Goal: Task Accomplishment & Management: Use online tool/utility

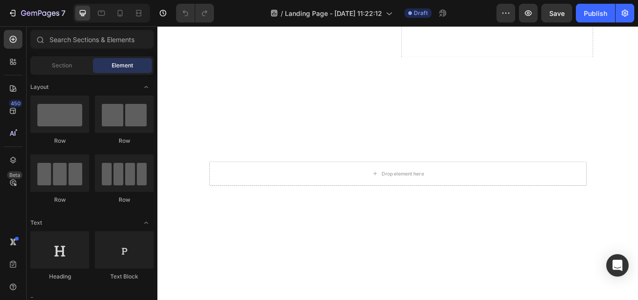
scroll to position [734, 0]
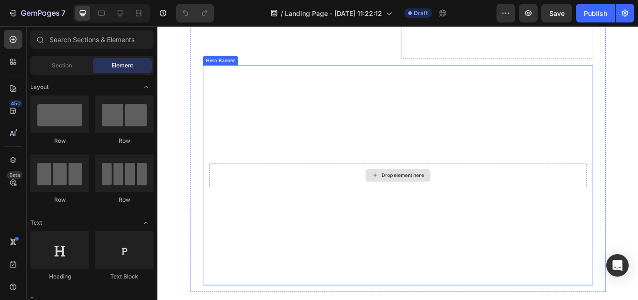
click at [279, 201] on div "Drop element here" at bounding box center [438, 200] width 440 height 28
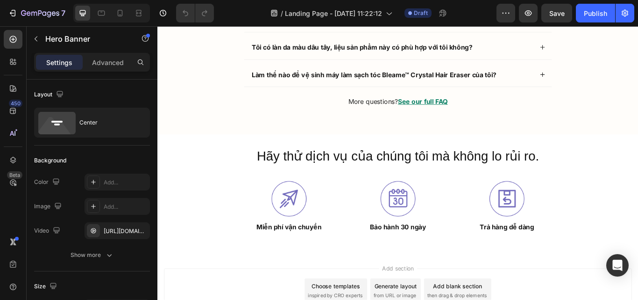
scroll to position [3552, 0]
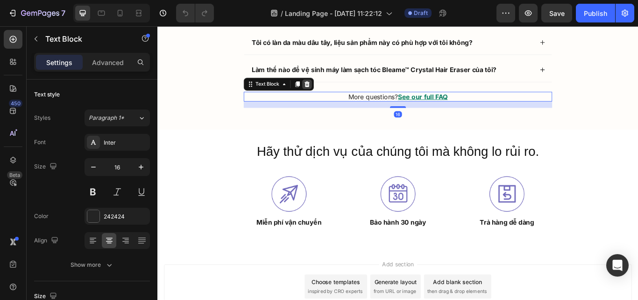
click at [329, 93] on icon at bounding box center [332, 94] width 6 height 7
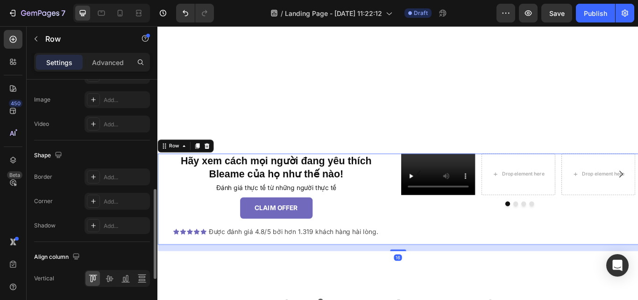
scroll to position [430, 0]
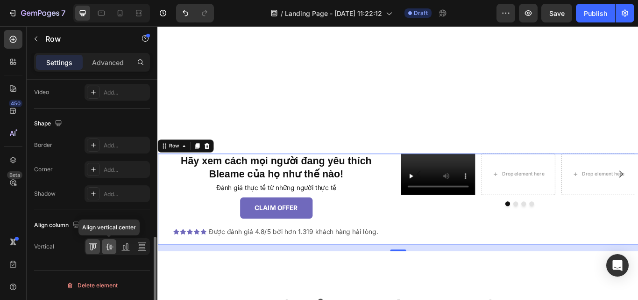
click at [111, 245] on icon at bounding box center [109, 246] width 9 height 9
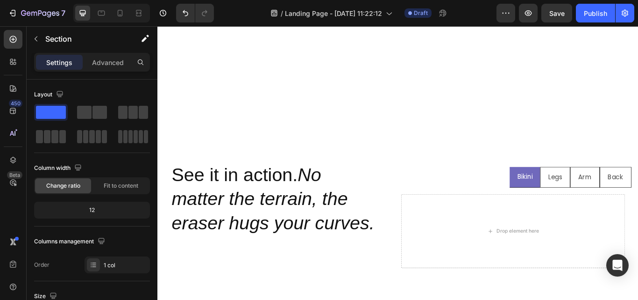
scroll to position [924, 0]
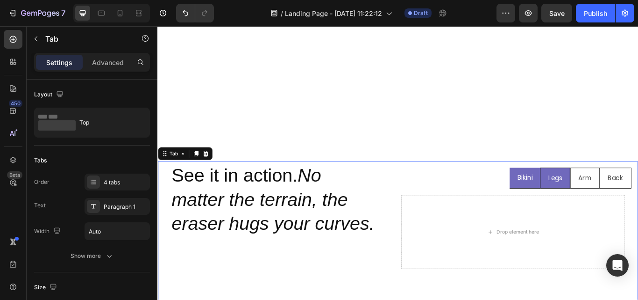
click at [612, 209] on div "Legs" at bounding box center [621, 203] width 19 height 16
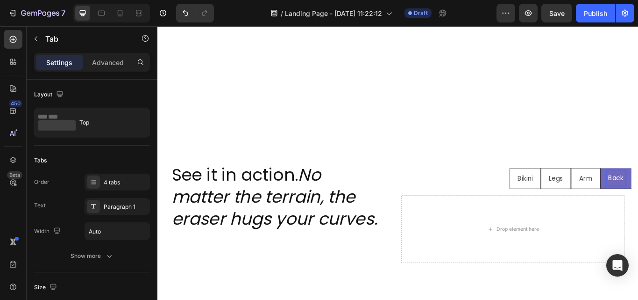
scroll to position [923, 0]
click at [527, 206] on ul "Bikini Legs Arm Back" at bounding box center [437, 204] width 545 height 25
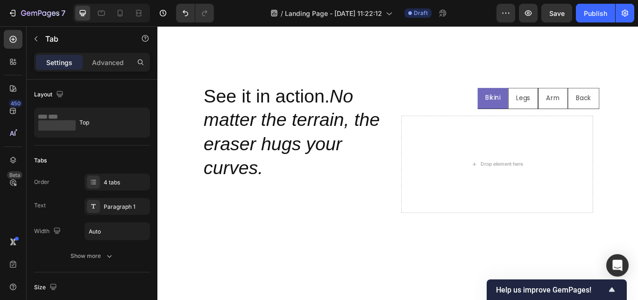
scroll to position [654, 0]
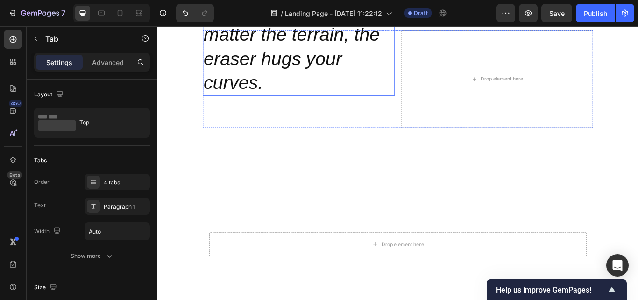
click at [272, 71] on icon "eraser hugs your curves." at bounding box center [291, 78] width 161 height 52
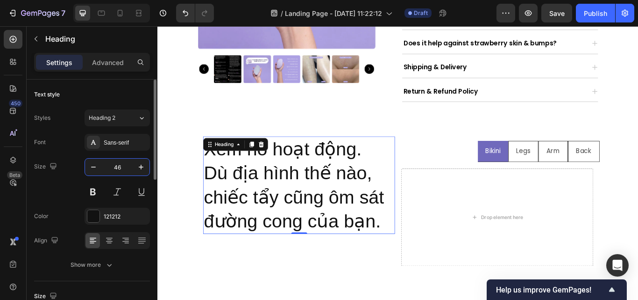
click at [120, 166] on input "46" at bounding box center [117, 166] width 31 height 17
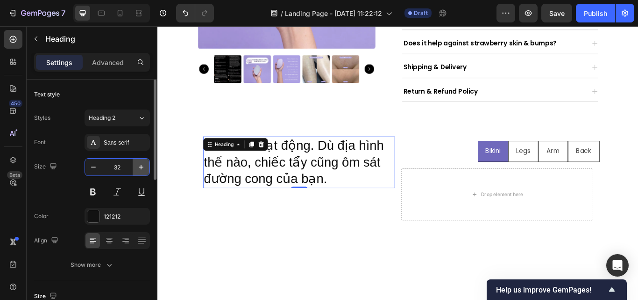
click at [138, 165] on icon "button" at bounding box center [140, 166] width 9 height 9
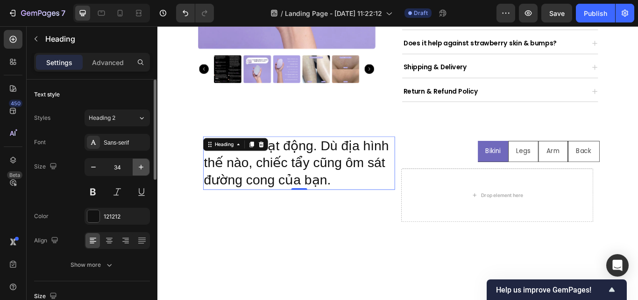
click at [138, 165] on icon "button" at bounding box center [140, 166] width 9 height 9
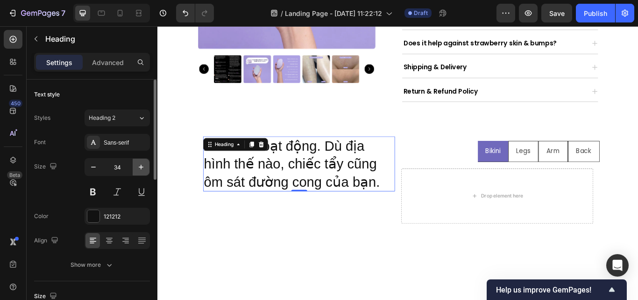
click at [138, 165] on icon "button" at bounding box center [140, 166] width 9 height 9
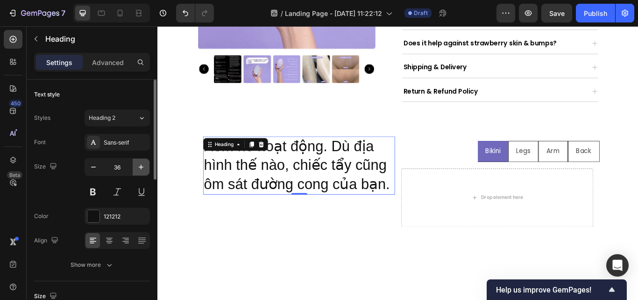
click at [138, 165] on icon "button" at bounding box center [140, 166] width 9 height 9
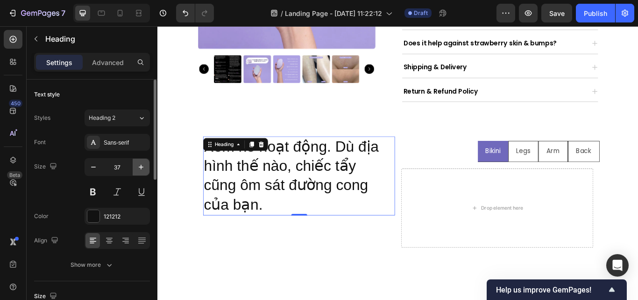
click at [138, 165] on icon "button" at bounding box center [140, 166] width 9 height 9
type input "38"
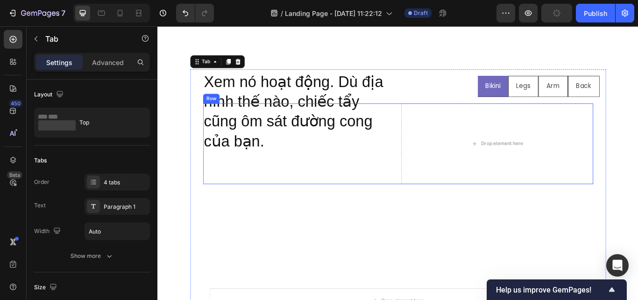
scroll to position [654, 0]
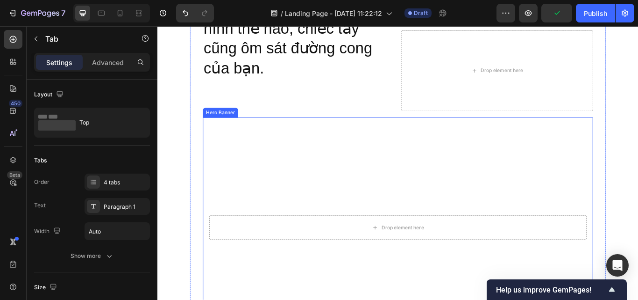
click at [300, 277] on video "Background Image" at bounding box center [437, 261] width 455 height 256
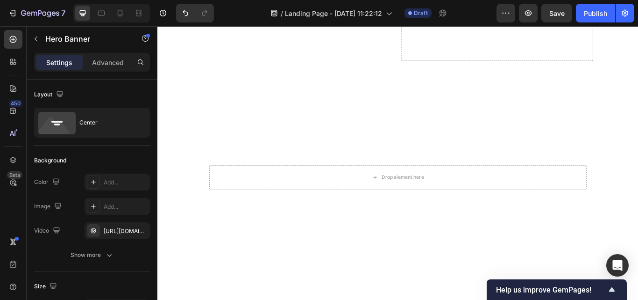
scroll to position [776, 0]
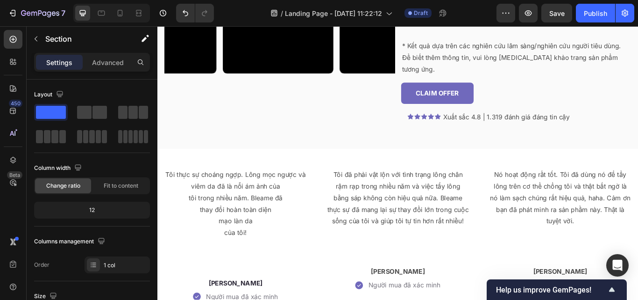
scroll to position [2313, 0]
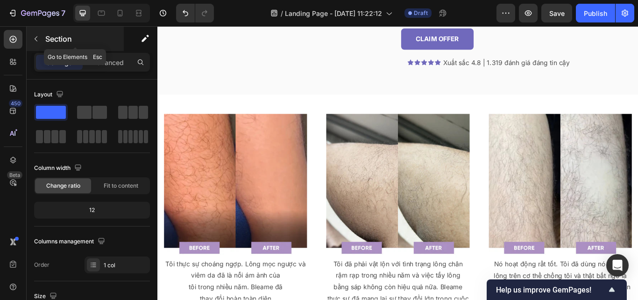
click at [35, 37] on icon "button" at bounding box center [35, 38] width 7 height 7
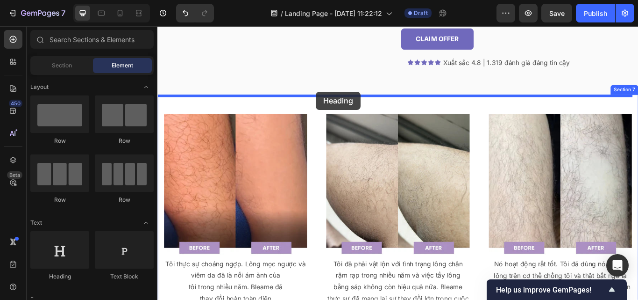
drag, startPoint x: 225, startPoint y: 272, endPoint x: 342, endPoint y: 102, distance: 206.0
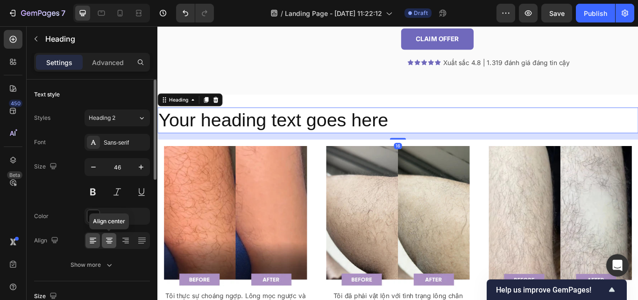
click at [112, 235] on div at bounding box center [109, 240] width 14 height 15
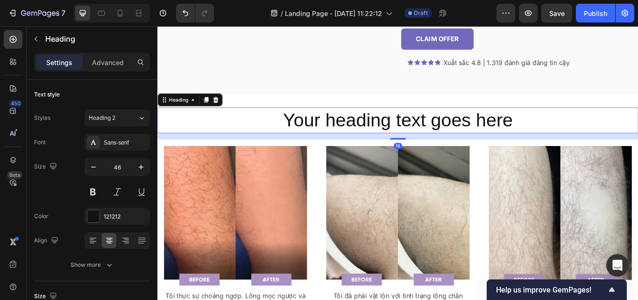
click at [327, 121] on h2 "Your heading text goes here" at bounding box center [437, 136] width 561 height 30
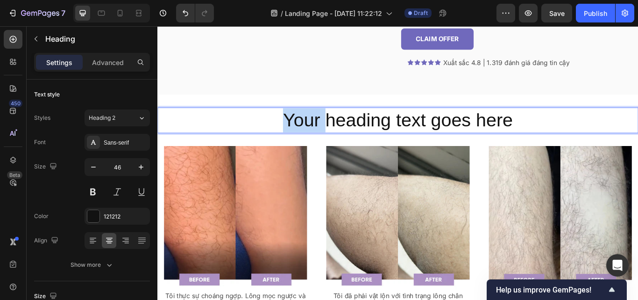
click at [327, 122] on p "Your heading text goes here" at bounding box center [437, 136] width 559 height 28
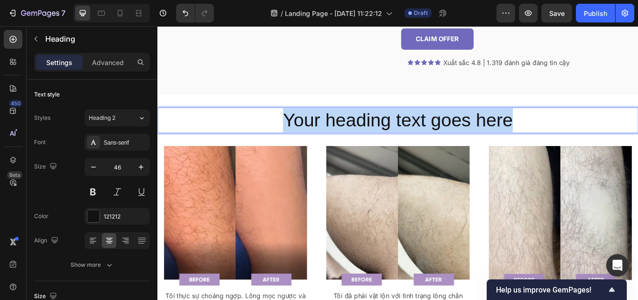
click at [327, 122] on p "Your heading text goes here" at bounding box center [437, 136] width 559 height 28
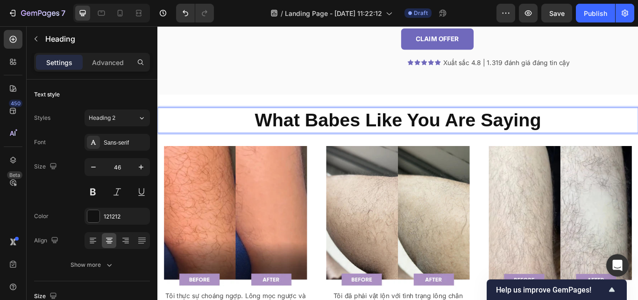
click at [339, 123] on strong "What Babes Like You Are Saying" at bounding box center [438, 135] width 334 height 24
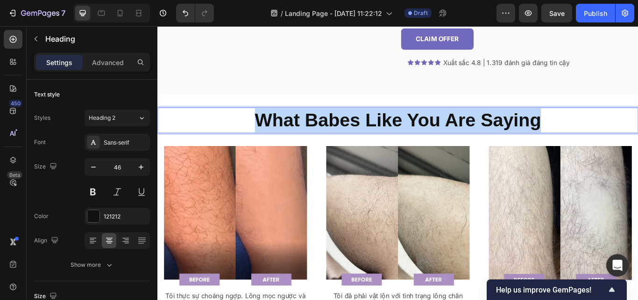
click at [339, 123] on strong "What Babes Like You Are Saying" at bounding box center [438, 135] width 334 height 24
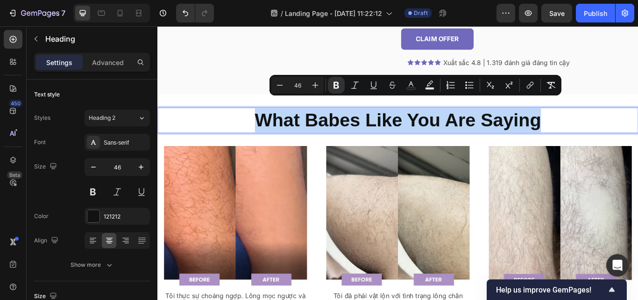
click at [339, 123] on strong "What Babes Like You Are Saying" at bounding box center [438, 135] width 334 height 24
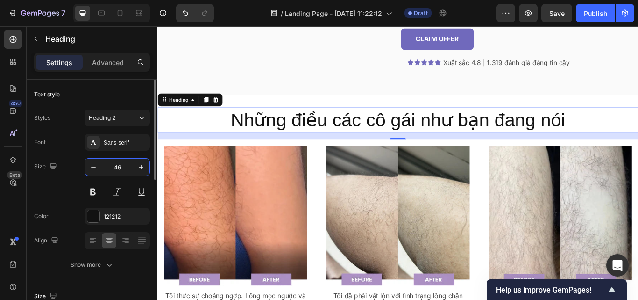
click at [120, 164] on input "46" at bounding box center [117, 166] width 31 height 17
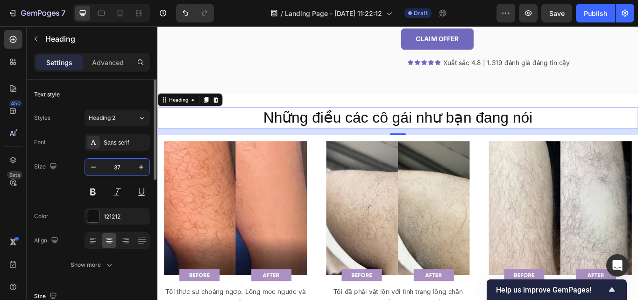
type input "36"
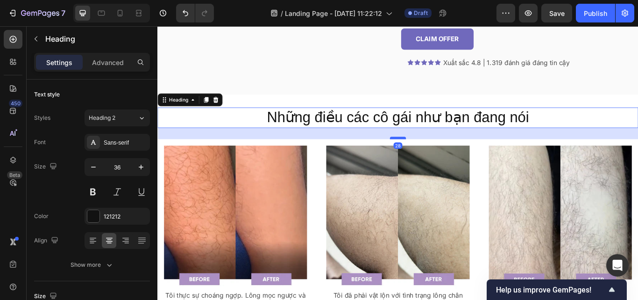
drag, startPoint x: 431, startPoint y: 137, endPoint x: 436, endPoint y: 142, distance: 6.6
click at [436, 155] on div at bounding box center [438, 156] width 19 height 3
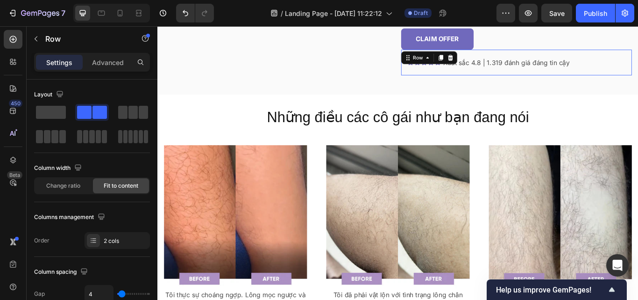
click at [443, 57] on div "Icon Icon Icon Icon Icon Icon List Xuất sắc 4.8 | 1.319 đánh giá đáng tin cậy T…" at bounding box center [576, 69] width 269 height 30
click at [484, 59] on icon at bounding box center [487, 62] width 7 height 7
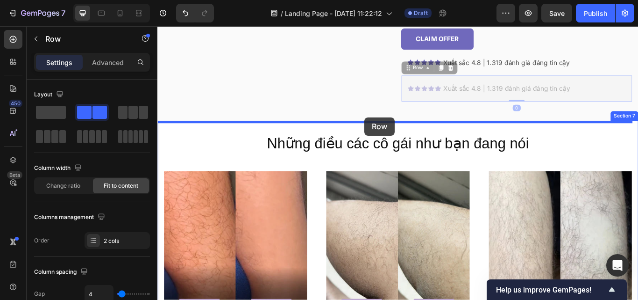
drag, startPoint x: 458, startPoint y: 62, endPoint x: 399, endPoint y: 132, distance: 91.6
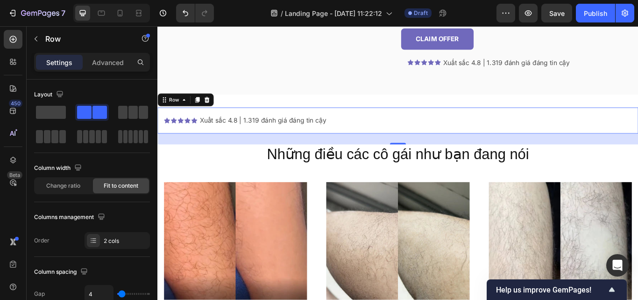
click at [436, 151] on div "27" at bounding box center [437, 157] width 561 height 13
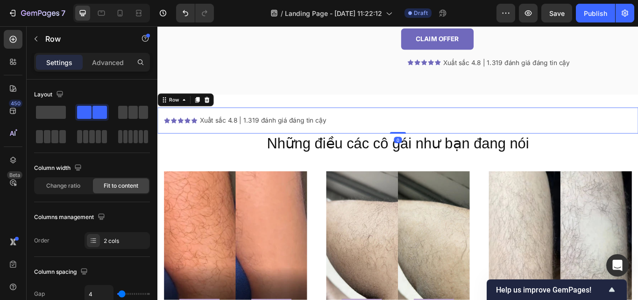
drag, startPoint x: 433, startPoint y: 148, endPoint x: 424, endPoint y: 129, distance: 21.5
click at [424, 129] on div "Icon Icon Icon Icon Icon Icon List Xuất sắc 4.8 | 1.319 đánh giá đáng tin cậy T…" at bounding box center [437, 136] width 561 height 30
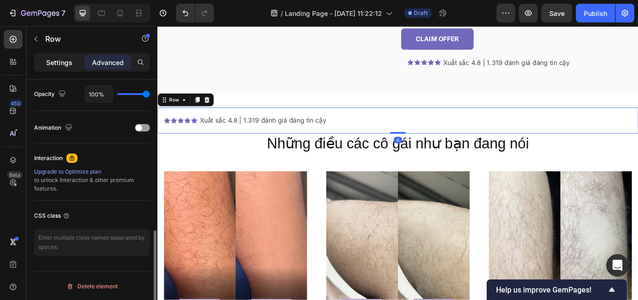
scroll to position [377, 0]
click at [59, 69] on div "Settings" at bounding box center [59, 62] width 47 height 15
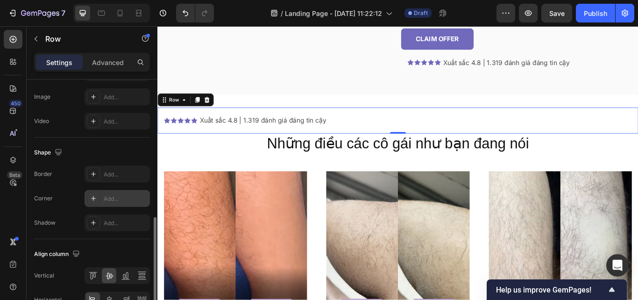
scroll to position [430, 0]
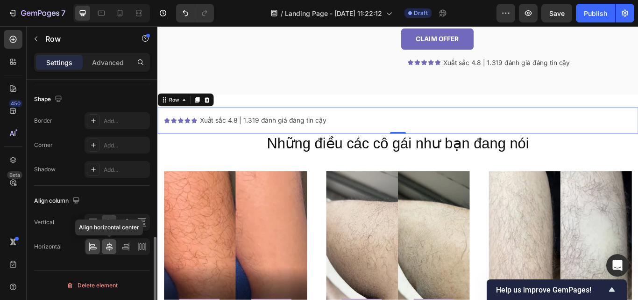
click at [107, 246] on icon at bounding box center [109, 246] width 9 height 9
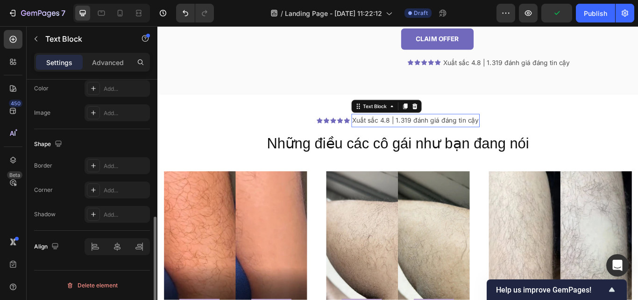
click at [433, 129] on p "Xuất sắc 4.8 | 1.319 đánh giá đáng tin cậy" at bounding box center [459, 136] width 148 height 14
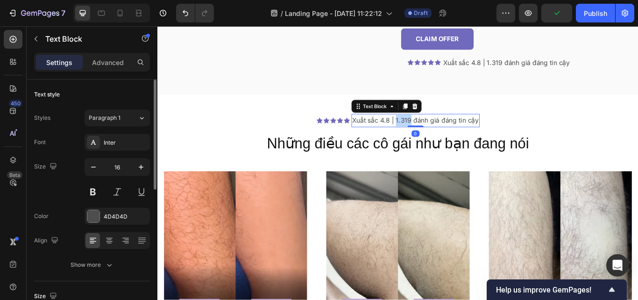
click at [433, 129] on p "Xuất sắc 4.8 | 1.319 đánh giá đáng tin cậy" at bounding box center [459, 136] width 148 height 14
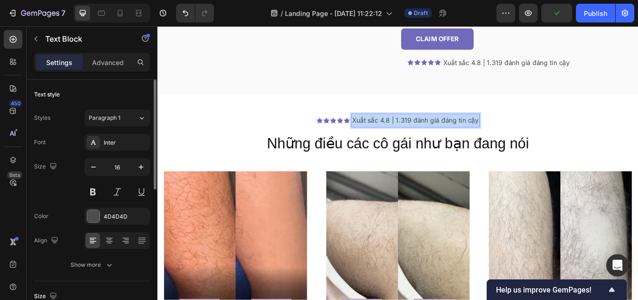
click at [433, 129] on p "Xuất sắc 4.8 | 1.319 đánh giá đáng tin cậy" at bounding box center [459, 136] width 148 height 14
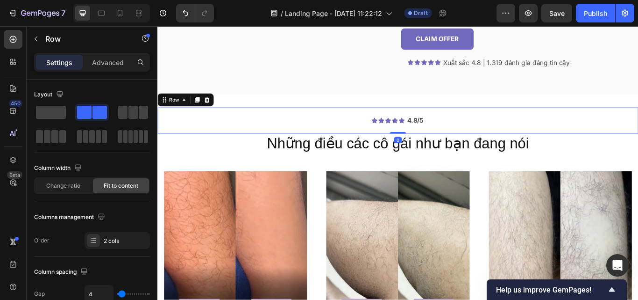
click at [440, 129] on div "Icon Icon Icon Icon Icon Icon List" at bounding box center [426, 136] width 39 height 15
click at [110, 68] on div "Advanced" at bounding box center [108, 62] width 47 height 15
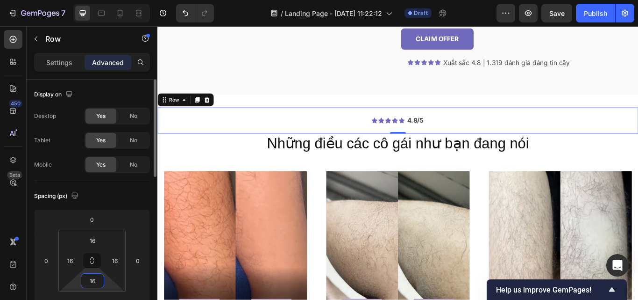
click at [96, 275] on input "16" at bounding box center [92, 280] width 19 height 14
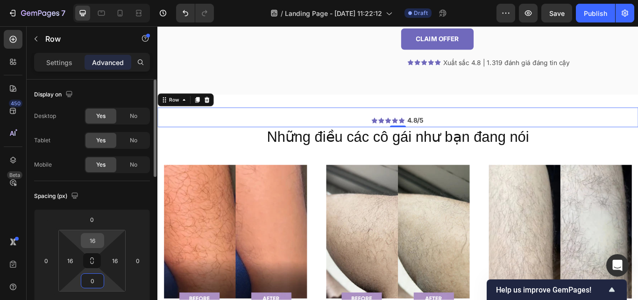
type input "0"
click at [95, 245] on input "16" at bounding box center [92, 240] width 19 height 14
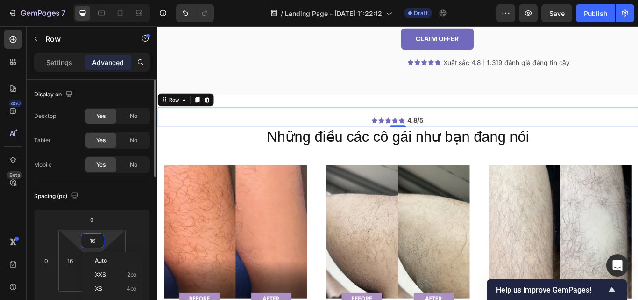
type input "0"
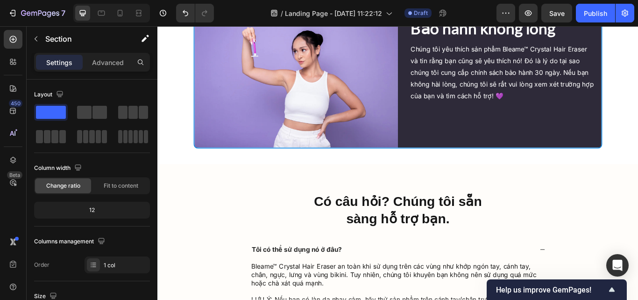
scroll to position [3087, 0]
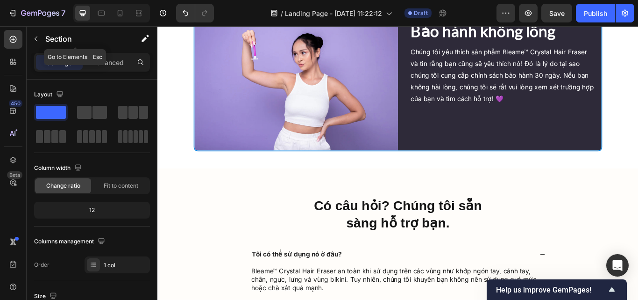
click at [36, 35] on button "button" at bounding box center [36, 38] width 15 height 15
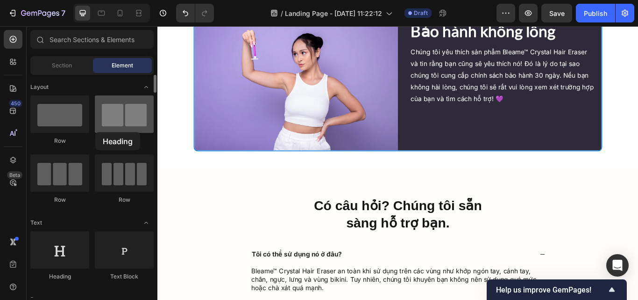
drag, startPoint x: 65, startPoint y: 241, endPoint x: 95, endPoint y: 132, distance: 113.0
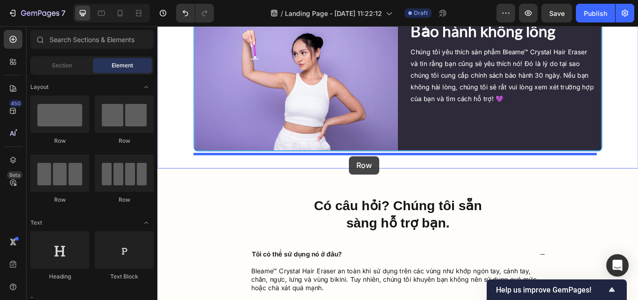
drag, startPoint x: 216, startPoint y: 199, endPoint x: 381, endPoint y: 178, distance: 166.3
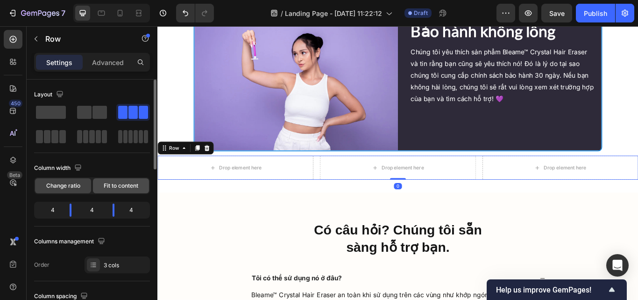
click at [115, 184] on span "Fit to content" at bounding box center [121, 185] width 35 height 8
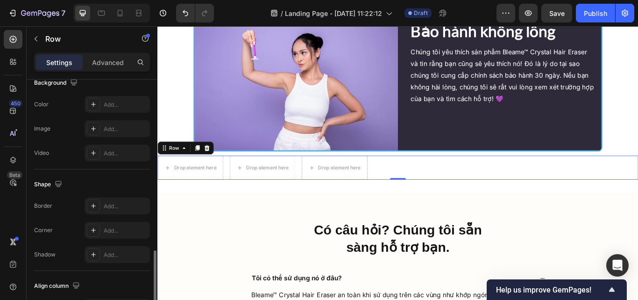
scroll to position [430, 0]
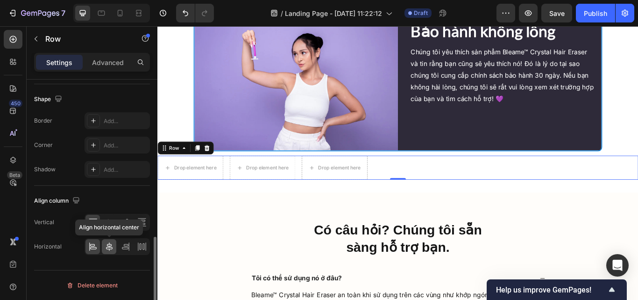
click at [110, 243] on icon at bounding box center [109, 246] width 9 height 9
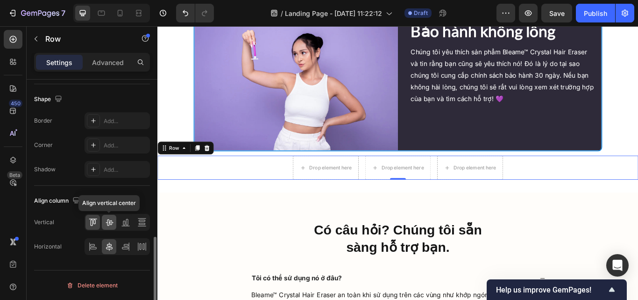
click at [106, 225] on icon at bounding box center [109, 221] width 9 height 9
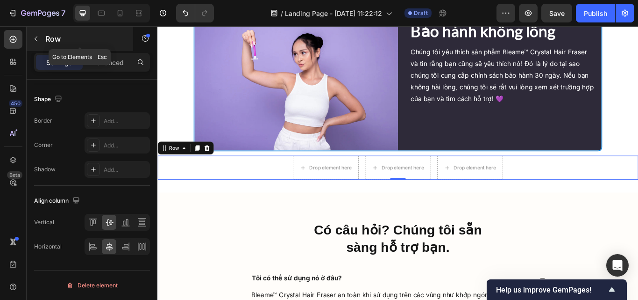
click at [36, 42] on icon "button" at bounding box center [35, 38] width 7 height 7
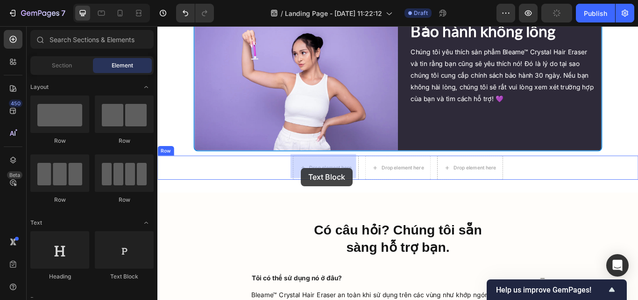
drag, startPoint x: 279, startPoint y: 277, endPoint x: 325, endPoint y: 191, distance: 98.1
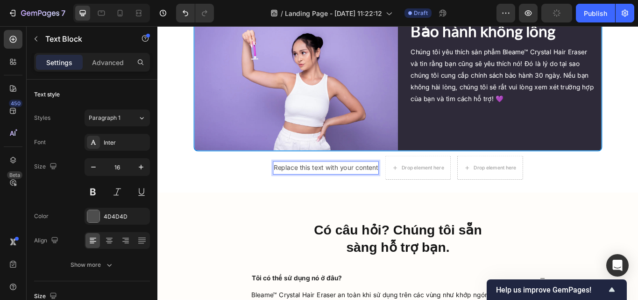
click at [325, 191] on div "Replace this text with your content" at bounding box center [353, 191] width 123 height 15
click at [325, 191] on p "Replace this text with your content" at bounding box center [354, 192] width 122 height 14
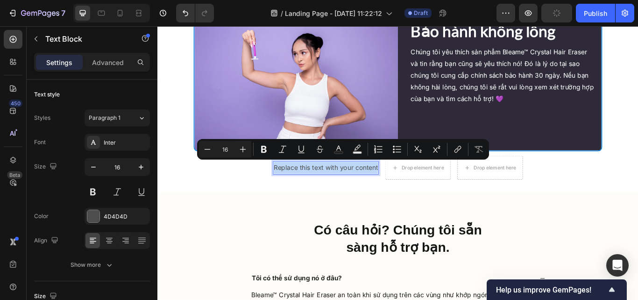
click at [325, 191] on p "Replace this text with your content" at bounding box center [354, 192] width 122 height 14
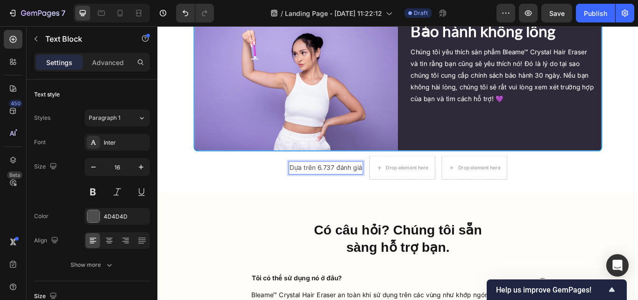
click at [325, 191] on p "Dựa trên 6.737 đánh giá" at bounding box center [353, 192] width 85 height 14
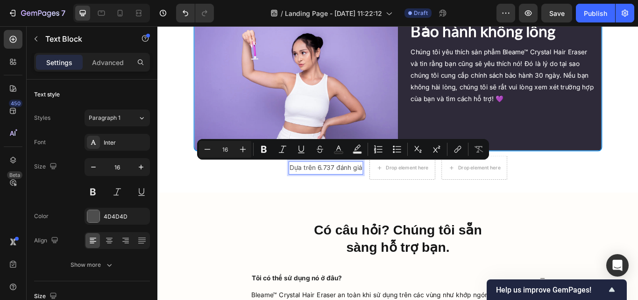
click at [325, 191] on p "Dựa trên 6.737 đánh giá" at bounding box center [353, 192] width 85 height 14
copy p "Dựa trên 6.737 đánh giá"
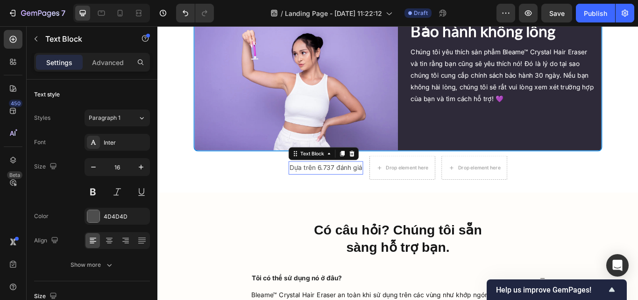
click at [343, 185] on p "Dựa trên 6.737 đánh giá" at bounding box center [353, 192] width 85 height 14
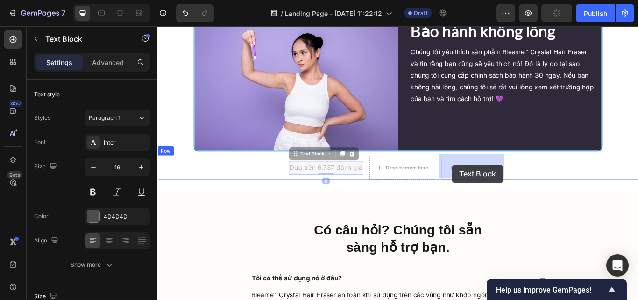
drag, startPoint x: 326, startPoint y: 174, endPoint x: 505, endPoint y: 187, distance: 179.5
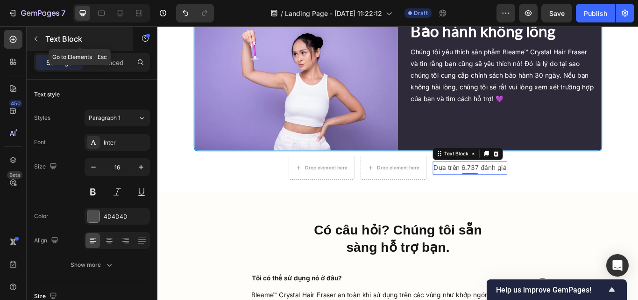
click at [39, 35] on icon "button" at bounding box center [35, 38] width 7 height 7
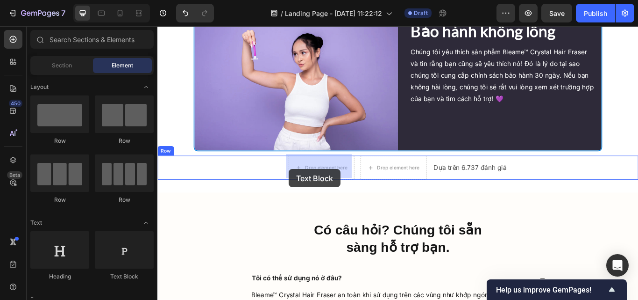
drag, startPoint x: 280, startPoint y: 275, endPoint x: 314, endPoint y: 191, distance: 90.6
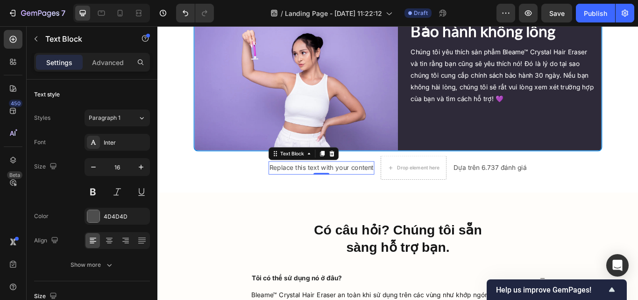
click at [304, 184] on div "Replace this text with your content" at bounding box center [348, 191] width 123 height 15
click at [304, 185] on p "Replace this text with your content" at bounding box center [349, 192] width 122 height 14
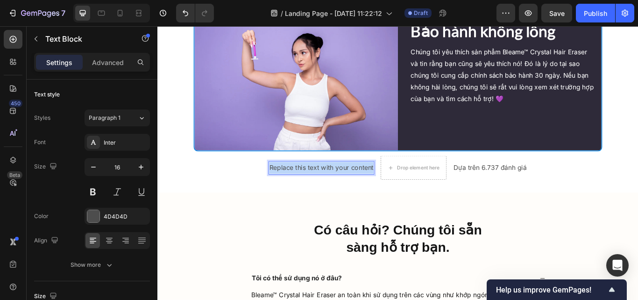
click at [304, 185] on p "Replace this text with your content" at bounding box center [349, 192] width 122 height 14
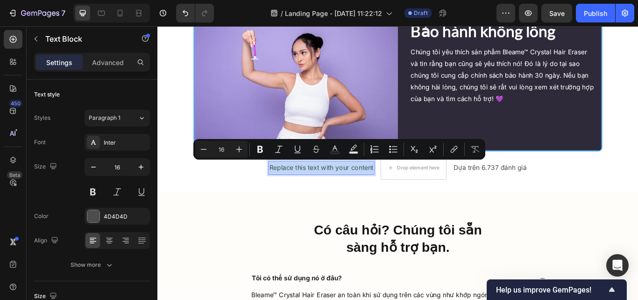
click at [304, 185] on p "Replace this text with your content" at bounding box center [349, 192] width 122 height 14
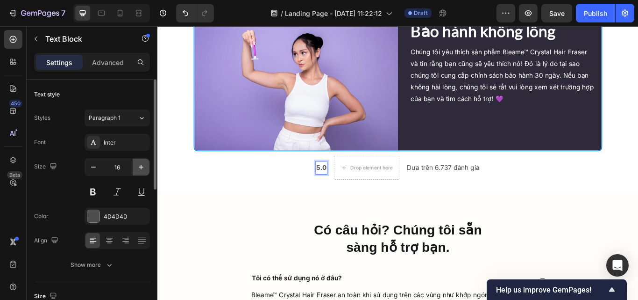
drag, startPoint x: 149, startPoint y: 171, endPoint x: 141, endPoint y: 166, distance: 9.2
click at [143, 167] on button "button" at bounding box center [141, 166] width 17 height 17
click at [138, 164] on icon "button" at bounding box center [140, 166] width 9 height 9
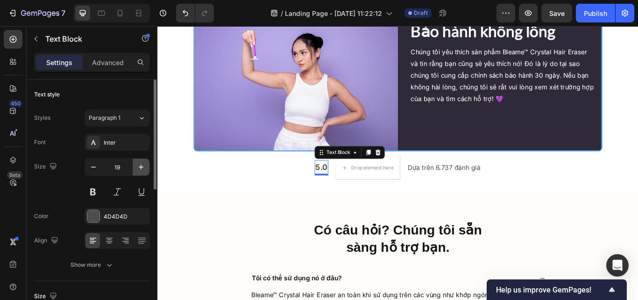
click at [138, 164] on icon "button" at bounding box center [140, 166] width 9 height 9
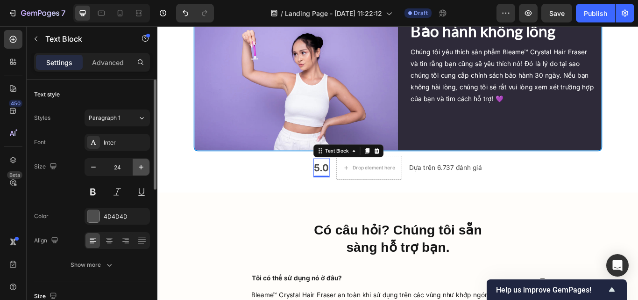
click at [138, 164] on icon "button" at bounding box center [140, 166] width 9 height 9
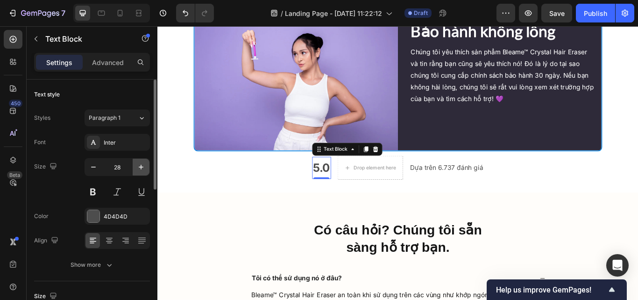
click at [138, 164] on icon "button" at bounding box center [140, 166] width 9 height 9
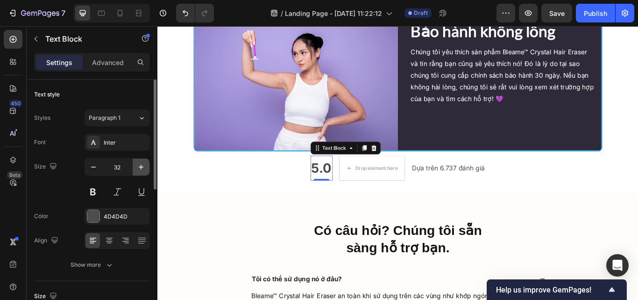
click at [138, 164] on icon "button" at bounding box center [140, 166] width 9 height 9
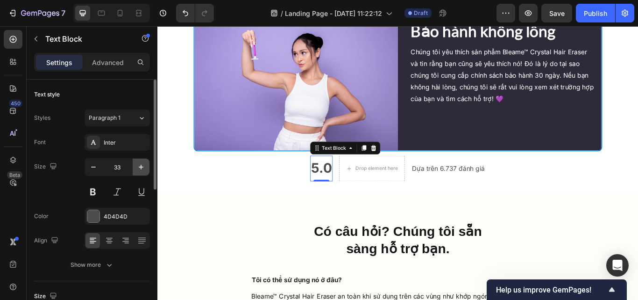
type input "34"
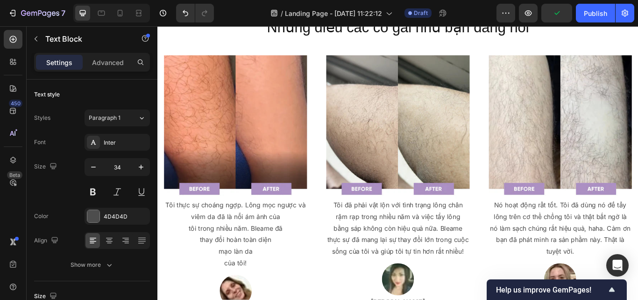
scroll to position [2290, 0]
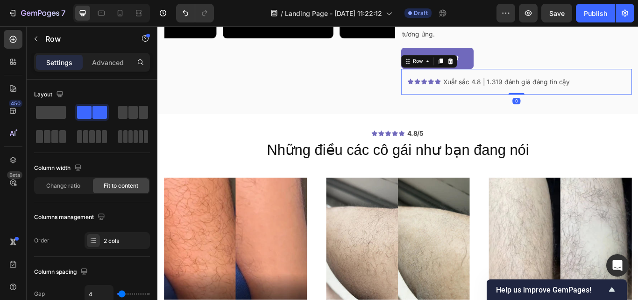
click at [444, 80] on div "Icon Icon Icon Icon Icon Icon List Xuất sắc 4.8 | 1.319 đánh giá đáng tin cậy T…" at bounding box center [576, 91] width 269 height 30
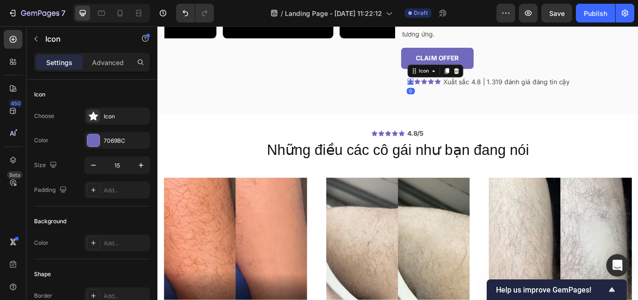
click at [449, 88] on icon at bounding box center [452, 91] width 7 height 7
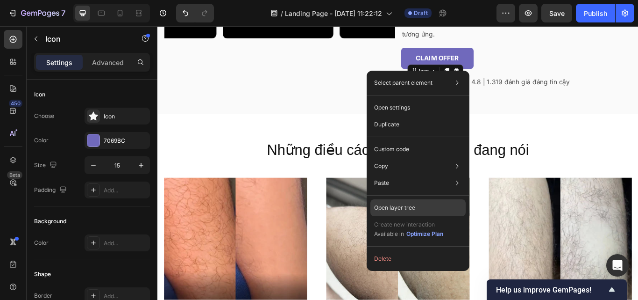
click at [401, 206] on p "Open layer tree" at bounding box center [394, 207] width 41 height 8
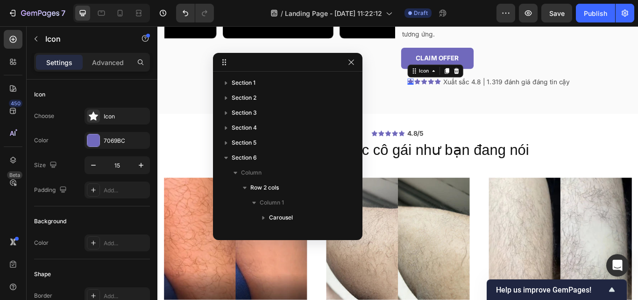
scroll to position [222, 0]
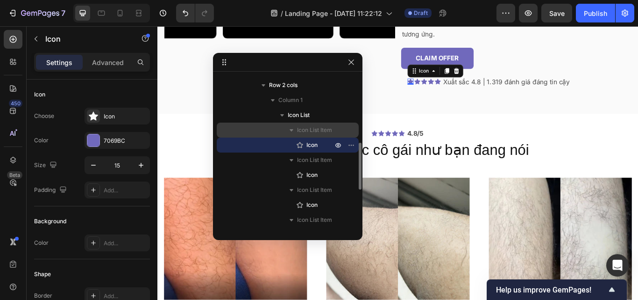
click at [312, 133] on span "Icon List Item" at bounding box center [314, 129] width 35 height 9
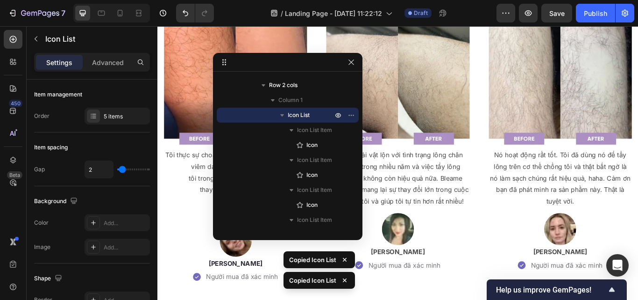
scroll to position [2487, 0]
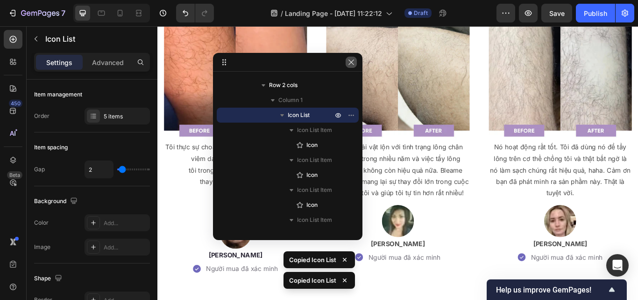
click at [352, 66] on button "button" at bounding box center [351, 62] width 11 height 11
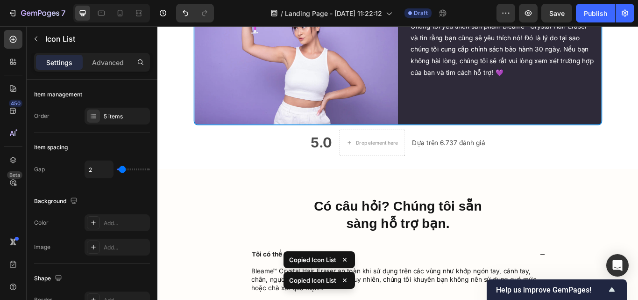
scroll to position [3189, 0]
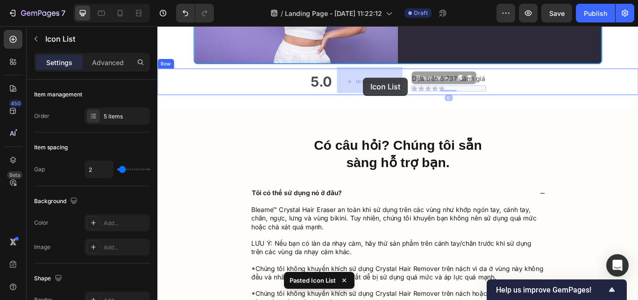
drag, startPoint x: 471, startPoint y: 80, endPoint x: 397, endPoint y: 86, distance: 73.6
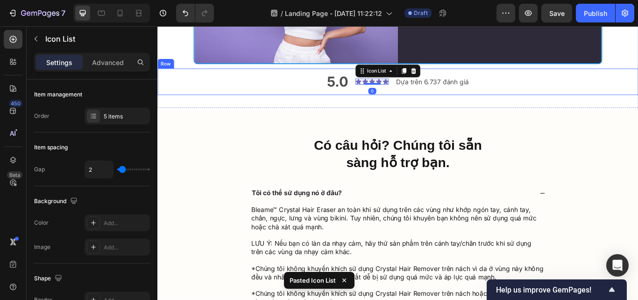
click at [382, 98] on div "5.0 Text Block Icon Icon Icon Icon Icon Icon List 0 Dựa trên 6.737 đánh giá Tex…" at bounding box center [437, 91] width 561 height 30
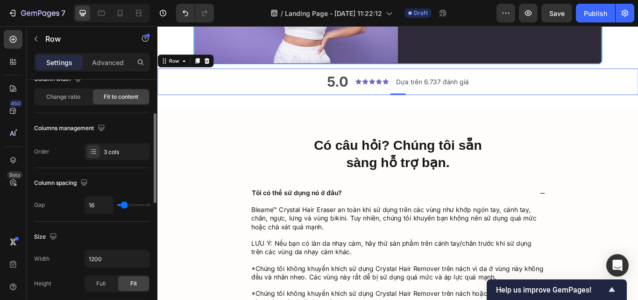
scroll to position [88, 0]
type input "0"
drag, startPoint x: 121, startPoint y: 206, endPoint x: 110, endPoint y: 204, distance: 10.4
type input "0"
click at [117, 204] on input "range" at bounding box center [133, 205] width 33 height 2
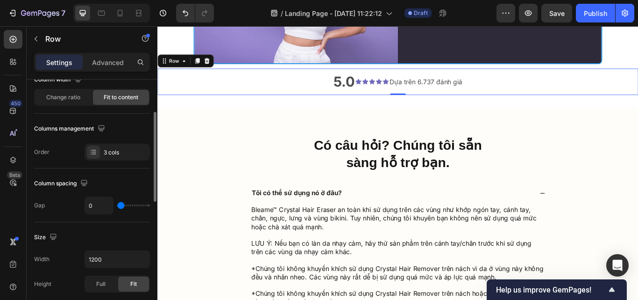
type input "20"
click at [125, 205] on input "range" at bounding box center [133, 205] width 33 height 2
type input "4"
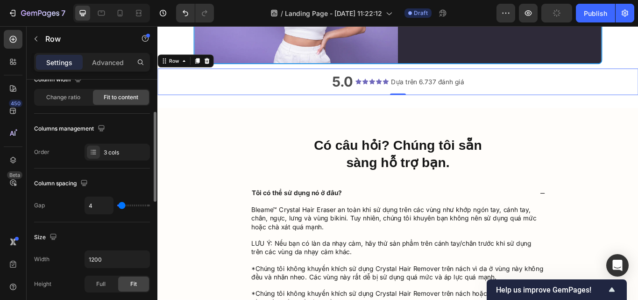
type input "2"
click at [122, 205] on input "range" at bounding box center [133, 205] width 33 height 2
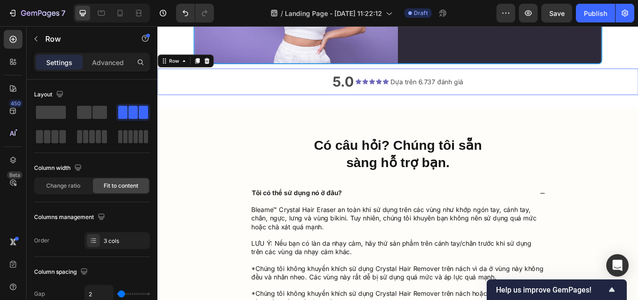
click at [317, 94] on div "5.0 Text Block Icon Icon Icon Icon Icon Icon List Dựa trên 6.737 đánh giá Text …" at bounding box center [437, 91] width 561 height 30
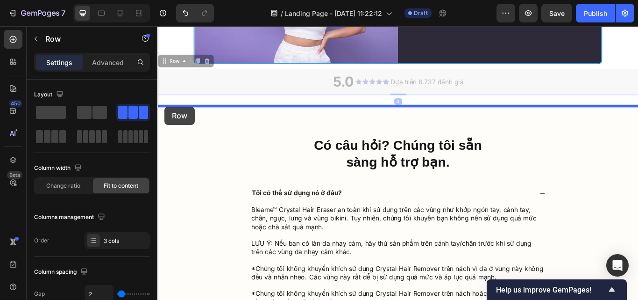
drag, startPoint x: 175, startPoint y: 63, endPoint x: 165, endPoint y: 119, distance: 57.3
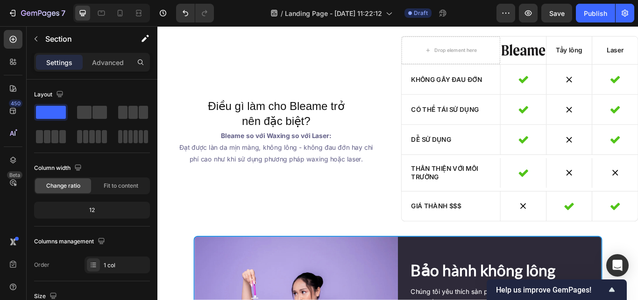
scroll to position [2806, 0]
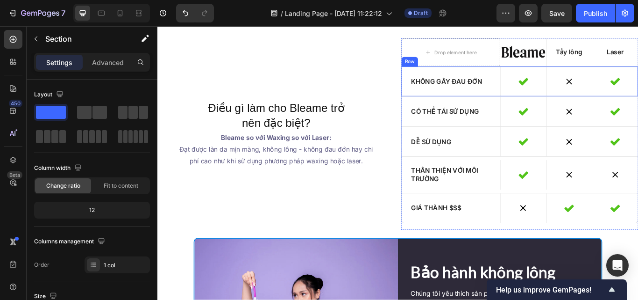
click at [549, 107] on div "Không gây đau đớn Text Block" at bounding box center [499, 90] width 115 height 35
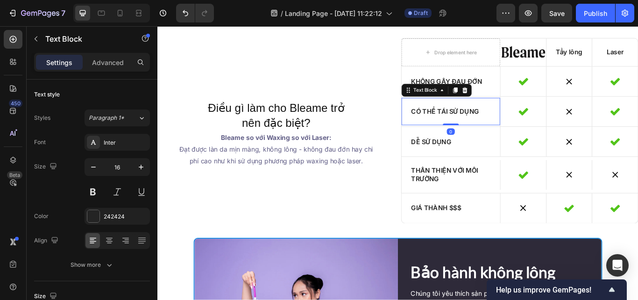
click at [540, 119] on div "Có thể tái sử dụng" at bounding box center [499, 126] width 115 height 32
click at [501, 101] on icon at bounding box center [504, 100] width 7 height 7
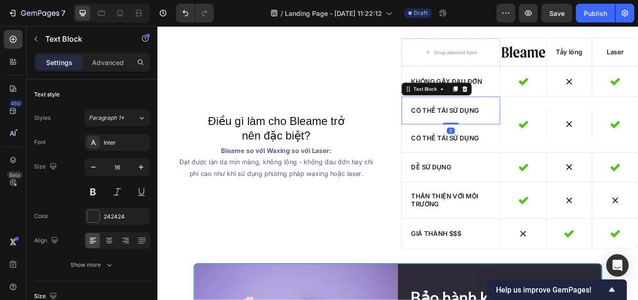
click at [534, 120] on p "Có thể tái sử dụng" at bounding box center [499, 125] width 93 height 10
click at [513, 98] on icon at bounding box center [516, 99] width 6 height 7
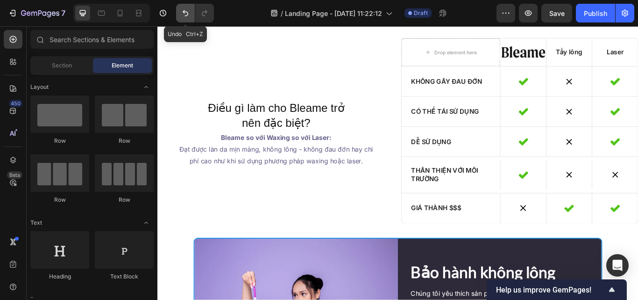
click at [183, 14] on icon "Undo/Redo" at bounding box center [185, 12] width 9 height 9
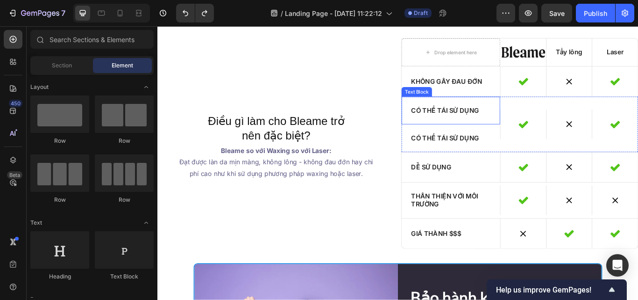
click at [529, 132] on div "Có thể tái sử dụng" at bounding box center [499, 124] width 115 height 32
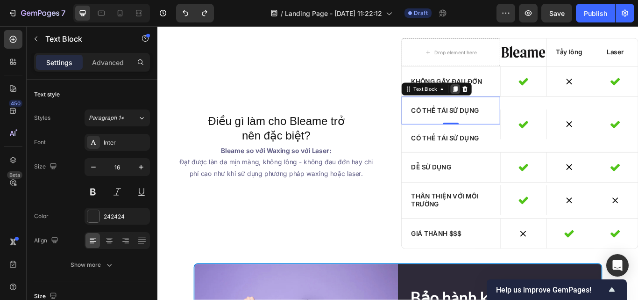
click at [502, 97] on icon at bounding box center [504, 99] width 5 height 7
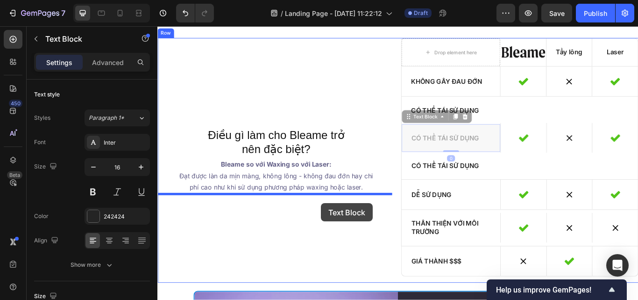
drag, startPoint x: 455, startPoint y: 131, endPoint x: 348, endPoint y: 232, distance: 147.1
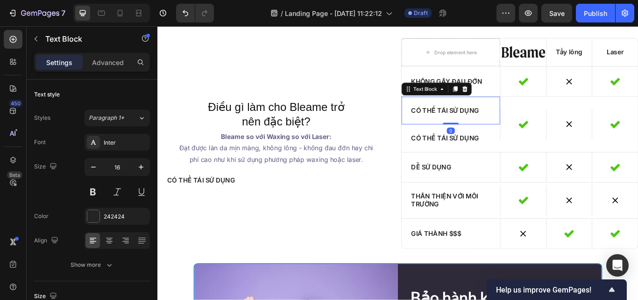
click at [474, 138] on div "Có thể tái sử dụng" at bounding box center [499, 124] width 115 height 32
click at [514, 100] on icon at bounding box center [516, 99] width 6 height 7
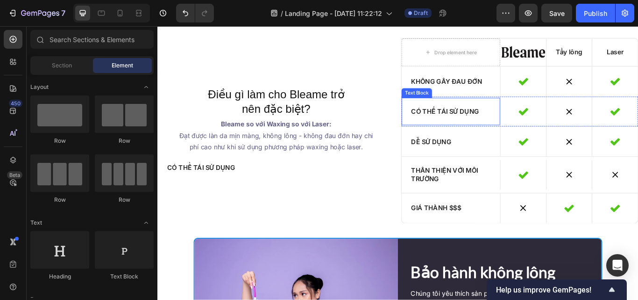
click at [509, 123] on p "Có thể tái sử dụng" at bounding box center [499, 126] width 93 height 10
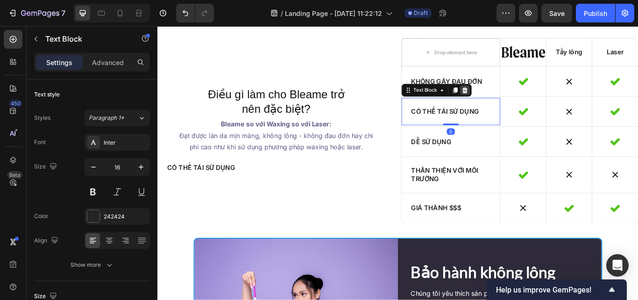
click at [514, 97] on icon at bounding box center [515, 100] width 7 height 7
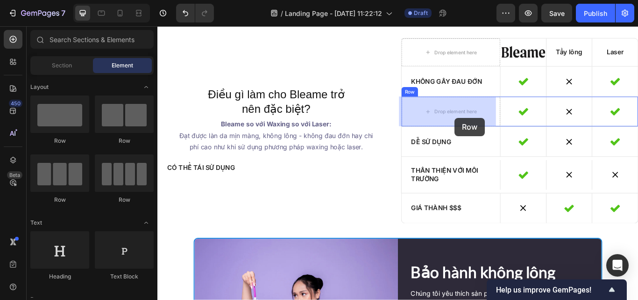
drag, startPoint x: 221, startPoint y: 149, endPoint x: 504, endPoint y: 130, distance: 284.3
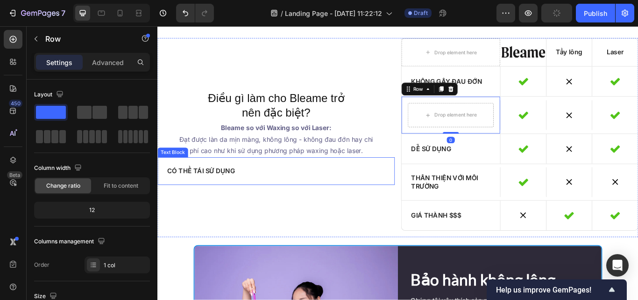
click at [272, 189] on div "Có thể tái sử dụng" at bounding box center [295, 195] width 277 height 32
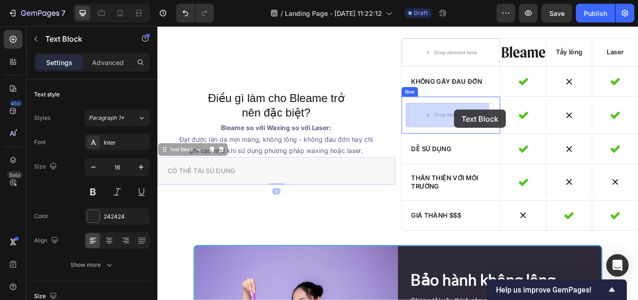
drag, startPoint x: 183, startPoint y: 173, endPoint x: 503, endPoint y: 123, distance: 323.9
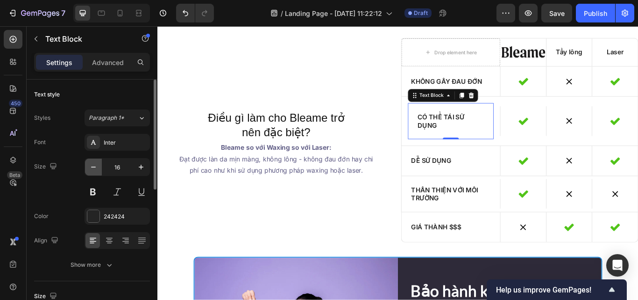
click at [94, 165] on icon "button" at bounding box center [93, 166] width 9 height 9
type input "15"
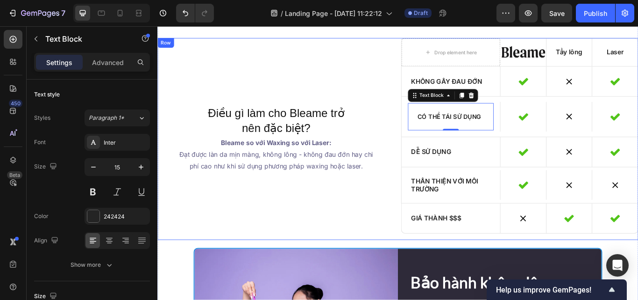
click at [284, 217] on div "Điều gì làm cho Bleame trở nên đặc biệt? Heading Bleame so với Waxing so với La…" at bounding box center [295, 157] width 277 height 235
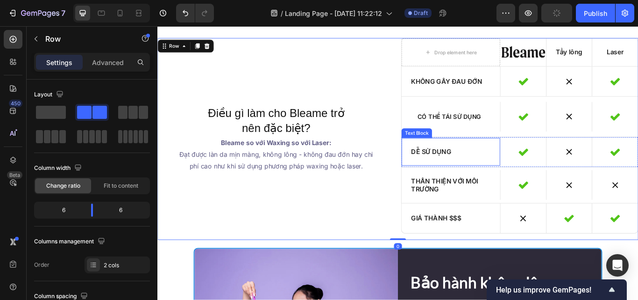
click at [470, 168] on p "Dễ sử dụng" at bounding box center [499, 173] width 93 height 10
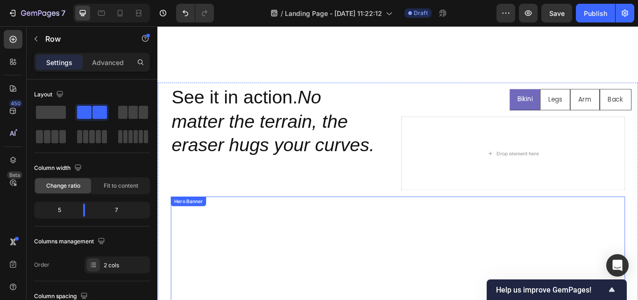
scroll to position [883, 0]
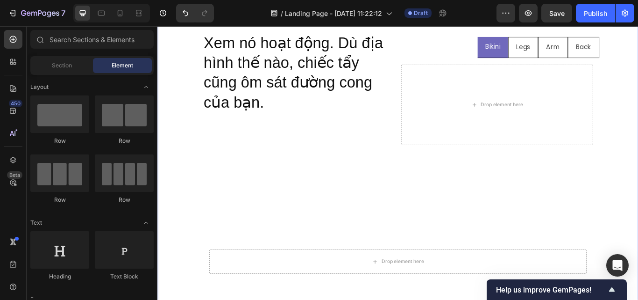
scroll to position [614, 0]
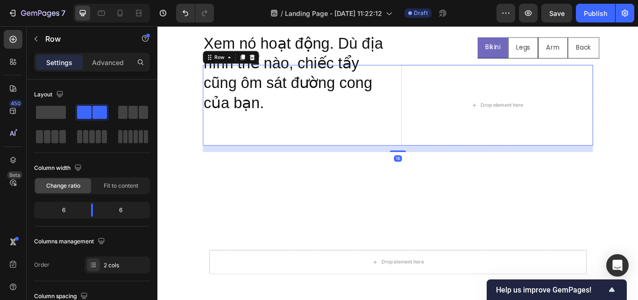
click at [363, 140] on div "Xem nó hoạt động. Dù địa hình thế nào, chiếc tẩy cũng ôm sát đường cong của bạn…" at bounding box center [322, 119] width 224 height 94
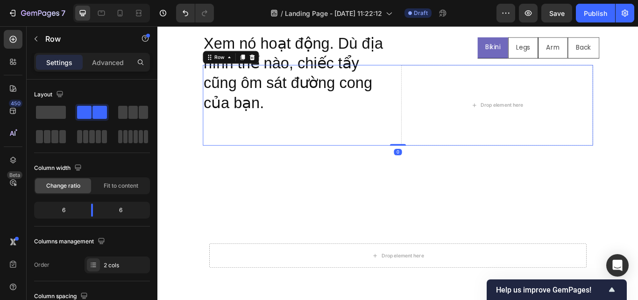
drag, startPoint x: 432, startPoint y: 171, endPoint x: 382, endPoint y: 87, distance: 97.9
click at [421, 130] on div "Xem nó hoạt động. Dù địa hình thế nào, chiếc tẩy cũng ôm sát đường cong của bạn…" at bounding box center [437, 119] width 455 height 94
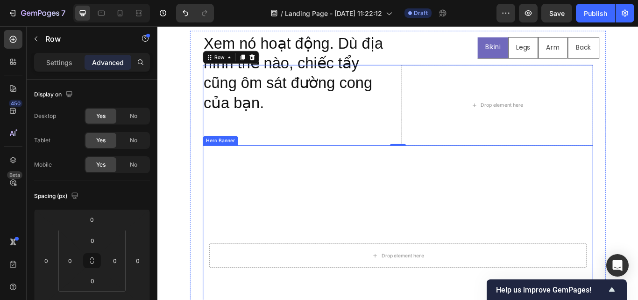
click at [255, 203] on video "Background Image" at bounding box center [437, 293] width 455 height 256
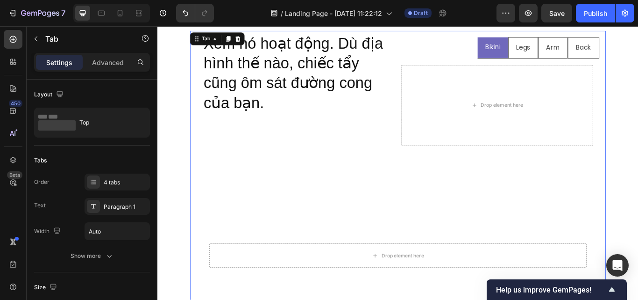
click at [195, 203] on div "Bikini Legs Arm Back Xem nó hoạt động. Dù địa hình thế nào, chiếc tẩy cũng ôm s…" at bounding box center [438, 230] width 486 height 398
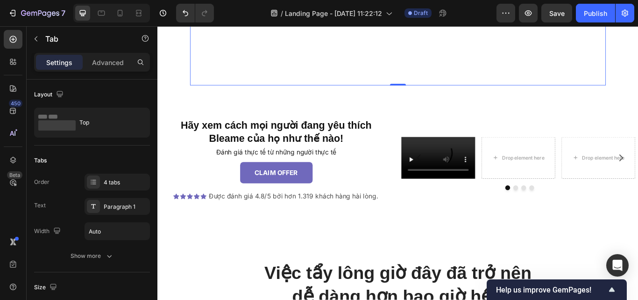
scroll to position [948, 0]
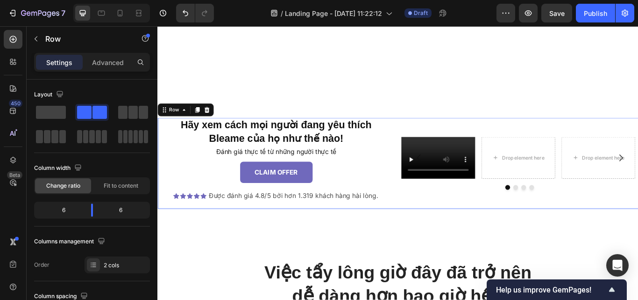
click at [458, 223] on div "Video Drop element here Drop element here Drop element here Carousel" at bounding box center [580, 186] width 277 height 106
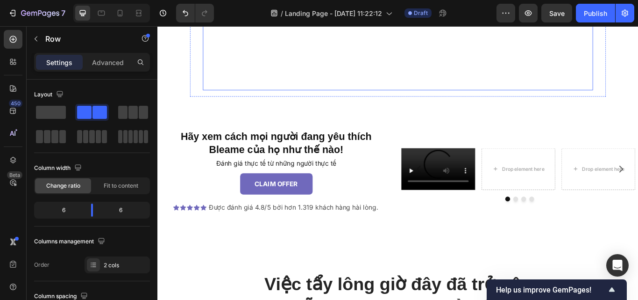
scroll to position [1032, 0]
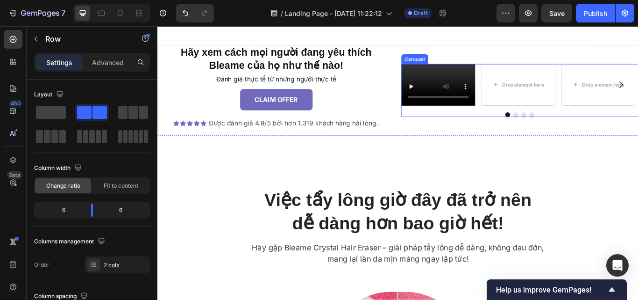
click at [454, 120] on div "Video Drop element here Drop element here Drop element here Carousel" at bounding box center [580, 102] width 277 height 62
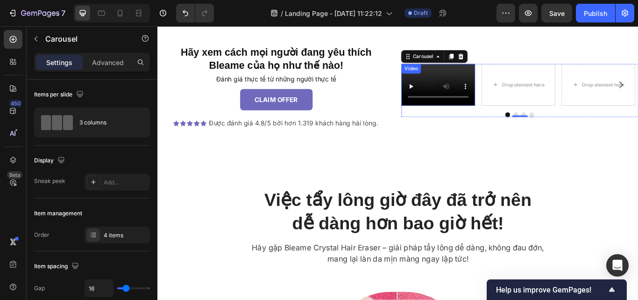
click at [454, 74] on div "Video" at bounding box center [453, 76] width 19 height 8
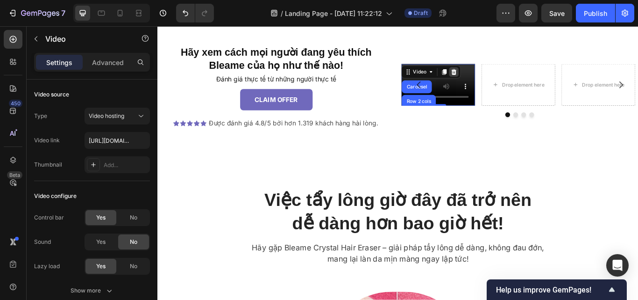
click at [499, 80] on icon at bounding box center [502, 79] width 7 height 7
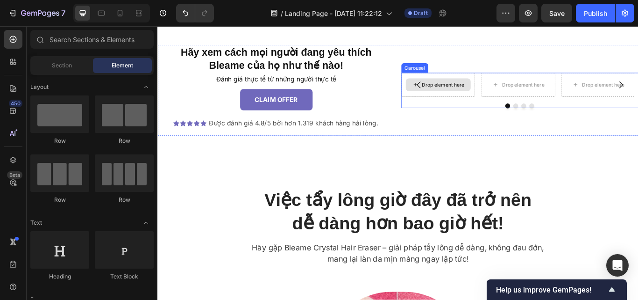
click at [501, 106] on div "Drop element here" at bounding box center [485, 95] width 86 height 28
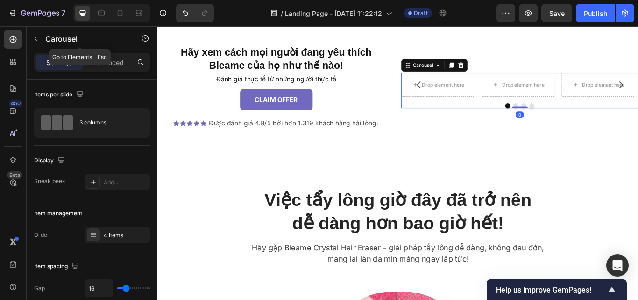
click at [34, 41] on icon "button" at bounding box center [35, 38] width 7 height 7
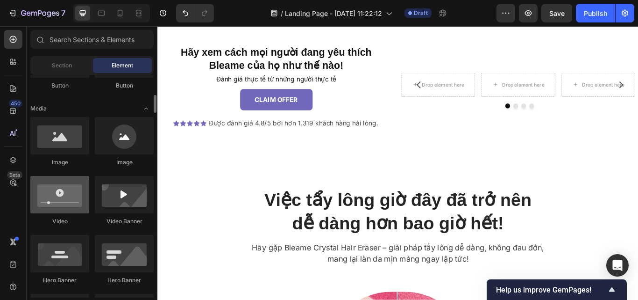
scroll to position [268, 0]
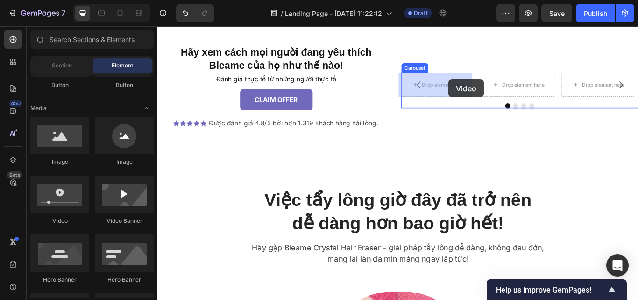
drag, startPoint x: 212, startPoint y: 219, endPoint x: 495, endPoint y: 91, distance: 310.8
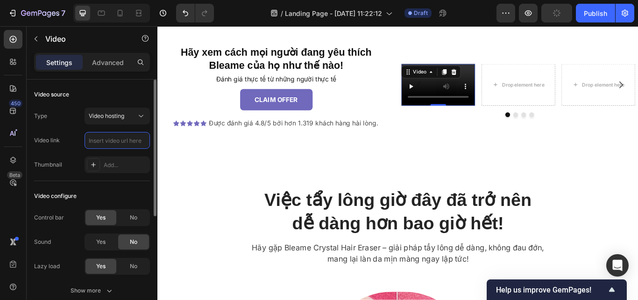
scroll to position [0, 0]
paste input "https://cdn.shopify.com/videos/c/o/v/1d0aa9c399664f598b532f3a59ebc163.mp4"
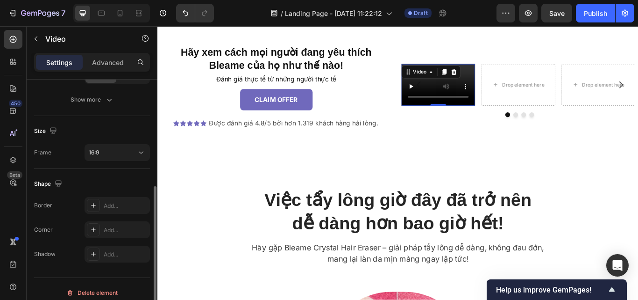
scroll to position [192, 0]
type input "https://cdn.shopify.com/videos/c/o/v/1d0aa9c399664f598b532f3a59ebc163.mp4"
click at [119, 146] on button "16:9" at bounding box center [117, 151] width 65 height 17
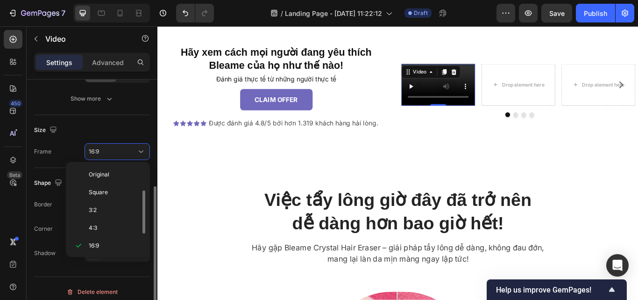
scroll to position [17, 0]
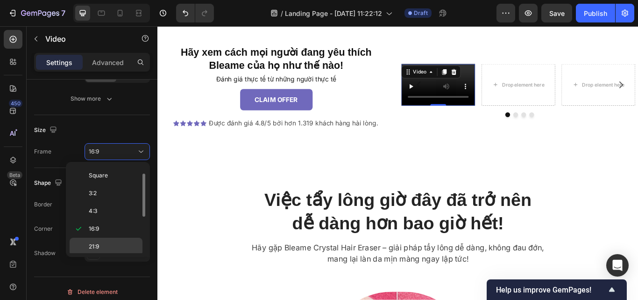
click at [114, 246] on p "21:9" at bounding box center [114, 246] width 50 height 8
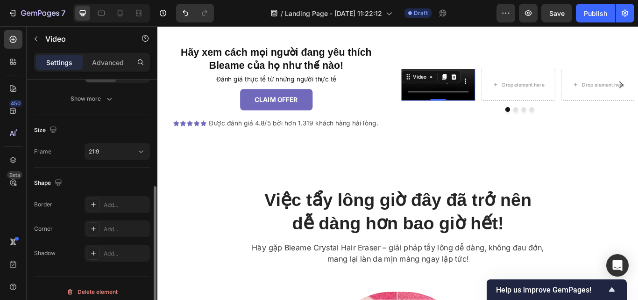
scroll to position [198, 0]
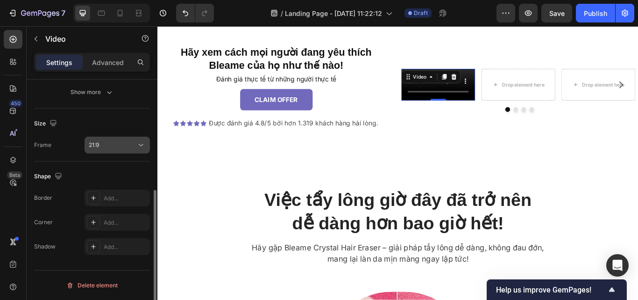
click at [101, 141] on div "21:9" at bounding box center [113, 145] width 48 height 8
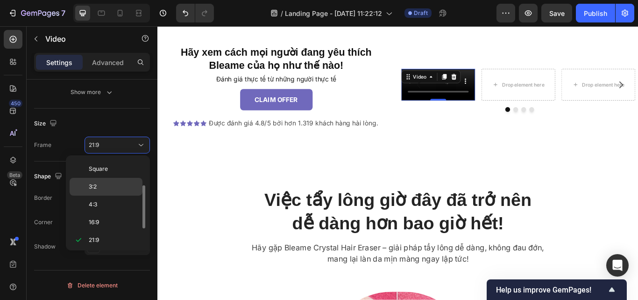
scroll to position [90, 0]
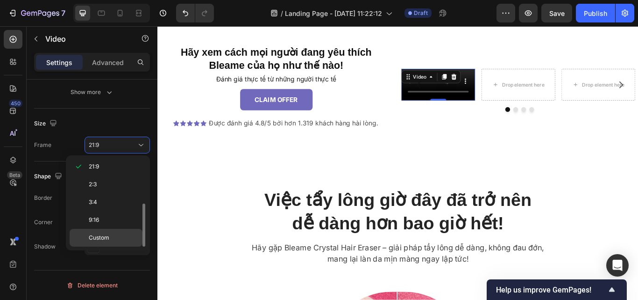
click at [105, 239] on span "Custom" at bounding box center [99, 237] width 21 height 8
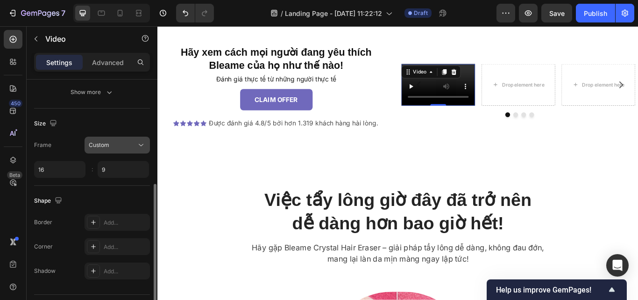
click at [111, 149] on div "Custom" at bounding box center [113, 145] width 48 height 8
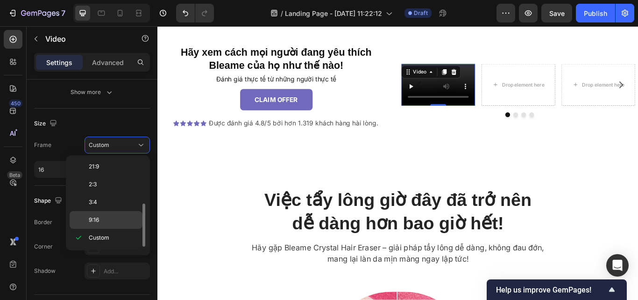
click at [109, 221] on p "9:16" at bounding box center [114, 219] width 50 height 8
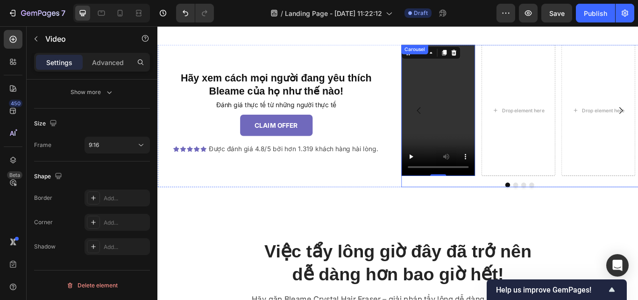
click at [484, 209] on div at bounding box center [580, 211] width 277 height 6
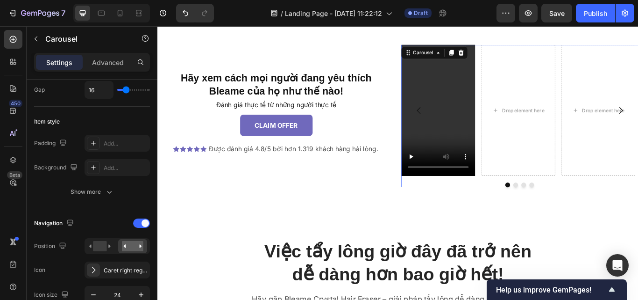
scroll to position [0, 0]
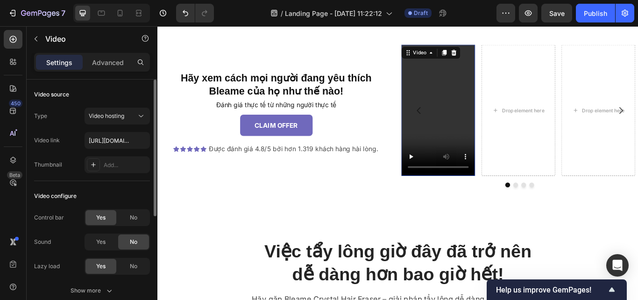
click at [479, 157] on video at bounding box center [485, 124] width 86 height 153
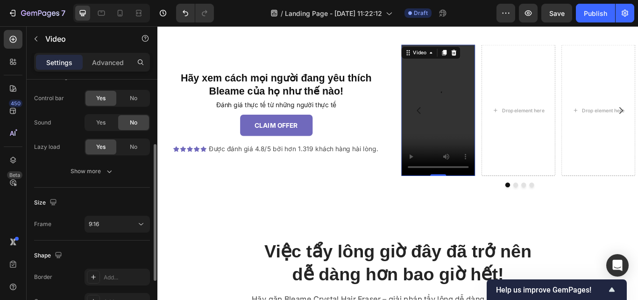
scroll to position [198, 0]
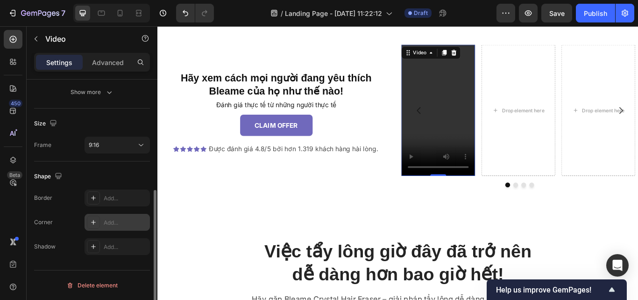
click at [122, 225] on div "Add..." at bounding box center [126, 222] width 44 height 8
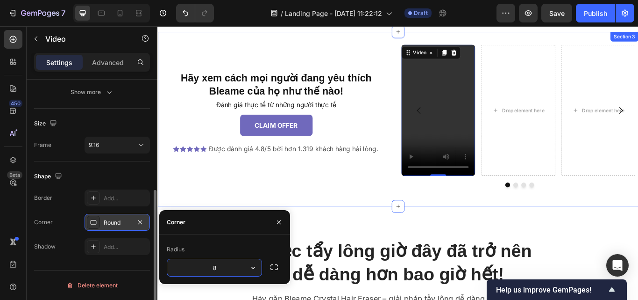
click at [340, 235] on div "Hãy xem cách mọi người đang yêu thích Bleame của họ như thế nào! Heading Đánh g…" at bounding box center [437, 134] width 561 height 203
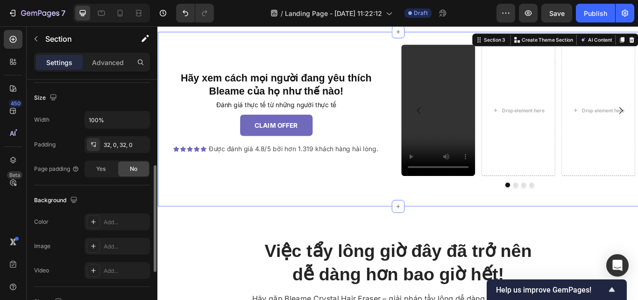
scroll to position [0, 0]
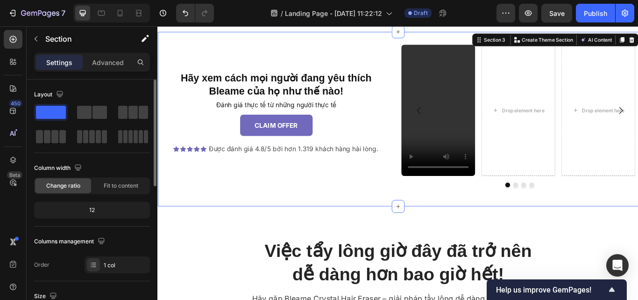
click at [410, 229] on div "Hãy xem cách mọi người đang yêu thích Bleame của họ như thế nào! Heading Đánh g…" at bounding box center [437, 134] width 561 height 203
click at [37, 37] on icon "button" at bounding box center [36, 38] width 3 height 5
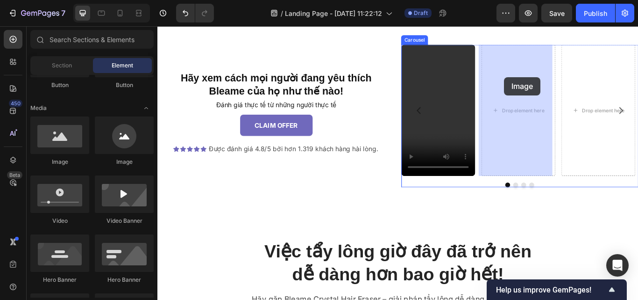
drag, startPoint x: 212, startPoint y: 169, endPoint x: 564, endPoint y: 86, distance: 361.1
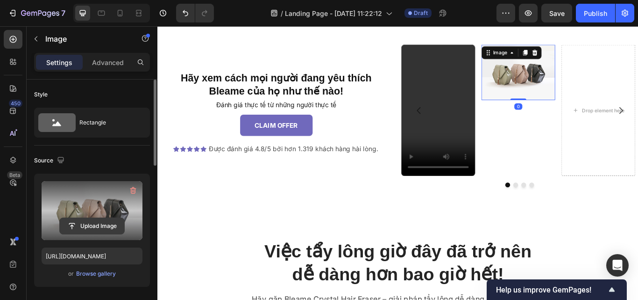
click at [88, 224] on input "file" at bounding box center [92, 226] width 64 height 16
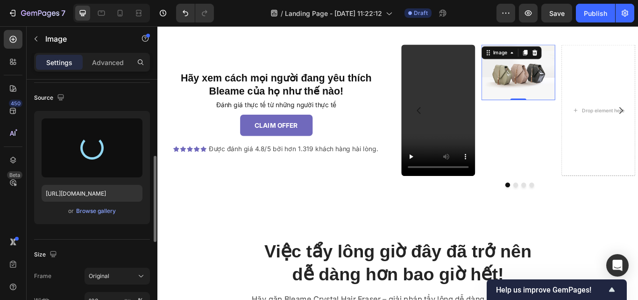
scroll to position [143, 0]
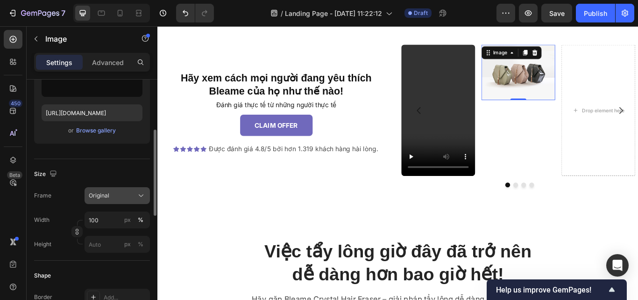
type input "[URL][DOMAIN_NAME]"
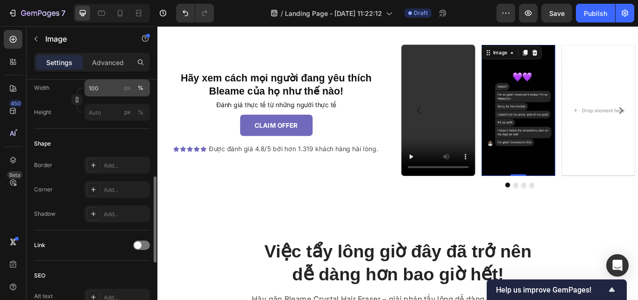
scroll to position [275, 0]
click at [93, 178] on div "Border Add... Corner Add... Shadow Add..." at bounding box center [92, 188] width 116 height 65
click at [97, 187] on div at bounding box center [93, 188] width 13 height 13
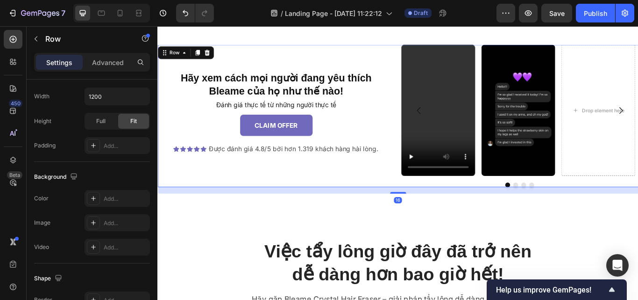
click at [357, 211] on div "Hãy xem cách mọi người đang yêu thích Bleame của [PERSON_NAME] thế nào! Heading…" at bounding box center [295, 131] width 277 height 166
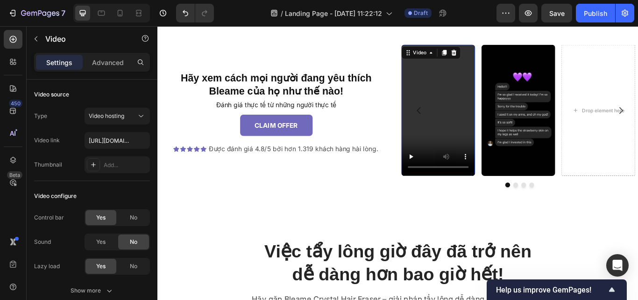
click at [474, 117] on video at bounding box center [485, 124] width 86 height 153
click at [489, 53] on div at bounding box center [491, 57] width 11 height 11
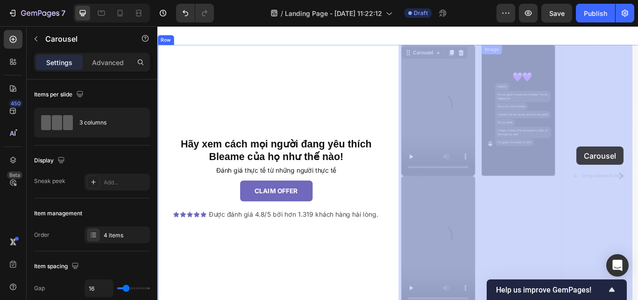
drag, startPoint x: 448, startPoint y: 209, endPoint x: 647, endPoint y: 166, distance: 203.1
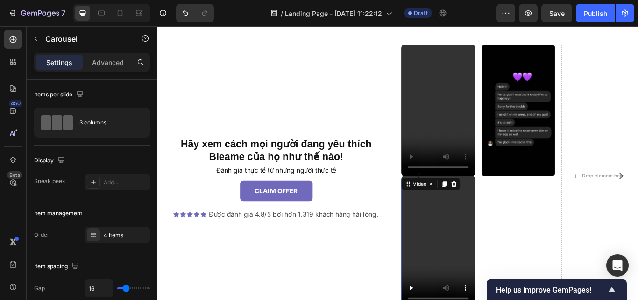
click at [458, 232] on video at bounding box center [485, 277] width 86 height 153
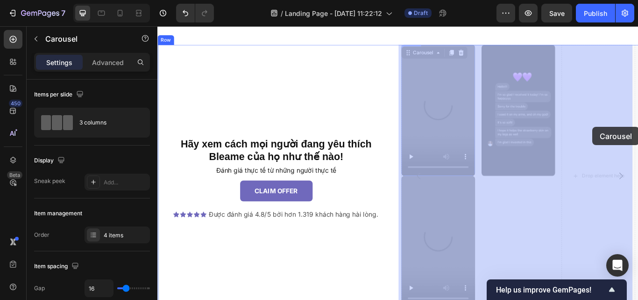
drag, startPoint x: 453, startPoint y: 210, endPoint x: 665, endPoint y: 143, distance: 222.0
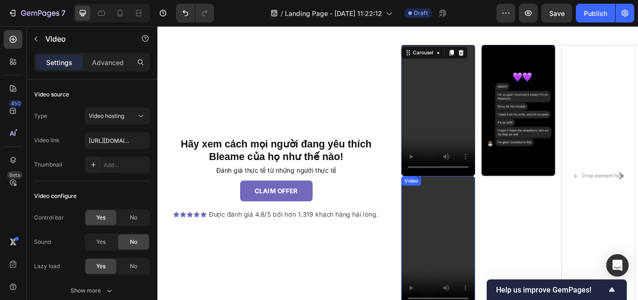
click at [470, 255] on video at bounding box center [485, 277] width 86 height 153
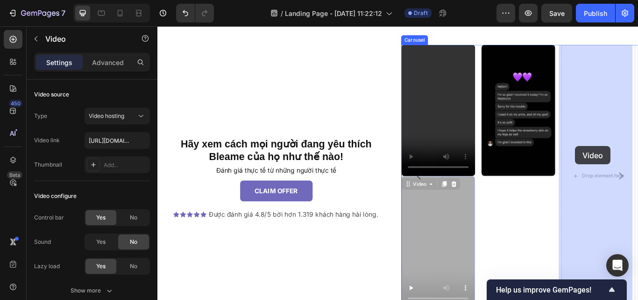
drag, startPoint x: 474, startPoint y: 211, endPoint x: 645, endPoint y: 166, distance: 176.8
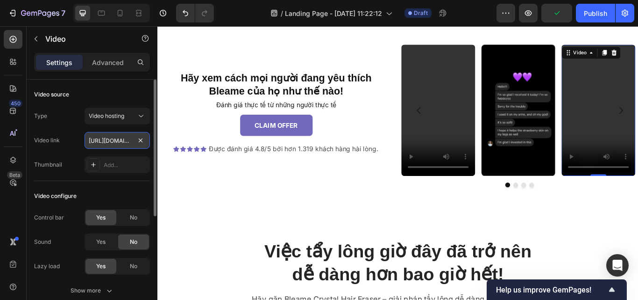
click at [114, 136] on input "[URL][DOMAIN_NAME]" at bounding box center [117, 140] width 65 height 17
type input "[URL][DOMAIN_NAME]"
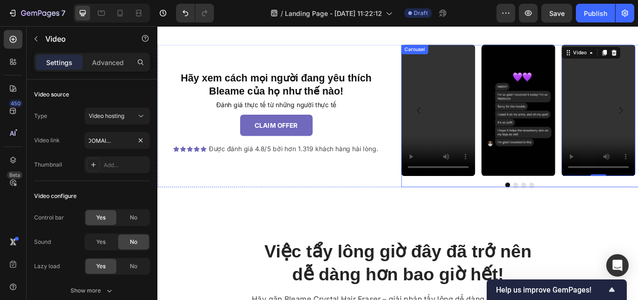
click at [572, 211] on button "Dot" at bounding box center [575, 211] width 6 height 6
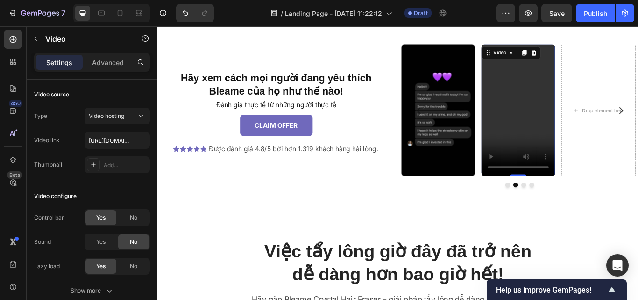
click at [598, 139] on video at bounding box center [578, 124] width 86 height 153
click at [563, 210] on button "Dot" at bounding box center [566, 211] width 6 height 6
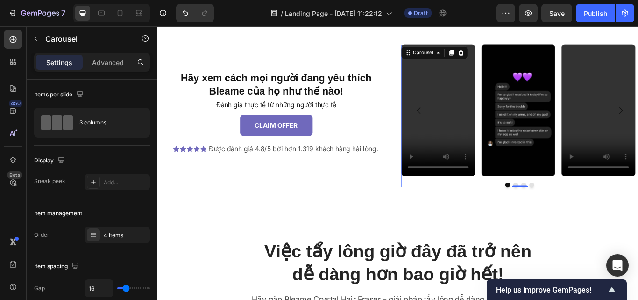
click at [582, 209] on button "Dot" at bounding box center [585, 211] width 6 height 6
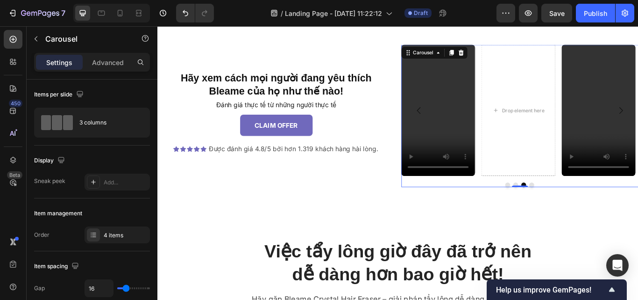
click at [591, 209] on button "Dot" at bounding box center [594, 211] width 6 height 6
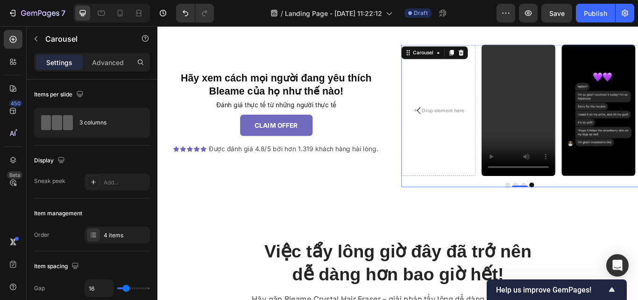
click at [591, 209] on button "Dot" at bounding box center [594, 211] width 6 height 6
click at [563, 211] on button "Dot" at bounding box center [566, 211] width 6 height 6
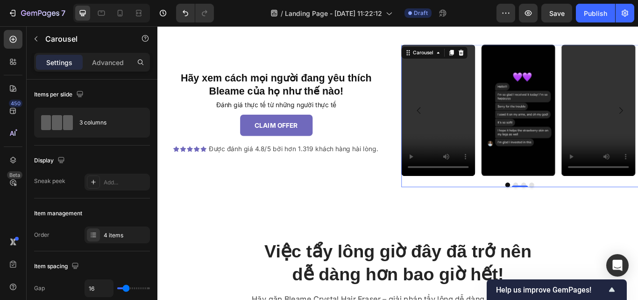
click at [572, 211] on button "Dot" at bounding box center [575, 211] width 6 height 6
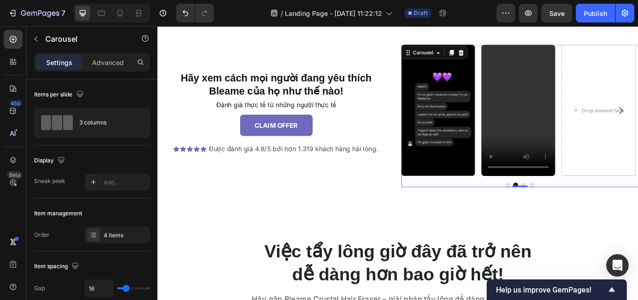
click at [582, 209] on button "Dot" at bounding box center [585, 211] width 6 height 6
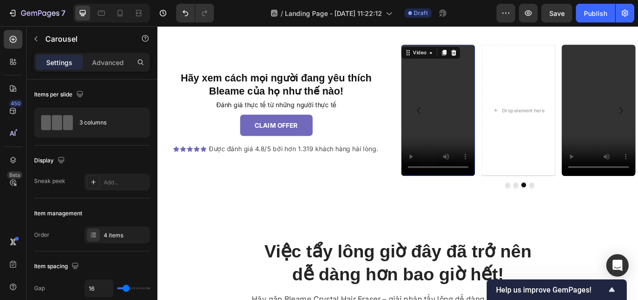
click at [491, 150] on video at bounding box center [485, 124] width 86 height 153
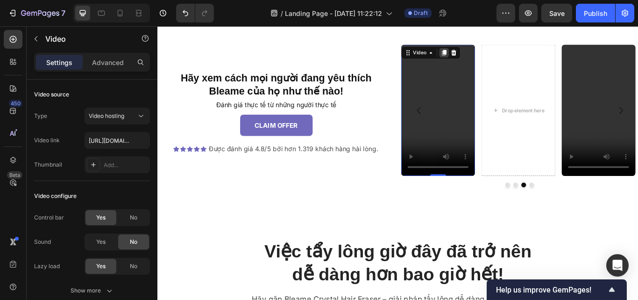
click at [489, 58] on icon at bounding box center [491, 57] width 5 height 7
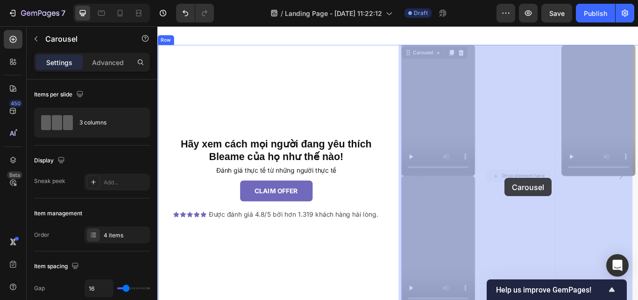
drag, startPoint x: 493, startPoint y: 189, endPoint x: 540, endPoint y: 201, distance: 48.6
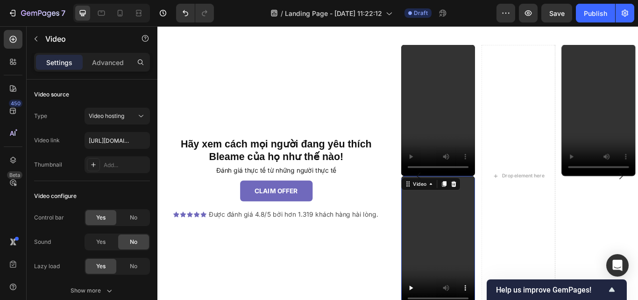
click at [478, 235] on video at bounding box center [485, 277] width 86 height 153
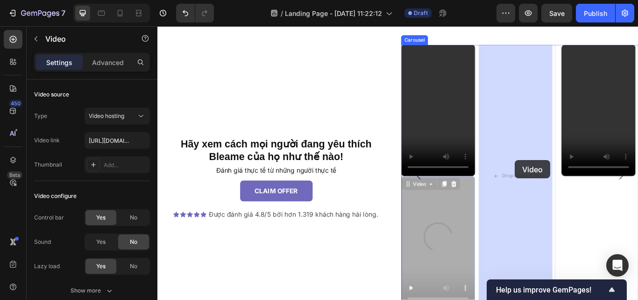
drag, startPoint x: 472, startPoint y: 207, endPoint x: 573, endPoint y: 184, distance: 103.1
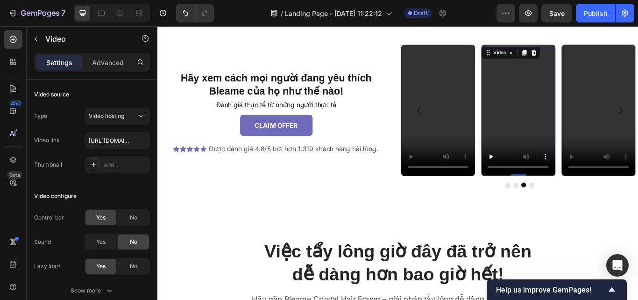
click at [565, 138] on video at bounding box center [578, 124] width 86 height 153
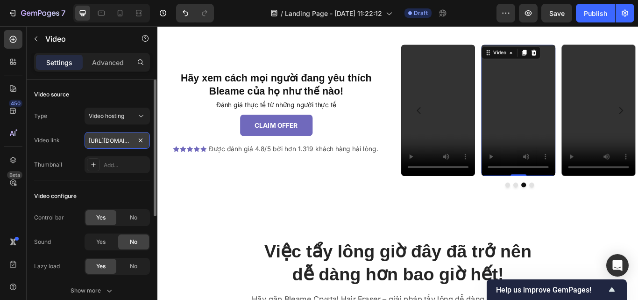
click at [122, 139] on input "https://cdn.shopify.com/videos/c/o/v/de8248a0f887492781cc8b40e5d3c89c.mp4" at bounding box center [117, 140] width 65 height 17
type input "https://cdn.shopify.com/videos/c/o/v/8c77637a32e948d283214e858bb5d885.mp4"
click at [125, 217] on div "No" at bounding box center [133, 217] width 31 height 15
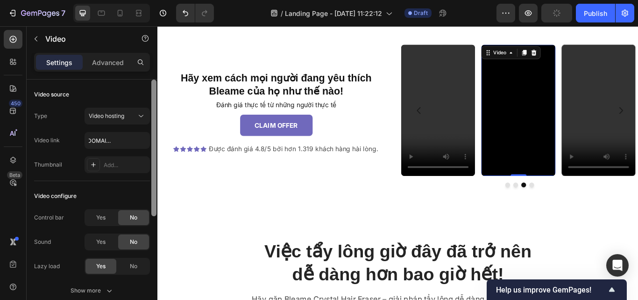
scroll to position [0, 0]
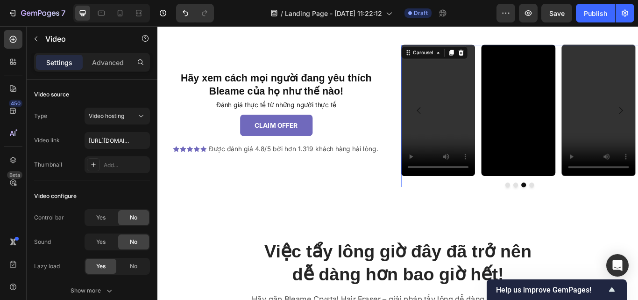
click at [461, 123] on icon "Carousel Back Arrow" at bounding box center [462, 124] width 11 height 11
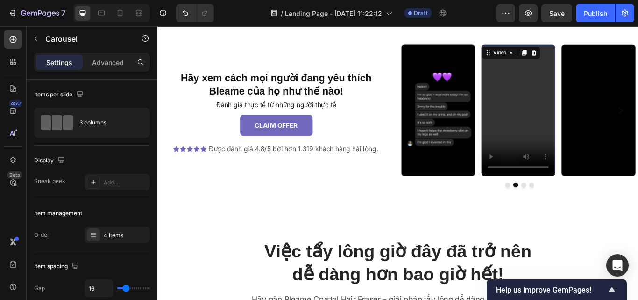
drag, startPoint x: 573, startPoint y: 135, endPoint x: 550, endPoint y: 133, distance: 23.4
click at [574, 135] on video at bounding box center [578, 124] width 86 height 153
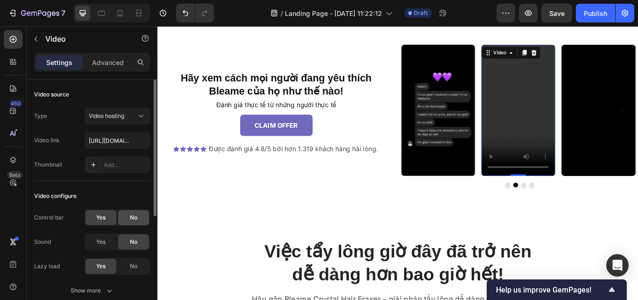
click at [132, 219] on span "No" at bounding box center [133, 217] width 7 height 8
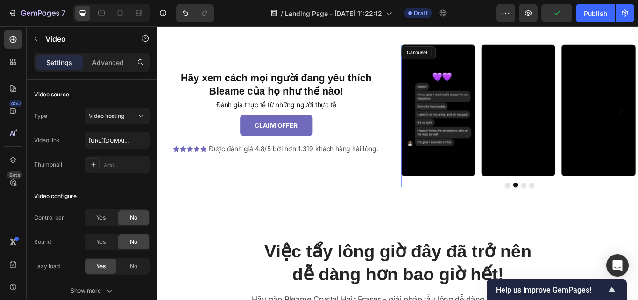
click at [544, 204] on div "Video Image Video 0 Video Carousel" at bounding box center [580, 131] width 277 height 166
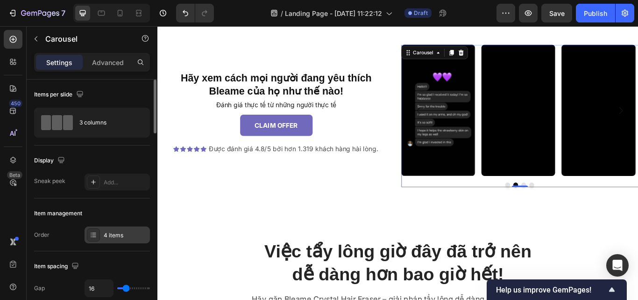
click at [112, 229] on div "4 items" at bounding box center [117, 234] width 65 height 17
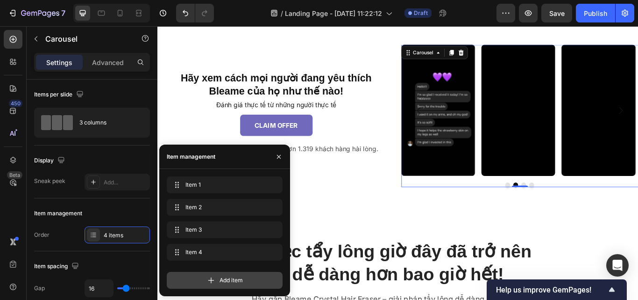
drag, startPoint x: 222, startPoint y: 282, endPoint x: 169, endPoint y: 317, distance: 63.8
click at [222, 282] on span "Add item" at bounding box center [231, 280] width 23 height 8
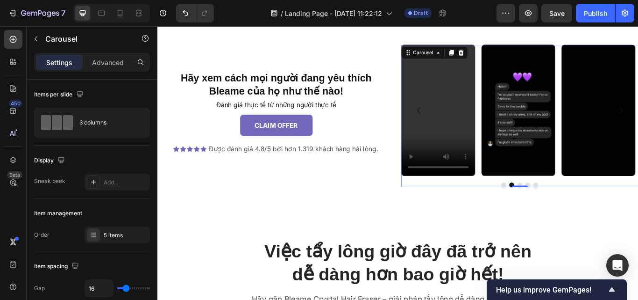
click at [596, 211] on button "Dot" at bounding box center [599, 211] width 6 height 6
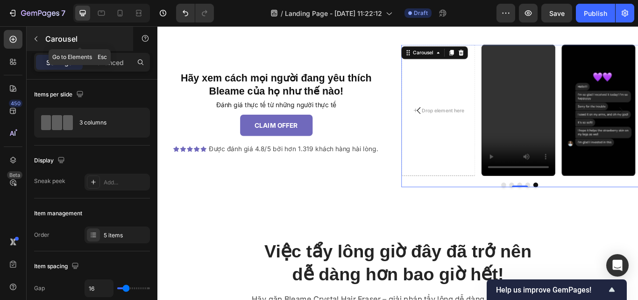
click at [37, 42] on icon "button" at bounding box center [35, 38] width 7 height 7
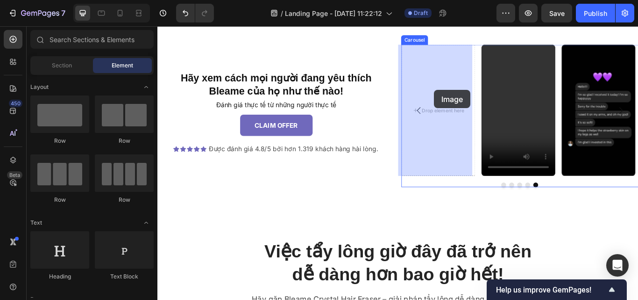
drag, startPoint x: 198, startPoint y: 157, endPoint x: 480, endPoint y: 100, distance: 288.0
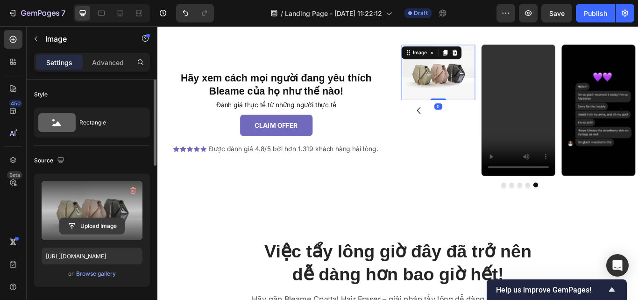
click at [109, 225] on input "file" at bounding box center [92, 226] width 64 height 16
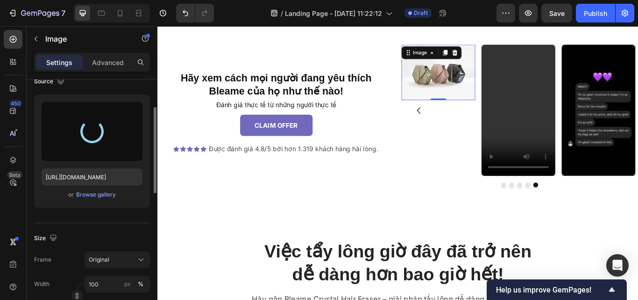
type input "https://cdn.shopify.com/s/files/1/0656/7169/2462/files/gempages_547302332493202…"
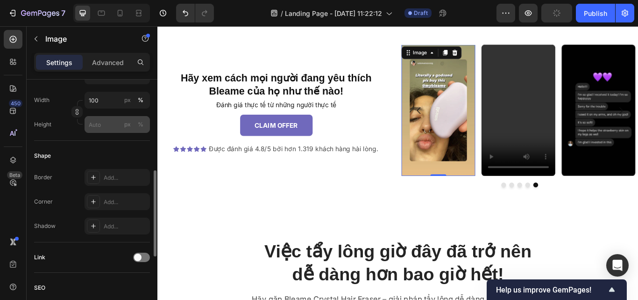
scroll to position [263, 0]
click at [95, 196] on div at bounding box center [93, 200] width 13 height 13
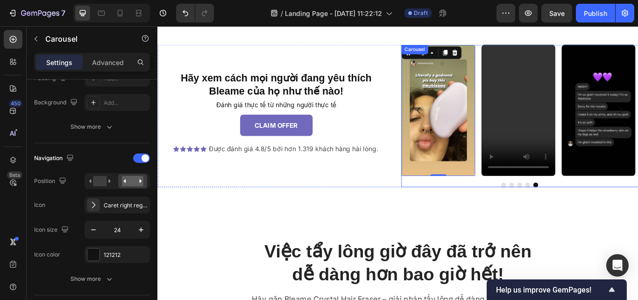
click at [538, 209] on div at bounding box center [580, 211] width 277 height 6
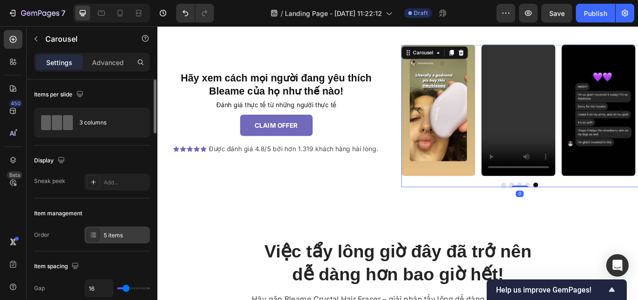
click at [113, 237] on div "5 items" at bounding box center [126, 235] width 44 height 8
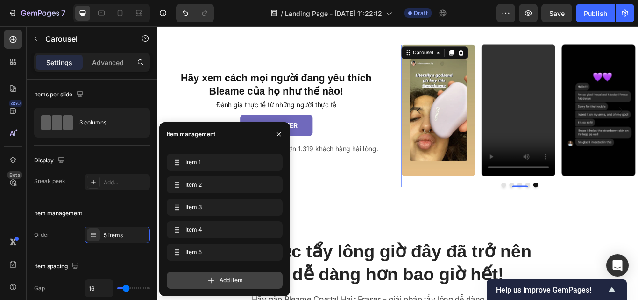
drag, startPoint x: 239, startPoint y: 280, endPoint x: 252, endPoint y: 187, distance: 93.9
click at [239, 280] on span "Add item" at bounding box center [231, 280] width 23 height 8
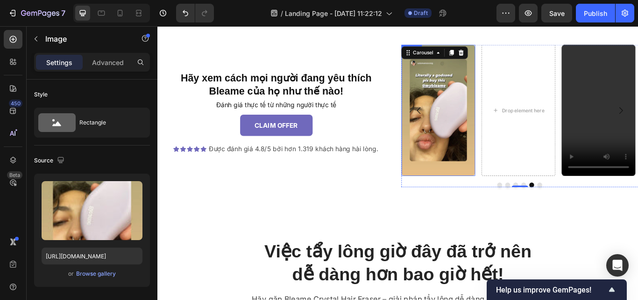
click at [509, 182] on img at bounding box center [485, 124] width 86 height 153
click at [489, 54] on icon at bounding box center [492, 57] width 7 height 7
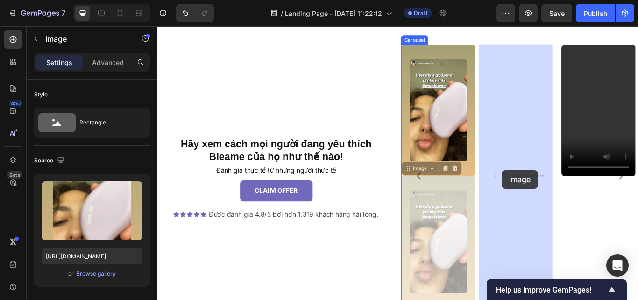
drag, startPoint x: 474, startPoint y: 196, endPoint x: 556, endPoint y: 194, distance: 82.3
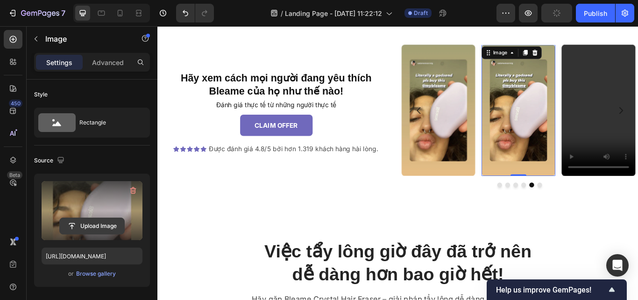
click at [99, 225] on input "file" at bounding box center [92, 226] width 64 height 16
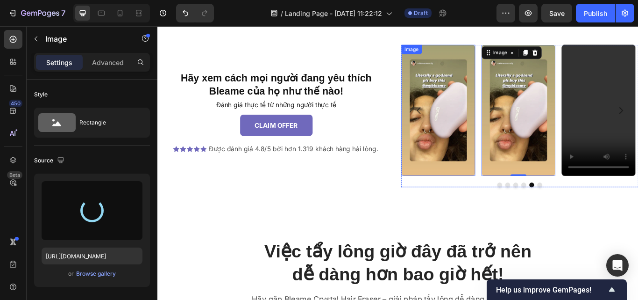
type input "https://cdn.shopify.com/s/files/1/0656/7169/2462/files/gempages_547302332493202…"
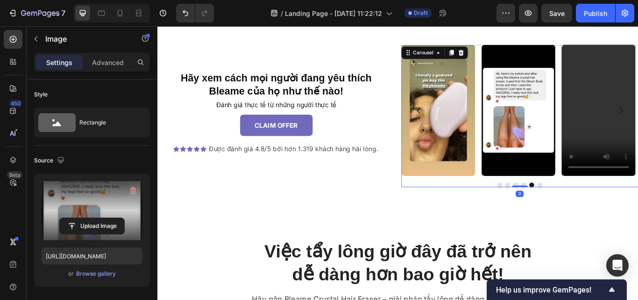
click at [531, 202] on div "Video Image Video Video Image Image Carousel 0" at bounding box center [580, 131] width 277 height 166
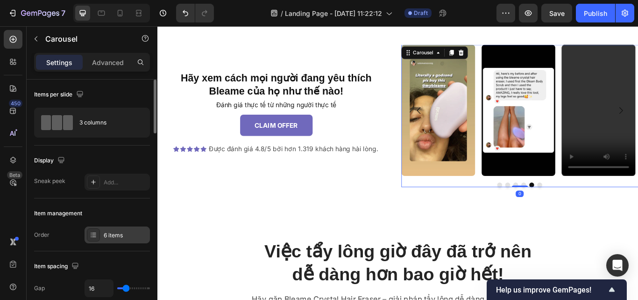
drag, startPoint x: 121, startPoint y: 243, endPoint x: 119, endPoint y: 233, distance: 9.5
click at [119, 235] on div "Item management Order 6 items" at bounding box center [92, 224] width 116 height 53
click at [119, 233] on div "6 items" at bounding box center [126, 235] width 44 height 8
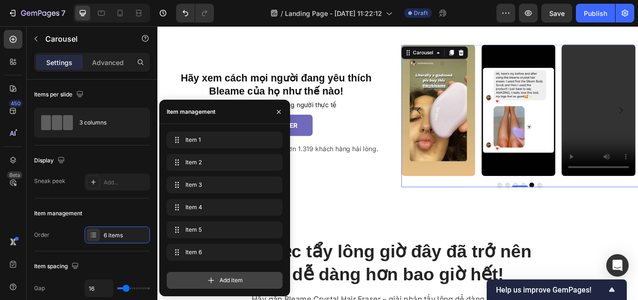
drag, startPoint x: 226, startPoint y: 280, endPoint x: 340, endPoint y: 172, distance: 157.7
click at [226, 280] on span "Add item" at bounding box center [231, 280] width 23 height 8
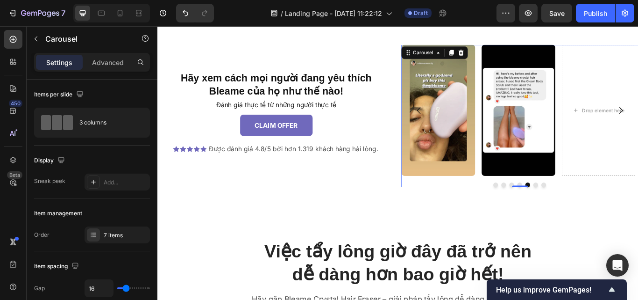
click at [596, 208] on button "Dot" at bounding box center [599, 211] width 6 height 6
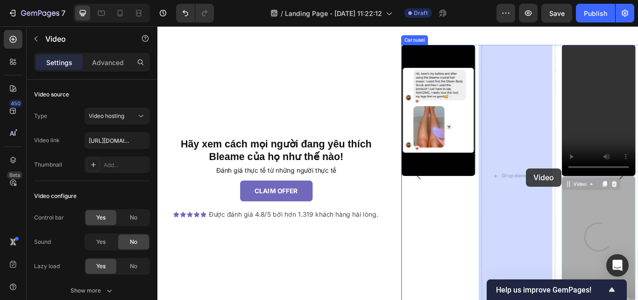
drag, startPoint x: 661, startPoint y: 210, endPoint x: 587, endPoint y: 192, distance: 75.7
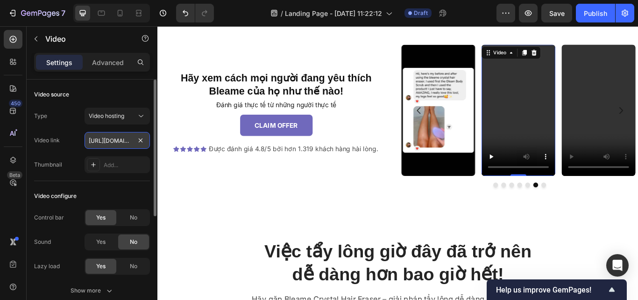
click at [100, 141] on input "https://cdn.shopify.com/videos/c/o/v/1d0aa9c399664f598b532f3a59ebc163.mp4" at bounding box center [117, 140] width 65 height 17
paste input "adf4375547c34fe3982c557ad9d2c7b4"
type input "https://cdn.shopify.com/videos/c/o/v/adf4375547c34fe3982c557ad9d2c7b4.mp4"
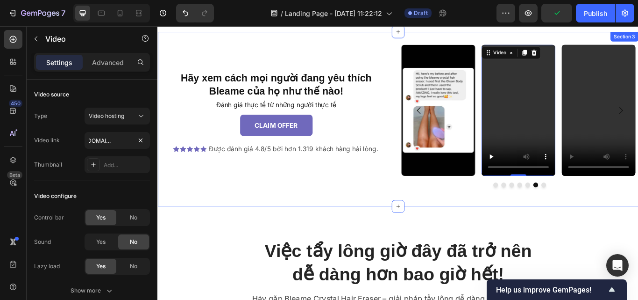
click at [597, 222] on div "Hãy xem cách mọi người đang yêu thích Bleame của họ như thế nào! Heading Đánh g…" at bounding box center [437, 134] width 561 height 203
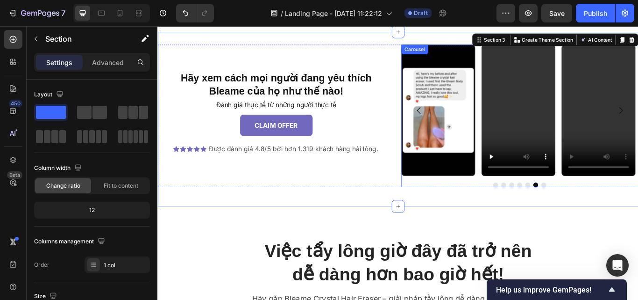
click at [523, 205] on div "Video Image Video Video Image Image Video Carousel" at bounding box center [580, 131] width 277 height 166
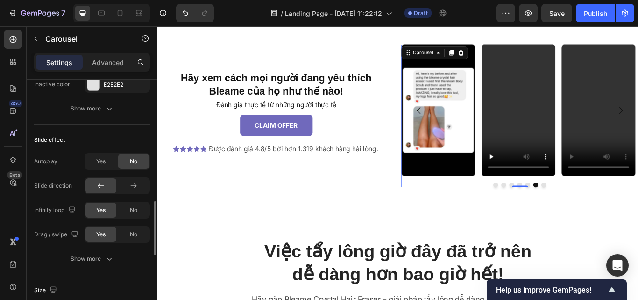
scroll to position [560, 0]
click at [98, 156] on div "Yes" at bounding box center [101, 160] width 31 height 15
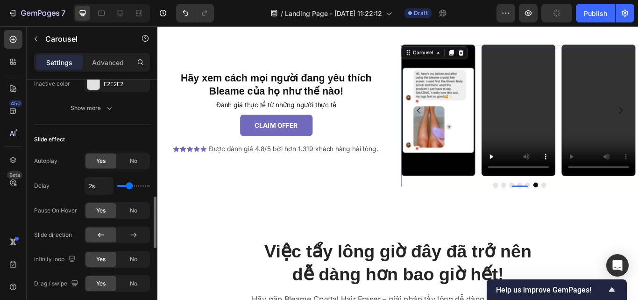
type input "1.1s"
type input "1.1"
click at [122, 185] on input "range" at bounding box center [133, 186] width 33 height 2
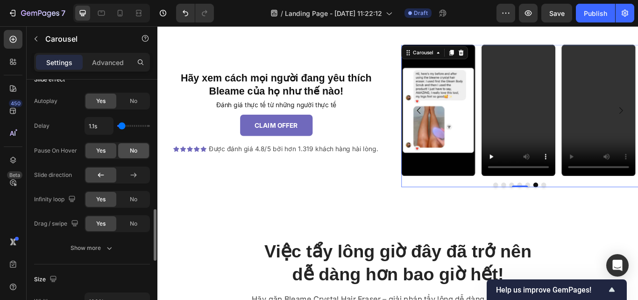
scroll to position [621, 0]
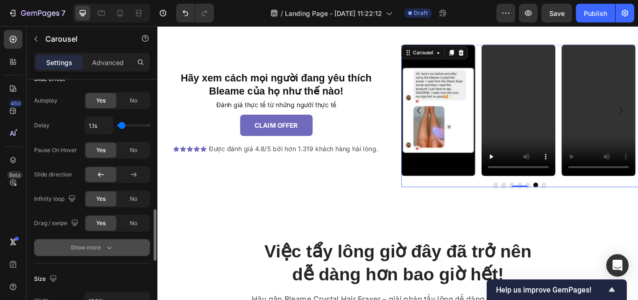
click at [98, 244] on div "Show more" at bounding box center [92, 247] width 43 height 9
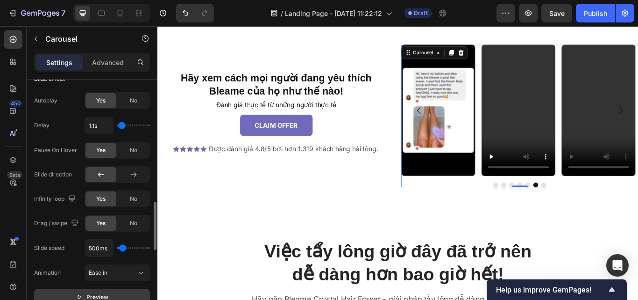
click at [90, 295] on span "Preview" at bounding box center [97, 296] width 22 height 9
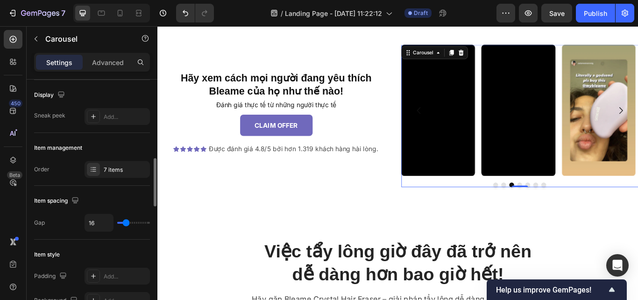
scroll to position [0, 0]
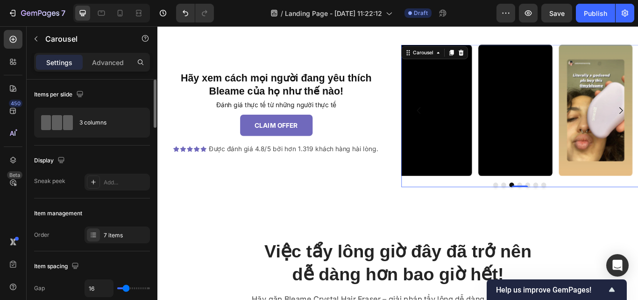
click at [120, 243] on div "Item management Order 7 items" at bounding box center [92, 224] width 116 height 53
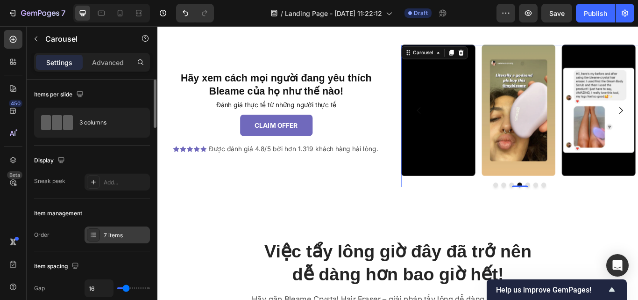
click at [119, 236] on div "7 items" at bounding box center [126, 235] width 44 height 8
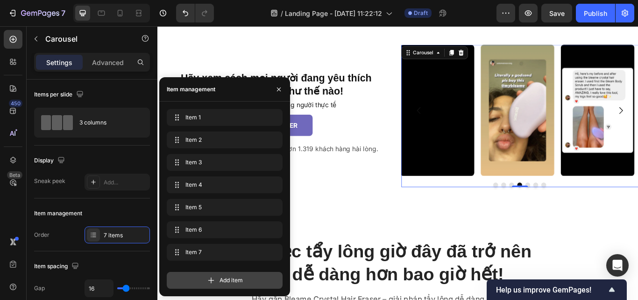
click at [208, 273] on div "Add item" at bounding box center [225, 280] width 116 height 17
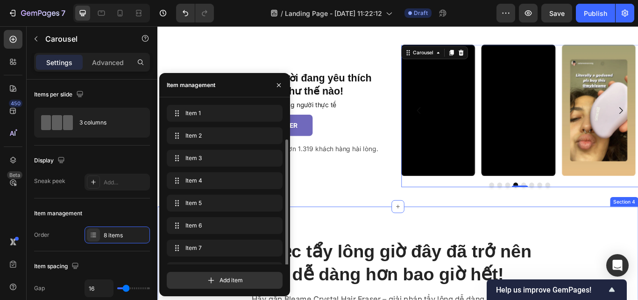
scroll to position [18, 0]
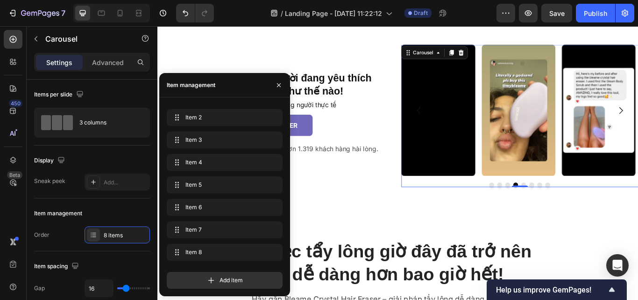
click at [610, 209] on button "Dot" at bounding box center [613, 211] width 6 height 6
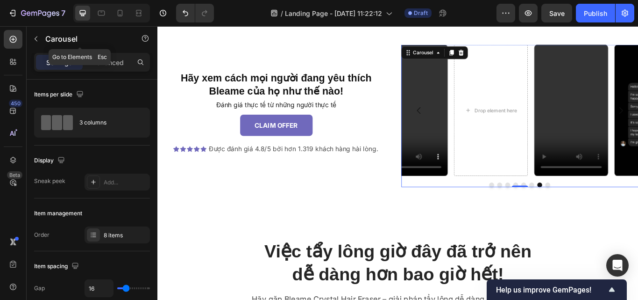
drag, startPoint x: 35, startPoint y: 33, endPoint x: 37, endPoint y: 37, distance: 4.8
click at [35, 33] on button "button" at bounding box center [36, 38] width 15 height 15
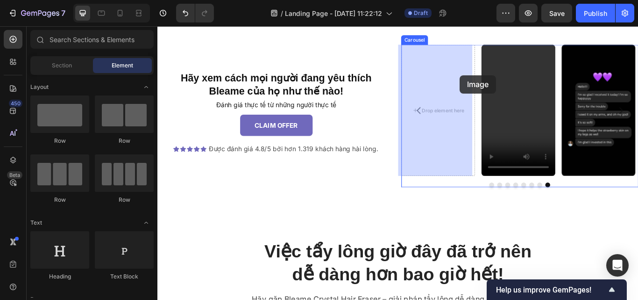
drag, startPoint x: 222, startPoint y: 170, endPoint x: 507, endPoint y: 85, distance: 297.0
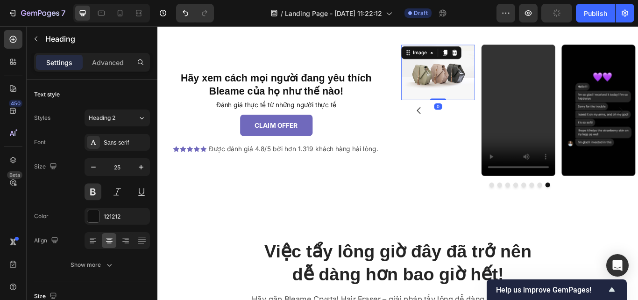
drag, startPoint x: 222, startPoint y: 158, endPoint x: 186, endPoint y: 205, distance: 58.7
click at [189, 200] on div "Hãy xem cách mọi người đang yêu thích Bleame của họ như thế nào! Heading Đánh g…" at bounding box center [295, 131] width 277 height 166
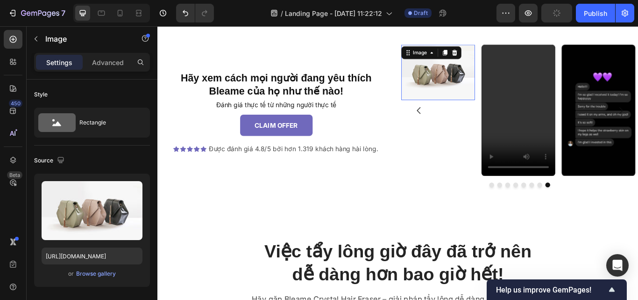
click at [454, 74] on img at bounding box center [485, 80] width 86 height 64
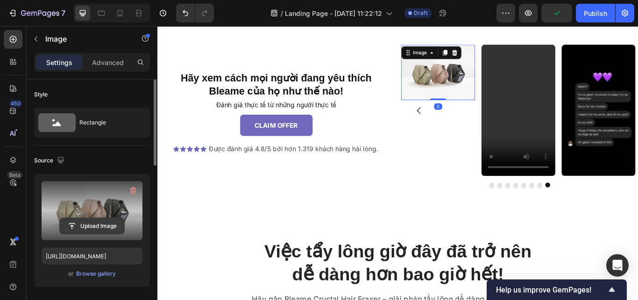
click at [97, 225] on input "file" at bounding box center [92, 226] width 64 height 16
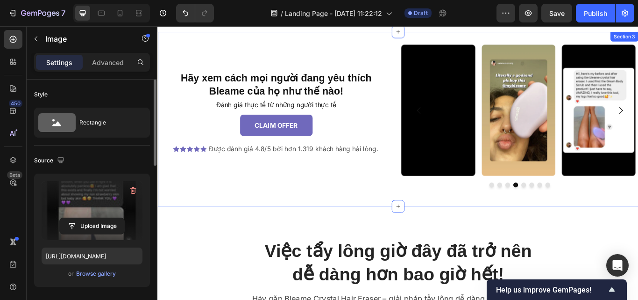
type input "https://cdn.shopify.com/s/files/1/0656/7169/2462/files/gempages_547302332493202…"
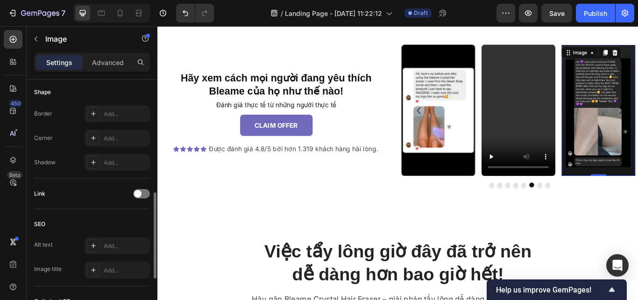
scroll to position [325, 0]
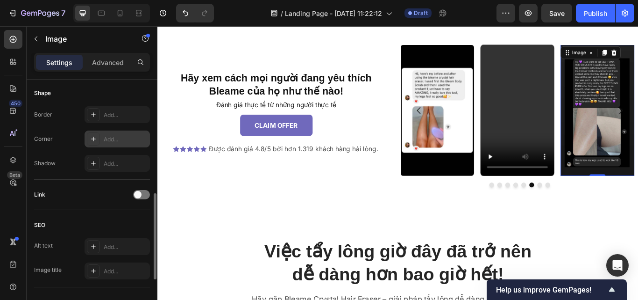
click at [95, 139] on icon at bounding box center [93, 138] width 7 height 7
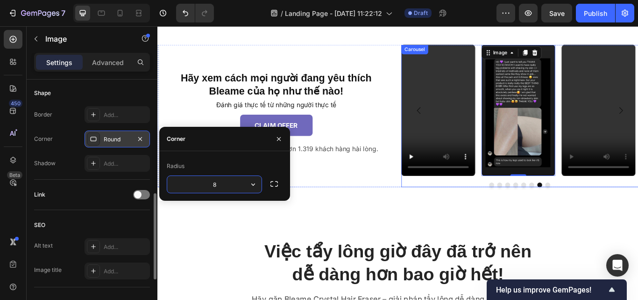
click at [610, 209] on button "Dot" at bounding box center [613, 211] width 6 height 6
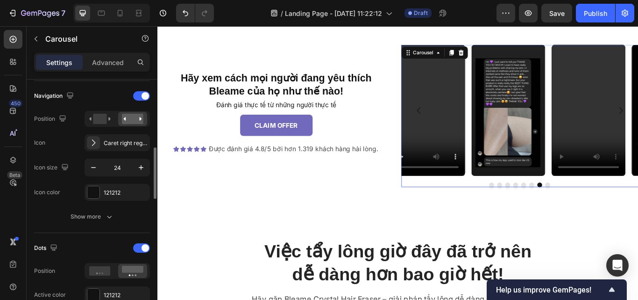
scroll to position [0, 0]
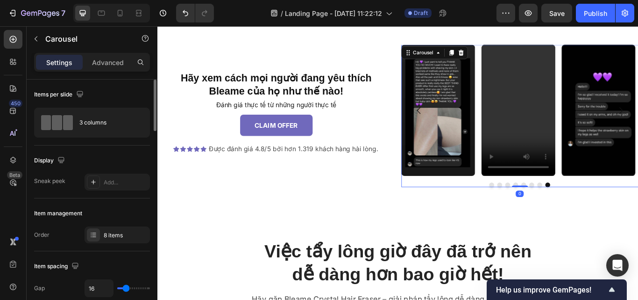
click at [631, 201] on div "Video Image Video Video Image Image Video Image Carousel 0" at bounding box center [580, 131] width 277 height 166
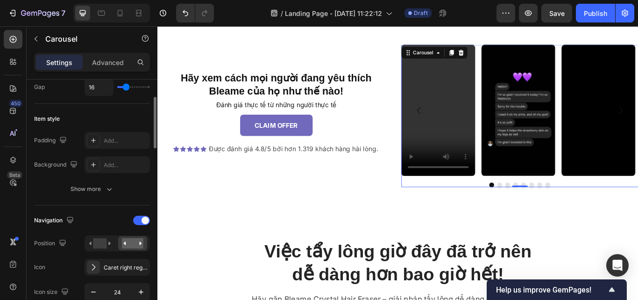
scroll to position [203, 0]
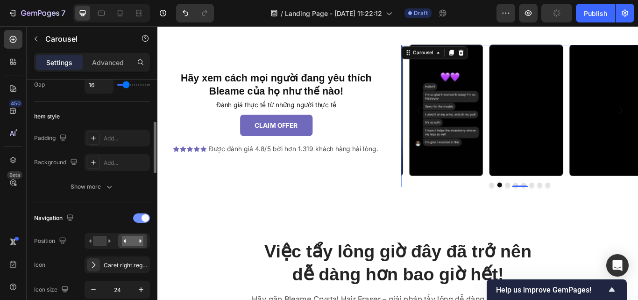
drag, startPoint x: 139, startPoint y: 217, endPoint x: 107, endPoint y: 188, distance: 43.0
click at [140, 218] on div at bounding box center [141, 217] width 17 height 9
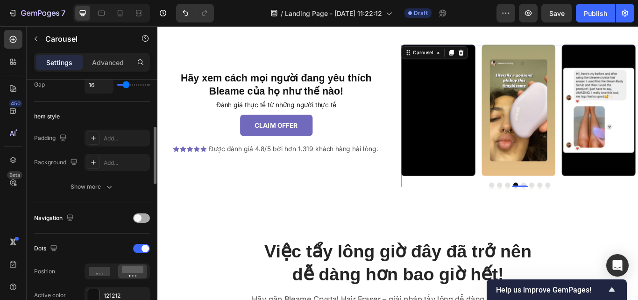
click at [139, 221] on span at bounding box center [137, 217] width 7 height 7
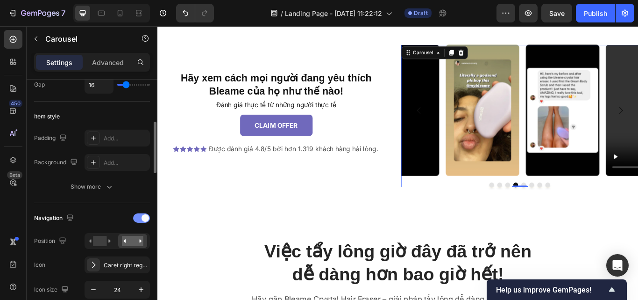
click at [142, 218] on span at bounding box center [145, 217] width 7 height 7
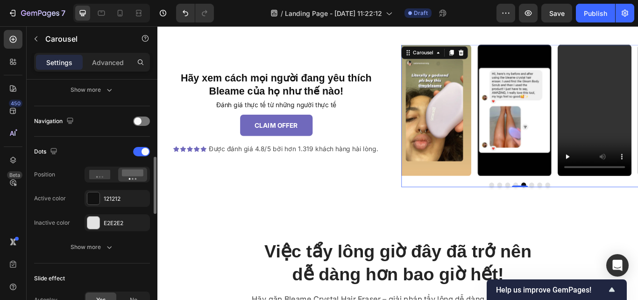
scroll to position [306, 0]
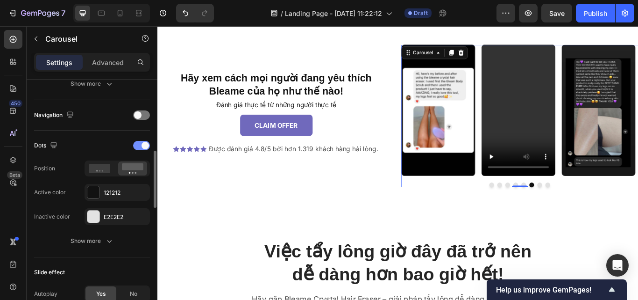
click at [135, 143] on div at bounding box center [141, 145] width 17 height 9
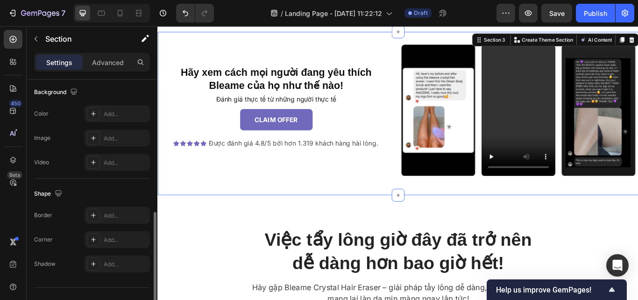
click at [442, 211] on div "Hãy xem cách mọi người đang yêu thích Bleame của họ như thế nào! Heading Đánh g…" at bounding box center [437, 128] width 561 height 190
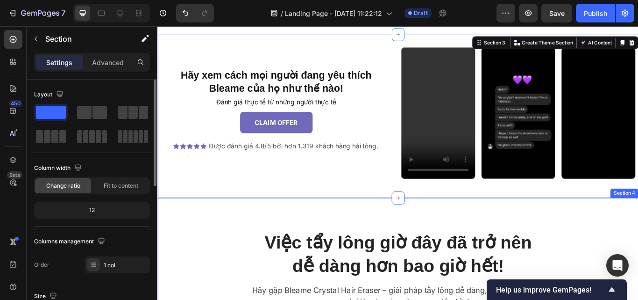
scroll to position [930, 0]
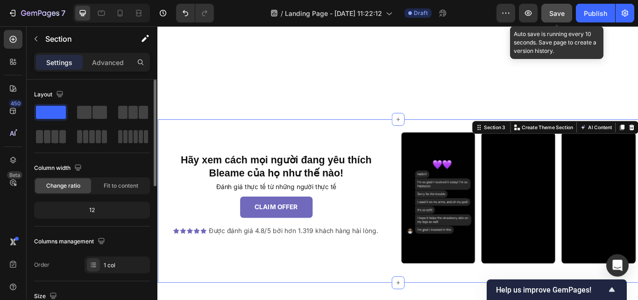
click at [557, 14] on span "Save" at bounding box center [557, 13] width 15 height 8
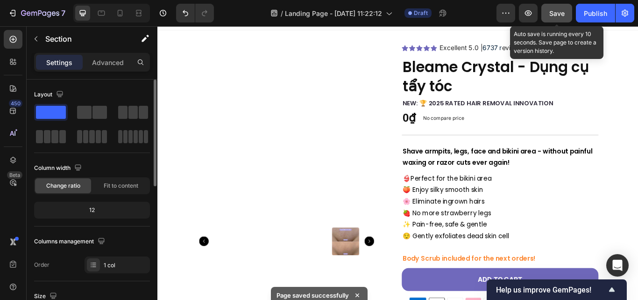
scroll to position [0, 0]
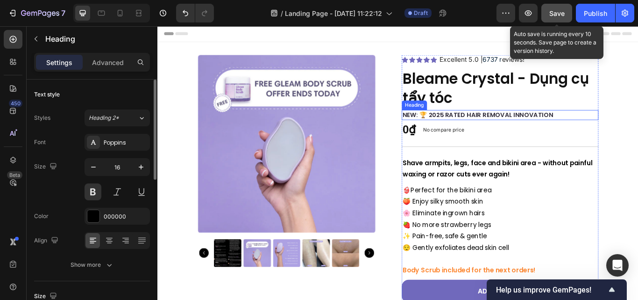
click at [511, 132] on strong "NEW: 🏆 2025 RATED HAIR REMOVAL INNOVATION" at bounding box center [531, 129] width 176 height 10
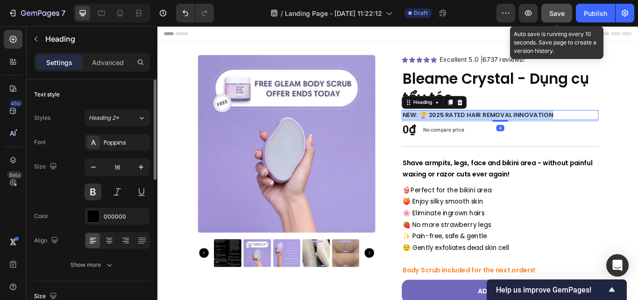
click at [511, 132] on strong "NEW: 🏆 2025 RATED HAIR REMOVAL INNOVATION" at bounding box center [531, 129] width 176 height 10
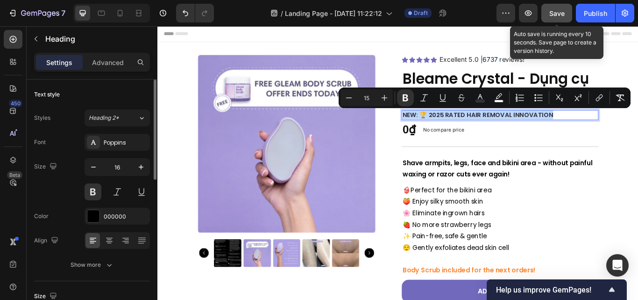
copy strong "NEW: 🏆 2025 RATED HAIR REMOVAL INNOVATION"
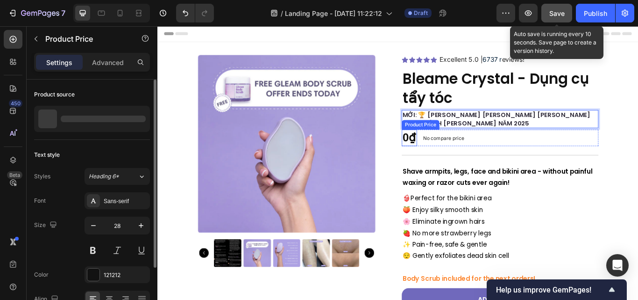
click at [451, 155] on div "0₫" at bounding box center [451, 156] width 18 height 19
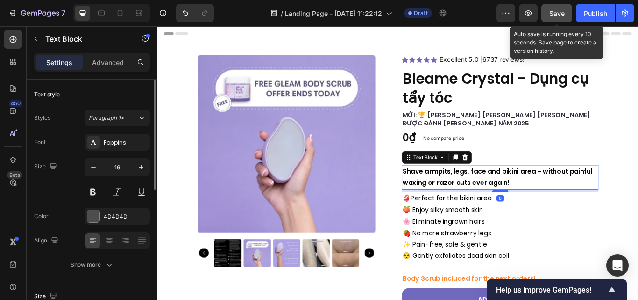
click at [503, 205] on strong "Shave armpits, legs, face and bikini area - without painful waxing or razor cut…" at bounding box center [554, 202] width 222 height 24
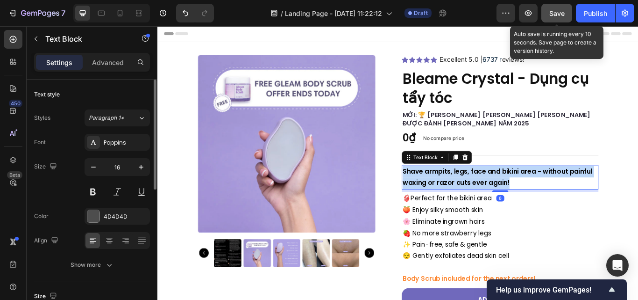
click at [503, 205] on strong "Shave armpits, legs, face and bikini area - without painful waxing or razor cut…" at bounding box center [554, 202] width 222 height 24
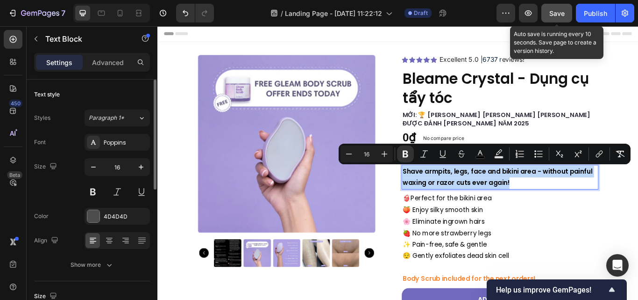
copy strong "Shave armpits, legs, face and bikini area - without painful waxing or razor cut…"
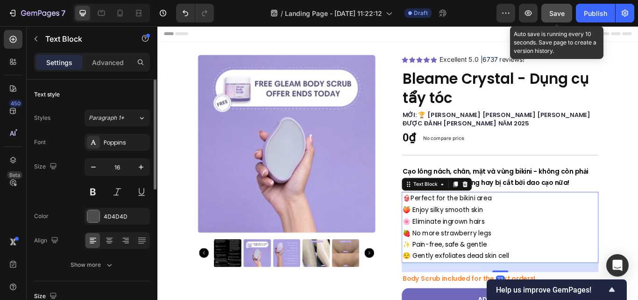
click at [494, 225] on span "Perfect for the bikini area" at bounding box center [499, 226] width 94 height 11
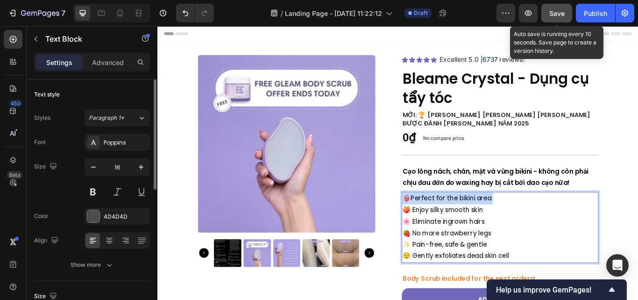
click at [494, 225] on span "Perfect for the bikini area" at bounding box center [499, 226] width 94 height 11
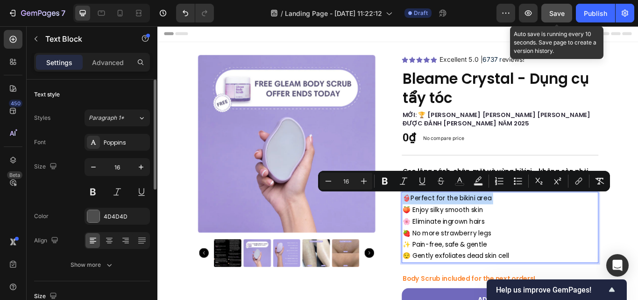
click at [494, 225] on span "Perfect for the bikini area" at bounding box center [499, 226] width 94 height 11
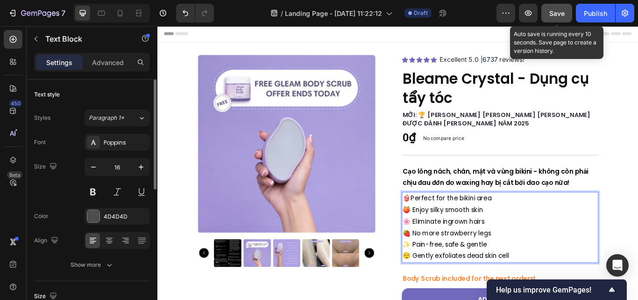
click at [452, 225] on span "Perfect for the bikini area" at bounding box center [499, 226] width 94 height 11
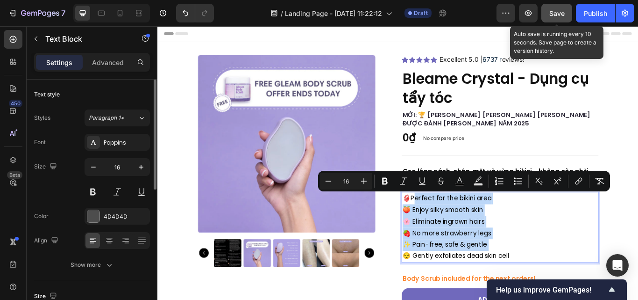
drag, startPoint x: 449, startPoint y: 225, endPoint x: 546, endPoint y: 287, distance: 115.5
click at [546, 287] on p "👙 Perfect for the bikini area 🍑 Enjoy silky smooth skin 🌸 Eliminate ingrown hai…" at bounding box center [557, 260] width 228 height 81
click at [565, 284] on p "👙 Perfect for the bikini area 🍑 Enjoy silky smooth skin 🌸 Eliminate ingrown hai…" at bounding box center [557, 260] width 228 height 81
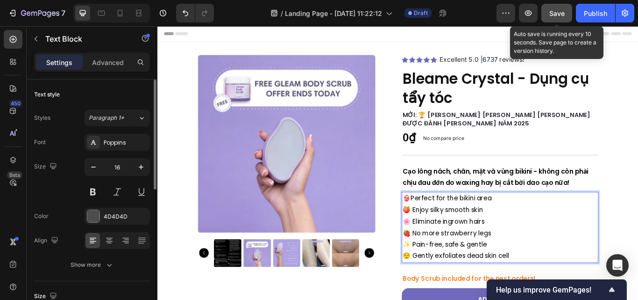
click at [443, 221] on p "👙 Perfect for the bikini area 🍑 Enjoy silky smooth skin 🌸 Eliminate ingrown hai…" at bounding box center [557, 260] width 228 height 81
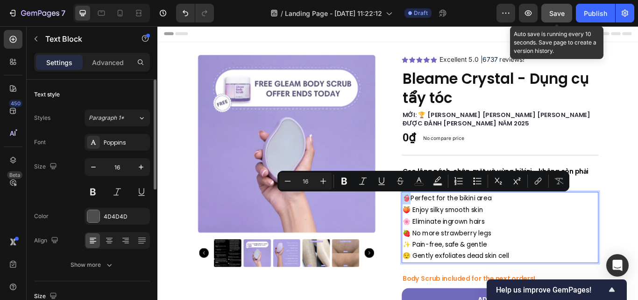
click at [443, 223] on p "👙 Perfect for the bikini area 🍑 Enjoy silky smooth skin 🌸 Eliminate ingrown hai…" at bounding box center [557, 260] width 228 height 81
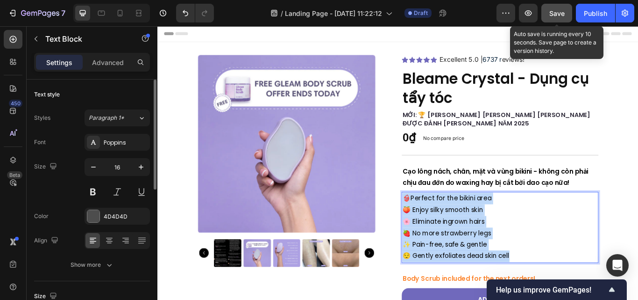
drag, startPoint x: 440, startPoint y: 224, endPoint x: 579, endPoint y: 299, distance: 158.1
click at [579, 299] on p "👙 Perfect for the bikini area 🍑 Enjoy silky smooth skin 🌸 Eliminate ingrown hai…" at bounding box center [557, 260] width 228 height 81
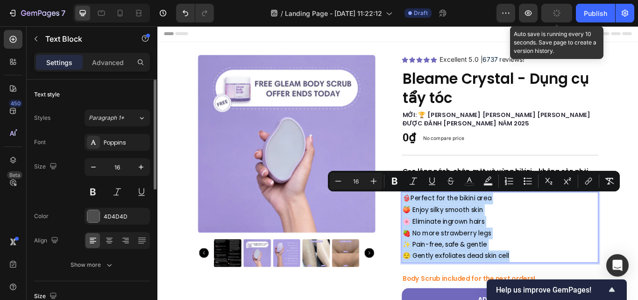
copy p "👙 Perfect for the bikini area 🍑 Enjoy silky smooth skin 🌸 Eliminate ingrown hai…"
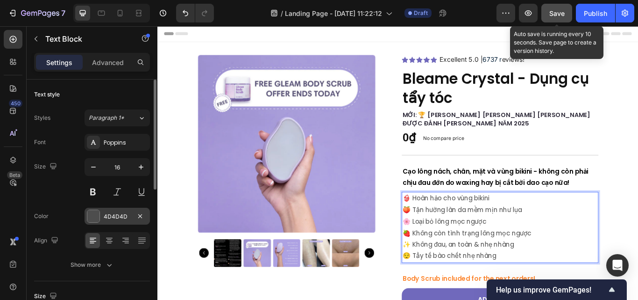
click at [96, 217] on div at bounding box center [93, 216] width 12 height 12
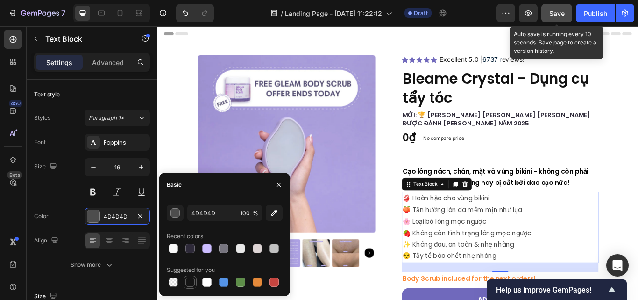
click at [194, 283] on div at bounding box center [190, 281] width 9 height 9
type input "151515"
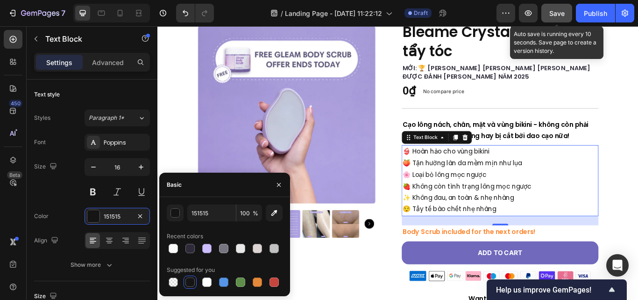
scroll to position [57, 0]
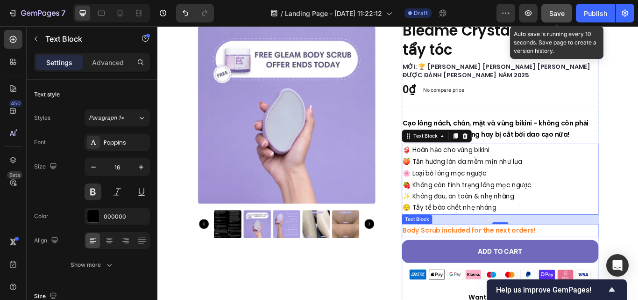
click at [477, 263] on strong "Body Scrub included for the next orders!" at bounding box center [520, 263] width 155 height 11
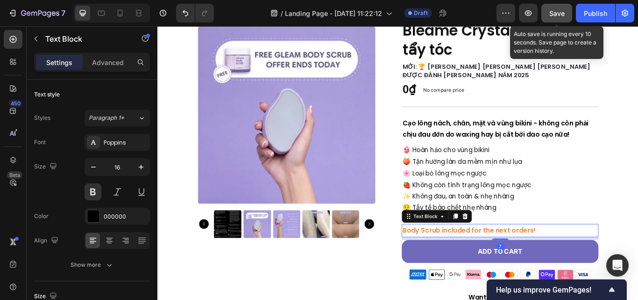
click at [477, 263] on strong "Body Scrub included for the next orders!" at bounding box center [520, 263] width 155 height 11
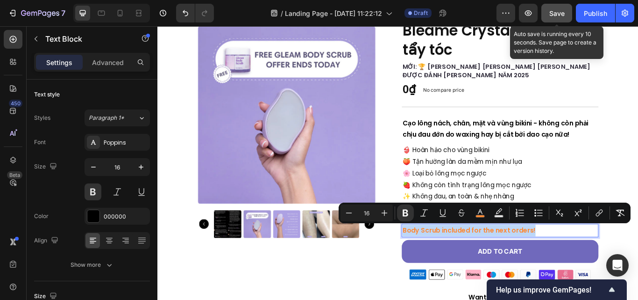
copy strong "Body Scrub included for the next orders!"
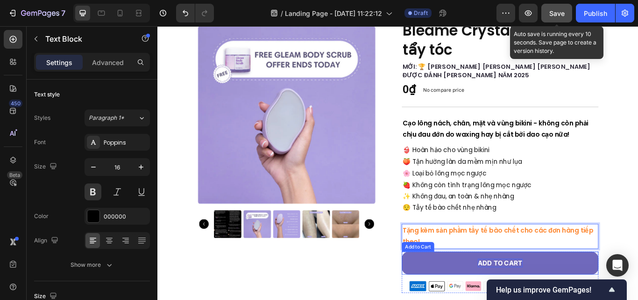
click at [554, 299] on div "Add to cart" at bounding box center [557, 302] width 52 height 10
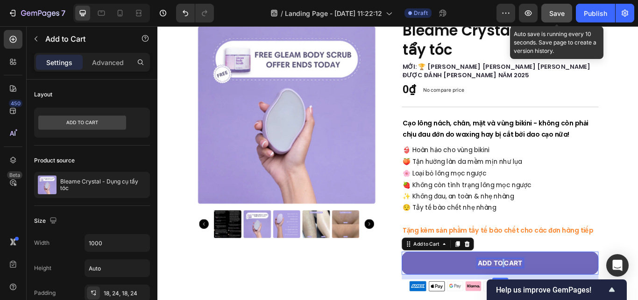
click at [554, 299] on div "Add to cart" at bounding box center [557, 302] width 52 height 10
click at [554, 299] on p "Add to cart" at bounding box center [557, 302] width 52 height 10
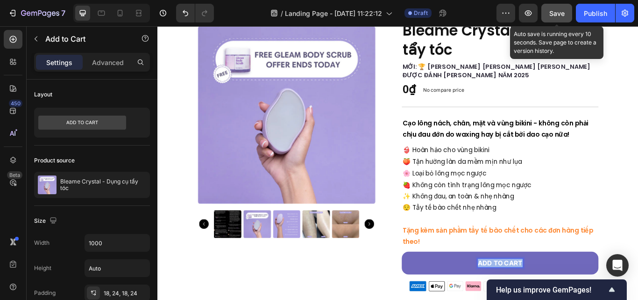
copy p "Add to cart"
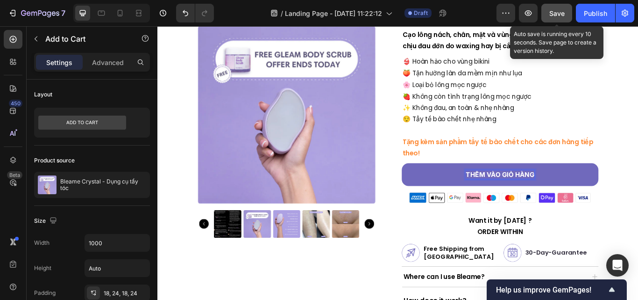
scroll to position [202, 0]
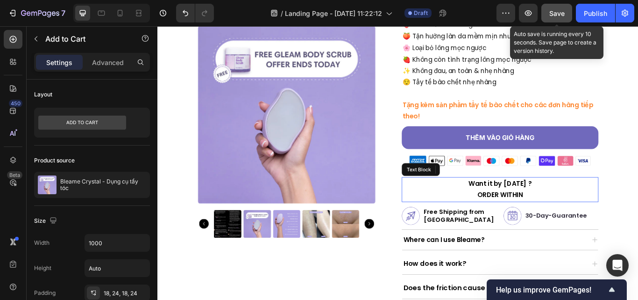
click at [546, 218] on strong "ORDER WITHIN" at bounding box center [556, 223] width 53 height 11
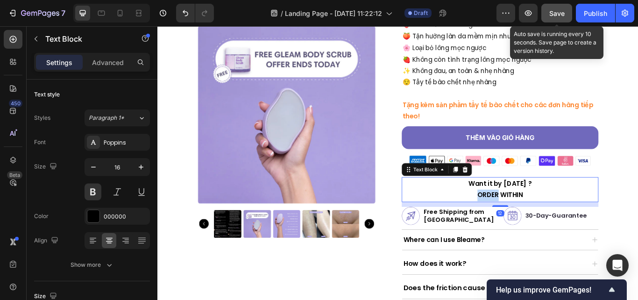
click at [546, 218] on strong "ORDER WITHIN" at bounding box center [556, 223] width 53 height 11
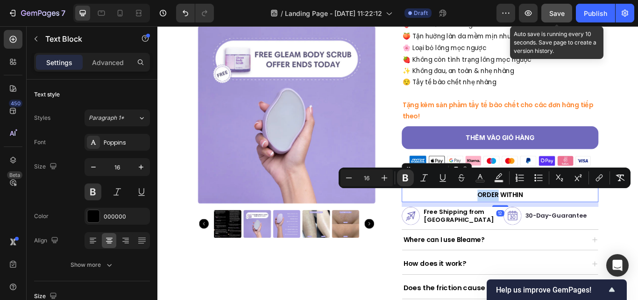
click at [546, 218] on strong "ORDER WITHIN" at bounding box center [556, 223] width 53 height 11
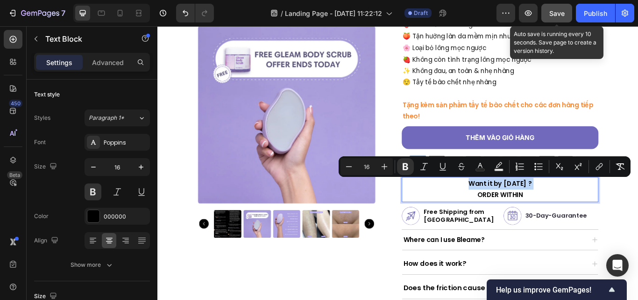
copy p "Want it by Saturday, 27 Sep ?"
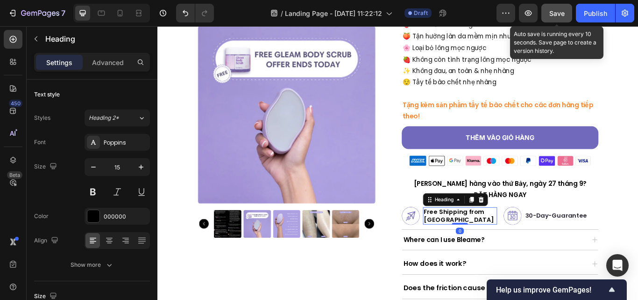
click at [487, 247] on strong "Free Shipping from US" at bounding box center [509, 247] width 82 height 19
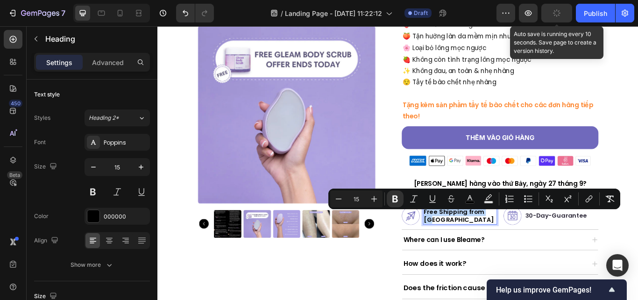
scroll to position [198, 0]
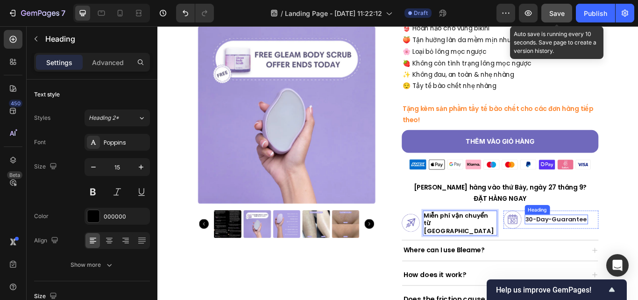
click at [606, 251] on strong "30-Day-Guarantee" at bounding box center [623, 251] width 72 height 10
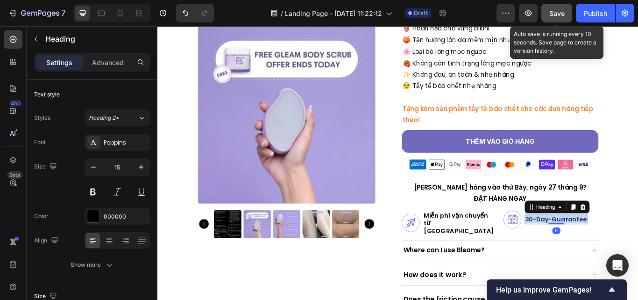
click at [606, 251] on strong "30-Day-Guarantee" at bounding box center [623, 251] width 72 height 10
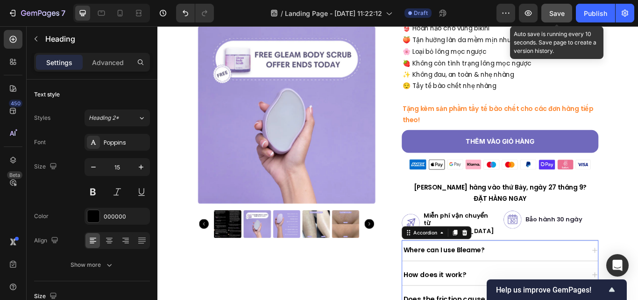
click at [492, 282] on strong "Where can I use Bleame?" at bounding box center [491, 287] width 95 height 11
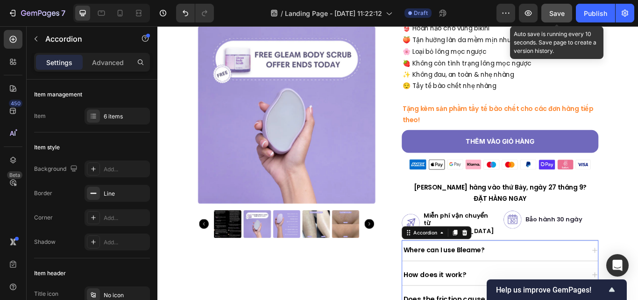
click at [492, 282] on strong "Where can I use Bleame?" at bounding box center [491, 287] width 95 height 11
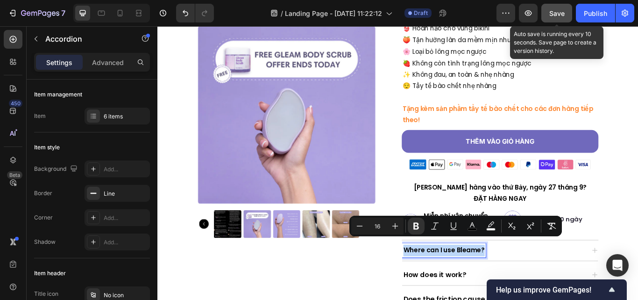
copy strong "Where can I use Bleame?"
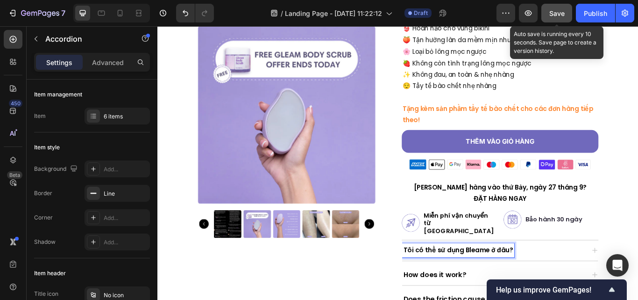
click at [618, 281] on div "Tôi có thể sử dụng Bleame ở đâu?" at bounding box center [550, 287] width 214 height 16
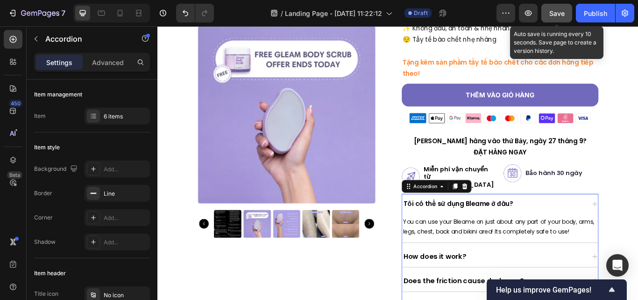
scroll to position [268, 0]
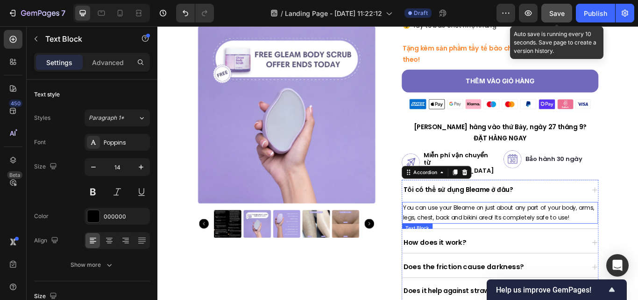
click at [565, 234] on p "You can use your Bleame on just about any part of your body, arms, legs, chest,…" at bounding box center [557, 243] width 227 height 23
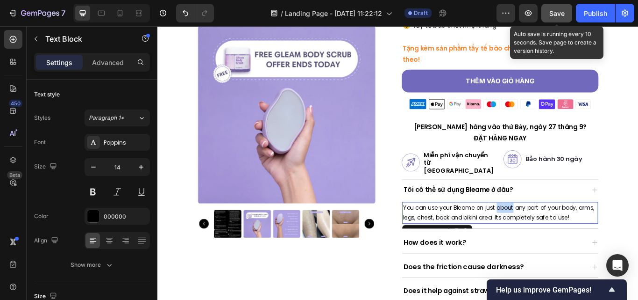
click at [565, 234] on p "You can use your Bleame on just about any part of your body, arms, legs, chest,…" at bounding box center [557, 243] width 227 height 23
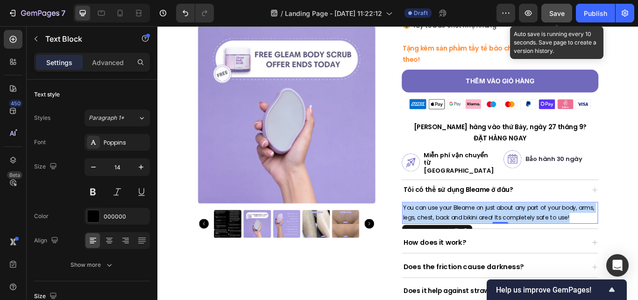
click at [565, 234] on p "You can use your Bleame on just about any part of your body, arms, legs, chest,…" at bounding box center [557, 243] width 227 height 23
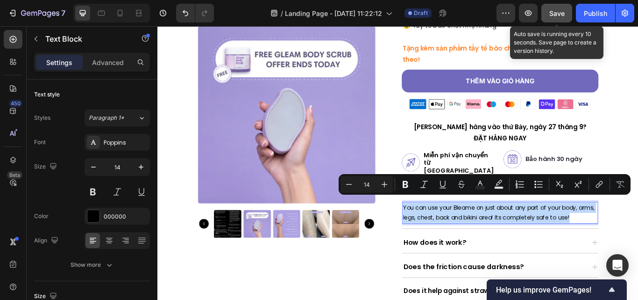
copy p "You can use your Bleame on just about any part of your body, arms, legs, chest,…"
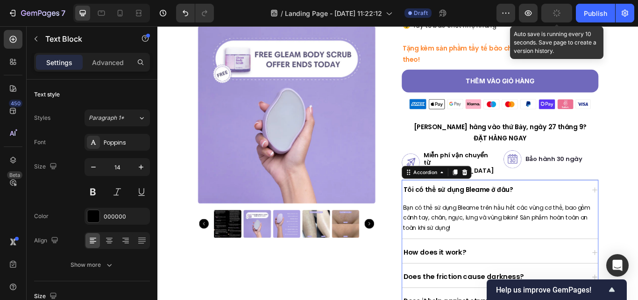
click at [502, 284] on strong "How does it work?" at bounding box center [480, 289] width 73 height 11
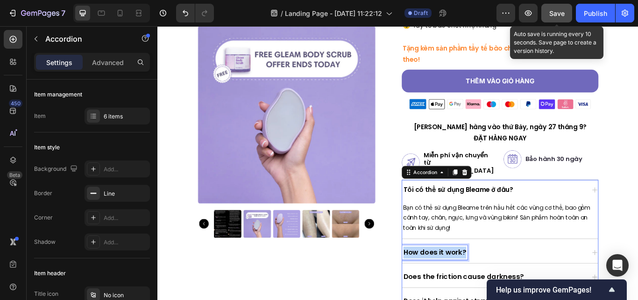
click at [502, 284] on strong "How does it work?" at bounding box center [480, 289] width 73 height 11
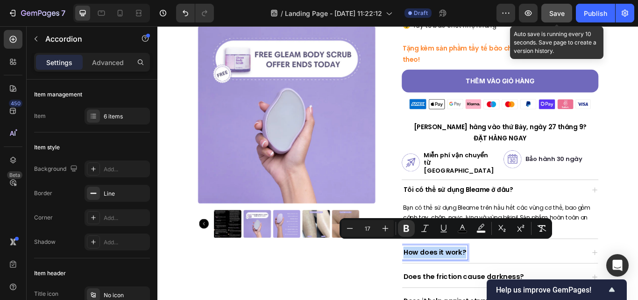
copy strong "How does it work?"
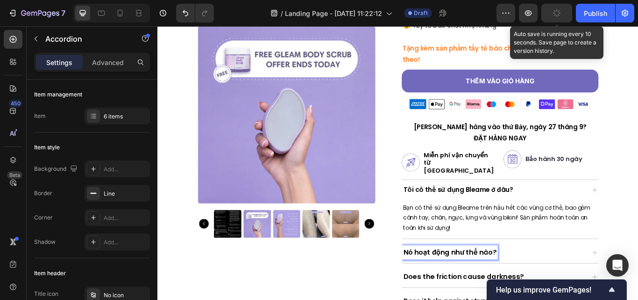
click at [604, 282] on div "Nó hoạt động như thế nào?" at bounding box center [550, 290] width 214 height 17
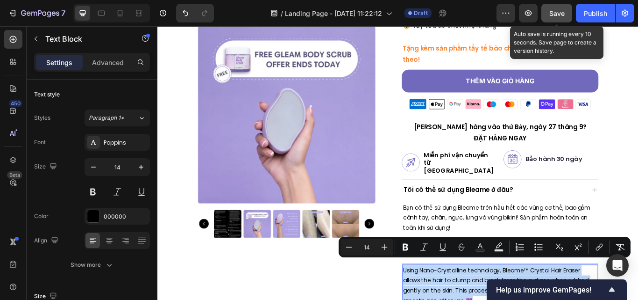
copy span "Using Nano-Crystalline technology, Bleame™ Crystal Hair Eraser allows the hair …"
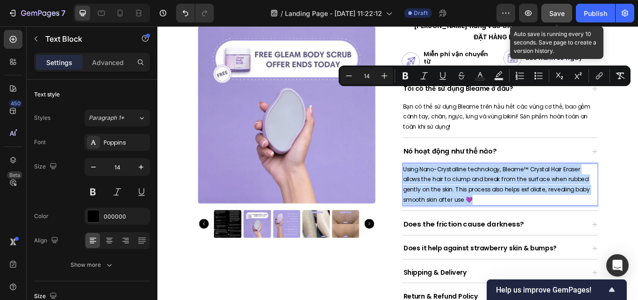
scroll to position [468, 0]
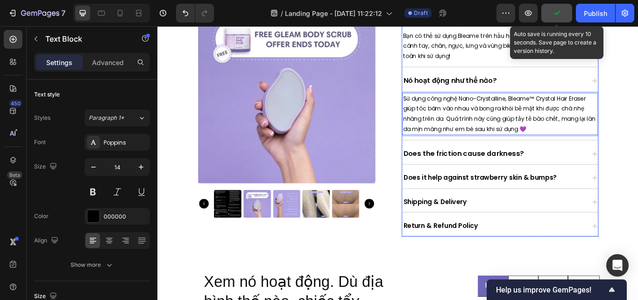
click at [531, 169] on strong "Does the friction cause darkness?" at bounding box center [514, 174] width 141 height 11
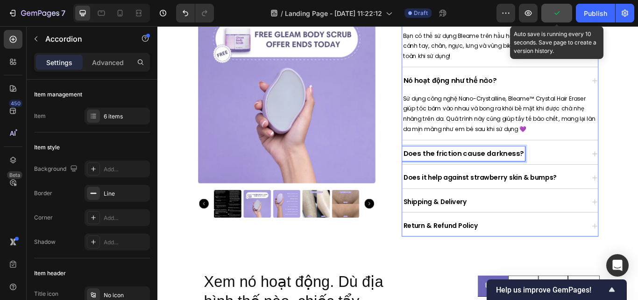
click at [531, 169] on strong "Does the friction cause darkness?" at bounding box center [514, 174] width 141 height 11
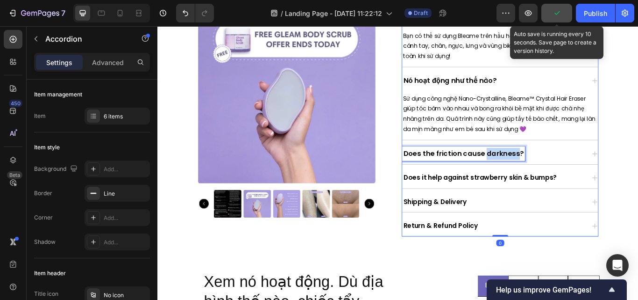
click at [566, 169] on strong "Does the friction cause darkness?" at bounding box center [514, 174] width 141 height 11
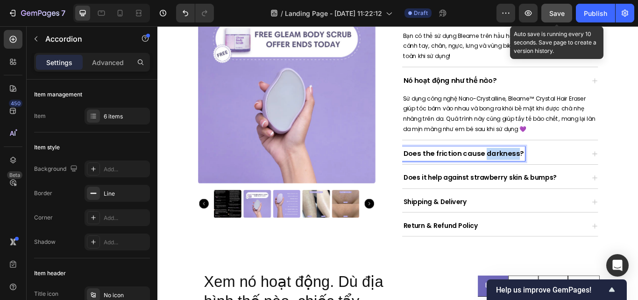
click at [566, 169] on strong "Does the friction cause darkness?" at bounding box center [514, 174] width 141 height 11
click at [612, 167] on div "Ma sát có gây ra bóng tối không?" at bounding box center [550, 175] width 214 height 17
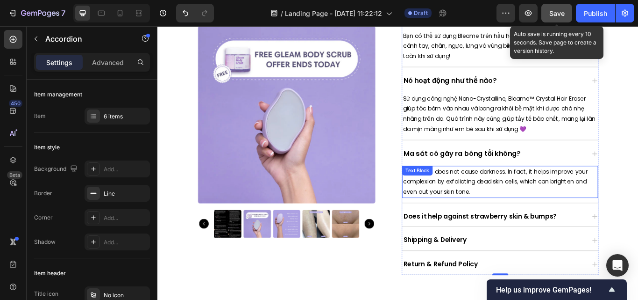
click at [573, 197] on p "No, friction does not cause darkness. In fact, it helps improve your complexion…" at bounding box center [557, 208] width 227 height 36
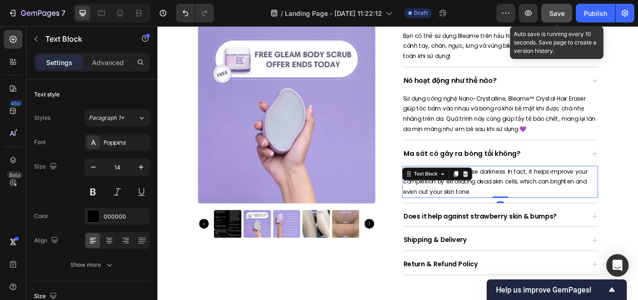
click at [573, 197] on p "No, friction does not cause darkness. In fact, it helps improve your complexion…" at bounding box center [557, 208] width 227 height 36
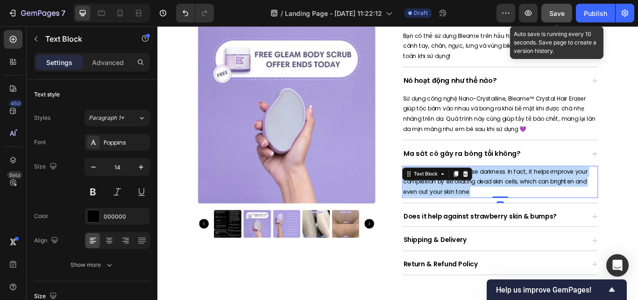
click at [573, 197] on p "No, friction does not cause darkness. In fact, it helps improve your complexion…" at bounding box center [557, 208] width 227 height 36
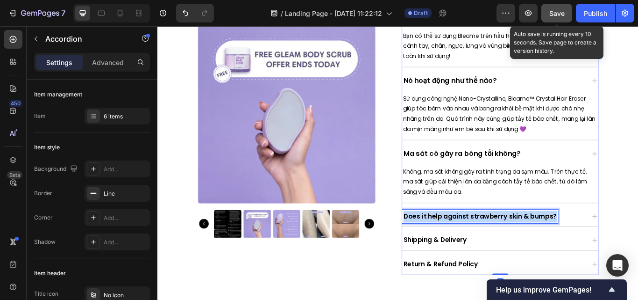
click at [454, 243] on strong "Does it help against strawberry skin & bumps?" at bounding box center [533, 248] width 179 height 11
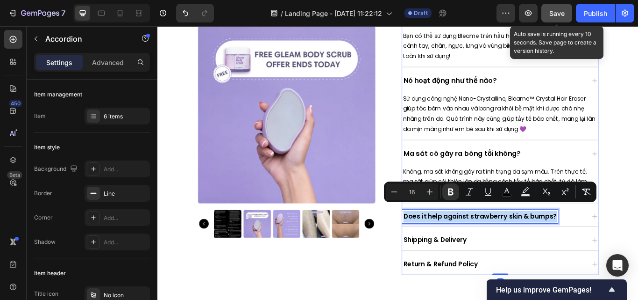
click at [454, 243] on strong "Does it help against strawberry skin & bumps?" at bounding box center [533, 248] width 179 height 11
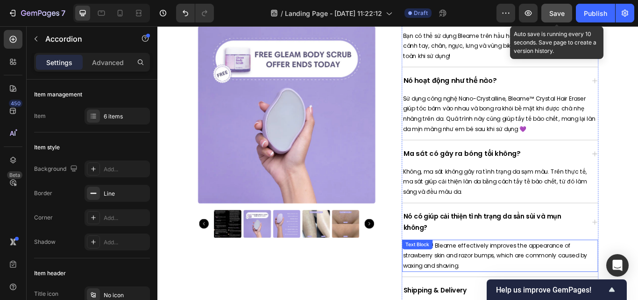
click at [589, 283] on p "Absolutely! Bleame effectively improves the appearance of strawberry skin and r…" at bounding box center [557, 294] width 227 height 36
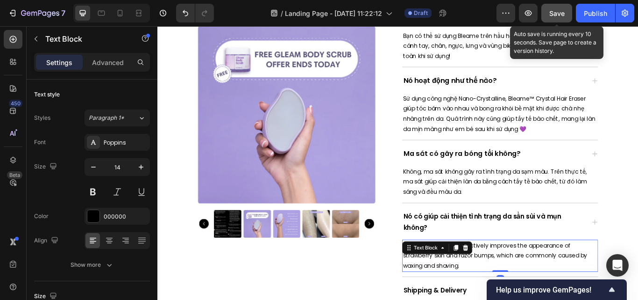
click at [589, 283] on p "Absolutely! Bleame effectively improves the appearance of strawberry skin and r…" at bounding box center [557, 294] width 227 height 36
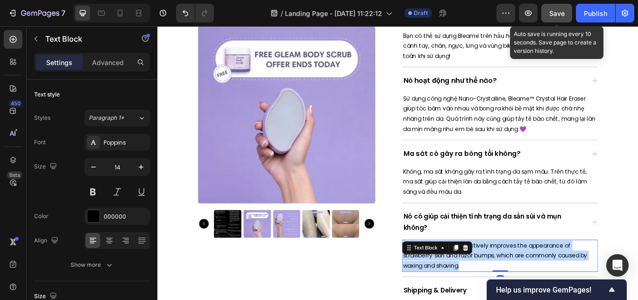
click at [589, 283] on p "Absolutely! Bleame effectively improves the appearance of strawberry skin and r…" at bounding box center [557, 294] width 227 height 36
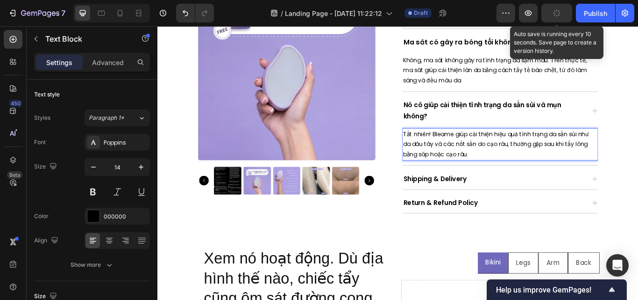
scroll to position [609, 0]
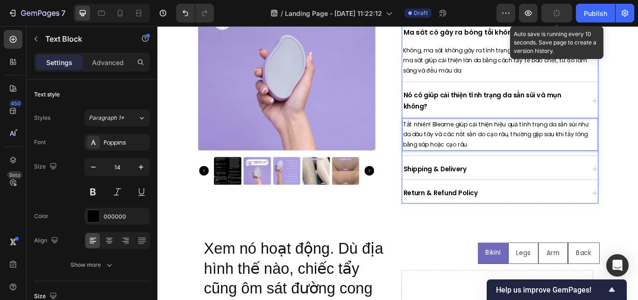
click at [504, 187] on strong "Shipping & Delivery" at bounding box center [481, 192] width 74 height 11
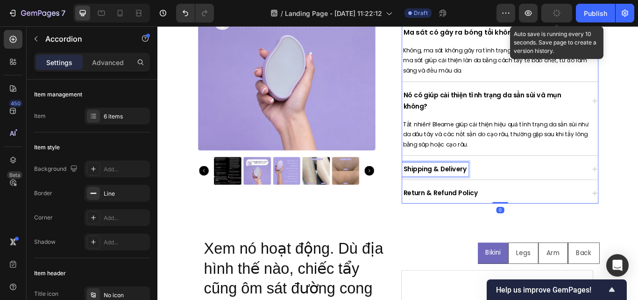
click at [504, 187] on strong "Shipping & Delivery" at bounding box center [481, 192] width 74 height 11
click at [585, 185] on div "Vận chuyển & Giao hàng" at bounding box center [550, 193] width 214 height 16
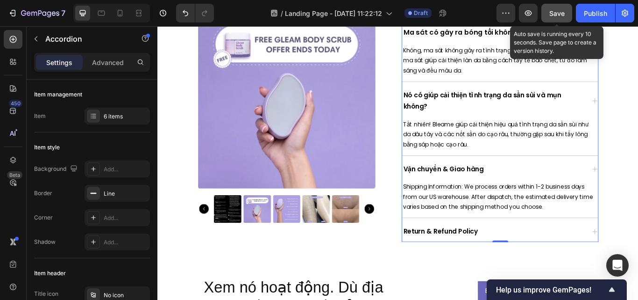
click at [568, 208] on p "Shipping Information: We process orders within 1-2 business days from our US wa…" at bounding box center [557, 226] width 227 height 36
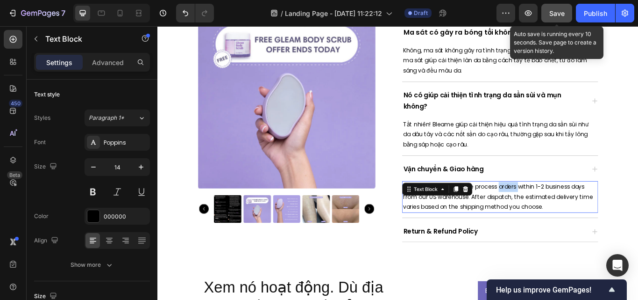
click at [568, 208] on p "Shipping Information: We process orders within 1-2 business days from our US wa…" at bounding box center [557, 226] width 227 height 36
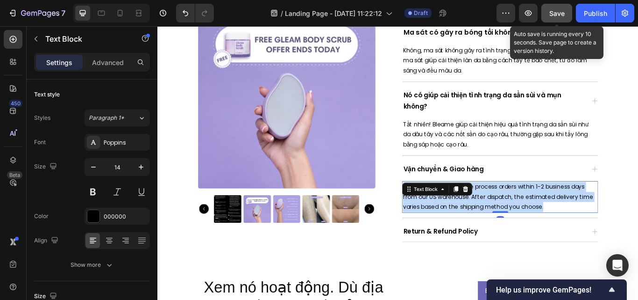
click at [568, 208] on p "Shipping Information: We process orders within 1-2 business days from our US wa…" at bounding box center [557, 226] width 227 height 36
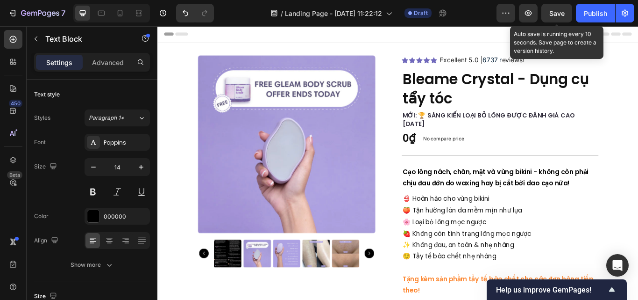
scroll to position [609, 0]
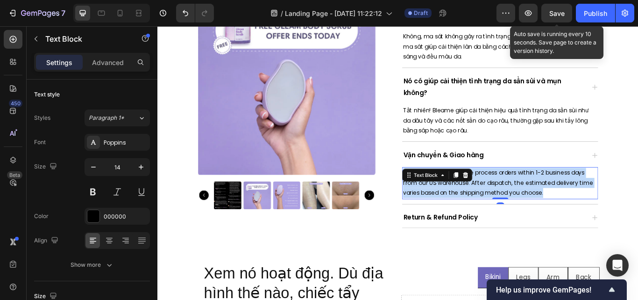
click at [504, 224] on p "Shipping Information: We process orders within 1-2 business days from our US wa…" at bounding box center [557, 210] width 227 height 36
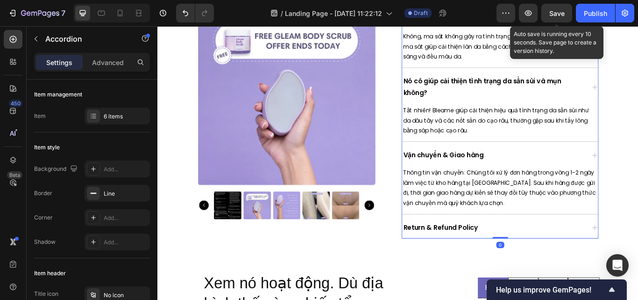
click at [545, 264] on div "Return & Refund Policy" at bounding box center [550, 261] width 214 height 16
click at [514, 264] on strong "Return & Refund Policy" at bounding box center [487, 261] width 87 height 11
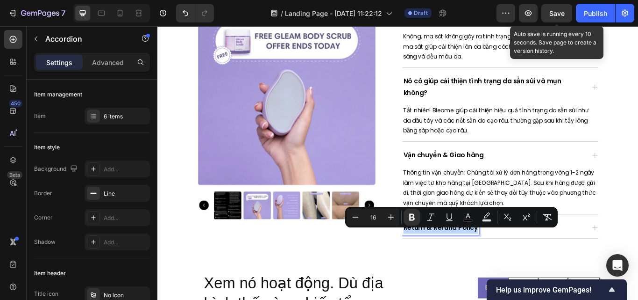
copy strong "Return & Refund Policy"
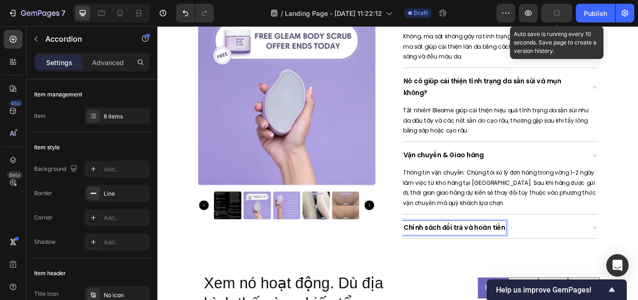
click at [608, 270] on div "Chính sách đổi trả và hoàn tiền" at bounding box center [550, 261] width 214 height 16
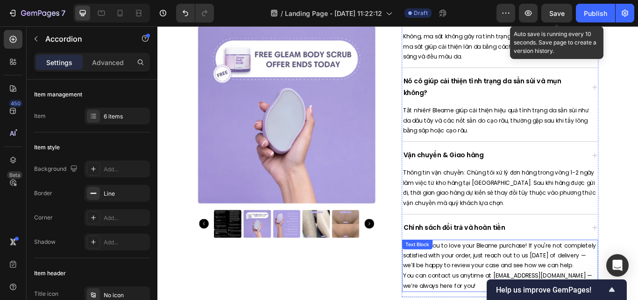
scroll to position [705, 0]
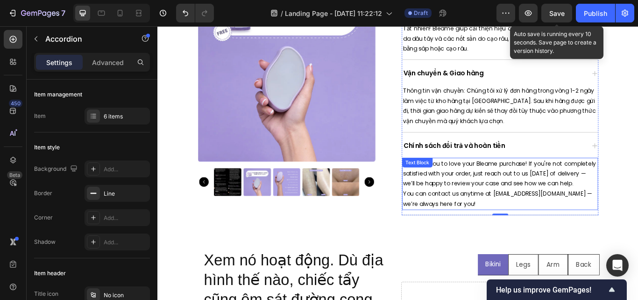
click at [517, 239] on p "You can contact us anytime at hello@bleame.com — we’re always here for you!" at bounding box center [557, 226] width 227 height 23
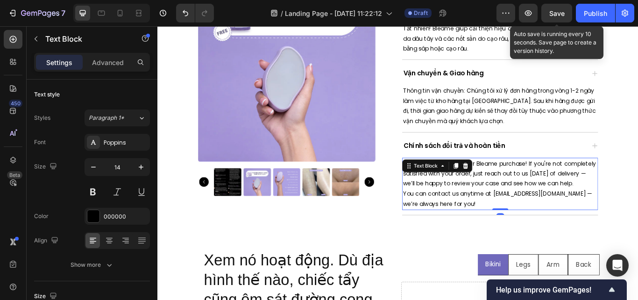
click at [517, 239] on p "You can contact us anytime at hello@bleame.com — we’re always here for you!" at bounding box center [557, 226] width 227 height 23
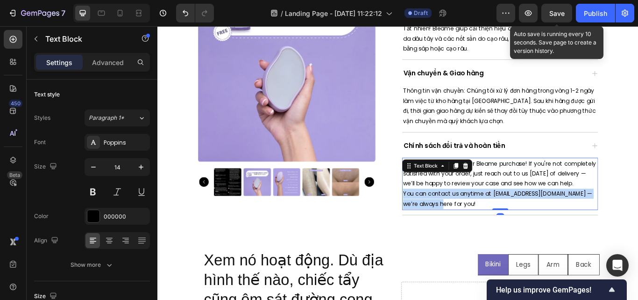
click at [517, 239] on p "You can contact us anytime at hello@bleame.com — we’re always here for you!" at bounding box center [557, 226] width 227 height 23
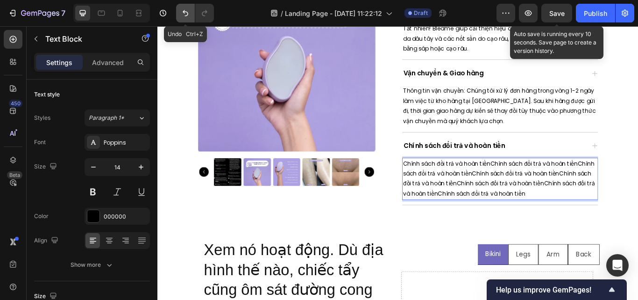
click at [185, 7] on button "Undo/Redo" at bounding box center [185, 13] width 19 height 19
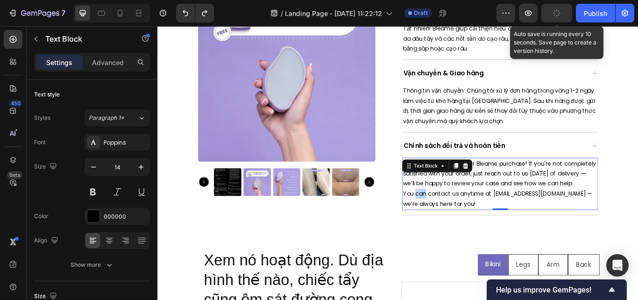
click at [464, 236] on p "You can contact us anytime at hello@bleame.com — we’re always here for you!" at bounding box center [557, 226] width 227 height 23
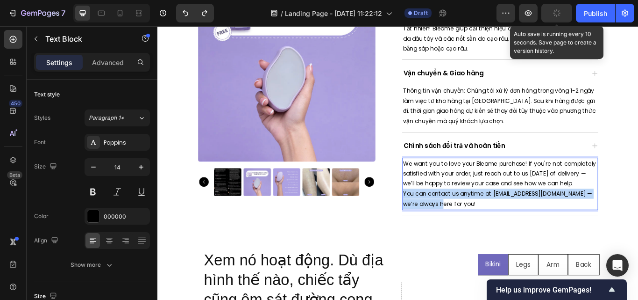
click at [464, 236] on p "You can contact us anytime at hello@bleame.com — we’re always here for you!" at bounding box center [557, 226] width 227 height 23
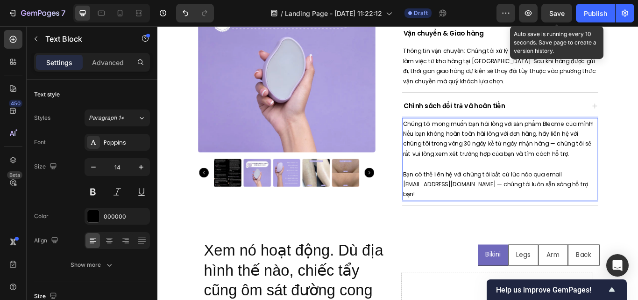
scroll to position [778, 0]
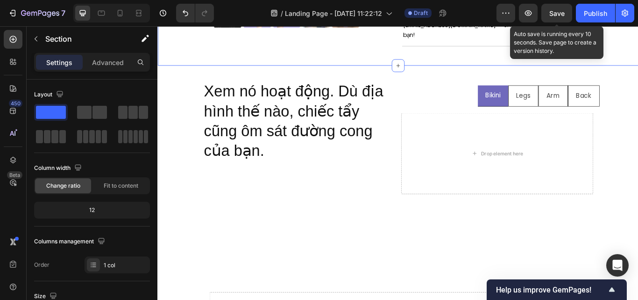
scroll to position [937, 0]
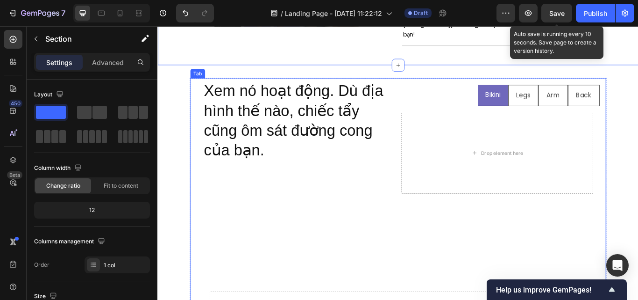
click at [545, 105] on p "Bikini" at bounding box center [549, 107] width 18 height 14
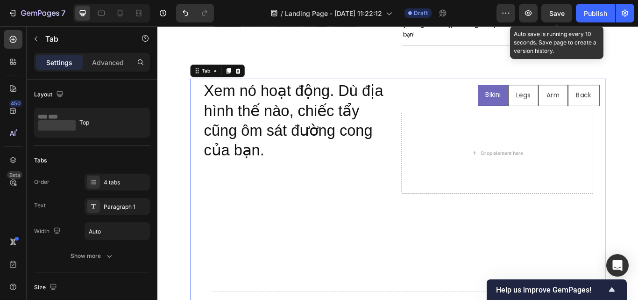
click at [545, 105] on p "Bikini" at bounding box center [549, 107] width 18 height 14
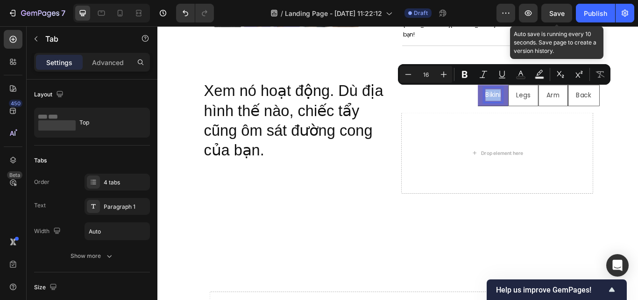
click at [545, 105] on p "Bikini" at bounding box center [549, 107] width 18 height 14
copy p "Bikini"
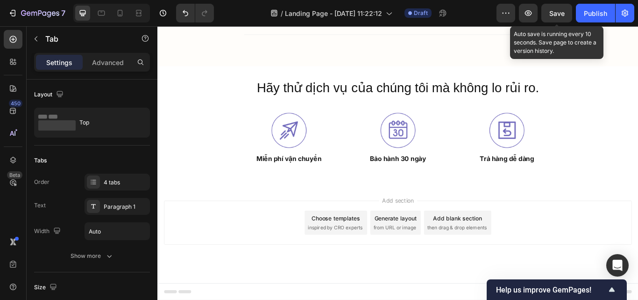
scroll to position [3607, 0]
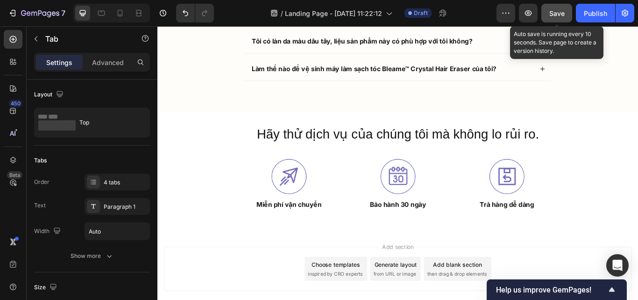
click at [563, 17] on div "Save" at bounding box center [557, 13] width 15 height 10
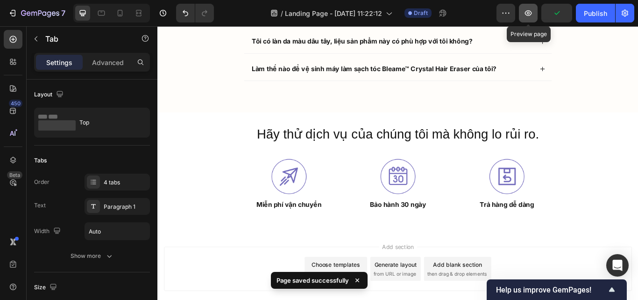
click at [531, 14] on icon "button" at bounding box center [528, 12] width 9 height 9
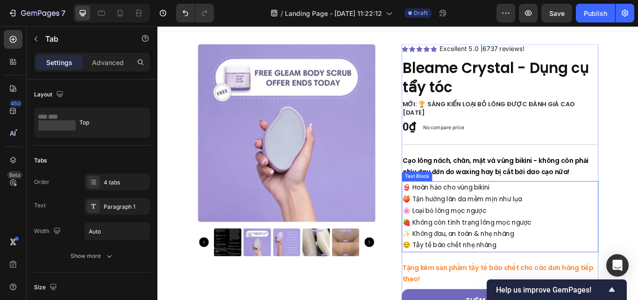
scroll to position [12, 0]
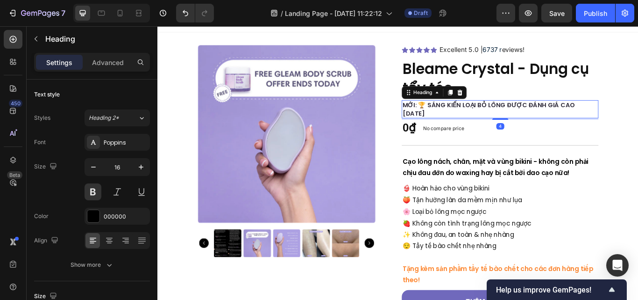
click at [455, 127] on strong "MỚI: 🏆 [PERSON_NAME] [PERSON_NAME] [PERSON_NAME] ĐƯỢC ĐÁNH [PERSON_NAME] NĂM 20…" at bounding box center [543, 123] width 201 height 20
click at [91, 167] on icon "button" at bounding box center [93, 166] width 9 height 9
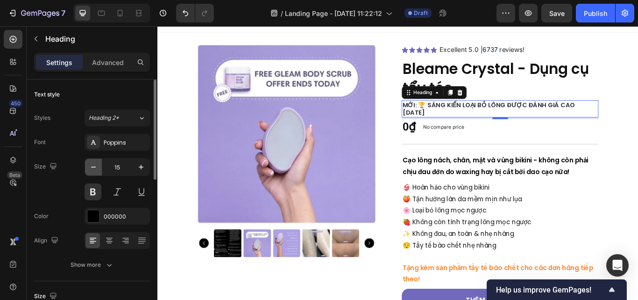
click at [91, 167] on icon "button" at bounding box center [93, 166] width 9 height 9
type input "14"
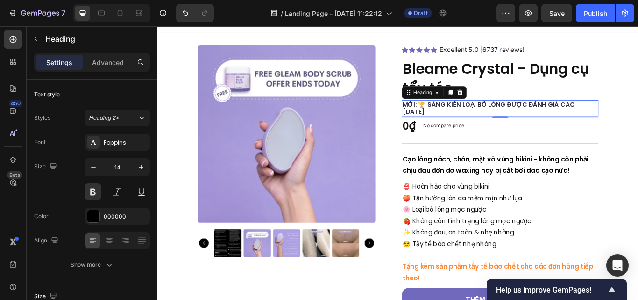
click at [468, 125] on h2 "MỚI: 🏆 [PERSON_NAME] [PERSON_NAME] [PERSON_NAME] ĐƯỢC ĐÁNH [PERSON_NAME] NĂM 20…" at bounding box center [556, 122] width 229 height 19
click at [468, 125] on p "MỚI: 🏆 [PERSON_NAME] [PERSON_NAME] [PERSON_NAME] ĐƯỢC ĐÁNH [PERSON_NAME] NĂM 20…" at bounding box center [557, 122] width 228 height 17
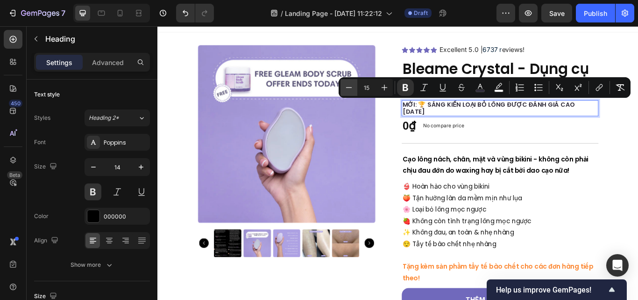
click at [350, 83] on icon "Editor contextual toolbar" at bounding box center [348, 87] width 9 height 9
type input "14"
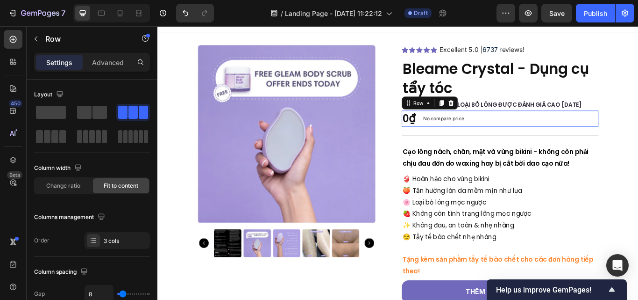
click at [560, 143] on div "0₫ Product Price Product Price No compare price Product Price No discount Not b…" at bounding box center [556, 134] width 229 height 19
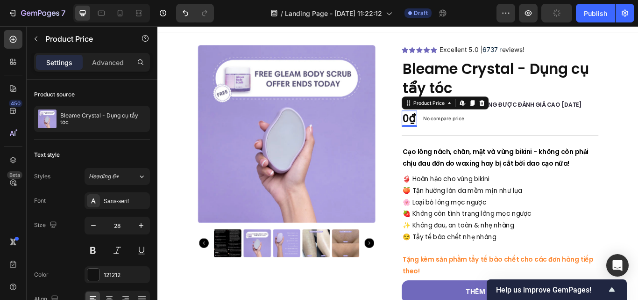
click at [453, 131] on div "0₫" at bounding box center [451, 134] width 18 height 19
click at [447, 135] on div "0₫" at bounding box center [451, 134] width 18 height 19
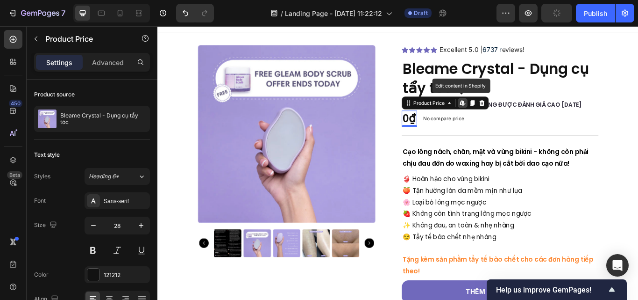
click at [447, 135] on div "0₫" at bounding box center [451, 134] width 18 height 19
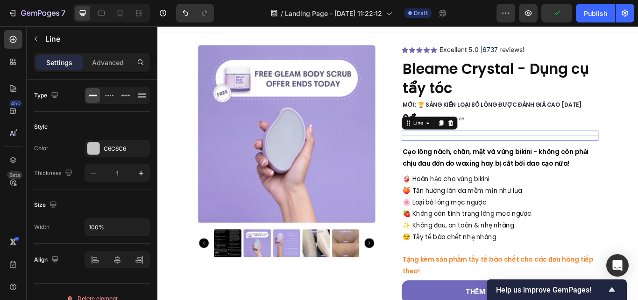
click at [494, 151] on div "Title Line 0" at bounding box center [556, 154] width 229 height 12
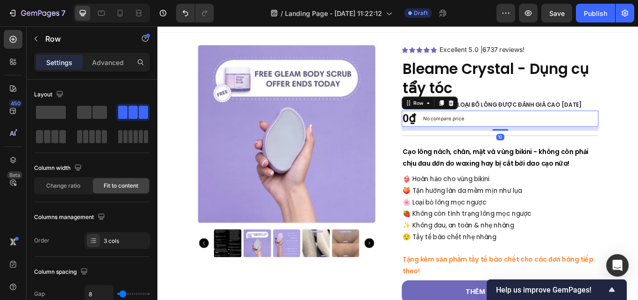
click at [553, 136] on div "0₫ Product Price Product Price No compare price Product Price No discount Not b…" at bounding box center [556, 134] width 229 height 19
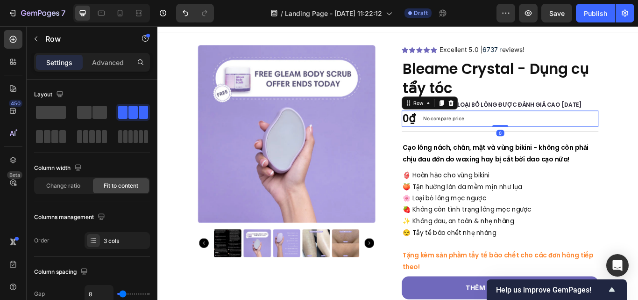
drag, startPoint x: 553, startPoint y: 147, endPoint x: 530, endPoint y: 150, distance: 22.7
click at [549, 134] on div "0₫ Product Price Product Price No compare price Product Price No discount Not b…" at bounding box center [556, 134] width 229 height 19
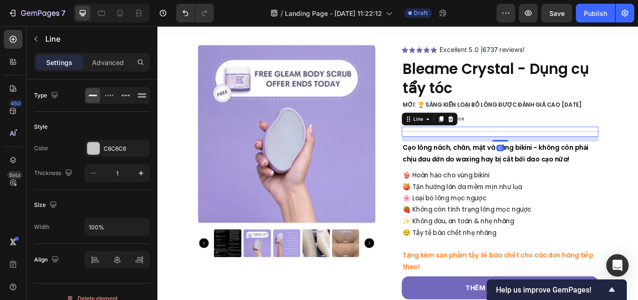
click at [529, 151] on div "Title Line 12" at bounding box center [556, 149] width 229 height 12
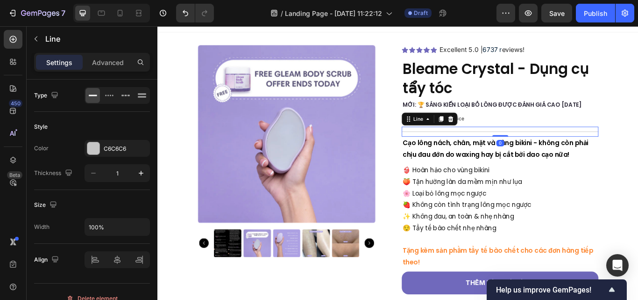
drag, startPoint x: 554, startPoint y: 159, endPoint x: 549, endPoint y: 142, distance: 18.5
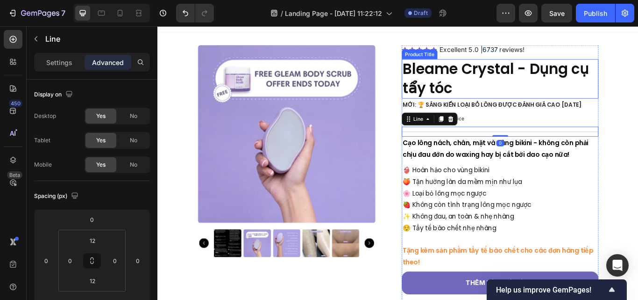
click at [417, 86] on div "Product Images" at bounding box center [318, 172] width 229 height 247
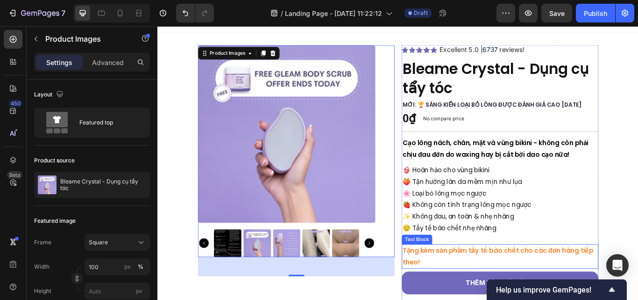
click at [471, 290] on strong "Tặng kèm sản phẩm tẩy tế bào chết cho các đơn hàng tiếp theo!" at bounding box center [554, 294] width 222 height 24
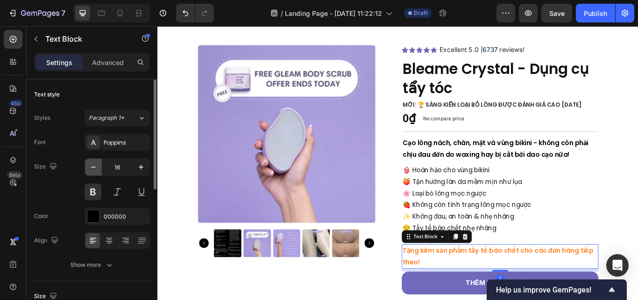
click at [93, 168] on icon "button" at bounding box center [93, 166] width 9 height 9
type input "15"
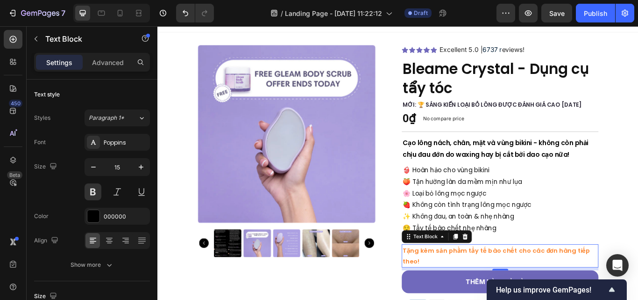
click at [513, 290] on strong "Tặng kèm sản phẩm tẩy tế bào chết cho các đơn hàng tiếp theo!" at bounding box center [552, 294] width 219 height 22
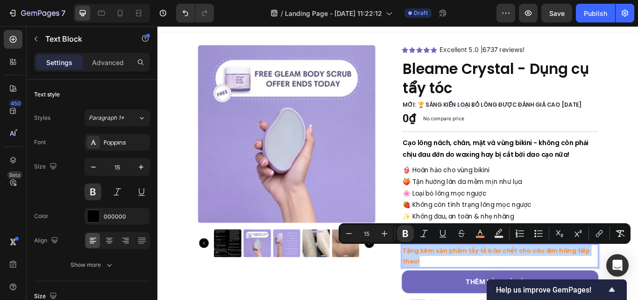
click at [513, 290] on strong "Tặng kèm sản phẩm tẩy tế bào chết cho các đơn hàng tiếp theo!" at bounding box center [552, 294] width 219 height 22
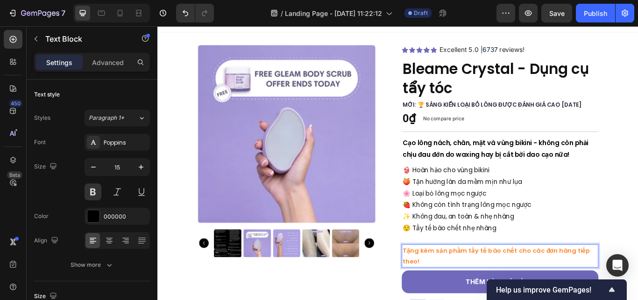
click at [513, 288] on strong "Tặng kèm sản phẩm tẩy tế bào chết cho các đơn hàng tiếp theo!" at bounding box center [552, 294] width 219 height 22
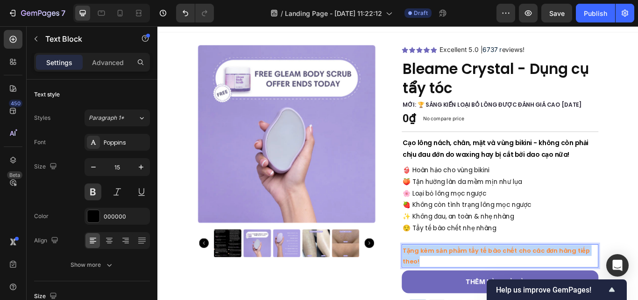
click at [513, 288] on strong "Tặng kèm sản phẩm tẩy tế bào chết cho các đơn hàng tiếp theo!" at bounding box center [552, 294] width 219 height 22
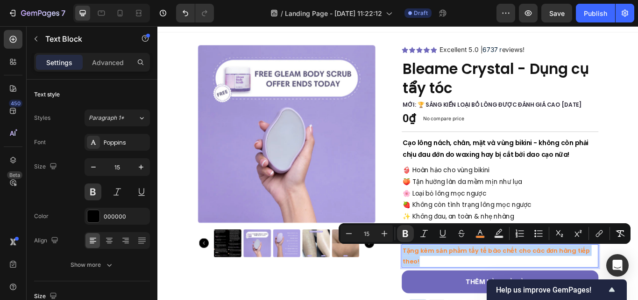
click at [513, 288] on strong "Tặng kèm sản phẩm tẩy tế bào chết cho các đơn hàng tiếp theo!" at bounding box center [552, 294] width 219 height 22
click at [540, 228] on button "Bulleted List" at bounding box center [538, 233] width 17 height 17
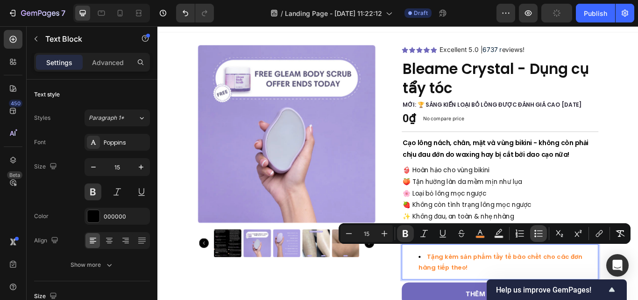
click at [533, 233] on button "Bulleted List" at bounding box center [538, 233] width 17 height 17
type input "15"
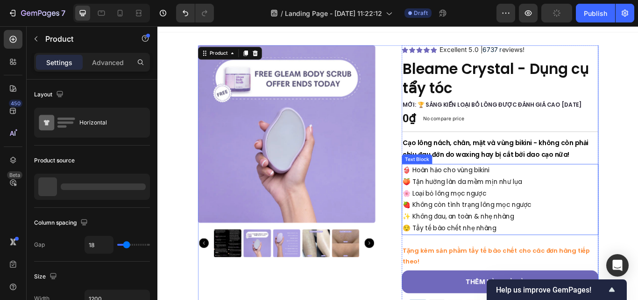
click at [622, 229] on p "🍓 Không còn tình trạng lông mọc ngược" at bounding box center [557, 235] width 228 height 14
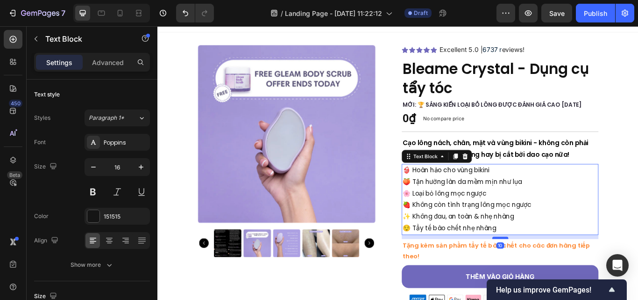
drag, startPoint x: 552, startPoint y: 279, endPoint x: 549, endPoint y: 273, distance: 6.9
click at [549, 273] on div at bounding box center [557, 273] width 19 height 3
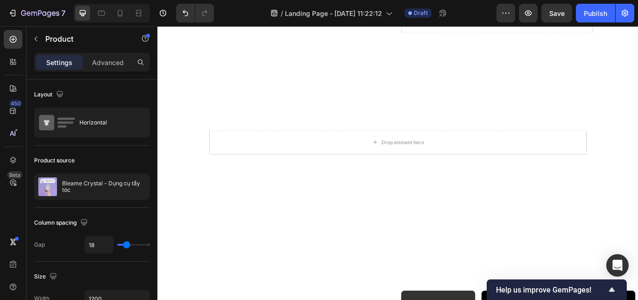
scroll to position [894, 0]
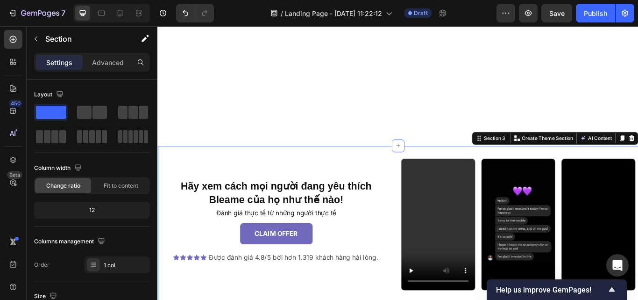
click at [339, 166] on div "Hãy xem cách mọi người đang yêu thích Bleame của họ như thế nào! Heading Đánh g…" at bounding box center [437, 261] width 561 height 190
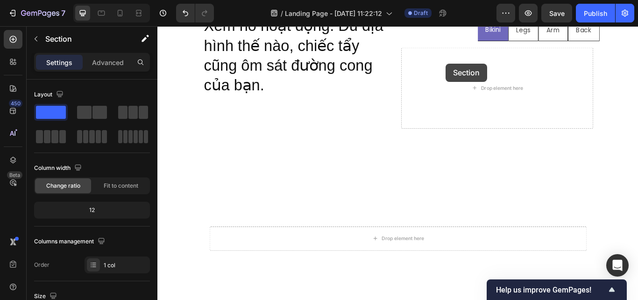
scroll to position [542, 0]
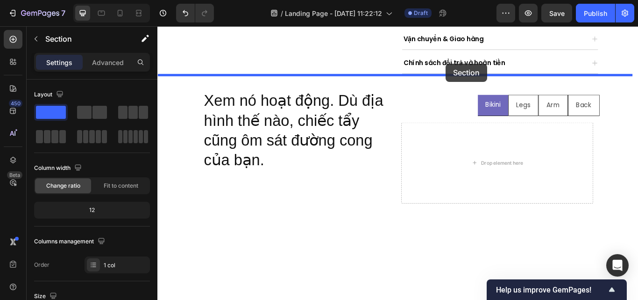
drag, startPoint x: 523, startPoint y: 154, endPoint x: 494, endPoint y: 70, distance: 89.6
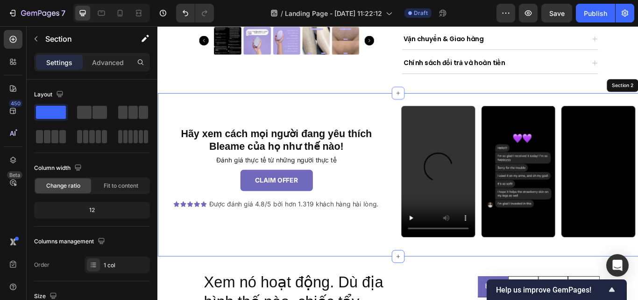
click at [415, 255] on div "Hãy xem cách mọi người đang yêu thích Bleame của họ như thế nào! Heading Đánh g…" at bounding box center [437, 199] width 561 height 160
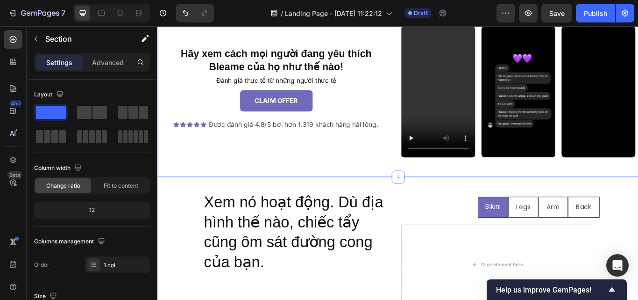
scroll to position [620, 0]
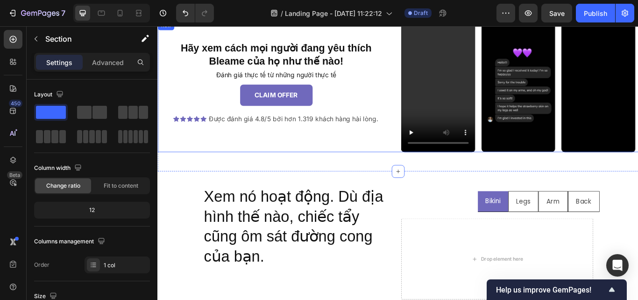
click at [379, 150] on div "Hãy xem cách mọi người đang yêu thích Bleame của [PERSON_NAME] thế nào! Heading…" at bounding box center [295, 96] width 277 height 153
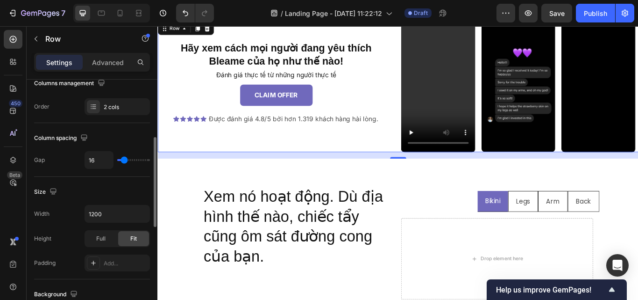
scroll to position [158, 0]
click at [102, 237] on span "Full" at bounding box center [100, 238] width 9 height 8
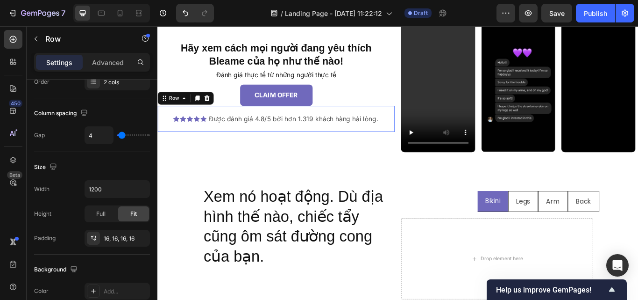
click at [215, 138] on div "Icon Icon Icon Icon Icon Icon List Được đánh giá 4.8/5 bởi hơn 1.319 khách hàng…" at bounding box center [295, 134] width 277 height 30
click at [108, 213] on div "Full" at bounding box center [101, 213] width 31 height 15
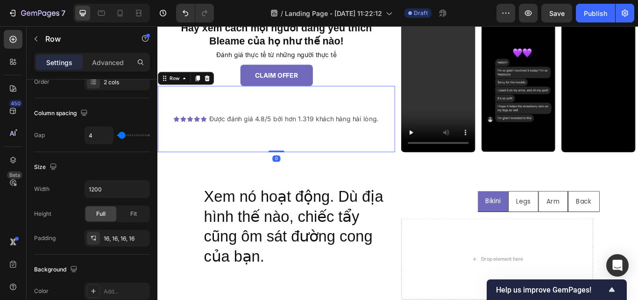
scroll to position [597, 0]
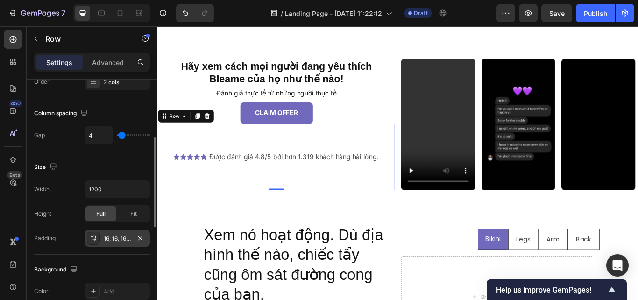
click at [121, 241] on div "16, 16, 16, 16" at bounding box center [117, 238] width 27 height 8
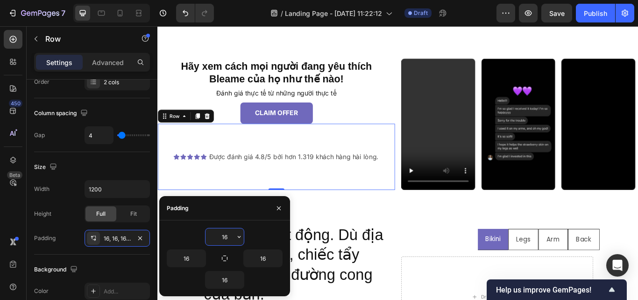
click at [224, 238] on input "16" at bounding box center [225, 236] width 38 height 17
type input "0"
click at [229, 279] on input "16" at bounding box center [225, 279] width 38 height 17
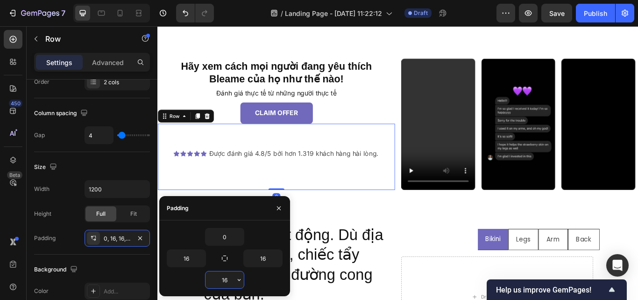
type input "0"
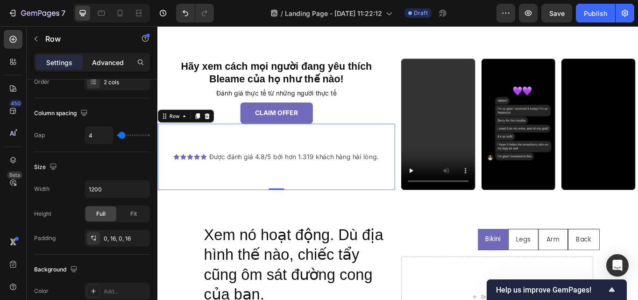
click at [108, 61] on p "Advanced" at bounding box center [108, 62] width 32 height 10
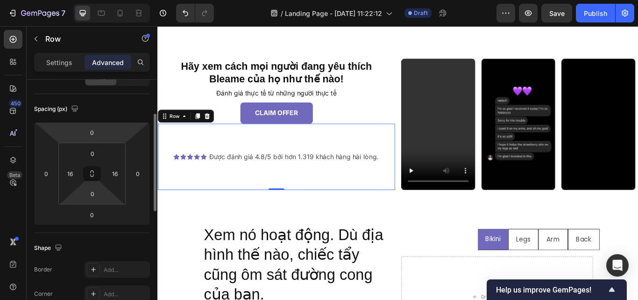
scroll to position [86, 0]
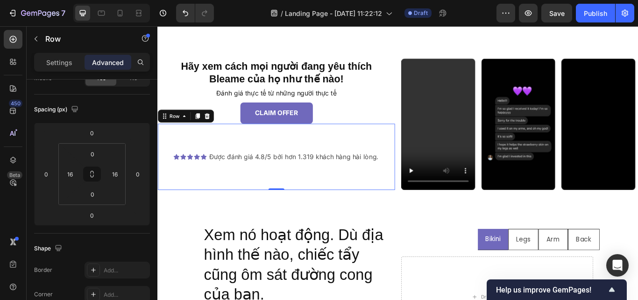
click at [252, 175] on div "Được đánh giá 4.8/5 bởi hơn 1.319 khách hàng hài lòng. Text Block" at bounding box center [316, 178] width 200 height 77
click at [56, 61] on p "Settings" at bounding box center [59, 62] width 26 height 10
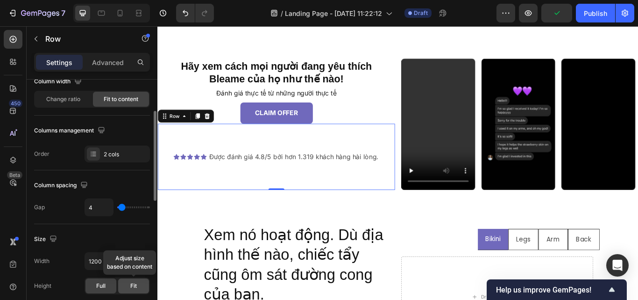
click at [135, 292] on div "Fit" at bounding box center [133, 285] width 31 height 15
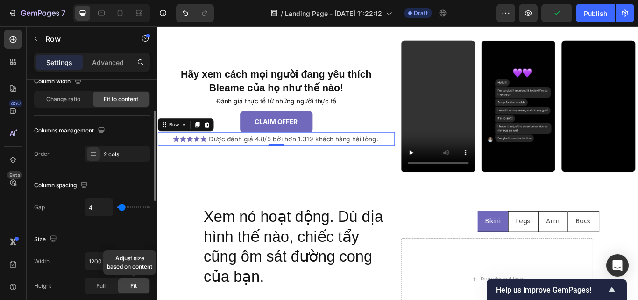
scroll to position [628, 0]
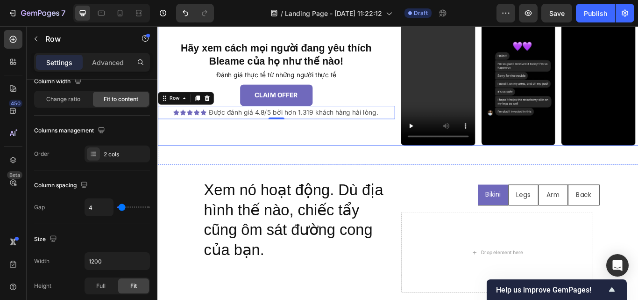
drag, startPoint x: 258, startPoint y: 149, endPoint x: 260, endPoint y: 145, distance: 5.1
click at [258, 149] on div "Hãy xem cách mọi người đang yêu thích Bleame của họ như thế nào! Heading Đánh g…" at bounding box center [295, 88] width 277 height 153
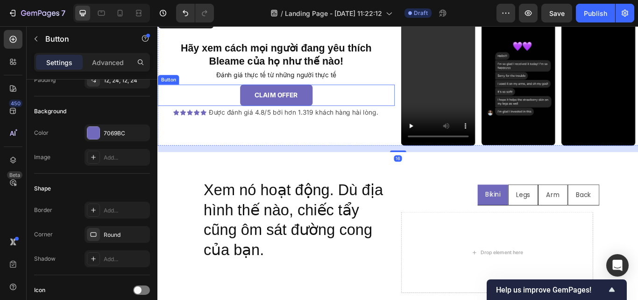
click at [380, 96] on div "CLAIM OFFER Button" at bounding box center [295, 106] width 277 height 25
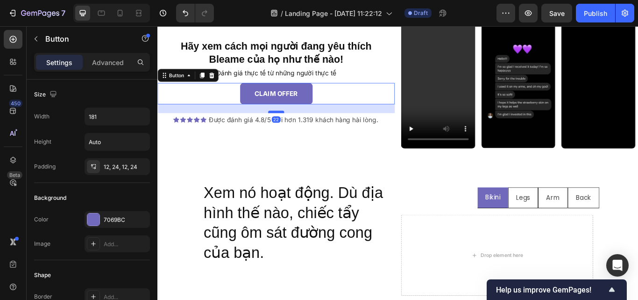
scroll to position [622, 0]
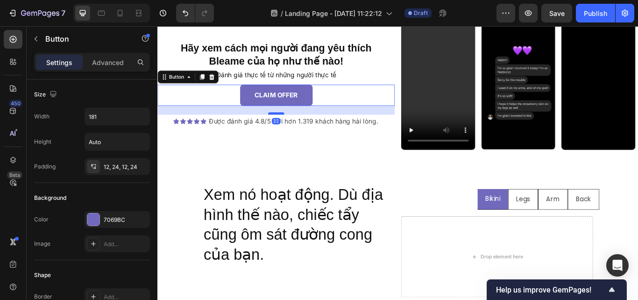
drag, startPoint x: 291, startPoint y: 117, endPoint x: 290, endPoint y: 127, distance: 10.3
click at [290, 127] on div at bounding box center [295, 128] width 19 height 3
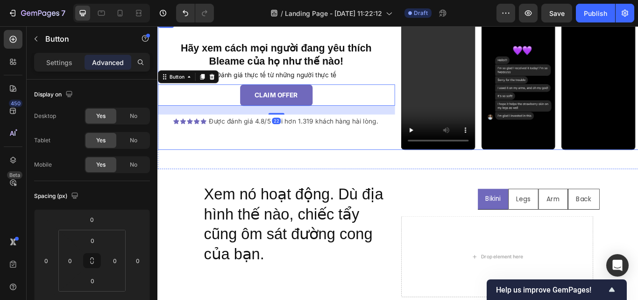
click at [287, 169] on div "Hãy xem cách mọi người đang yêu thích Bleame của họ như thế nào! Heading Đánh g…" at bounding box center [295, 93] width 277 height 153
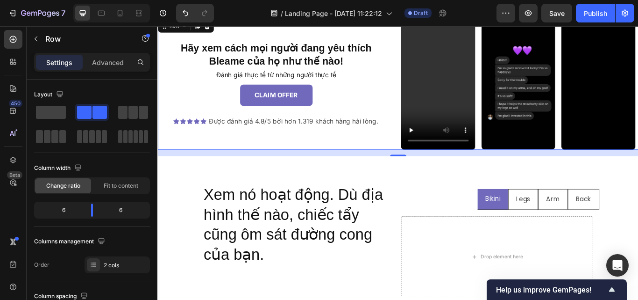
click at [432, 38] on div "Hãy xem cách mọi người đang yêu thích Bleame của họ như thế nào! Heading Đánh g…" at bounding box center [437, 93] width 561 height 153
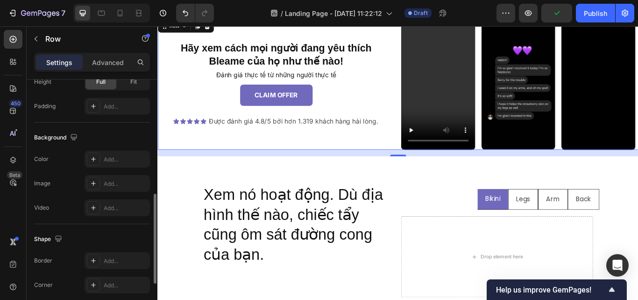
scroll to position [430, 0]
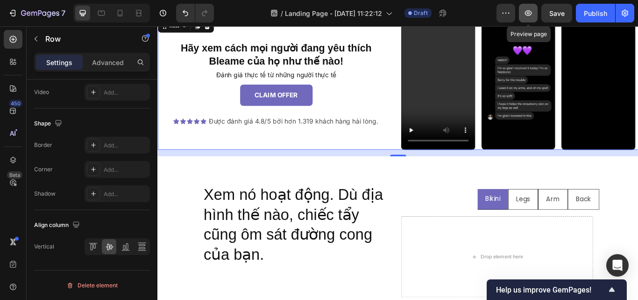
click at [530, 11] on icon "button" at bounding box center [528, 12] width 9 height 9
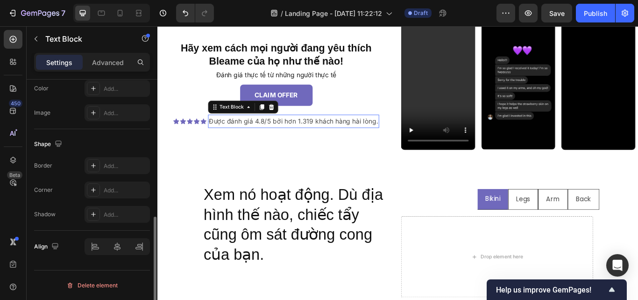
drag, startPoint x: 244, startPoint y: 138, endPoint x: 268, endPoint y: 197, distance: 63.5
click at [244, 138] on p "Được đánh giá 4.8/5 bởi hơn 1.319 khách hàng hài lòng." at bounding box center [316, 137] width 198 height 14
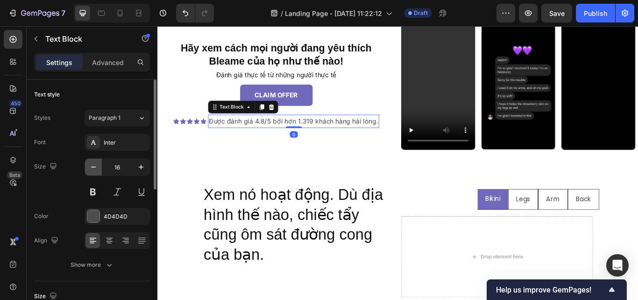
click at [93, 167] on icon "button" at bounding box center [93, 166] width 9 height 9
type input "15"
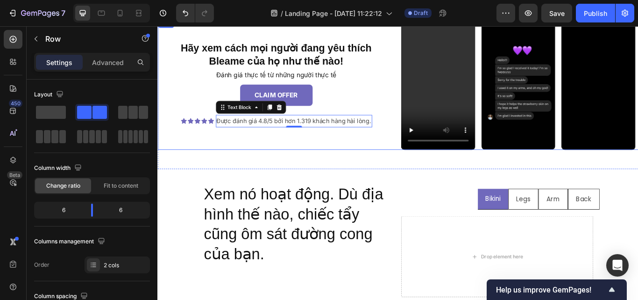
click at [245, 163] on div "Hãy xem cách mọi người đang yêu thích Bleame của họ như thế nào! Heading Đánh g…" at bounding box center [295, 93] width 277 height 153
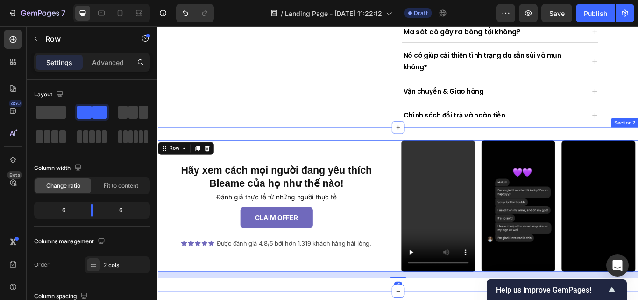
scroll to position [463, 0]
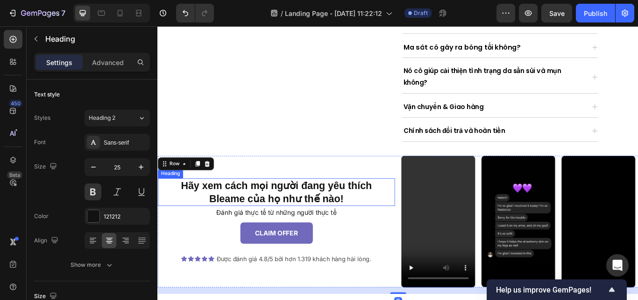
click at [278, 212] on h2 "Hãy xem cách mọi người đang yêu thích Bleame của họ như thế nào!" at bounding box center [295, 219] width 277 height 32
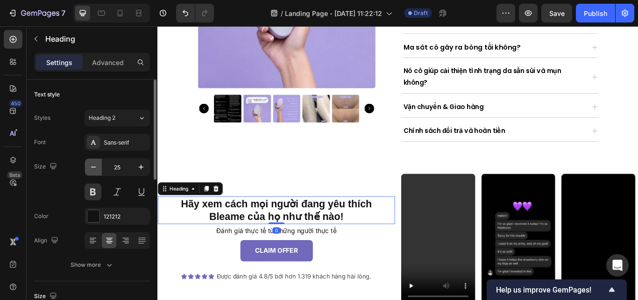
click at [92, 165] on icon "button" at bounding box center [93, 166] width 9 height 9
type input "23"
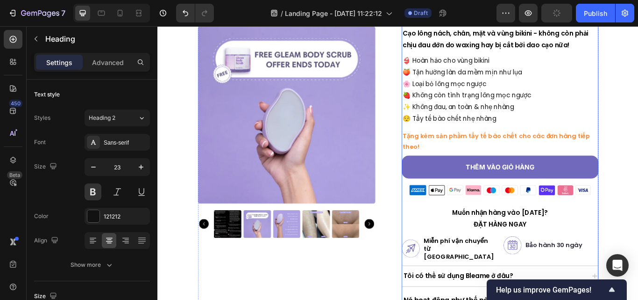
scroll to position [151, 0]
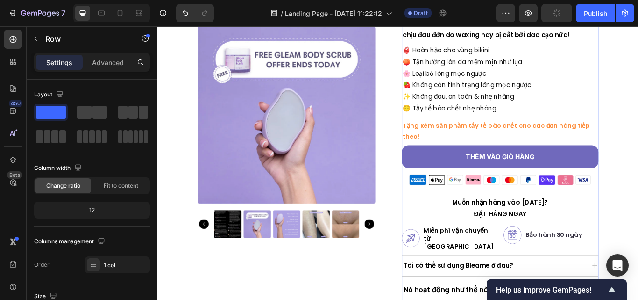
click at [496, 269] on div "Icon Icon Icon Icon Icon Icon List 2,500+ Verified Reviews! Text Block Row Icon…" at bounding box center [556, 190] width 229 height 563
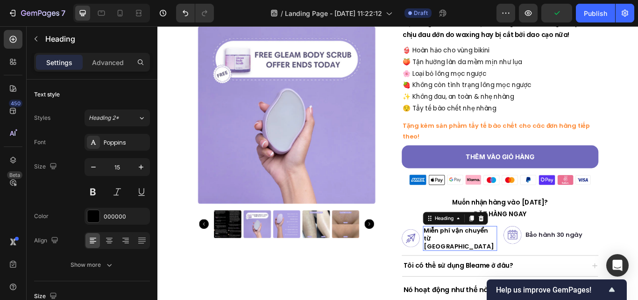
click at [494, 263] on h2 "Miễn phí vận chuyển từ [GEOGRAPHIC_DATA]" at bounding box center [510, 273] width 86 height 29
click at [96, 172] on button "button" at bounding box center [93, 166] width 17 height 17
type input "14"
click at [520, 260] on h2 "Miễn phí vận chuyển từ [GEOGRAPHIC_DATA]" at bounding box center [510, 273] width 86 height 28
click at [520, 260] on p "Miễn phí vận chuyển từ [GEOGRAPHIC_DATA]" at bounding box center [510, 273] width 85 height 26
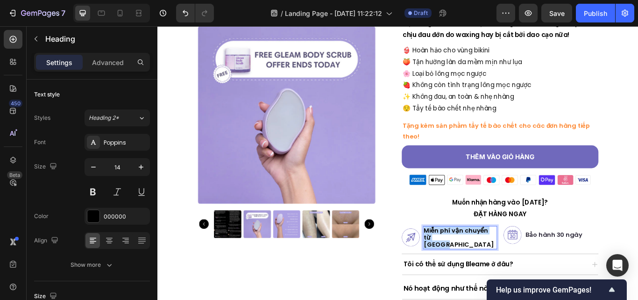
click at [520, 260] on p "Miễn phí vận chuyển từ [GEOGRAPHIC_DATA]" at bounding box center [510, 273] width 85 height 26
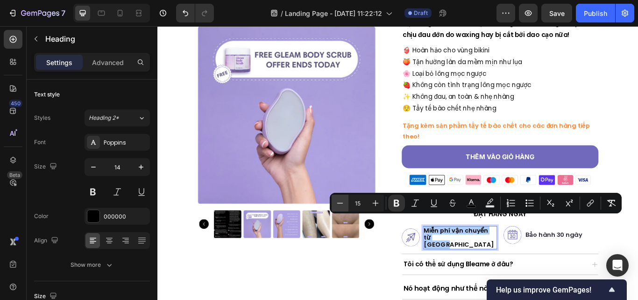
click at [339, 199] on icon "Editor contextual toolbar" at bounding box center [340, 202] width 9 height 9
type input "14"
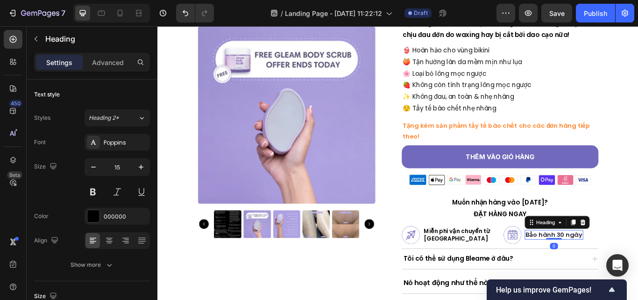
click at [589, 264] on strong "Bảo hành 30 ngày" at bounding box center [620, 269] width 66 height 10
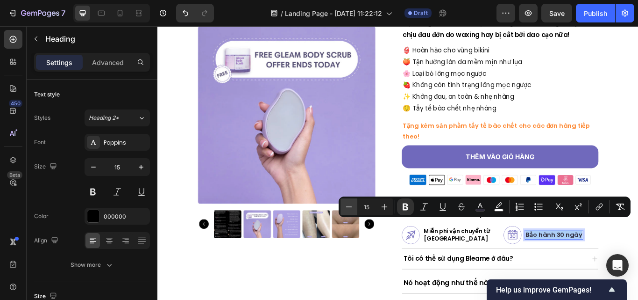
click at [350, 209] on icon "Editor contextual toolbar" at bounding box center [348, 206] width 9 height 9
type input "14"
click at [95, 170] on icon "button" at bounding box center [93, 166] width 9 height 9
type input "14"
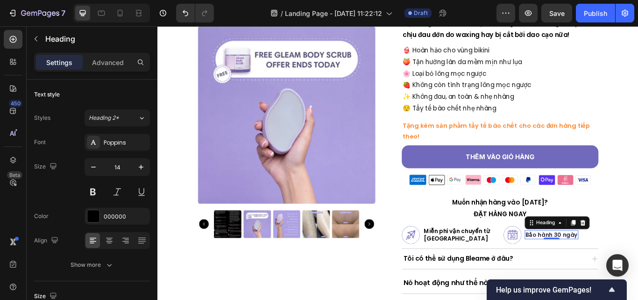
click at [604, 265] on strong "Bảo hành 30 ngày" at bounding box center [617, 269] width 61 height 9
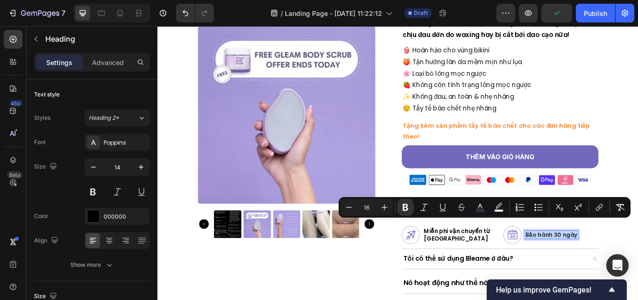
click at [586, 289] on div "Tôi có thể sử dụng Bleame ở đâu?" at bounding box center [550, 297] width 214 height 16
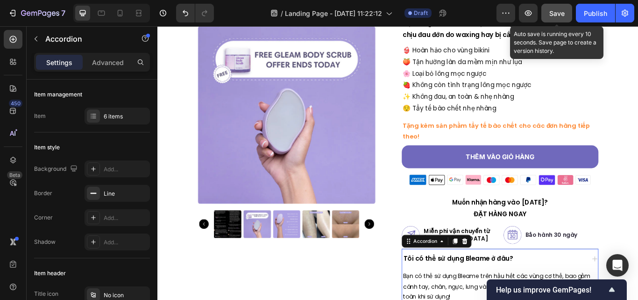
click at [558, 10] on span "Save" at bounding box center [557, 13] width 15 height 8
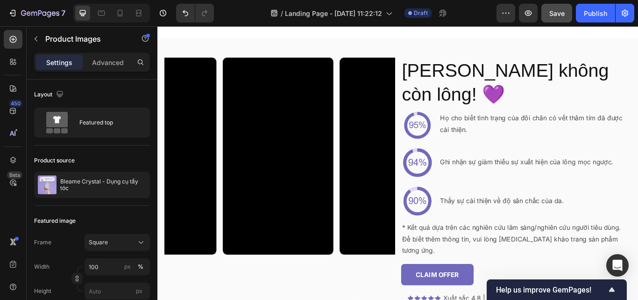
scroll to position [1658, 0]
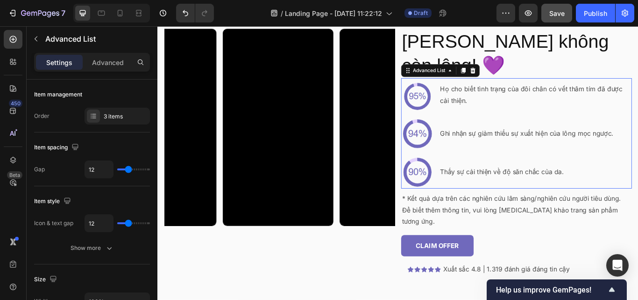
click at [525, 126] on li "Image Họ cho biết tình trạng của đôi chân có vết thâm tím đã được cải thiện. Te…" at bounding box center [576, 106] width 269 height 39
type input "0"
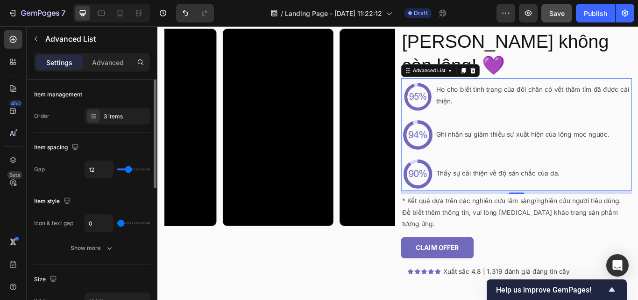
drag, startPoint x: 127, startPoint y: 221, endPoint x: 117, endPoint y: 221, distance: 9.8
type input "0"
click at [117, 222] on input "range" at bounding box center [133, 223] width 33 height 2
type input "4"
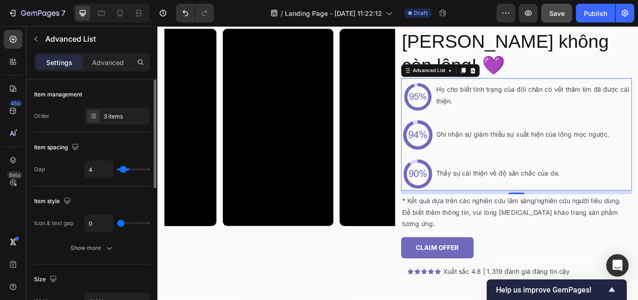
type input "3"
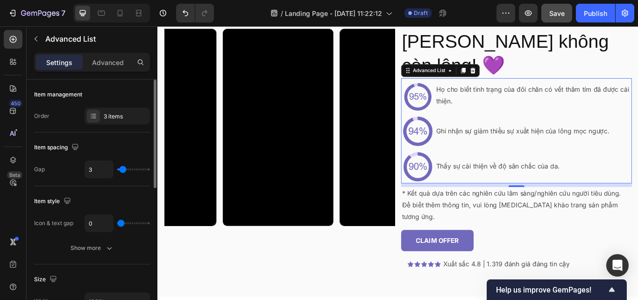
type input "1"
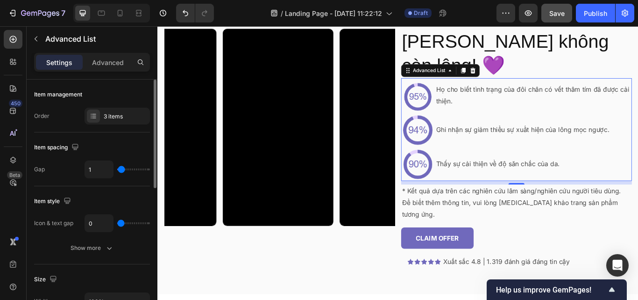
type input "0"
drag, startPoint x: 128, startPoint y: 166, endPoint x: 108, endPoint y: 165, distance: 19.2
type input "0"
click at [117, 168] on input "range" at bounding box center [133, 169] width 33 height 2
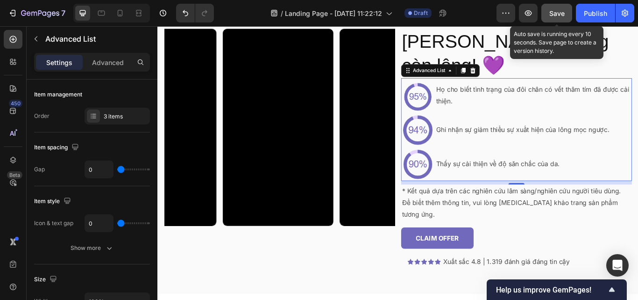
click at [556, 11] on span "Save" at bounding box center [557, 13] width 15 height 8
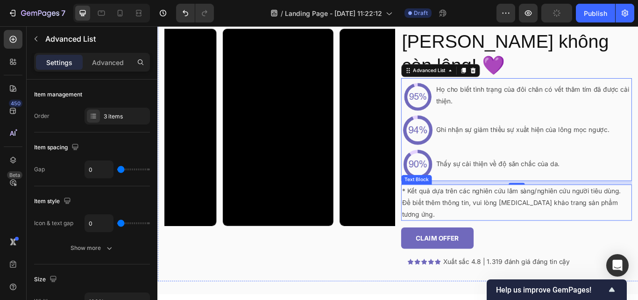
click at [546, 252] on p "* Kết quả dựa trên các nghiên cứu lâm sàng/nghiên cứu người tiêu dùng. Để biết …" at bounding box center [576, 232] width 267 height 40
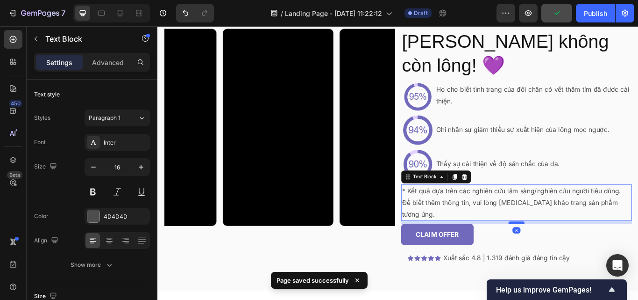
click at [567, 257] on div at bounding box center [576, 255] width 19 height 3
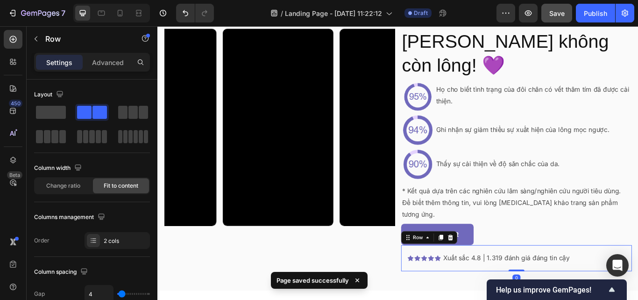
click at [570, 297] on div "Icon Icon Icon Icon Icon Icon List Xuất sắc 4.8 | 1.319 đánh giá đáng tin cậy T…" at bounding box center [576, 296] width 269 height 30
click at [569, 281] on div "CLAIM OFFER Button" at bounding box center [576, 269] width 269 height 25
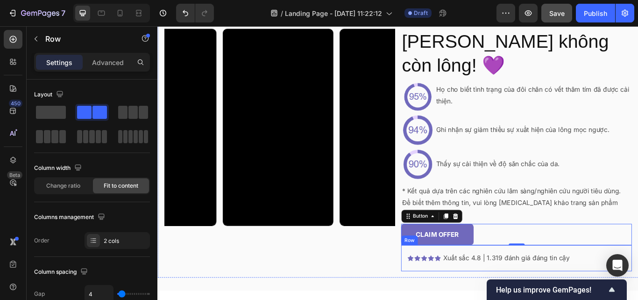
click at [490, 299] on div "Icon Icon Icon Icon Icon Icon List Xuất sắc 4.8 | 1.319 đánh giá đáng tin cậy T…" at bounding box center [576, 296] width 269 height 30
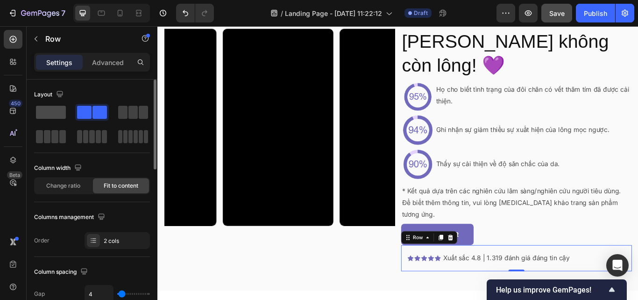
click at [59, 115] on span at bounding box center [51, 112] width 30 height 13
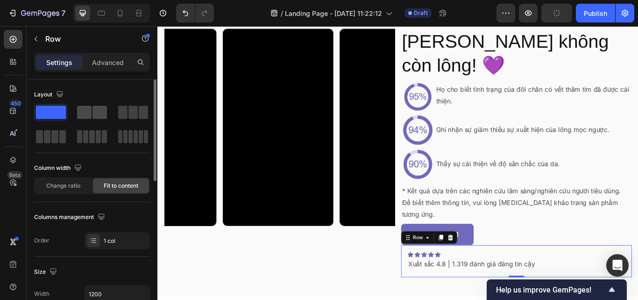
click at [85, 108] on span at bounding box center [84, 112] width 14 height 13
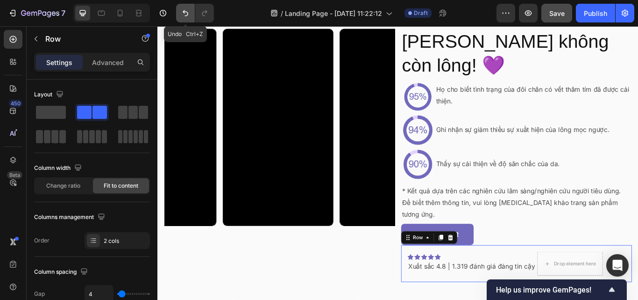
click at [181, 10] on icon "Undo/Redo" at bounding box center [185, 12] width 9 height 9
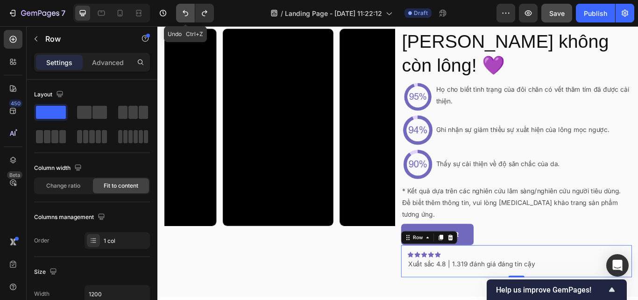
click at [181, 10] on icon "Undo/Redo" at bounding box center [185, 12] width 9 height 9
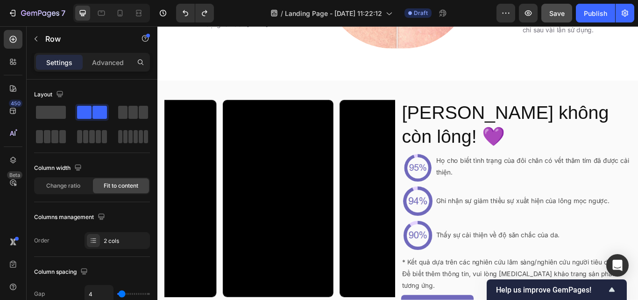
scroll to position [1574, 0]
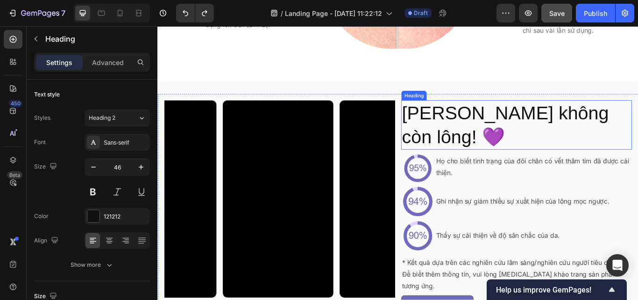
click at [494, 147] on h2 "Tương lai không còn lông! 💜" at bounding box center [576, 142] width 269 height 58
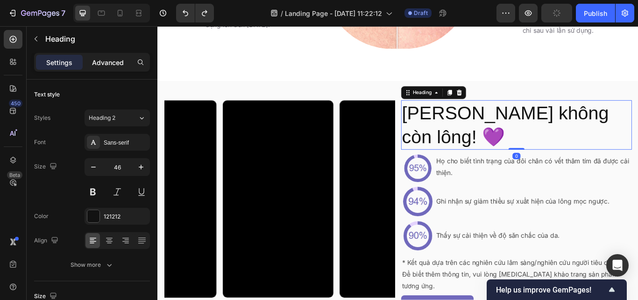
click at [105, 69] on div "Settings Advanced" at bounding box center [92, 62] width 116 height 19
click at [102, 57] on p "Advanced" at bounding box center [108, 62] width 32 height 10
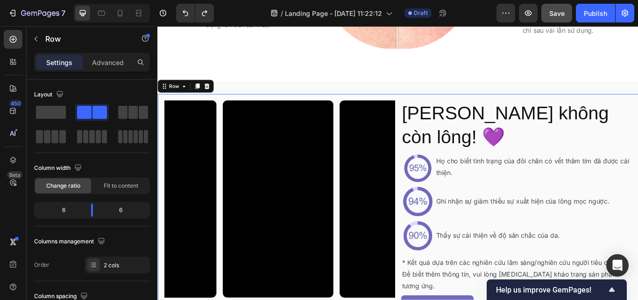
click at [521, 135] on div "Video Video Video Video Carousel Tương lai không còn lông! 💜 Heading Image Họ c…" at bounding box center [437, 253] width 561 height 297
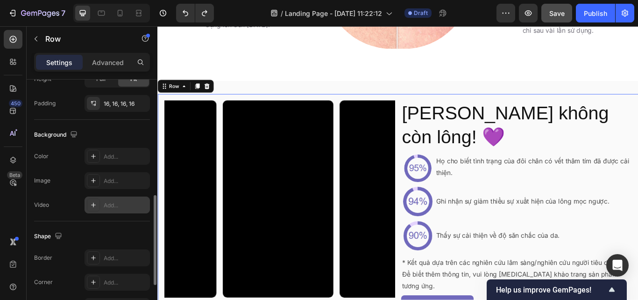
scroll to position [317, 0]
click at [100, 68] on div "Advanced" at bounding box center [108, 62] width 47 height 15
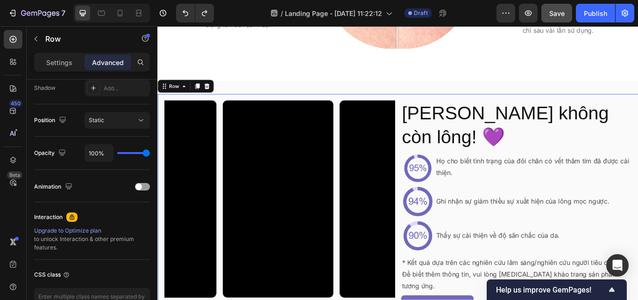
scroll to position [100, 0]
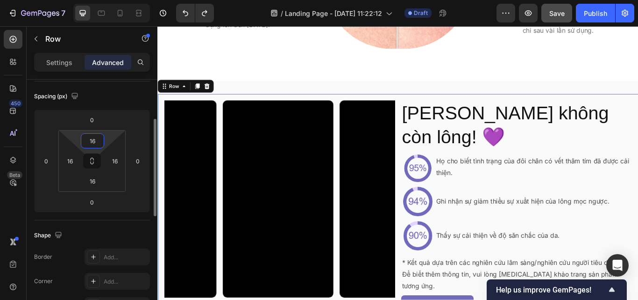
click at [97, 136] on input "16" at bounding box center [92, 141] width 19 height 14
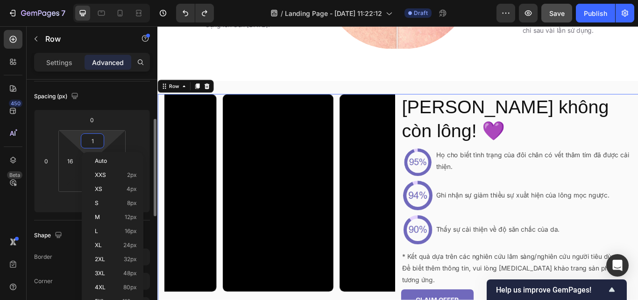
type input "0"
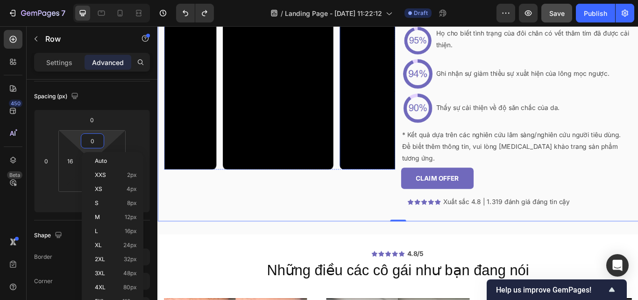
scroll to position [1750, 0]
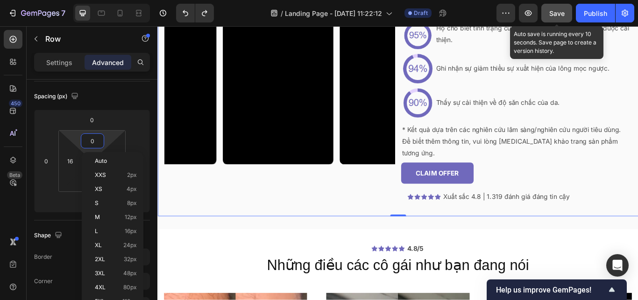
click at [557, 17] on span "Save" at bounding box center [557, 13] width 15 height 8
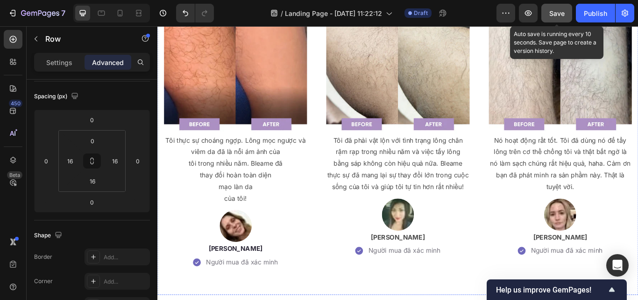
scroll to position [2090, 0]
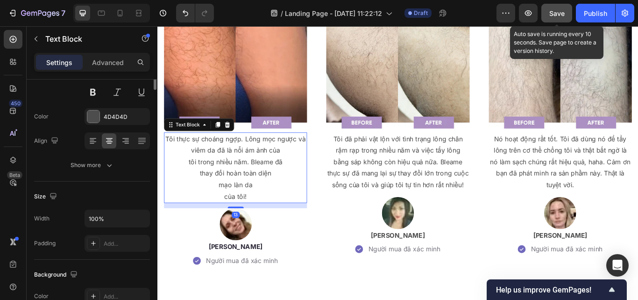
drag, startPoint x: 281, startPoint y: 174, endPoint x: 240, endPoint y: 187, distance: 42.7
click at [279, 174] on p "Tôi thực sự choáng ngợp. Lông mọc ngược và viêm da đã là nỗi ám ảnh của" at bounding box center [248, 164] width 165 height 27
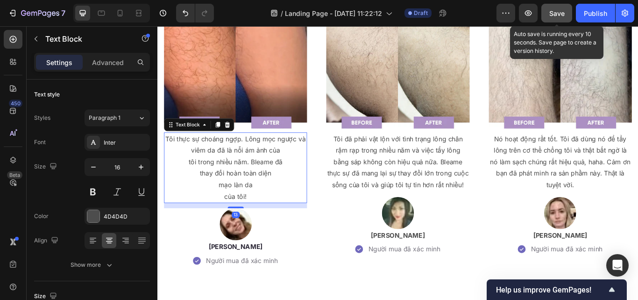
click at [202, 181] on p "tôi trong nhiều năm. Bleame đã" at bounding box center [248, 185] width 165 height 14
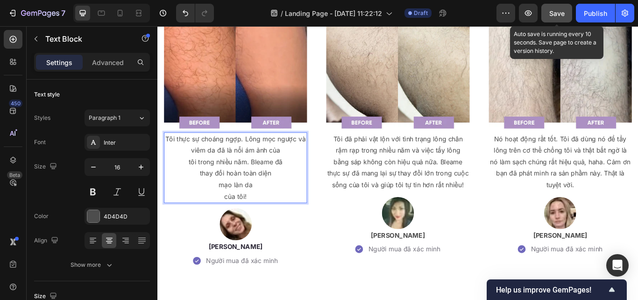
click at [188, 183] on p "tôi trong nhiều năm. Bleame đã" at bounding box center [248, 185] width 165 height 14
click at [224, 196] on p "thay đổi hoàn toàn diện" at bounding box center [248, 198] width 165 height 14
click at [201, 197] on p "thay đổi hoàn toàn diện" at bounding box center [248, 198] width 165 height 14
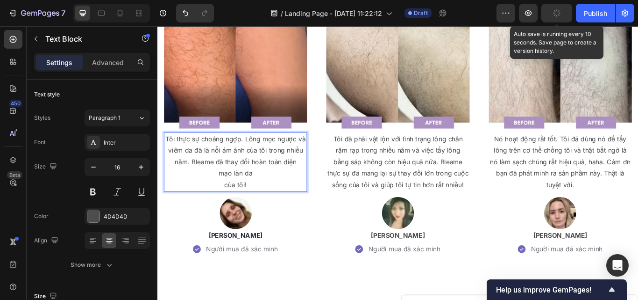
click at [274, 194] on p "mạo làn da" at bounding box center [248, 198] width 165 height 14
click at [235, 208] on p "của tôi!" at bounding box center [248, 212] width 165 height 14
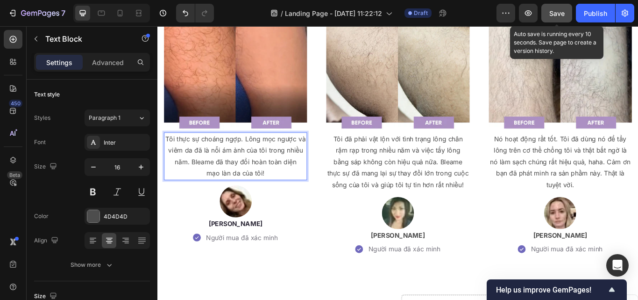
click at [267, 179] on p "Tôi thực sự choáng ngợp. Lông mọc ngược và viêm da đã là nỗi ám ảnh của tôi tro…" at bounding box center [248, 171] width 165 height 40
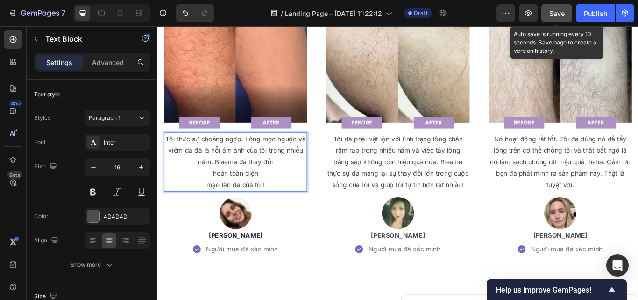
click at [215, 209] on p "mạo làn da của tôi!" at bounding box center [248, 212] width 165 height 14
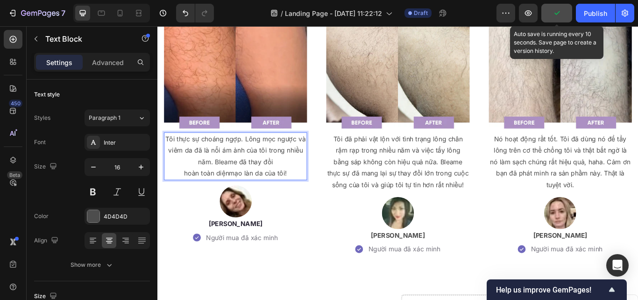
click at [268, 198] on p "hoàn toàn diệnmạo làn da của tôi!" at bounding box center [248, 198] width 165 height 14
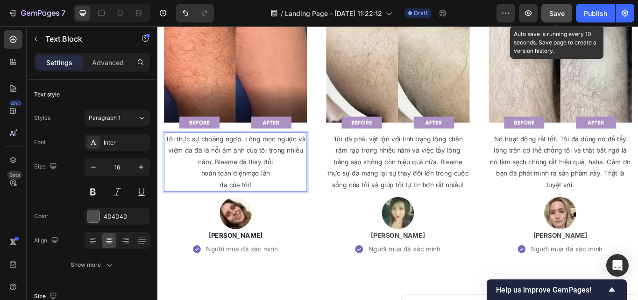
click at [562, 12] on span "Save" at bounding box center [557, 13] width 15 height 8
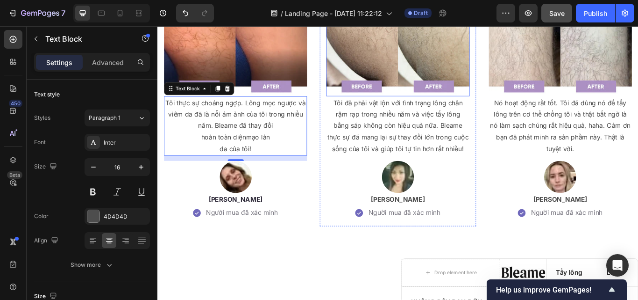
scroll to position [2132, 0]
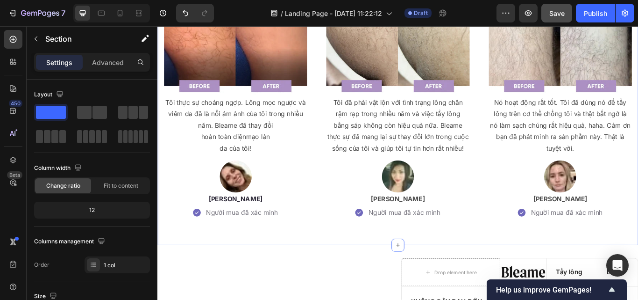
click at [312, 267] on div "Icon Icon Icon Icon Icon Icon List 4.8/5 Text Block Row Những điều các cô gái n…" at bounding box center [437, 74] width 561 height 386
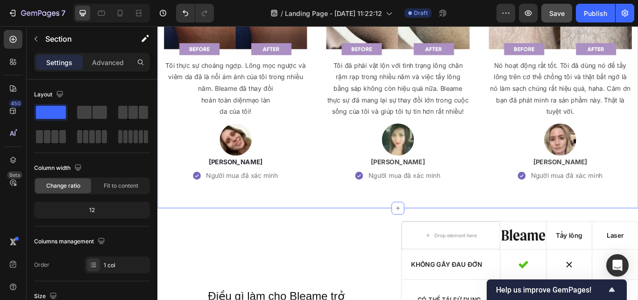
scroll to position [2176, 0]
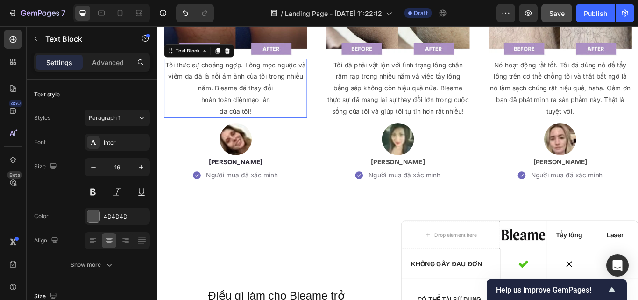
click at [277, 126] on p "da của tôi!" at bounding box center [248, 126] width 165 height 14
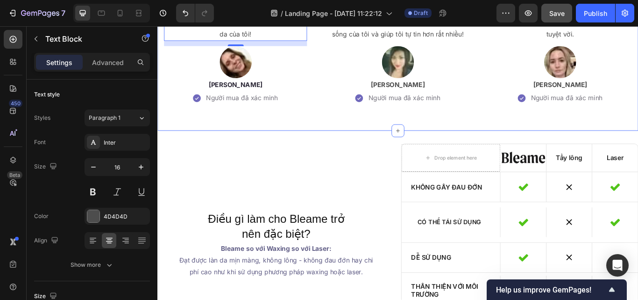
scroll to position [2266, 0]
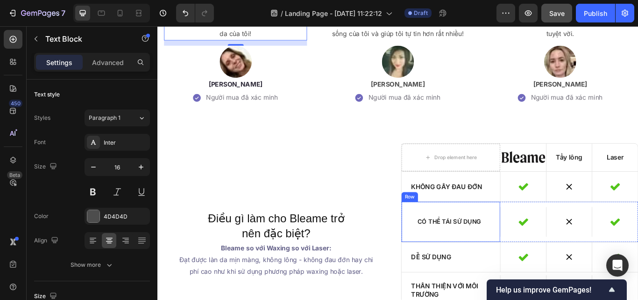
click at [506, 278] on div "Có thể tái sử dụng Text Block Row" at bounding box center [499, 254] width 115 height 47
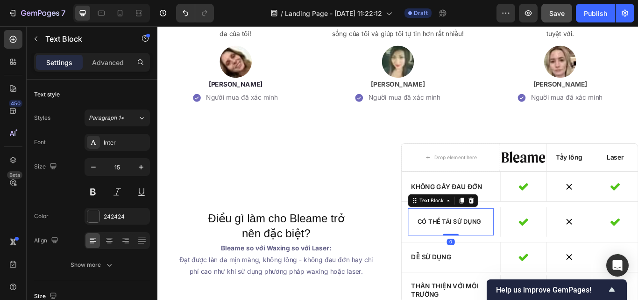
click at [483, 257] on div "Có thể tái sử dụng" at bounding box center [500, 254] width 100 height 32
click at [510, 233] on icon at bounding box center [512, 229] width 5 height 7
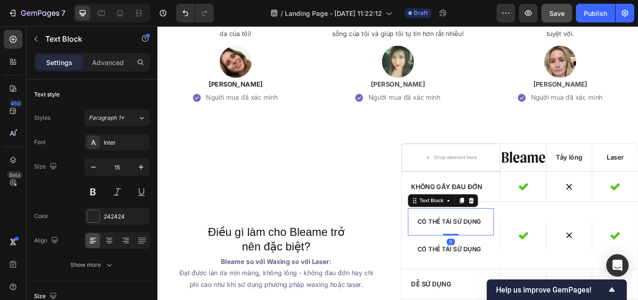
click at [480, 259] on p "Có thể tái sử dụng" at bounding box center [500, 254] width 78 height 9
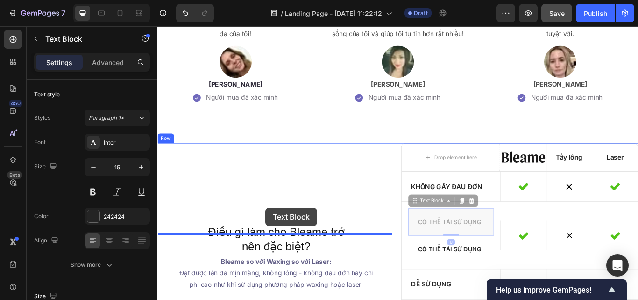
drag, startPoint x: 471, startPoint y: 239, endPoint x: 283, endPoint y: 237, distance: 187.4
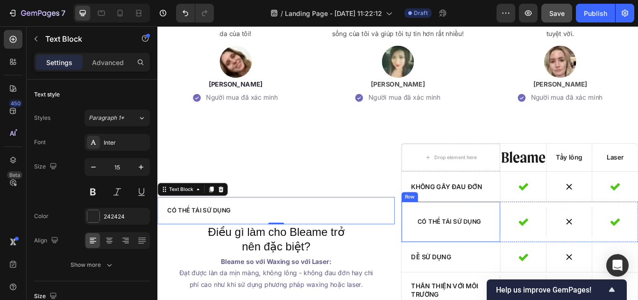
click at [448, 278] on div "Có thể tái sử dụng Text Block Row" at bounding box center [499, 254] width 115 height 47
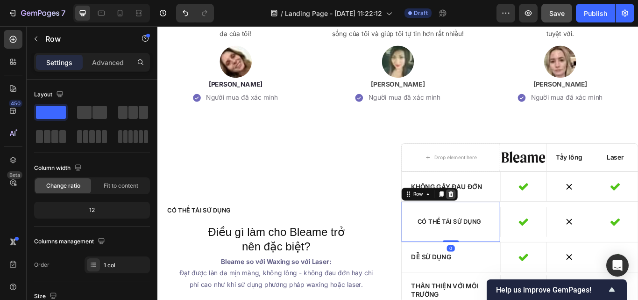
click at [497, 225] on icon at bounding box center [500, 222] width 6 height 7
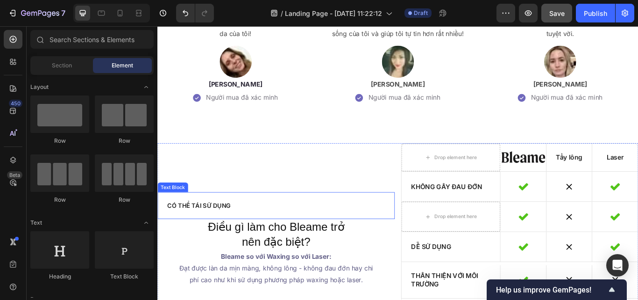
click at [323, 240] on p "Có thể tái sử dụng" at bounding box center [296, 235] width 254 height 9
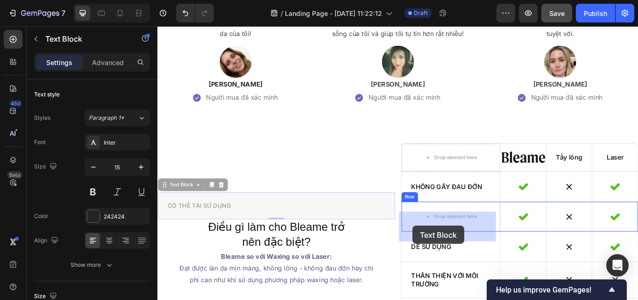
drag, startPoint x: 186, startPoint y: 217, endPoint x: 455, endPoint y: 258, distance: 271.8
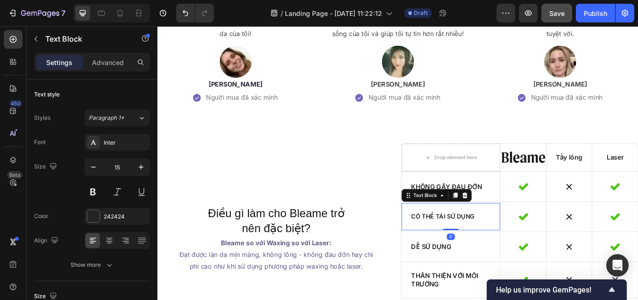
scroll to position [2298, 0]
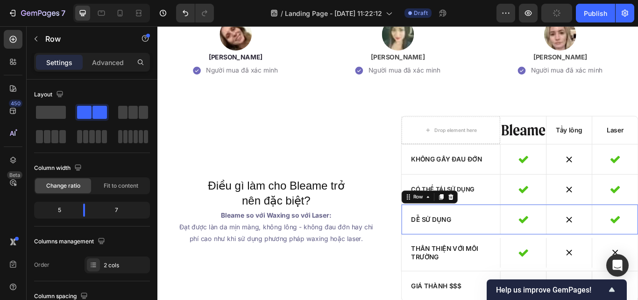
click at [444, 245] on div "Dễ sử dụng Text Block Icon Hero Banner Icon Hero Banner Icon Hero Banner Row Ro…" at bounding box center [580, 251] width 277 height 35
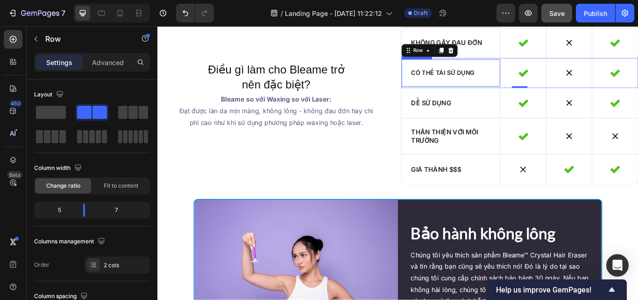
scroll to position [2444, 0]
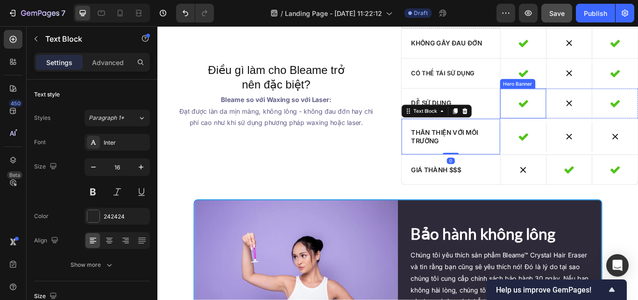
click at [558, 131] on div "Icon" at bounding box center [584, 116] width 53 height 35
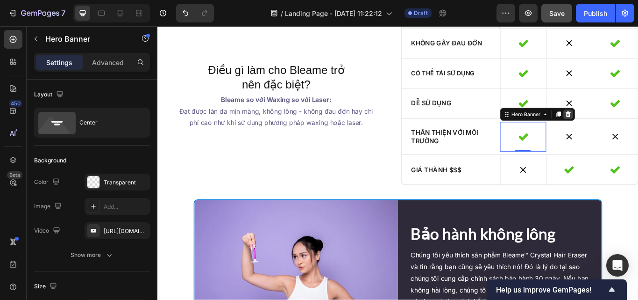
click at [635, 125] on icon at bounding box center [636, 128] width 7 height 7
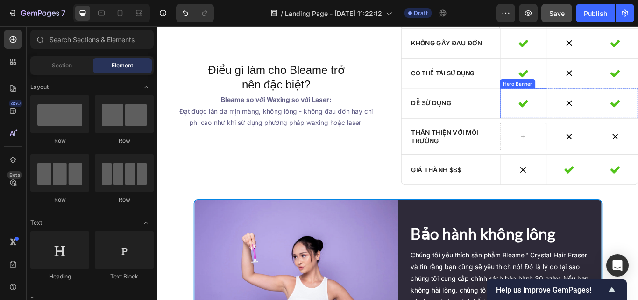
click at [600, 126] on div "Icon" at bounding box center [584, 116] width 53 height 35
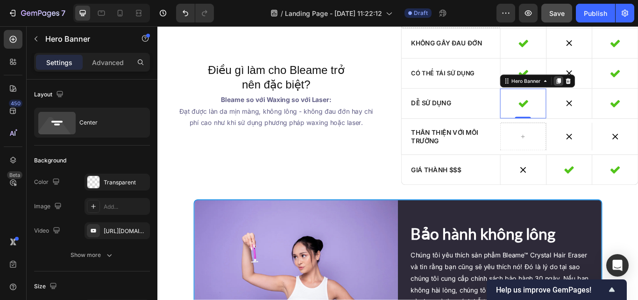
click at [623, 89] on icon at bounding box center [625, 90] width 5 height 7
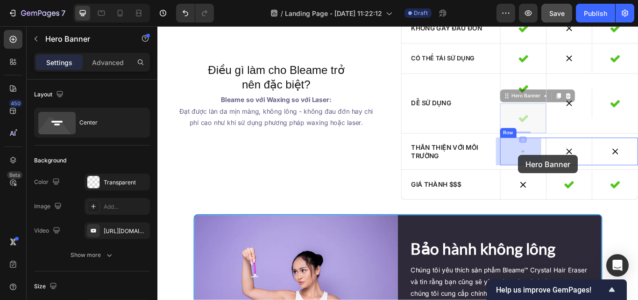
drag, startPoint x: 572, startPoint y: 109, endPoint x: 578, endPoint y: 176, distance: 67.5
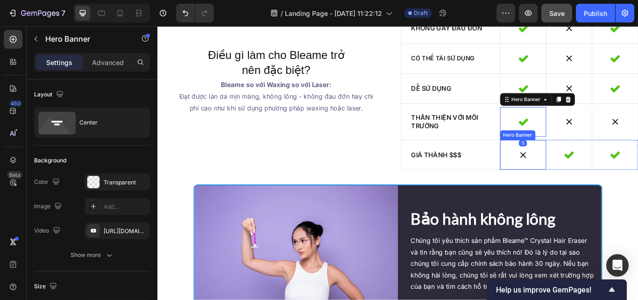
scroll to position [2444, 0]
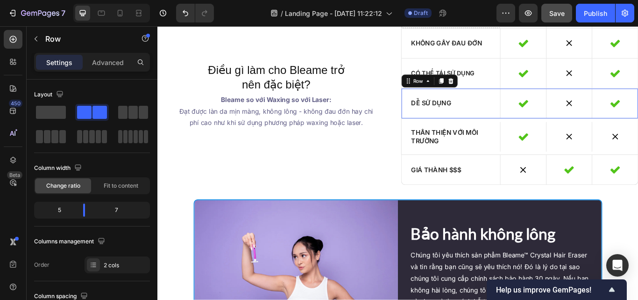
click at [551, 133] on div "Dễ sử dụng Text Block" at bounding box center [499, 116] width 115 height 35
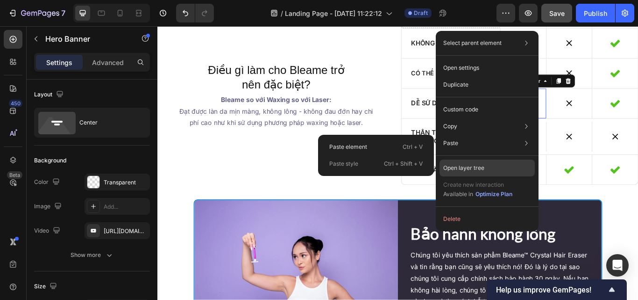
drag, startPoint x: 500, startPoint y: 141, endPoint x: 501, endPoint y: 172, distance: 31.3
click at [501, 172] on div "Select parent element Row 1 col Row 2 cols Row 3 cols Hero Banner Open settings…" at bounding box center [487, 131] width 103 height 200
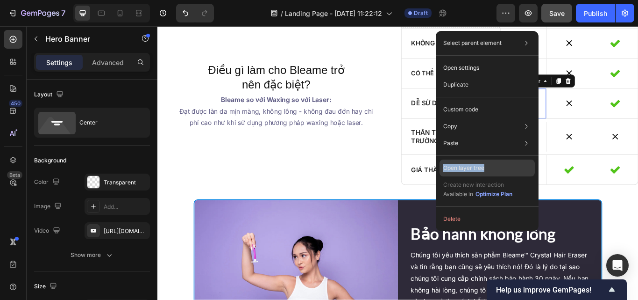
click at [497, 160] on div "Open layer tree" at bounding box center [487, 167] width 95 height 17
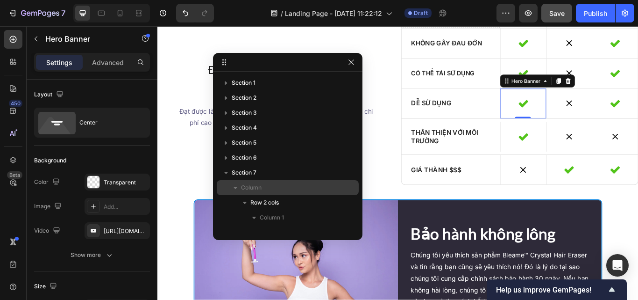
click at [278, 186] on p "Column" at bounding box center [287, 187] width 93 height 9
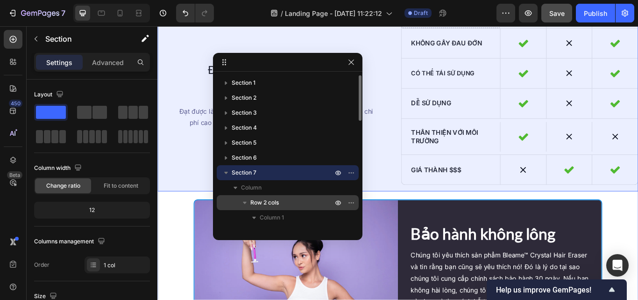
click at [284, 202] on p "Row 2 cols" at bounding box center [292, 202] width 84 height 9
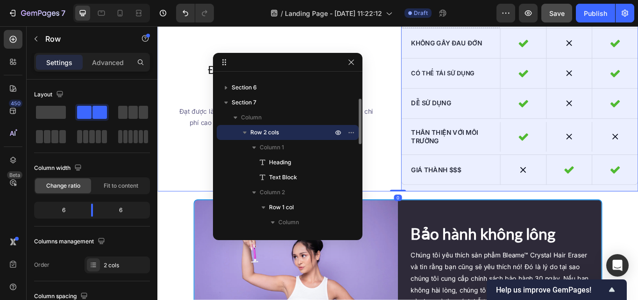
scroll to position [72, 0]
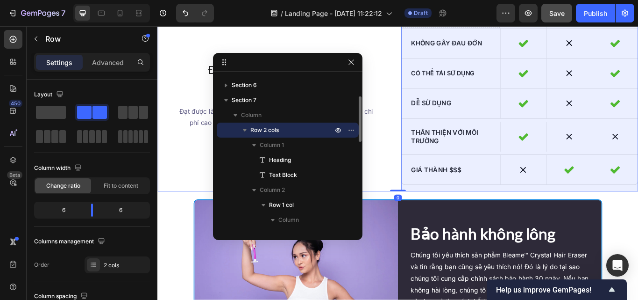
click at [284, 202] on span "Row 1 col" at bounding box center [281, 204] width 25 height 9
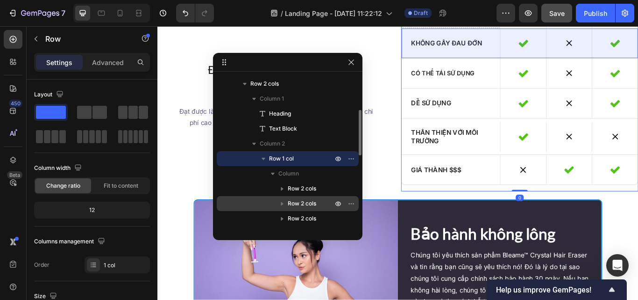
click at [284, 203] on icon "button" at bounding box center [282, 203] width 9 height 9
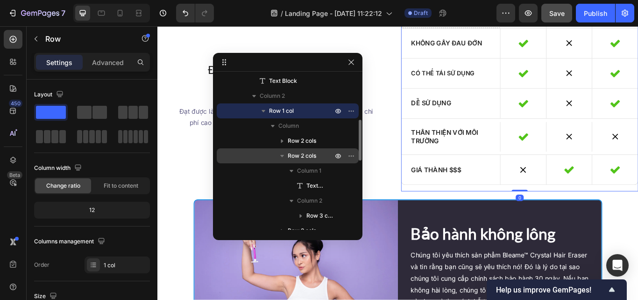
scroll to position [167, 0]
click at [284, 203] on div "Column 2" at bounding box center [288, 200] width 135 height 15
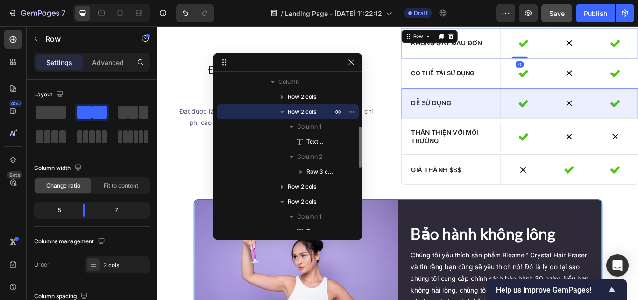
scroll to position [204, 0]
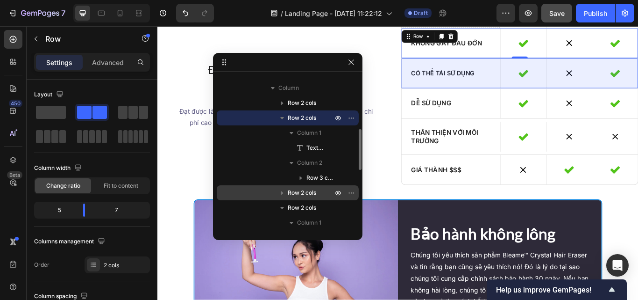
click at [281, 195] on icon "button" at bounding box center [282, 192] width 9 height 9
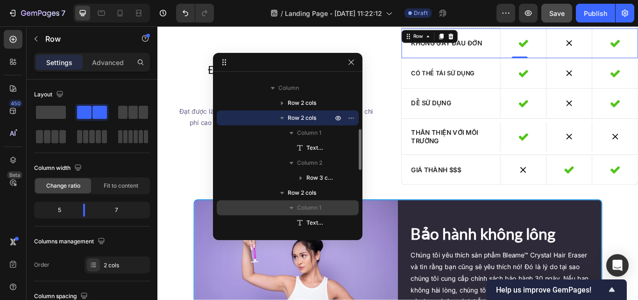
click at [289, 208] on icon "button" at bounding box center [291, 207] width 9 height 9
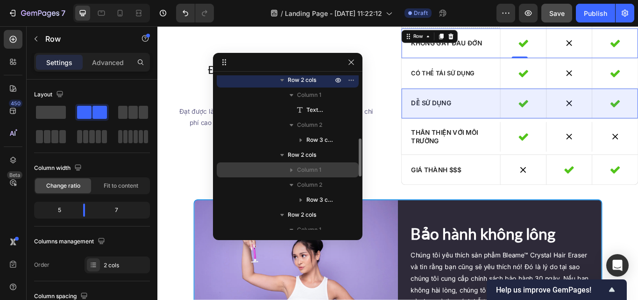
scroll to position [247, 0]
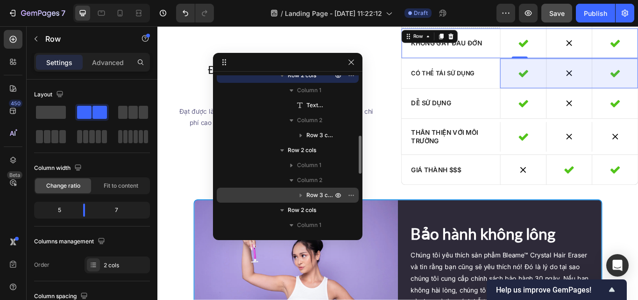
click at [287, 201] on div "Row 3 cols" at bounding box center [288, 194] width 135 height 15
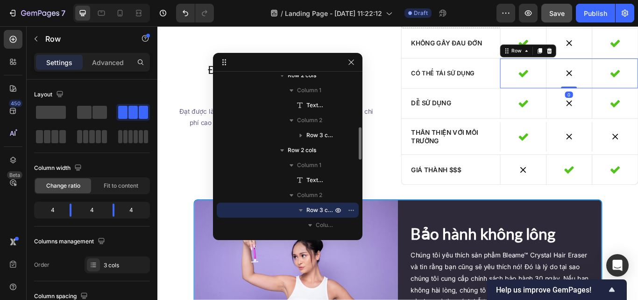
click at [288, 207] on div "Row 3 cols" at bounding box center [288, 209] width 135 height 15
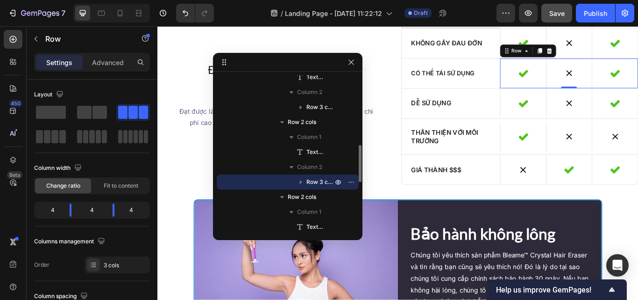
scroll to position [288, 0]
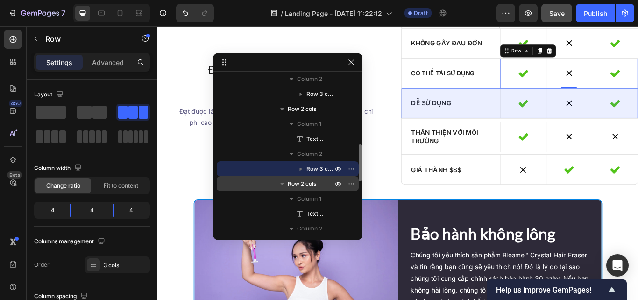
click at [278, 185] on icon "button" at bounding box center [282, 183] width 9 height 9
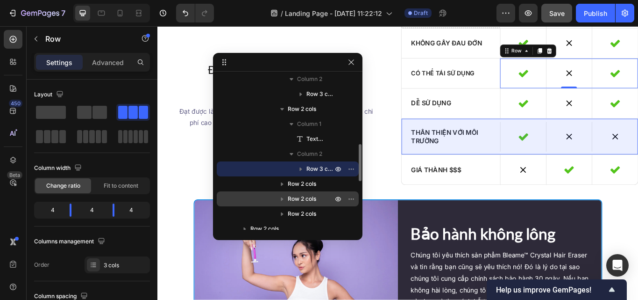
click at [285, 197] on icon "button" at bounding box center [282, 198] width 9 height 9
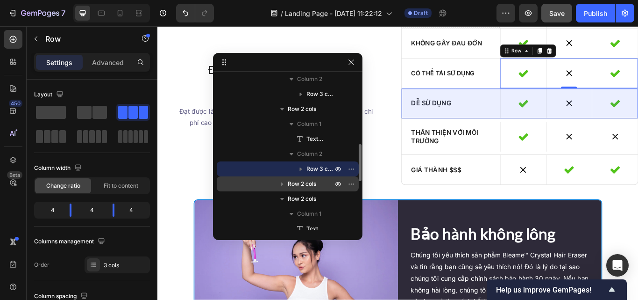
click at [273, 178] on div "Row 2 cols" at bounding box center [288, 183] width 135 height 15
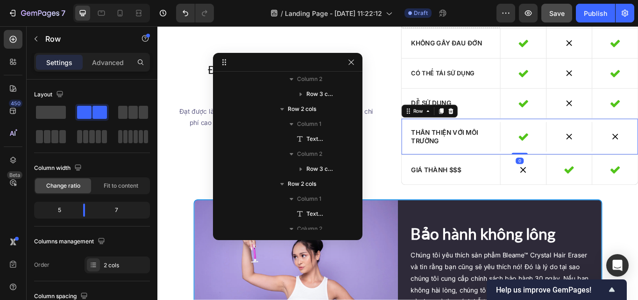
scroll to position [401, 0]
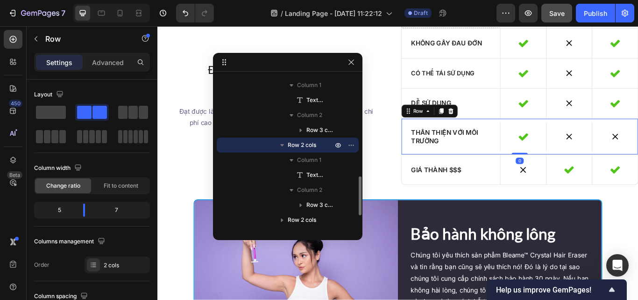
click at [557, 174] on div "Icon Hero Banner Icon Hero Banner Icon Hero Banner Row" at bounding box center [637, 155] width 161 height 42
click at [349, 60] on icon "button" at bounding box center [351, 61] width 7 height 7
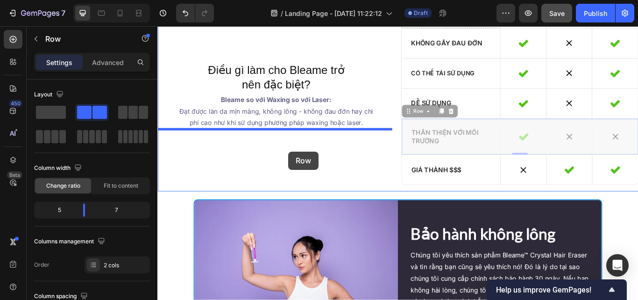
drag, startPoint x: 461, startPoint y: 126, endPoint x: 310, endPoint y: 172, distance: 158.3
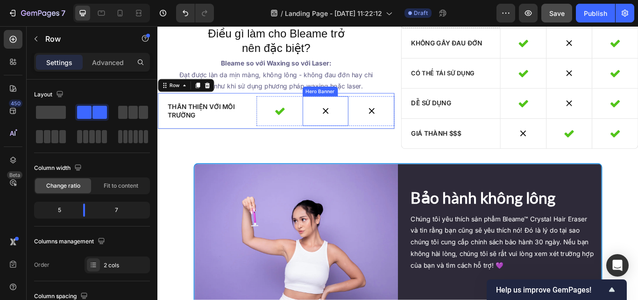
scroll to position [2402, 0]
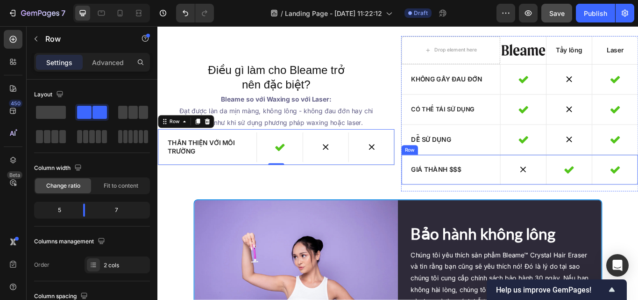
click at [551, 211] on div "Giá thành $$$ Text Block Icon Hero Banner Icon Hero Banner Icon Hero Banner Row…" at bounding box center [580, 193] width 277 height 35
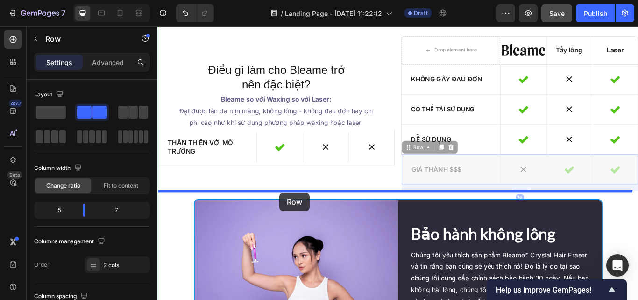
drag, startPoint x: 460, startPoint y: 168, endPoint x: 300, endPoint y: 220, distance: 169.1
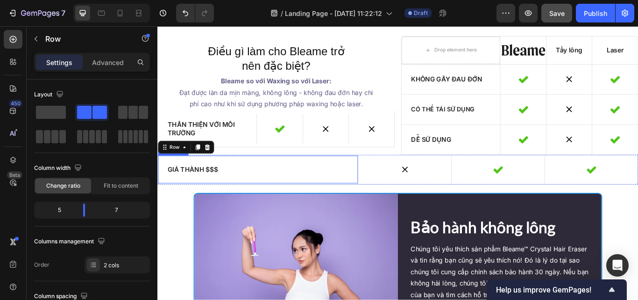
scroll to position [2381, 0]
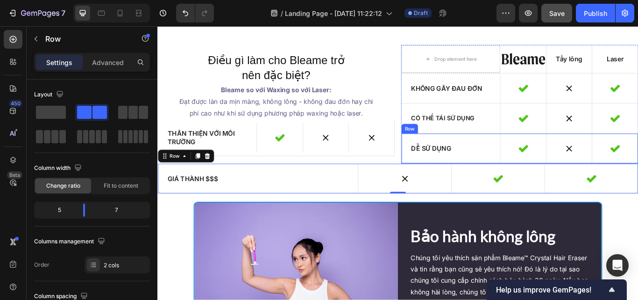
click at [550, 186] on div "Dễ sử dụng Text Block" at bounding box center [499, 168] width 115 height 35
click at [385, 221] on div "Giá thành $$$ Text Block" at bounding box center [274, 203] width 233 height 35
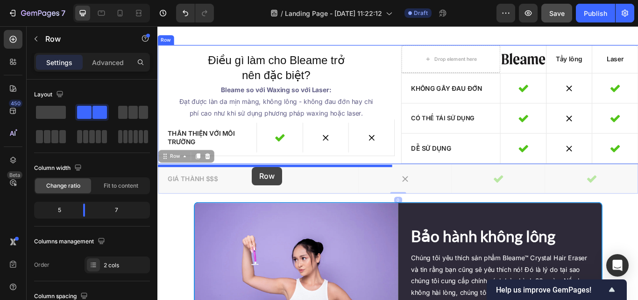
drag, startPoint x: 165, startPoint y: 187, endPoint x: 268, endPoint y: 190, distance: 103.3
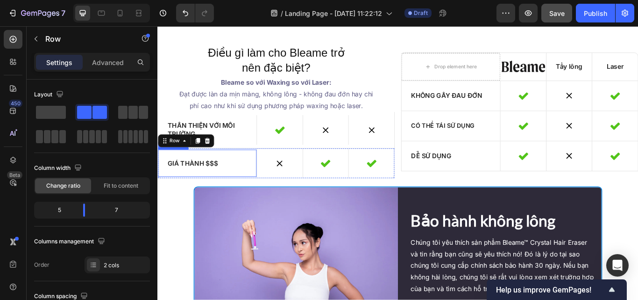
scroll to position [2372, 0]
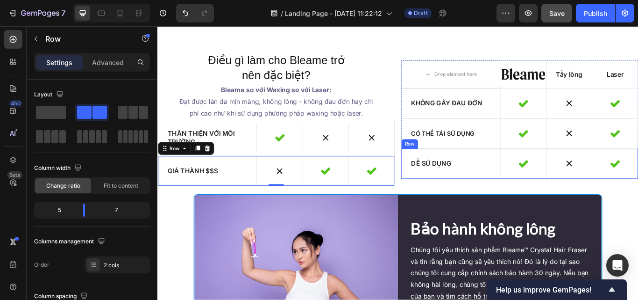
click at [549, 204] on div "Dễ sử dụng Text Block" at bounding box center [499, 186] width 115 height 35
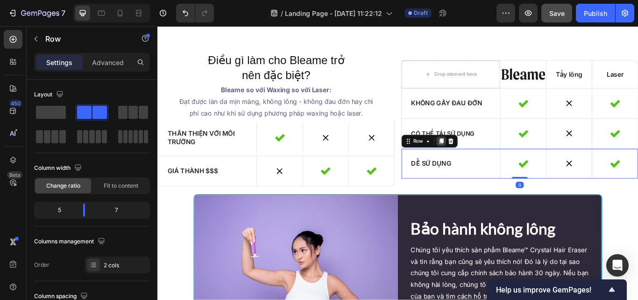
click at [486, 164] on icon at bounding box center [488, 160] width 5 height 7
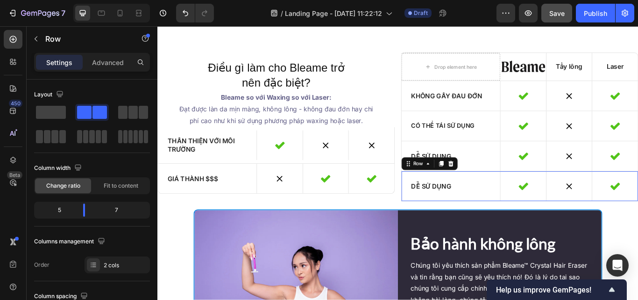
scroll to position [2381, 0]
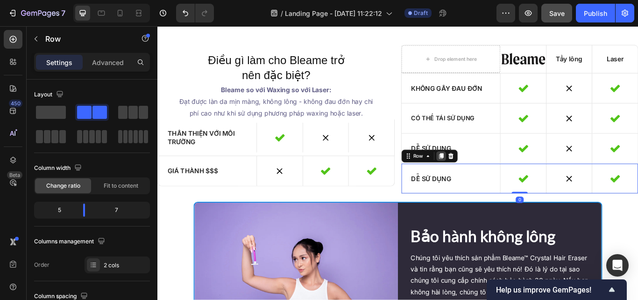
click at [486, 181] on icon at bounding box center [488, 177] width 7 height 7
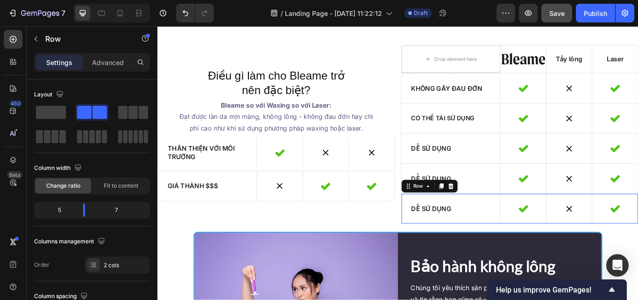
scroll to position [2398, 0]
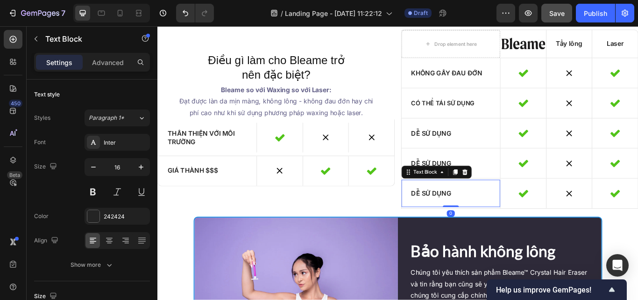
click at [486, 237] on div "Dễ sử dụng" at bounding box center [499, 221] width 115 height 32
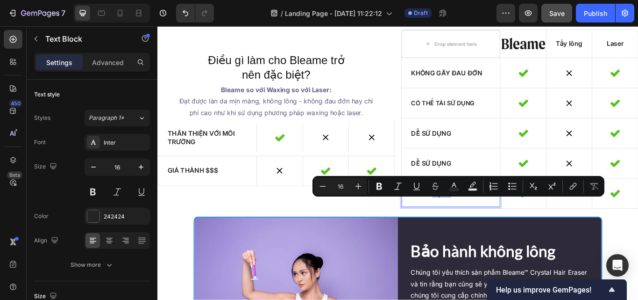
click at [486, 237] on div "Dễ sử dụng" at bounding box center [499, 221] width 115 height 32
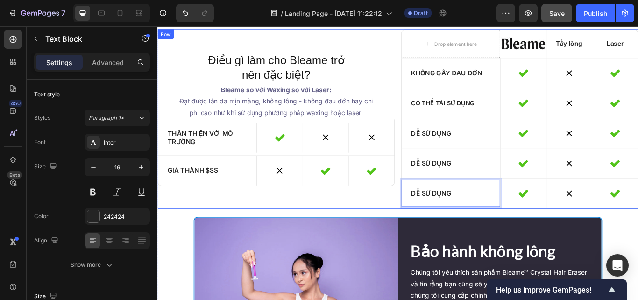
click at [425, 239] on div "Điều gì làm cho Bleame trở nên đặc biệt? Heading Bleame so với Waxing so với La…" at bounding box center [295, 134] width 277 height 208
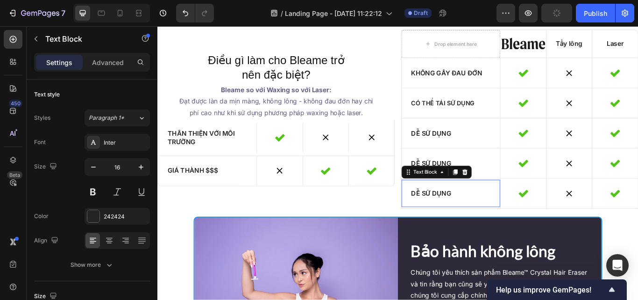
click at [466, 226] on p "Dễ sử dụng" at bounding box center [499, 221] width 93 height 10
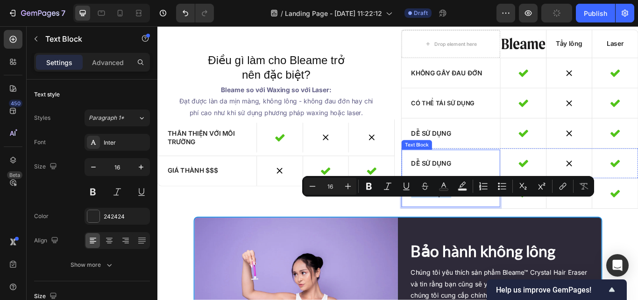
click at [475, 191] on div "Dễ sử dụng" at bounding box center [499, 186] width 115 height 32
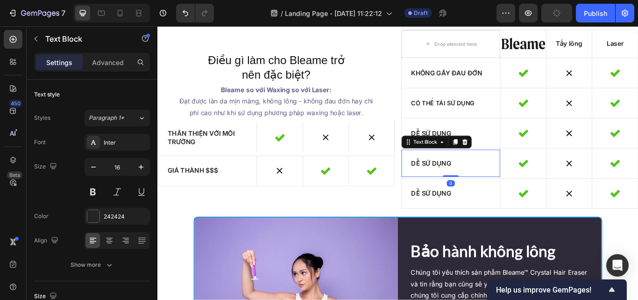
click at [475, 191] on div "Dễ sử dụng" at bounding box center [499, 186] width 115 height 32
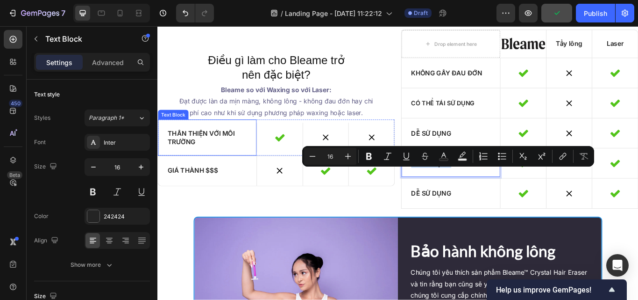
click at [215, 166] on p "Thân thiện với môi trường" at bounding box center [215, 156] width 93 height 20
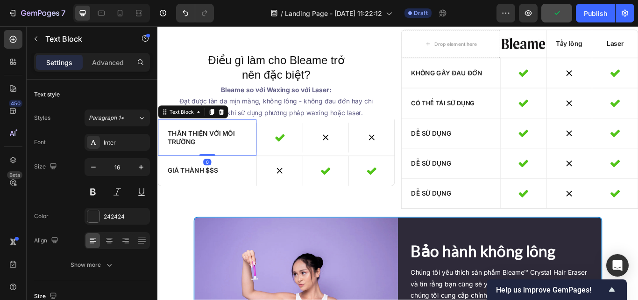
click at [215, 166] on p "Thân thiện với môi trường" at bounding box center [215, 156] width 93 height 20
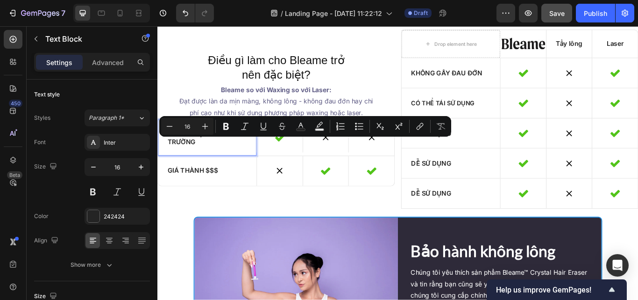
copy p "Thân thiện với môi trường"
click at [482, 191] on p "Dễ sử dụng" at bounding box center [499, 186] width 93 height 10
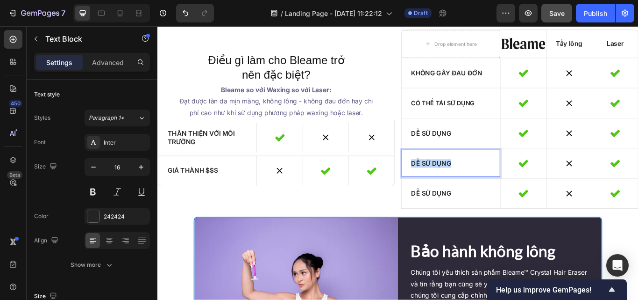
click at [482, 191] on p "Dễ sử dụng" at bounding box center [499, 186] width 93 height 10
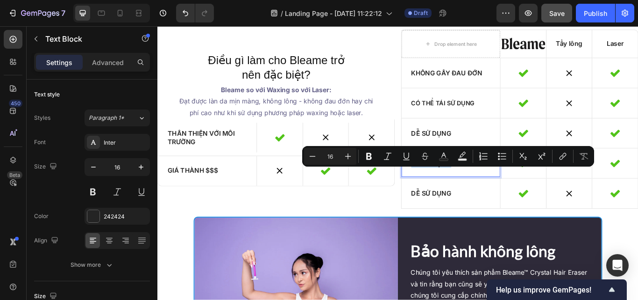
click at [482, 191] on p "Dễ sử dụng" at bounding box center [499, 186] width 93 height 10
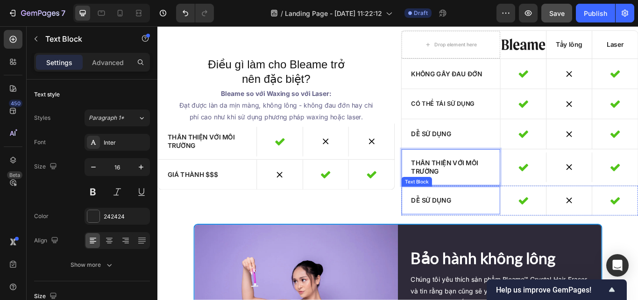
click at [489, 234] on p "Dễ sử dụng" at bounding box center [499, 229] width 93 height 10
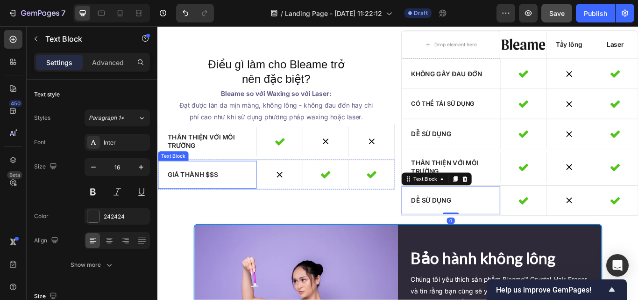
click at [224, 215] on div "Giá thành $$$" at bounding box center [215, 199] width 115 height 32
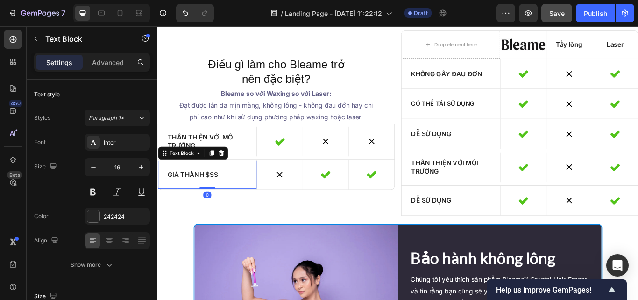
click at [224, 215] on div "Giá thành $$$" at bounding box center [215, 199] width 115 height 32
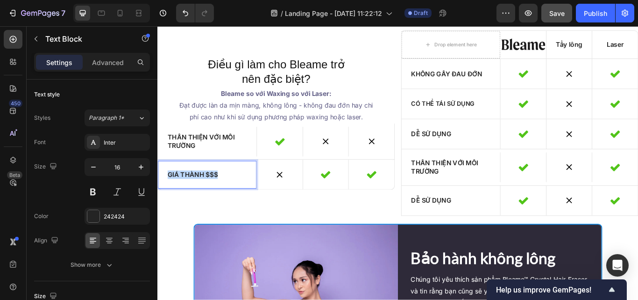
click at [224, 215] on div "Giá thành $$$" at bounding box center [215, 199] width 115 height 32
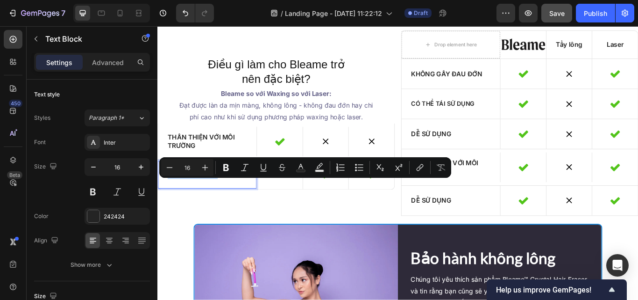
copy p "Giá thành $$$"
click at [487, 234] on p "Dễ sử dụng" at bounding box center [499, 229] width 93 height 10
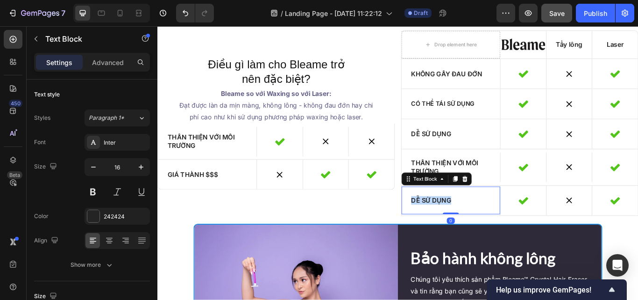
click at [487, 234] on p "Dễ sử dụng" at bounding box center [499, 229] width 93 height 10
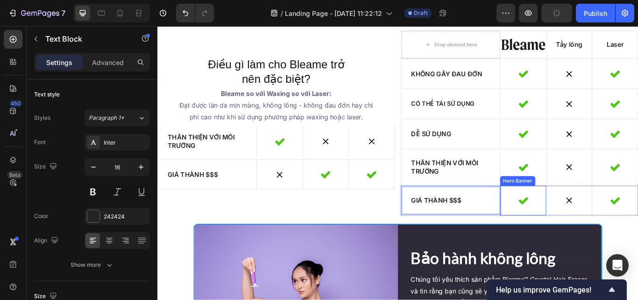
click at [596, 247] on div "Icon" at bounding box center [584, 229] width 53 height 35
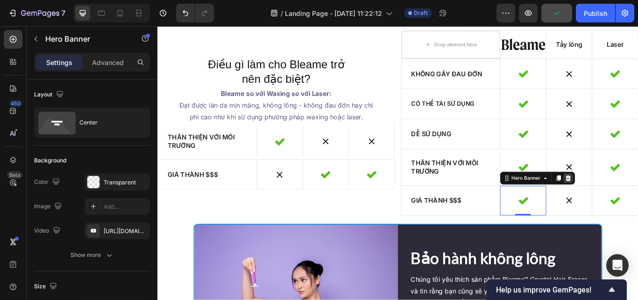
click at [633, 207] on icon at bounding box center [636, 203] width 6 height 7
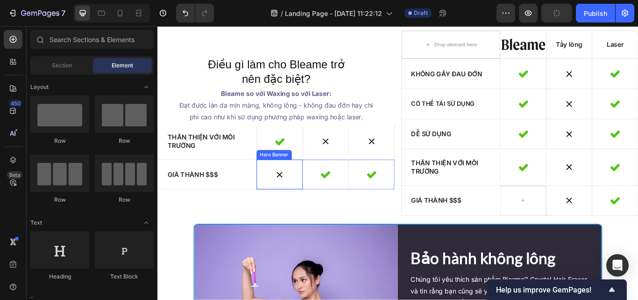
click at [318, 215] on div "Icon" at bounding box center [299, 199] width 53 height 32
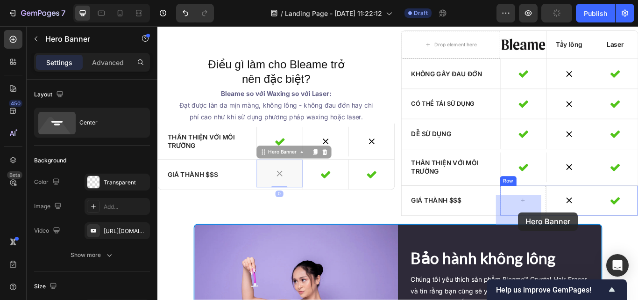
drag, startPoint x: 290, startPoint y: 182, endPoint x: 578, endPoint y: 243, distance: 294.8
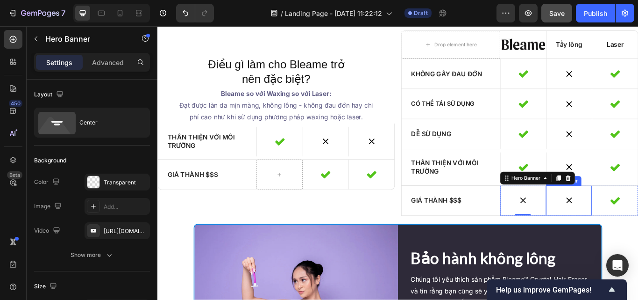
drag, startPoint x: 648, startPoint y: 250, endPoint x: 649, endPoint y: 236, distance: 14.0
click at [638, 245] on div "Icon" at bounding box center [637, 229] width 53 height 32
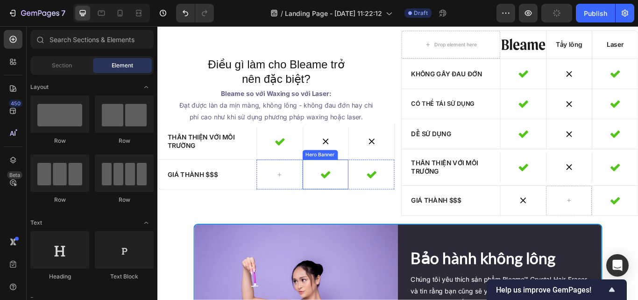
click at [360, 216] on div "Icon" at bounding box center [353, 199] width 53 height 35
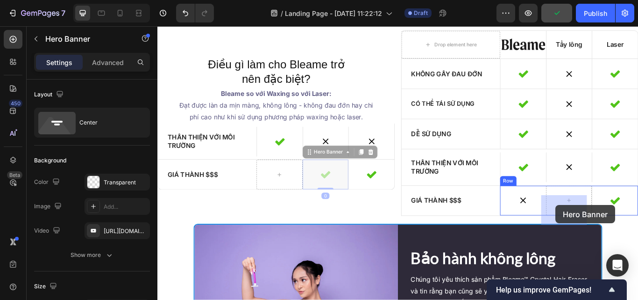
drag, startPoint x: 347, startPoint y: 185, endPoint x: 622, endPoint y: 235, distance: 279.3
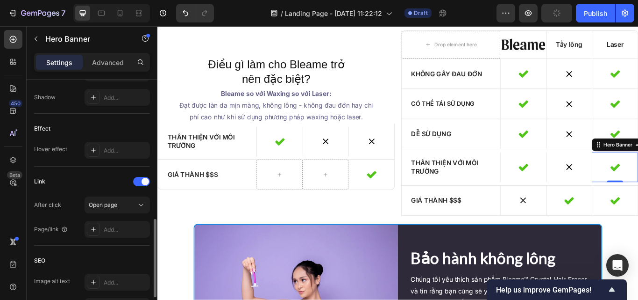
scroll to position [530, 0]
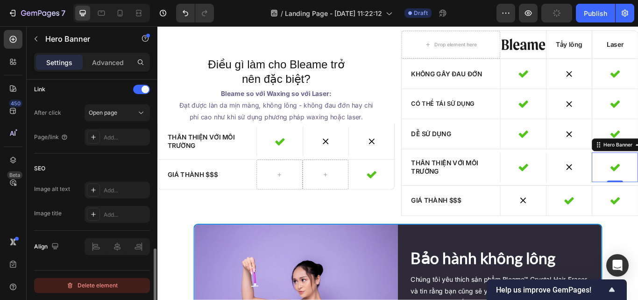
click at [111, 286] on div "Delete element" at bounding box center [91, 284] width 51 height 11
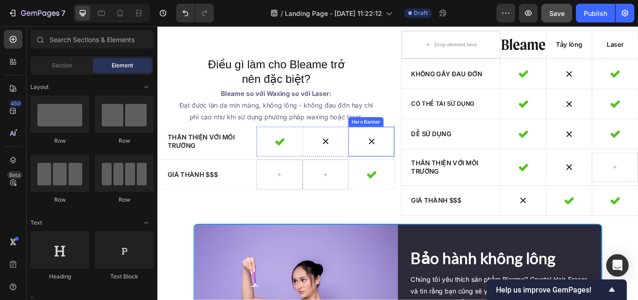
drag, startPoint x: 424, startPoint y: 187, endPoint x: 423, endPoint y: 179, distance: 8.4
click at [424, 177] on div "Icon" at bounding box center [406, 160] width 53 height 32
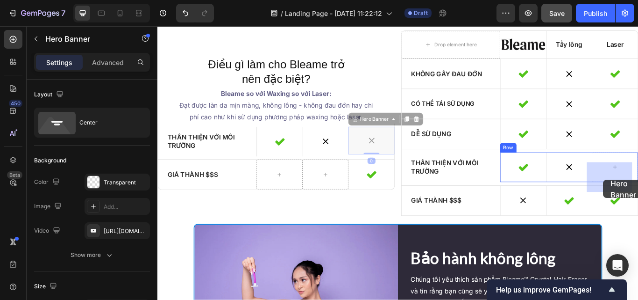
drag, startPoint x: 396, startPoint y: 146, endPoint x: 677, endPoint y: 205, distance: 287.1
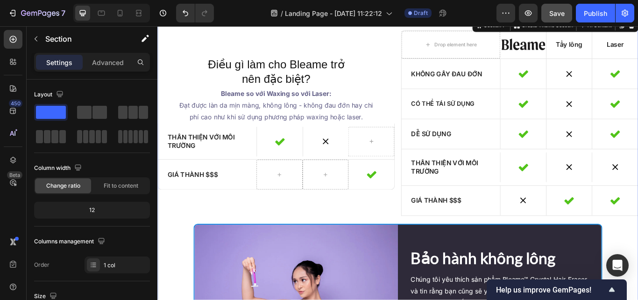
click at [593, 263] on div "Điều gì làm cho Bleame trở nên đặc biệt? Heading Bleame so với Waxing so với La…" at bounding box center [437, 236] width 561 height 410
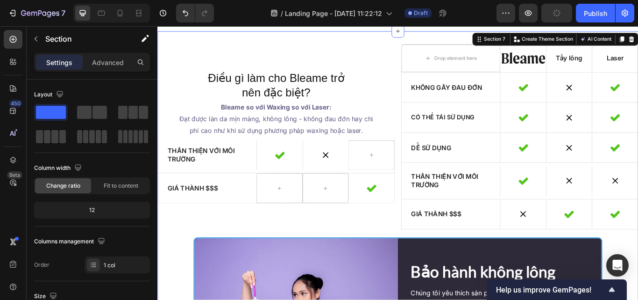
scroll to position [2381, 0]
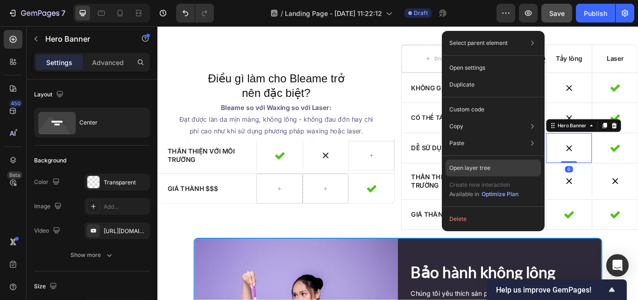
click at [472, 169] on p "Open layer tree" at bounding box center [470, 168] width 41 height 8
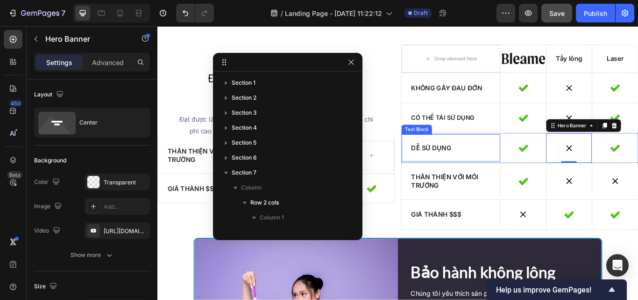
scroll to position [357, 0]
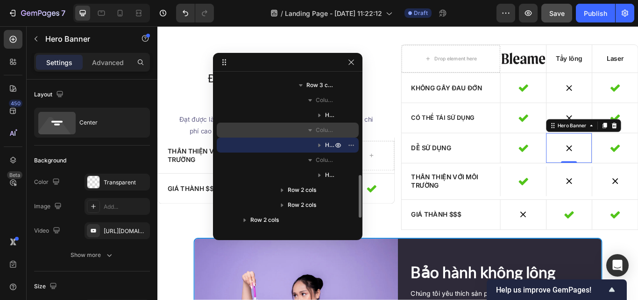
click at [316, 131] on span "Column 2" at bounding box center [325, 129] width 19 height 9
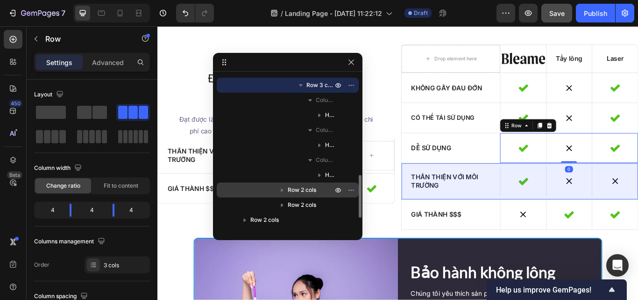
click at [322, 186] on p "Row 2 cols" at bounding box center [311, 189] width 47 height 9
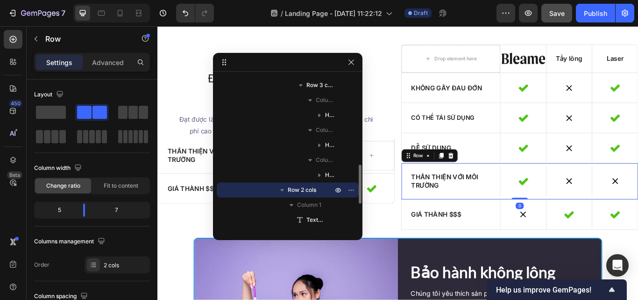
scroll to position [430, 0]
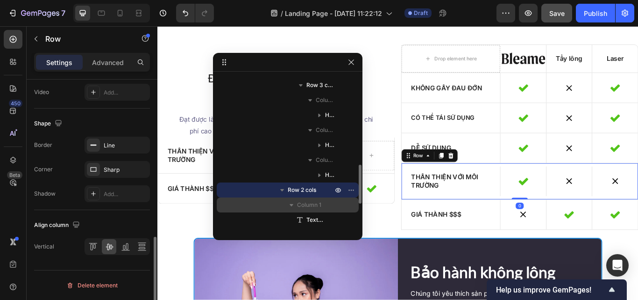
click at [322, 201] on p "Column 1" at bounding box center [315, 204] width 37 height 9
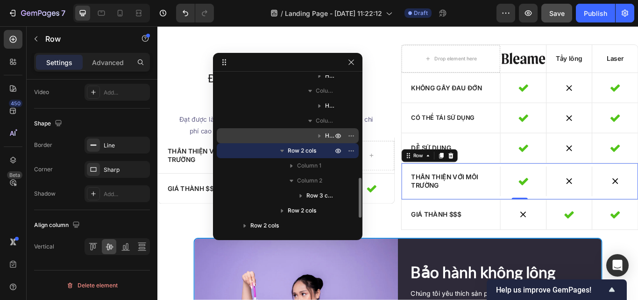
scroll to position [396, 0]
click at [311, 178] on span "Column 2" at bounding box center [309, 179] width 25 height 9
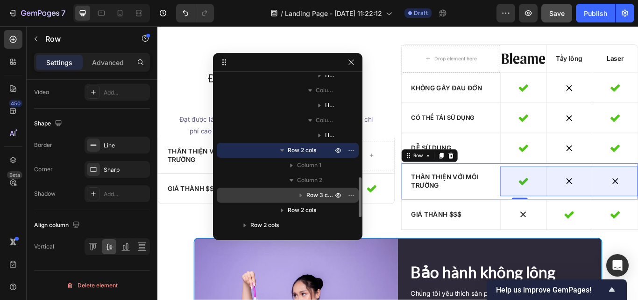
click at [314, 192] on span "Row 3 cols" at bounding box center [321, 194] width 28 height 9
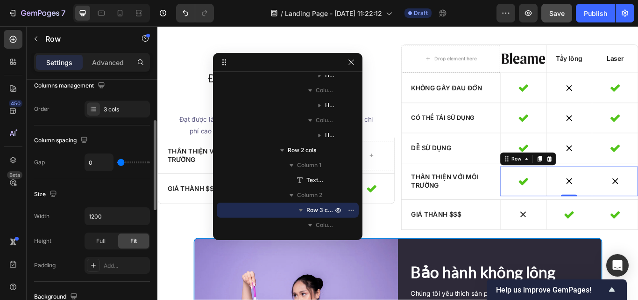
scroll to position [157, 0]
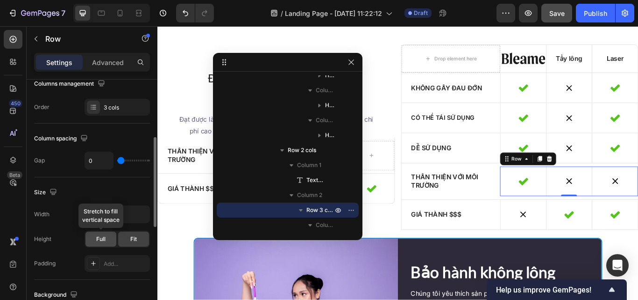
click at [102, 238] on span "Full" at bounding box center [100, 239] width 9 height 8
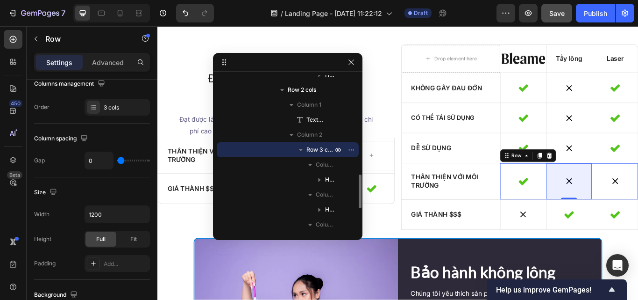
scroll to position [457, 0]
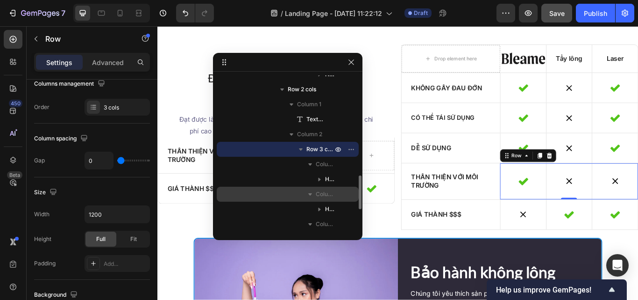
click at [306, 194] on icon "button" at bounding box center [310, 193] width 9 height 9
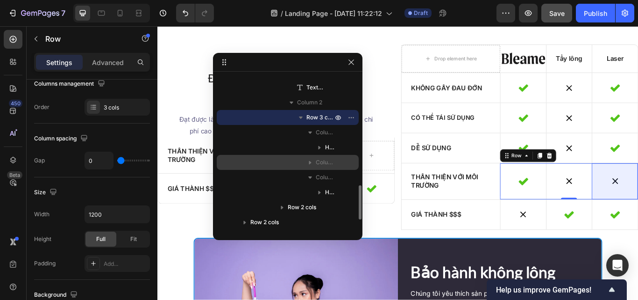
scroll to position [489, 0]
click at [290, 165] on div "Column 2" at bounding box center [288, 161] width 135 height 15
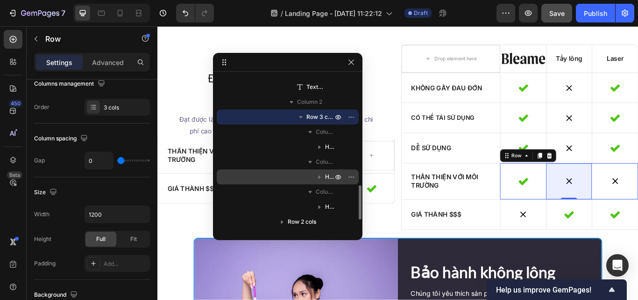
click at [289, 173] on div "Hero Banner" at bounding box center [288, 176] width 135 height 15
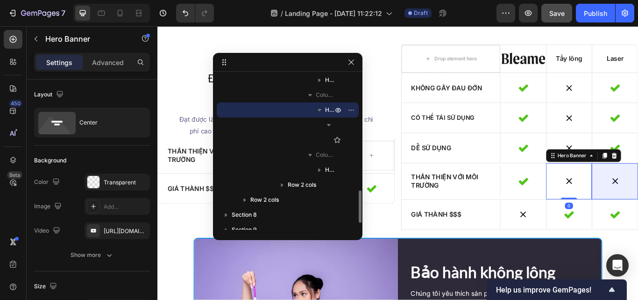
scroll to position [557, 0]
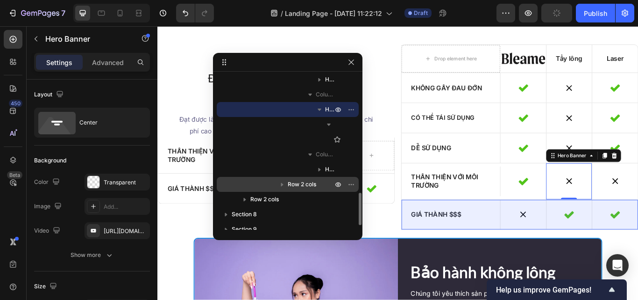
click at [280, 183] on icon "button" at bounding box center [282, 183] width 9 height 9
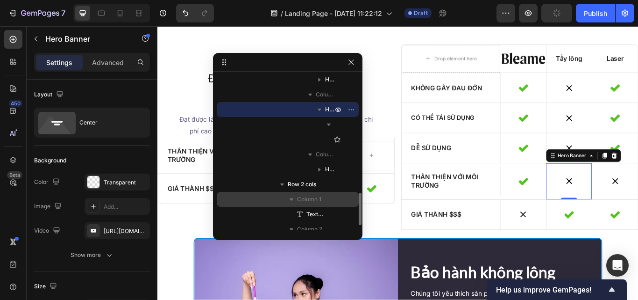
click at [300, 198] on span "Column 1" at bounding box center [309, 198] width 24 height 9
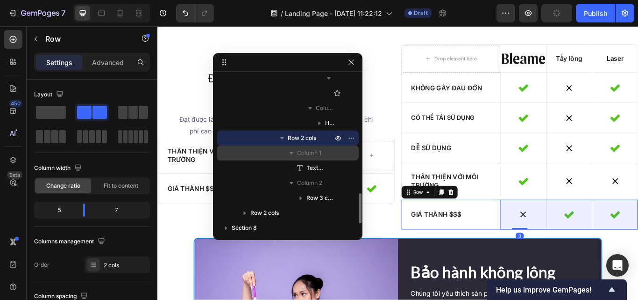
scroll to position [603, 0]
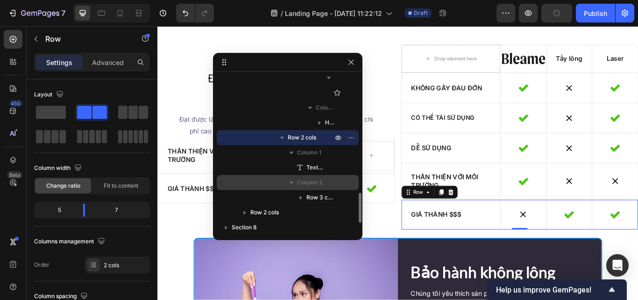
click at [286, 186] on button "button" at bounding box center [291, 182] width 11 height 11
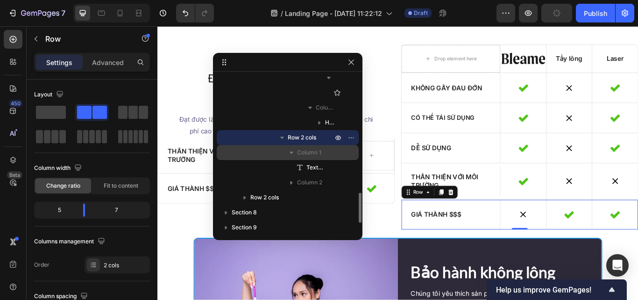
click at [274, 151] on div "Column 1" at bounding box center [288, 152] width 135 height 15
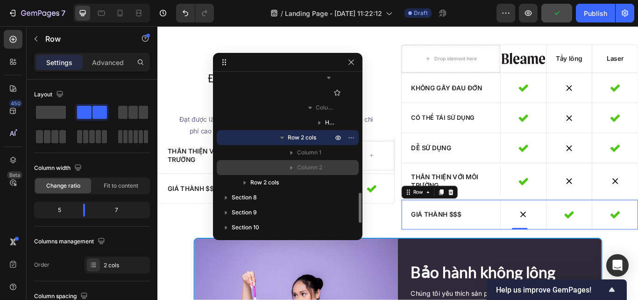
click at [289, 168] on icon "button" at bounding box center [291, 167] width 9 height 9
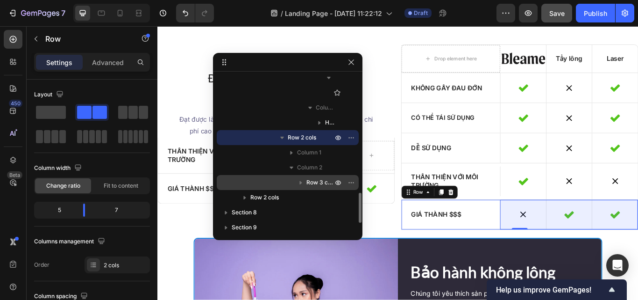
click at [302, 178] on icon "button" at bounding box center [300, 182] width 9 height 9
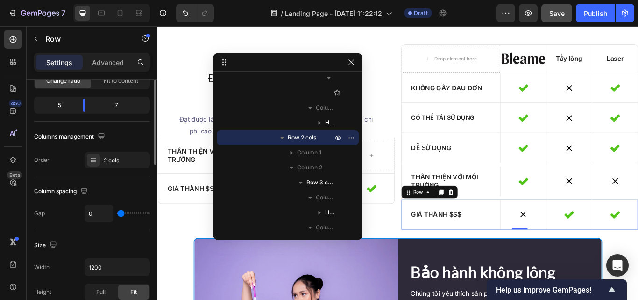
scroll to position [105, 0]
click at [109, 291] on div "Full" at bounding box center [101, 291] width 31 height 15
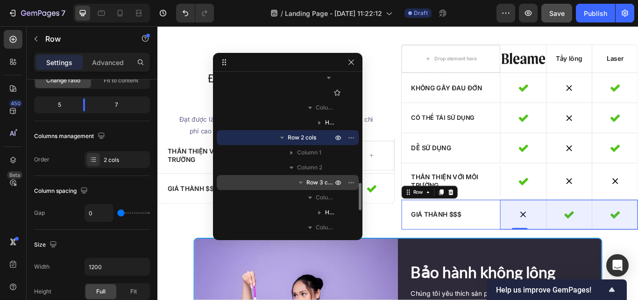
click at [300, 184] on icon "button" at bounding box center [300, 182] width 9 height 9
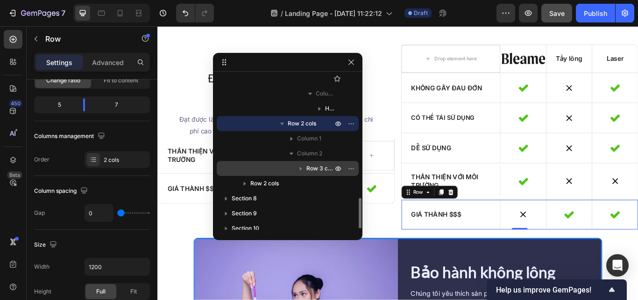
scroll to position [623, 0]
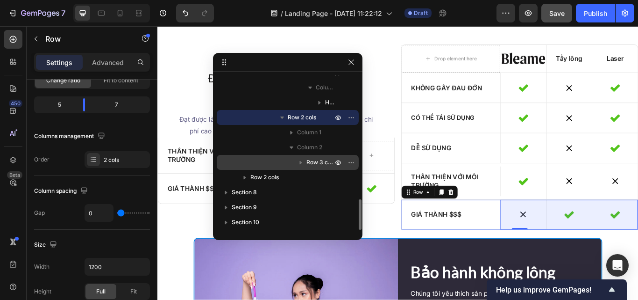
click at [290, 165] on div "Row 3 cols" at bounding box center [288, 162] width 135 height 15
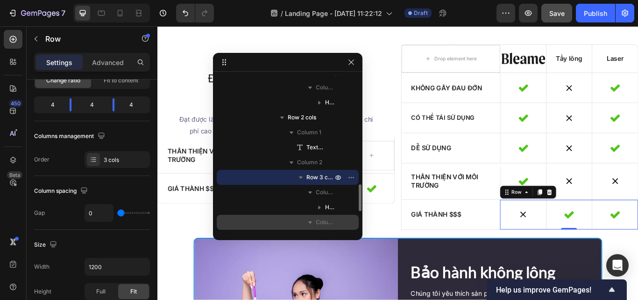
click at [327, 221] on span "Column 2" at bounding box center [325, 221] width 19 height 9
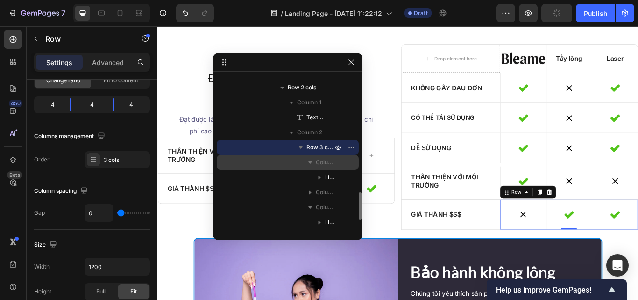
scroll to position [654, 0]
click at [321, 190] on span "Column 2" at bounding box center [325, 191] width 19 height 9
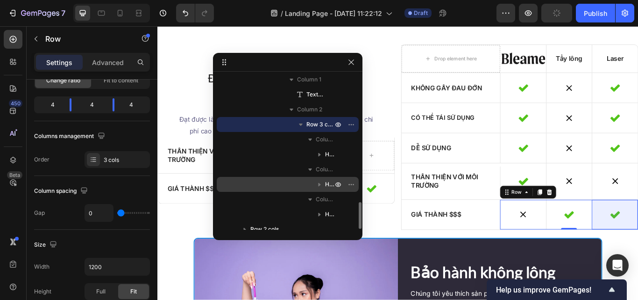
scroll to position [689, 0]
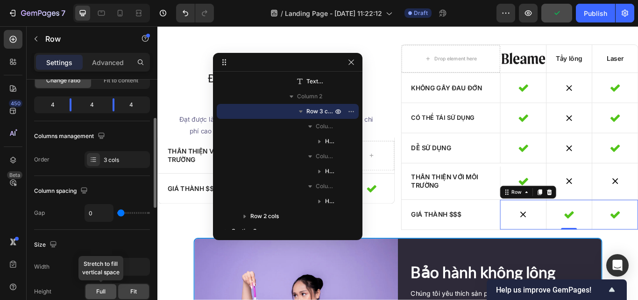
click at [99, 286] on div "Full" at bounding box center [101, 291] width 31 height 15
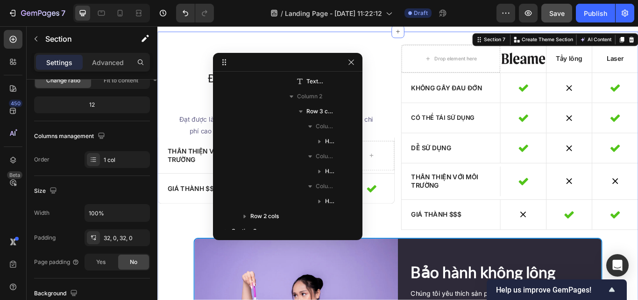
click at [428, 274] on div "Điều gì làm cho Bleame trở nên đặc biệt? Heading Bleame so với Waxing so với La…" at bounding box center [437, 253] width 561 height 410
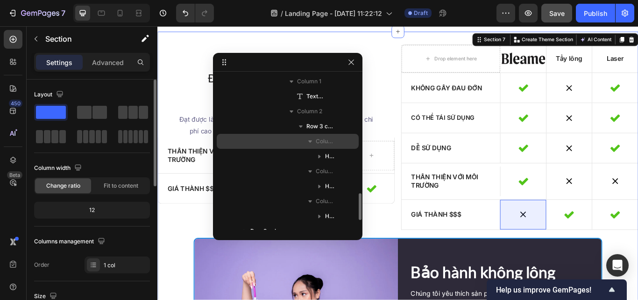
scroll to position [680, 0]
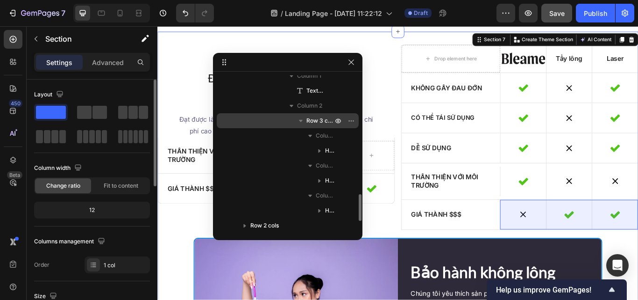
click at [283, 122] on div "Row 3 cols" at bounding box center [288, 120] width 135 height 15
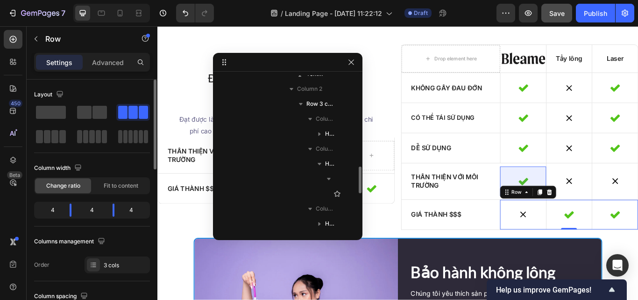
scroll to position [492, 0]
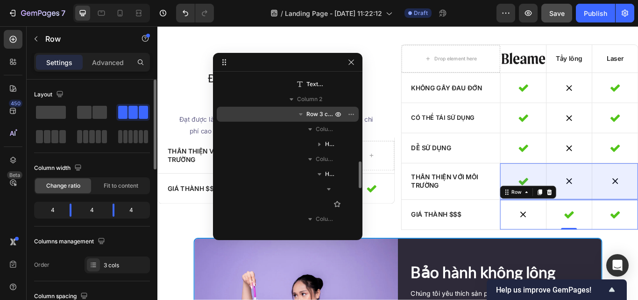
click at [281, 119] on div "Row 3 cols" at bounding box center [288, 114] width 135 height 15
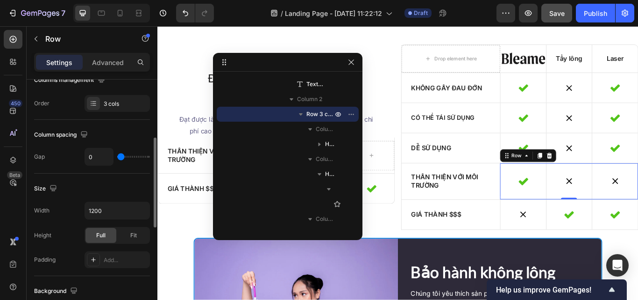
scroll to position [162, 0]
click at [602, 228] on div "Icon Hero Banner" at bounding box center [584, 207] width 54 height 42
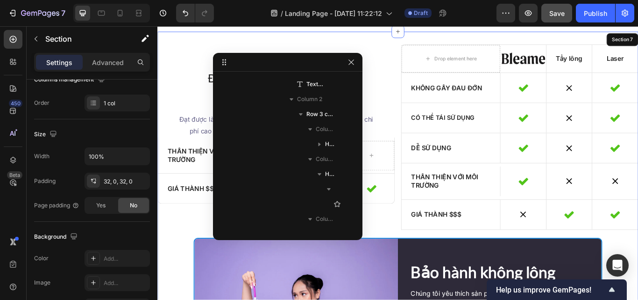
click at [442, 280] on div "Điều gì làm cho Bleame trở nên đặc biệt? Heading Bleame so với Waxing so với La…" at bounding box center [437, 253] width 561 height 410
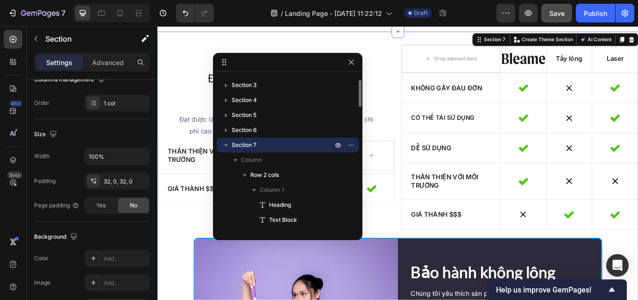
scroll to position [0, 0]
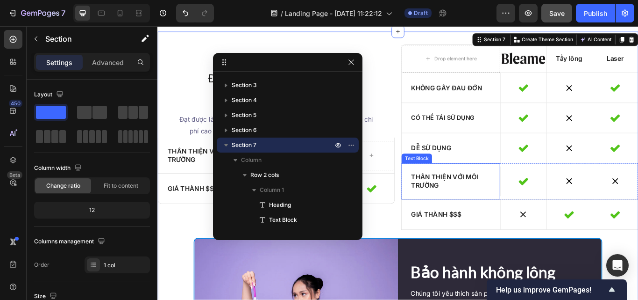
click at [544, 228] on div "Thân thiện với môi trường" at bounding box center [499, 207] width 115 height 42
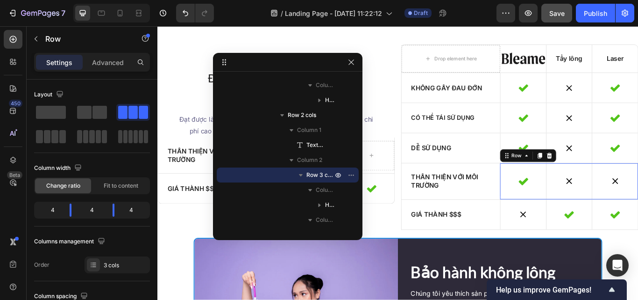
click at [557, 228] on div "Icon Hero Banner" at bounding box center [584, 207] width 54 height 42
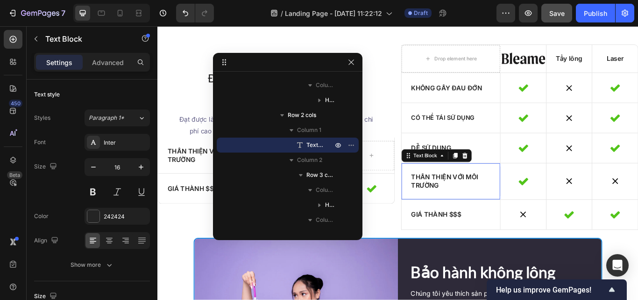
click at [549, 228] on div "Thân thiện với môi trường" at bounding box center [499, 207] width 115 height 42
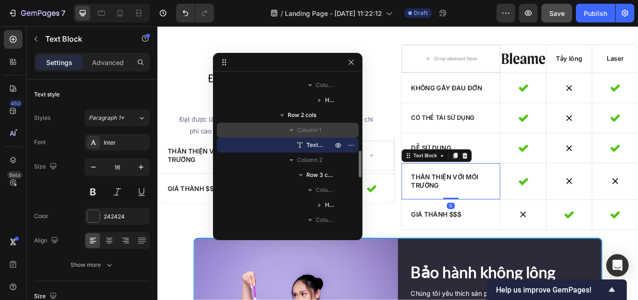
click at [282, 124] on div "Column 1" at bounding box center [288, 129] width 135 height 15
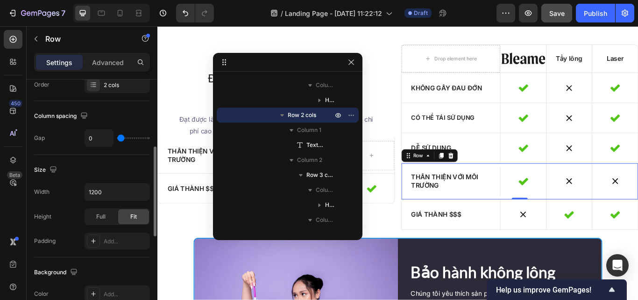
scroll to position [181, 0]
click at [91, 213] on div "Full" at bounding box center [101, 215] width 31 height 15
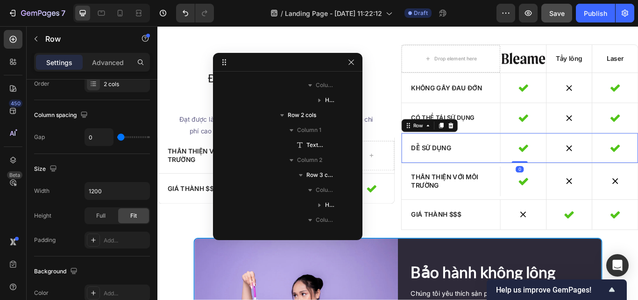
click at [549, 186] on div "Dễ sử dụng Text Block" at bounding box center [499, 168] width 115 height 35
click at [96, 215] on span "Full" at bounding box center [100, 215] width 9 height 8
click at [484, 148] on div at bounding box center [488, 141] width 11 height 11
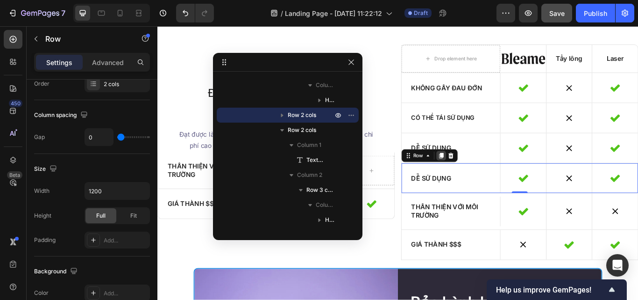
click at [485, 181] on icon at bounding box center [488, 176] width 7 height 7
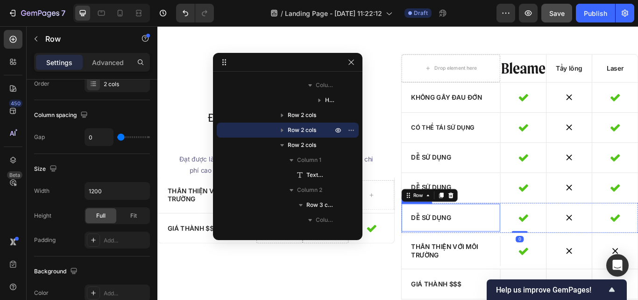
scroll to position [2441, 0]
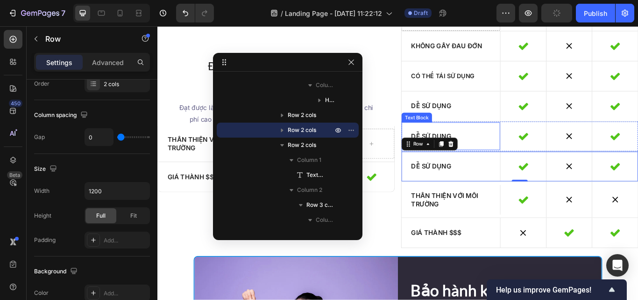
click at [491, 148] on div "Dễ sử dụng" at bounding box center [499, 154] width 115 height 32
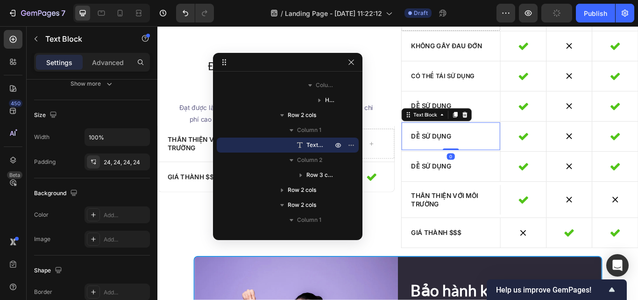
scroll to position [0, 0]
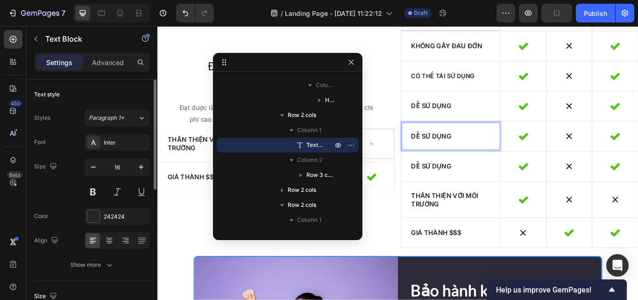
click at [491, 151] on p "Dễ sử dụng" at bounding box center [499, 155] width 93 height 10
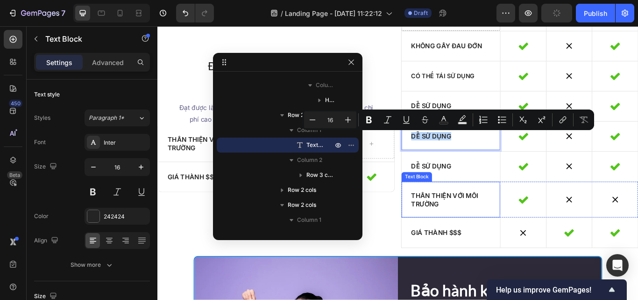
click at [491, 228] on p "Thân thiện với môi trường" at bounding box center [499, 229] width 93 height 20
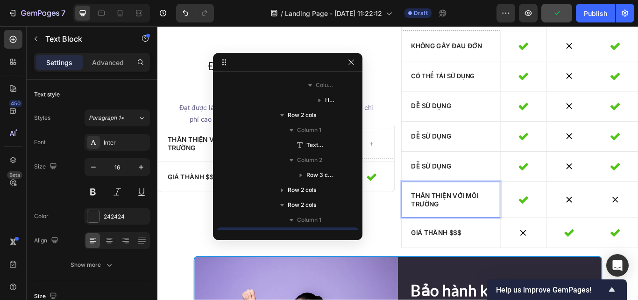
click at [491, 228] on p "Thân thiện với môi trường" at bounding box center [499, 229] width 93 height 20
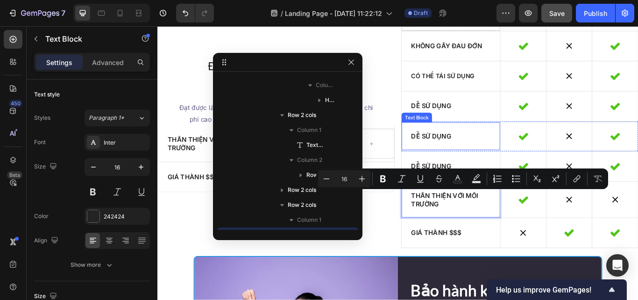
click at [479, 152] on p "Dễ sử dụng" at bounding box center [499, 155] width 93 height 10
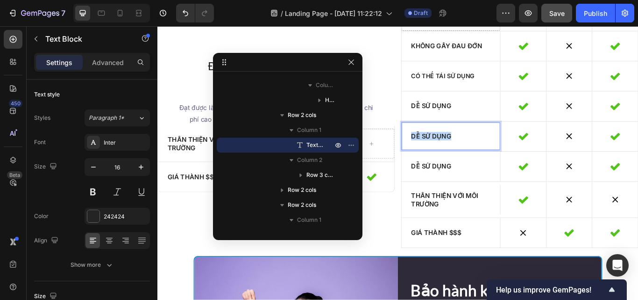
click at [479, 152] on p "Dễ sử dụng" at bounding box center [499, 155] width 93 height 10
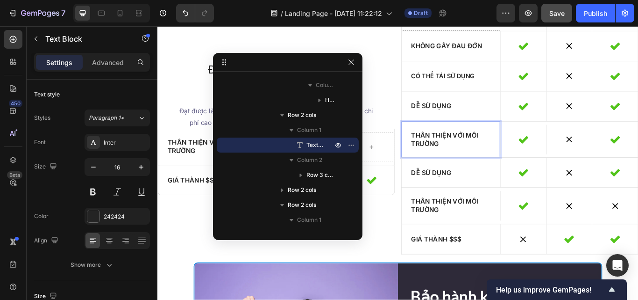
scroll to position [2440, 0]
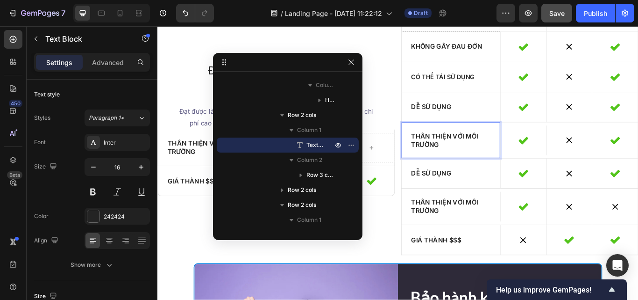
click at [449, 166] on div "Thân thiện với môi trường" at bounding box center [499, 159] width 115 height 42
click at [89, 166] on icon "button" at bounding box center [93, 166] width 9 height 9
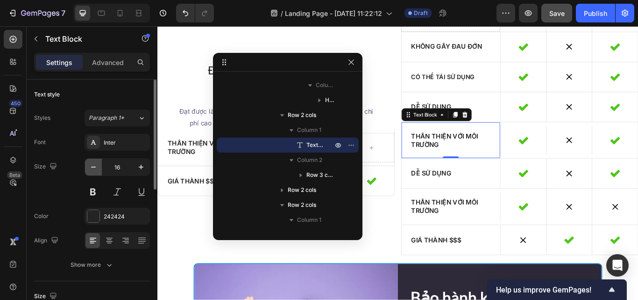
scroll to position [2439, 0]
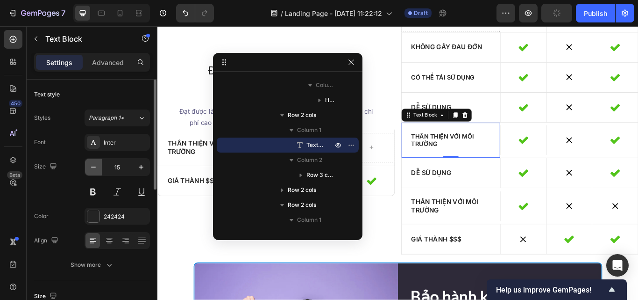
click at [89, 165] on icon "button" at bounding box center [93, 166] width 9 height 9
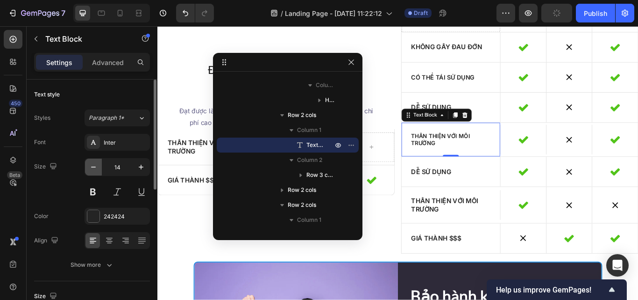
scroll to position [2439, 0]
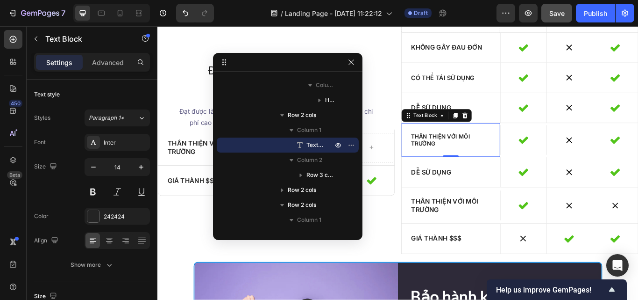
click at [489, 156] on p "Thân thiện với môi trường" at bounding box center [499, 158] width 93 height 17
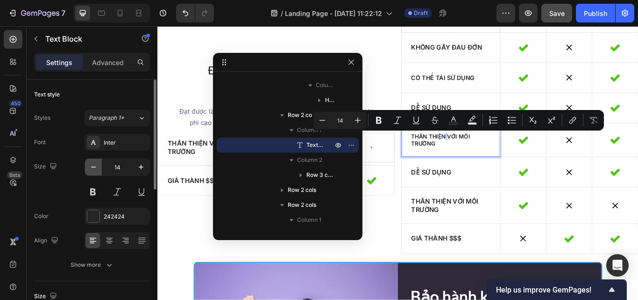
click at [88, 164] on button "button" at bounding box center [93, 166] width 17 height 17
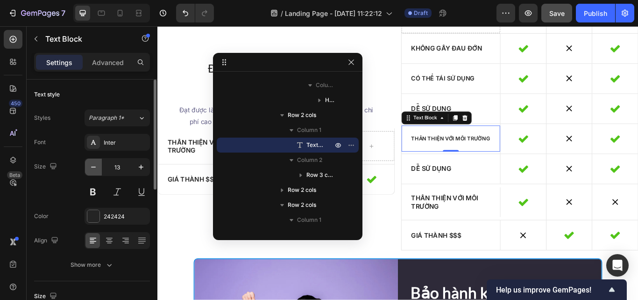
click at [88, 164] on button "button" at bounding box center [93, 166] width 17 height 17
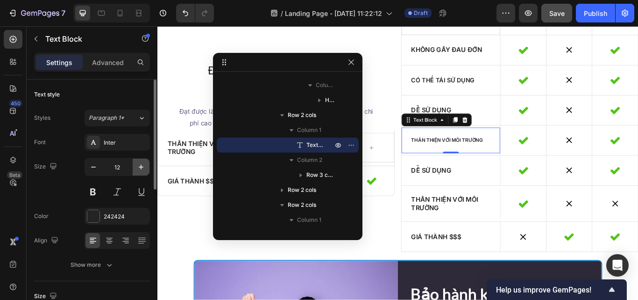
click at [140, 162] on icon "button" at bounding box center [140, 166] width 9 height 9
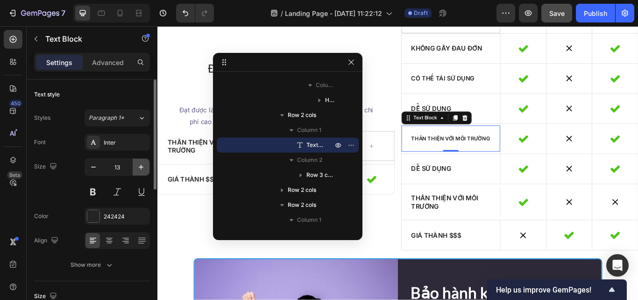
click at [140, 162] on icon "button" at bounding box center [140, 166] width 9 height 9
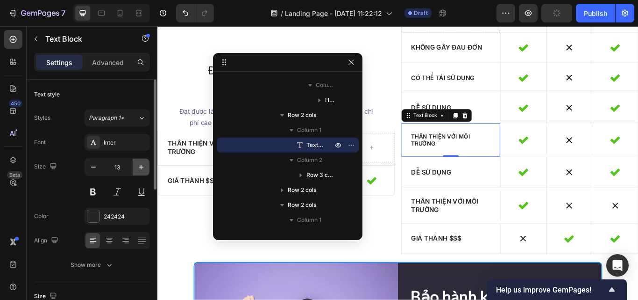
type input "14"
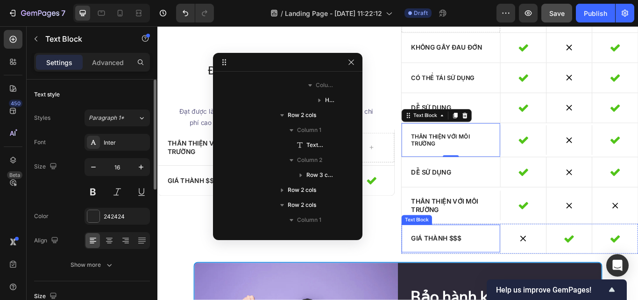
click at [490, 270] on p "Giá thành $$$" at bounding box center [499, 274] width 93 height 10
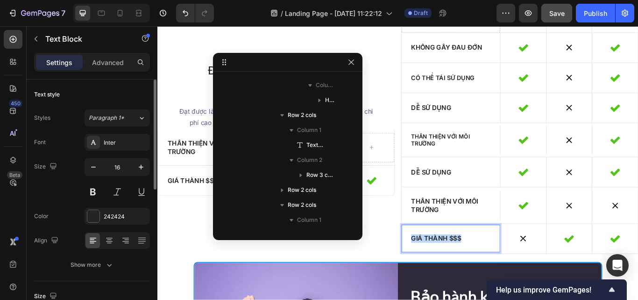
click at [490, 270] on p "Giá thành $$$" at bounding box center [499, 274] width 93 height 10
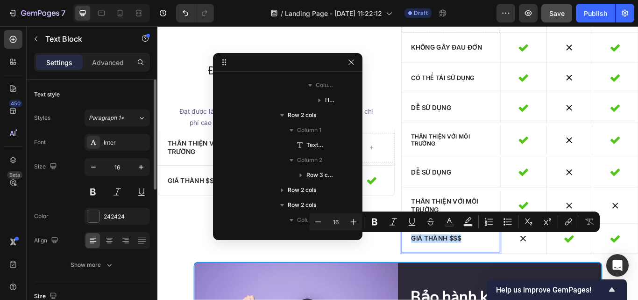
copy p "Giá thành $$$"
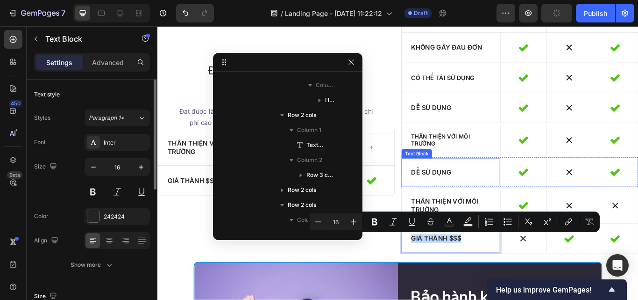
click at [491, 200] on p "Dễ sử dụng" at bounding box center [499, 197] width 93 height 10
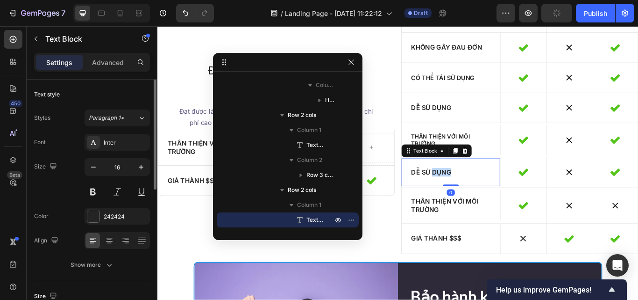
click at [491, 200] on p "Dễ sử dụng" at bounding box center [499, 197] width 93 height 10
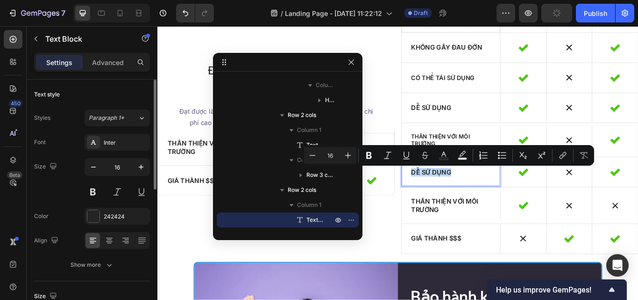
click at [491, 200] on p "Dễ sử dụng" at bounding box center [499, 197] width 93 height 10
click at [187, 9] on icon "Undo/Redo" at bounding box center [185, 12] width 9 height 9
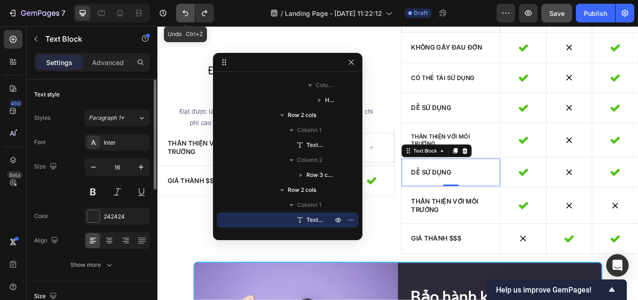
click at [187, 10] on icon "Undo/Redo" at bounding box center [185, 12] width 9 height 9
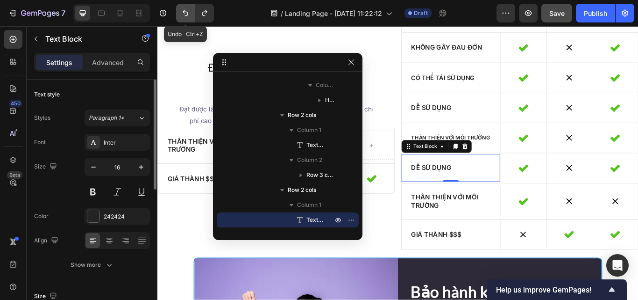
scroll to position [2438, 0]
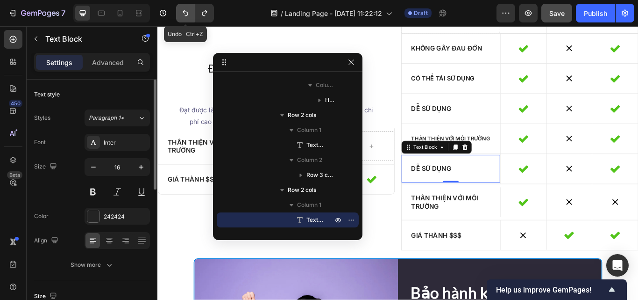
click at [187, 10] on icon "Undo/Redo" at bounding box center [185, 12] width 9 height 9
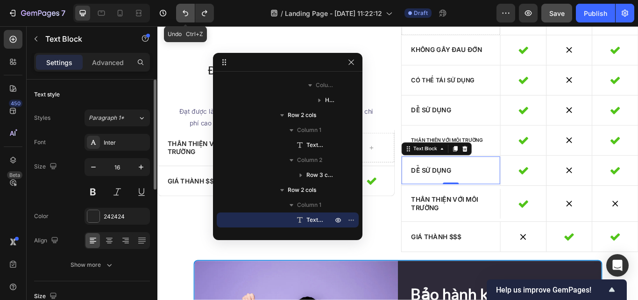
click at [187, 10] on icon "Undo/Redo" at bounding box center [185, 12] width 9 height 9
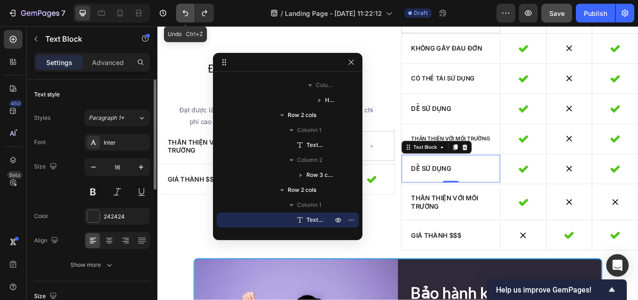
click at [187, 10] on icon "Undo/Redo" at bounding box center [185, 12] width 9 height 9
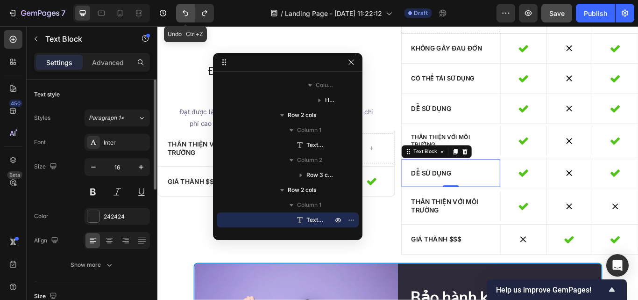
scroll to position [2439, 0]
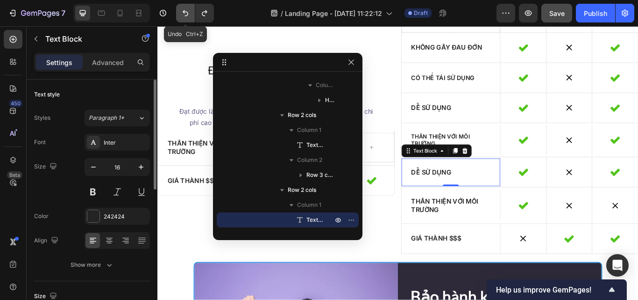
click at [187, 10] on icon "Undo/Redo" at bounding box center [185, 12] width 9 height 9
click at [187, 11] on icon "Undo/Redo" at bounding box center [185, 12] width 9 height 9
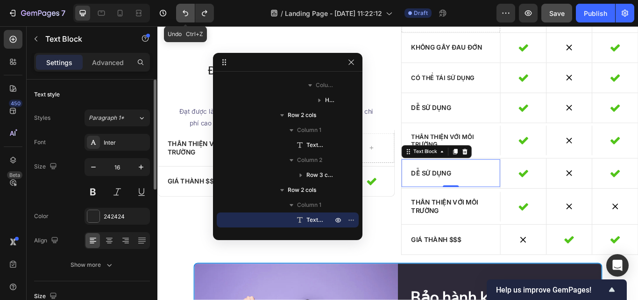
scroll to position [2439, 0]
click at [187, 11] on icon "Undo/Redo" at bounding box center [185, 12] width 9 height 9
click at [187, 12] on icon "Undo/Redo" at bounding box center [186, 13] width 6 height 6
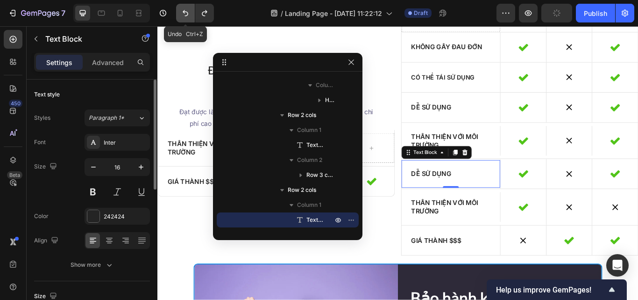
scroll to position [2440, 0]
click at [187, 12] on icon "Undo/Redo" at bounding box center [186, 13] width 6 height 6
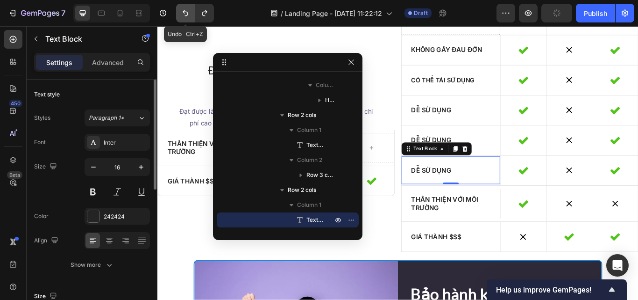
click at [187, 12] on icon "Undo/Redo" at bounding box center [186, 13] width 6 height 6
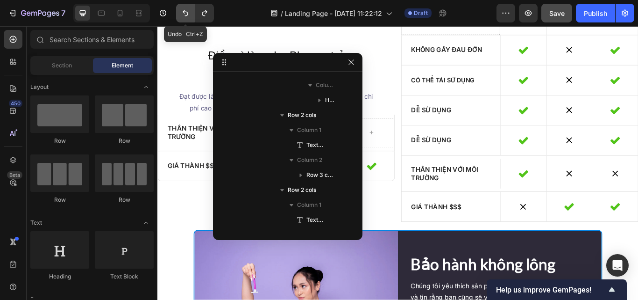
scroll to position [2419, 0]
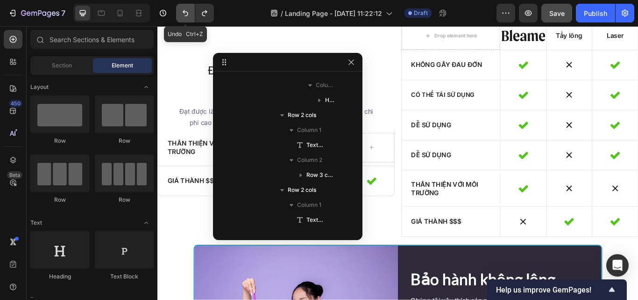
click at [187, 12] on icon "Undo/Redo" at bounding box center [186, 13] width 6 height 6
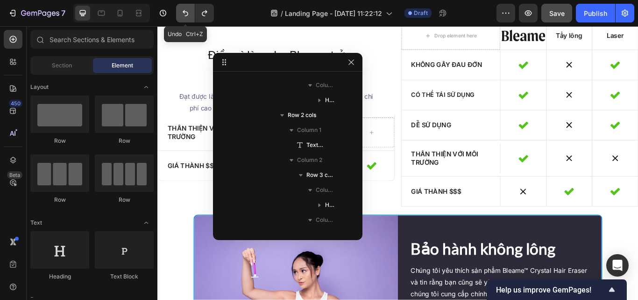
scroll to position [2401, 0]
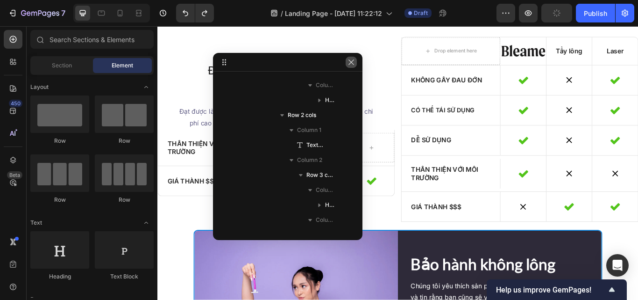
click at [351, 59] on icon "button" at bounding box center [351, 61] width 7 height 7
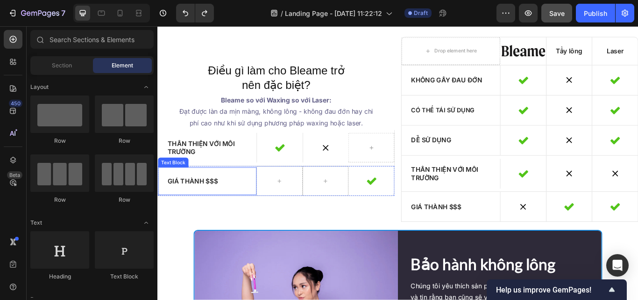
click at [242, 221] on div "Giá thành $$$" at bounding box center [215, 207] width 115 height 32
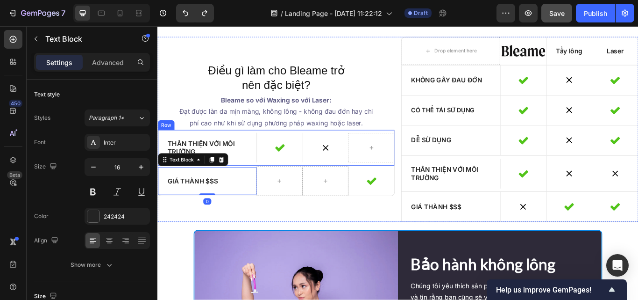
click at [273, 188] on div "Icon Hero Banner Icon Hero Banner Row" at bounding box center [353, 168] width 161 height 42
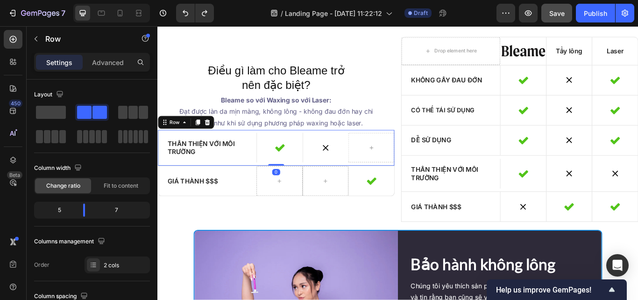
click at [215, 135] on icon at bounding box center [216, 138] width 6 height 7
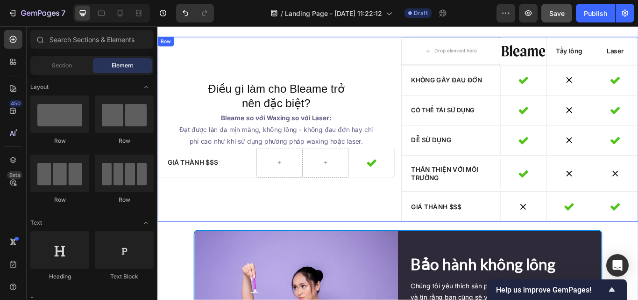
scroll to position [2423, 0]
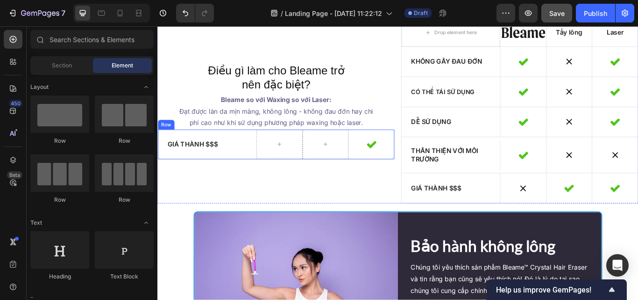
click at [271, 181] on div "Giá thành $$$ Text Block Icon Hero Banner Row Row" at bounding box center [295, 164] width 277 height 35
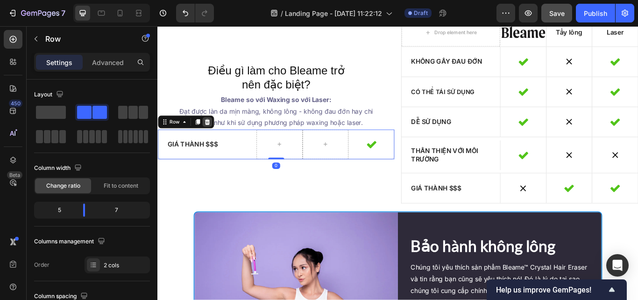
click at [215, 140] on icon at bounding box center [216, 138] width 6 height 7
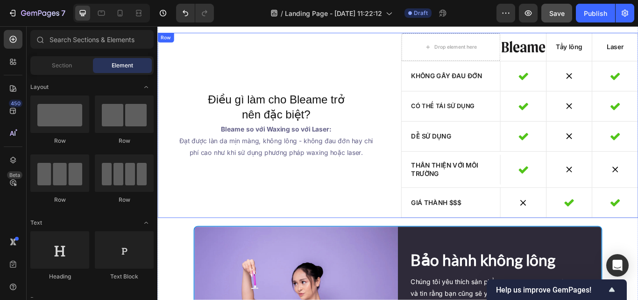
scroll to position [2402, 0]
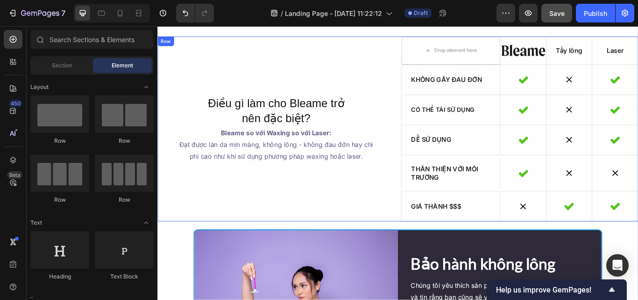
click at [409, 206] on div "Điều gì làm cho Bleame trở nên đặc biệt? Heading Bleame so với Waxing so với La…" at bounding box center [295, 145] width 277 height 215
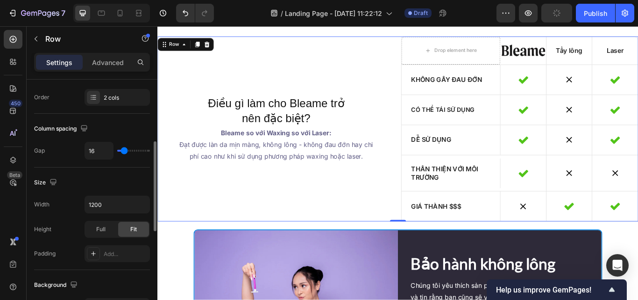
scroll to position [168, 0]
click at [94, 233] on div "Full" at bounding box center [101, 228] width 31 height 15
click at [112, 202] on input "1200" at bounding box center [117, 203] width 64 height 17
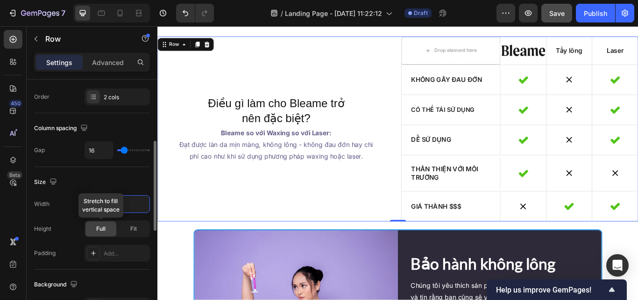
click at [106, 227] on div "Full" at bounding box center [101, 228] width 31 height 15
click at [134, 209] on button "button" at bounding box center [141, 203] width 17 height 17
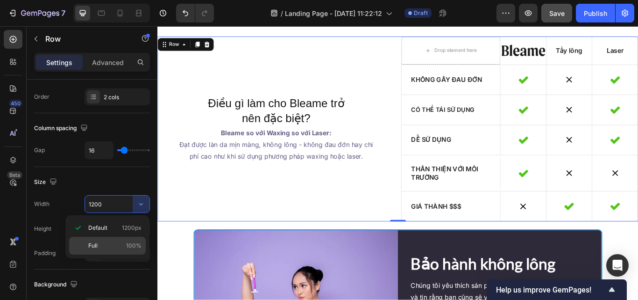
click at [108, 239] on div "Full 100%" at bounding box center [107, 245] width 77 height 18
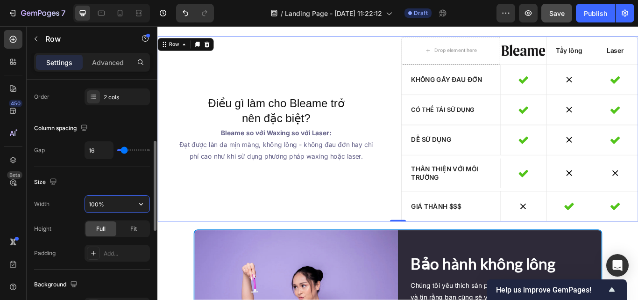
click at [119, 204] on input "100%" at bounding box center [117, 203] width 64 height 17
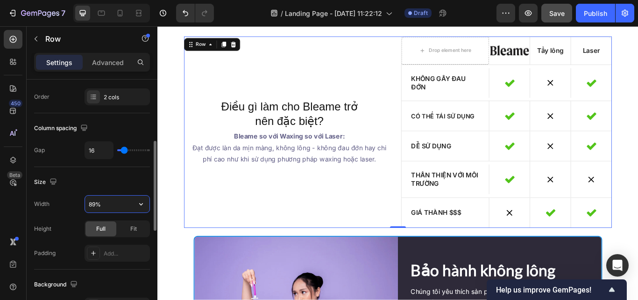
type input "90%"
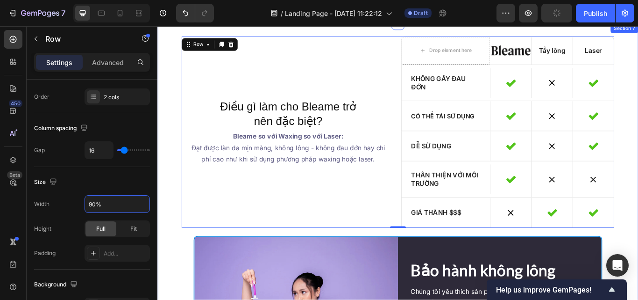
click at [195, 270] on div "Điều gì làm cho Bleame trở nên đặc biệt? Heading Bleame so với Waxing so với La…" at bounding box center [437, 247] width 561 height 418
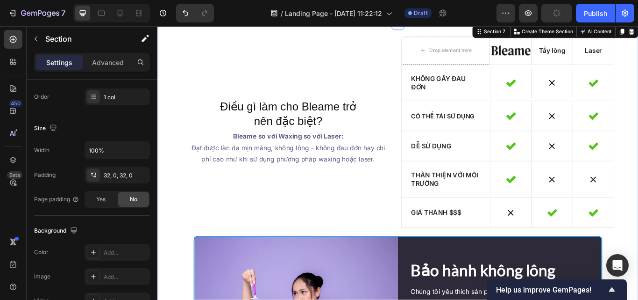
scroll to position [0, 0]
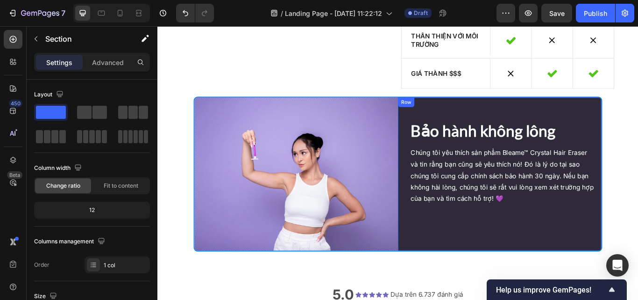
scroll to position [2480, 0]
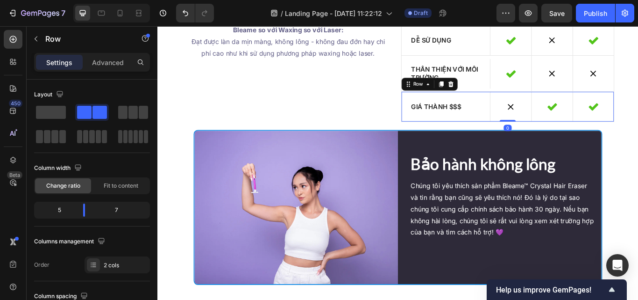
click at [442, 138] on div "Giá thành $$$ Text Block Icon Hero Banner Icon Hero Banner Icon Hero Banner Row…" at bounding box center [566, 120] width 249 height 35
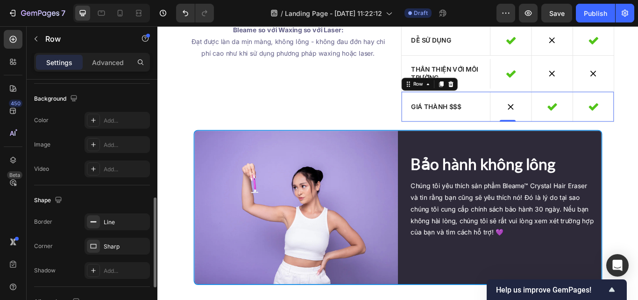
scroll to position [356, 0]
click at [110, 240] on div "Sharp" at bounding box center [117, 244] width 27 height 8
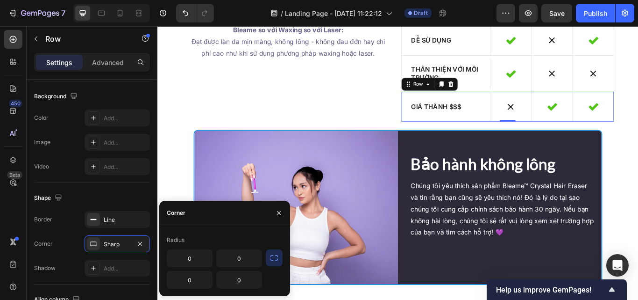
click at [272, 256] on icon "button" at bounding box center [274, 257] width 9 height 9
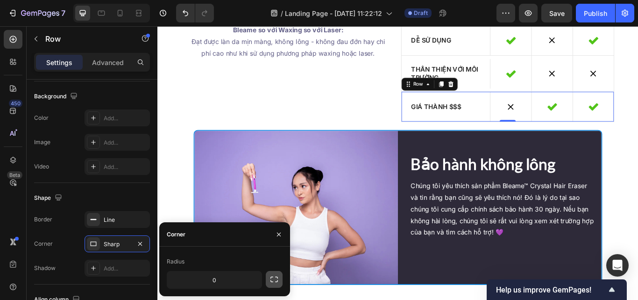
click at [276, 274] on button "button" at bounding box center [274, 279] width 17 height 17
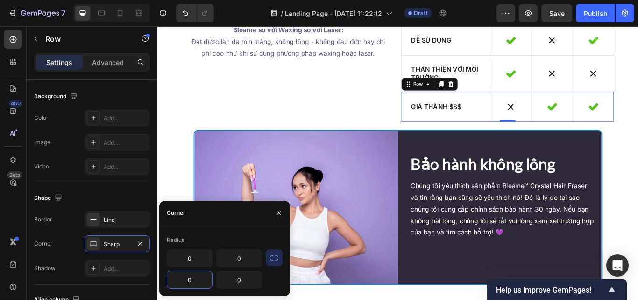
click at [196, 274] on input "0" at bounding box center [189, 279] width 45 height 17
type input "2"
click at [279, 210] on icon "button" at bounding box center [278, 212] width 7 height 7
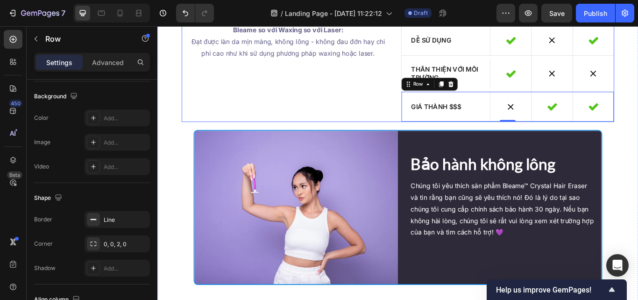
click at [398, 109] on div "Điều gì làm cho Bleame trở nên đặc biệt? Heading Bleame so với Waxing so với La…" at bounding box center [310, 26] width 249 height 223
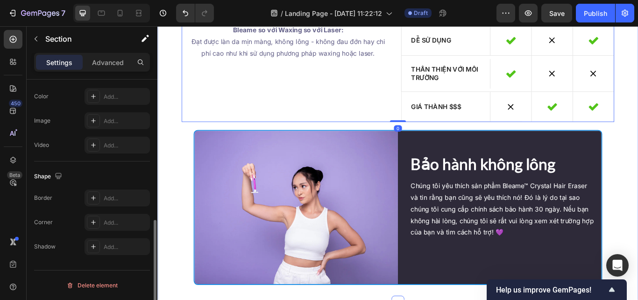
click at [405, 138] on div "Điều gì làm cho Bleame trở nên đặc biệt? Heading Bleame so với Waxing so với La…" at bounding box center [437, 124] width 561 height 418
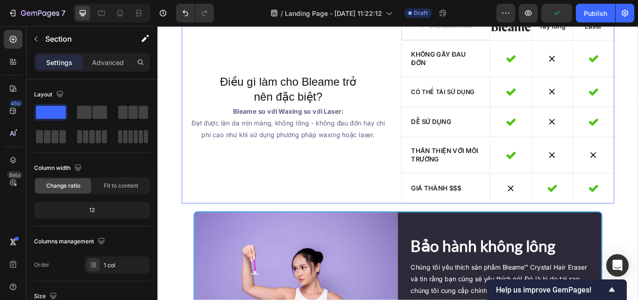
scroll to position [2384, 0]
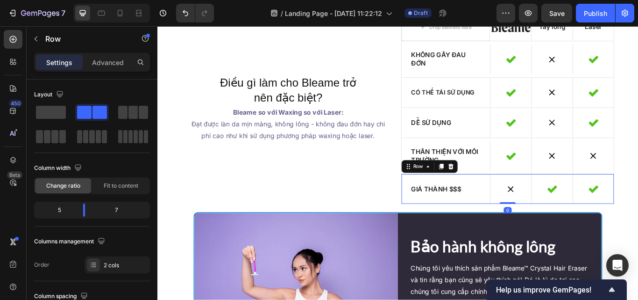
click at [442, 232] on div "Giá thành $$$ Text Block" at bounding box center [493, 216] width 103 height 35
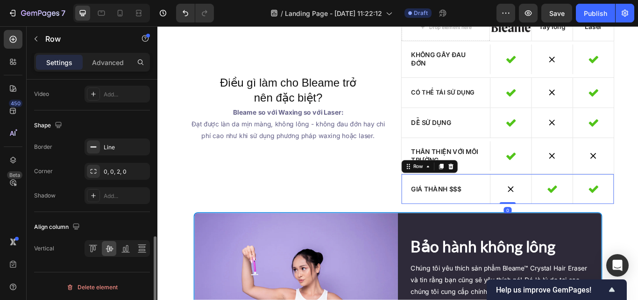
scroll to position [429, 0]
click at [111, 171] on div "0, 0, 2, 0" at bounding box center [117, 171] width 27 height 8
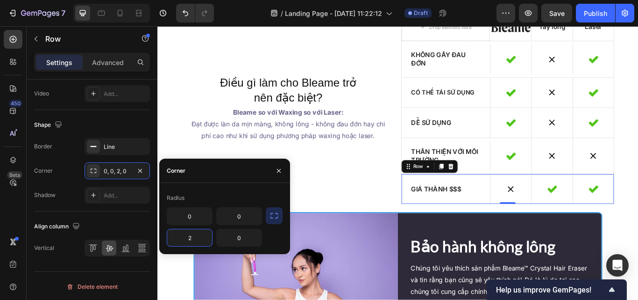
click at [197, 238] on input "2" at bounding box center [189, 237] width 45 height 17
type input "4"
click at [417, 218] on div "Điều gì làm cho Bleame trở nên đặc biệt? Heading Bleame so với Waxing so với La…" at bounding box center [310, 122] width 249 height 223
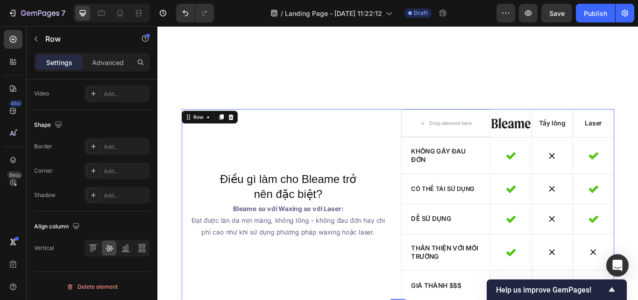
scroll to position [2269, 0]
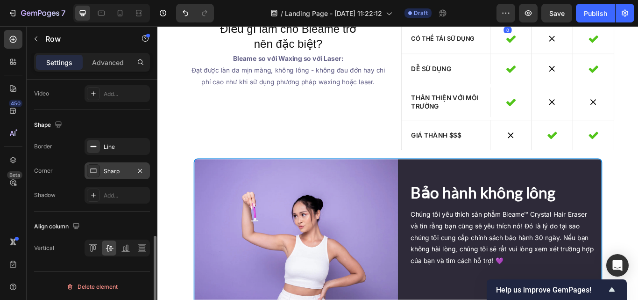
click at [108, 169] on div "Sharp" at bounding box center [117, 171] width 27 height 8
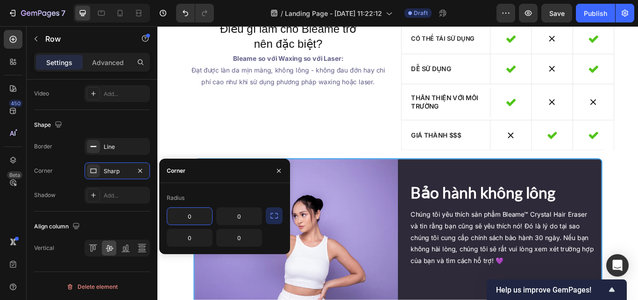
click at [194, 216] on input "0" at bounding box center [189, 215] width 45 height 17
type input "4"
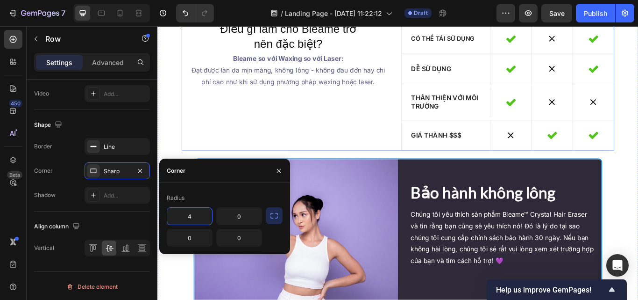
click at [385, 171] on div "Điều gì làm cho Bleame trở nên đặc biệt? Heading Bleame so với Waxing so với La…" at bounding box center [310, 59] width 249 height 223
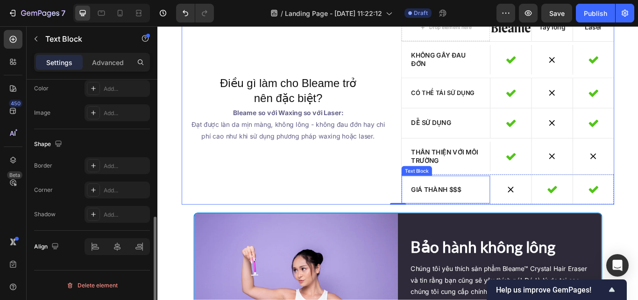
scroll to position [0, 0]
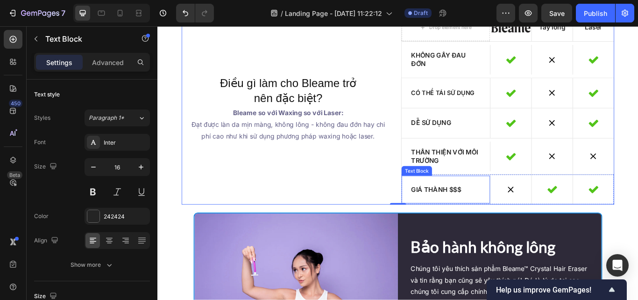
click at [447, 227] on div "Giá thành $$$" at bounding box center [493, 216] width 103 height 32
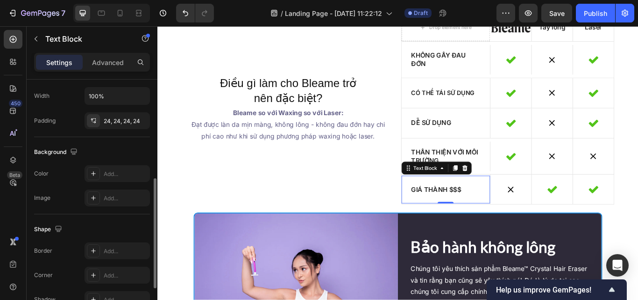
scroll to position [223, 0]
click at [93, 173] on icon at bounding box center [93, 172] width 7 height 7
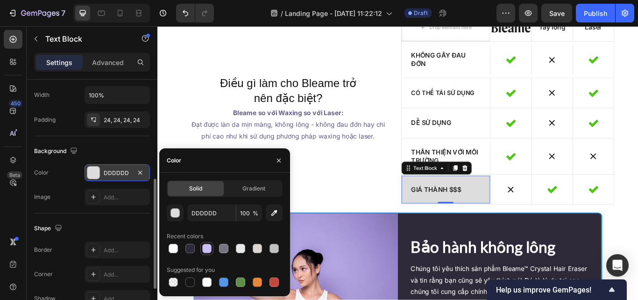
click at [207, 250] on div at bounding box center [206, 247] width 9 height 9
type input "CCBDFF"
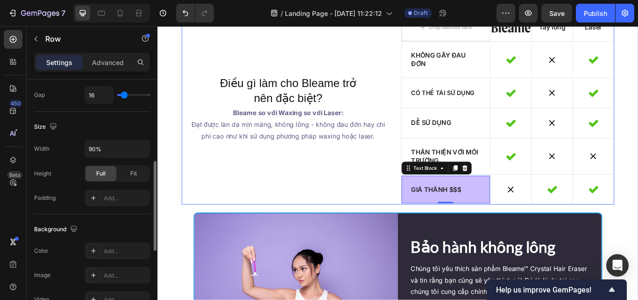
click at [381, 213] on div "Điều gì làm cho Bleame trở nên đặc biệt? Heading Bleame so với Waxing so với La…" at bounding box center [310, 122] width 249 height 223
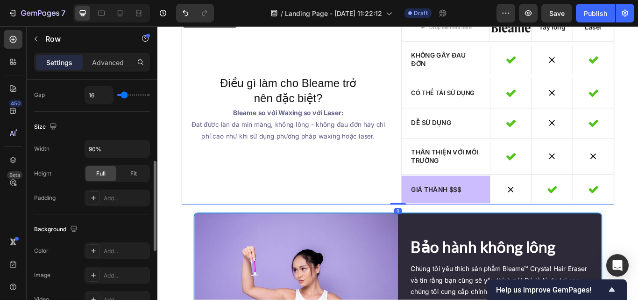
scroll to position [0, 0]
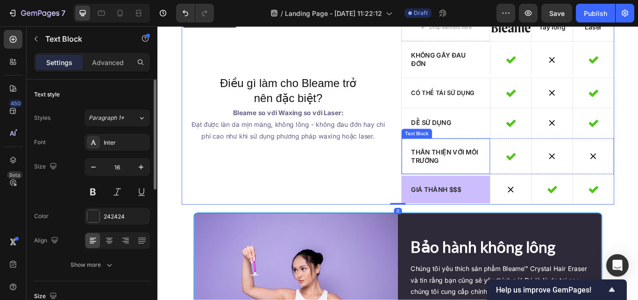
click at [464, 196] on div "Thân thiện với môi trường" at bounding box center [493, 178] width 103 height 42
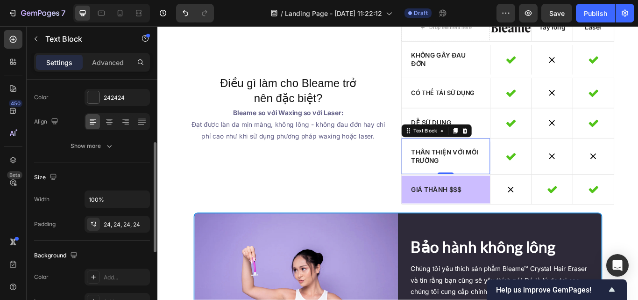
scroll to position [208, 0]
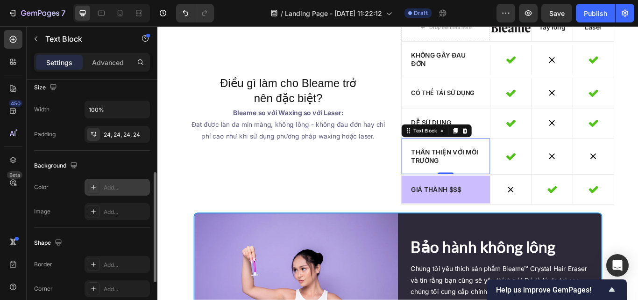
click at [101, 180] on div "Add..." at bounding box center [117, 187] width 65 height 17
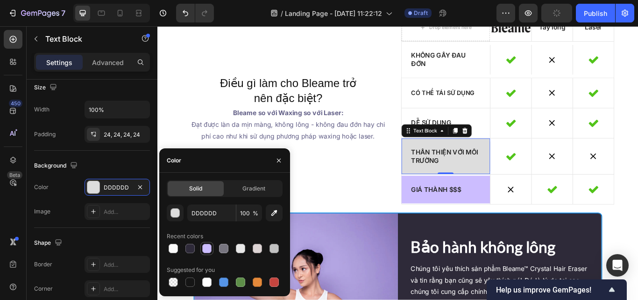
click at [205, 250] on div at bounding box center [206, 247] width 9 height 9
type input "CCBDFF"
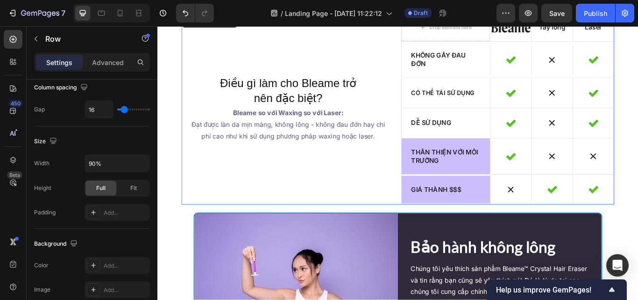
click at [419, 230] on div "Điều gì làm cho Bleame trở nên đặc biệt? Heading Bleame so với Waxing so với La…" at bounding box center [310, 122] width 249 height 223
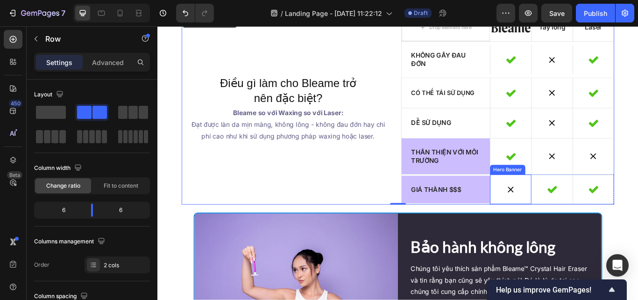
scroll to position [2246, 0]
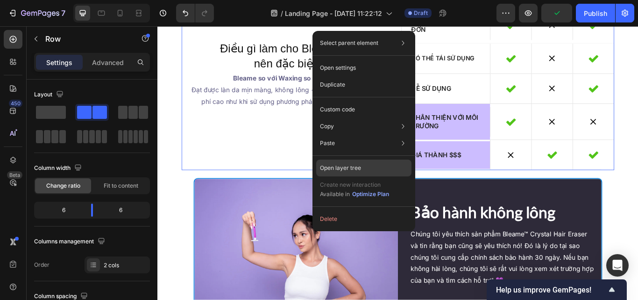
click at [340, 164] on p "Open layer tree" at bounding box center [340, 168] width 41 height 8
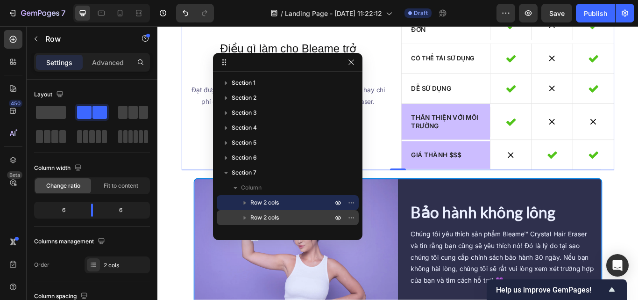
click at [279, 215] on span "Row 2 cols" at bounding box center [264, 217] width 29 height 9
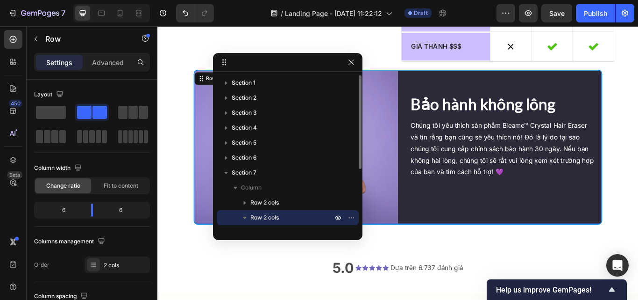
scroll to position [2568, 0]
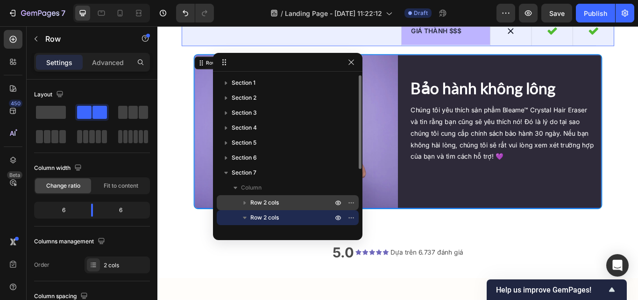
click at [279, 199] on span "Row 2 cols" at bounding box center [264, 202] width 29 height 9
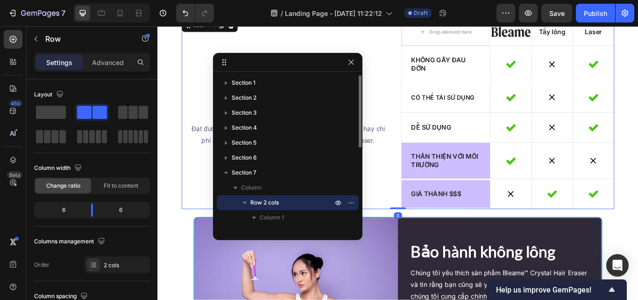
scroll to position [2336, 0]
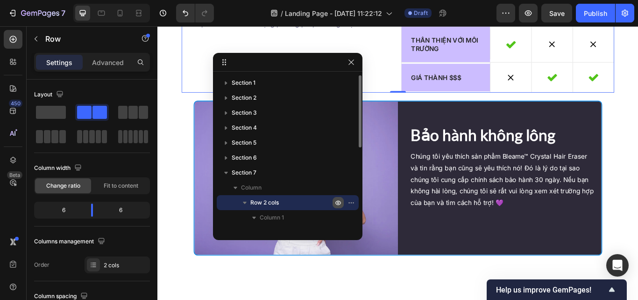
click at [339, 203] on icon "button" at bounding box center [338, 202] width 7 height 7
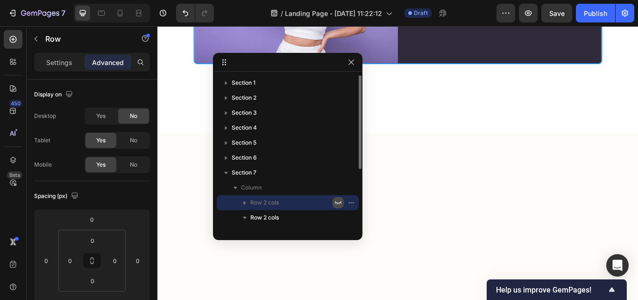
click at [338, 203] on icon "button" at bounding box center [338, 202] width 7 height 3
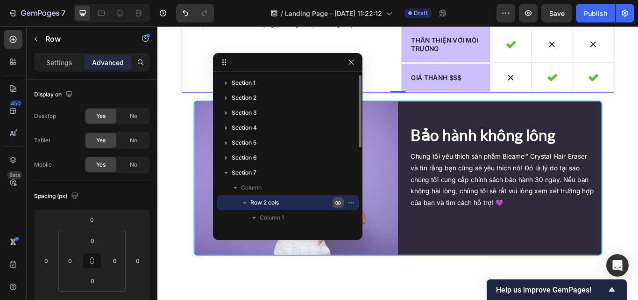
click at [314, 204] on p "Row 2 cols" at bounding box center [292, 202] width 84 height 9
click at [313, 204] on p "Row 2 cols" at bounding box center [292, 202] width 84 height 9
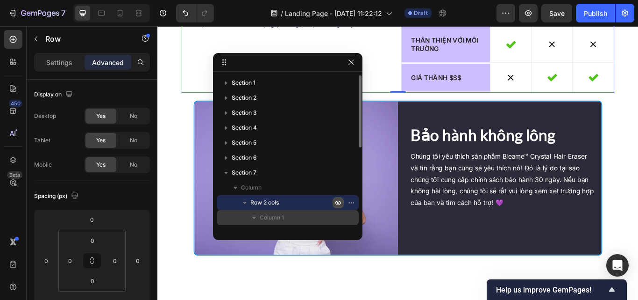
click at [290, 215] on p "Column 1" at bounding box center [297, 217] width 75 height 9
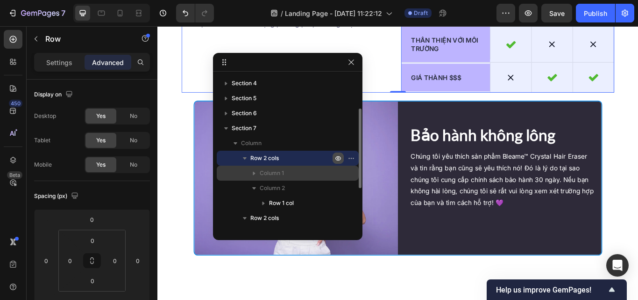
scroll to position [52, 0]
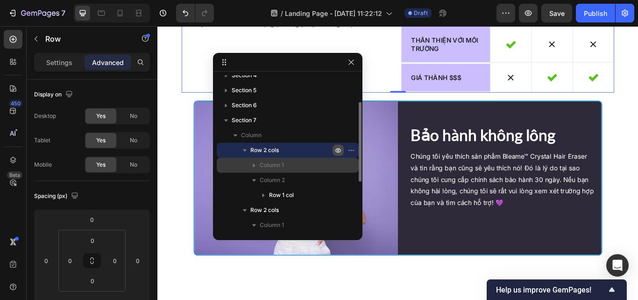
click at [272, 162] on span "Column 1" at bounding box center [272, 164] width 24 height 9
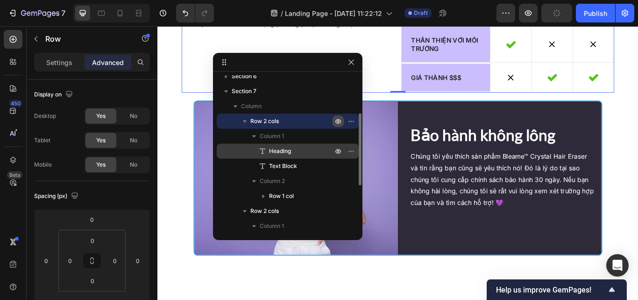
scroll to position [81, 0]
click at [281, 178] on span "Column 2" at bounding box center [272, 181] width 25 height 9
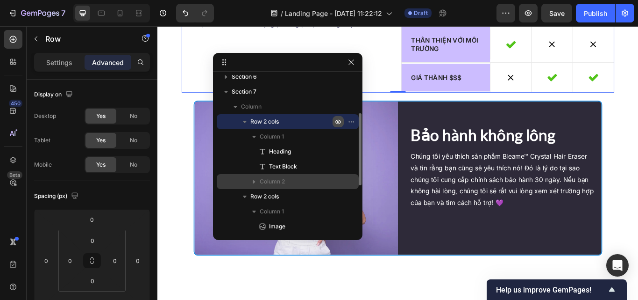
click at [282, 182] on span "Column 2" at bounding box center [272, 181] width 25 height 9
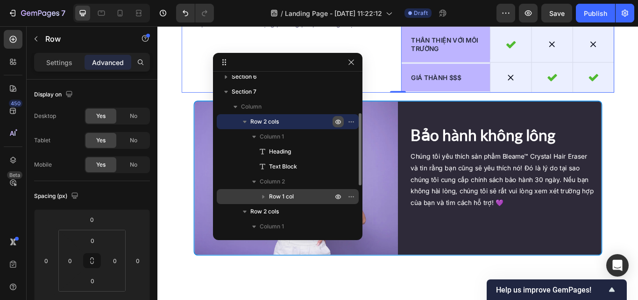
click at [287, 196] on span "Row 1 col" at bounding box center [281, 196] width 25 height 9
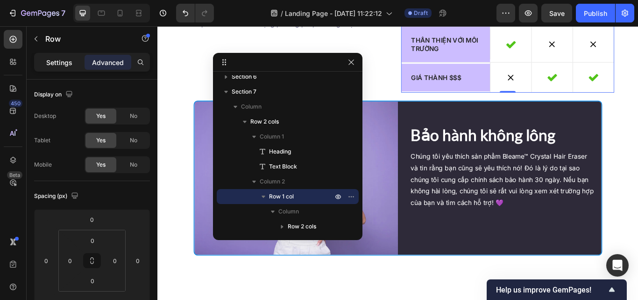
click at [61, 63] on p "Settings" at bounding box center [59, 62] width 26 height 10
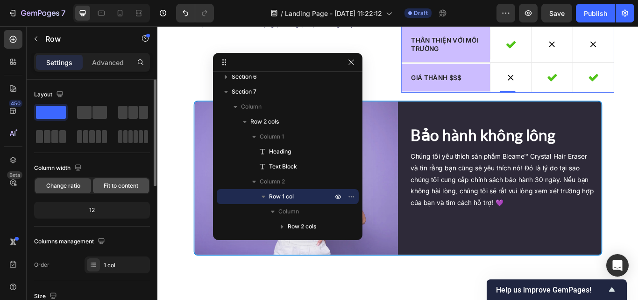
click at [117, 181] on div "Fit to content" at bounding box center [121, 185] width 56 height 15
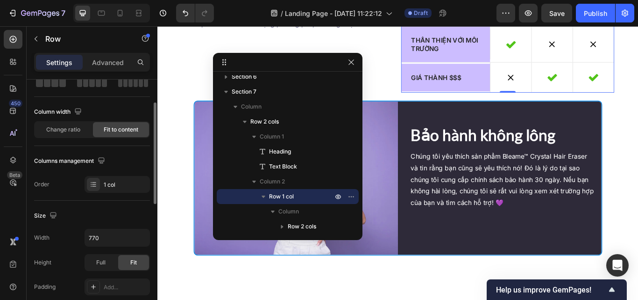
scroll to position [60, 0]
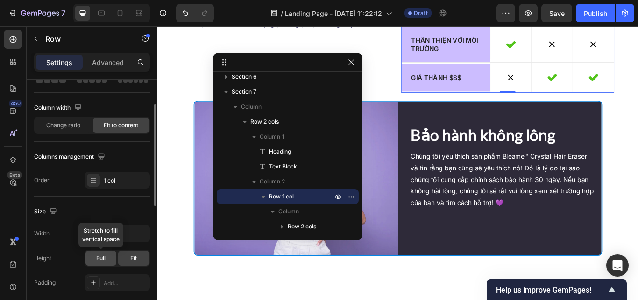
click at [111, 261] on div "Full" at bounding box center [101, 257] width 31 height 15
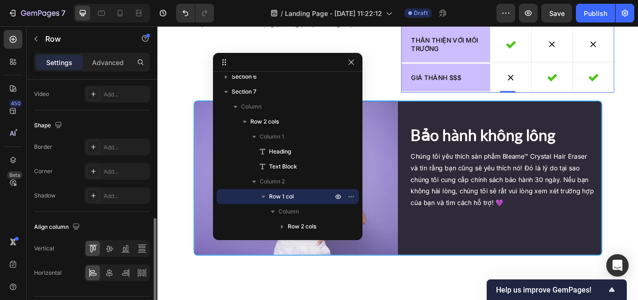
scroll to position [376, 0]
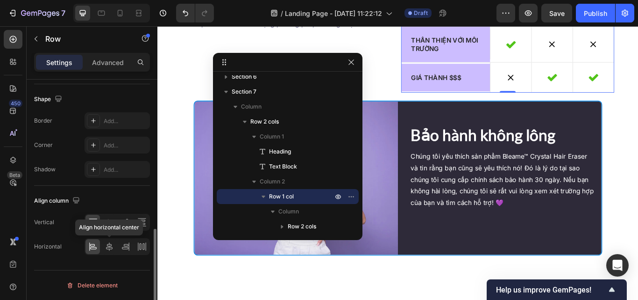
drag, startPoint x: 110, startPoint y: 247, endPoint x: 107, endPoint y: 236, distance: 11.5
click at [110, 246] on icon at bounding box center [109, 246] width 9 height 9
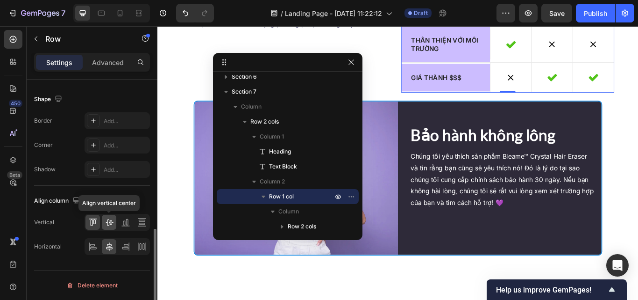
click at [107, 222] on icon at bounding box center [109, 222] width 7 height 7
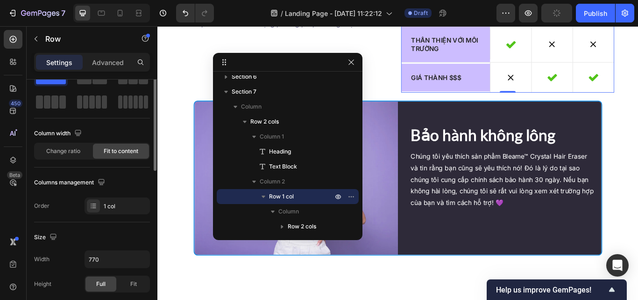
scroll to position [20, 0]
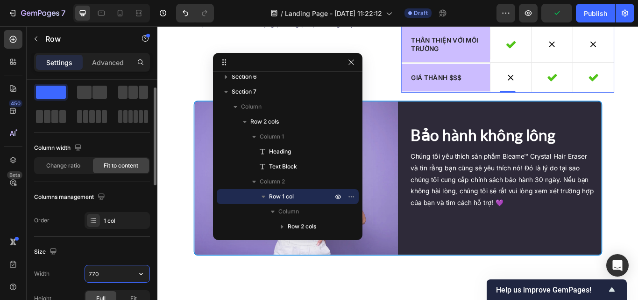
click at [113, 269] on input "770" at bounding box center [117, 273] width 64 height 17
click at [113, 269] on input "915" at bounding box center [117, 273] width 64 height 17
click at [112, 274] on input "11200" at bounding box center [117, 273] width 64 height 17
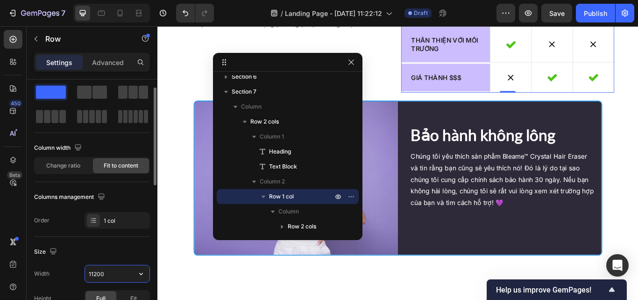
click at [112, 274] on input "11200" at bounding box center [117, 273] width 64 height 17
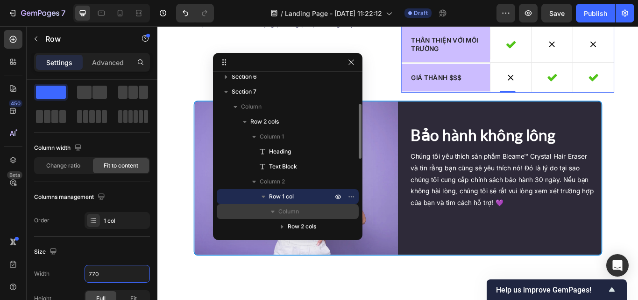
type input "770"
click at [283, 212] on span "Column" at bounding box center [289, 211] width 21 height 9
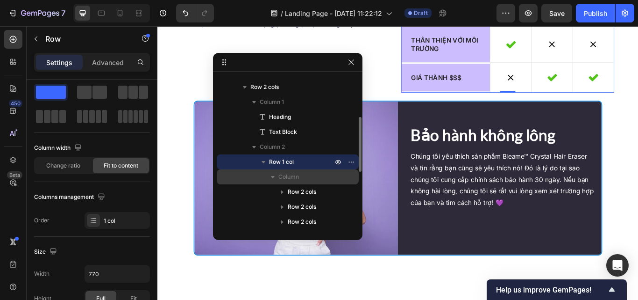
scroll to position [116, 0]
click at [257, 175] on div "Column" at bounding box center [288, 176] width 135 height 15
click at [269, 179] on icon "button" at bounding box center [272, 176] width 9 height 9
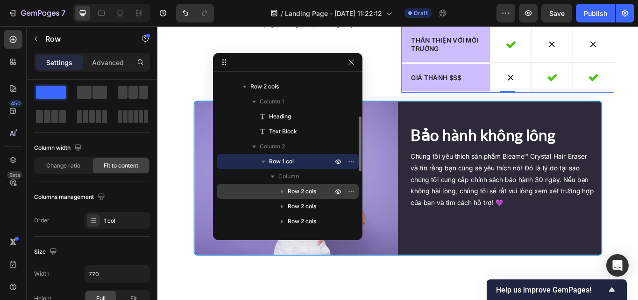
click at [289, 185] on div "Row 2 cols" at bounding box center [288, 191] width 135 height 15
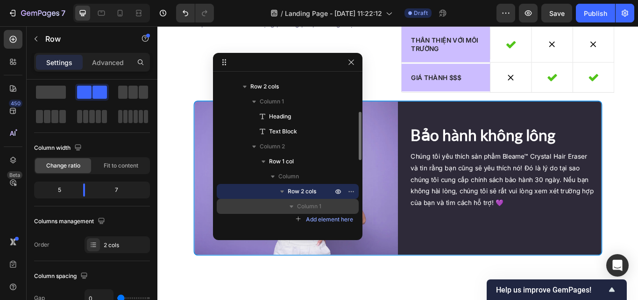
click at [293, 202] on icon "button" at bounding box center [291, 205] width 9 height 9
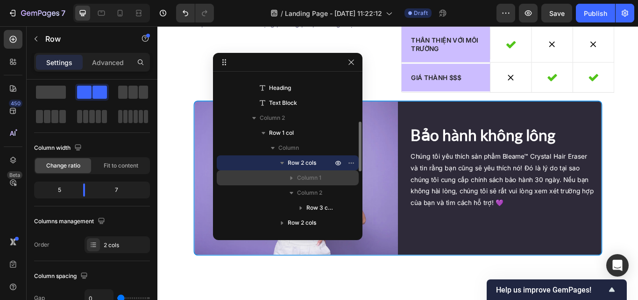
scroll to position [145, 0]
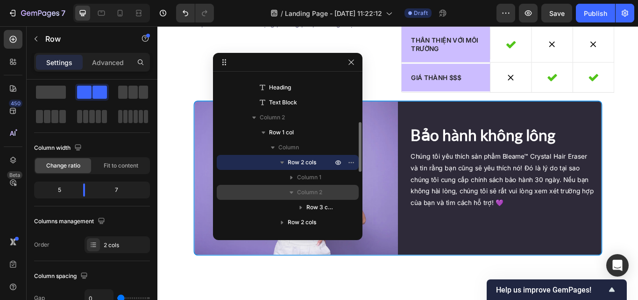
click at [286, 198] on div "Column 2" at bounding box center [288, 192] width 135 height 15
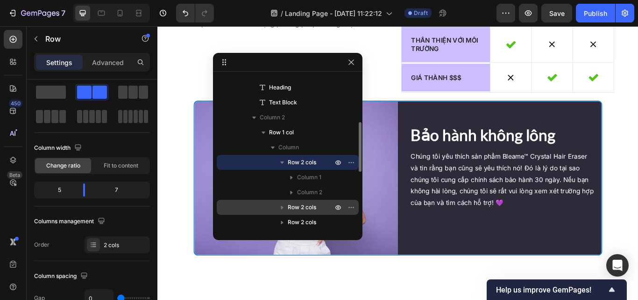
click at [290, 202] on div "Row 2 cols" at bounding box center [288, 207] width 135 height 15
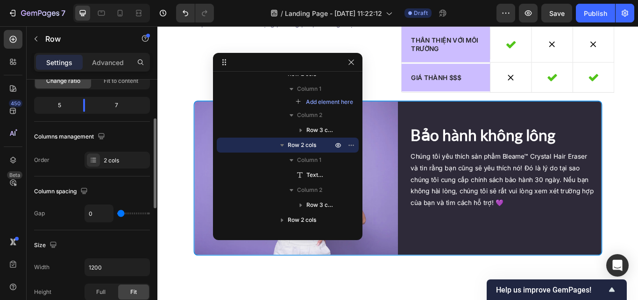
scroll to position [105, 0]
click at [100, 288] on span "Full" at bounding box center [100, 291] width 9 height 8
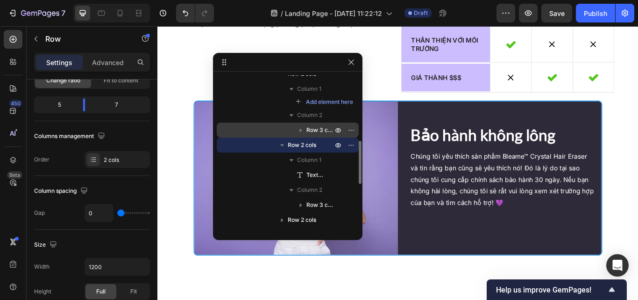
click at [250, 129] on div "Row 3 cols" at bounding box center [288, 129] width 135 height 15
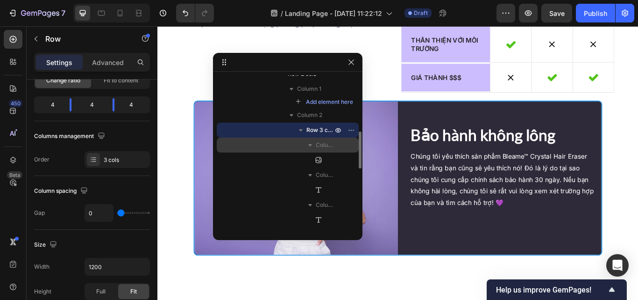
click at [260, 143] on div "Column 1" at bounding box center [288, 144] width 135 height 15
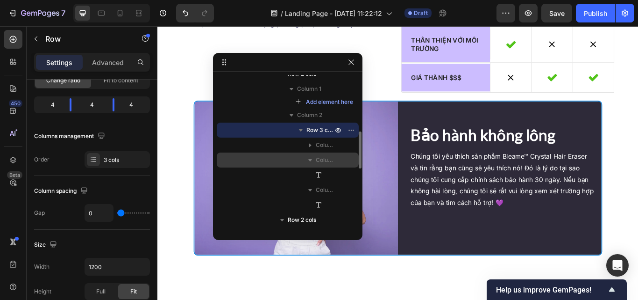
click at [267, 156] on div "Column 2" at bounding box center [288, 159] width 135 height 15
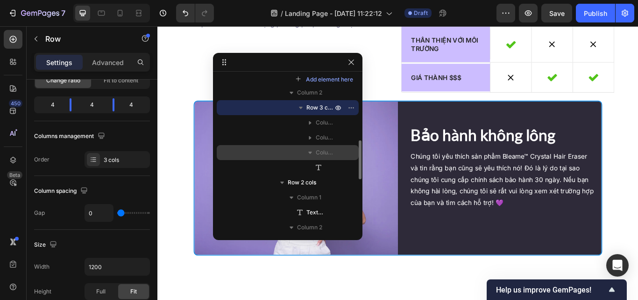
scroll to position [256, 0]
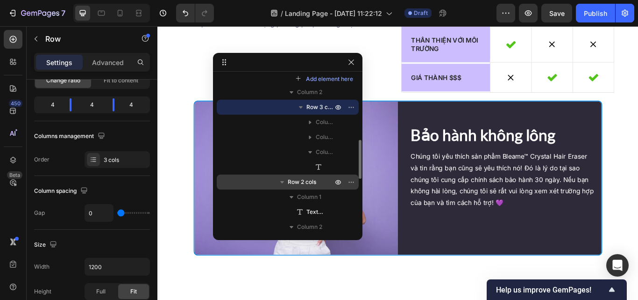
click at [269, 175] on div "Row 2 cols" at bounding box center [288, 181] width 135 height 15
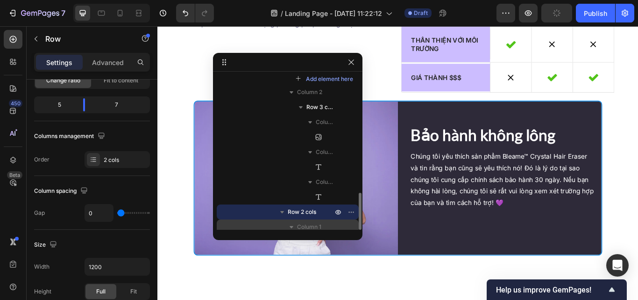
scroll to position [301, 0]
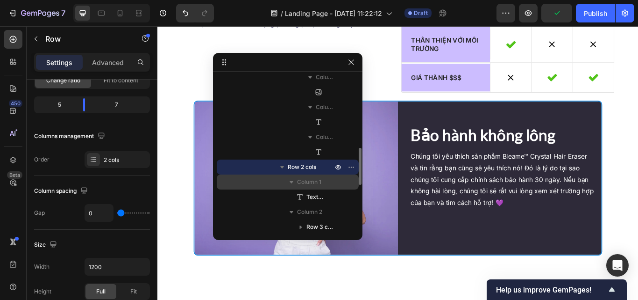
click at [270, 185] on div "Column 1" at bounding box center [288, 181] width 135 height 15
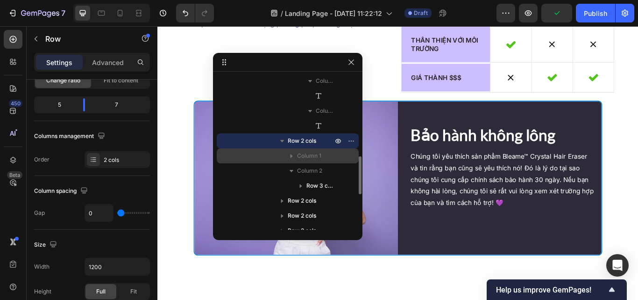
scroll to position [328, 0]
click at [270, 185] on div "Row 3 cols" at bounding box center [288, 185] width 135 height 15
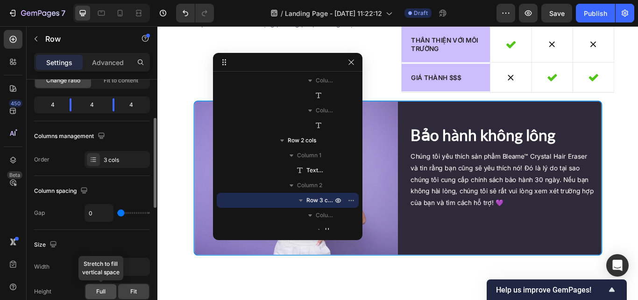
click at [102, 293] on span "Full" at bounding box center [100, 291] width 9 height 8
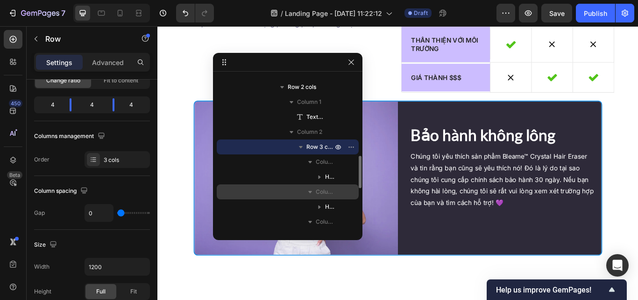
click at [276, 187] on div "Column 2" at bounding box center [288, 191] width 135 height 15
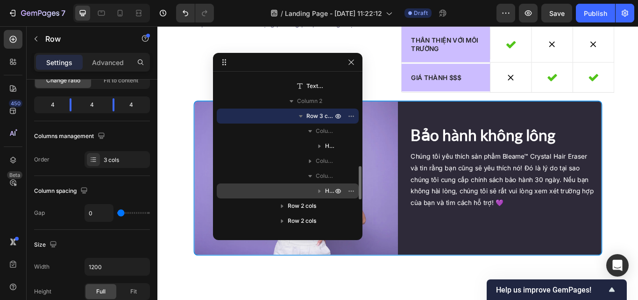
scroll to position [415, 0]
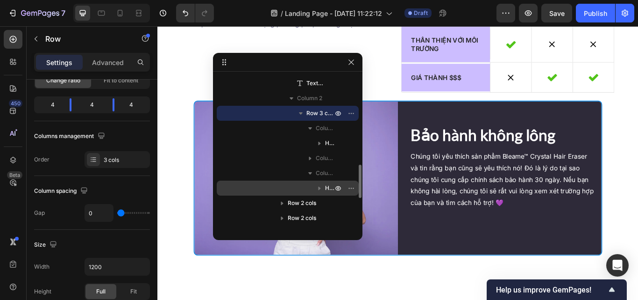
click at [276, 188] on div "Hero Banner" at bounding box center [288, 187] width 135 height 15
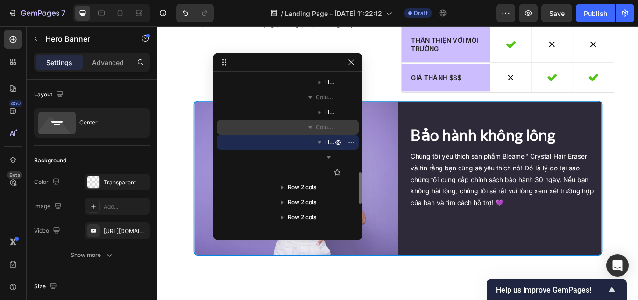
scroll to position [476, 0]
click at [275, 190] on div "Row 2 cols" at bounding box center [288, 186] width 135 height 15
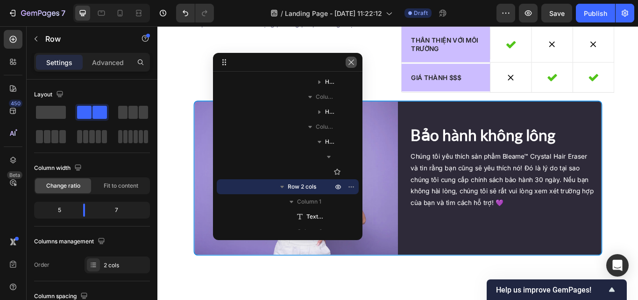
click at [354, 61] on icon "button" at bounding box center [351, 61] width 7 height 7
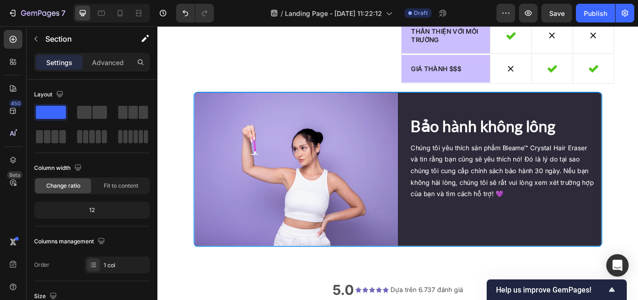
scroll to position [2525, 0]
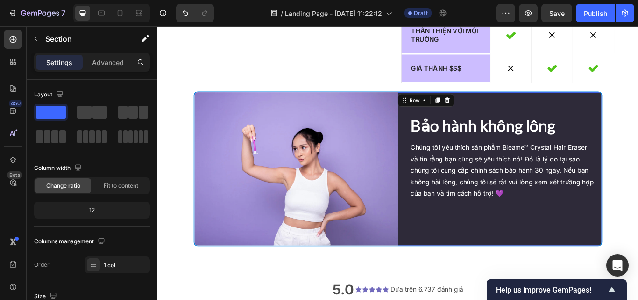
click at [438, 279] on div "Bảo hành không lông Heading Chúng tôi yêu thích sản phẩm Bleame™ Crystal Hair E…" at bounding box center [556, 192] width 237 height 179
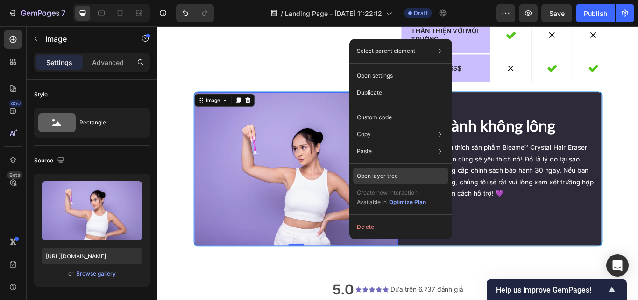
click at [380, 179] on p "Open layer tree" at bounding box center [377, 176] width 41 height 8
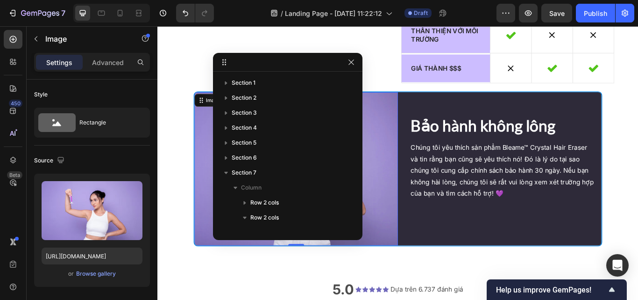
scroll to position [100, 0]
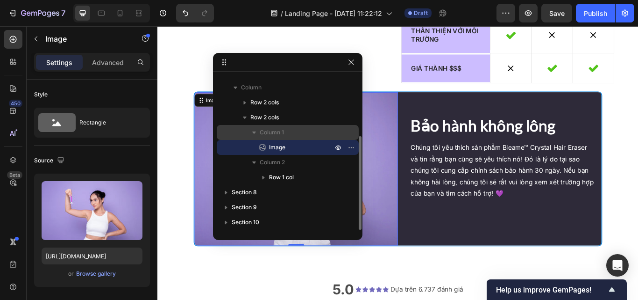
click at [288, 132] on p "Column 1" at bounding box center [297, 132] width 75 height 9
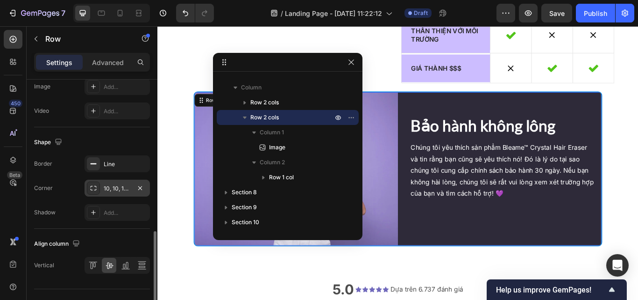
scroll to position [415, 0]
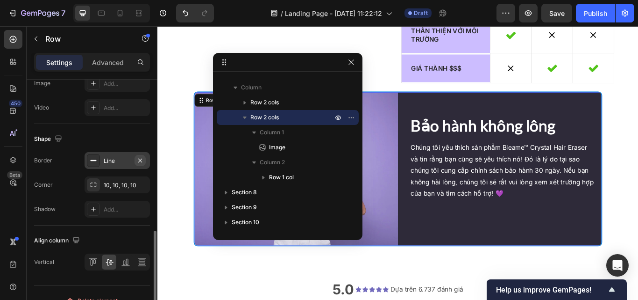
click at [141, 157] on icon "button" at bounding box center [139, 160] width 7 height 7
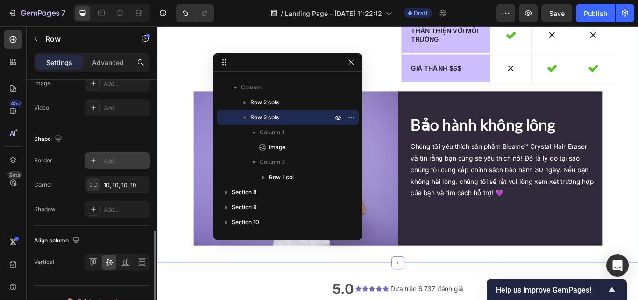
click at [209, 293] on div "Điều gì làm cho Bleame trở nên đặc biệt? Heading Bleame so với Waxing so với La…" at bounding box center [437, 78] width 561 height 446
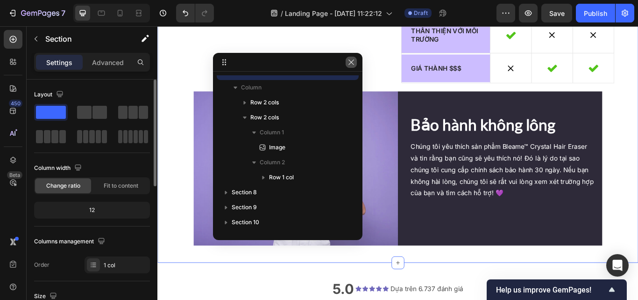
click at [351, 62] on icon "button" at bounding box center [351, 61] width 5 height 5
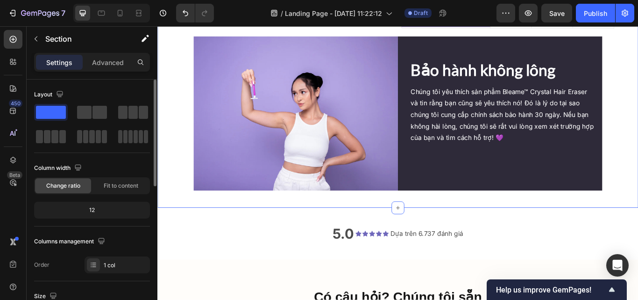
scroll to position [2590, 0]
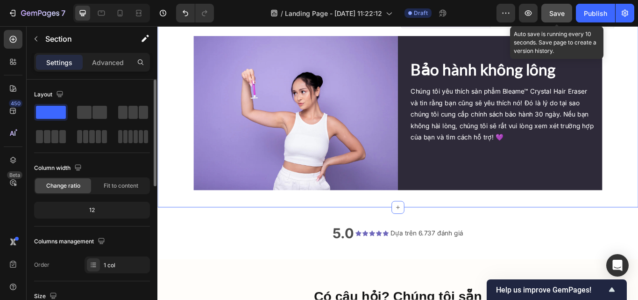
click at [550, 13] on span "Save" at bounding box center [557, 13] width 15 height 8
click at [560, 16] on span "Save" at bounding box center [557, 13] width 15 height 8
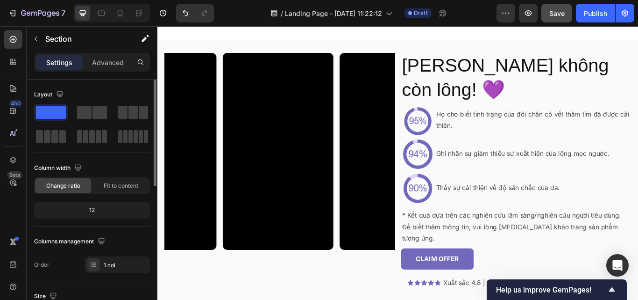
scroll to position [1605, 0]
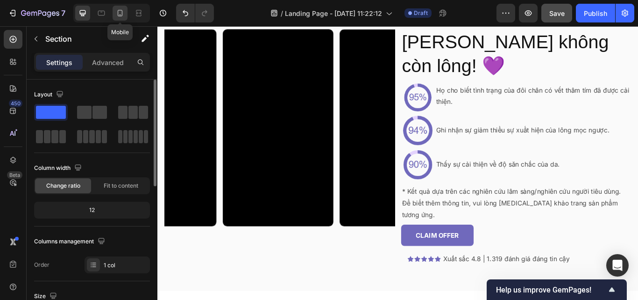
click at [118, 20] on div at bounding box center [120, 13] width 15 height 15
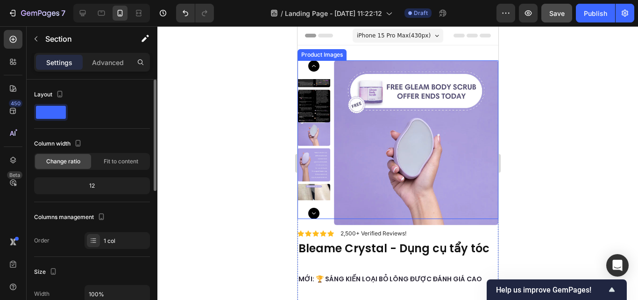
click at [370, 165] on img at bounding box center [416, 142] width 165 height 165
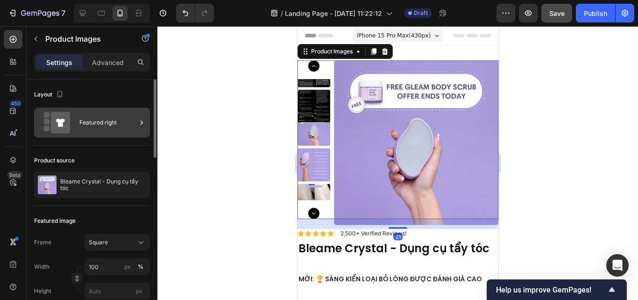
click at [114, 122] on div "Featured right" at bounding box center [107, 122] width 57 height 21
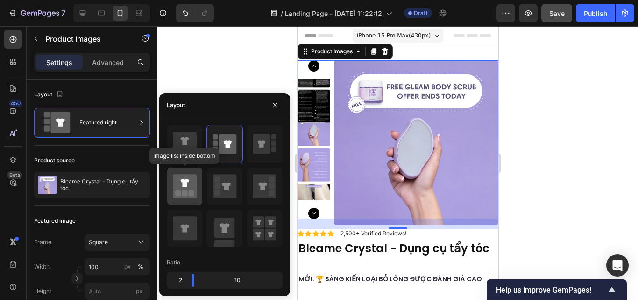
click at [185, 188] on icon at bounding box center [185, 186] width 24 height 24
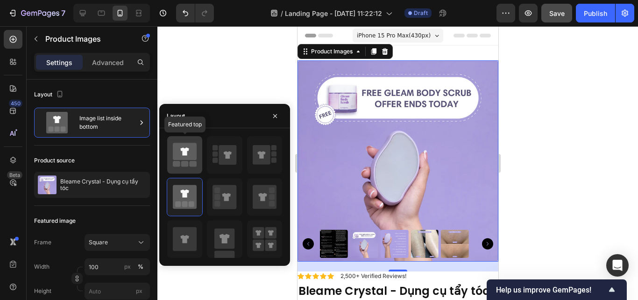
click at [181, 152] on icon at bounding box center [185, 151] width 24 height 17
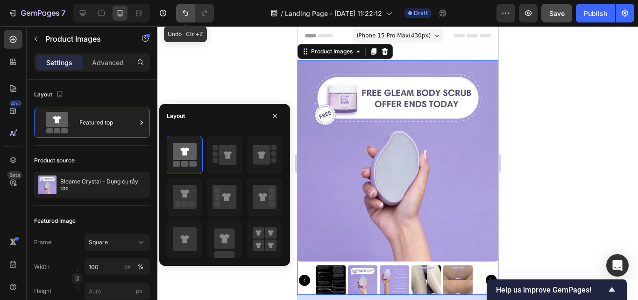
click at [189, 18] on button "Undo/Redo" at bounding box center [185, 13] width 19 height 19
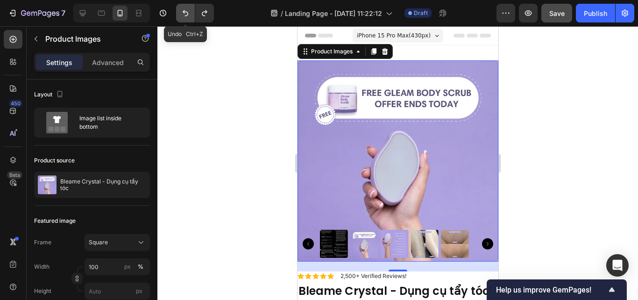
click at [188, 18] on button "Undo/Redo" at bounding box center [185, 13] width 19 height 19
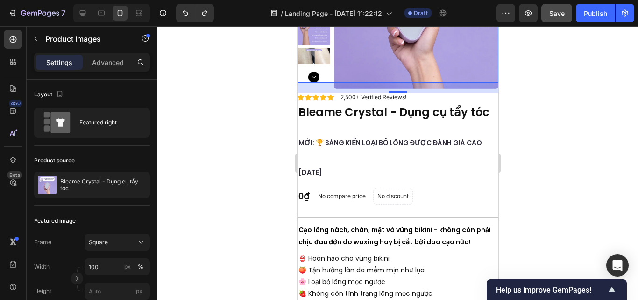
scroll to position [136, 0]
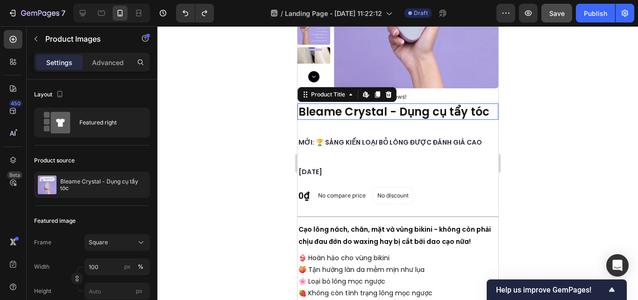
click at [349, 118] on h1 "Bleame Crystal - Dụng cụ tẩy tóc" at bounding box center [397, 111] width 201 height 16
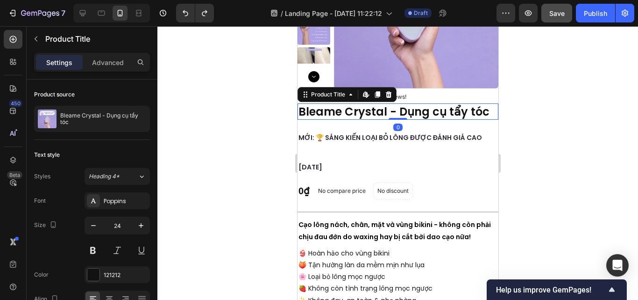
drag, startPoint x: 391, startPoint y: 122, endPoint x: 387, endPoint y: 107, distance: 15.3
click at [388, 107] on div "Bleame Crystal - Dụng cụ tẩy tóc Product Title Edit content in Shopify 0" at bounding box center [397, 111] width 201 height 16
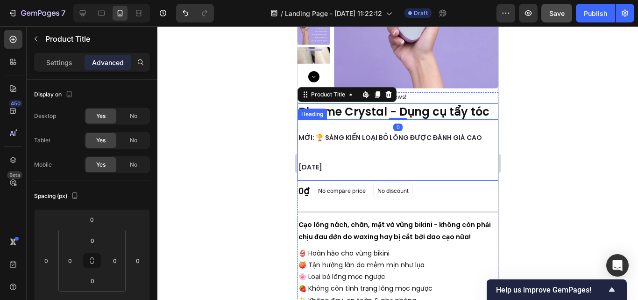
click at [369, 144] on h2 "MỚI: 🏆 [PERSON_NAME] [PERSON_NAME] [PERSON_NAME] ĐƯỢC ĐÁNH [PERSON_NAME] NĂM 20…" at bounding box center [397, 150] width 201 height 61
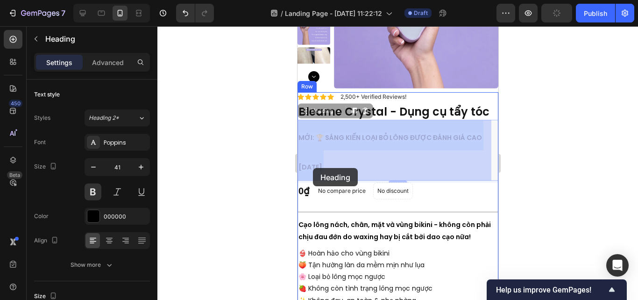
drag, startPoint x: 336, startPoint y: 170, endPoint x: 315, endPoint y: 169, distance: 20.6
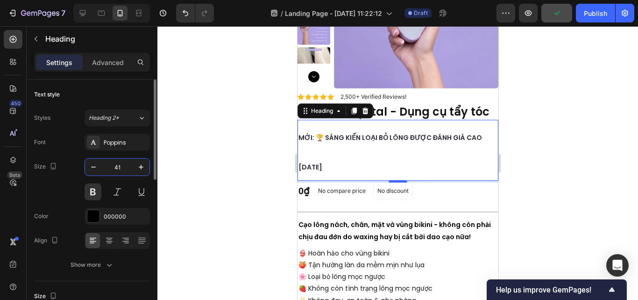
click at [124, 163] on input "41" at bounding box center [117, 166] width 31 height 17
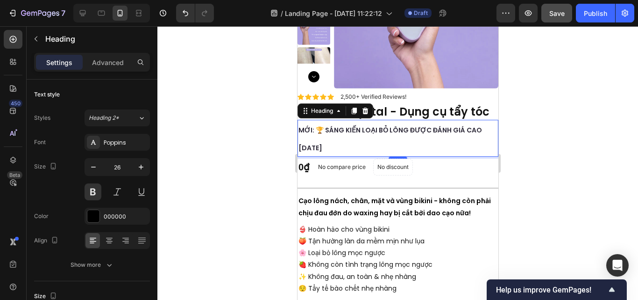
click at [321, 147] on strong "MỚI: 🏆 [PERSON_NAME] [PERSON_NAME] [PERSON_NAME] ĐƯỢC ĐÁNH [PERSON_NAME] NĂM 20…" at bounding box center [390, 138] width 184 height 27
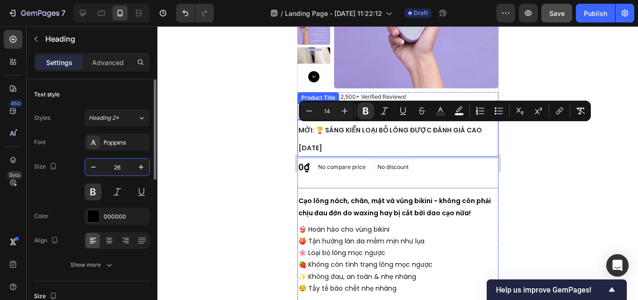
click at [123, 166] on input "26" at bounding box center [117, 166] width 31 height 17
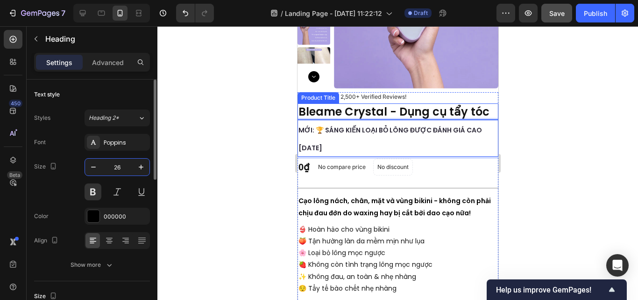
click at [123, 166] on input "26" at bounding box center [117, 166] width 31 height 17
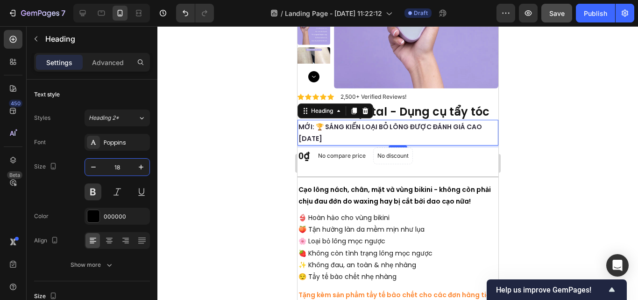
type input "18"
click at [341, 131] on p "MỚI: 🏆 [PERSON_NAME] [PERSON_NAME] [PERSON_NAME] ĐƯỢC ĐÁNH [PERSON_NAME] NĂM 20…" at bounding box center [397, 133] width 199 height 24
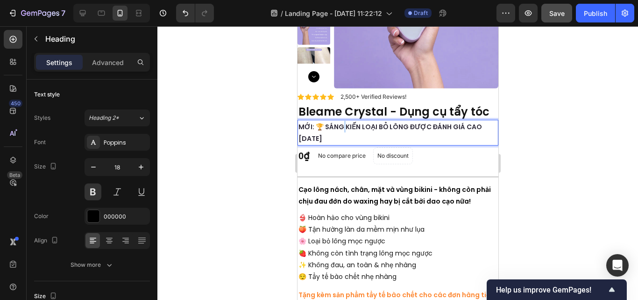
click at [341, 131] on p "MỚI: 🏆 [PERSON_NAME] [PERSON_NAME] [PERSON_NAME] ĐƯỢC ĐÁNH [PERSON_NAME] NĂM 20…" at bounding box center [397, 133] width 199 height 24
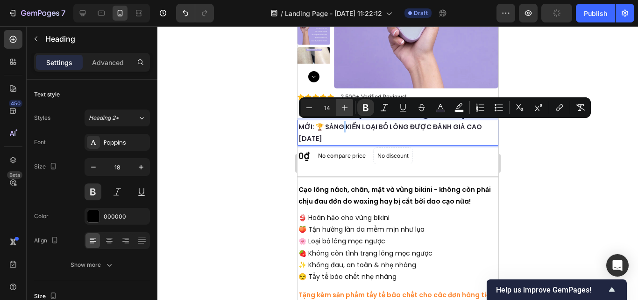
click at [351, 110] on button "Plus" at bounding box center [344, 107] width 17 height 17
click at [348, 109] on icon "Editor contextual toolbar" at bounding box center [344, 107] width 9 height 9
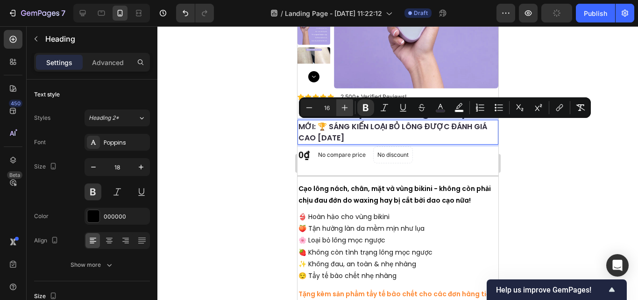
click at [348, 109] on icon "Editor contextual toolbar" at bounding box center [344, 107] width 9 height 9
type input "18"
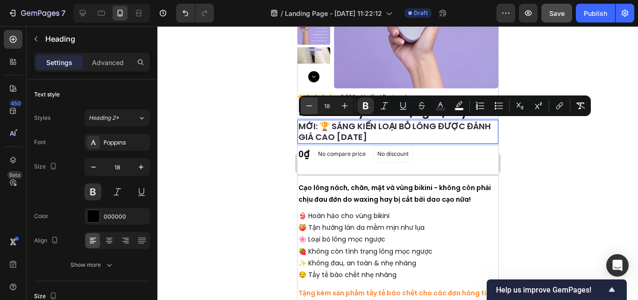
click at [311, 105] on icon "Editor contextual toolbar" at bounding box center [309, 105] width 9 height 9
type input "16"
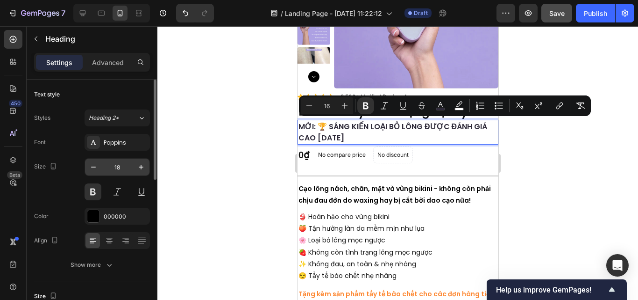
click at [91, 158] on div "18" at bounding box center [117, 167] width 65 height 18
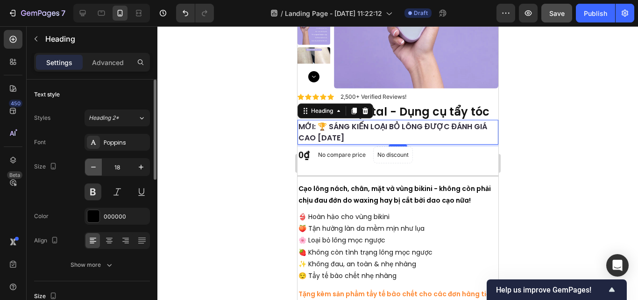
click at [91, 165] on icon "button" at bounding box center [93, 166] width 9 height 9
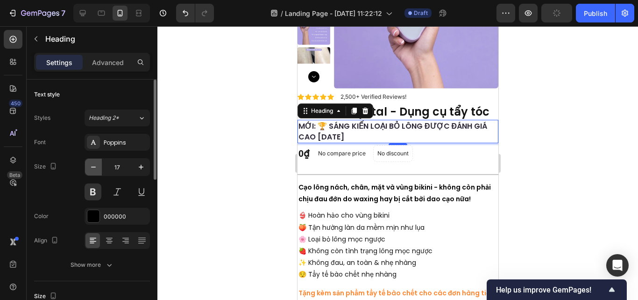
click at [91, 165] on icon "button" at bounding box center [93, 166] width 9 height 9
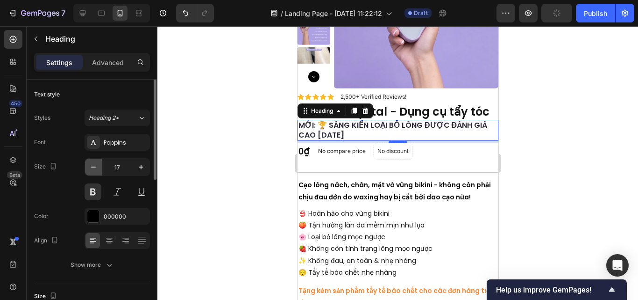
type input "16"
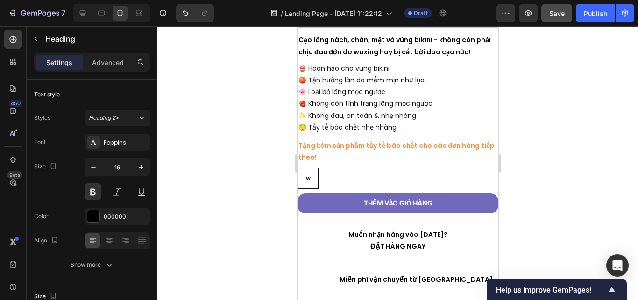
scroll to position [282, 0]
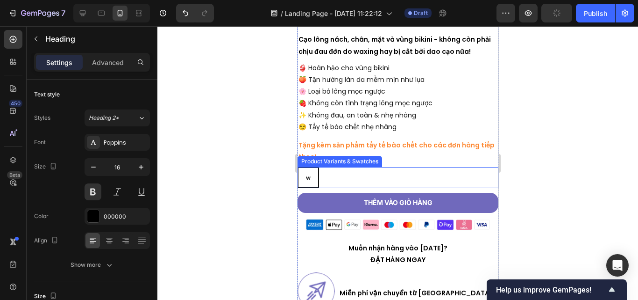
click at [337, 177] on div "w w w" at bounding box center [397, 177] width 201 height 21
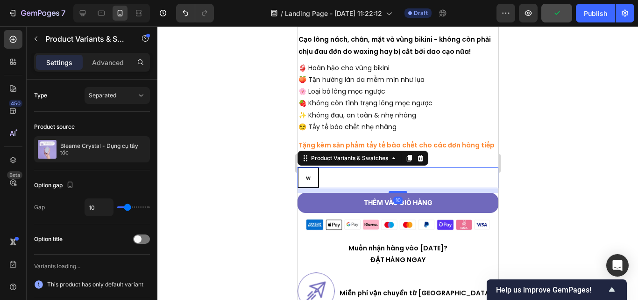
scroll to position [323, 0]
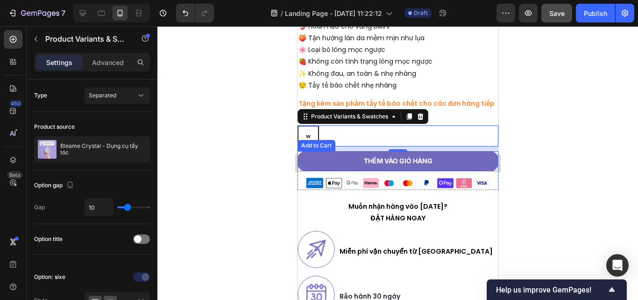
click at [336, 163] on button "Thêm vào giỏ hàng" at bounding box center [397, 161] width 201 height 20
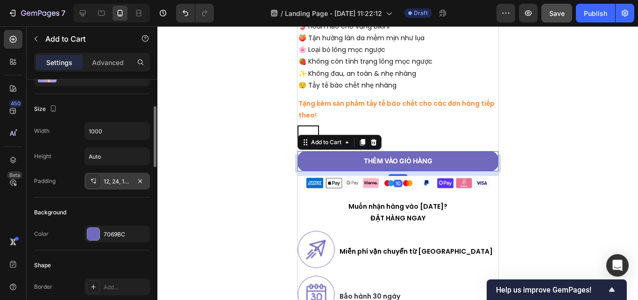
scroll to position [111, 0]
click at [140, 130] on icon "button" at bounding box center [140, 131] width 9 height 9
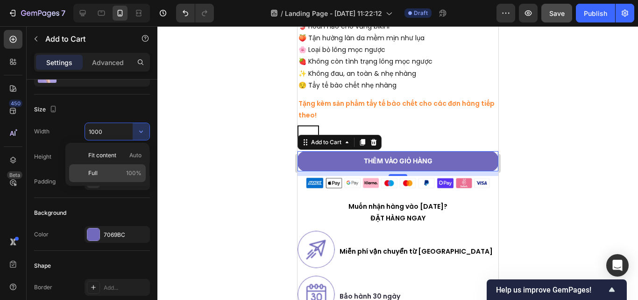
click at [110, 170] on p "Full 100%" at bounding box center [114, 173] width 53 height 8
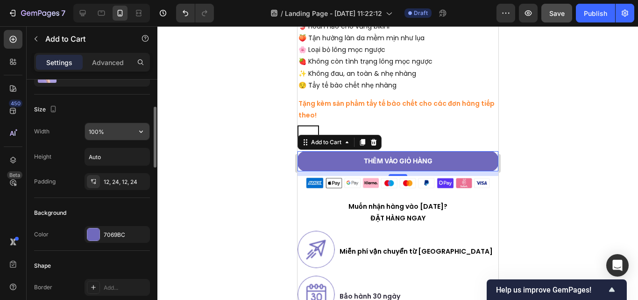
click at [120, 132] on input "100%" at bounding box center [117, 131] width 64 height 17
type input "85%"
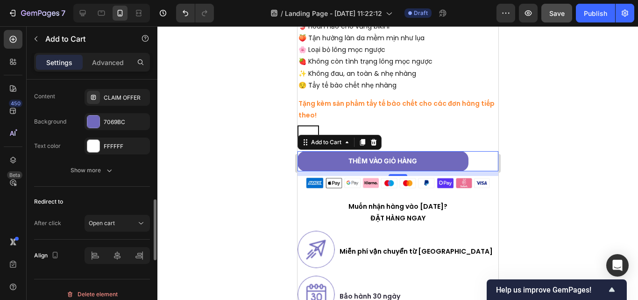
scroll to position [755, 0]
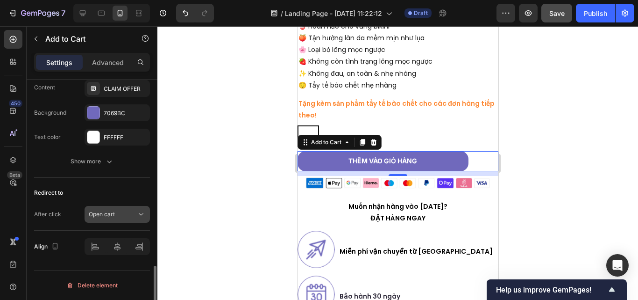
click at [113, 218] on div "Open cart" at bounding box center [117, 213] width 57 height 9
click at [116, 250] on icon at bounding box center [117, 246] width 9 height 9
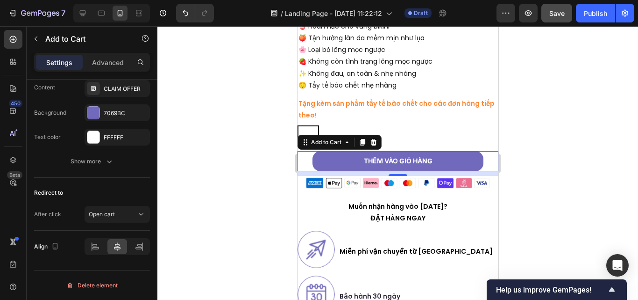
click at [244, 217] on div at bounding box center [397, 162] width 481 height 273
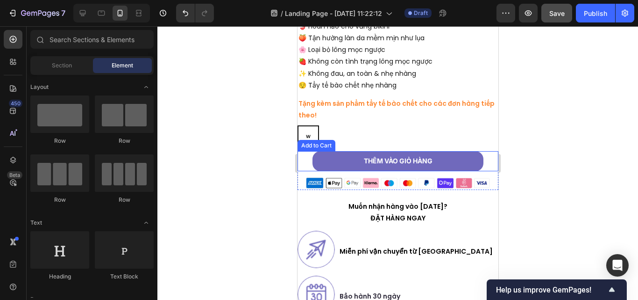
click at [352, 168] on button "Thêm vào giỏ hàng" at bounding box center [397, 161] width 171 height 20
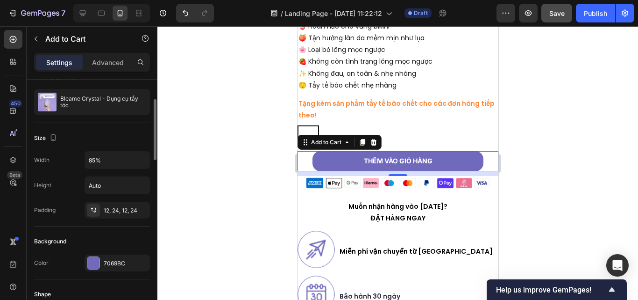
scroll to position [82, 0]
click at [113, 175] on div "Width 85% Height Auto Padding 12, 24, 12, 24" at bounding box center [92, 184] width 116 height 67
click at [121, 188] on input "Auto" at bounding box center [117, 185] width 64 height 17
click at [141, 184] on icon "button" at bounding box center [140, 185] width 9 height 9
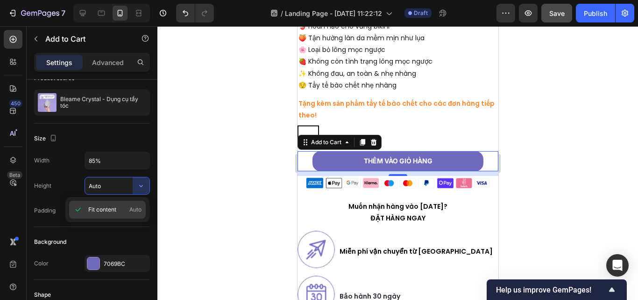
click at [115, 212] on span "Fit content" at bounding box center [102, 209] width 28 height 8
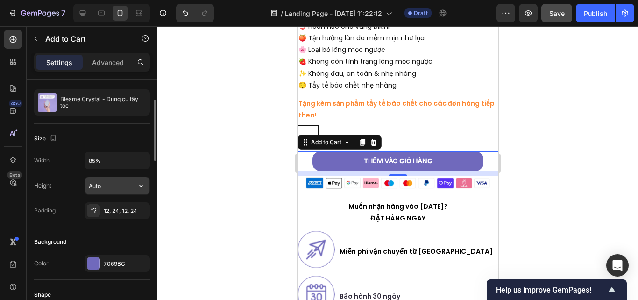
click at [109, 185] on input "Auto" at bounding box center [117, 185] width 64 height 17
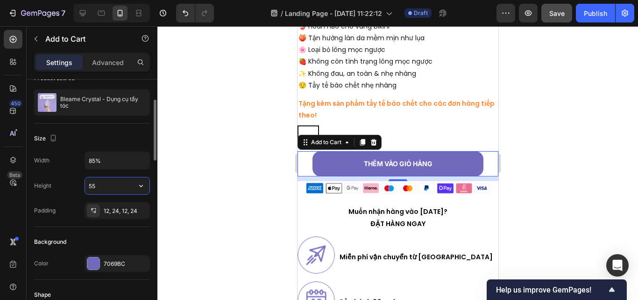
type input "54"
click at [310, 203] on div "Icon Icon Icon Icon Icon Icon List 2,500+ Verified Reviews! Text Block Row Icon…" at bounding box center [397, 198] width 201 height 586
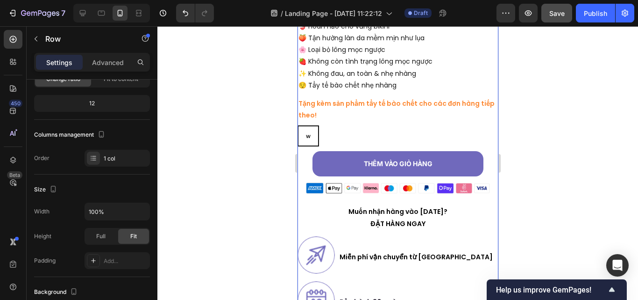
scroll to position [0, 0]
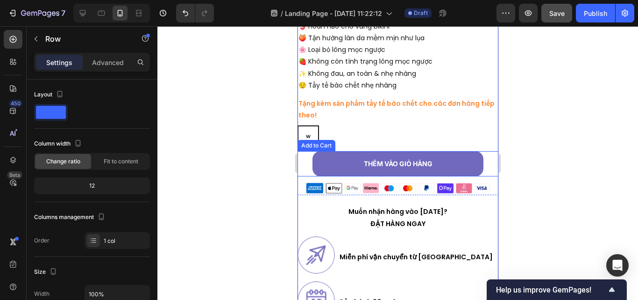
click at [302, 170] on div "Thêm vào giỏ hàng Add to Cart" at bounding box center [397, 163] width 201 height 25
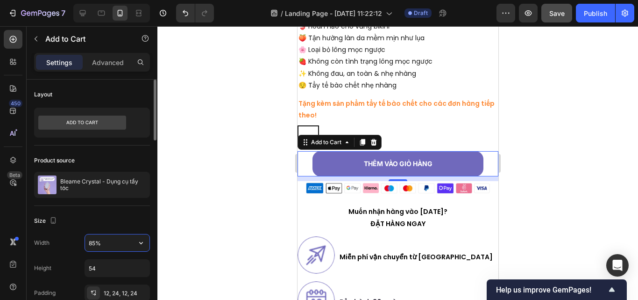
click at [113, 241] on input "85%" at bounding box center [117, 242] width 64 height 17
type input "79%"
click at [107, 272] on input "54" at bounding box center [117, 267] width 64 height 17
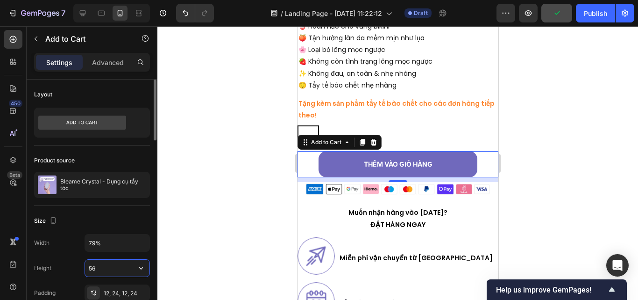
type input "55"
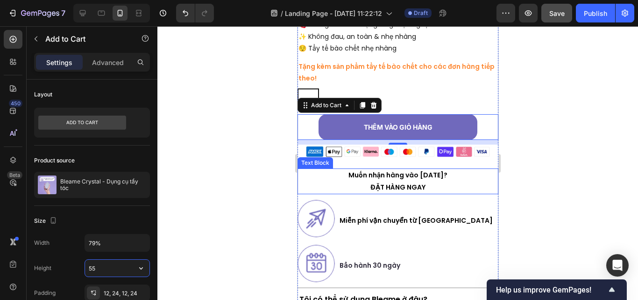
scroll to position [362, 0]
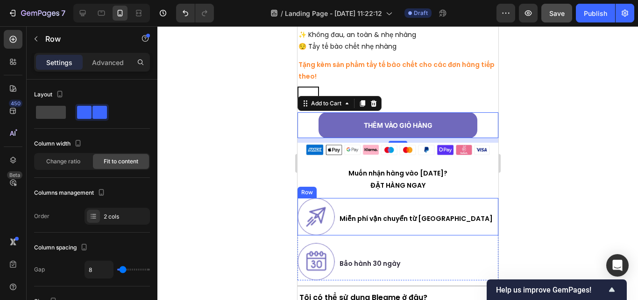
click at [489, 222] on div "Image Miễn phí vận chuyển từ Hoa Kỳ Heading Row" at bounding box center [397, 216] width 201 height 37
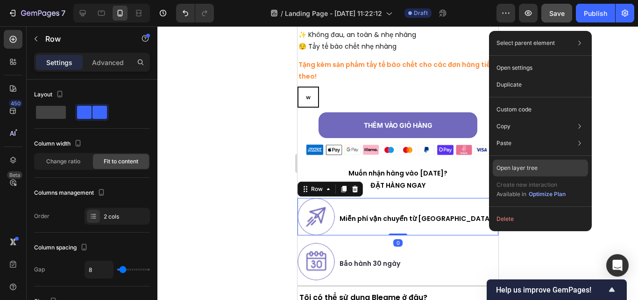
click at [521, 168] on p "Open layer tree" at bounding box center [517, 168] width 41 height 8
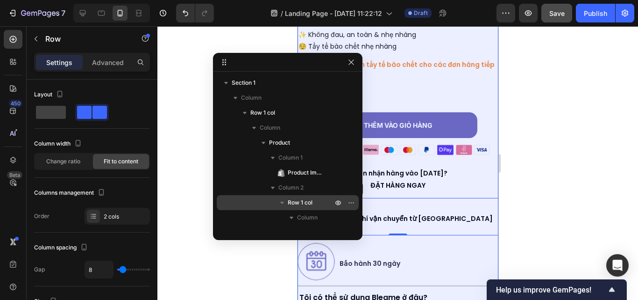
click at [294, 200] on span "Row 1 col" at bounding box center [300, 202] width 25 height 9
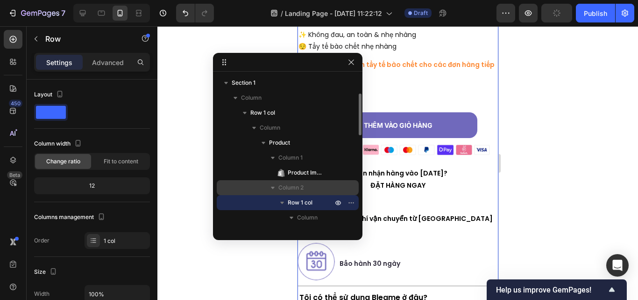
scroll to position [44, 0]
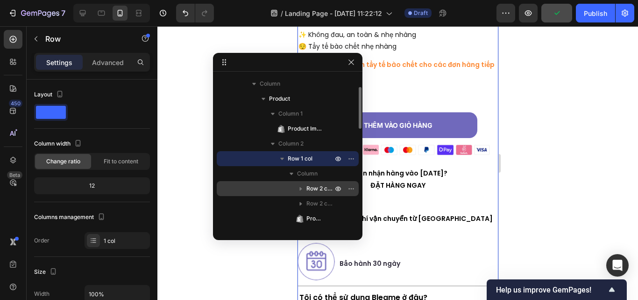
click at [288, 182] on div "Row 2 cols" at bounding box center [288, 188] width 135 height 15
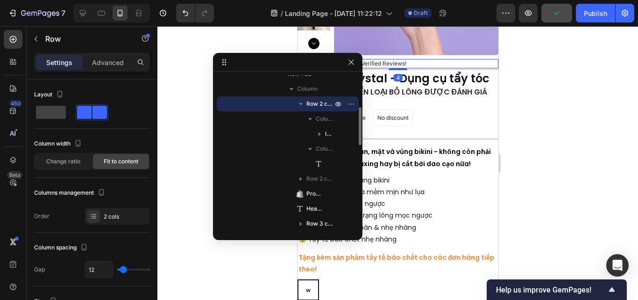
scroll to position [129, 0]
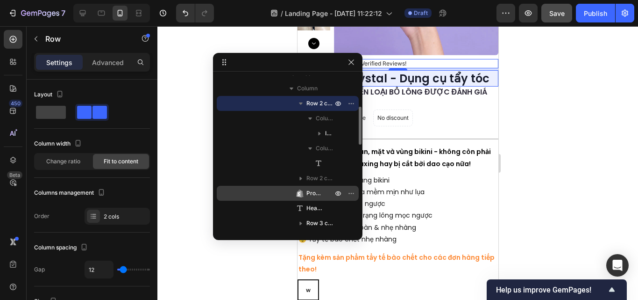
click at [280, 192] on div "Product Title" at bounding box center [288, 193] width 135 height 15
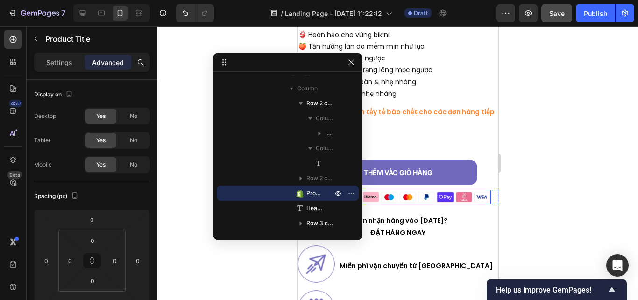
scroll to position [317, 0]
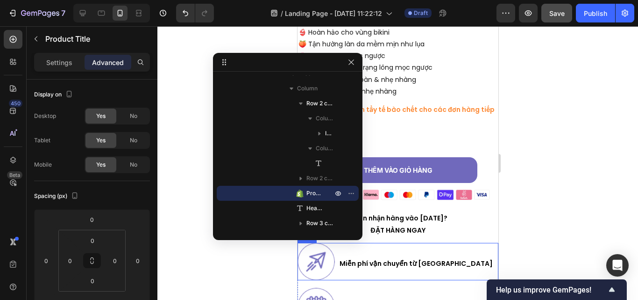
click at [454, 266] on div "Image Miễn phí vận chuyển từ Hoa Kỳ Heading Row" at bounding box center [397, 261] width 201 height 37
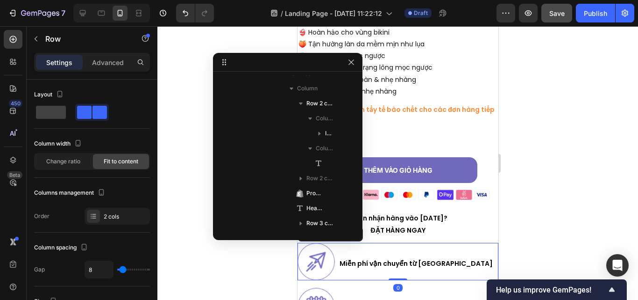
scroll to position [357, 0]
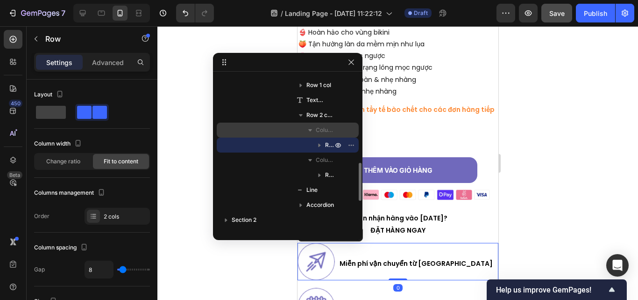
click at [285, 132] on div "Column 1" at bounding box center [288, 129] width 135 height 15
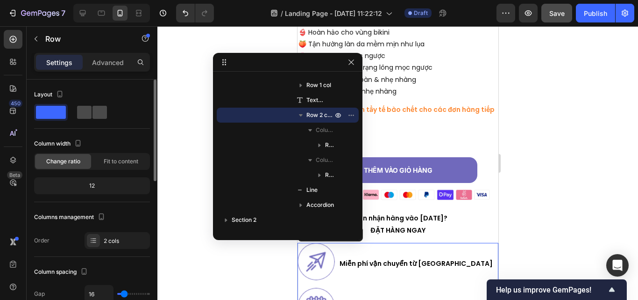
click at [88, 104] on div at bounding box center [92, 112] width 34 height 17
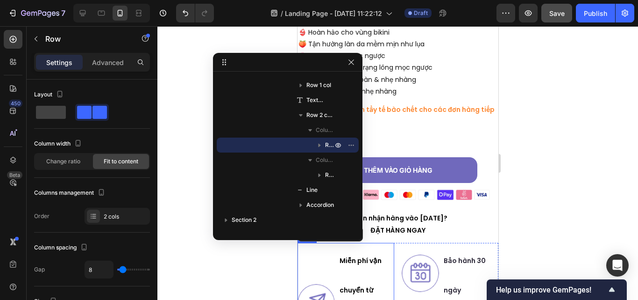
click at [337, 268] on div "Image Miễn phí vận chuyển từ Hoa Kỳ Heading Row" at bounding box center [345, 303] width 97 height 120
click at [73, 161] on span "Change ratio" at bounding box center [63, 161] width 34 height 8
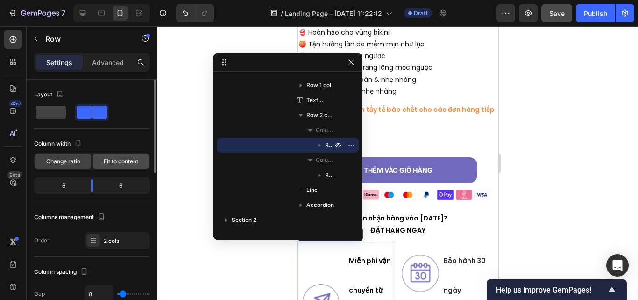
click at [111, 162] on span "Fit to content" at bounding box center [121, 161] width 35 height 8
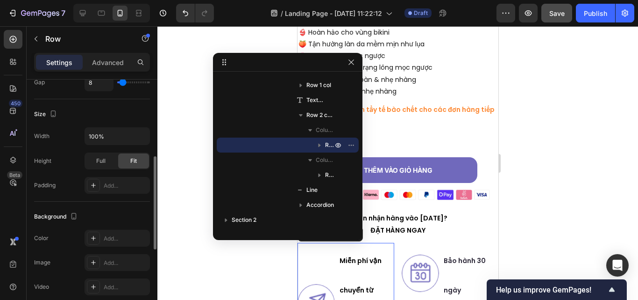
scroll to position [191, 0]
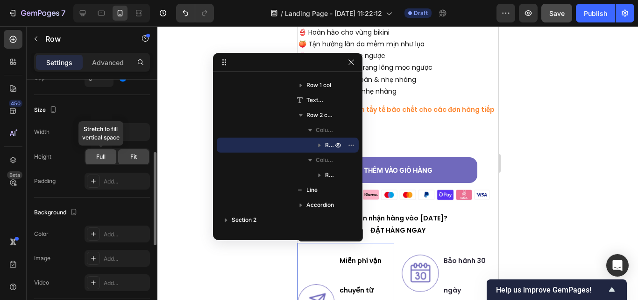
click at [99, 158] on span "Full" at bounding box center [100, 156] width 9 height 8
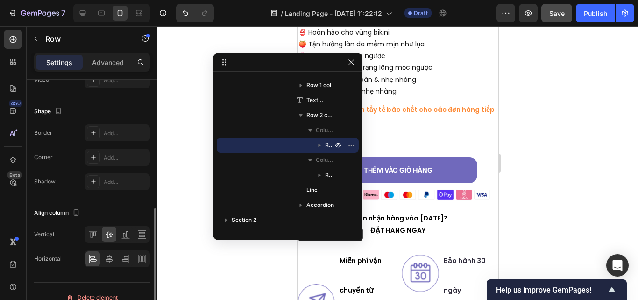
scroll to position [406, 0]
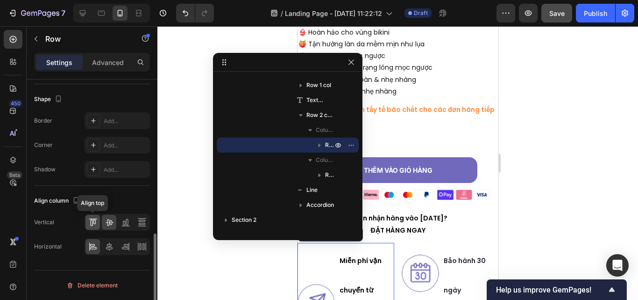
click at [94, 221] on icon at bounding box center [92, 221] width 9 height 9
click at [113, 224] on icon at bounding box center [109, 221] width 9 height 9
click at [113, 245] on icon at bounding box center [109, 246] width 9 height 9
click at [355, 63] on icon "button" at bounding box center [351, 61] width 7 height 7
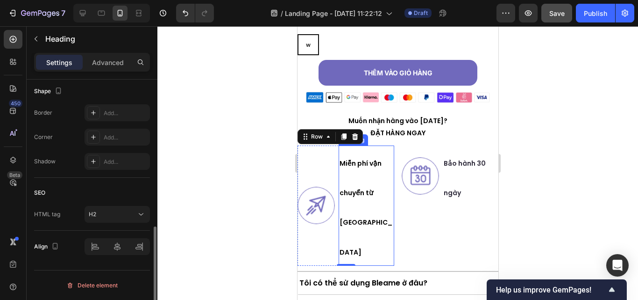
scroll to position [0, 0]
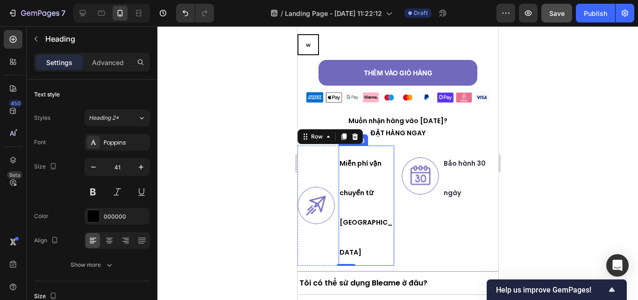
click at [345, 203] on h2 "Miễn phí vận chuyển từ [GEOGRAPHIC_DATA]" at bounding box center [366, 205] width 56 height 120
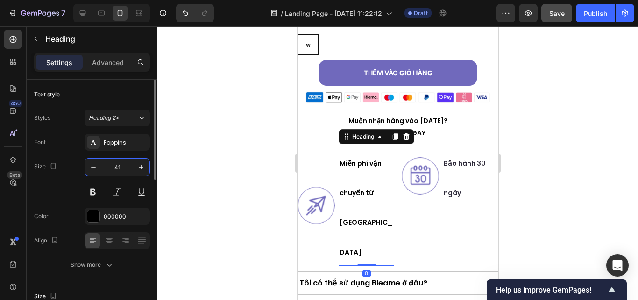
click at [120, 161] on input "41" at bounding box center [117, 166] width 31 height 17
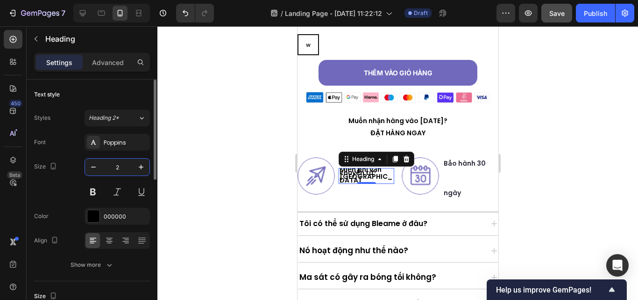
type input "21"
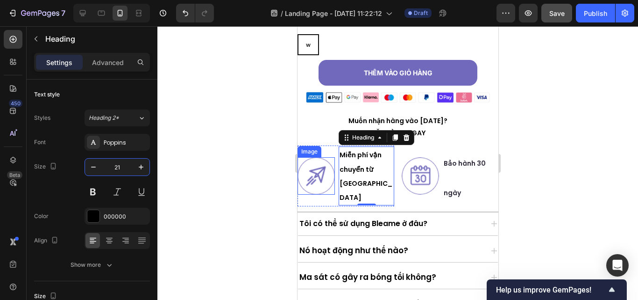
click at [336, 183] on div "Image Miễn phí vận chuyển từ Hoa Kỳ Heading 0 Row" at bounding box center [345, 175] width 97 height 61
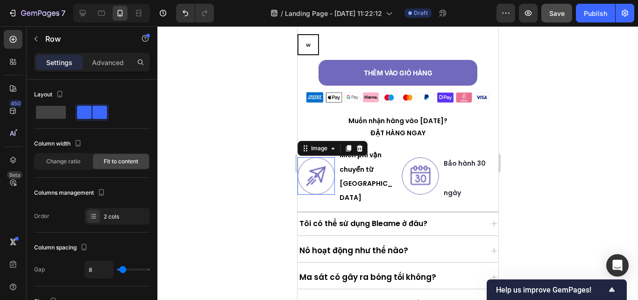
click at [328, 183] on img at bounding box center [315, 175] width 37 height 37
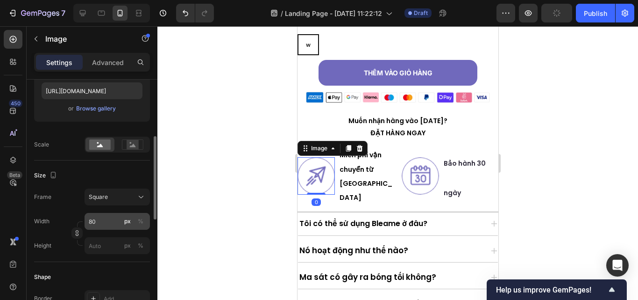
scroll to position [165, 0]
click at [107, 222] on input "80" at bounding box center [117, 220] width 65 height 17
type input "79"
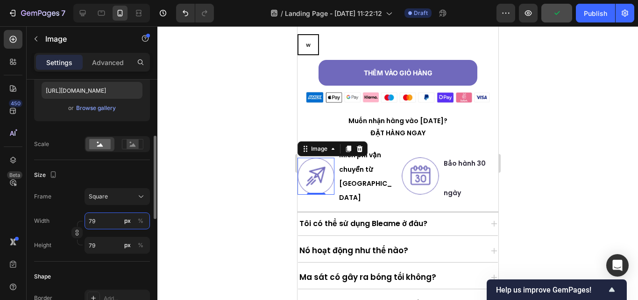
type input "78"
type input "77"
type input "76"
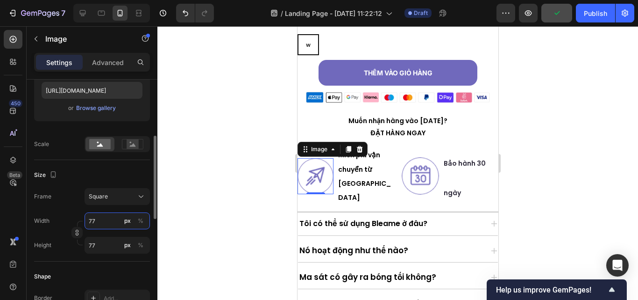
type input "76"
type input "75"
type input "74"
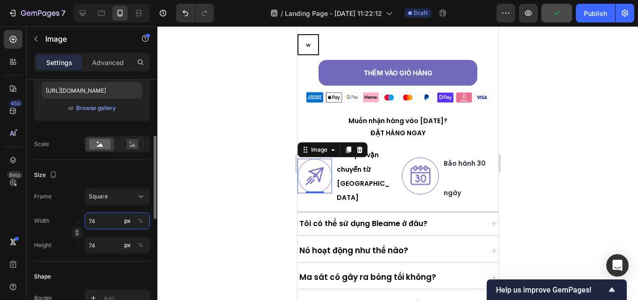
type input "73"
type input "72"
type input "71"
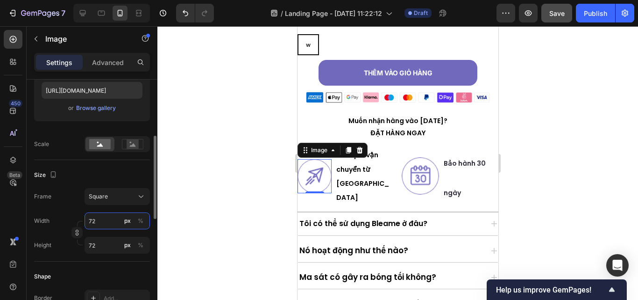
type input "71"
type input "70"
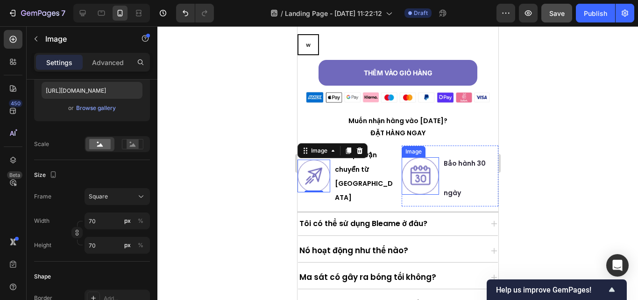
click at [428, 172] on img at bounding box center [419, 175] width 37 height 37
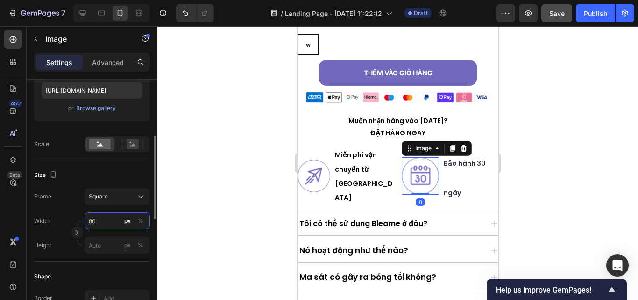
click at [108, 217] on input "80" at bounding box center [117, 220] width 65 height 17
type input "7"
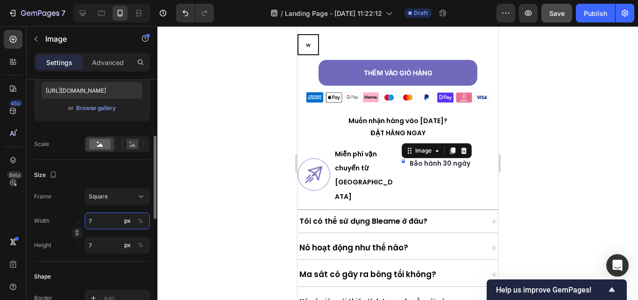
type input "70"
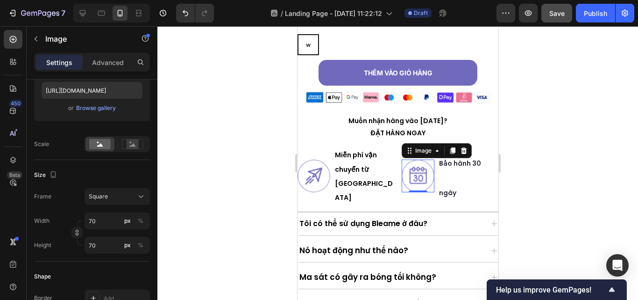
click at [351, 177] on strong "Miễn phí vận chuyển từ [GEOGRAPHIC_DATA]" at bounding box center [364, 176] width 58 height 52
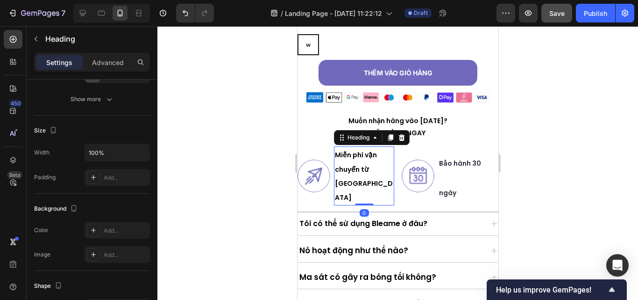
scroll to position [0, 0]
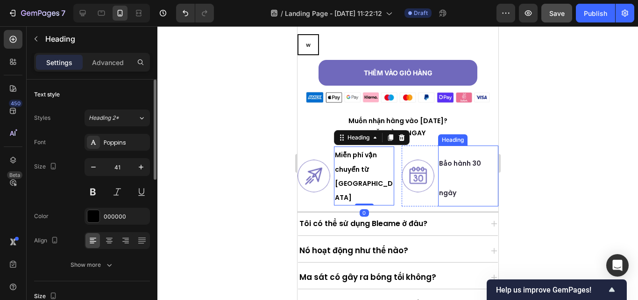
click at [453, 181] on h2 "Bảo hành 30 ngày" at bounding box center [468, 175] width 60 height 61
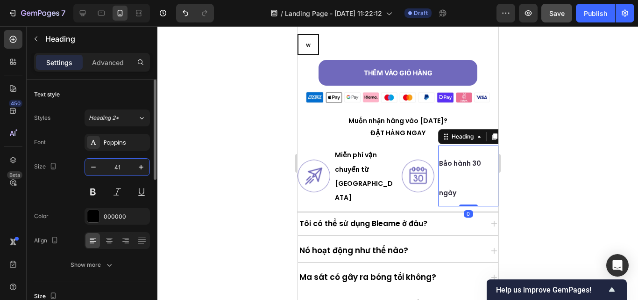
click at [125, 159] on input "41" at bounding box center [117, 166] width 31 height 17
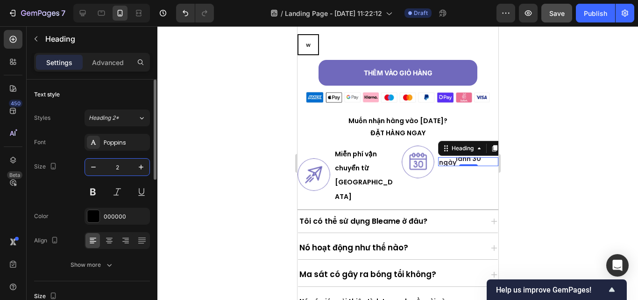
type input "21"
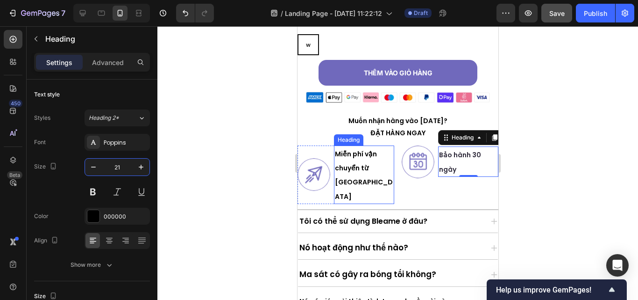
click at [353, 166] on strong "Miễn phí vận chuyển từ [GEOGRAPHIC_DATA]" at bounding box center [364, 175] width 58 height 52
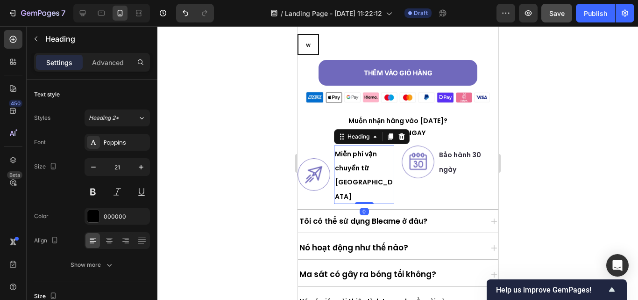
click at [353, 166] on strong "Miễn phí vận chuyển từ [GEOGRAPHIC_DATA]" at bounding box center [364, 175] width 58 height 52
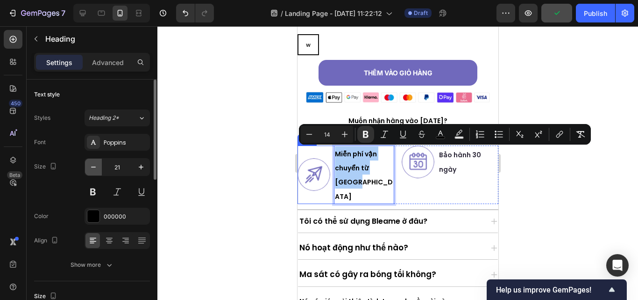
click at [94, 166] on icon "button" at bounding box center [93, 166] width 9 height 9
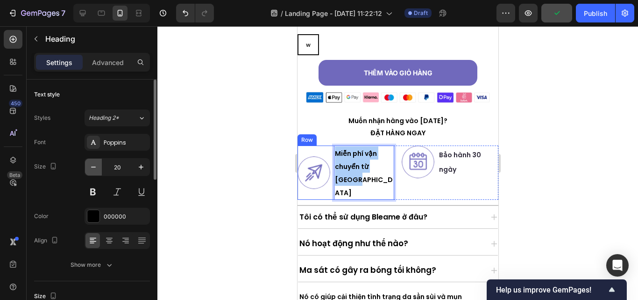
click at [94, 166] on icon "button" at bounding box center [93, 166] width 9 height 9
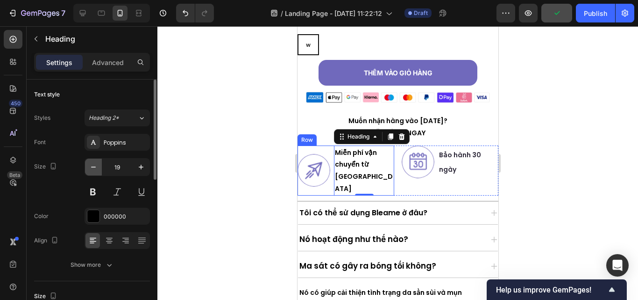
click at [94, 166] on icon "button" at bounding box center [93, 166] width 9 height 9
type input "18"
click at [372, 176] on p "Miễn phí vận chuyển từ [GEOGRAPHIC_DATA]" at bounding box center [364, 170] width 58 height 48
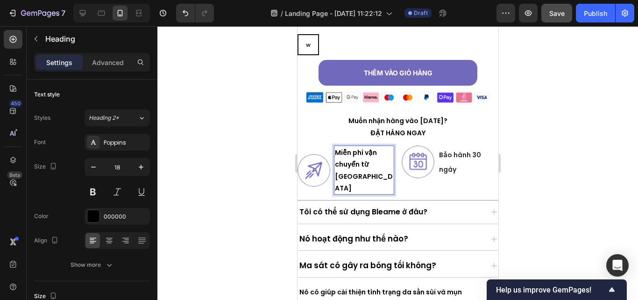
click at [371, 174] on p "Miễn phí vận chuyển từ [GEOGRAPHIC_DATA]" at bounding box center [364, 170] width 58 height 48
drag, startPoint x: 365, startPoint y: 171, endPoint x: 356, endPoint y: 166, distance: 9.8
click at [364, 170] on p "Miễn phí vận chuyển từ [GEOGRAPHIC_DATA]" at bounding box center [364, 170] width 58 height 48
click at [351, 165] on strong "Miễn phí vận chuyển từ [GEOGRAPHIC_DATA]" at bounding box center [364, 170] width 58 height 45
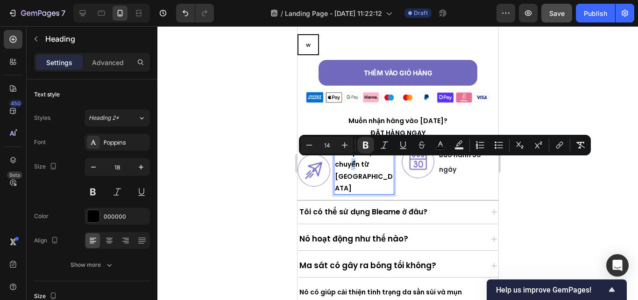
click at [351, 165] on strong "Miễn phí vận chuyển từ [GEOGRAPHIC_DATA]" at bounding box center [364, 170] width 58 height 45
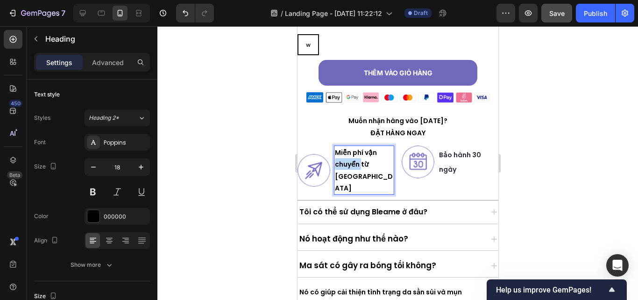
click at [351, 165] on strong "Miễn phí vận chuyển từ [GEOGRAPHIC_DATA]" at bounding box center [364, 170] width 58 height 45
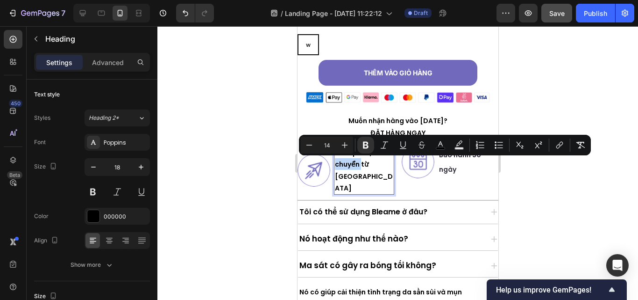
click at [351, 165] on strong "Miễn phí vận chuyển từ [GEOGRAPHIC_DATA]" at bounding box center [364, 170] width 58 height 45
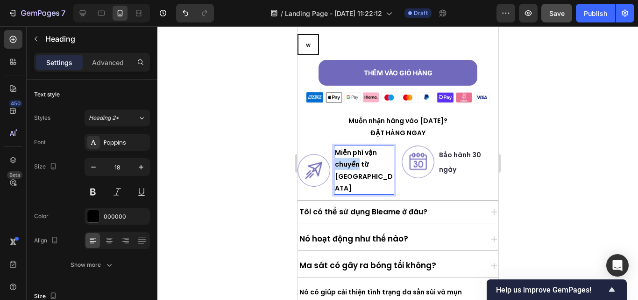
drag, startPoint x: 351, startPoint y: 165, endPoint x: 345, endPoint y: 173, distance: 10.4
click at [346, 172] on p "Miễn phí vận chuyển từ [GEOGRAPHIC_DATA]" at bounding box center [364, 170] width 58 height 48
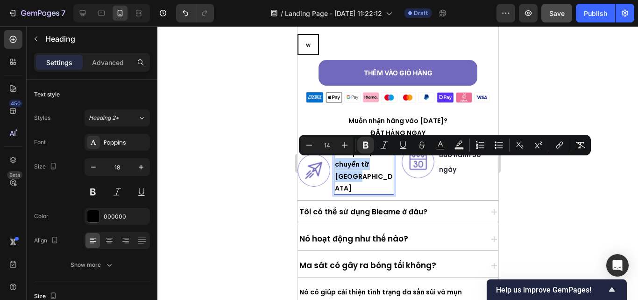
click at [345, 173] on p "Miễn phí vận chuyển từ [GEOGRAPHIC_DATA]" at bounding box center [364, 170] width 58 height 48
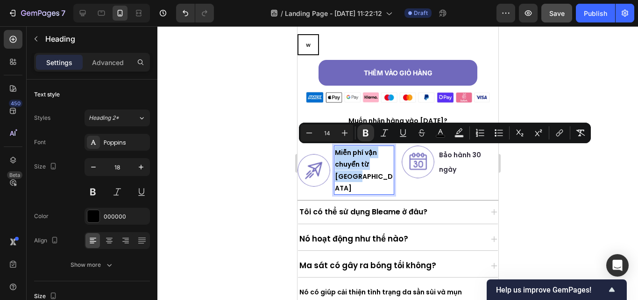
drag, startPoint x: 345, startPoint y: 173, endPoint x: 335, endPoint y: 149, distance: 26.4
click at [335, 149] on p "Miễn phí vận chuyển từ [GEOGRAPHIC_DATA]" at bounding box center [364, 170] width 58 height 48
click at [339, 134] on button "Plus" at bounding box center [344, 132] width 17 height 17
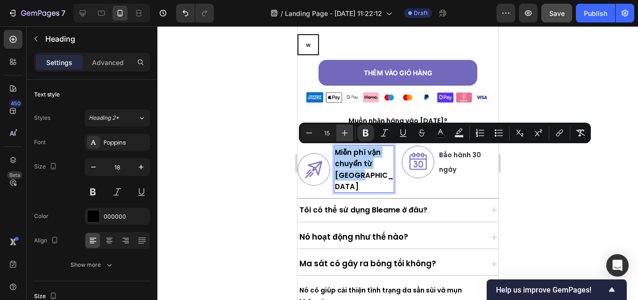
click at [339, 134] on button "Plus" at bounding box center [344, 132] width 17 height 17
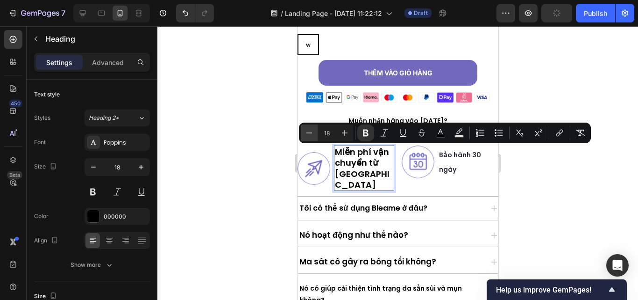
click at [315, 135] on button "Minus" at bounding box center [309, 132] width 17 height 17
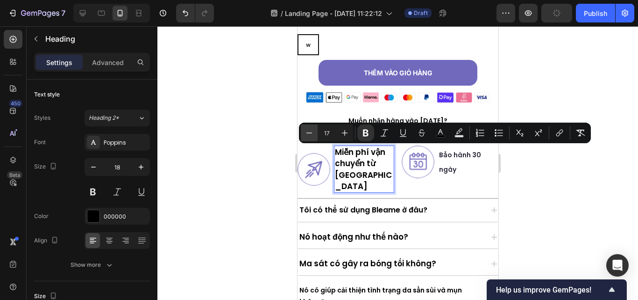
click at [315, 135] on button "Minus" at bounding box center [309, 132] width 17 height 17
type input "16"
click at [102, 166] on input "18" at bounding box center [117, 166] width 31 height 17
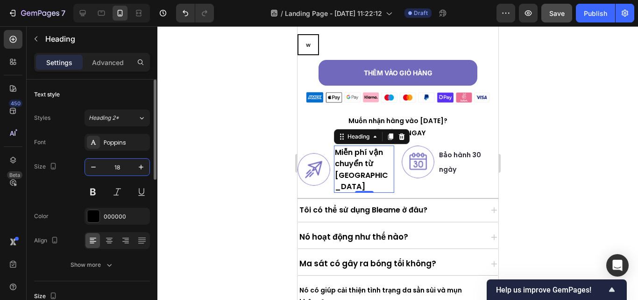
click at [102, 166] on input "18" at bounding box center [117, 166] width 31 height 17
click at [97, 166] on icon "button" at bounding box center [93, 166] width 9 height 9
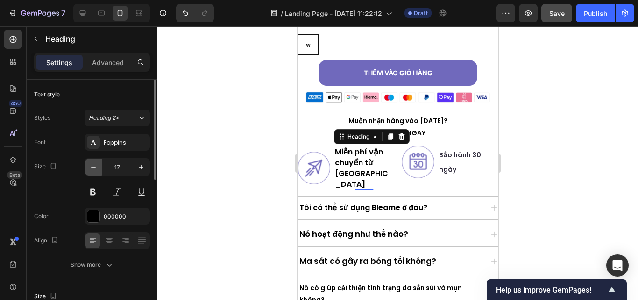
type input "16"
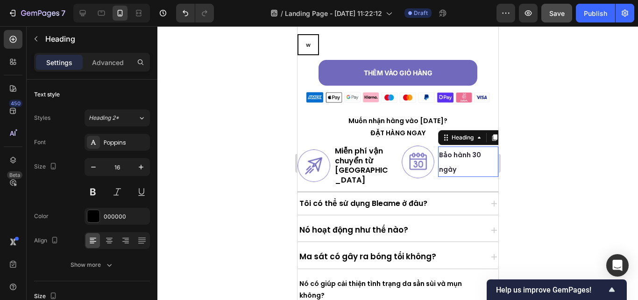
click at [448, 163] on h2 "Bảo hành 30 ngày" at bounding box center [468, 161] width 60 height 30
click at [448, 163] on p "Bảo hành 30 ngày" at bounding box center [468, 161] width 58 height 29
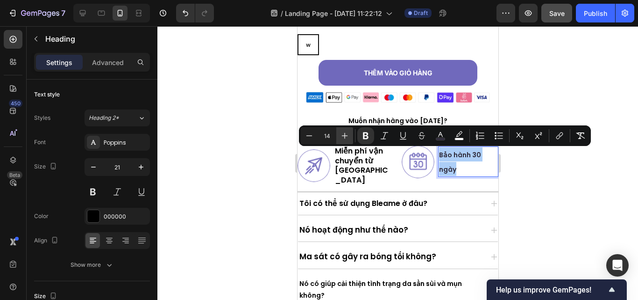
click at [346, 136] on icon "Editor contextual toolbar" at bounding box center [345, 136] width 6 height 6
click at [313, 141] on button "Minus" at bounding box center [309, 135] width 17 height 17
type input "16"
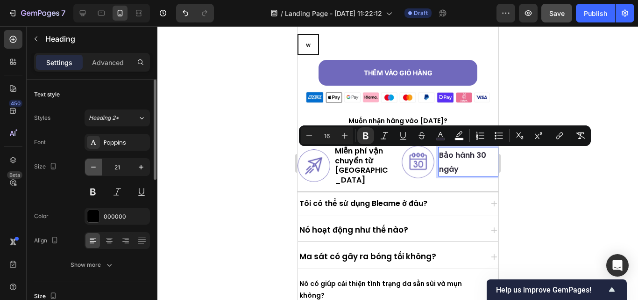
click at [94, 166] on icon "button" at bounding box center [93, 166] width 9 height 9
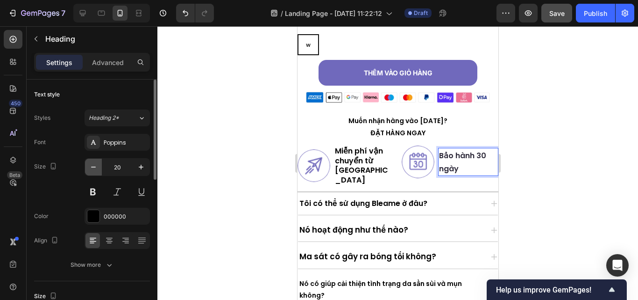
click at [94, 166] on icon "button" at bounding box center [93, 166] width 9 height 9
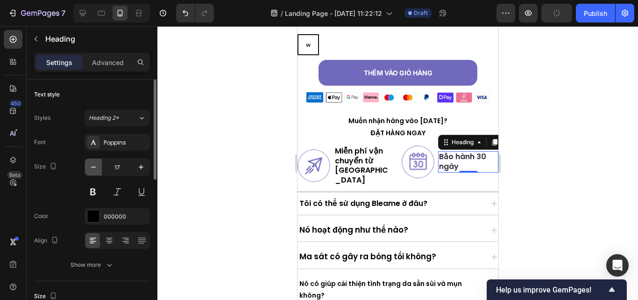
type input "16"
click at [520, 171] on div at bounding box center [397, 162] width 481 height 273
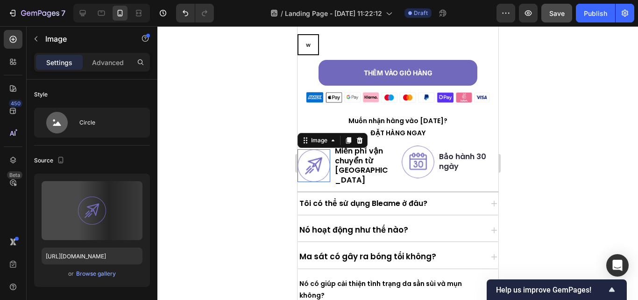
click at [320, 164] on img at bounding box center [313, 165] width 33 height 33
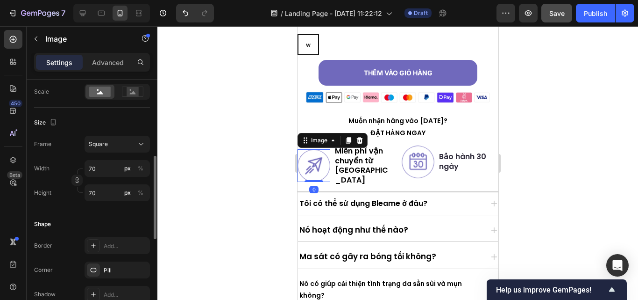
scroll to position [220, 0]
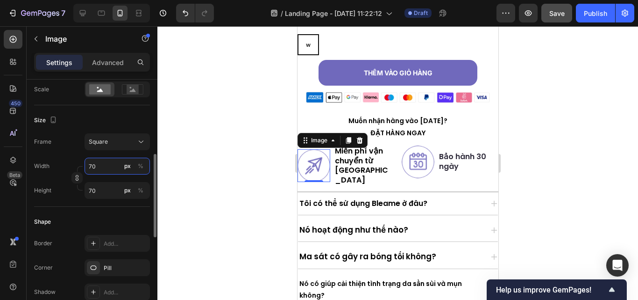
click at [97, 168] on input "70" at bounding box center [117, 165] width 65 height 17
type input "69"
type input "64"
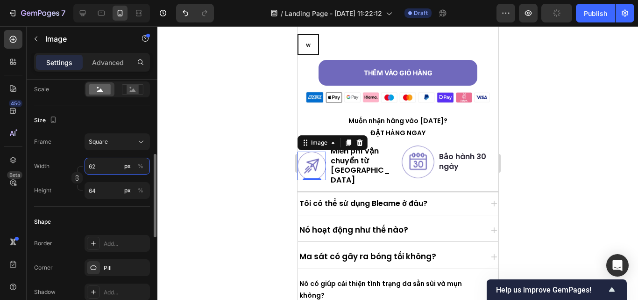
type input "61"
type input "60"
type input "59"
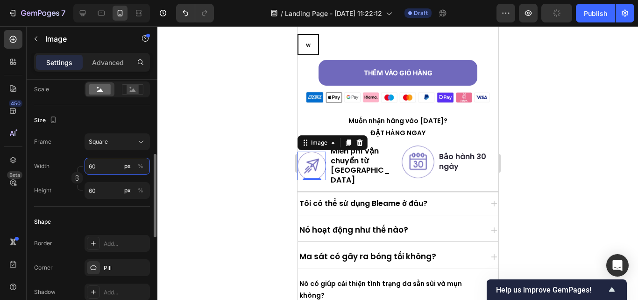
type input "59"
type input "58"
type input "57"
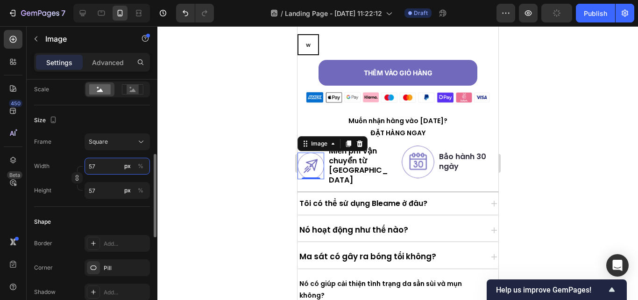
type input "56"
type input "55"
type input "54"
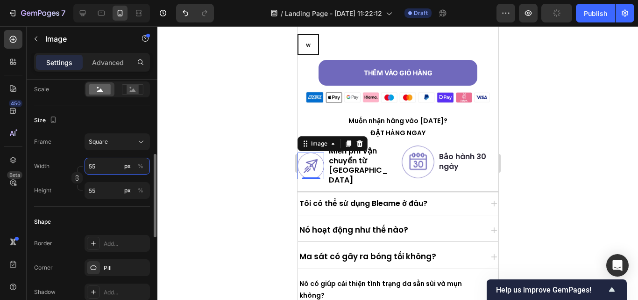
type input "54"
type input "53"
type input "52"
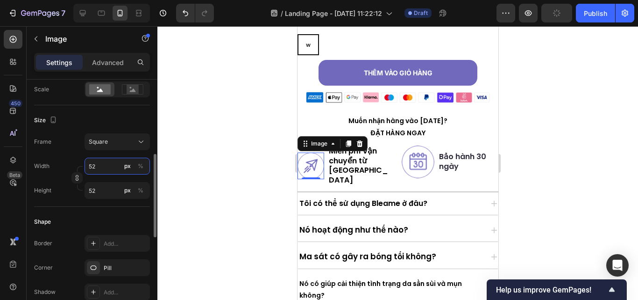
type input "51"
type input "50"
type input "49"
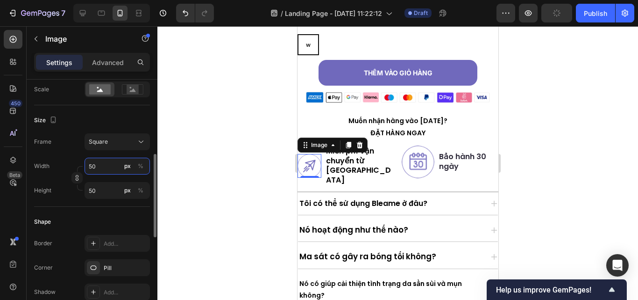
type input "49"
type input "48"
type input "47"
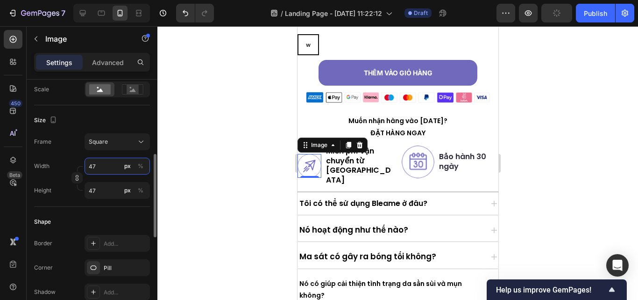
type input "46"
type input "45"
type input "46"
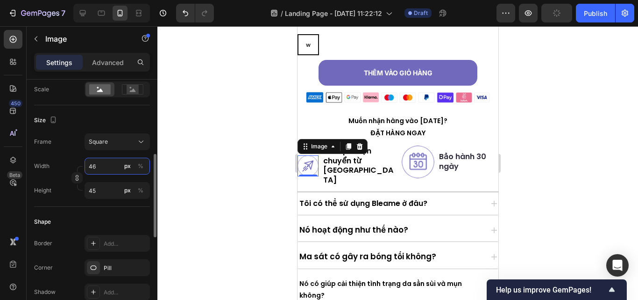
type input "46"
type input "45"
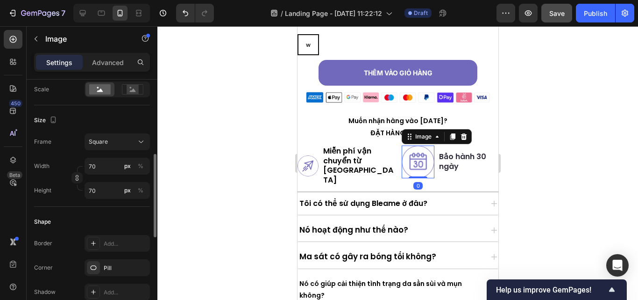
click at [409, 165] on img at bounding box center [417, 161] width 33 height 33
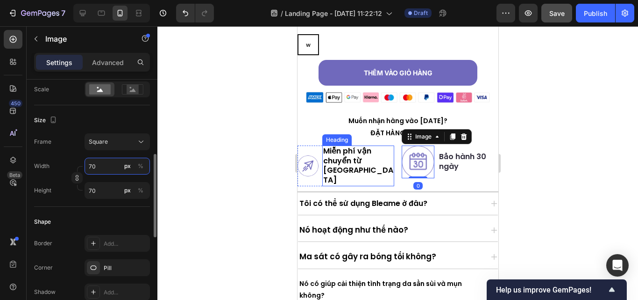
click at [105, 164] on input "70" at bounding box center [117, 165] width 65 height 17
type input "69"
type input "68"
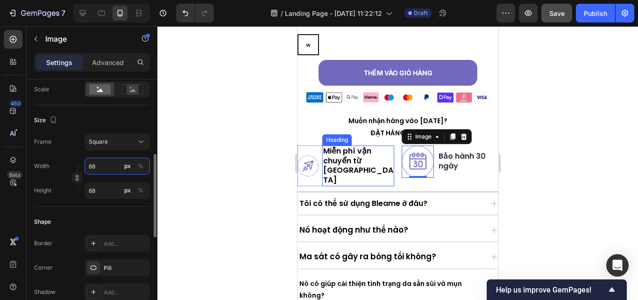
type input "67"
type input "66"
type input "65"
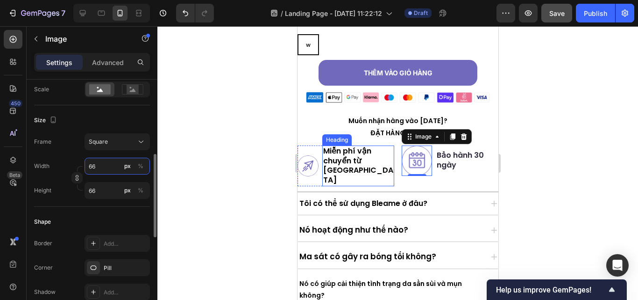
type input "65"
type input "64"
type input "63"
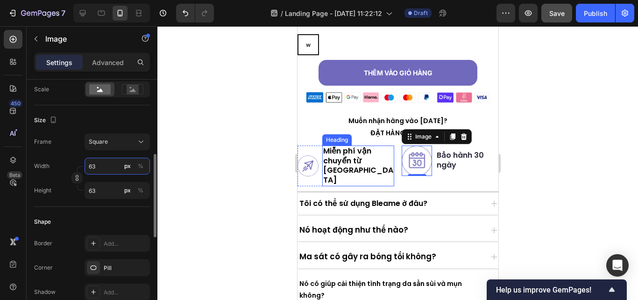
type input "62"
type input "61"
type input "60"
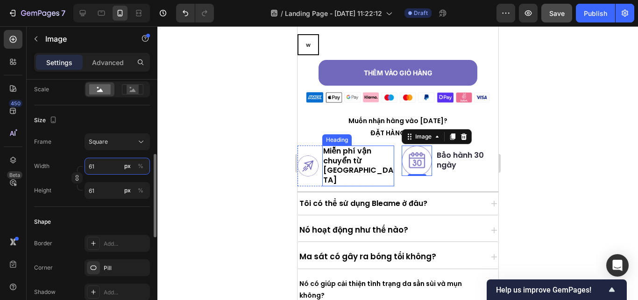
type input "60"
type input "59"
type input "58"
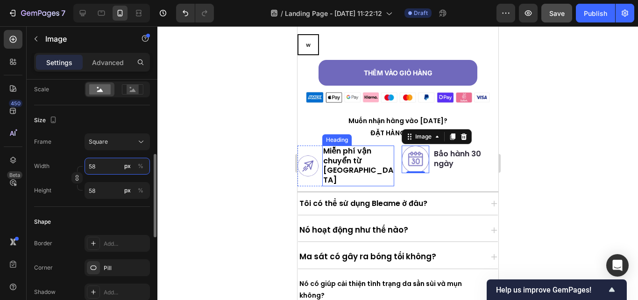
type input "57"
type input "56"
type input "55"
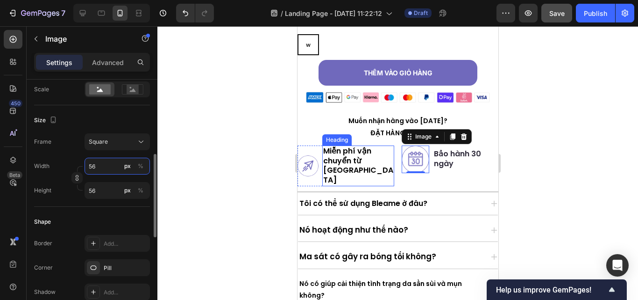
type input "55"
type input "54"
type input "53"
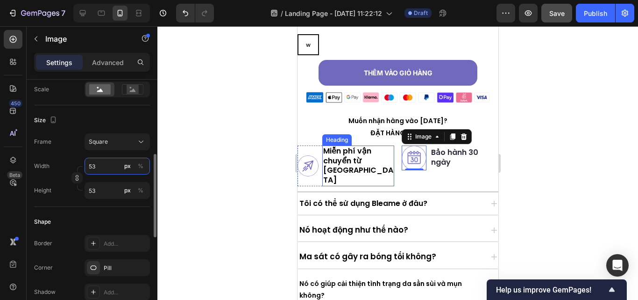
type input "52"
type input "51"
type input "50"
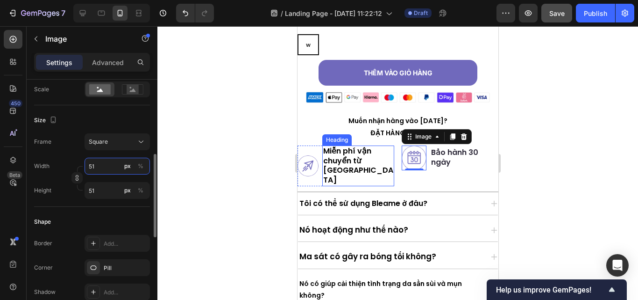
type input "50"
type input "49"
type input "48"
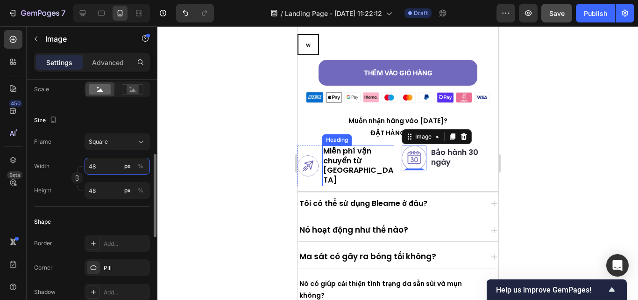
type input "47"
type input "46"
type input "45"
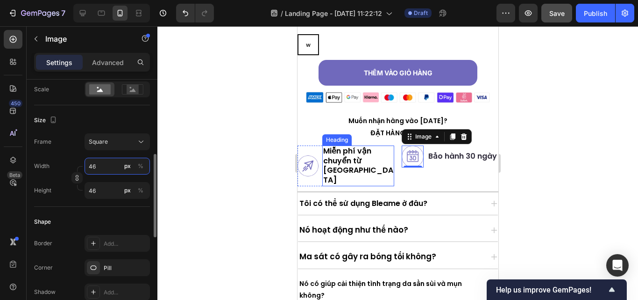
type input "45"
type input "44"
type input "43"
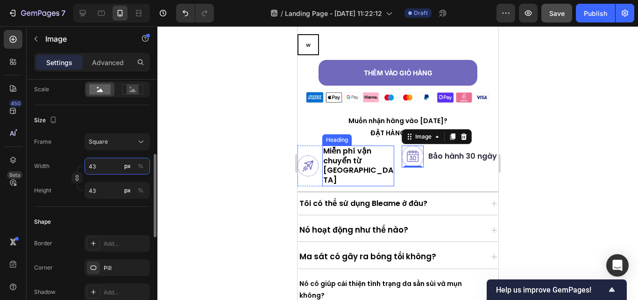
type input "42"
type input "41"
type input "40"
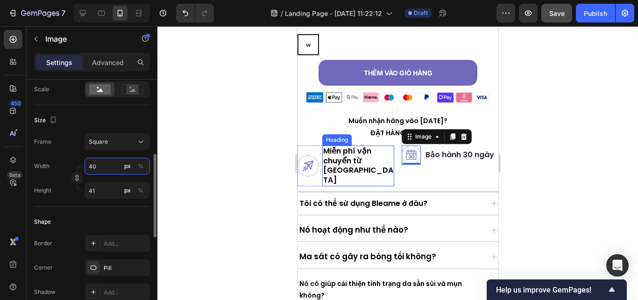
type input "40"
type input "41"
type input "42"
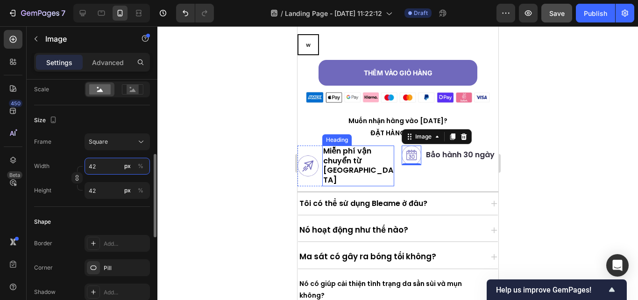
type input "43"
type input "44"
type input "45"
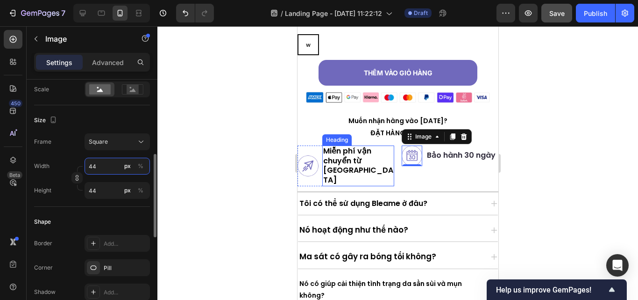
type input "45"
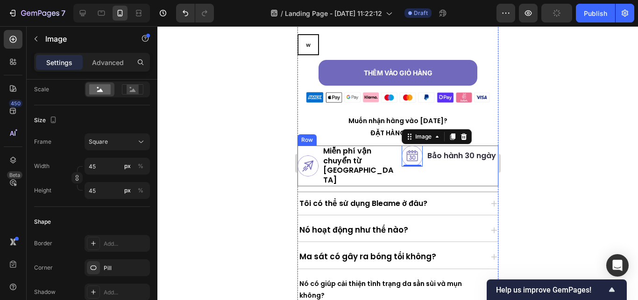
click at [395, 165] on div "Image ⁠⁠⁠⁠⁠⁠⁠ Miễn phí vận chuyển từ Hoa Kỳ Heading Row Image 0 ⁠⁠⁠⁠⁠⁠⁠ Bảo hàn…" at bounding box center [397, 165] width 201 height 41
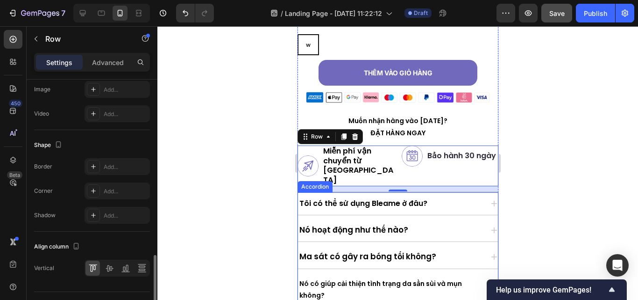
scroll to position [406, 0]
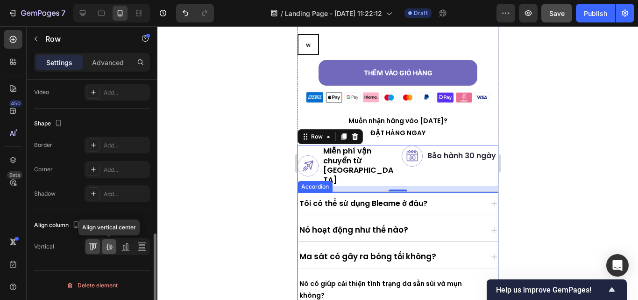
click at [107, 243] on icon at bounding box center [109, 246] width 9 height 9
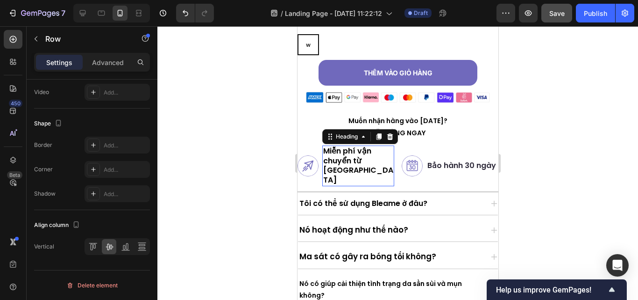
scroll to position [0, 0]
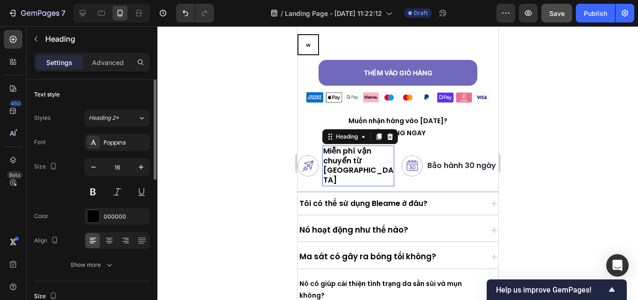
click at [384, 159] on strong "Miễn phí vận chuyển từ [GEOGRAPHIC_DATA]" at bounding box center [358, 165] width 70 height 40
click at [348, 152] on strong "Miễn phí vận chuyển từ [GEOGRAPHIC_DATA]" at bounding box center [358, 165] width 70 height 40
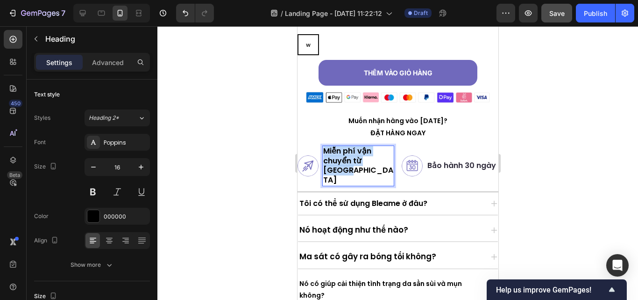
click at [348, 152] on strong "Miễn phí vận chuyển từ [GEOGRAPHIC_DATA]" at bounding box center [358, 165] width 70 height 40
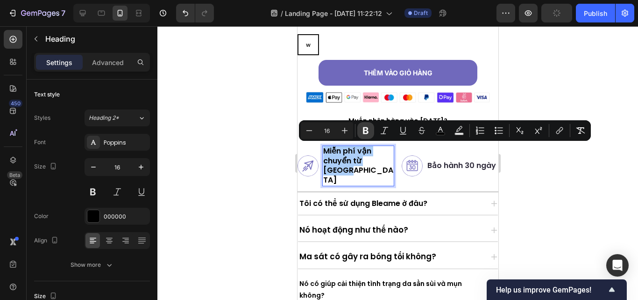
click at [368, 132] on icon "Editor contextual toolbar" at bounding box center [366, 130] width 6 height 7
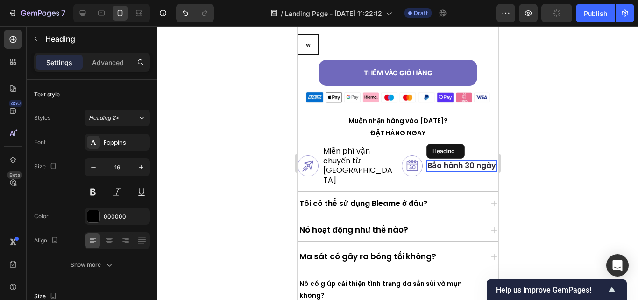
click at [441, 160] on strong "Bảo hành 30 ngày" at bounding box center [461, 165] width 69 height 11
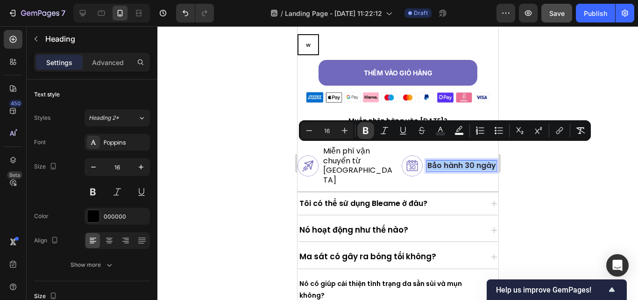
click at [370, 133] on icon "Editor contextual toolbar" at bounding box center [365, 130] width 9 height 9
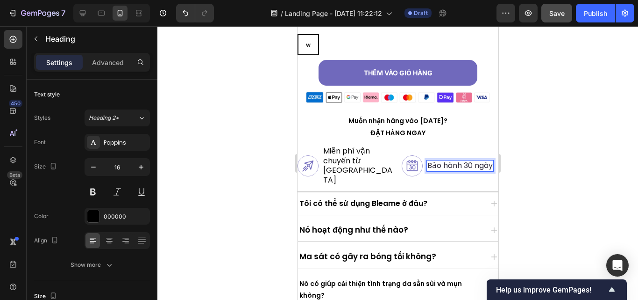
click at [511, 150] on div at bounding box center [397, 162] width 481 height 273
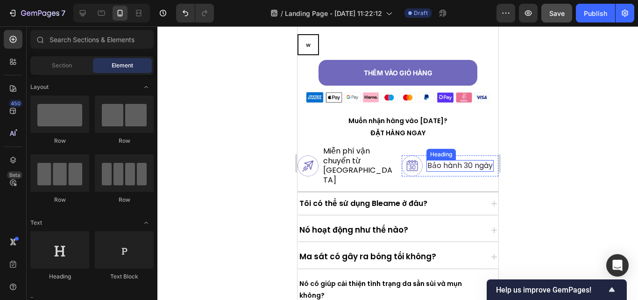
click at [443, 160] on span "Bảo hành 30 ngày" at bounding box center [459, 165] width 65 height 11
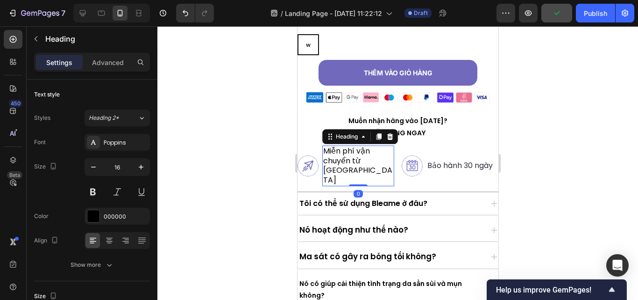
click at [339, 159] on span "Miễn phí vận chuyển từ [GEOGRAPHIC_DATA]" at bounding box center [357, 165] width 69 height 40
click at [520, 161] on div at bounding box center [397, 162] width 481 height 273
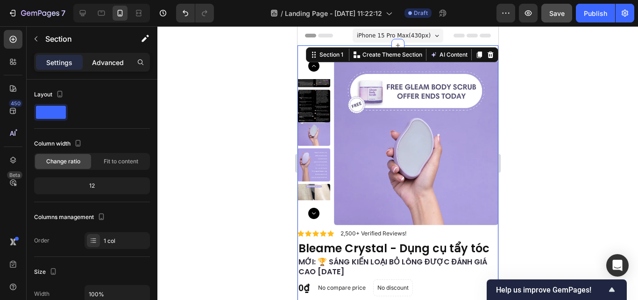
click at [112, 63] on p "Advanced" at bounding box center [108, 62] width 32 height 10
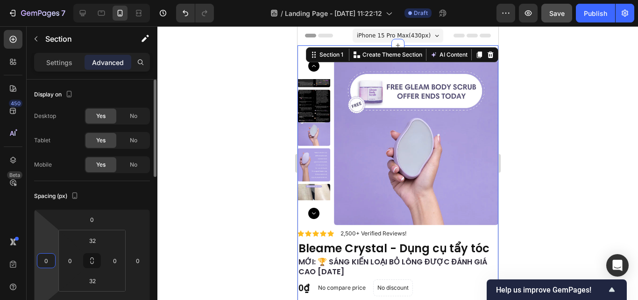
click at [50, 259] on input "0" at bounding box center [46, 260] width 14 height 14
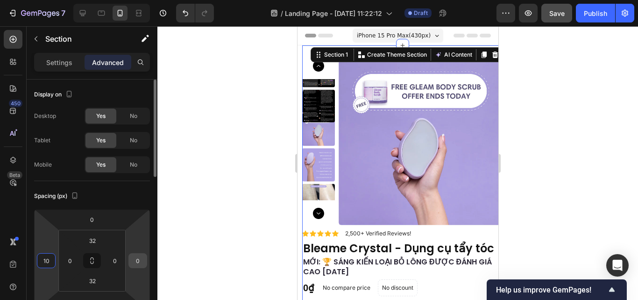
type input "10"
click at [142, 257] on input "0" at bounding box center [138, 260] width 14 height 14
click at [137, 258] on input "010" at bounding box center [138, 260] width 14 height 14
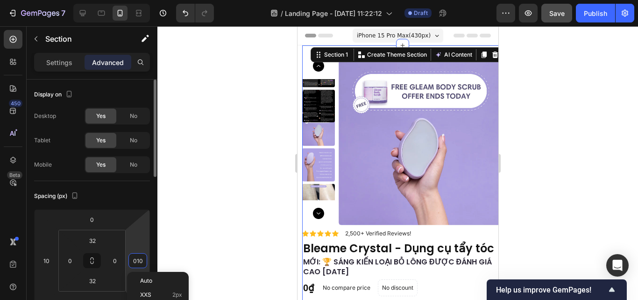
type input "0"
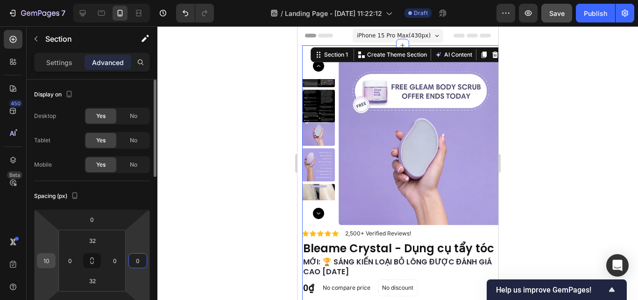
click at [47, 257] on input "10" at bounding box center [46, 260] width 14 height 14
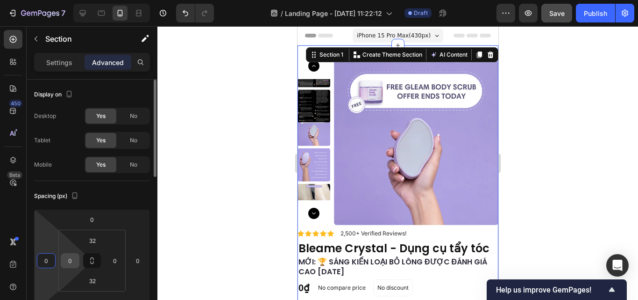
type input "0"
click at [72, 258] on input "0" at bounding box center [70, 260] width 14 height 14
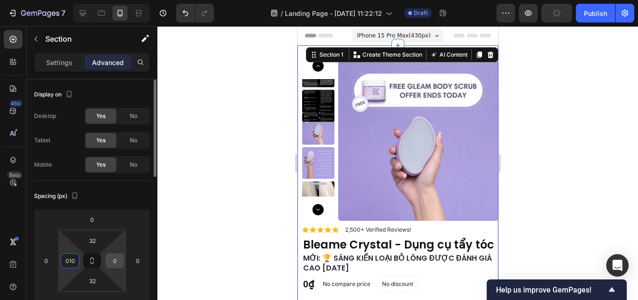
type input "10"
click at [119, 256] on input "0" at bounding box center [115, 260] width 14 height 14
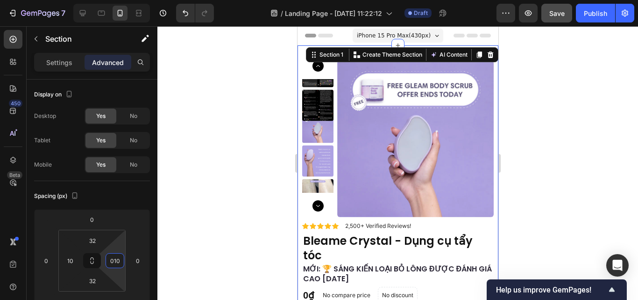
type input "10"
click at [216, 236] on div at bounding box center [397, 162] width 481 height 273
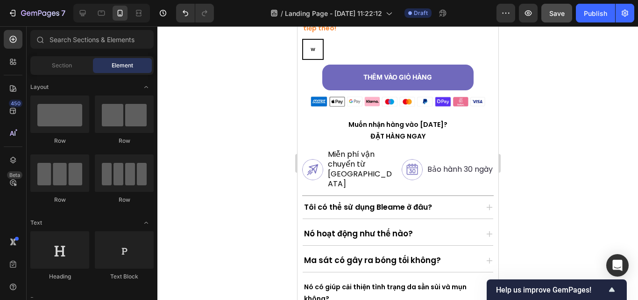
click at [338, 225] on div "Nó hoạt động như thế nào?" at bounding box center [397, 233] width 191 height 22
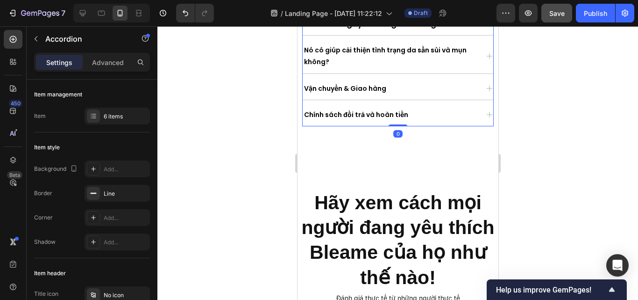
scroll to position [723, 0]
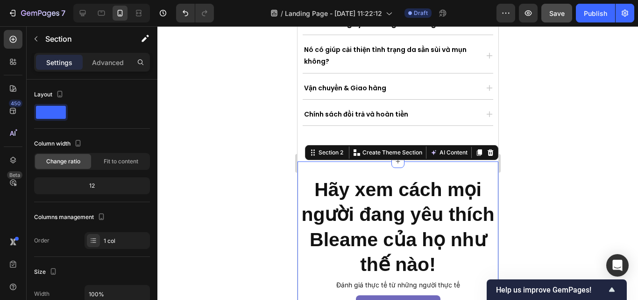
click at [107, 67] on div "Advanced" at bounding box center [108, 62] width 47 height 15
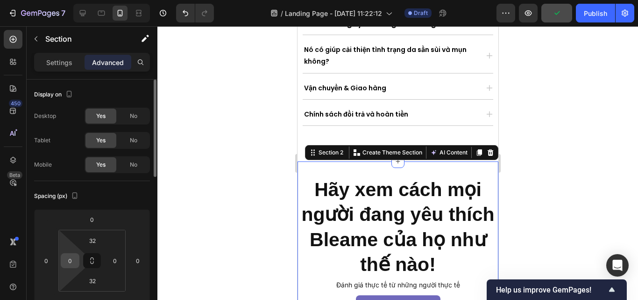
click at [76, 258] on input "0" at bounding box center [70, 260] width 14 height 14
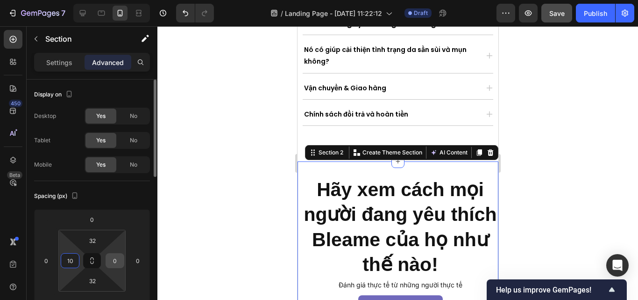
type input "10"
click at [117, 259] on input "0" at bounding box center [115, 260] width 14 height 14
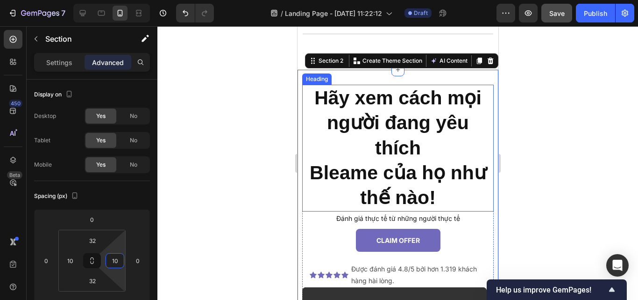
scroll to position [815, 0]
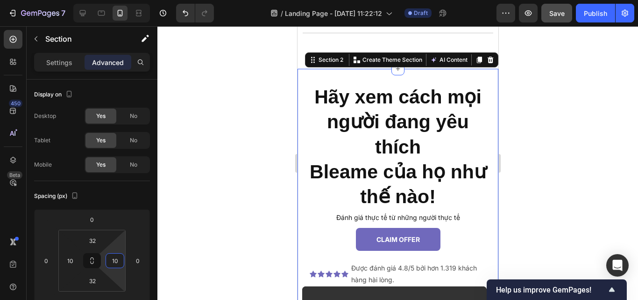
type input "10"
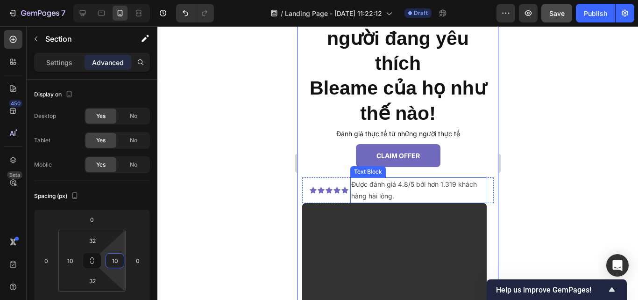
scroll to position [872, 0]
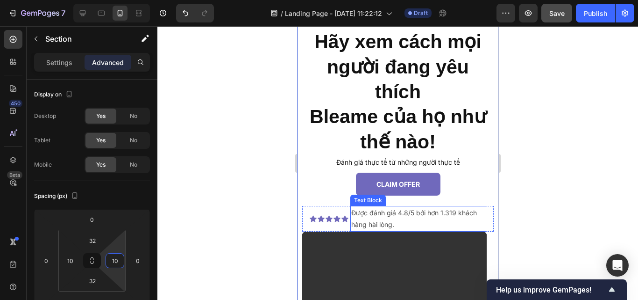
click at [383, 112] on h2 "Hãy xem cách mọi người đang yêu thích Bleame của họ như thế nào!" at bounding box center [398, 92] width 192 height 126
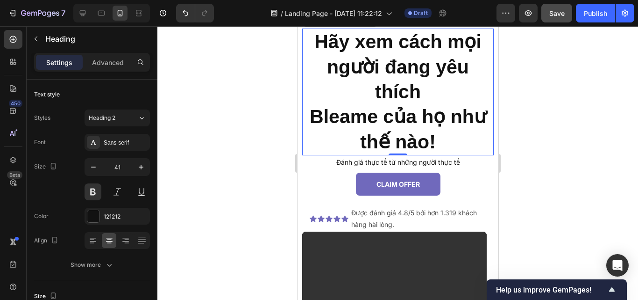
scroll to position [838, 0]
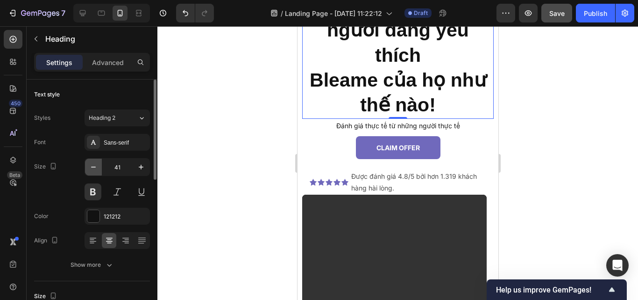
click at [93, 163] on icon "button" at bounding box center [93, 166] width 9 height 9
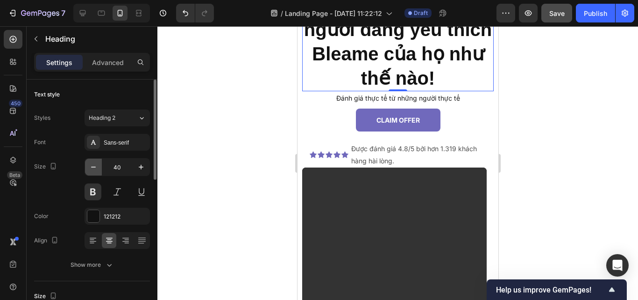
click at [93, 163] on icon "button" at bounding box center [93, 166] width 9 height 9
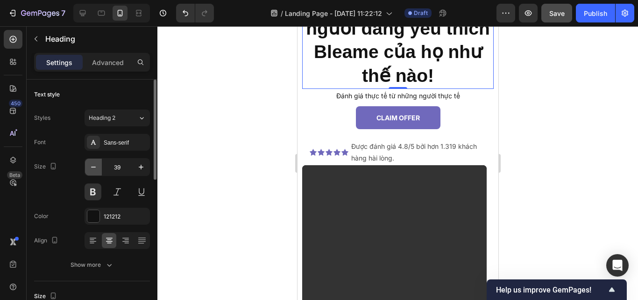
click at [93, 163] on icon "button" at bounding box center [93, 166] width 9 height 9
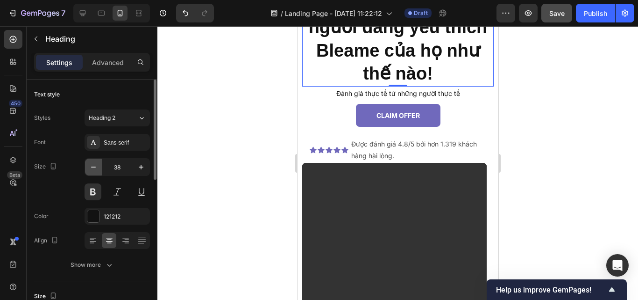
click at [93, 163] on icon "button" at bounding box center [93, 166] width 9 height 9
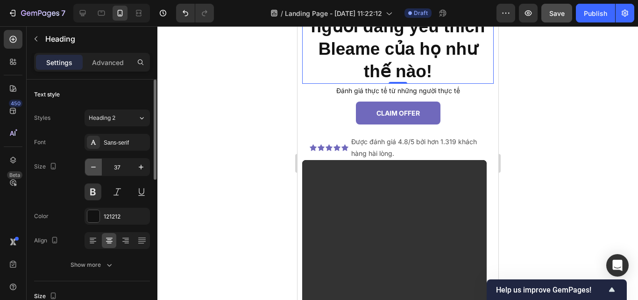
click at [93, 163] on icon "button" at bounding box center [93, 166] width 9 height 9
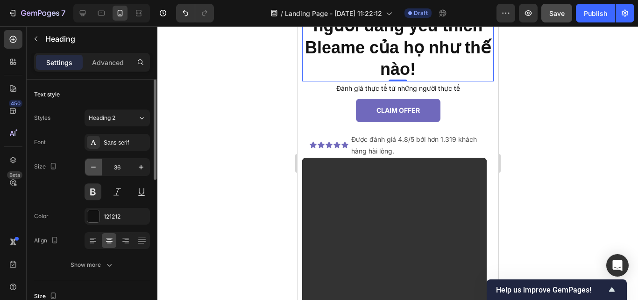
click at [93, 163] on icon "button" at bounding box center [93, 166] width 9 height 9
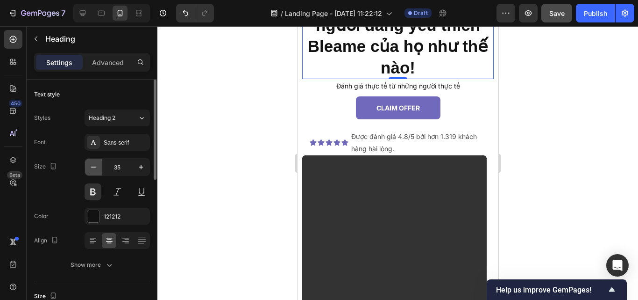
click at [93, 163] on icon "button" at bounding box center [93, 166] width 9 height 9
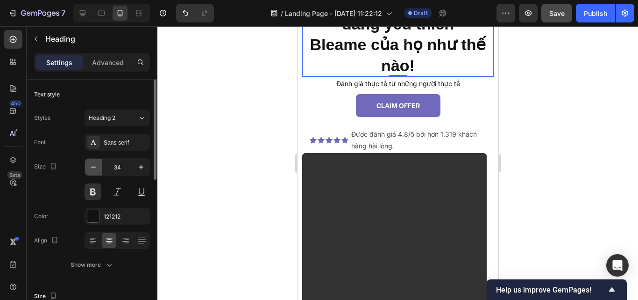
click at [93, 163] on icon "button" at bounding box center [93, 166] width 9 height 9
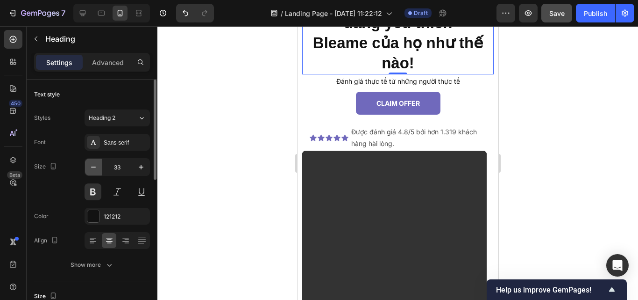
click at [93, 163] on icon "button" at bounding box center [93, 166] width 9 height 9
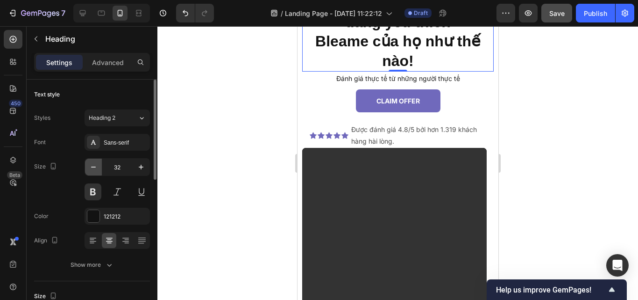
click at [93, 163] on icon "button" at bounding box center [93, 166] width 9 height 9
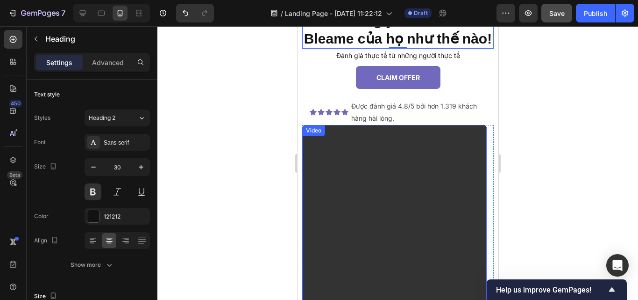
scroll to position [695, 0]
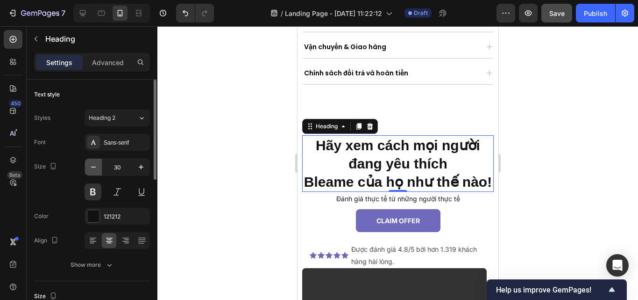
click at [94, 164] on icon "button" at bounding box center [93, 166] width 9 height 9
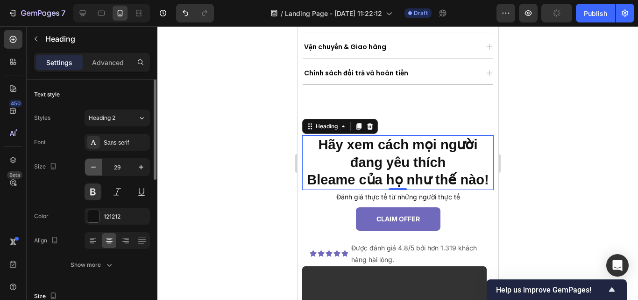
click at [94, 164] on icon "button" at bounding box center [93, 166] width 9 height 9
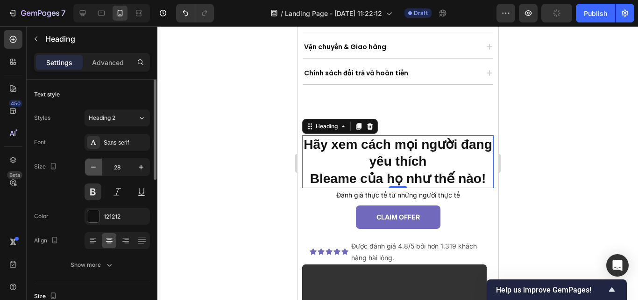
click at [94, 164] on icon "button" at bounding box center [93, 166] width 9 height 9
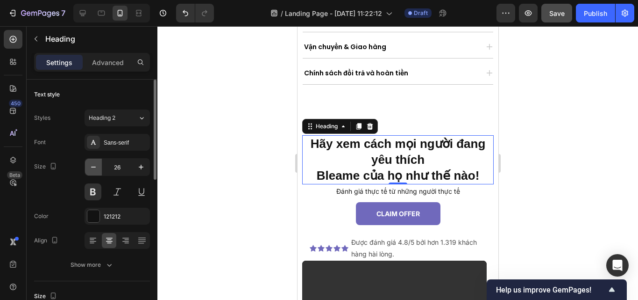
click at [94, 164] on icon "button" at bounding box center [93, 166] width 9 height 9
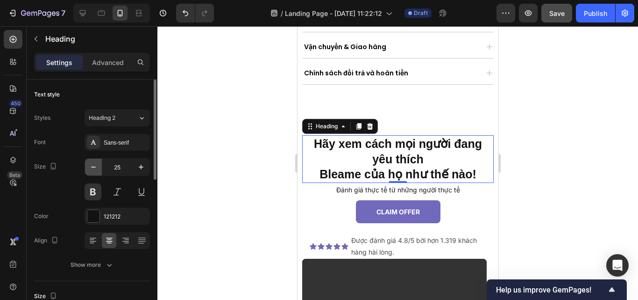
click at [94, 164] on icon "button" at bounding box center [93, 166] width 9 height 9
type input "24"
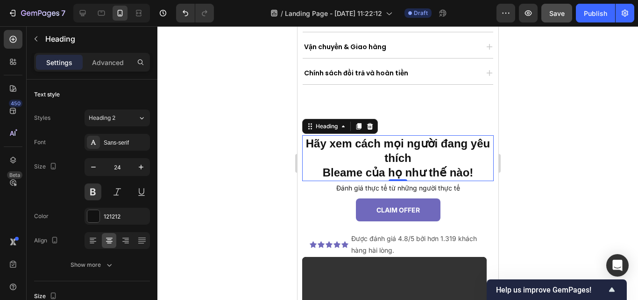
click at [316, 174] on h2 "Hãy xem cách mọi người đang yêu thích Bleame của họ như thế nào!" at bounding box center [398, 158] width 192 height 46
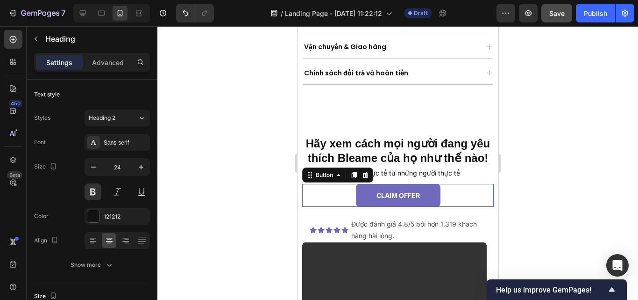
click at [468, 202] on div "CLAIM OFFER Button 0" at bounding box center [398, 195] width 192 height 23
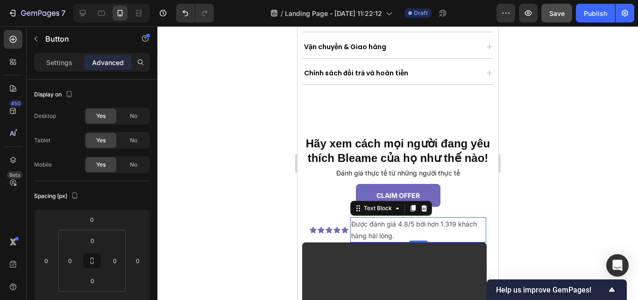
click at [418, 241] on p "Được đánh giá 4.8/5 bởi hơn 1.319 khách hàng hài lòng." at bounding box center [418, 229] width 134 height 23
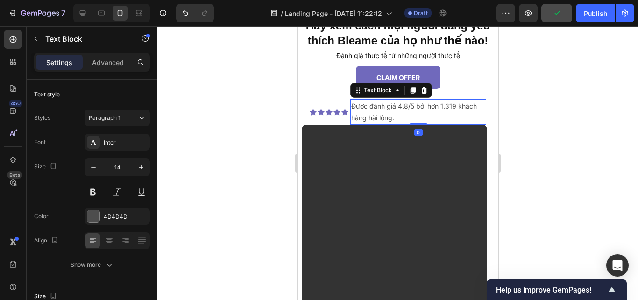
scroll to position [863, 0]
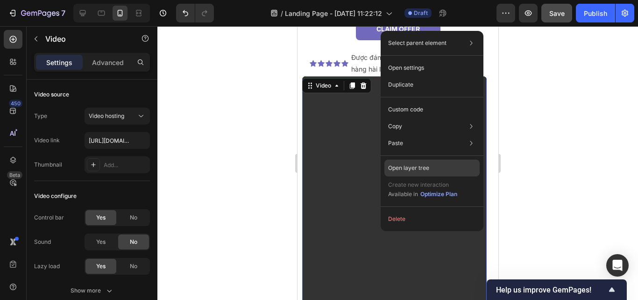
click at [409, 172] on div "Open layer tree" at bounding box center [432, 167] width 95 height 17
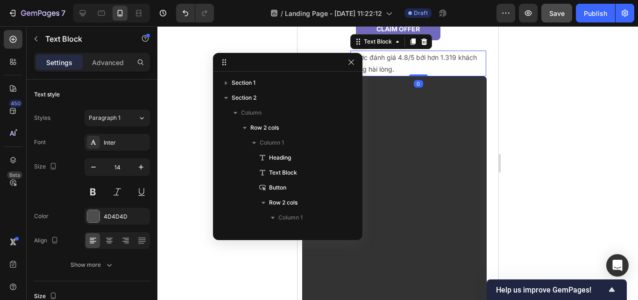
click at [414, 75] on p "Được đánh giá 4.8/5 bởi hơn 1.319 khách hàng hài lòng." at bounding box center [418, 62] width 134 height 23
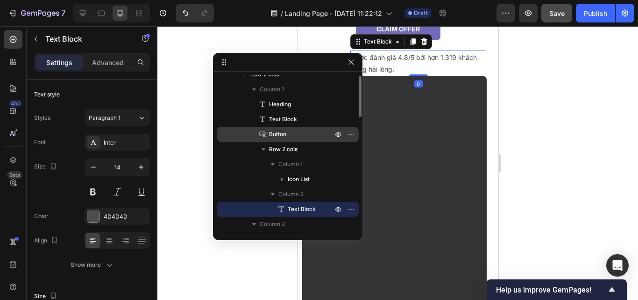
scroll to position [61, 0]
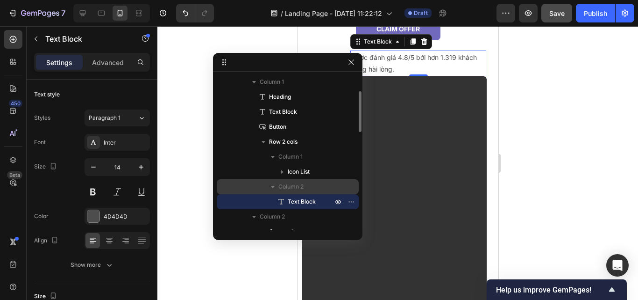
click at [297, 189] on span "Column 2" at bounding box center [291, 186] width 25 height 9
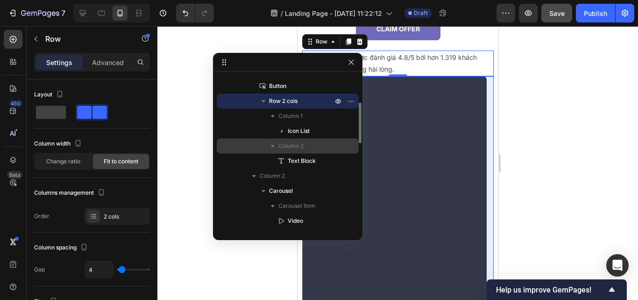
scroll to position [103, 0]
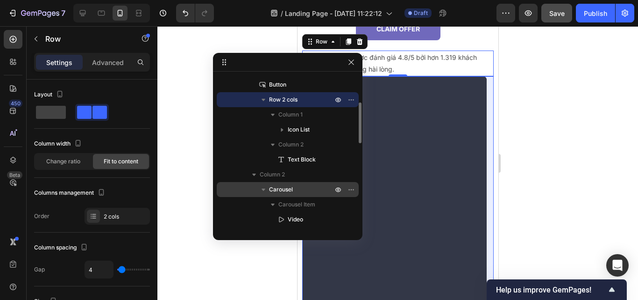
click at [282, 186] on span "Carousel" at bounding box center [281, 189] width 24 height 9
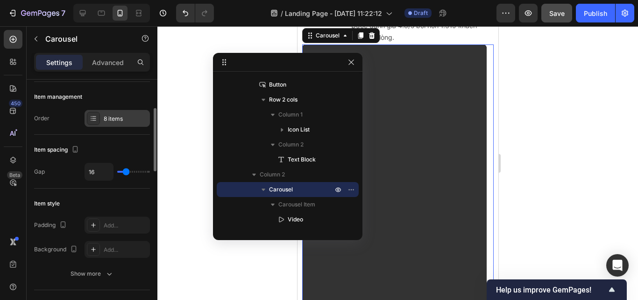
scroll to position [0, 0]
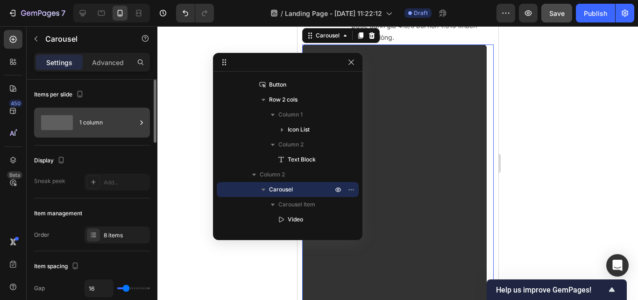
click at [105, 123] on div "1 column" at bounding box center [107, 122] width 57 height 21
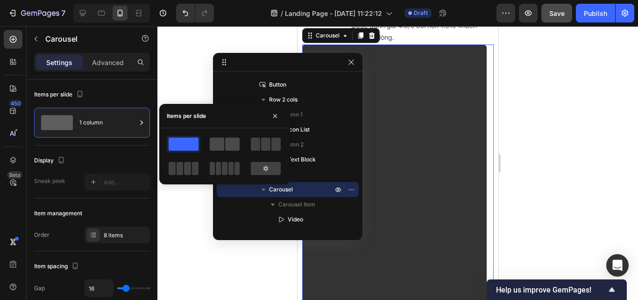
click at [212, 143] on span at bounding box center [217, 143] width 14 height 13
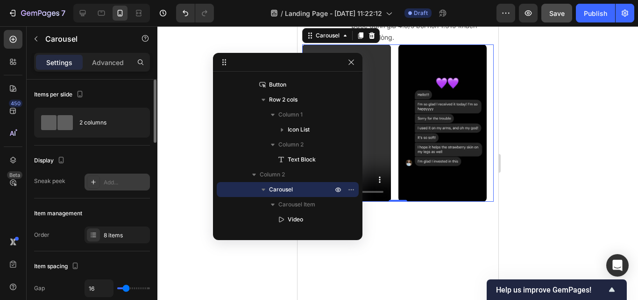
click at [114, 175] on div "Add..." at bounding box center [117, 181] width 65 height 17
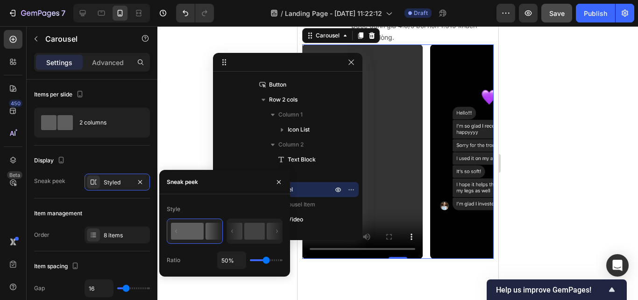
type input "30%"
type input "30"
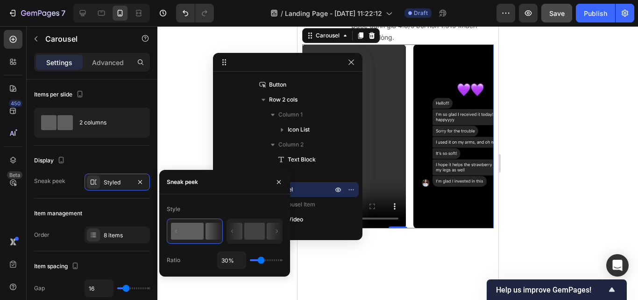
type input "27%"
type input "27"
type input "21%"
type input "21"
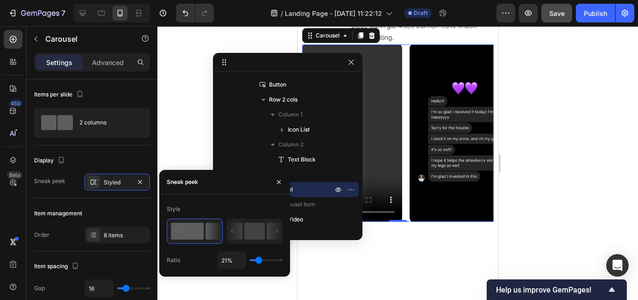
type input "17%"
type input "17"
type input "12%"
type input "12"
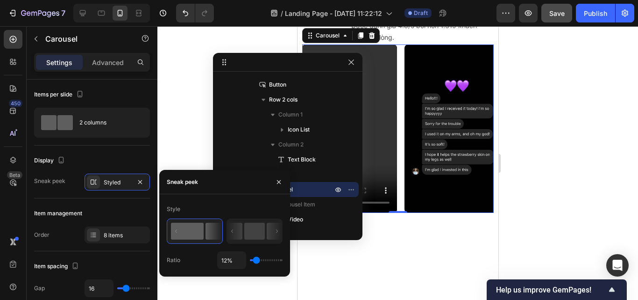
type input "1%"
type input "1"
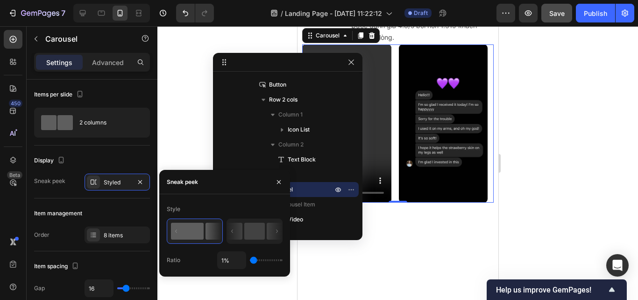
type input "43%"
type input "43"
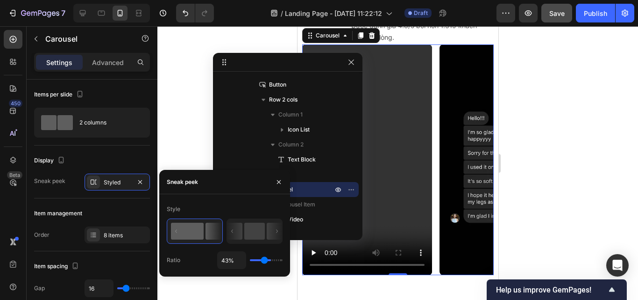
type input "60%"
type input "60"
type input "65%"
type input "65"
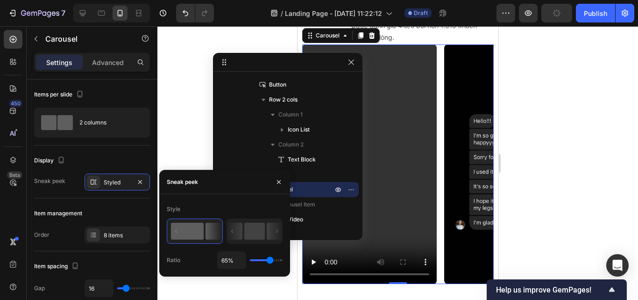
type input "47%"
type input "47"
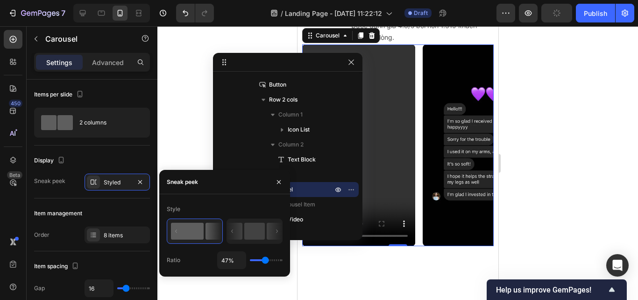
type input "41%"
type input "41"
type input "40%"
drag, startPoint x: 264, startPoint y: 258, endPoint x: 264, endPoint y: 265, distance: 7.5
type input "40"
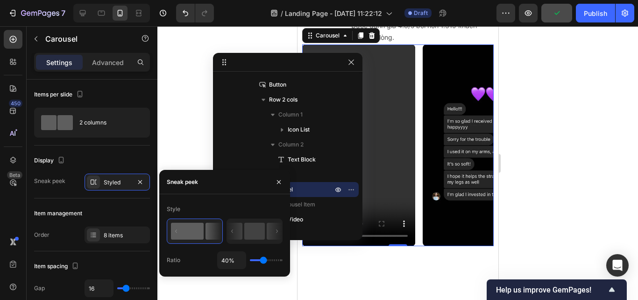
click at [264, 261] on input "range" at bounding box center [266, 260] width 33 height 2
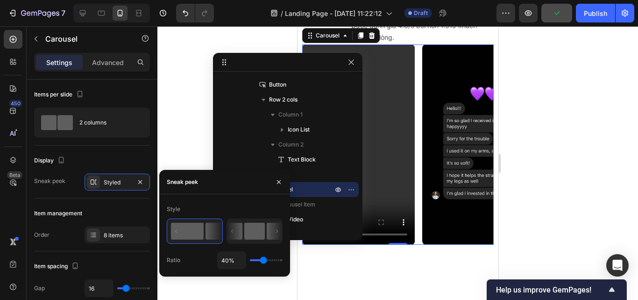
click at [258, 243] on icon at bounding box center [254, 231] width 55 height 24
type input "50%"
type input "50"
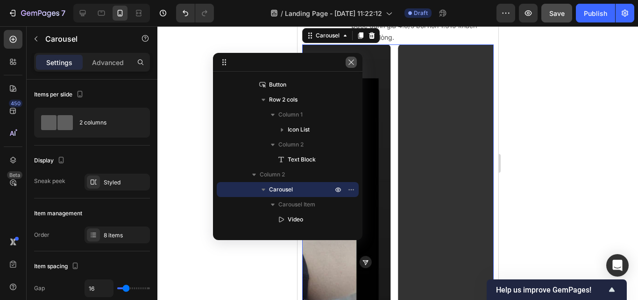
click at [347, 61] on button "button" at bounding box center [351, 62] width 11 height 11
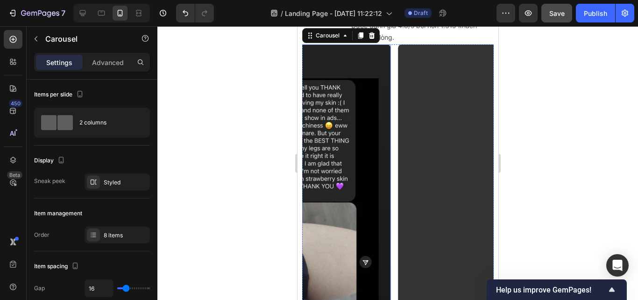
scroll to position [997, 0]
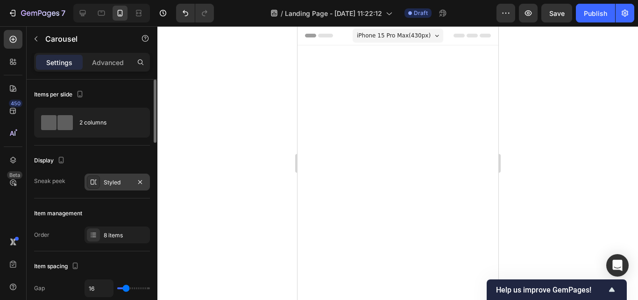
scroll to position [1013, 0]
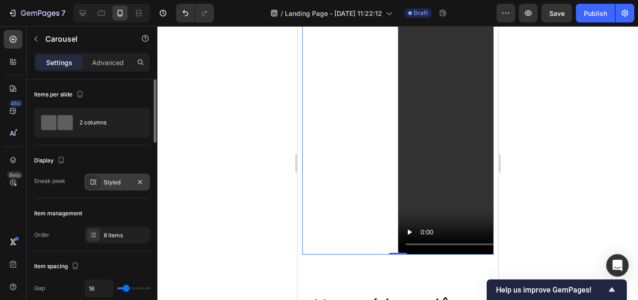
click at [110, 184] on div "Styled" at bounding box center [117, 182] width 27 height 8
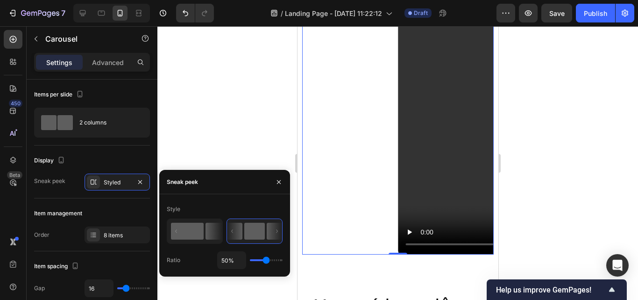
click at [203, 232] on rect at bounding box center [187, 230] width 33 height 17
type input "40%"
type input "40"
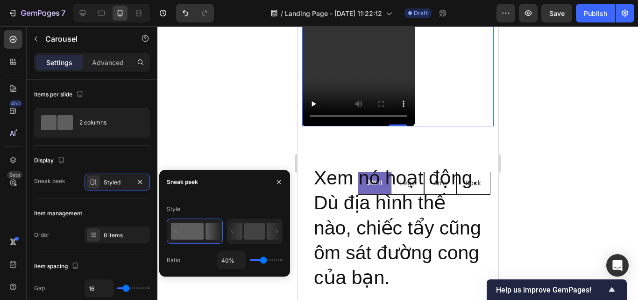
click at [555, 157] on div at bounding box center [397, 162] width 481 height 273
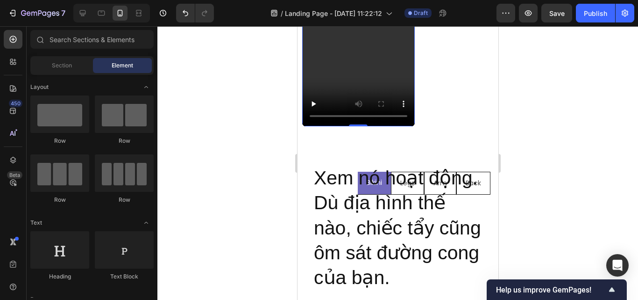
click at [372, 66] on video at bounding box center [358, 26] width 113 height 200
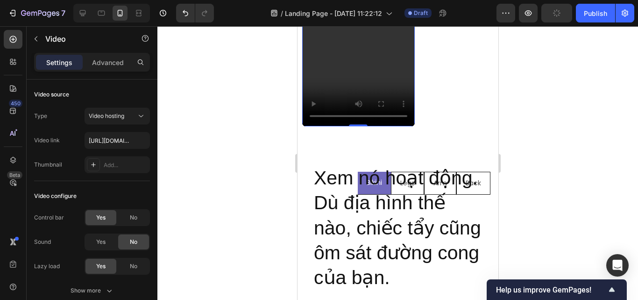
drag, startPoint x: 132, startPoint y: 216, endPoint x: 221, endPoint y: 153, distance: 108.9
click at [133, 215] on span "No" at bounding box center [133, 217] width 7 height 8
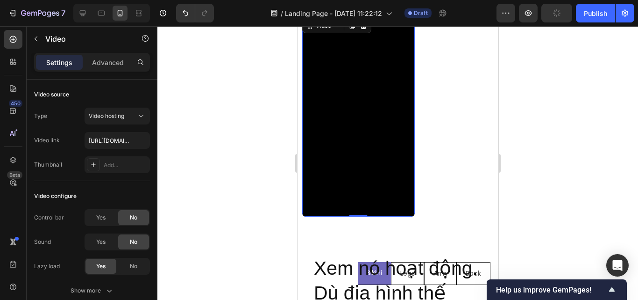
scroll to position [876, 0]
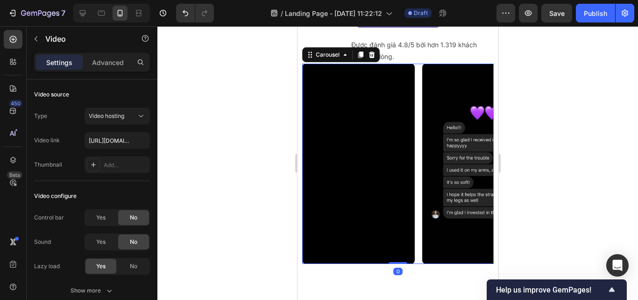
click at [418, 177] on div "Video Image Video Video Image Image Video Image" at bounding box center [398, 164] width 192 height 200
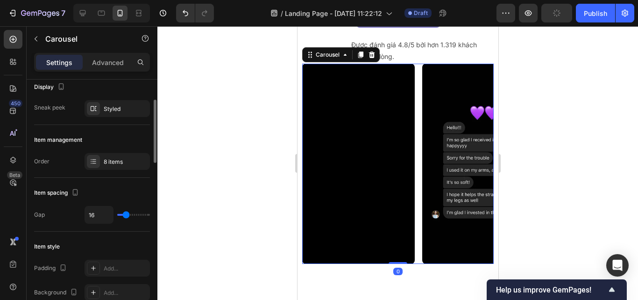
scroll to position [76, 0]
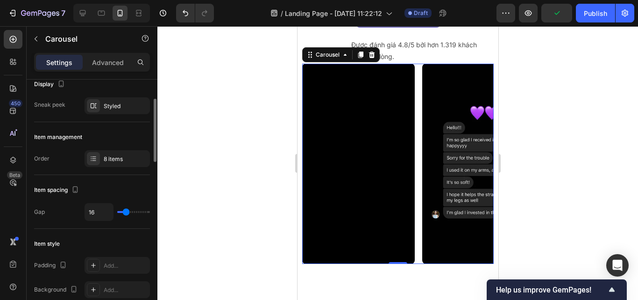
type input "7"
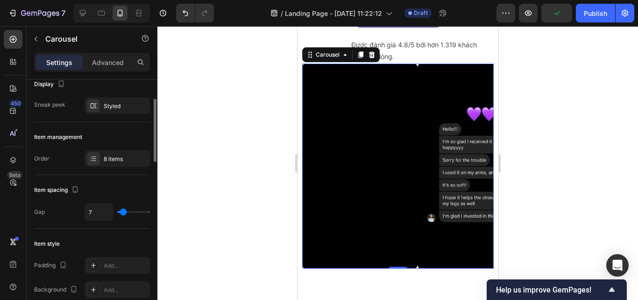
type input "0"
type input "4"
type input "7"
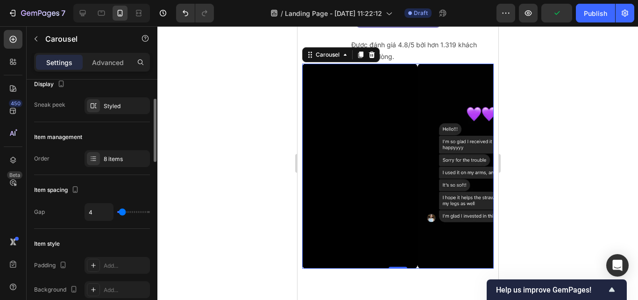
type input "7"
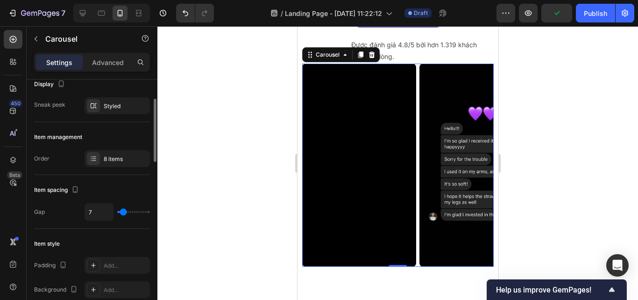
type input "9"
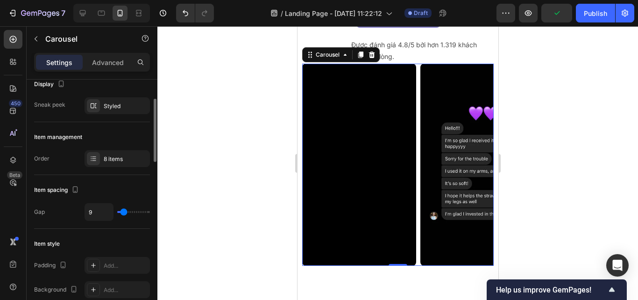
type input "9"
click at [124, 213] on input "range" at bounding box center [133, 212] width 33 height 2
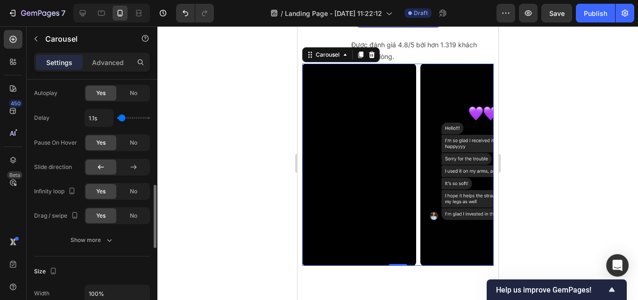
scroll to position [411, 0]
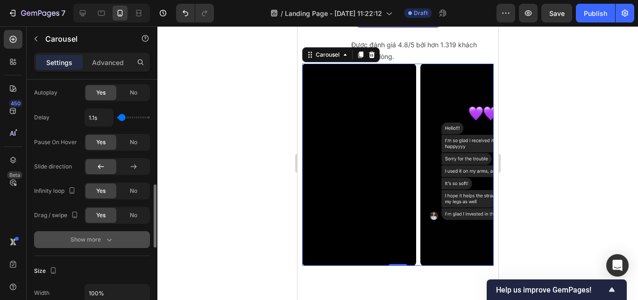
click at [105, 239] on icon "button" at bounding box center [109, 239] width 9 height 9
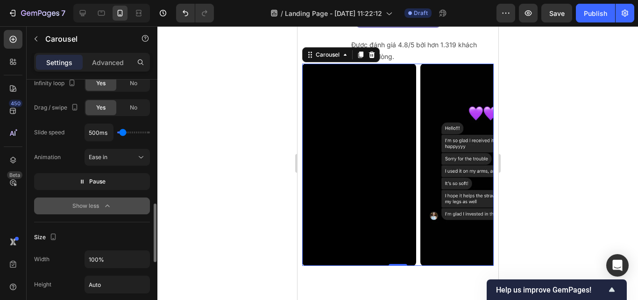
scroll to position [519, 0]
click at [100, 172] on div "Slide speed 500ms Animation Ease in Pause" at bounding box center [92, 156] width 116 height 66
click at [100, 178] on span "Pause" at bounding box center [97, 180] width 16 height 9
click at [111, 182] on button "Preview" at bounding box center [92, 180] width 116 height 17
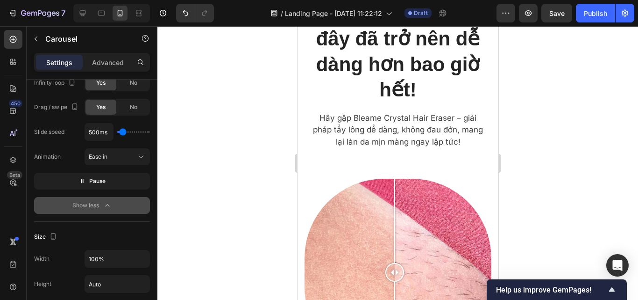
scroll to position [1426, 0]
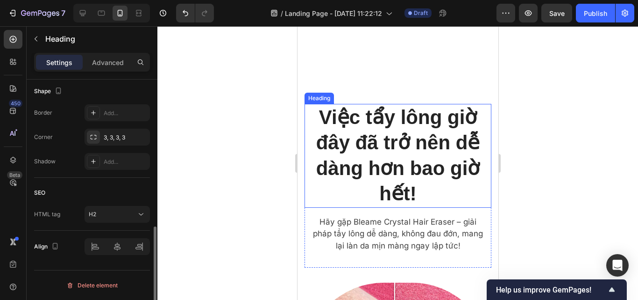
click at [367, 175] on h2 "Việc tẩy lông giờ đây đã trở nên dễ dàng hơn bao giờ hết!" at bounding box center [398, 156] width 172 height 104
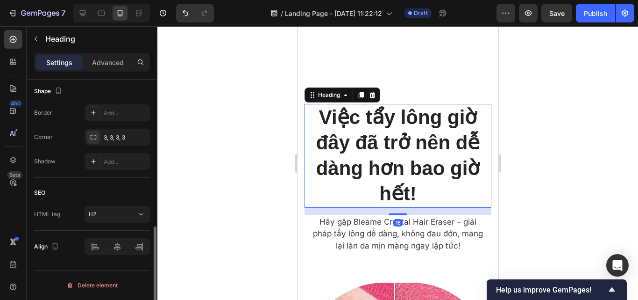
scroll to position [0, 0]
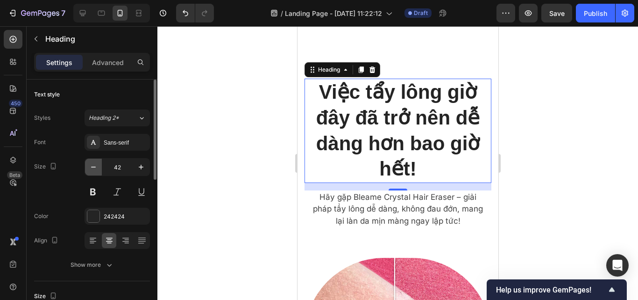
click at [96, 165] on icon "button" at bounding box center [93, 166] width 9 height 9
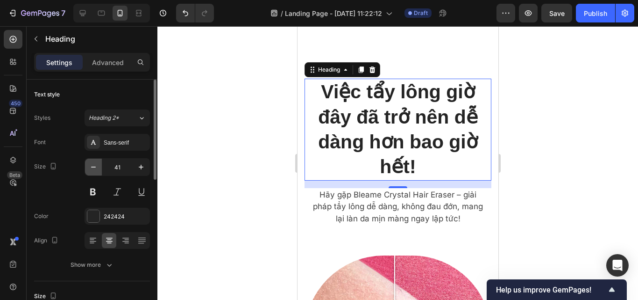
click at [96, 165] on icon "button" at bounding box center [93, 166] width 9 height 9
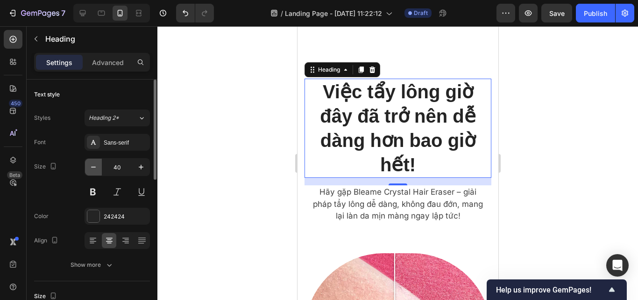
click at [96, 165] on icon "button" at bounding box center [93, 166] width 9 height 9
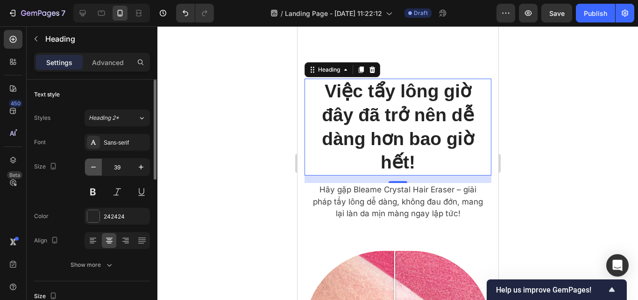
click at [96, 165] on icon "button" at bounding box center [93, 166] width 9 height 9
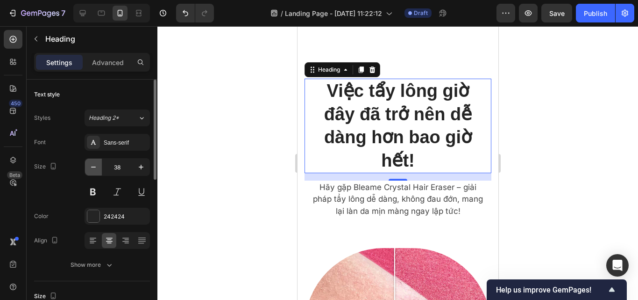
click at [96, 165] on icon "button" at bounding box center [93, 166] width 9 height 9
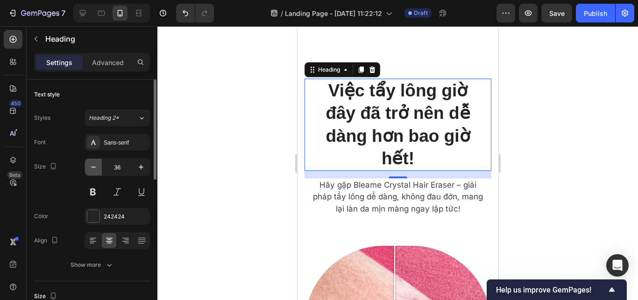
click at [96, 165] on icon "button" at bounding box center [93, 166] width 9 height 9
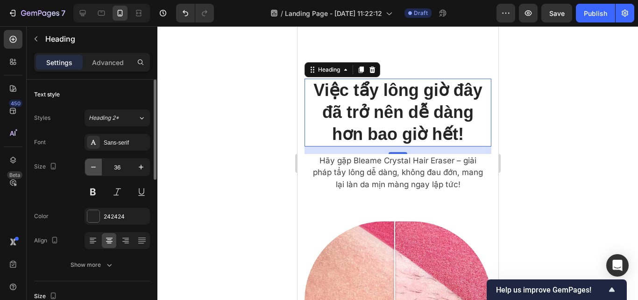
click at [96, 165] on icon "button" at bounding box center [93, 166] width 9 height 9
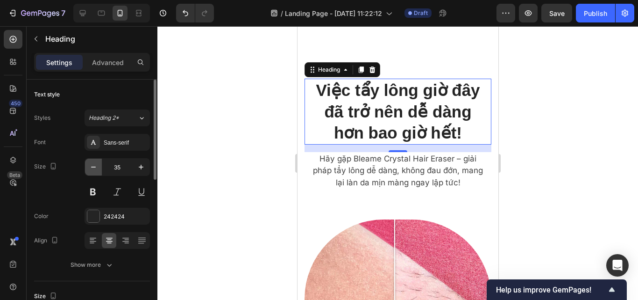
click at [96, 165] on icon "button" at bounding box center [93, 166] width 9 height 9
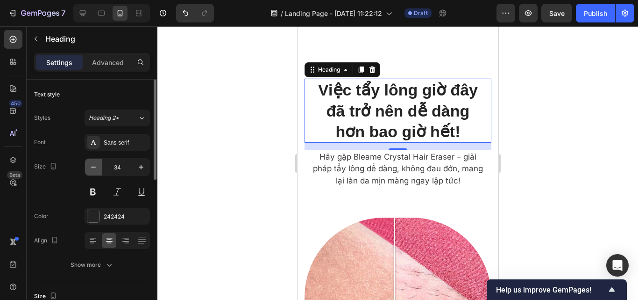
click at [96, 165] on icon "button" at bounding box center [93, 166] width 9 height 9
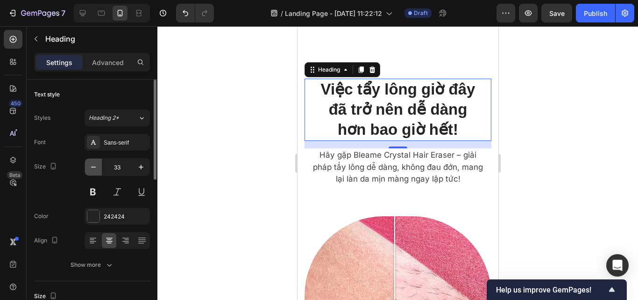
click at [96, 165] on icon "button" at bounding box center [93, 166] width 9 height 9
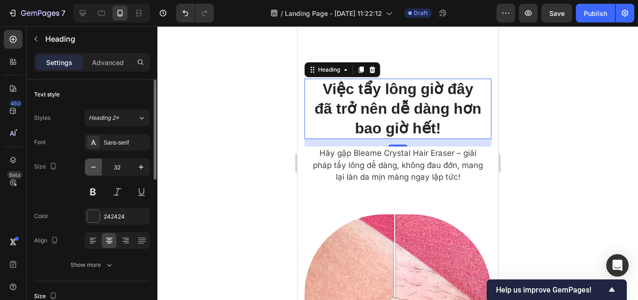
click at [96, 165] on icon "button" at bounding box center [93, 166] width 9 height 9
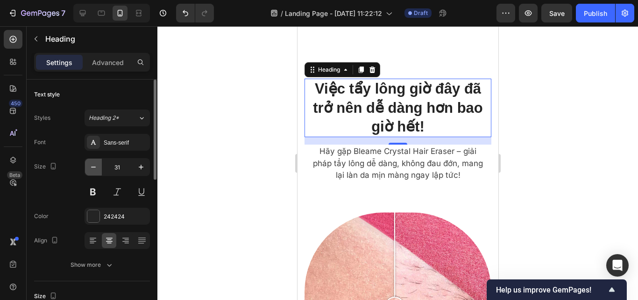
click at [96, 165] on icon "button" at bounding box center [93, 166] width 9 height 9
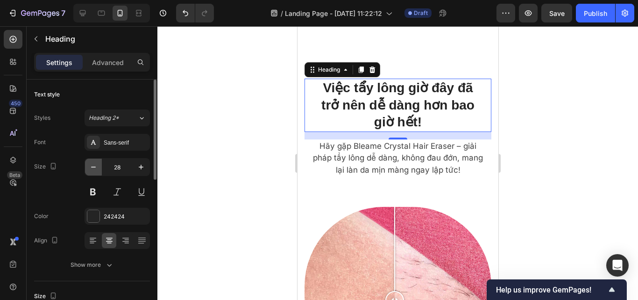
click at [96, 165] on icon "button" at bounding box center [93, 166] width 9 height 9
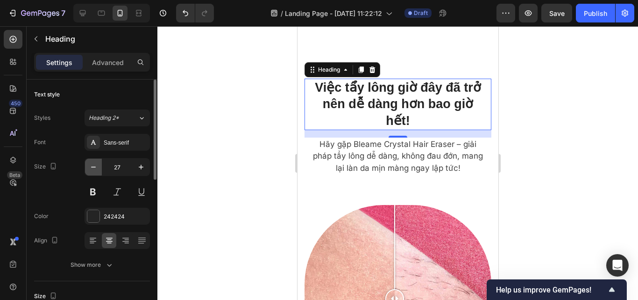
click at [96, 165] on icon "button" at bounding box center [93, 166] width 9 height 9
type input "26"
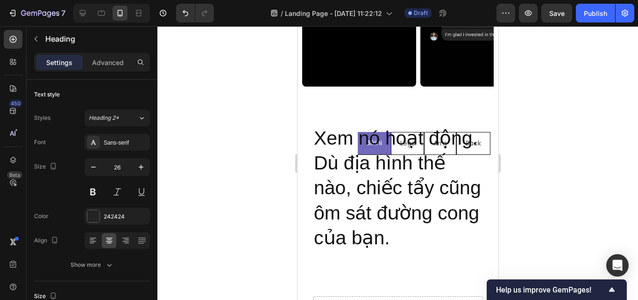
scroll to position [1038, 0]
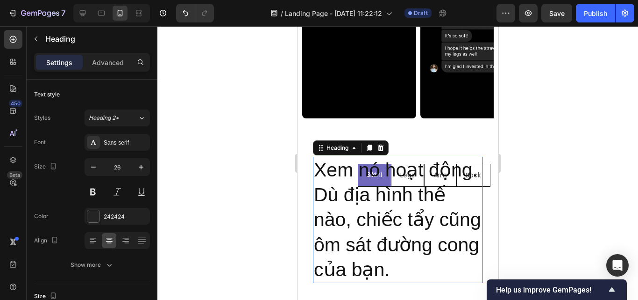
click at [406, 225] on h2 "Xem nó hoạt động. Dù địa hình thế nào, chiếc tẩy cũng ôm sát đường cong của bạn." at bounding box center [398, 220] width 170 height 126
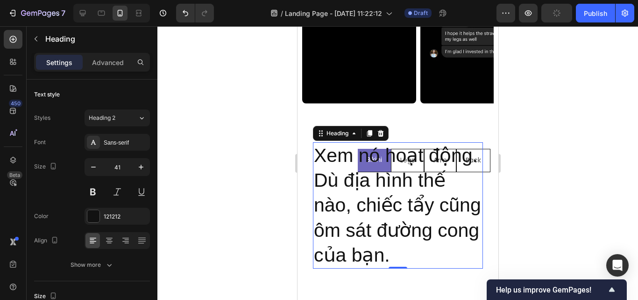
click at [395, 175] on h2 "Xem nó hoạt động. Dù địa hình thế nào, chiếc tẩy cũng ôm sát đường cong của bạn." at bounding box center [398, 205] width 170 height 126
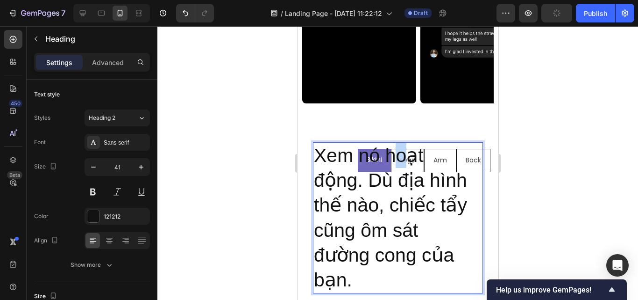
drag, startPoint x: 400, startPoint y: 176, endPoint x: 422, endPoint y: 180, distance: 22.8
click at [415, 179] on p "Xem nó hoạt động. Dù địa hình thế nào, chiếc tẩy cũng ôm sát đường cong của bạn." at bounding box center [398, 218] width 168 height 150
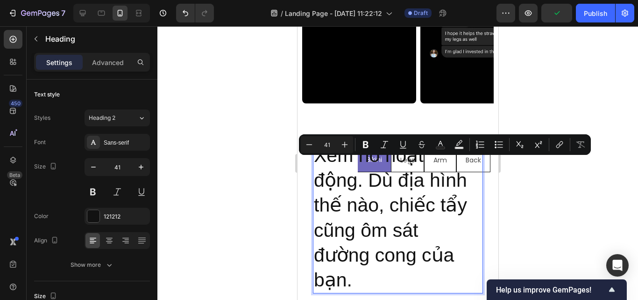
click at [423, 180] on p "Xem nó hoạt động. Dù địa hình thế nào, chiếc tẩy cũng ôm sát đường cong của bạn." at bounding box center [398, 218] width 168 height 150
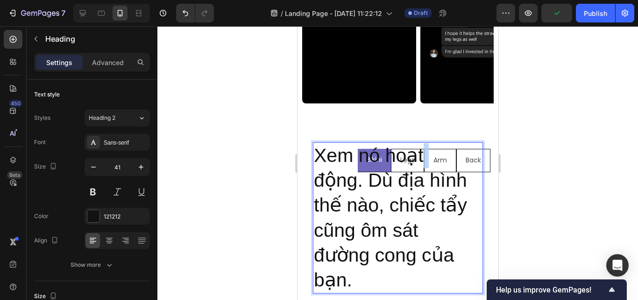
click at [423, 180] on p "Xem nó hoạt động. Dù địa hình thế nào, chiếc tẩy cũng ôm sát đường cong của bạn." at bounding box center [398, 218] width 168 height 150
click at [404, 180] on p "Xem nó hoạt động. Dù địa hình thế nào, chiếc tẩy cũng ôm sát đường cong của bạn." at bounding box center [398, 218] width 168 height 150
click at [358, 174] on p "Xem nó hoạt động. Dù địa hình thế nào, chiếc tẩy cũng ôm sát đường cong của bạn." at bounding box center [398, 218] width 168 height 150
click at [352, 186] on p "Xem nó hoạt động. Dù địa hình thế nào, chiếc tẩy cũng ôm sát đường cong của bạn." at bounding box center [398, 218] width 168 height 150
click at [335, 186] on p "Xem nó hoạt động. Dù địa hình thế nào, chiếc tẩy cũng ôm sát đường cong của bạn." at bounding box center [398, 218] width 168 height 150
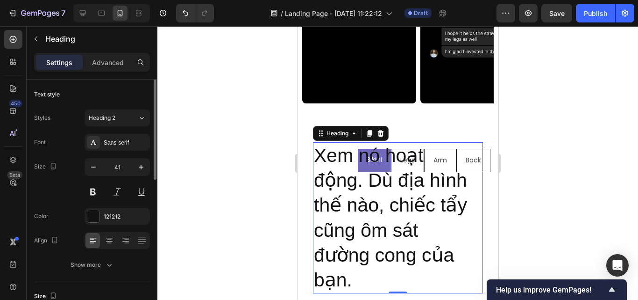
click at [83, 161] on div "Size 41" at bounding box center [92, 179] width 116 height 42
click at [91, 164] on icon "button" at bounding box center [93, 166] width 9 height 9
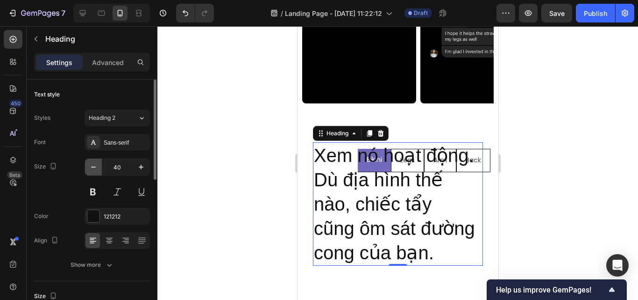
click at [91, 164] on icon "button" at bounding box center [93, 166] width 9 height 9
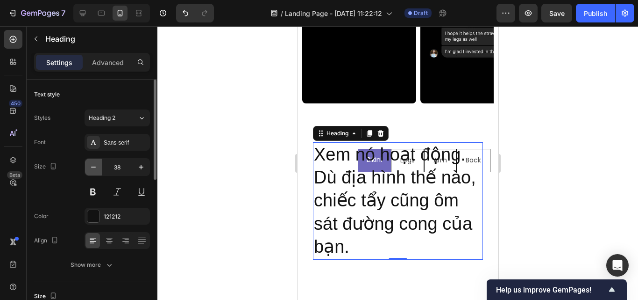
click at [91, 164] on icon "button" at bounding box center [93, 166] width 9 height 9
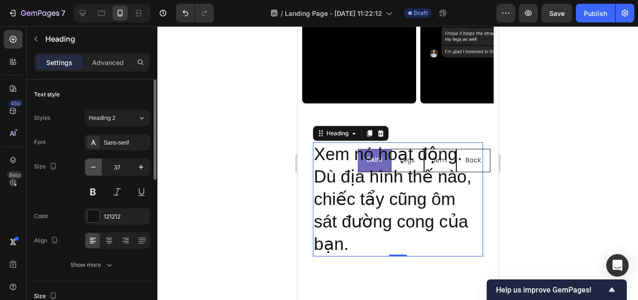
click at [91, 164] on icon "button" at bounding box center [93, 166] width 9 height 9
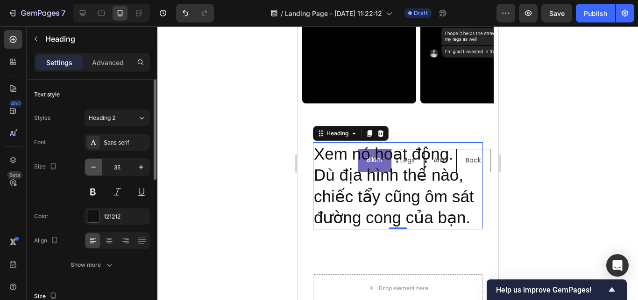
click at [91, 164] on icon "button" at bounding box center [93, 166] width 9 height 9
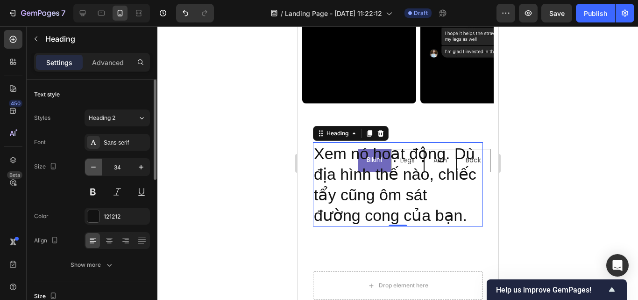
click at [91, 164] on icon "button" at bounding box center [93, 166] width 9 height 9
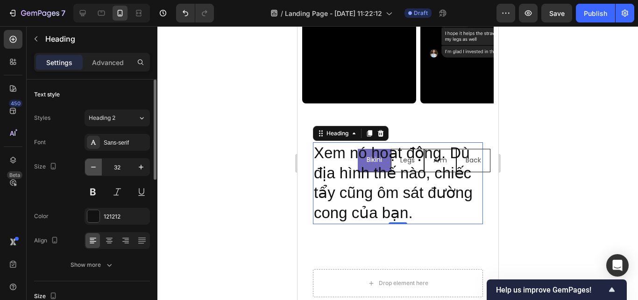
click at [91, 164] on icon "button" at bounding box center [93, 166] width 9 height 9
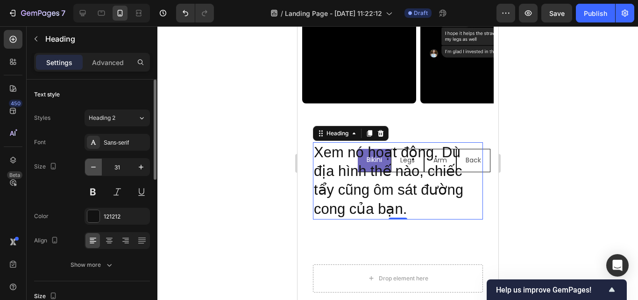
click at [91, 164] on icon "button" at bounding box center [93, 166] width 9 height 9
type input "30"
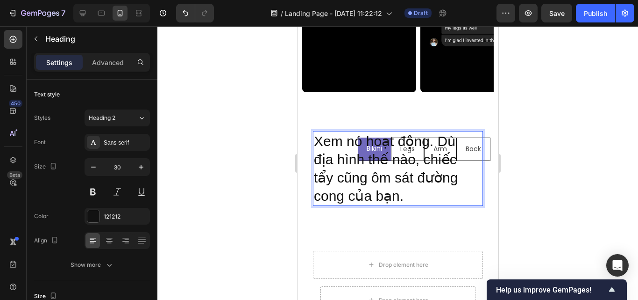
scroll to position [1050, 0]
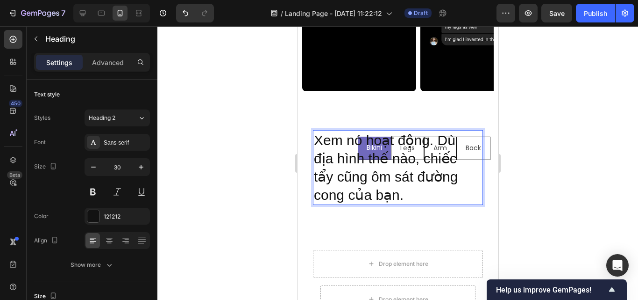
drag, startPoint x: 387, startPoint y: 193, endPoint x: 455, endPoint y: 207, distance: 69.3
click at [455, 204] on p "Xem nó hoạt động. Dù địa hình thế nào, chiếc tẩy cũng ôm sát đường cong của bạn." at bounding box center [398, 167] width 168 height 73
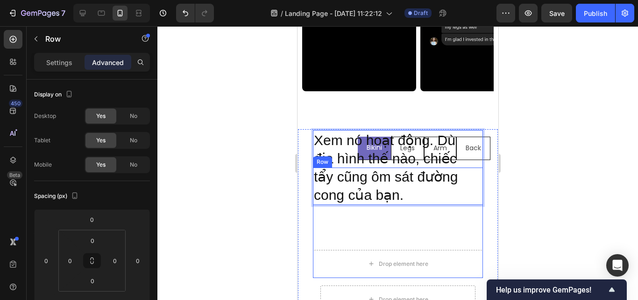
click at [455, 235] on div "Xem nó hoạt động. Dù địa hình thế nào, chiếc tẩy cũng ôm sát đường cong của bạn…" at bounding box center [398, 204] width 170 height 75
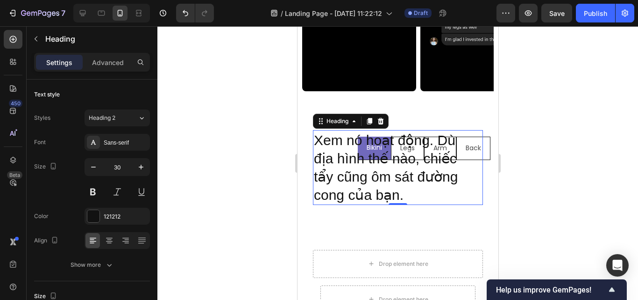
click at [444, 198] on p "Xem nó hoạt động. Dù địa hình thế nào, chiếc tẩy cũng ôm sát đường cong của bạn." at bounding box center [398, 167] width 168 height 73
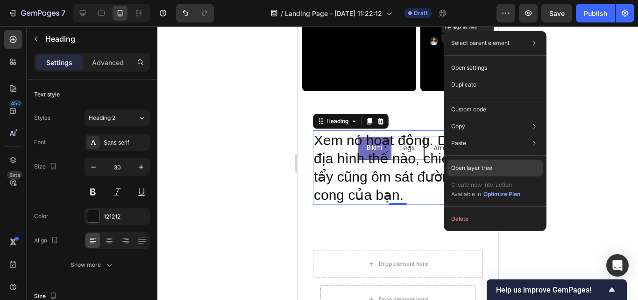
click at [472, 161] on div "Open layer tree" at bounding box center [495, 167] width 95 height 17
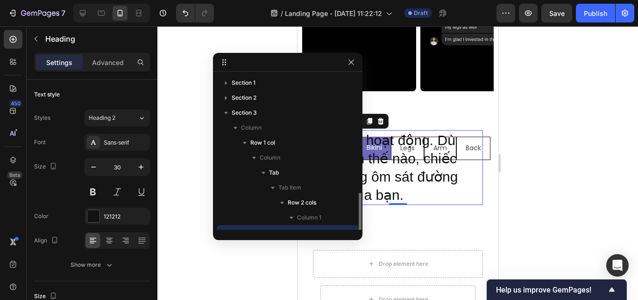
scroll to position [87, 0]
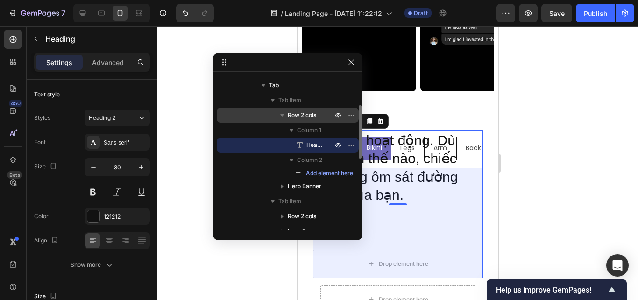
click at [282, 115] on icon "button" at bounding box center [282, 115] width 4 height 2
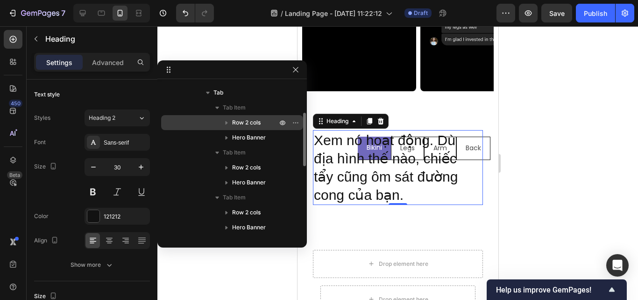
drag, startPoint x: 250, startPoint y: 59, endPoint x: 174, endPoint y: 66, distance: 76.5
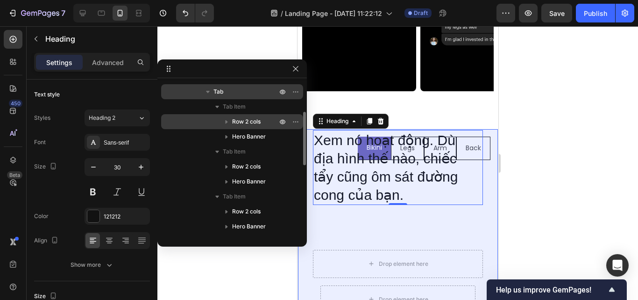
click at [194, 88] on div "Tab" at bounding box center [232, 91] width 135 height 15
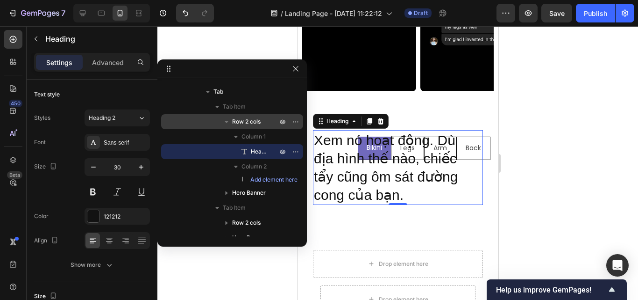
click at [361, 160] on p "Xem nó hoạt động. Dù địa hình thế nào, chiếc tẩy cũng ôm sát đường cong của bạn." at bounding box center [398, 167] width 168 height 73
click at [242, 101] on div "Tab Item" at bounding box center [232, 106] width 135 height 15
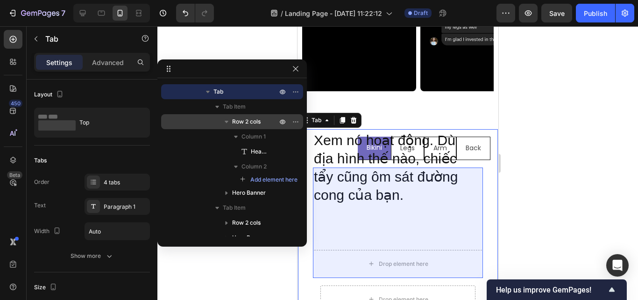
click at [252, 121] on span "Row 2 cols" at bounding box center [246, 121] width 29 height 9
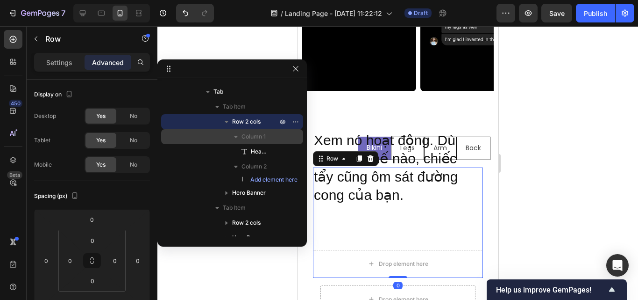
click at [250, 135] on span "Column 1" at bounding box center [254, 136] width 24 height 9
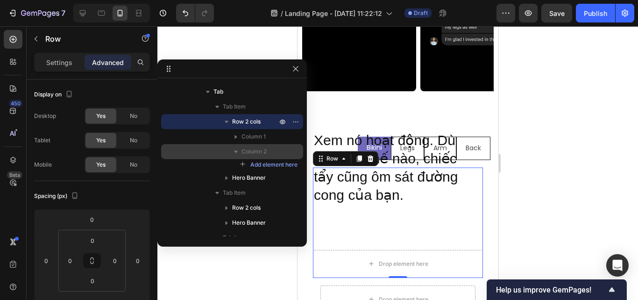
click at [250, 153] on span "Column 2" at bounding box center [254, 151] width 25 height 9
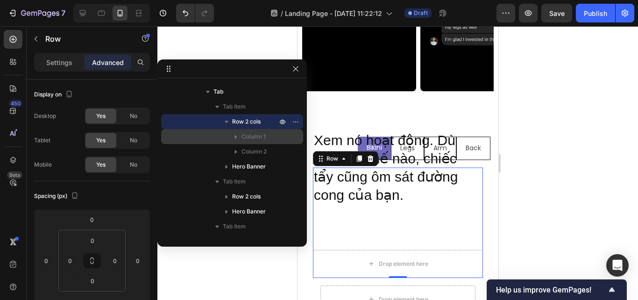
click at [246, 140] on span "Column 1" at bounding box center [254, 136] width 24 height 9
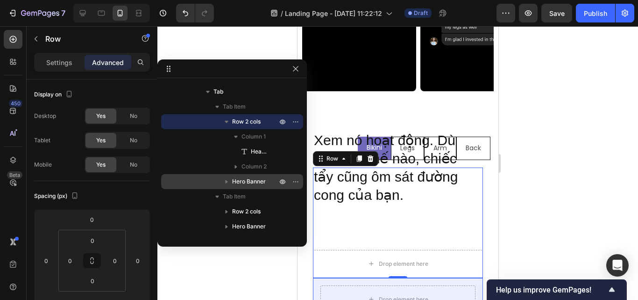
click at [254, 177] on span "Hero Banner" at bounding box center [249, 181] width 34 height 9
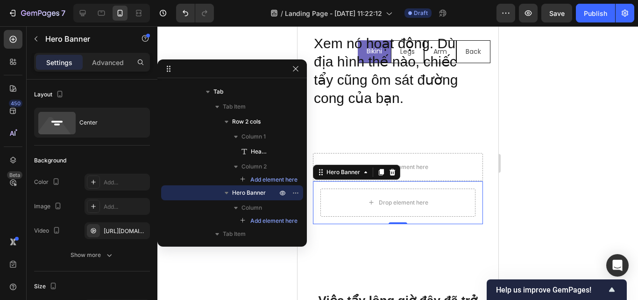
scroll to position [1283, 0]
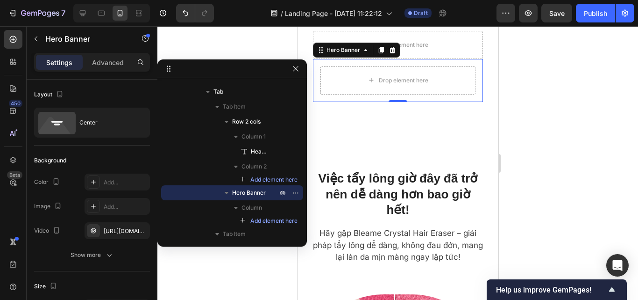
click at [543, 159] on div at bounding box center [397, 162] width 481 height 273
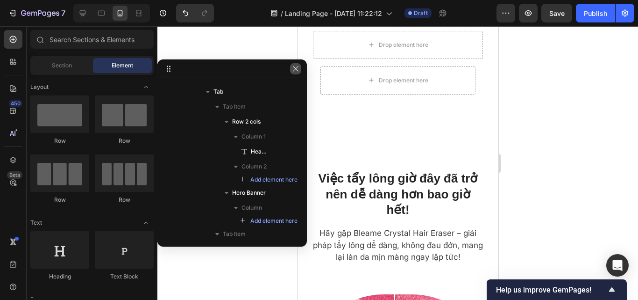
click at [292, 73] on button "button" at bounding box center [295, 68] width 11 height 11
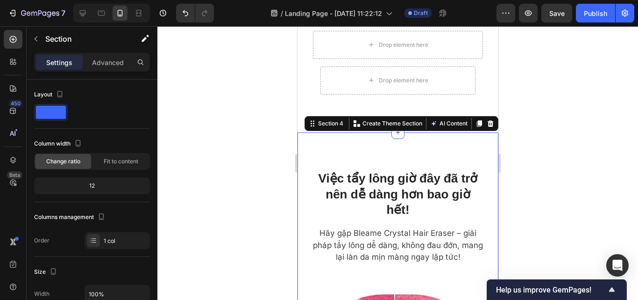
click at [112, 64] on p "Advanced" at bounding box center [108, 62] width 32 height 10
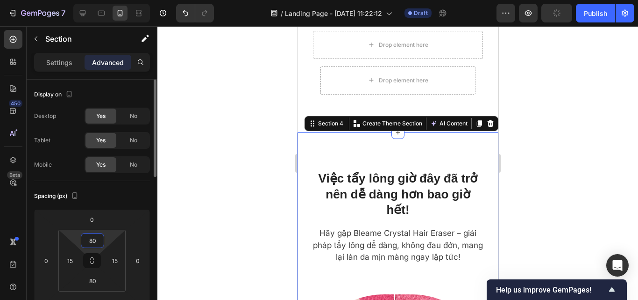
click at [98, 241] on input "80" at bounding box center [92, 240] width 19 height 14
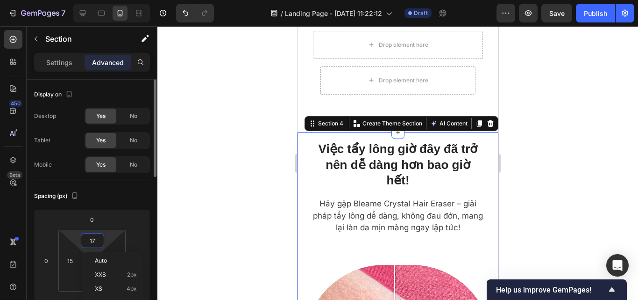
type input "16"
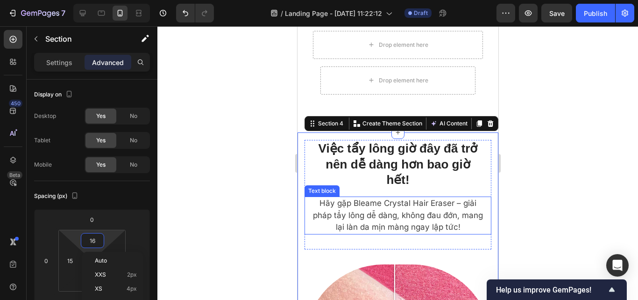
click at [378, 209] on p "Hãy gặp Bleame Crystal Hair Eraser – giải pháp tẩy lông dễ dàng, không đau đớn,…" at bounding box center [398, 215] width 170 height 36
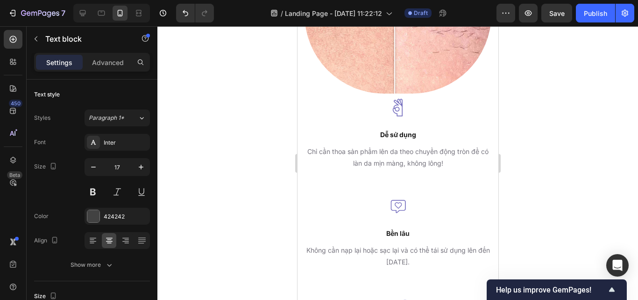
scroll to position [1696, 0]
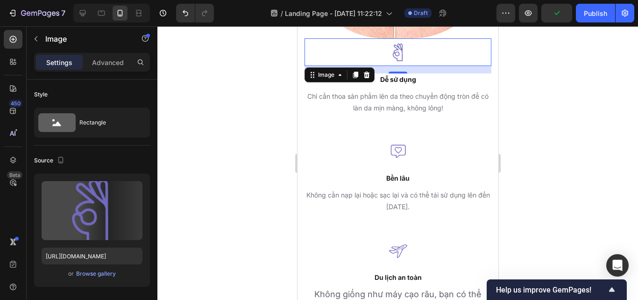
click at [341, 41] on div at bounding box center [397, 52] width 187 height 28
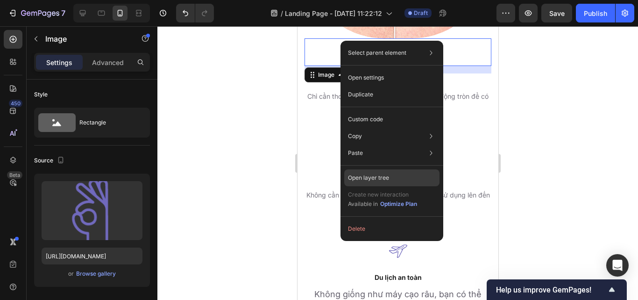
click at [369, 179] on p "Open layer tree" at bounding box center [368, 177] width 41 height 8
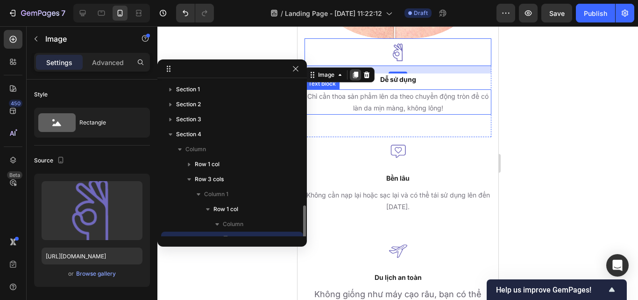
scroll to position [87, 0]
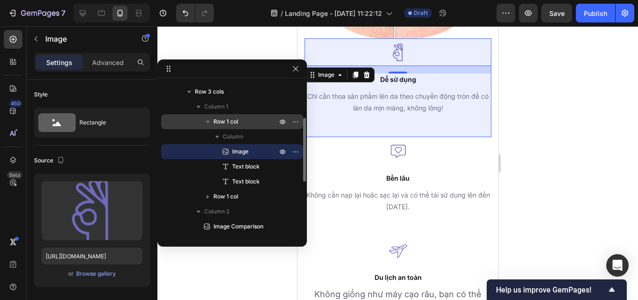
click at [228, 124] on span "Row 1 col" at bounding box center [226, 121] width 25 height 9
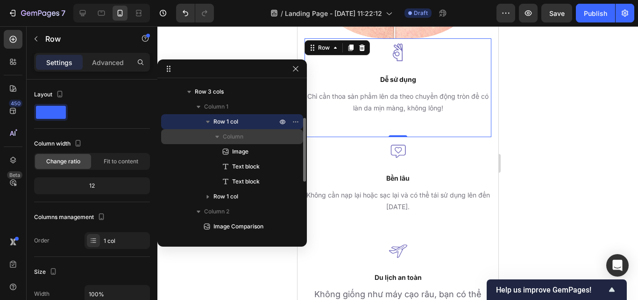
click at [239, 137] on span "Column" at bounding box center [233, 136] width 21 height 9
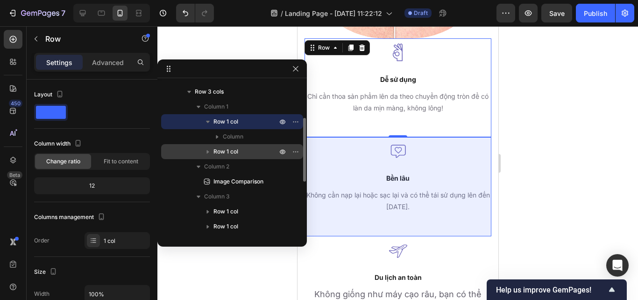
click at [240, 148] on p "Row 1 col" at bounding box center [246, 151] width 65 height 9
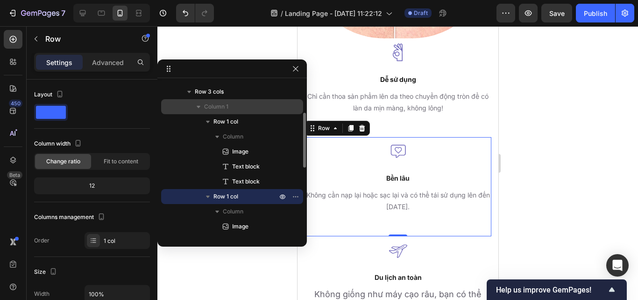
click at [217, 108] on span "Column 1" at bounding box center [216, 106] width 24 height 9
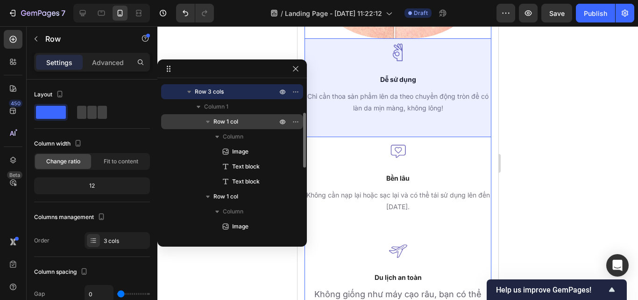
click at [223, 114] on div "Row 1 col" at bounding box center [232, 121] width 135 height 15
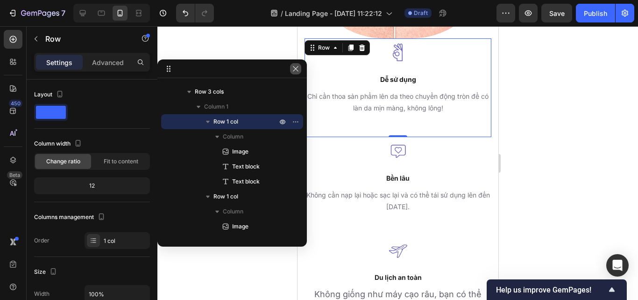
click at [297, 69] on icon "button" at bounding box center [295, 68] width 7 height 7
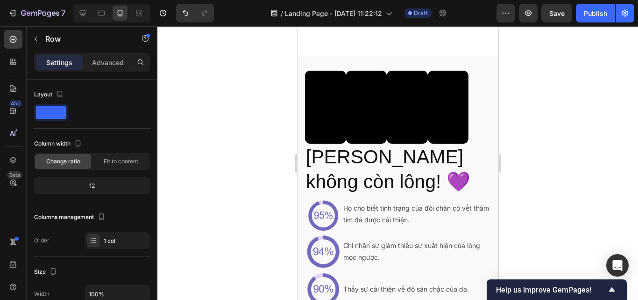
scroll to position [2090, 0]
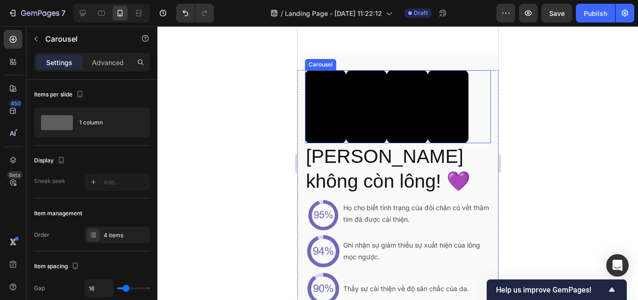
click at [471, 114] on div "Video Video Video Video" at bounding box center [398, 106] width 186 height 73
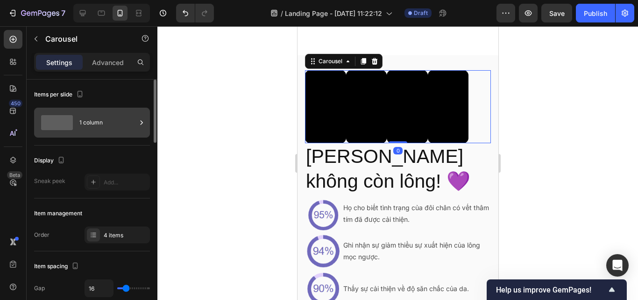
click at [79, 119] on div "1 column" at bounding box center [107, 122] width 57 height 21
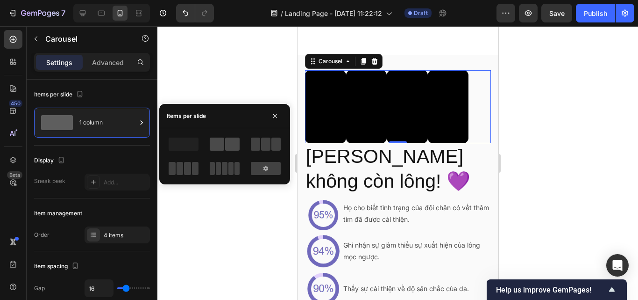
click at [222, 146] on span at bounding box center [217, 143] width 14 height 13
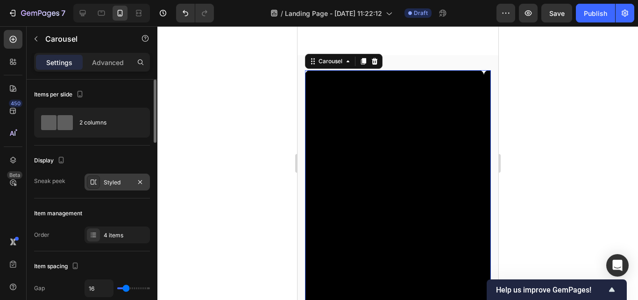
click at [124, 173] on div "Styled" at bounding box center [117, 181] width 65 height 17
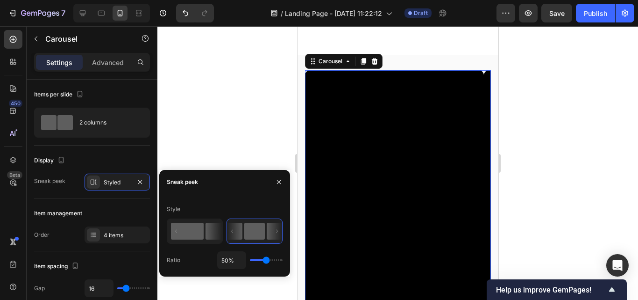
click at [168, 228] on icon at bounding box center [195, 231] width 55 height 24
type input "25%"
type input "25"
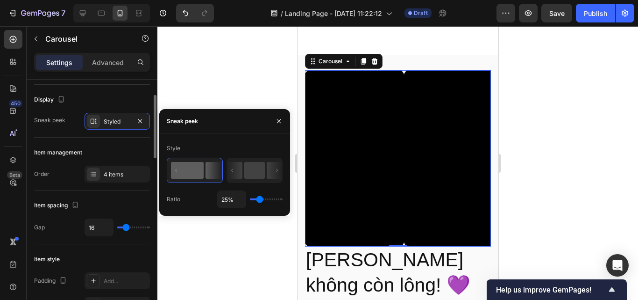
scroll to position [61, 0]
type input "0"
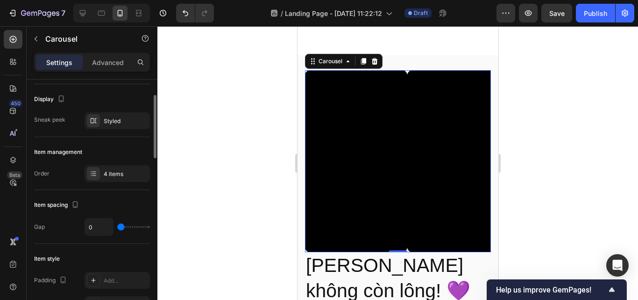
type input "21"
type input "31"
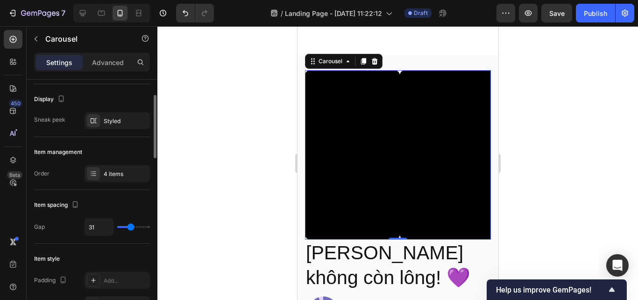
type input "36"
type input "44"
type input "49"
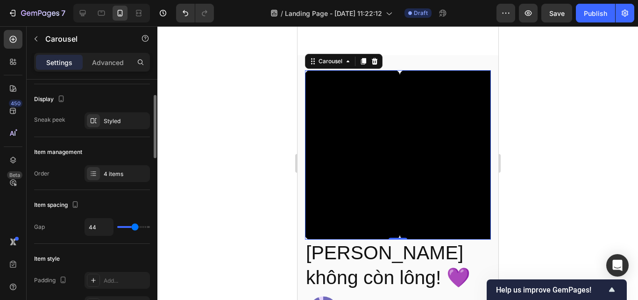
type input "49"
type input "52"
type input "55"
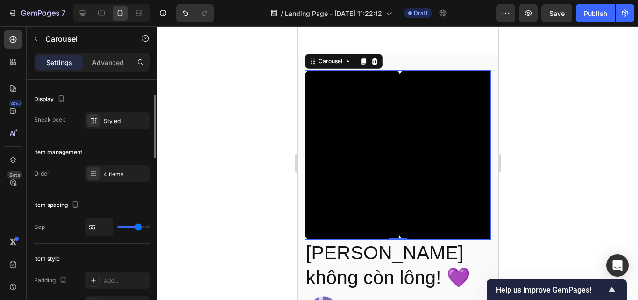
type input "59"
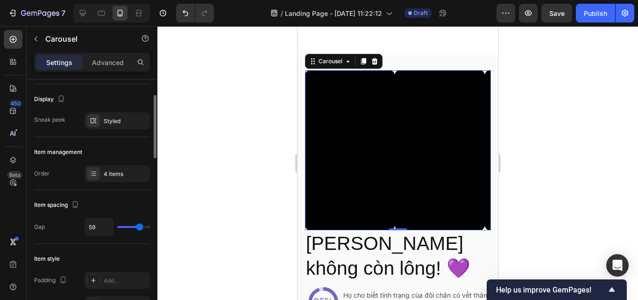
type input "62"
type input "64"
type input "65"
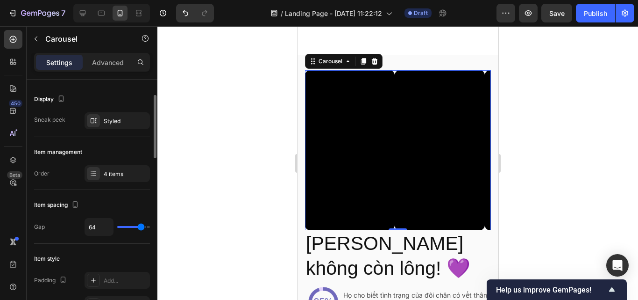
type input "65"
type input "67"
type input "68"
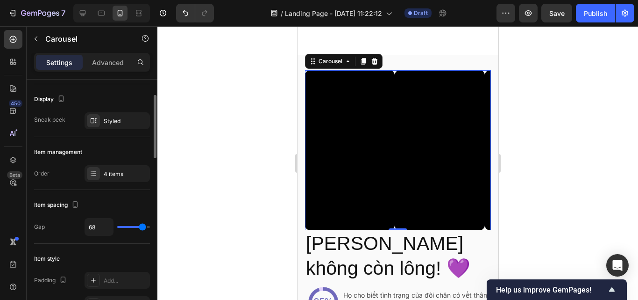
type input "73"
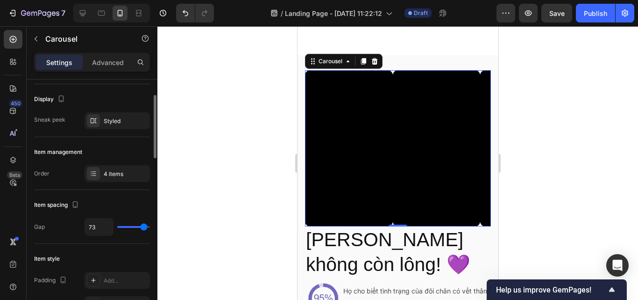
type input "80"
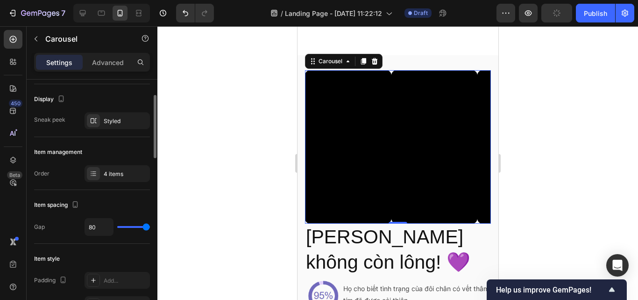
drag, startPoint x: 123, startPoint y: 226, endPoint x: 149, endPoint y: 225, distance: 25.7
type input "80"
click at [149, 226] on input "range" at bounding box center [133, 227] width 33 height 2
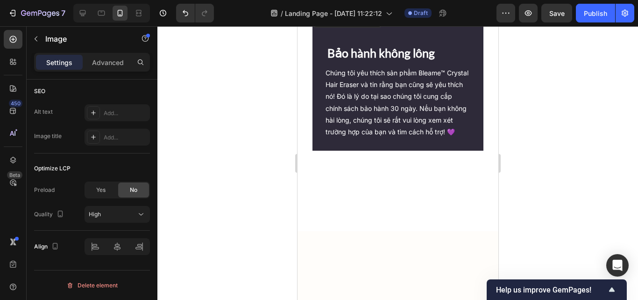
scroll to position [0, 0]
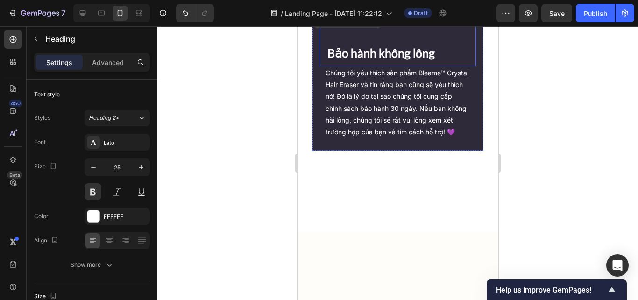
click at [337, 66] on div "Bảo hành không lông Heading" at bounding box center [398, 46] width 156 height 41
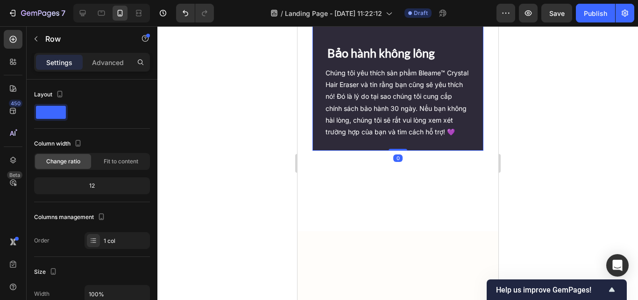
click at [314, 151] on div "Bảo hành không lông Heading Chúng tôi yêu thích sản phẩm Bleame™ Crystal Hair E…" at bounding box center [397, 84] width 171 height 133
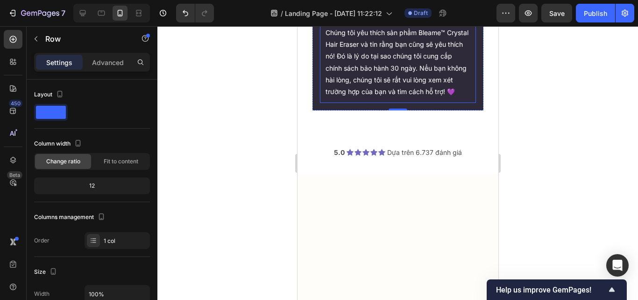
scroll to position [4095, 0]
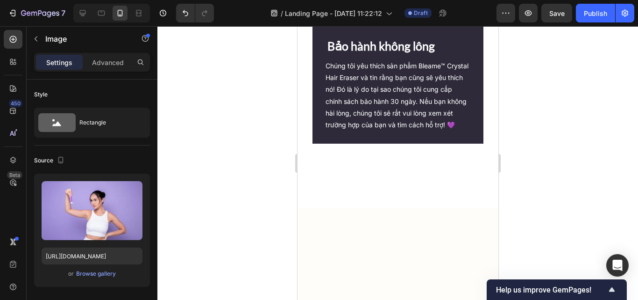
scroll to position [4063, 0]
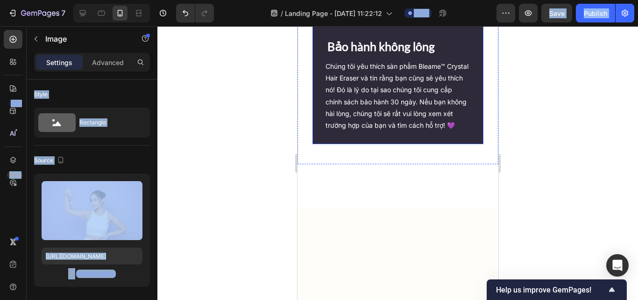
drag, startPoint x: 637, startPoint y: 52, endPoint x: 365, endPoint y: 145, distance: 287.4
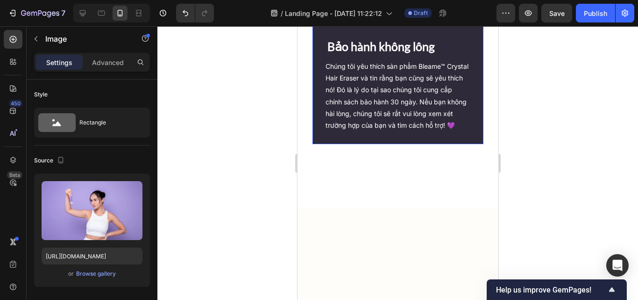
click at [342, 144] on div "Image Bảo hành không lông Heading Chúng tôi yêu thích sản phẩm Bleame™ Crystal …" at bounding box center [397, 74] width 171 height 140
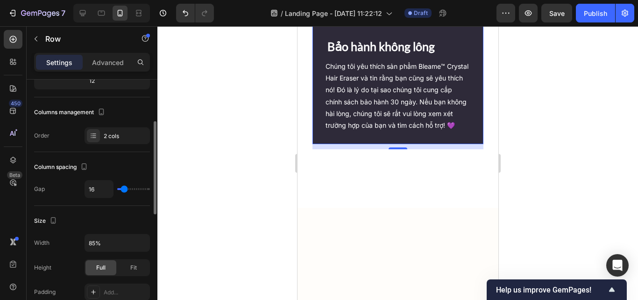
scroll to position [107, 0]
type input "0"
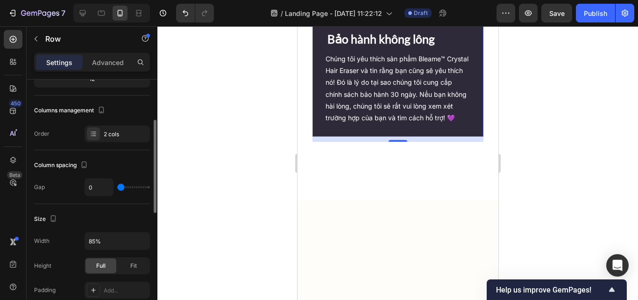
drag, startPoint x: 121, startPoint y: 187, endPoint x: 114, endPoint y: 186, distance: 6.6
type input "0"
click at [117, 186] on input "range" at bounding box center [133, 187] width 33 height 2
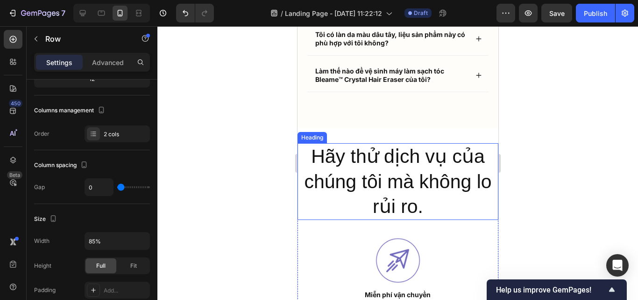
scroll to position [4752, 0]
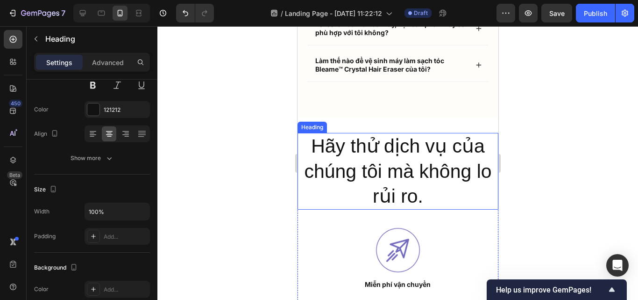
click at [335, 209] on h2 "Hãy thử dịch vụ của chúng tôi mà không lo rủi ro." at bounding box center [397, 171] width 201 height 77
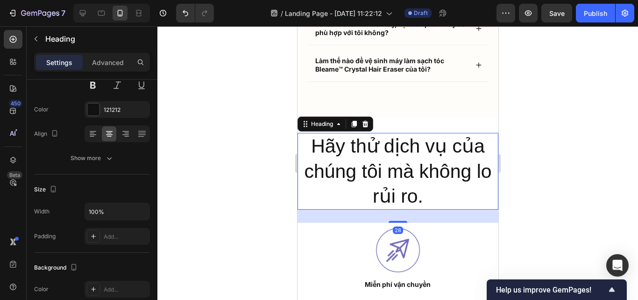
scroll to position [0, 0]
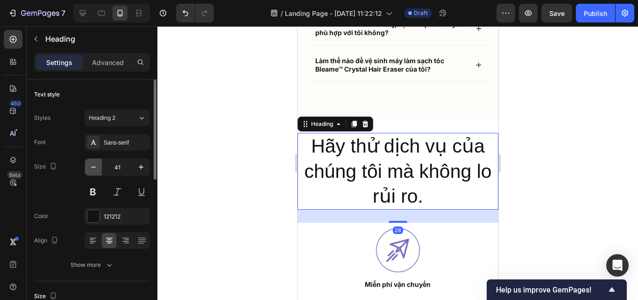
click at [98, 168] on icon "button" at bounding box center [93, 166] width 9 height 9
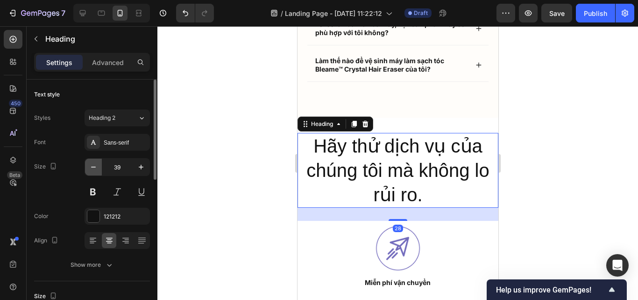
click at [98, 168] on icon "button" at bounding box center [93, 166] width 9 height 9
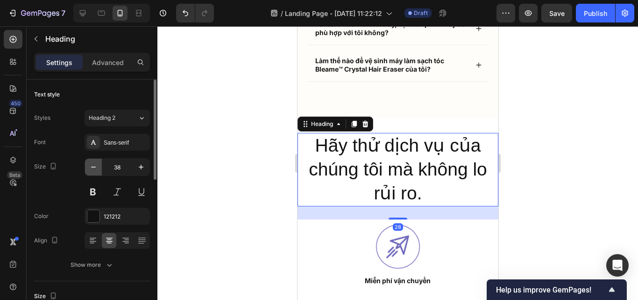
click at [98, 168] on icon "button" at bounding box center [93, 166] width 9 height 9
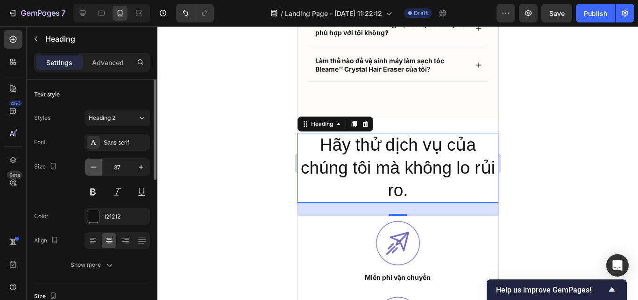
click at [98, 168] on icon "button" at bounding box center [93, 166] width 9 height 9
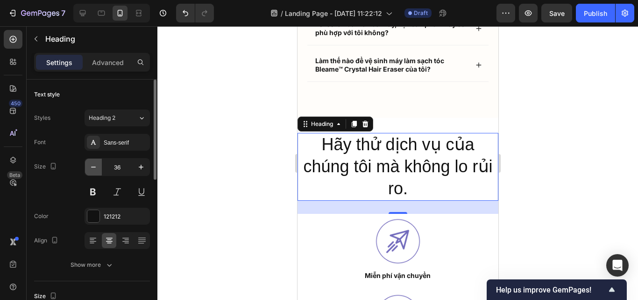
click at [98, 168] on icon "button" at bounding box center [93, 166] width 9 height 9
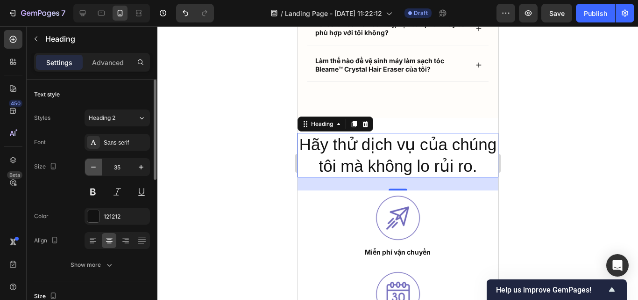
click at [98, 168] on icon "button" at bounding box center [93, 166] width 9 height 9
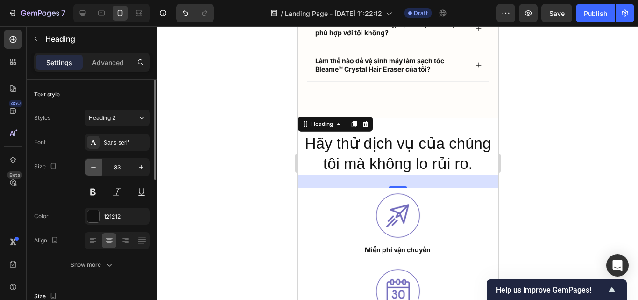
click at [98, 168] on icon "button" at bounding box center [93, 166] width 9 height 9
type input "31"
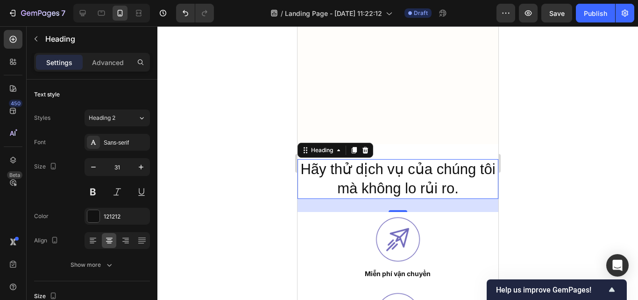
scroll to position [4893, 0]
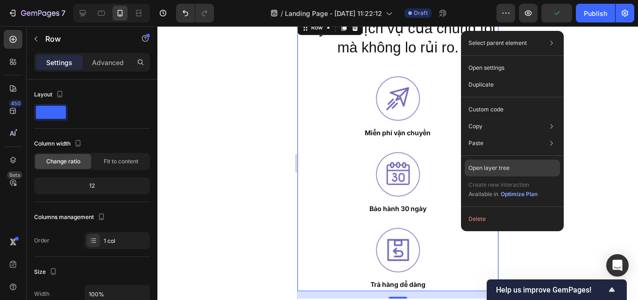
click at [476, 172] on p "Open layer tree" at bounding box center [489, 168] width 41 height 8
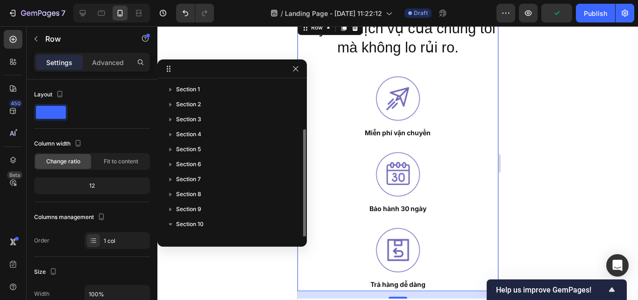
scroll to position [25, 0]
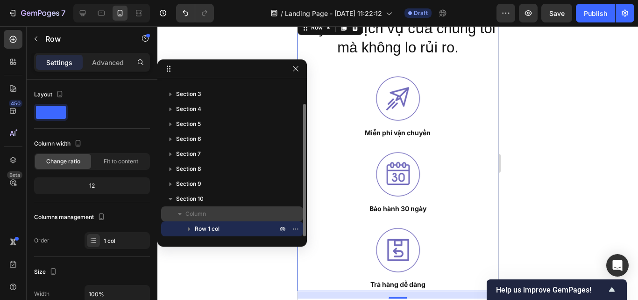
click at [224, 208] on div "Column" at bounding box center [232, 213] width 135 height 15
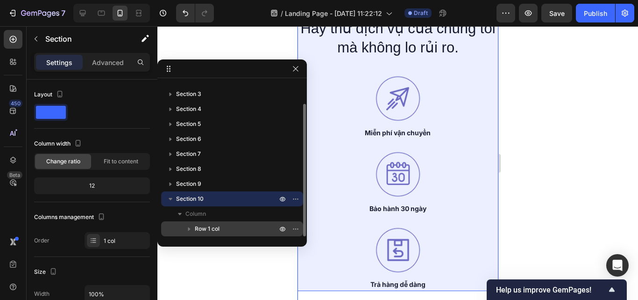
click at [223, 223] on div "Row 1 col" at bounding box center [232, 228] width 135 height 15
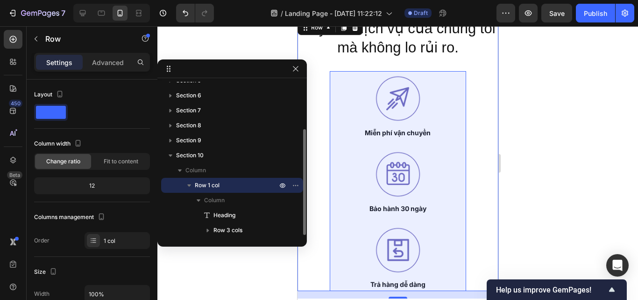
scroll to position [70, 0]
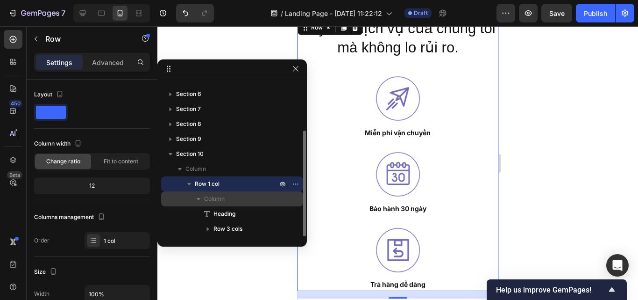
click at [218, 202] on span "Column" at bounding box center [214, 198] width 21 height 9
click at [220, 200] on span "Column" at bounding box center [214, 198] width 21 height 9
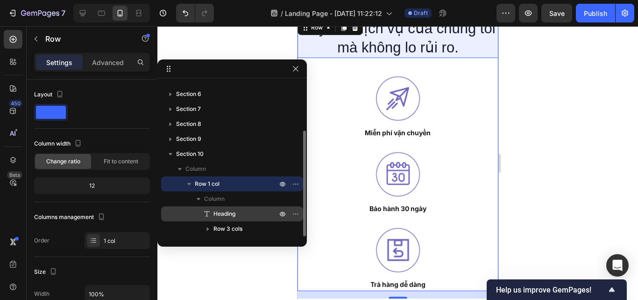
click at [223, 213] on span "Heading" at bounding box center [225, 213] width 22 height 9
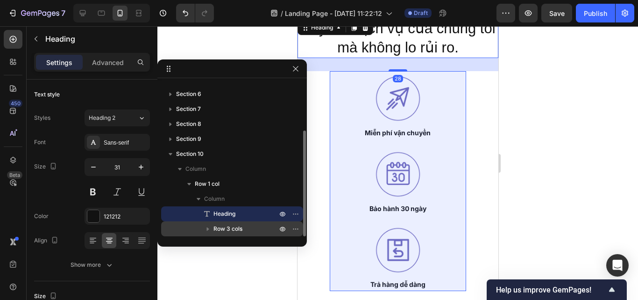
click at [228, 226] on span "Row 3 cols" at bounding box center [228, 228] width 29 height 9
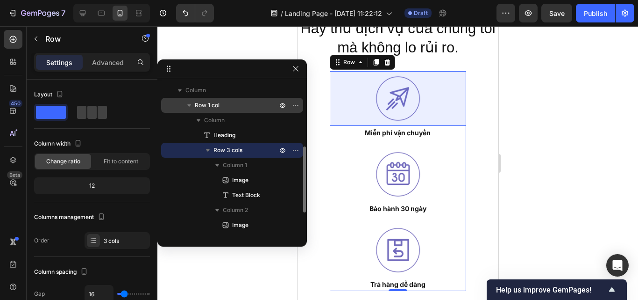
scroll to position [149, 0]
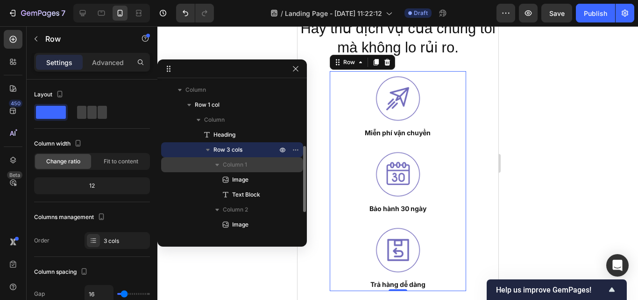
click at [175, 160] on div "Column 1" at bounding box center [232, 164] width 135 height 15
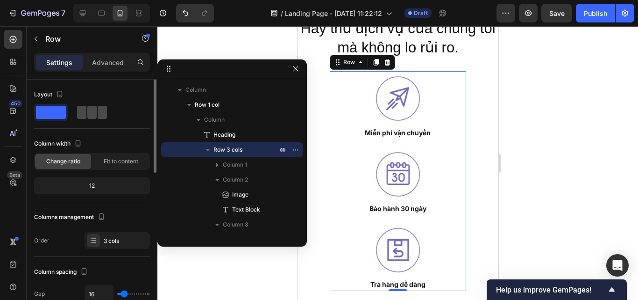
click at [93, 111] on span at bounding box center [91, 112] width 9 height 13
type input "0"
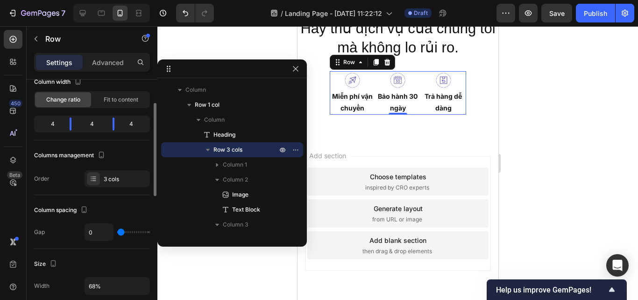
scroll to position [64, 0]
type input "29"
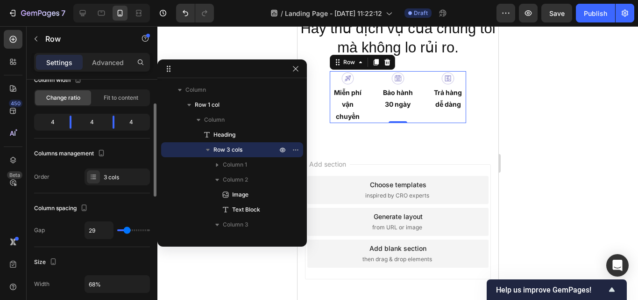
type input "31"
type input "33"
type input "36"
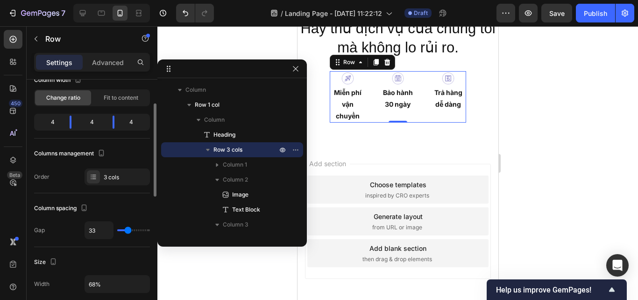
type input "36"
type input "27"
type input "24"
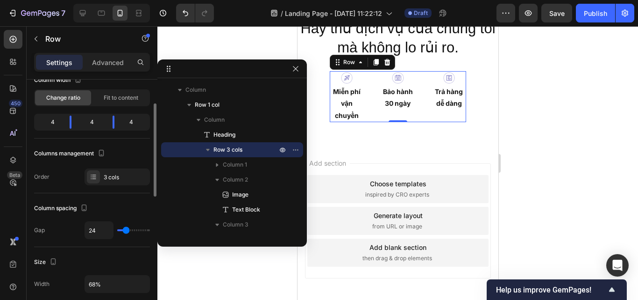
type input "20"
type input "18"
type input "16"
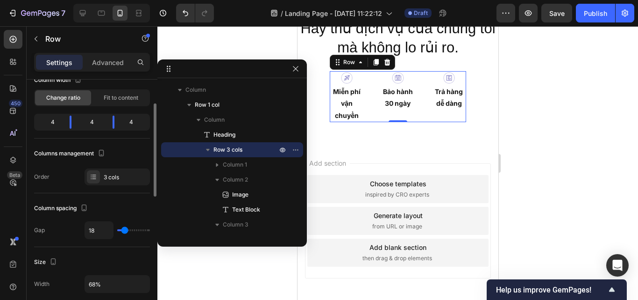
type input "16"
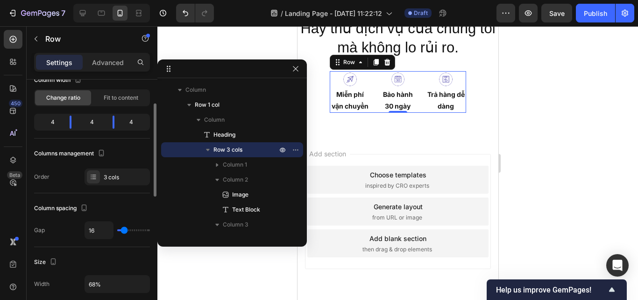
type input "13"
type input "11"
type input "9"
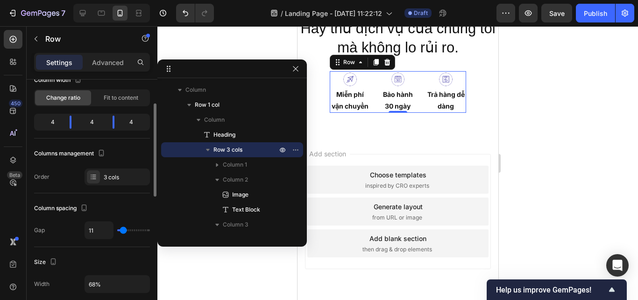
type input "9"
type input "0"
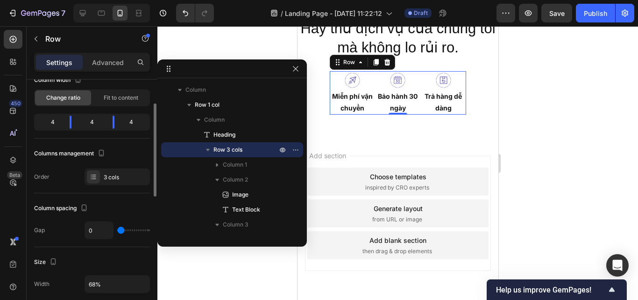
click at [117, 230] on input "range" at bounding box center [133, 230] width 33 height 2
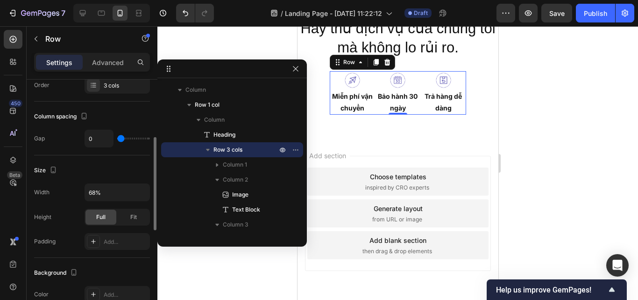
scroll to position [156, 0]
click at [126, 215] on div "Fit" at bounding box center [133, 216] width 31 height 15
click at [108, 214] on div "Full" at bounding box center [101, 216] width 31 height 15
click at [118, 185] on input "68%" at bounding box center [117, 191] width 64 height 17
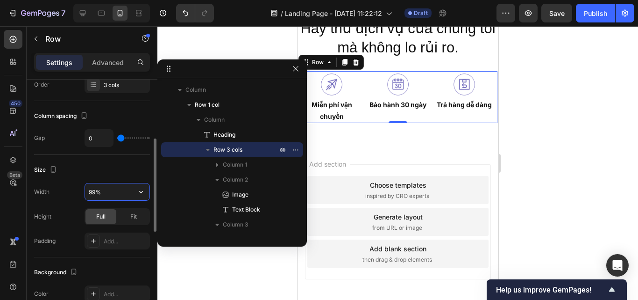
type input "100%"
click at [541, 165] on div at bounding box center [397, 162] width 481 height 273
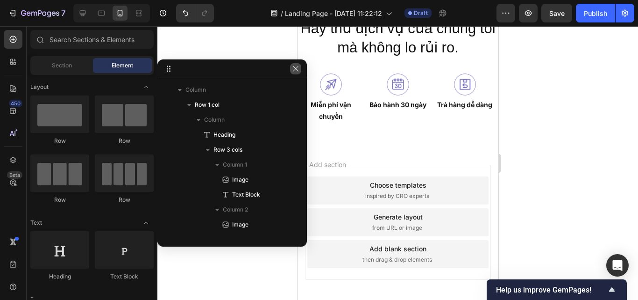
click at [300, 67] on button "button" at bounding box center [295, 68] width 11 height 11
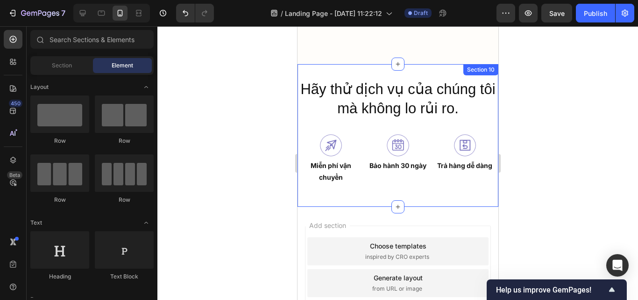
scroll to position [4809, 0]
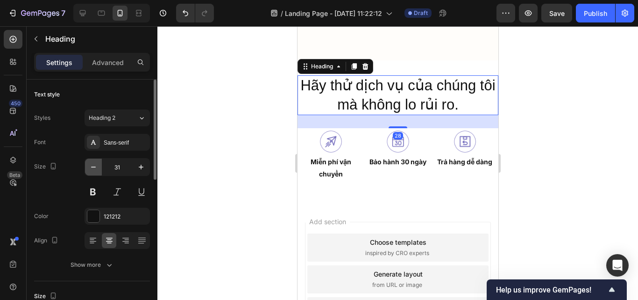
click at [97, 169] on icon "button" at bounding box center [93, 166] width 9 height 9
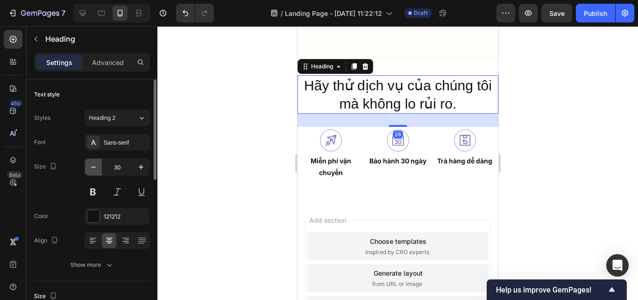
click at [97, 169] on icon "button" at bounding box center [93, 166] width 9 height 9
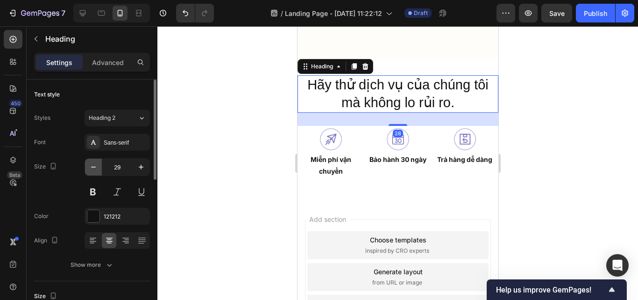
type input "28"
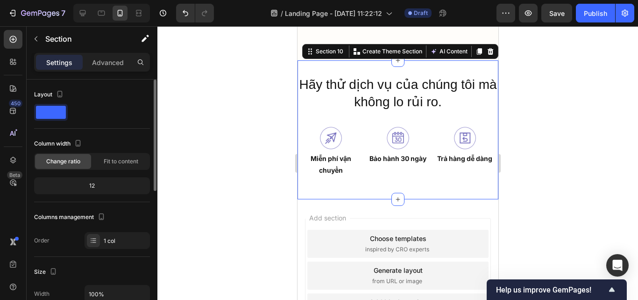
click at [326, 199] on div "Hãy thử dịch vụ của chúng tôi mà không lo rủi ro. Heading Image Miễn phí vận ch…" at bounding box center [397, 129] width 201 height 139
drag, startPoint x: 106, startPoint y: 46, endPoint x: 108, endPoint y: 60, distance: 13.7
click at [106, 47] on div "Section" at bounding box center [75, 39] width 97 height 24
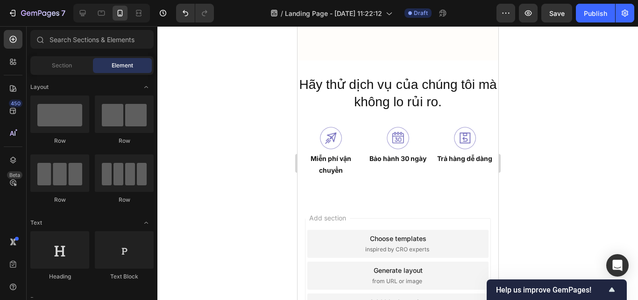
click at [108, 61] on div "Element" at bounding box center [122, 65] width 59 height 15
click at [422, 199] on div "Hãy thử dịch vụ của chúng tôi mà không lo rủi ro. Heading Image Miễn phí vận ch…" at bounding box center [397, 129] width 201 height 139
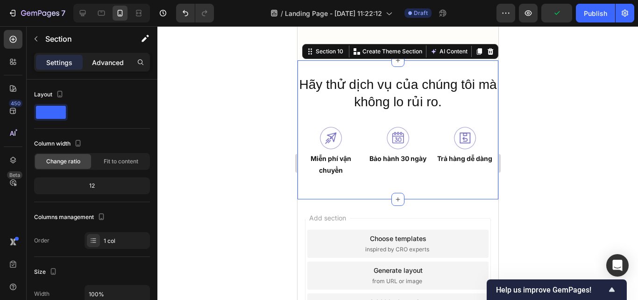
click at [103, 66] on p "Advanced" at bounding box center [108, 62] width 32 height 10
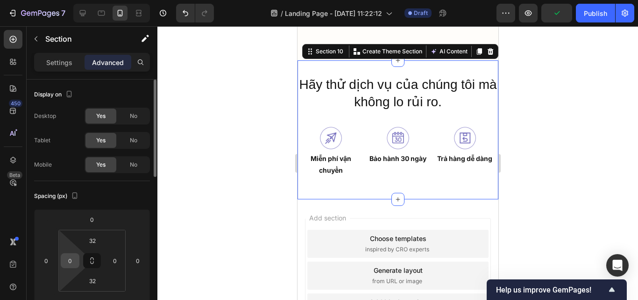
click at [76, 262] on input "0" at bounding box center [70, 260] width 14 height 14
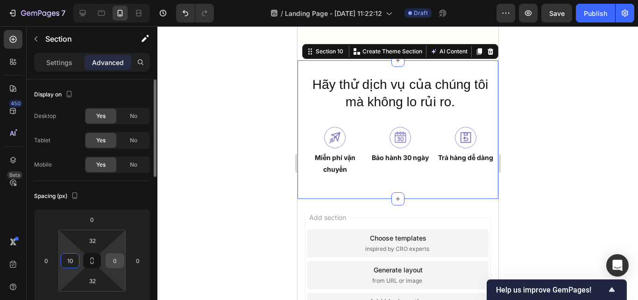
type input "10"
click at [116, 258] on input "01" at bounding box center [115, 260] width 14 height 14
type input "010"
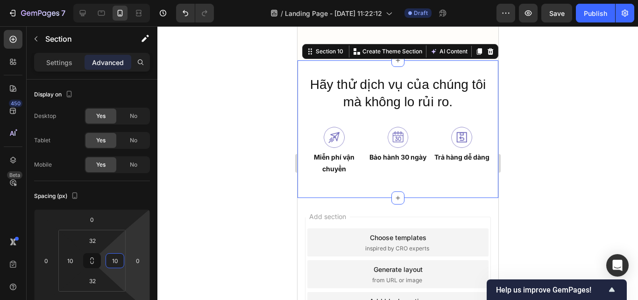
click at [199, 253] on div at bounding box center [397, 162] width 481 height 273
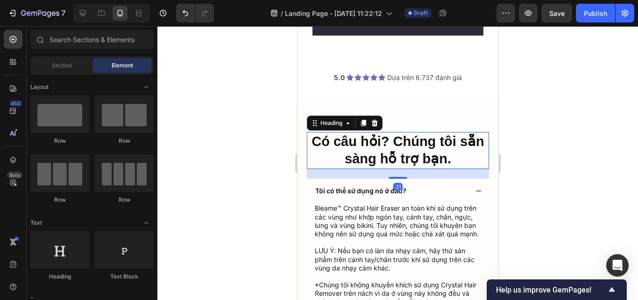
scroll to position [4311, 0]
click at [371, 161] on h2 "Có câu hỏi? Chúng tôi sẵn sàng hỗ trợ bạn." at bounding box center [398, 150] width 182 height 37
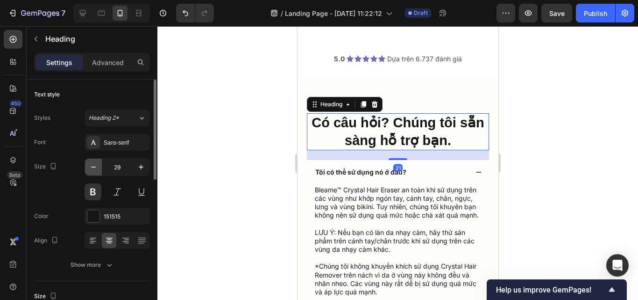
click at [97, 166] on icon "button" at bounding box center [93, 166] width 9 height 9
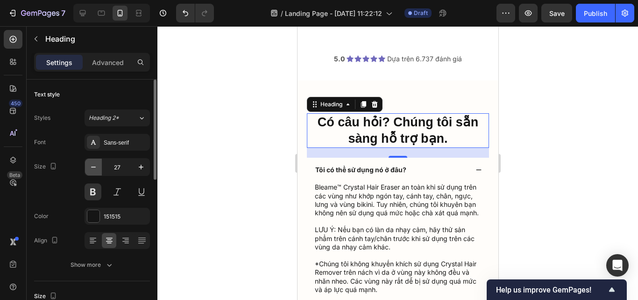
click at [97, 166] on icon "button" at bounding box center [93, 166] width 9 height 9
type input "26"
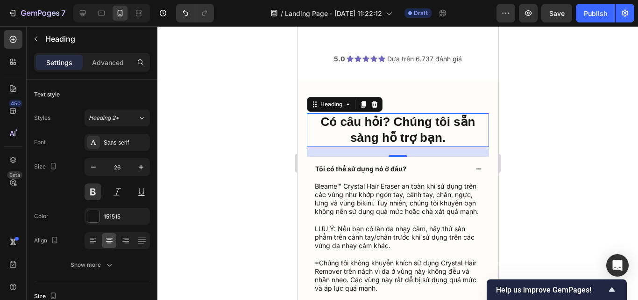
click at [427, 147] on h2 "Có câu hỏi? Chúng tôi sẵn sàng hỗ trợ bạn." at bounding box center [398, 130] width 182 height 34
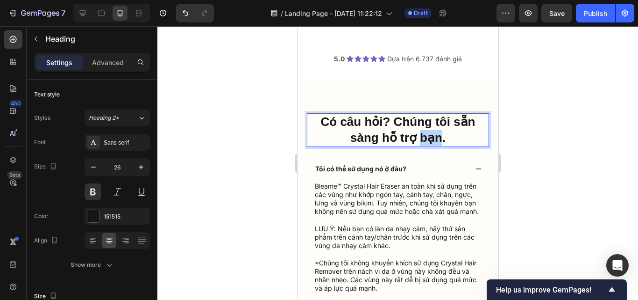
click at [427, 146] on p "Có câu hỏi? Chúng tôi sẵn sàng hỗ trợ bạn." at bounding box center [398, 130] width 180 height 32
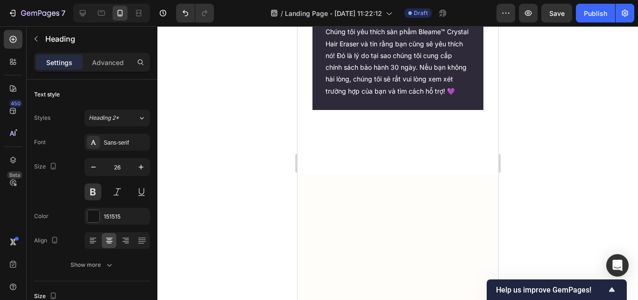
type input "16"
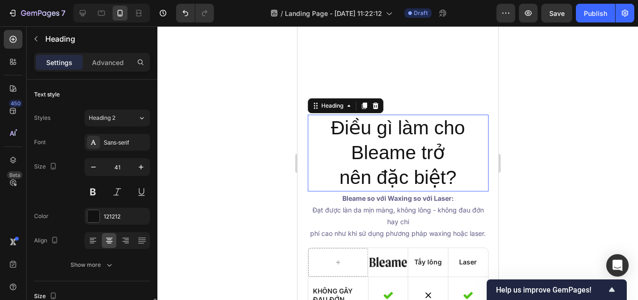
scroll to position [156, 0]
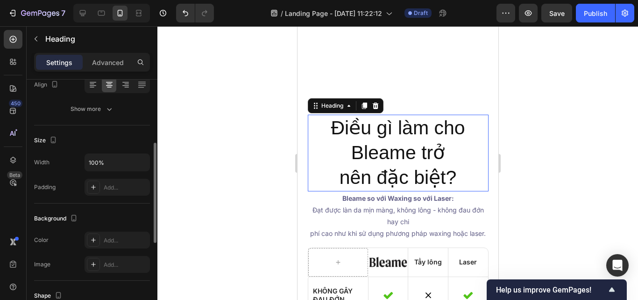
click at [398, 157] on h2 "Điều gì làm cho Bleame trở nên đặc biệt?" at bounding box center [398, 152] width 181 height 77
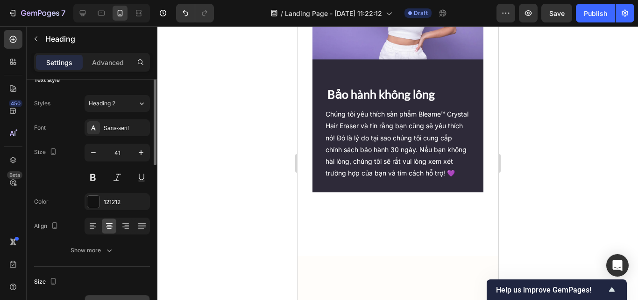
scroll to position [0, 0]
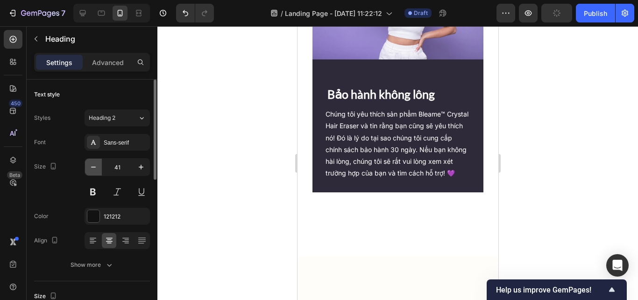
click at [92, 172] on button "button" at bounding box center [93, 166] width 17 height 17
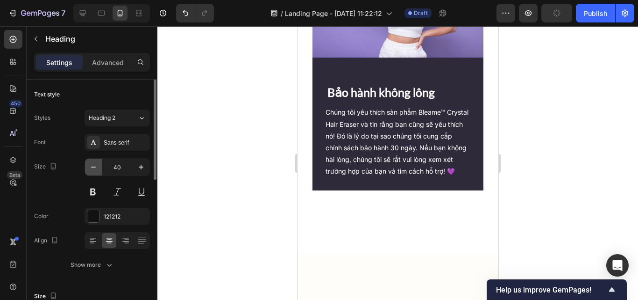
click at [92, 172] on button "button" at bounding box center [93, 166] width 17 height 17
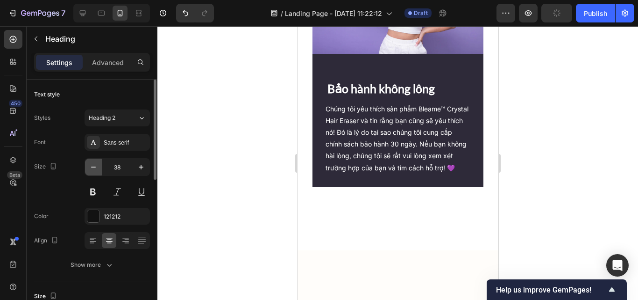
click at [92, 172] on button "button" at bounding box center [93, 166] width 17 height 17
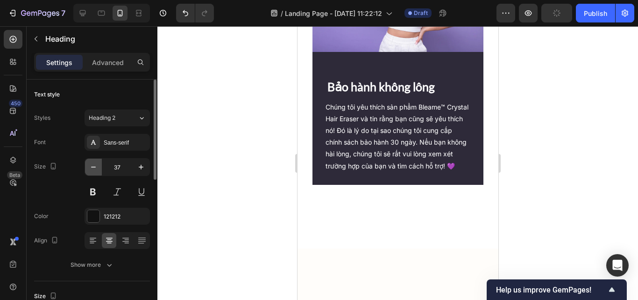
click at [92, 172] on button "button" at bounding box center [93, 166] width 17 height 17
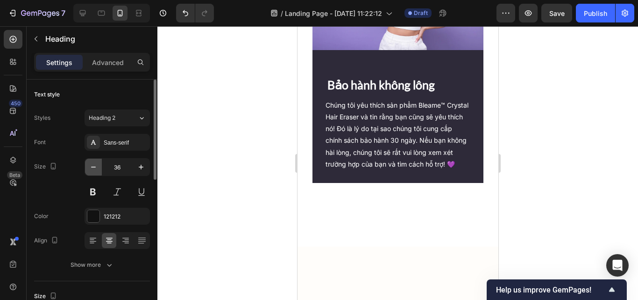
click at [92, 172] on button "button" at bounding box center [93, 166] width 17 height 17
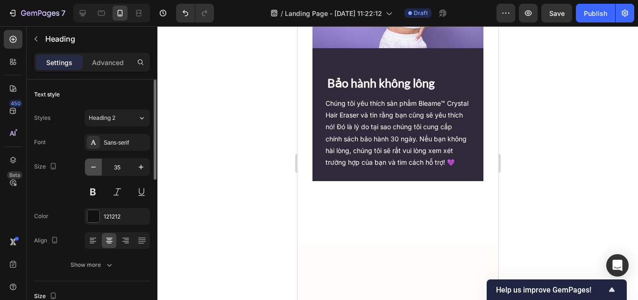
click at [92, 172] on button "button" at bounding box center [93, 166] width 17 height 17
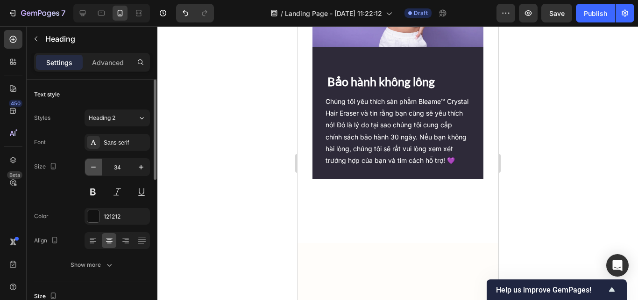
click at [92, 172] on button "button" at bounding box center [93, 166] width 17 height 17
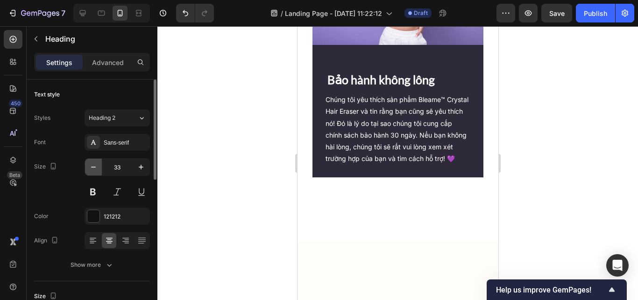
click at [92, 172] on button "button" at bounding box center [93, 166] width 17 height 17
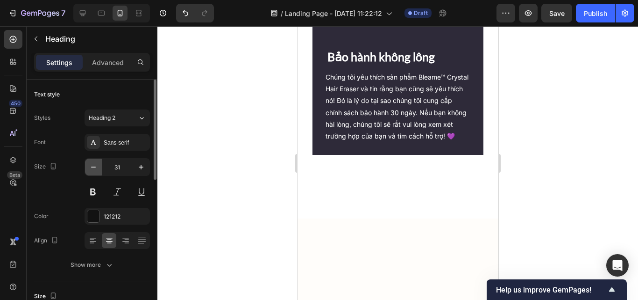
click at [92, 172] on button "button" at bounding box center [93, 166] width 17 height 17
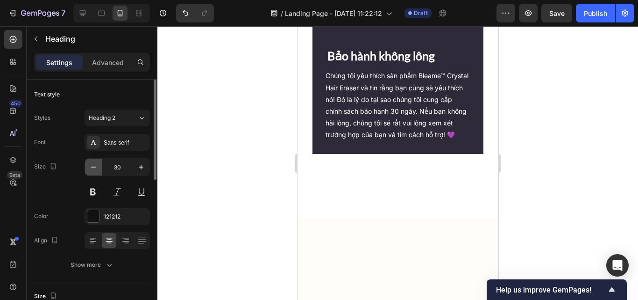
click at [92, 172] on button "button" at bounding box center [93, 166] width 17 height 17
type input "29"
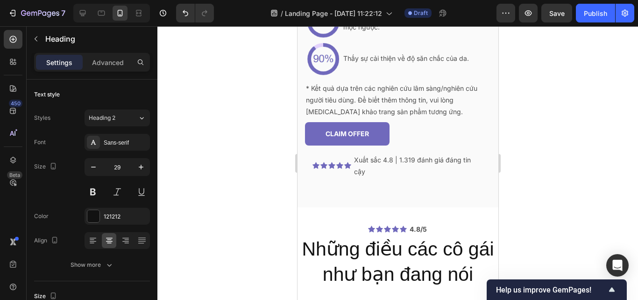
scroll to position [2392, 0]
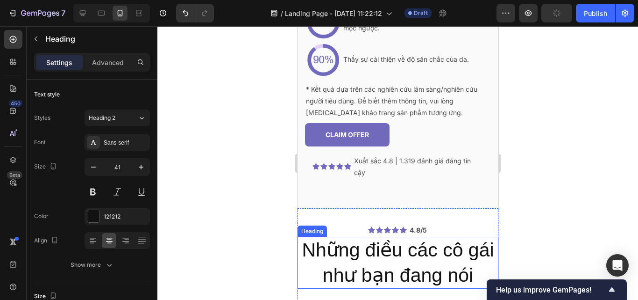
click at [354, 248] on h2 "Những điều các cô gái như bạn đang nói" at bounding box center [397, 262] width 201 height 52
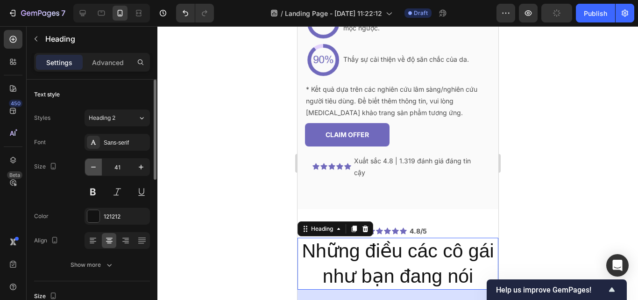
click at [97, 167] on icon "button" at bounding box center [93, 166] width 9 height 9
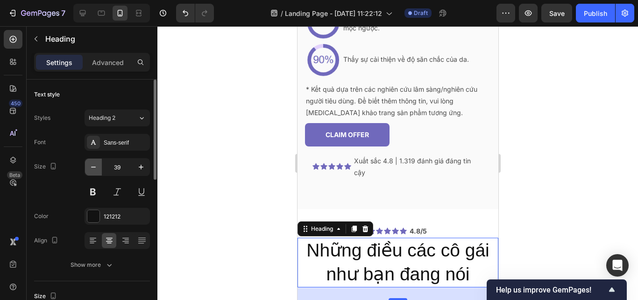
click at [97, 167] on icon "button" at bounding box center [93, 166] width 9 height 9
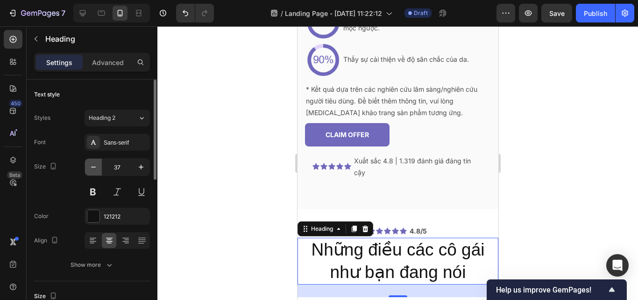
click at [97, 167] on icon "button" at bounding box center [93, 166] width 9 height 9
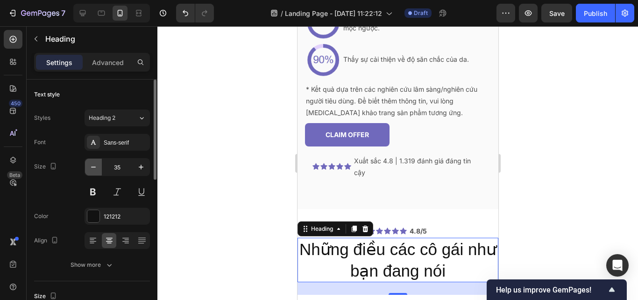
click at [97, 167] on icon "button" at bounding box center [93, 166] width 9 height 9
type input "34"
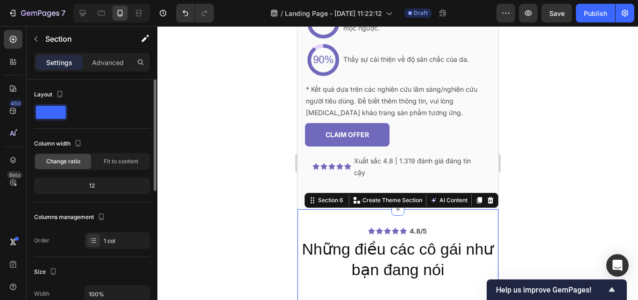
click at [109, 63] on p "Advanced" at bounding box center [108, 62] width 32 height 10
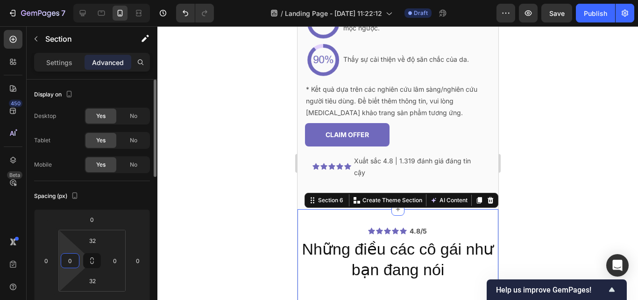
click at [75, 260] on input "0" at bounding box center [70, 260] width 14 height 14
type input "10"
click at [113, 0] on html "7 Version history / Landing Page - [DATE] 11:22:12 Draft Preview Save Publish 4…" at bounding box center [319, 0] width 638 height 0
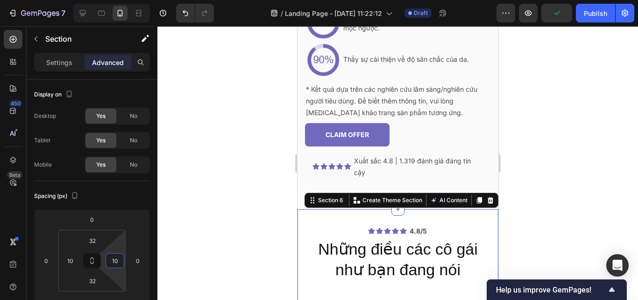
type input "10"
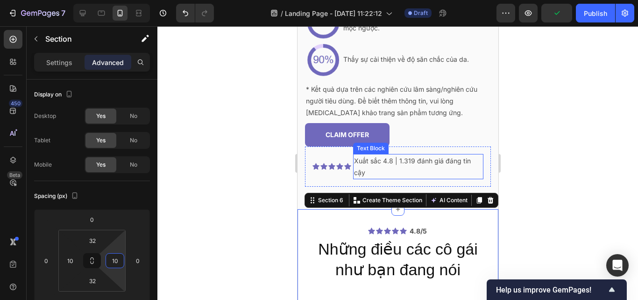
click at [373, 169] on p "Xuất sắc 4.8 | 1.319 đánh giá đáng tin cậy" at bounding box center [418, 166] width 129 height 23
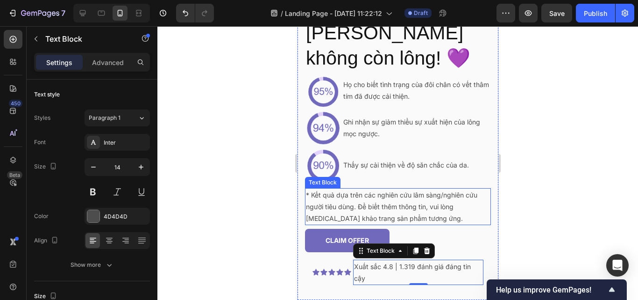
scroll to position [2224, 0]
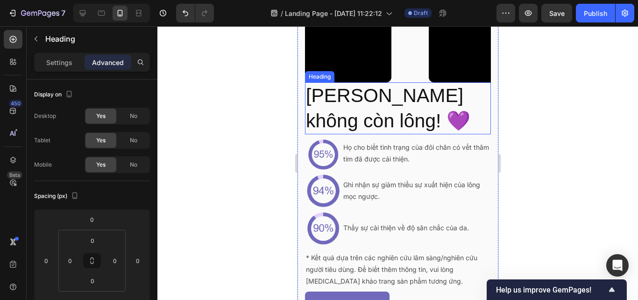
click at [381, 117] on h2 "[PERSON_NAME] không còn lông! 💜" at bounding box center [398, 108] width 186 height 52
click at [56, 61] on p "Settings" at bounding box center [59, 62] width 26 height 10
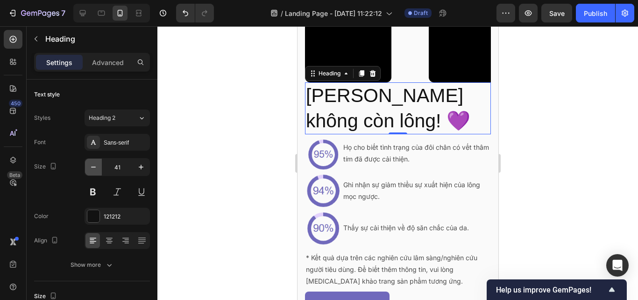
click at [93, 165] on icon "button" at bounding box center [93, 166] width 9 height 9
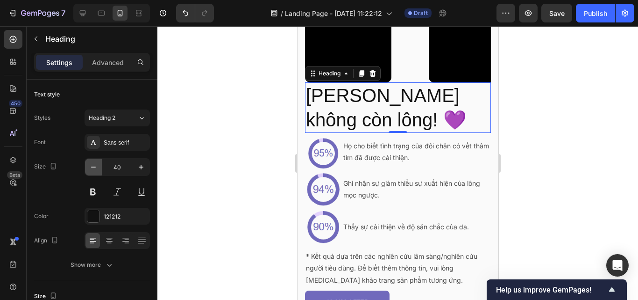
click at [93, 165] on icon "button" at bounding box center [93, 166] width 9 height 9
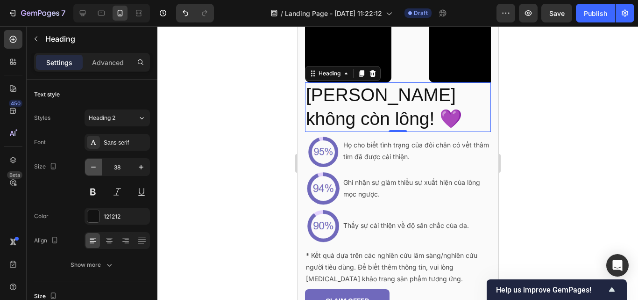
click at [93, 165] on icon "button" at bounding box center [93, 166] width 9 height 9
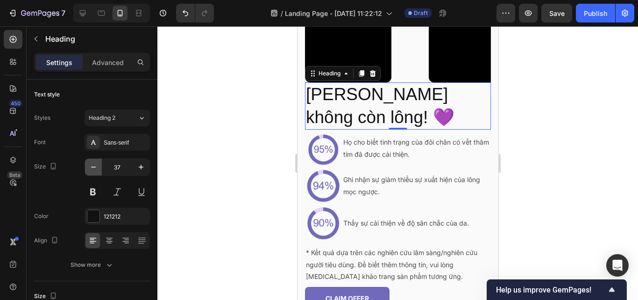
click at [93, 165] on icon "button" at bounding box center [93, 166] width 9 height 9
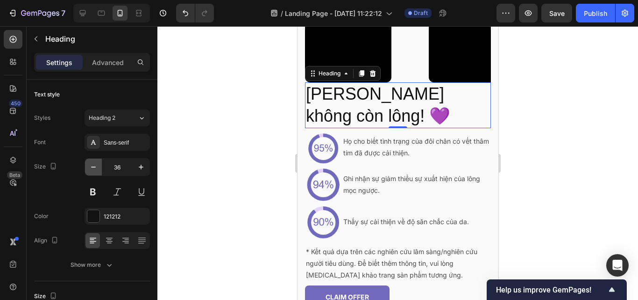
click at [93, 165] on icon "button" at bounding box center [93, 166] width 9 height 9
type input "35"
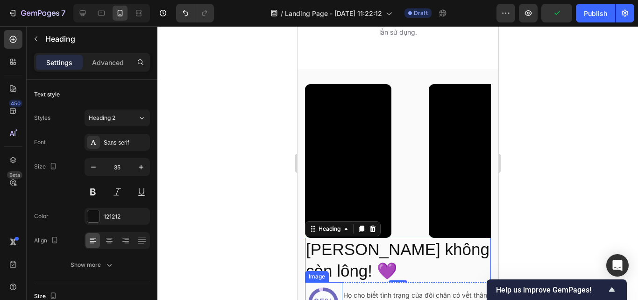
scroll to position [2068, 0]
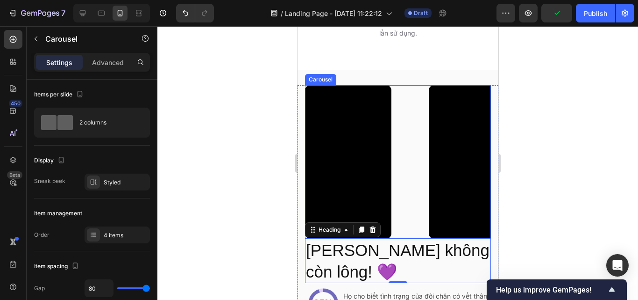
click at [401, 138] on div "Video Video Video Video" at bounding box center [398, 161] width 186 height 153
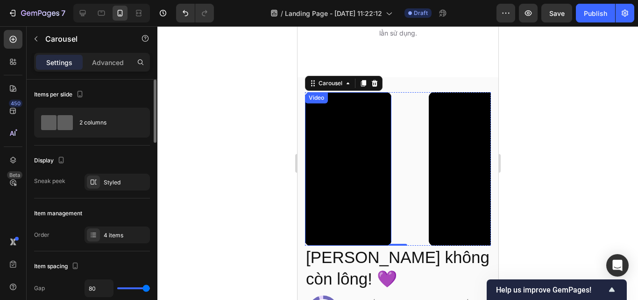
type input "64"
type input "58"
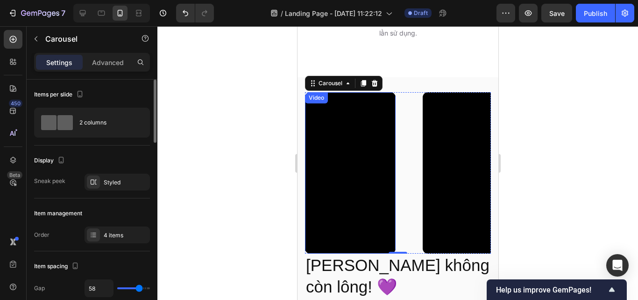
type input "56"
type input "55"
type input "47"
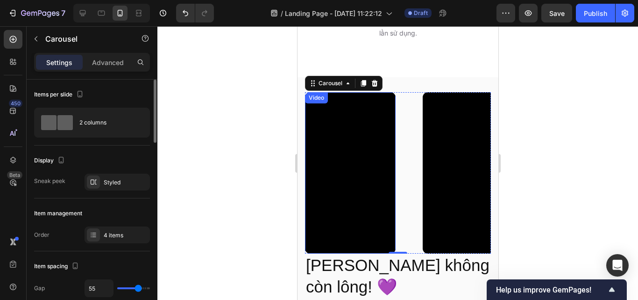
type input "47"
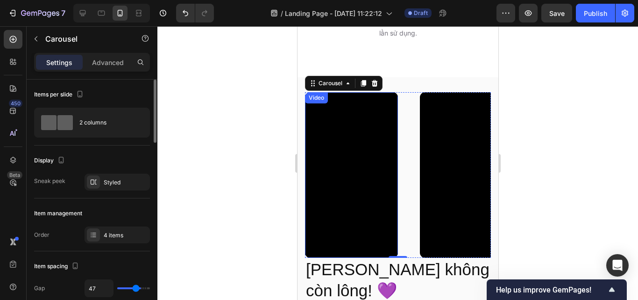
type input "37"
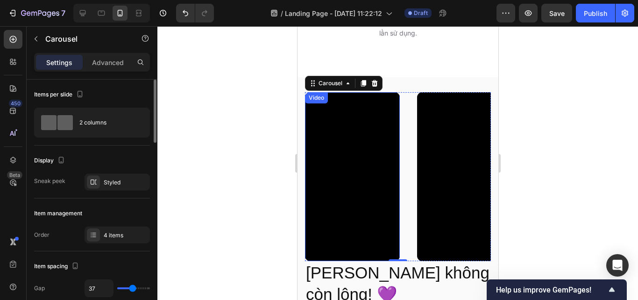
type input "36"
type input "34"
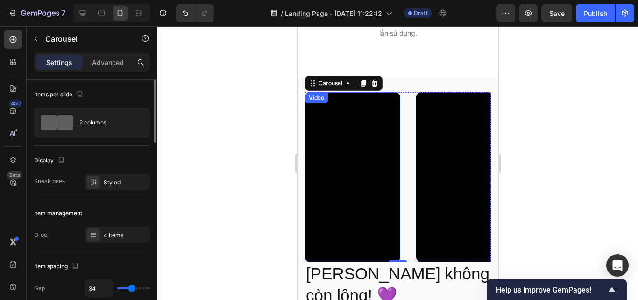
type input "18"
type input "16"
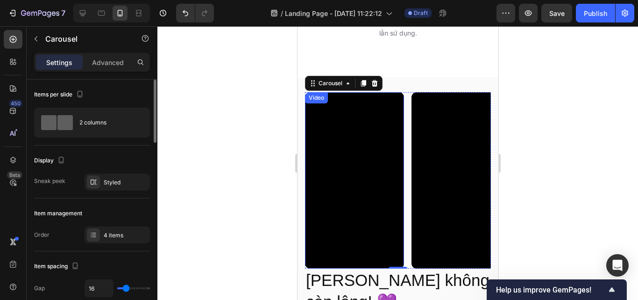
type input "15"
type input "13"
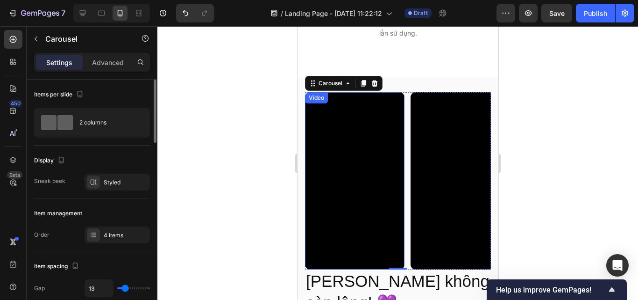
drag, startPoint x: 145, startPoint y: 287, endPoint x: 125, endPoint y: 287, distance: 19.6
type input "13"
click at [125, 287] on input "range" at bounding box center [133, 288] width 33 height 2
click at [100, 176] on div "Styled" at bounding box center [117, 181] width 65 height 17
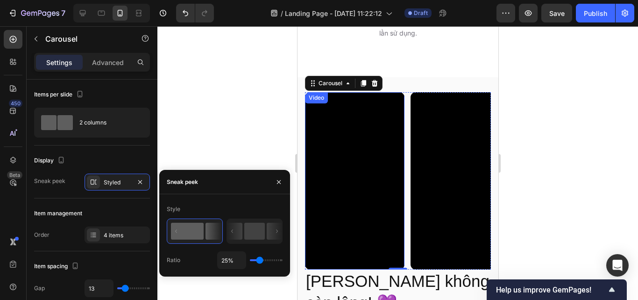
type input "1%"
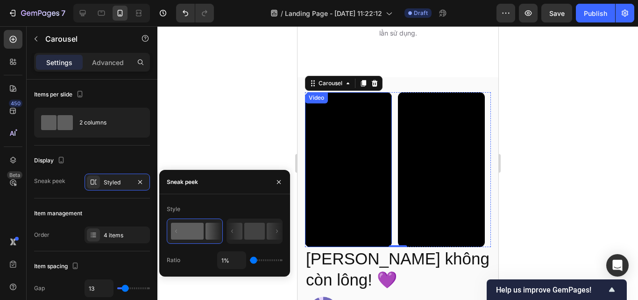
drag, startPoint x: 259, startPoint y: 259, endPoint x: 250, endPoint y: 261, distance: 8.5
type input "1"
click at [250, 261] on input "range" at bounding box center [266, 260] width 33 height 2
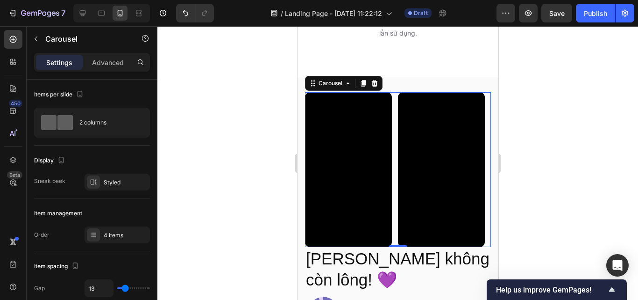
click at [272, 148] on div at bounding box center [397, 162] width 481 height 273
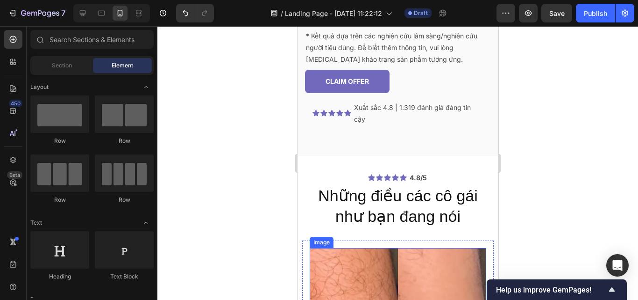
scroll to position [2437, 0]
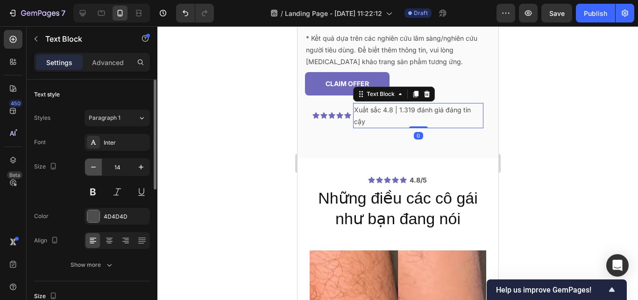
click at [91, 167] on icon "button" at bounding box center [93, 166] width 9 height 9
type input "13"
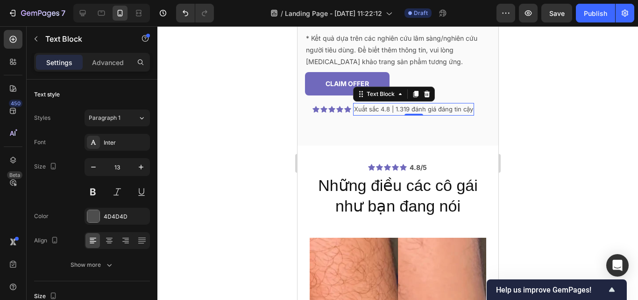
click at [365, 107] on p "Xuất sắc 4.8 | 1.319 đánh giá đáng tin cậy" at bounding box center [413, 109] width 119 height 11
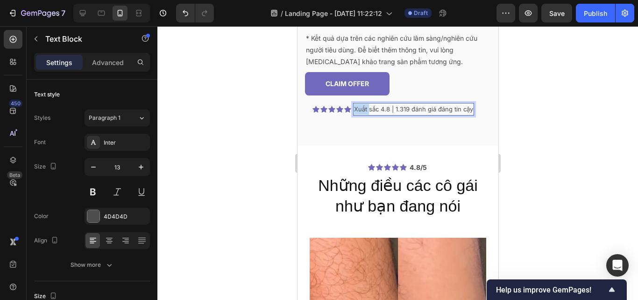
click at [365, 107] on p "Xuất sắc 4.8 | 1.319 đánh giá đáng tin cậy" at bounding box center [413, 109] width 119 height 11
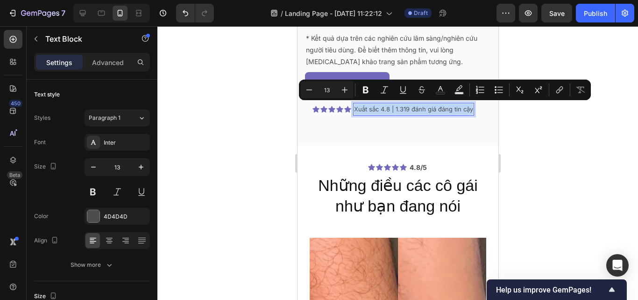
click at [365, 107] on p "Xuất sắc 4.8 | 1.319 đánh giá đáng tin cậy" at bounding box center [413, 109] width 119 height 11
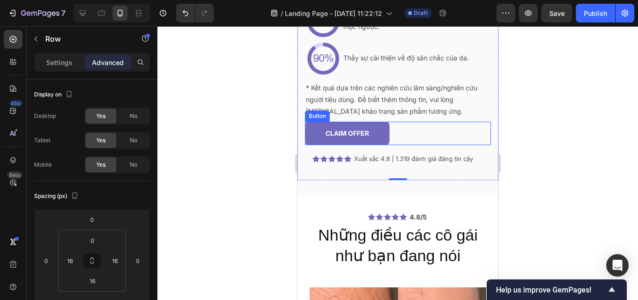
scroll to position [2354, 0]
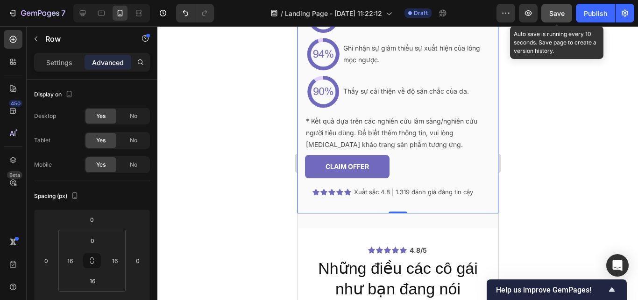
click at [557, 18] on div "Save" at bounding box center [557, 13] width 15 height 10
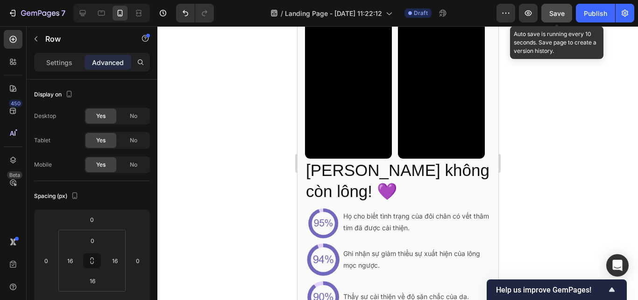
scroll to position [2145, 0]
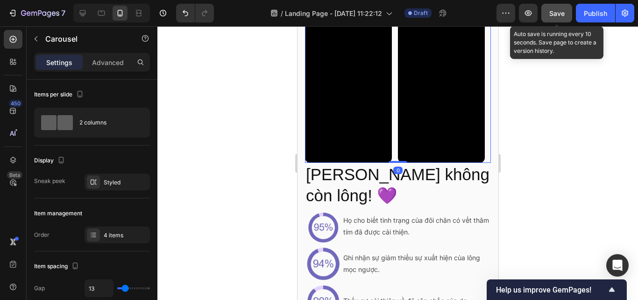
click at [393, 112] on div "Video Video Video Video" at bounding box center [398, 85] width 186 height 155
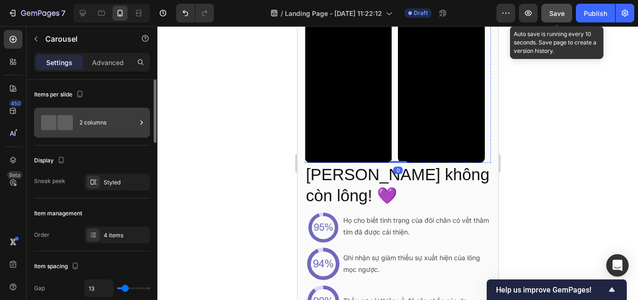
click at [98, 129] on div "2 columns" at bounding box center [107, 122] width 57 height 21
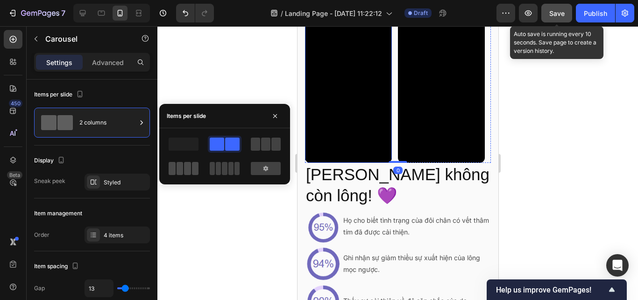
click at [196, 168] on span at bounding box center [195, 168] width 7 height 13
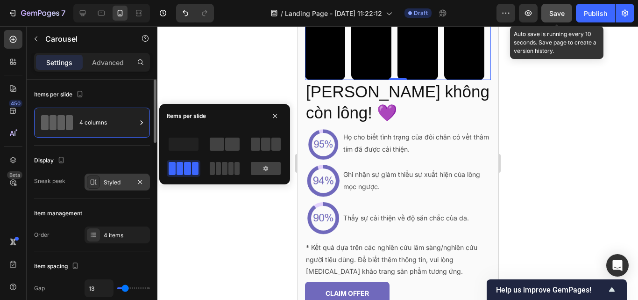
click at [106, 186] on div "Styled" at bounding box center [117, 182] width 27 height 8
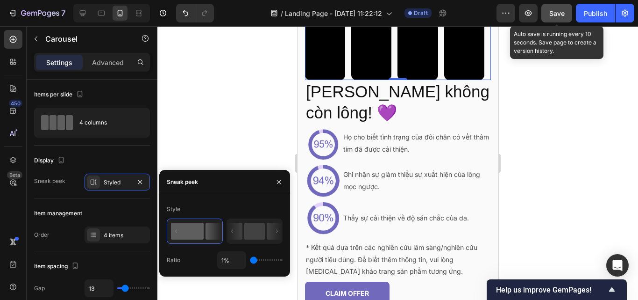
type input "23%"
type input "23"
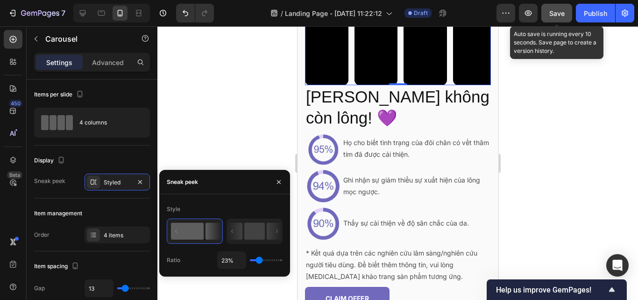
type input "25%"
type input "25"
type input "29%"
type input "29"
type input "34%"
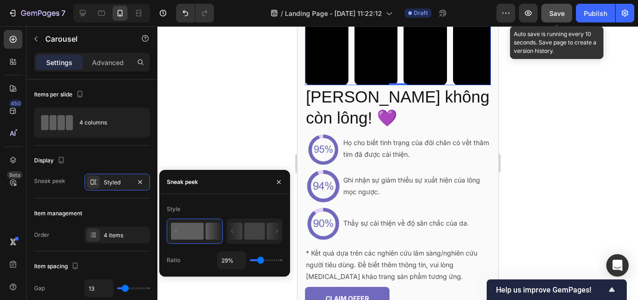
type input "34"
type input "36%"
type input "36"
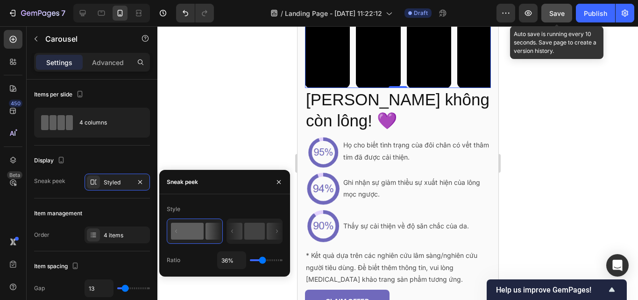
type input "49%"
type input "49"
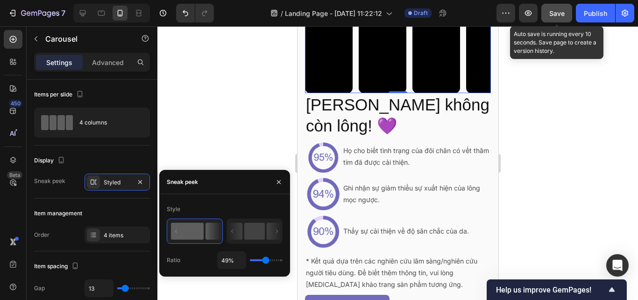
type input "56%"
type input "56"
type input "62%"
type input "62"
type input "65%"
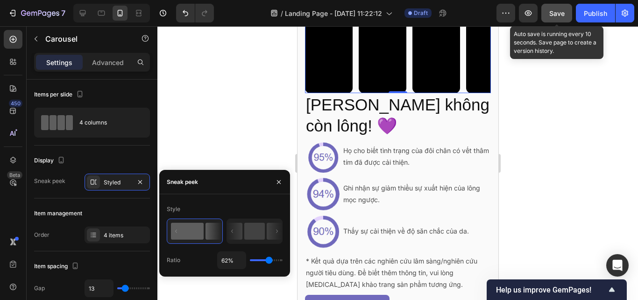
type input "65"
type input "71%"
type input "71"
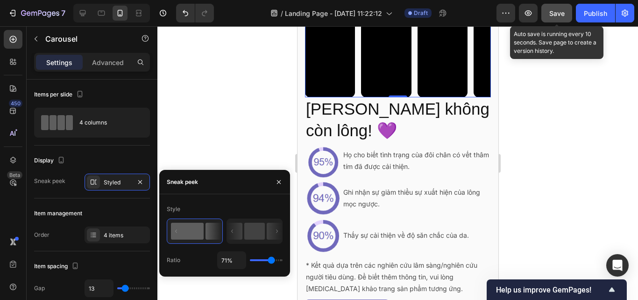
type input "76%"
type input "76"
type input "80%"
type input "80"
type input "84%"
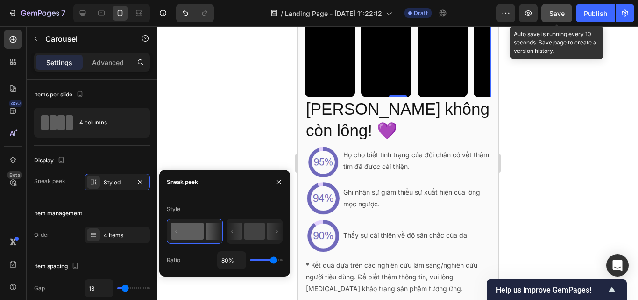
type input "84"
type input "85%"
type input "85"
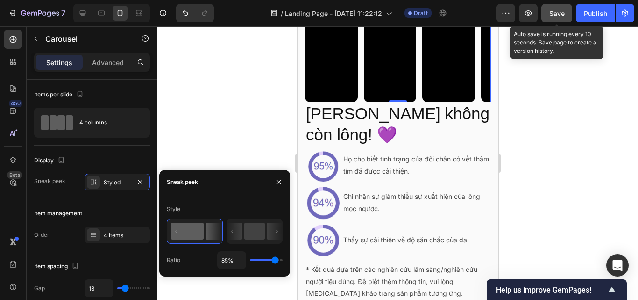
type input "100%"
type input "100"
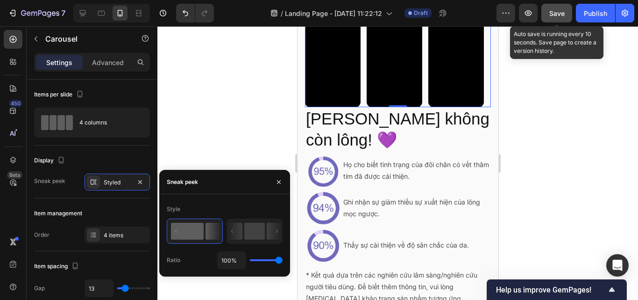
type input "74%"
type input "74"
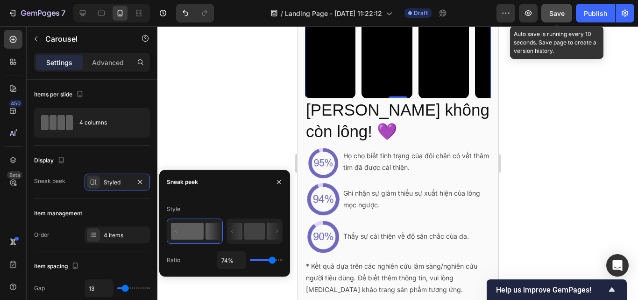
type input "67%"
type input "67"
type input "56%"
type input "56"
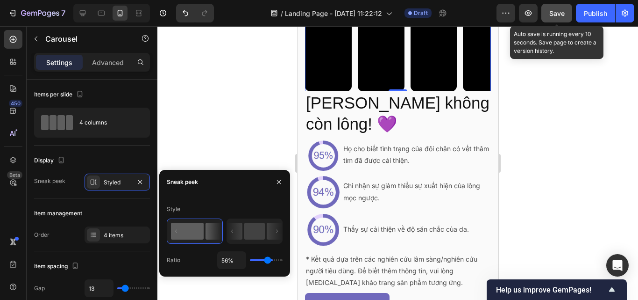
type input "49%"
drag, startPoint x: 254, startPoint y: 258, endPoint x: 266, endPoint y: 269, distance: 16.9
type input "49"
click at [266, 261] on input "range" at bounding box center [266, 260] width 33 height 2
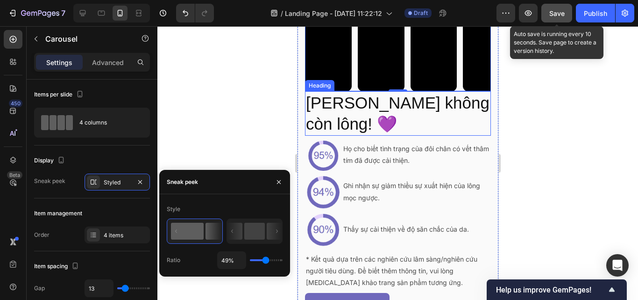
scroll to position [2074, 0]
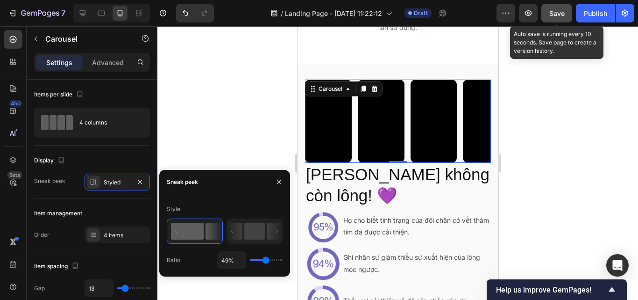
click at [518, 89] on div at bounding box center [397, 162] width 481 height 273
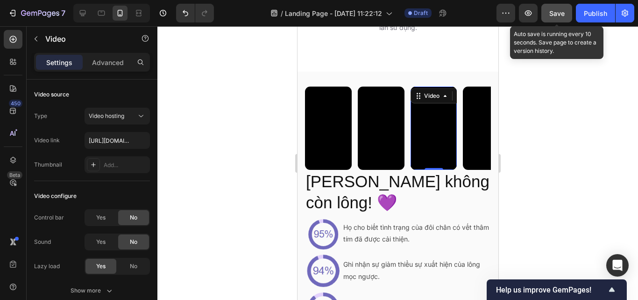
click at [415, 110] on video at bounding box center [433, 127] width 47 height 83
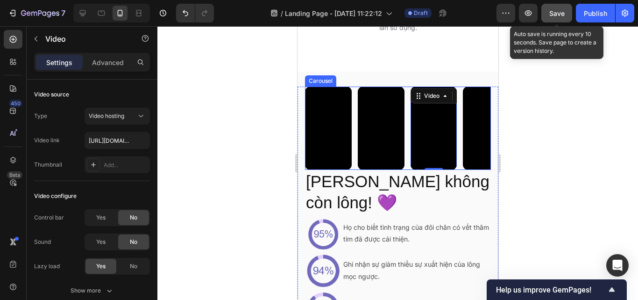
click at [407, 110] on div "Video Video Video 0 Video" at bounding box center [398, 127] width 186 height 83
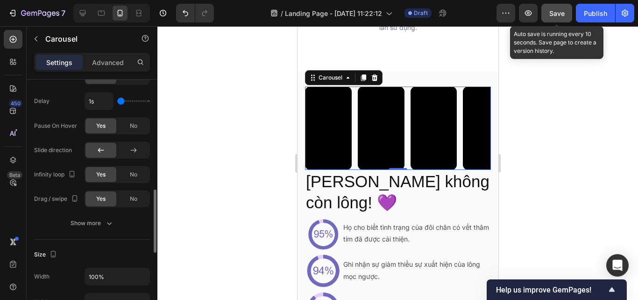
scroll to position [428, 0]
click at [106, 229] on button "Show more" at bounding box center [92, 222] width 116 height 17
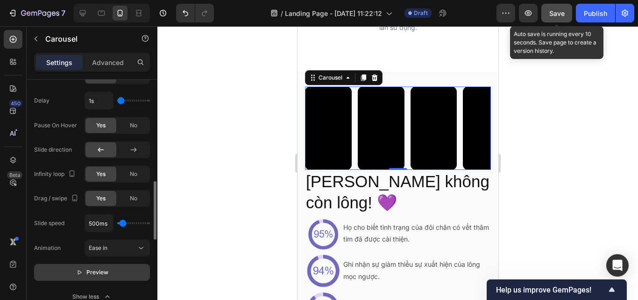
click at [93, 269] on span "Preview" at bounding box center [97, 271] width 22 height 9
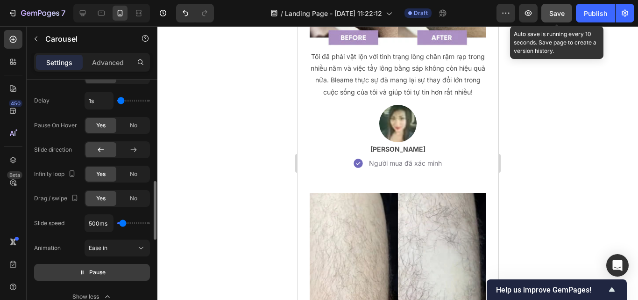
scroll to position [3066, 0]
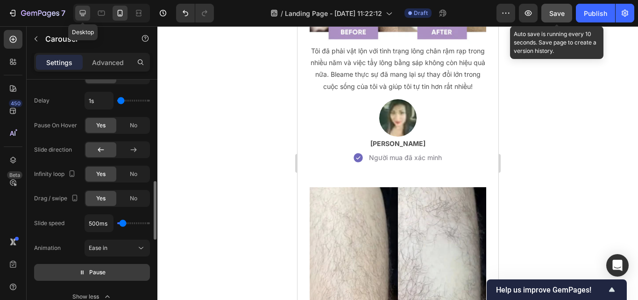
click at [85, 11] on icon at bounding box center [83, 13] width 6 height 6
type input "16"
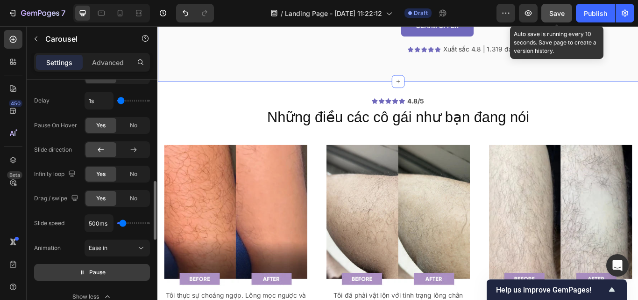
scroll to position [1886, 0]
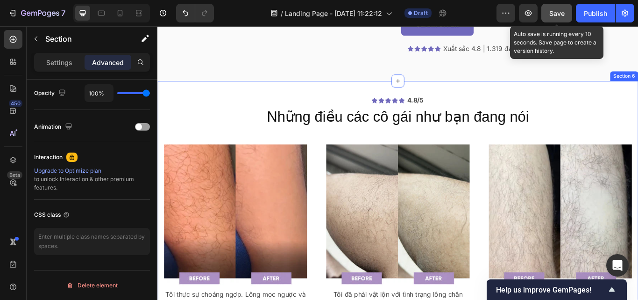
click at [504, 90] on div "Icon Icon Icon Icon Icon Icon List 4.8/5 Text Block Row Những điều các cô gái n…" at bounding box center [437, 297] width 561 height 415
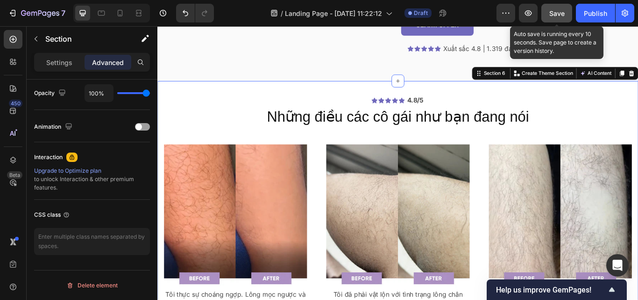
scroll to position [0, 0]
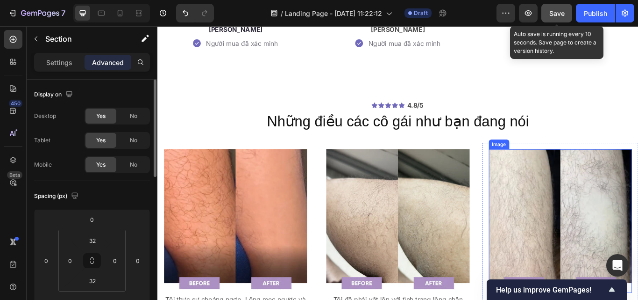
scroll to position [2284, 0]
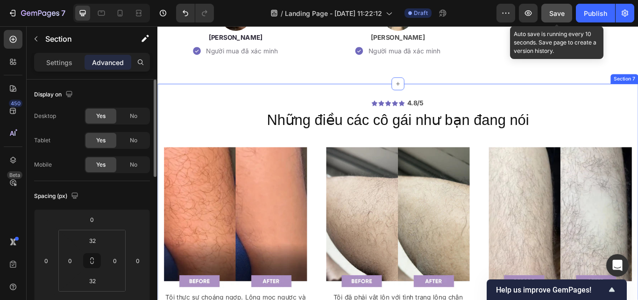
click at [630, 114] on div "Icon Icon Icon Icon Icon Icon List 4.8/5 Text Block Row Những điều các cô gái n…" at bounding box center [437, 300] width 561 height 415
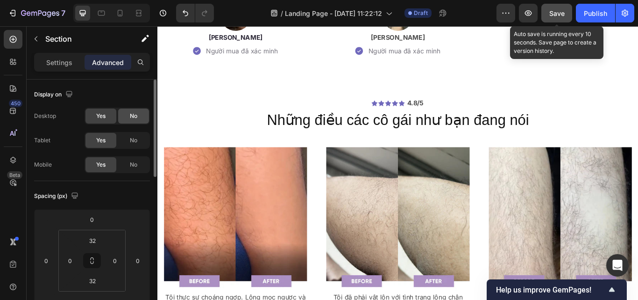
click at [130, 118] on span "No" at bounding box center [133, 116] width 7 height 8
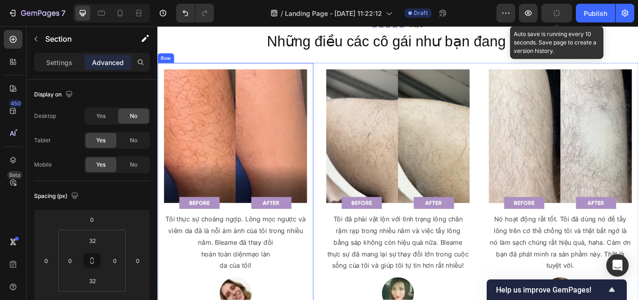
scroll to position [1880, 0]
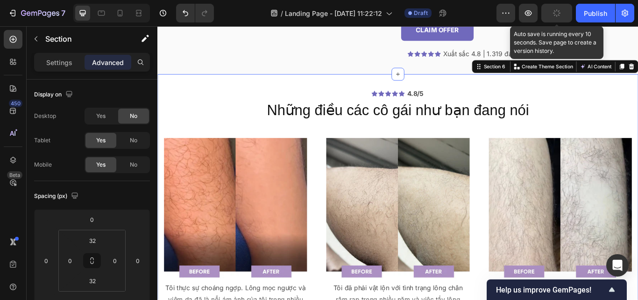
click at [270, 89] on div "Icon Icon Icon Icon Icon Icon List 4.8/5 Text Block Row Những điều các cô gái n…" at bounding box center [437, 289] width 561 height 415
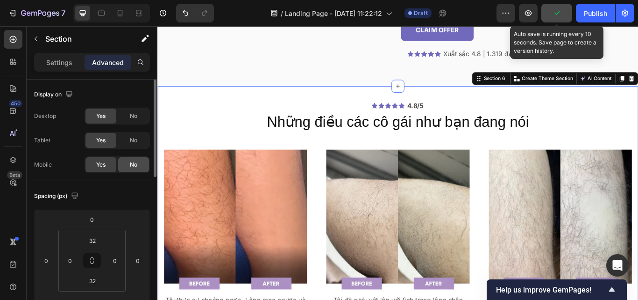
click at [130, 163] on span "No" at bounding box center [133, 164] width 7 height 8
click at [123, 16] on icon at bounding box center [119, 12] width 9 height 9
type input "10"
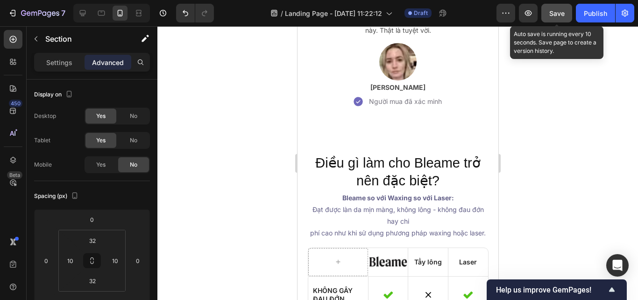
scroll to position [2947, 0]
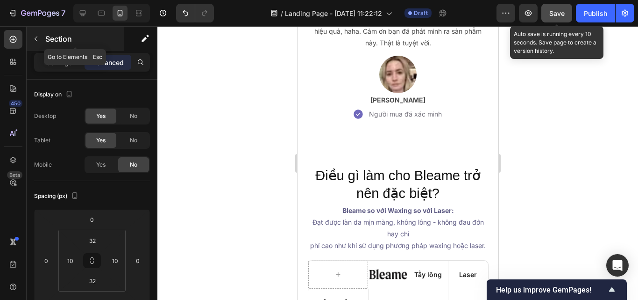
click at [34, 36] on icon "button" at bounding box center [35, 38] width 7 height 7
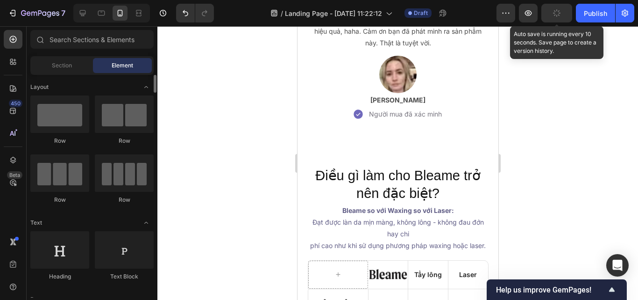
scroll to position [0, 0]
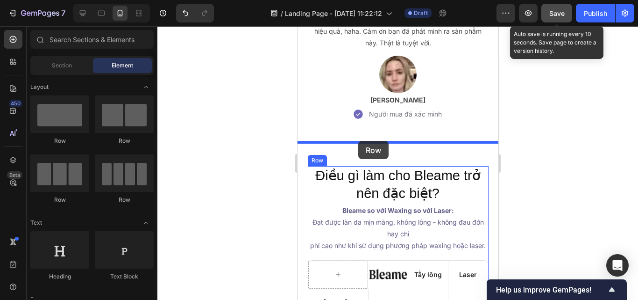
drag, startPoint x: 379, startPoint y: 140, endPoint x: 358, endPoint y: 141, distance: 21.0
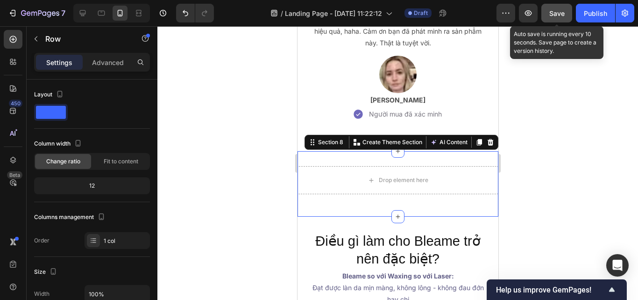
click at [377, 151] on div "Drop element here Row Section 8 You can create reusable sections Create Theme S…" at bounding box center [397, 183] width 201 height 65
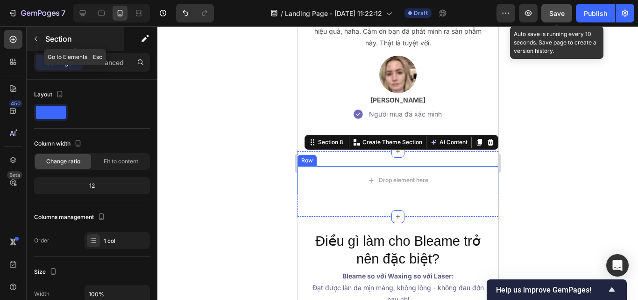
click at [36, 38] on icon "button" at bounding box center [36, 38] width 3 height 5
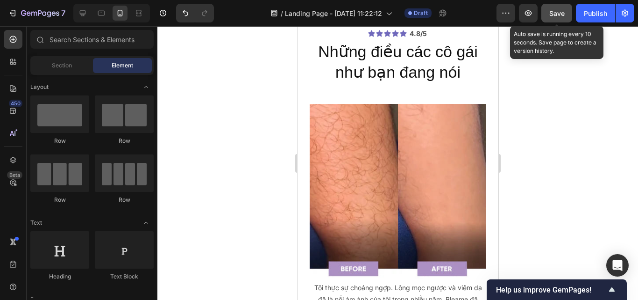
scroll to position [1903, 0]
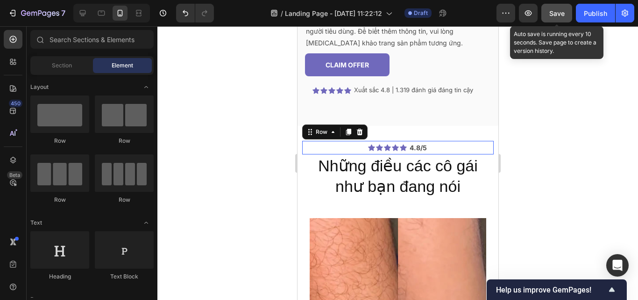
click at [363, 143] on div "Icon Icon Icon Icon Icon Icon List 4.8/5 Text Block Row 0" at bounding box center [398, 148] width 192 height 14
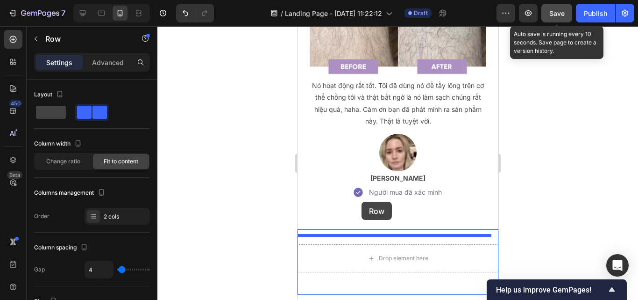
scroll to position [2900, 0]
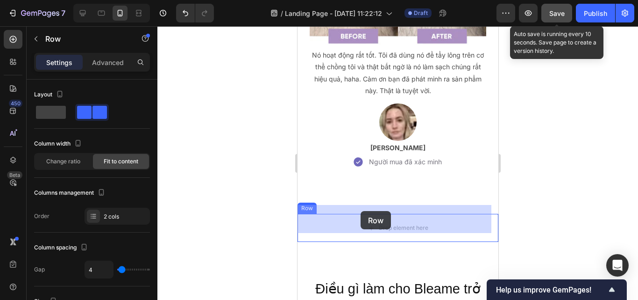
drag, startPoint x: 326, startPoint y: 132, endPoint x: 360, endPoint y: 211, distance: 86.5
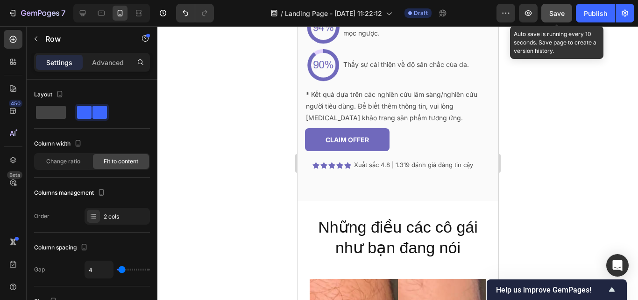
scroll to position [1826, 0]
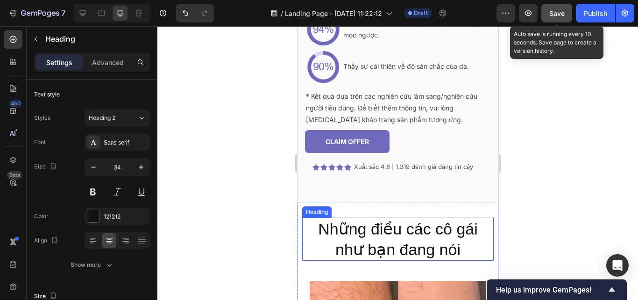
click at [322, 233] on h2 "Những điều các cô gái như bạn đang nói" at bounding box center [398, 238] width 192 height 43
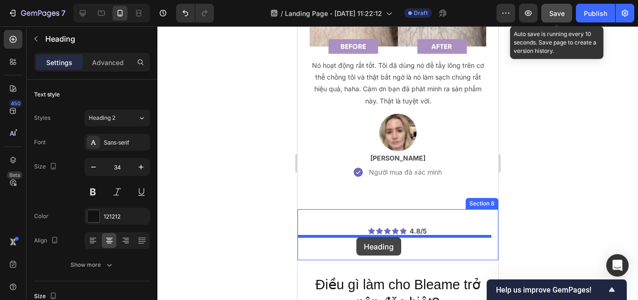
scroll to position [2883, 0]
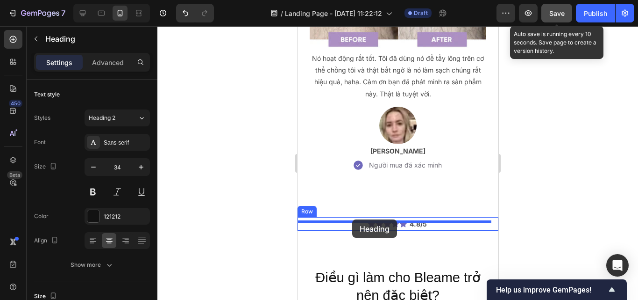
drag, startPoint x: 327, startPoint y: 209, endPoint x: 352, endPoint y: 219, distance: 26.6
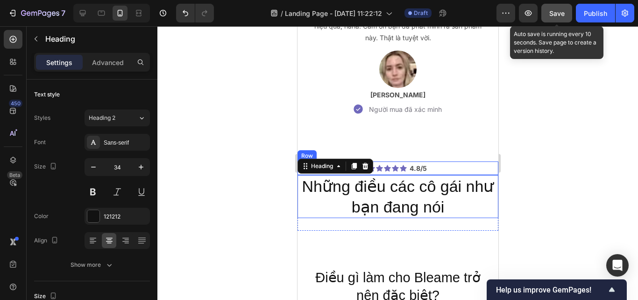
scroll to position [2827, 0]
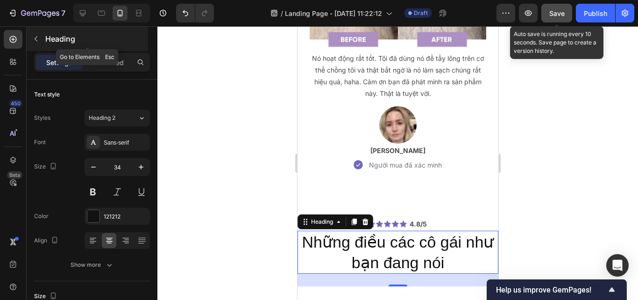
click at [36, 38] on icon "button" at bounding box center [35, 38] width 7 height 7
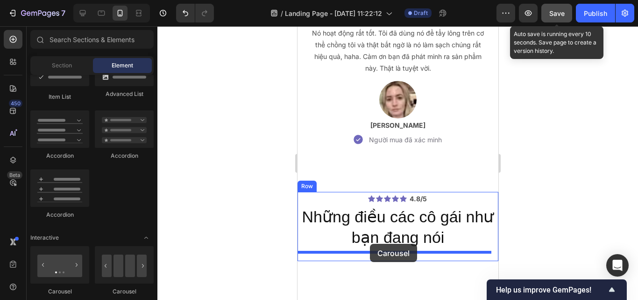
scroll to position [2857, 0]
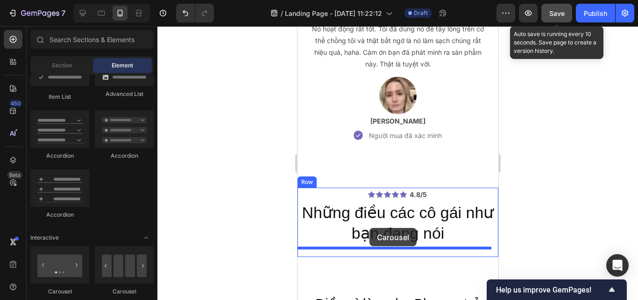
drag, startPoint x: 360, startPoint y: 294, endPoint x: 369, endPoint y: 228, distance: 67.4
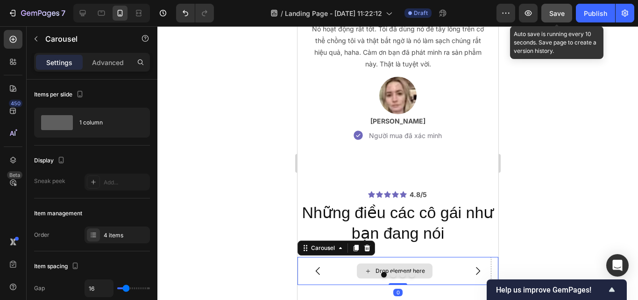
click at [351, 259] on div "Drop element here" at bounding box center [394, 271] width 194 height 28
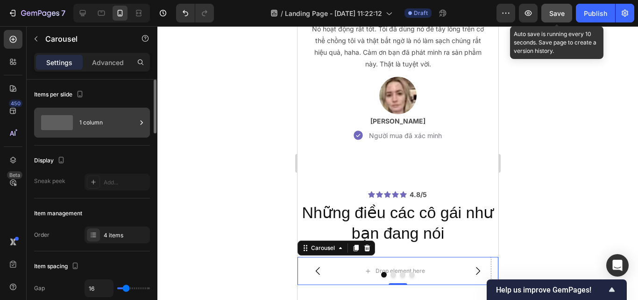
click at [61, 112] on div at bounding box center [56, 122] width 37 height 21
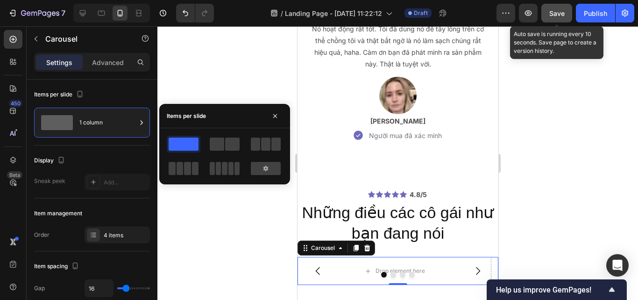
click at [188, 143] on span at bounding box center [184, 143] width 30 height 13
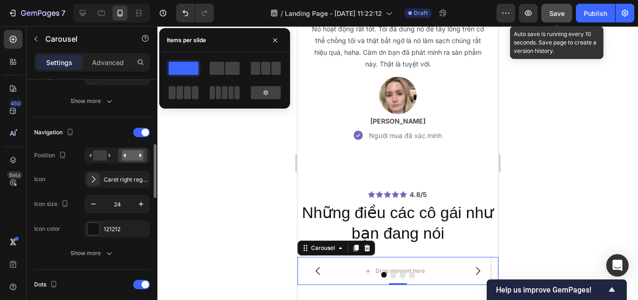
scroll to position [290, 0]
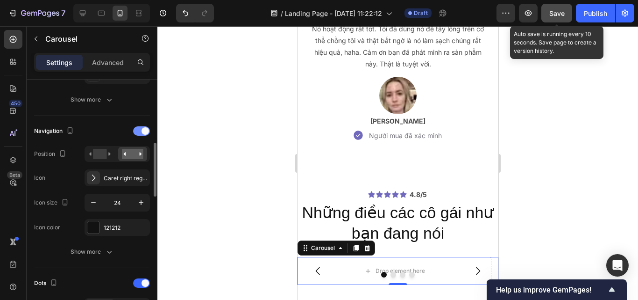
click at [140, 129] on div at bounding box center [141, 130] width 17 height 9
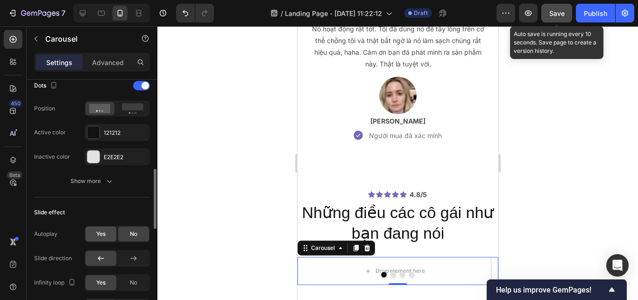
scroll to position [366, 0]
click at [95, 228] on div "Yes" at bounding box center [101, 233] width 31 height 15
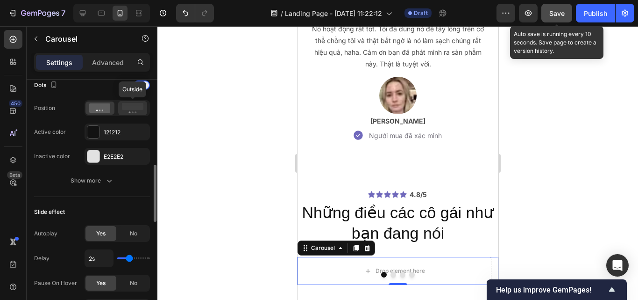
click at [119, 108] on div at bounding box center [132, 108] width 29 height 14
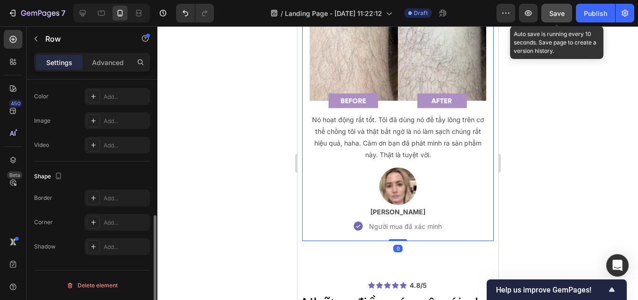
scroll to position [0, 0]
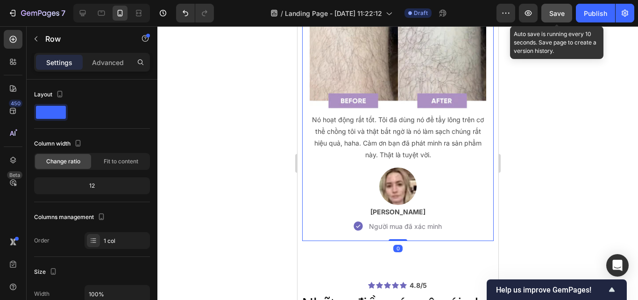
click at [305, 224] on div "Image Nó hoạt động rất tốt. Tôi đã dùng nó để tẩy lông trên cơ thể chồng tôi và…" at bounding box center [398, 84] width 192 height 312
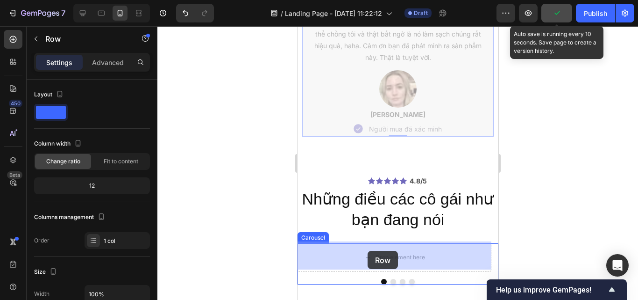
scroll to position [2869, 0]
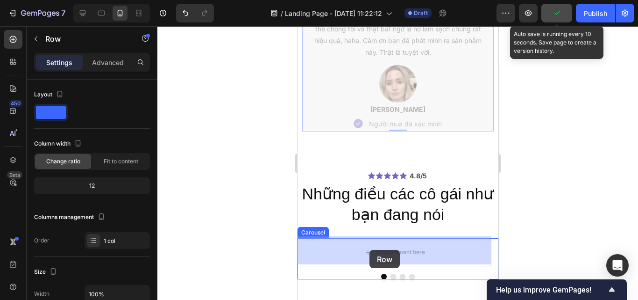
drag, startPoint x: 323, startPoint y: 124, endPoint x: 369, endPoint y: 250, distance: 133.4
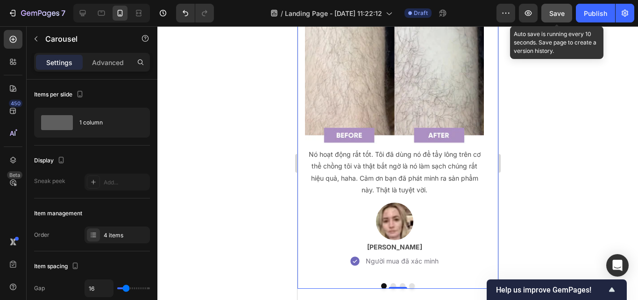
click at [390, 283] on button "Dot" at bounding box center [393, 286] width 6 height 6
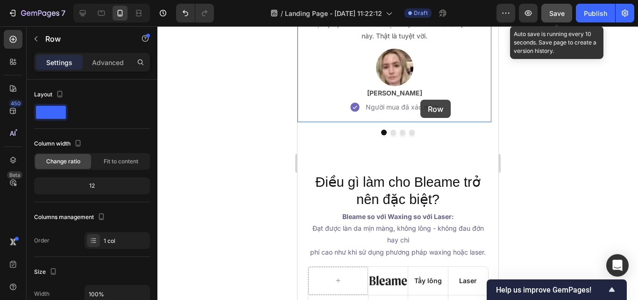
scroll to position [3025, 0]
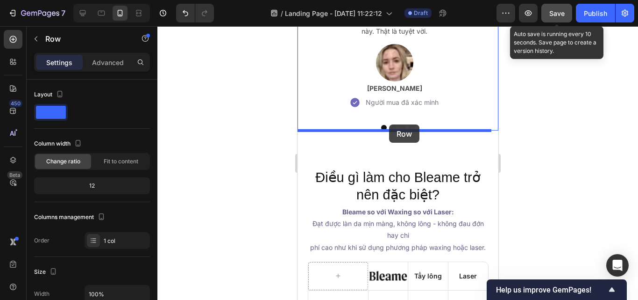
drag, startPoint x: 316, startPoint y: 128, endPoint x: 389, endPoint y: 124, distance: 73.0
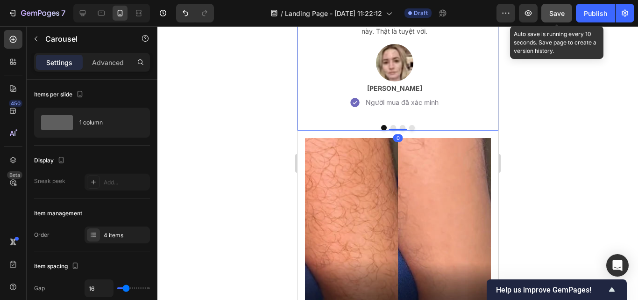
click at [390, 126] on button "Dot" at bounding box center [393, 128] width 6 height 6
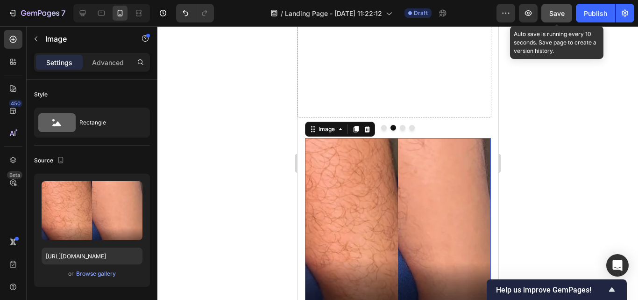
click at [331, 158] on img at bounding box center [398, 231] width 186 height 186
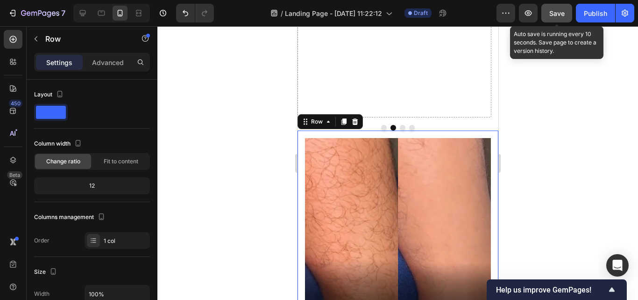
drag, startPoint x: 300, startPoint y: 146, endPoint x: 300, endPoint y: 131, distance: 15.0
click at [300, 146] on div "Image Tôi thực sự choáng ngợp. Lông mọc ngược và viêm da đã là nỗi ám ảnh của t…" at bounding box center [397, 291] width 201 height 322
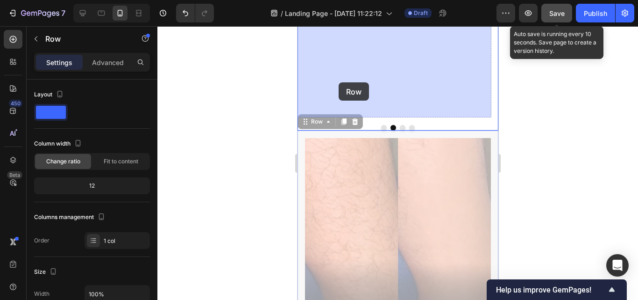
drag, startPoint x: 301, startPoint y: 122, endPoint x: 338, endPoint y: 82, distance: 54.6
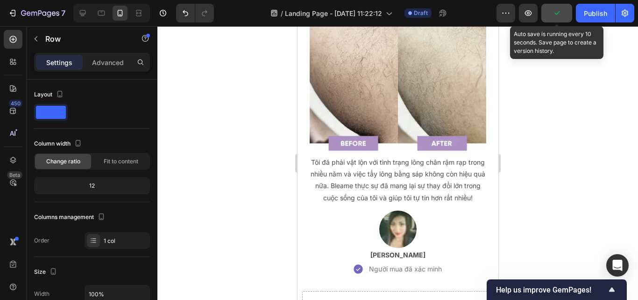
scroll to position [2198, 0]
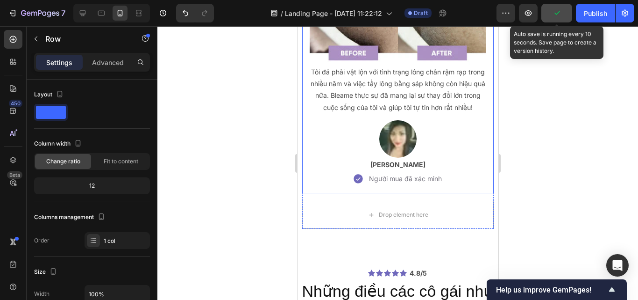
click at [314, 193] on div "Image Tôi đã phải vật lộn với tình trạng lông chân rậm rạp trong nhiều năm và v…" at bounding box center [398, 37] width 192 height 312
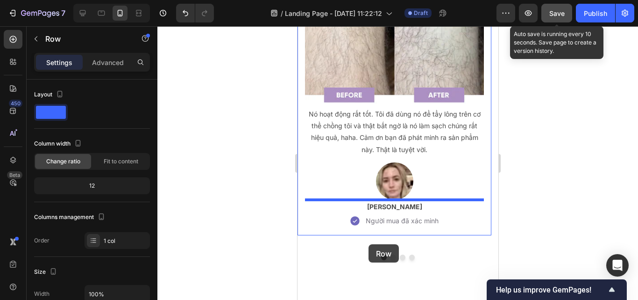
scroll to position [2634, 0]
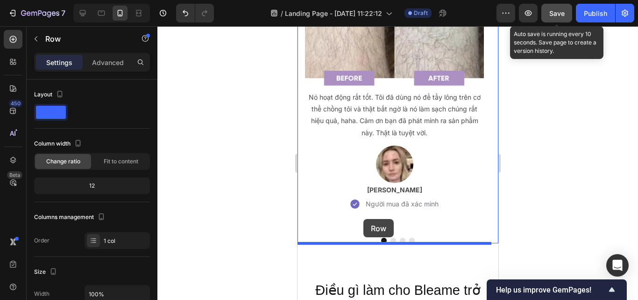
drag, startPoint x: 322, startPoint y: 157, endPoint x: 363, endPoint y: 219, distance: 74.1
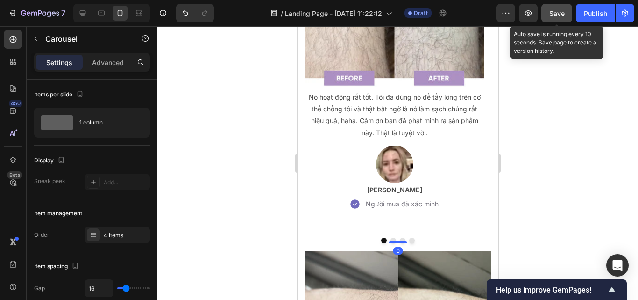
click at [400, 239] on button "Dot" at bounding box center [403, 240] width 6 height 6
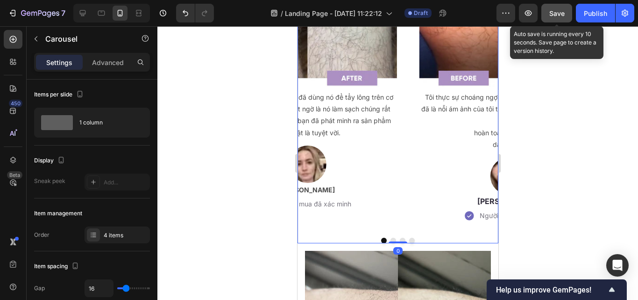
click at [400, 239] on button "Dot" at bounding box center [403, 240] width 6 height 6
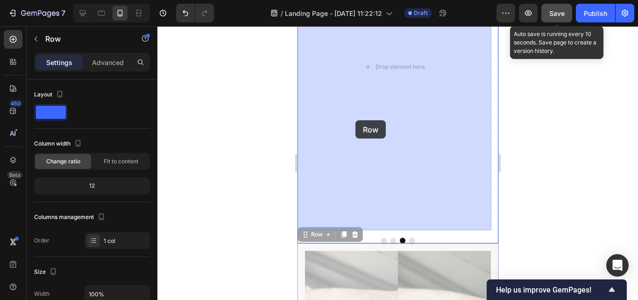
drag, startPoint x: 304, startPoint y: 232, endPoint x: 355, endPoint y: 120, distance: 123.0
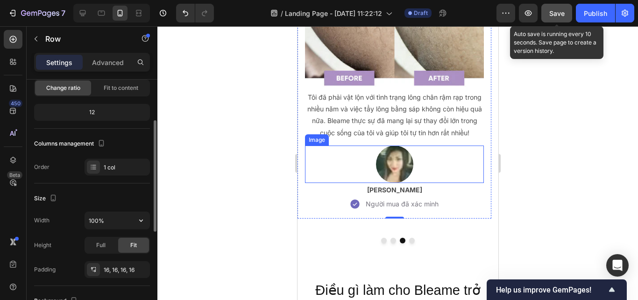
scroll to position [87, 0]
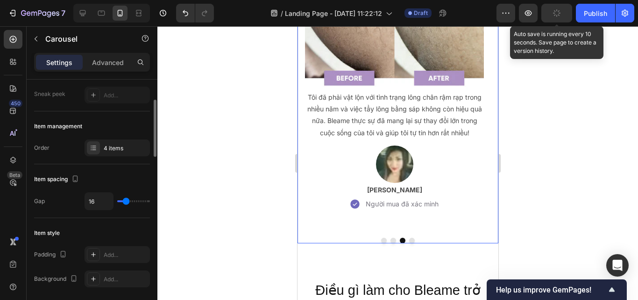
click at [337, 226] on div "Image Tôi đã phải vật lộn với tình trạng lông chân rậm rạp trong nhiều năm và v…" at bounding box center [394, 67] width 194 height 326
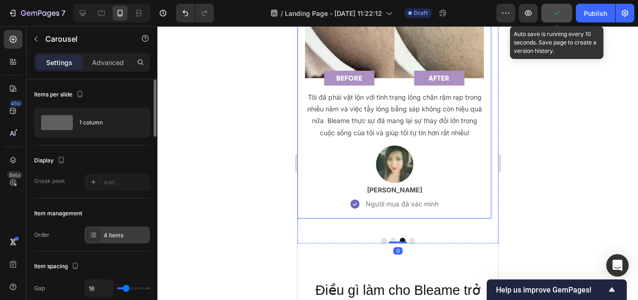
click at [112, 230] on div "4 items" at bounding box center [117, 234] width 65 height 17
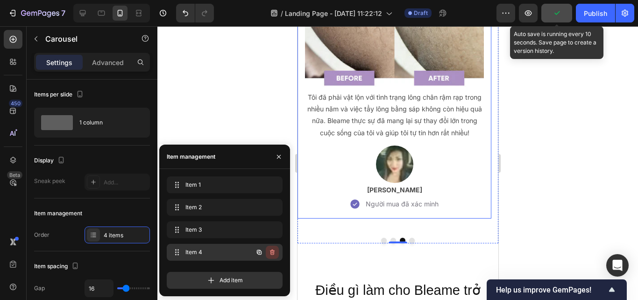
click at [270, 246] on button "button" at bounding box center [272, 251] width 13 height 13
click at [270, 246] on button "Delete" at bounding box center [266, 251] width 26 height 13
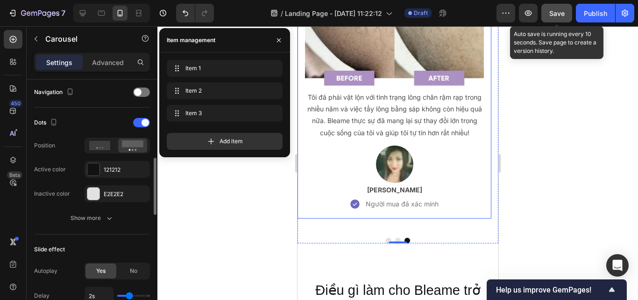
scroll to position [331, 0]
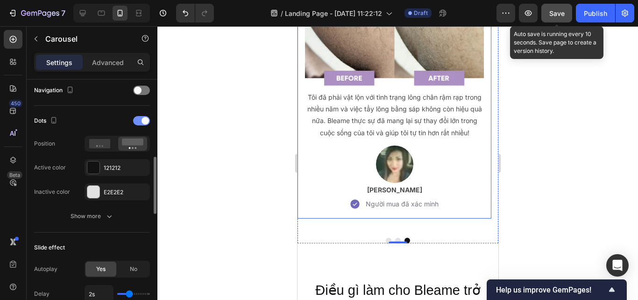
click at [138, 120] on div at bounding box center [141, 120] width 17 height 9
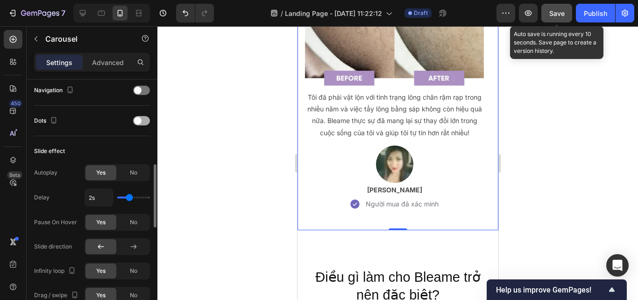
click at [141, 125] on div at bounding box center [141, 120] width 17 height 9
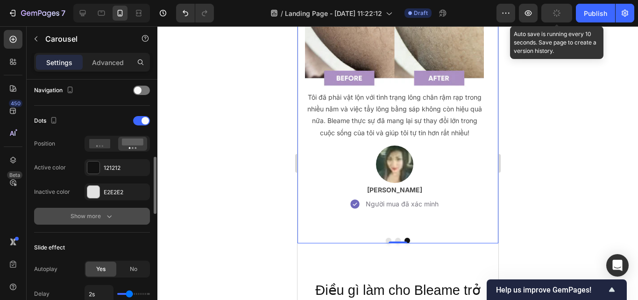
click at [111, 213] on icon "button" at bounding box center [109, 215] width 9 height 9
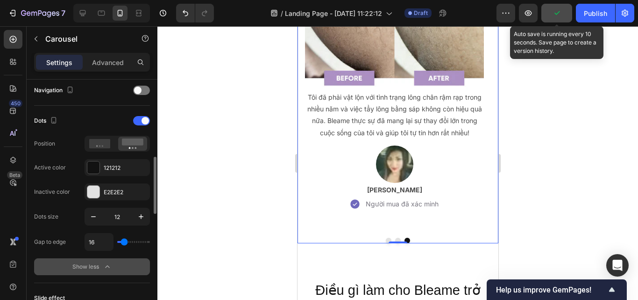
type input "0"
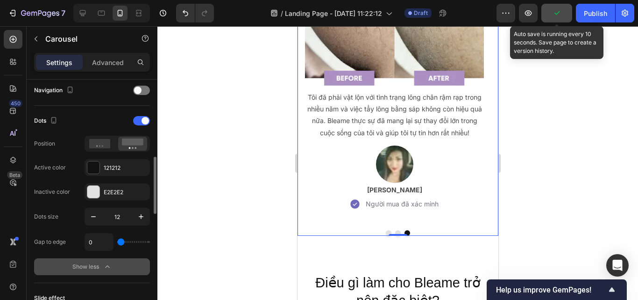
drag, startPoint x: 124, startPoint y: 241, endPoint x: 100, endPoint y: 242, distance: 23.4
type input "0"
click at [117, 242] on input "range" at bounding box center [133, 242] width 33 height 2
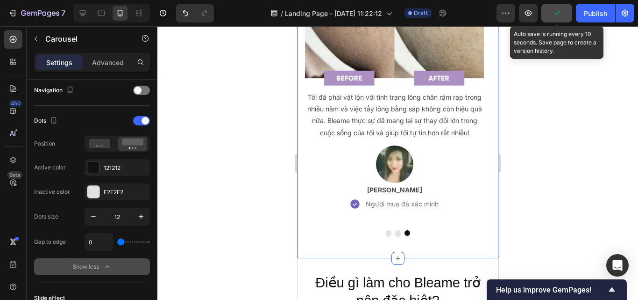
scroll to position [0, 0]
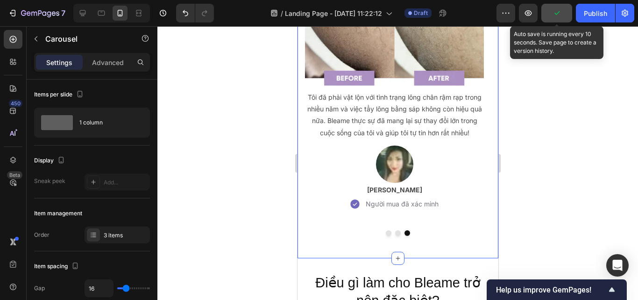
click at [365, 245] on div "Icon Icon Icon Icon Icon Icon List 4.8/5 Text Block Row Những điều các cô gái n…" at bounding box center [397, 38] width 201 height 439
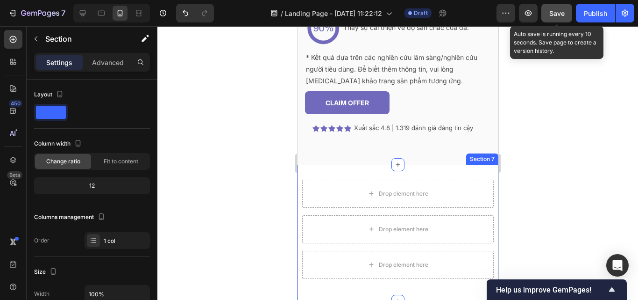
scroll to position [1863, 0]
click at [475, 172] on div "Drop element here Drop element here Drop element here Row Section 7" at bounding box center [397, 234] width 201 height 136
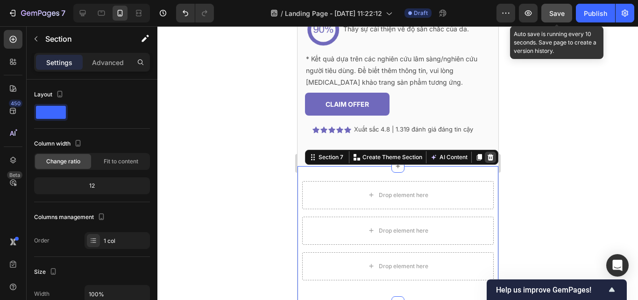
click at [486, 156] on icon at bounding box center [489, 156] width 7 height 7
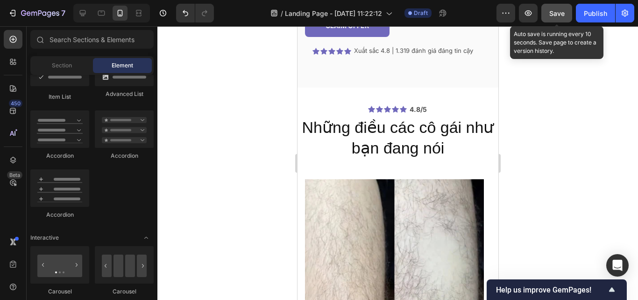
scroll to position [1950, 0]
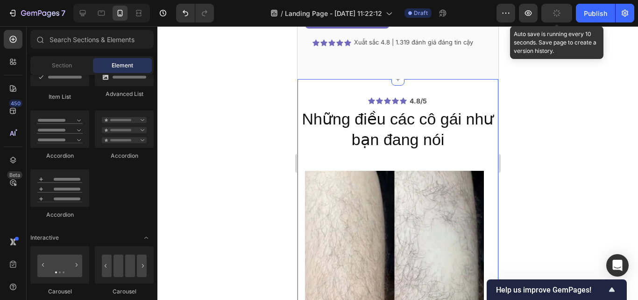
click at [473, 84] on div "Icon Icon Icon Icon Icon Icon List 4.8/5 Text Block Row Những điều các cô gái n…" at bounding box center [397, 298] width 201 height 439
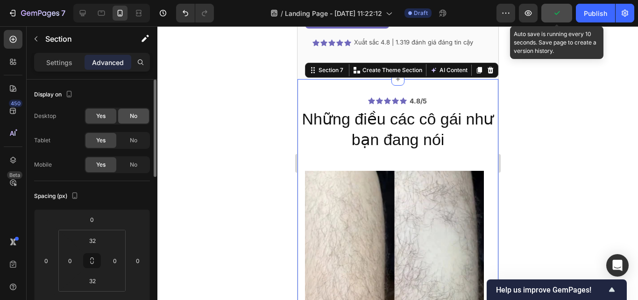
click at [127, 117] on div "No" at bounding box center [133, 115] width 31 height 15
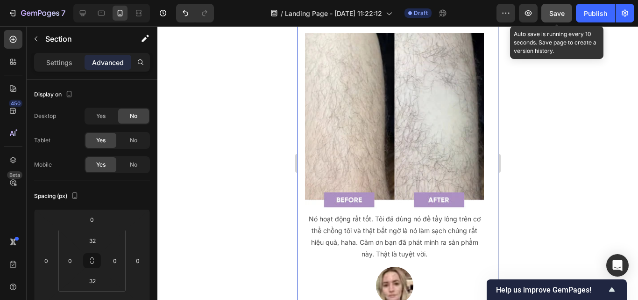
scroll to position [2088, 0]
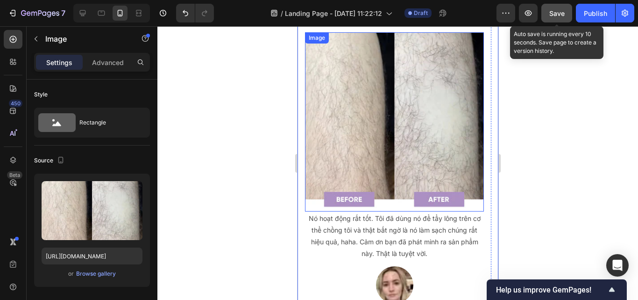
click at [352, 142] on img at bounding box center [394, 121] width 179 height 179
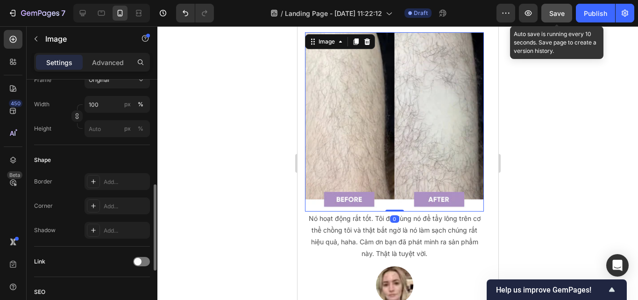
scroll to position [273, 0]
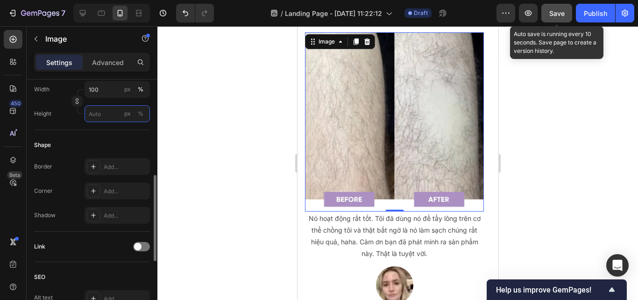
click at [104, 117] on input "px %" at bounding box center [117, 113] width 65 height 17
click at [93, 134] on span "Full" at bounding box center [92, 136] width 9 height 8
type input "100"
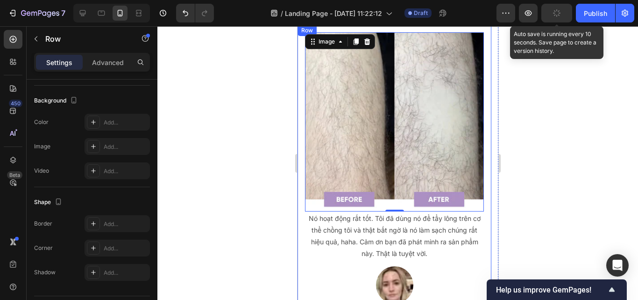
click at [303, 239] on div "Image 0 Nó hoạt động rất tốt. Tôi đã dùng nó để tẩy lông trên cơ thể chồng tôi …" at bounding box center [394, 182] width 194 height 315
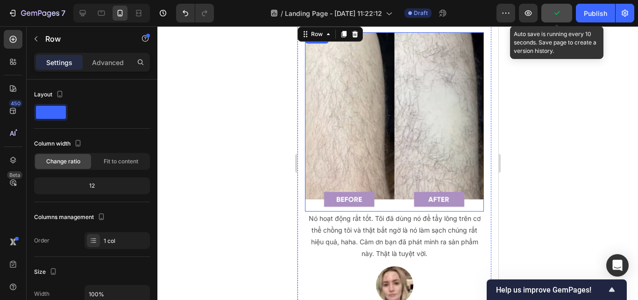
scroll to position [1988, 0]
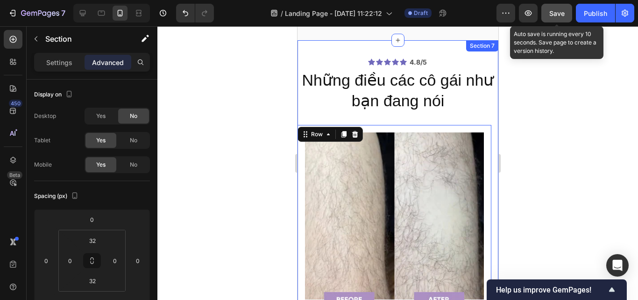
click at [338, 48] on div "Icon Icon Icon Icon Icon Icon List 4.8/5 Text Block Row Những điều các cô gái n…" at bounding box center [397, 259] width 201 height 439
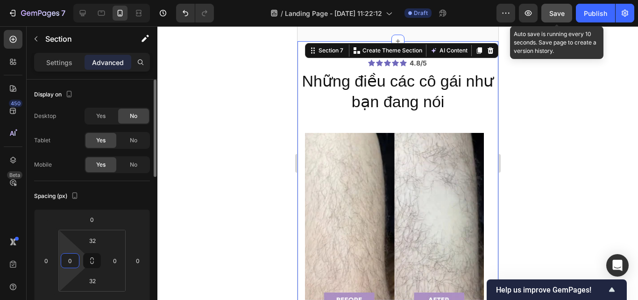
click at [74, 261] on input "0" at bounding box center [70, 260] width 14 height 14
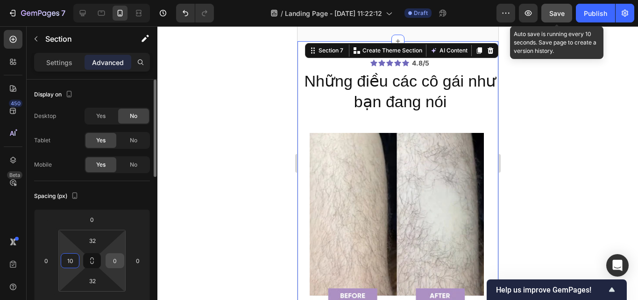
type input "10"
click at [117, 258] on input "0" at bounding box center [115, 260] width 14 height 14
click at [112, 0] on html "7 Version history / Landing Page - Sep 25, 11:22:12 Draft Preview Save Auto sav…" at bounding box center [319, 0] width 638 height 0
click at [119, 259] on input "0" at bounding box center [115, 260] width 14 height 14
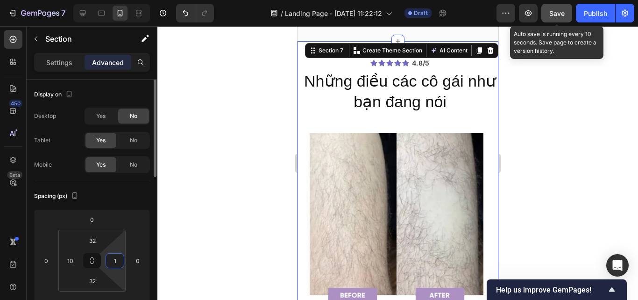
type input "10"
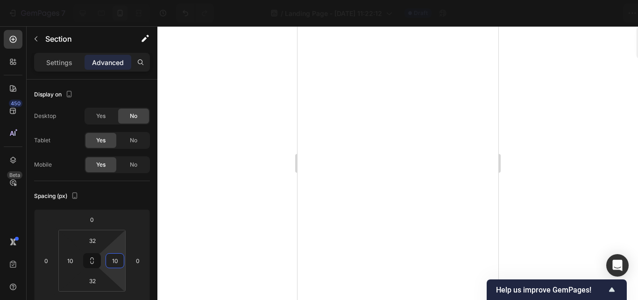
type input "10"
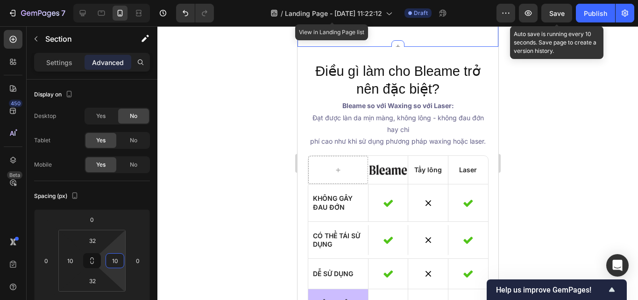
scroll to position [2433, 0]
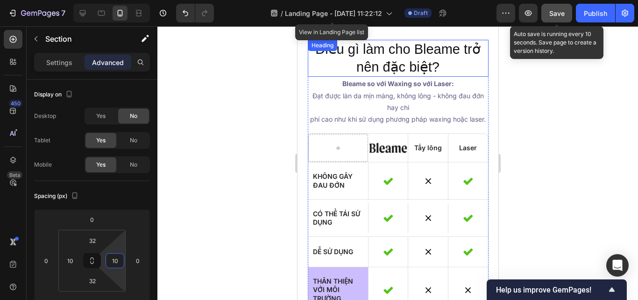
click at [560, 10] on span "Save" at bounding box center [557, 13] width 15 height 8
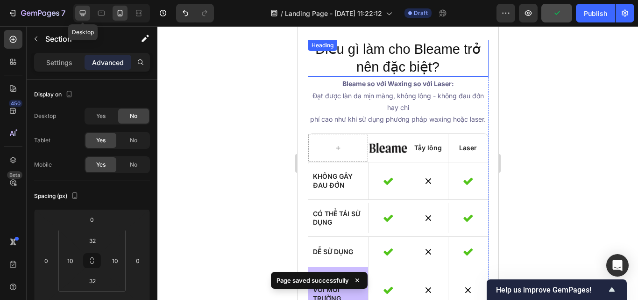
click at [85, 9] on icon at bounding box center [82, 12] width 9 height 9
type input "0"
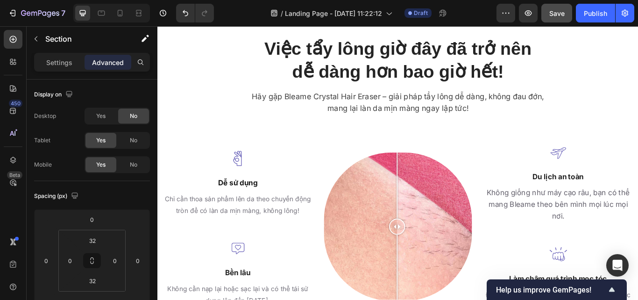
scroll to position [1220, 0]
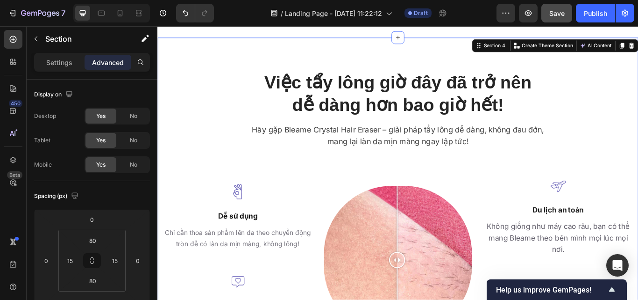
click at [225, 50] on div "Việc tẩy lông giờ đây đã trở nên dễ dàng hơn bao giờ hết! Heading Hãy gặp Bleam…" at bounding box center [437, 238] width 561 height 397
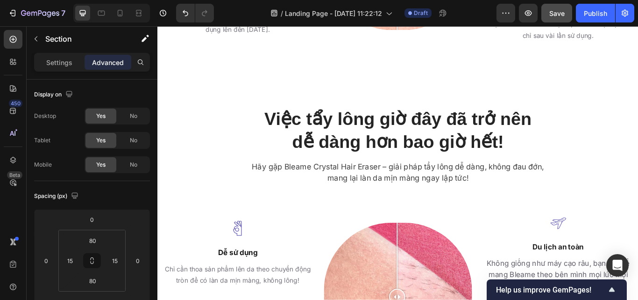
scroll to position [1597, 0]
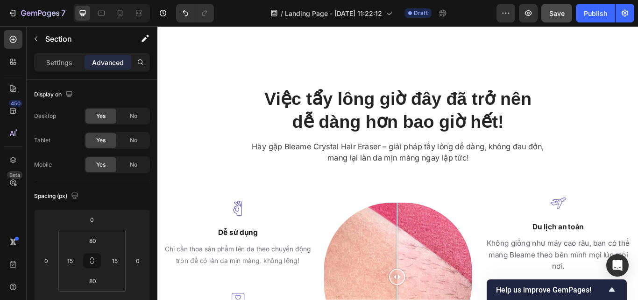
click at [226, 67] on div "Việc tẩy lông giờ đây đã trở nên dễ dàng hơn bao giờ hết! Heading Hãy gặp Bleam…" at bounding box center [437, 257] width 561 height 397
click at [638, 71] on div "Việc tẩy lông giờ đây đã trở nên dễ dàng hơn bao giờ hết! Heading Hãy gặp Bleam…" at bounding box center [437, 257] width 561 height 397
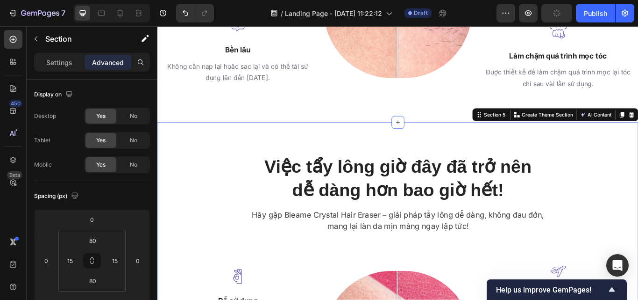
click at [130, 160] on span "No" at bounding box center [133, 164] width 7 height 8
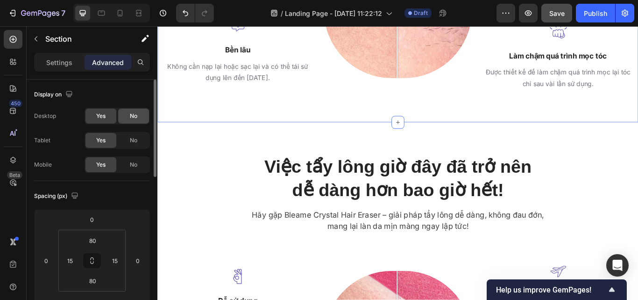
click at [132, 114] on span "No" at bounding box center [133, 116] width 7 height 8
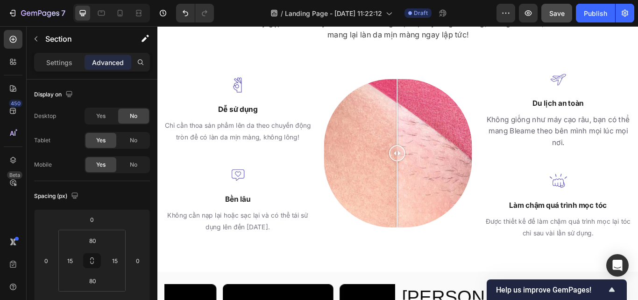
scroll to position [1344, 0]
click at [122, 11] on icon at bounding box center [119, 12] width 9 height 9
type input "16"
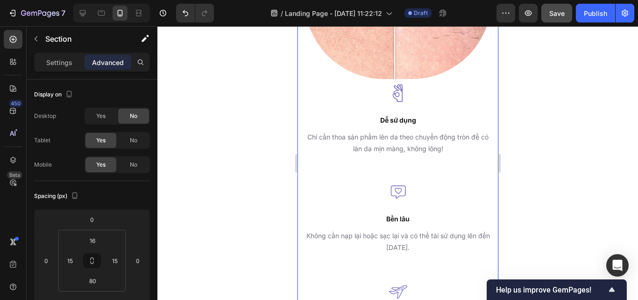
scroll to position [1301, 0]
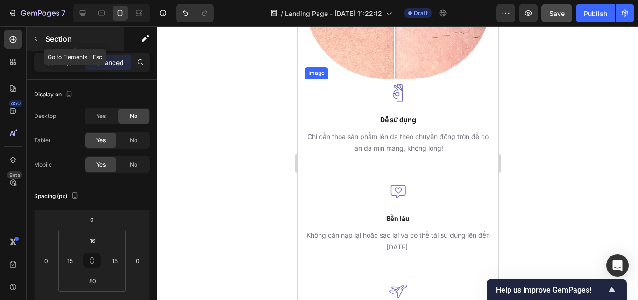
click at [38, 40] on icon "button" at bounding box center [35, 38] width 7 height 7
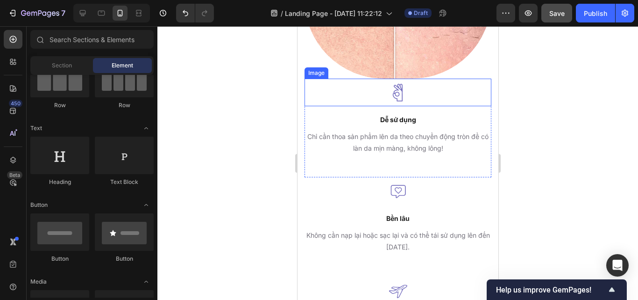
scroll to position [0, 0]
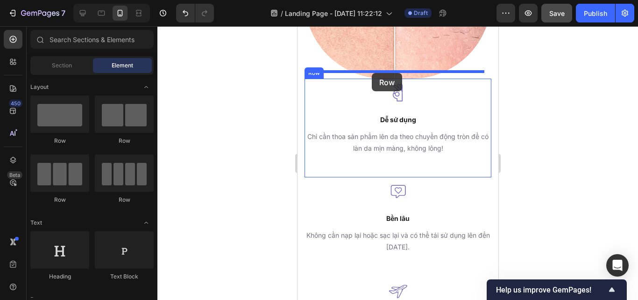
drag, startPoint x: 412, startPoint y: 144, endPoint x: 372, endPoint y: 73, distance: 81.8
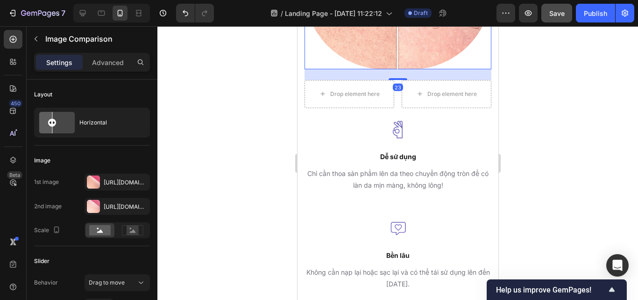
scroll to position [1312, 0]
drag, startPoint x: 389, startPoint y: 71, endPoint x: 389, endPoint y: 82, distance: 10.7
click at [389, 68] on div "23" at bounding box center [397, 68] width 187 height 0
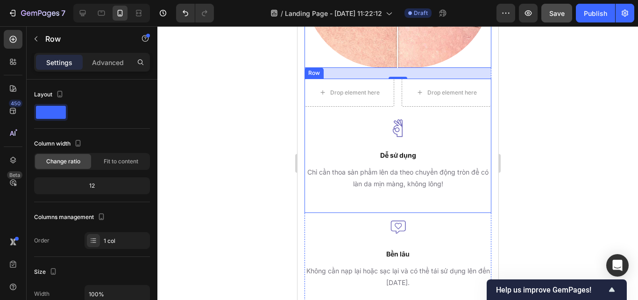
click at [336, 100] on div "Drop element here Drop element here Row Image Dễ sử dụng Text block Chỉ cần tho…" at bounding box center [397, 135] width 187 height 112
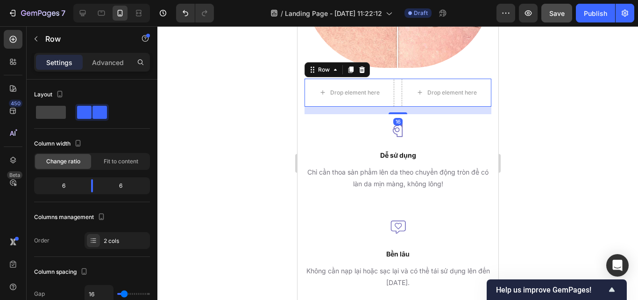
click at [397, 89] on div "Drop element here Drop element here Row 16" at bounding box center [397, 93] width 187 height 28
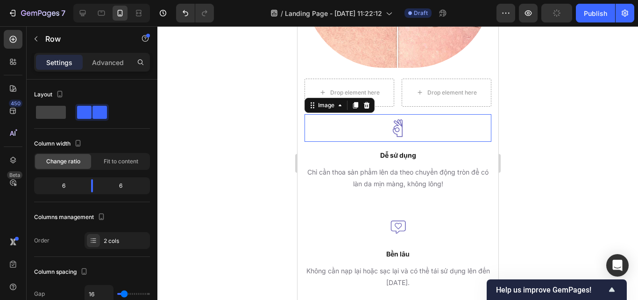
click at [368, 117] on div at bounding box center [397, 128] width 187 height 28
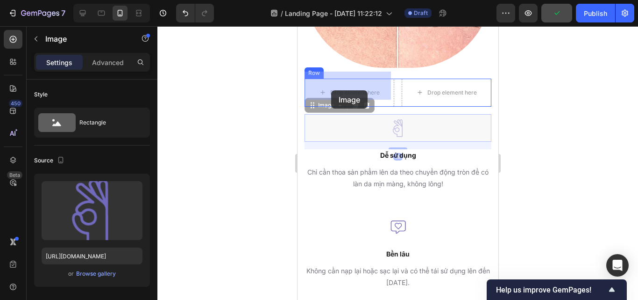
drag, startPoint x: 336, startPoint y: 100, endPoint x: 331, endPoint y: 90, distance: 11.5
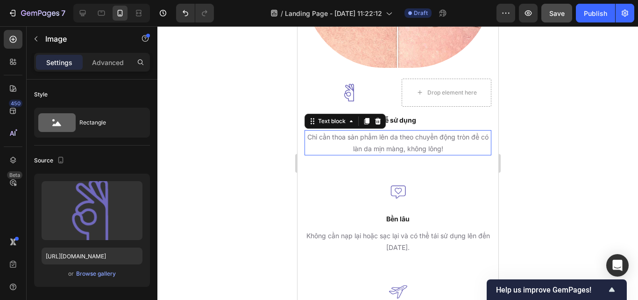
click at [331, 131] on p "Chỉ cần thoa sản phẩm lên da theo chuyển động tròn để có làn da mịn màng, không…" at bounding box center [397, 142] width 185 height 23
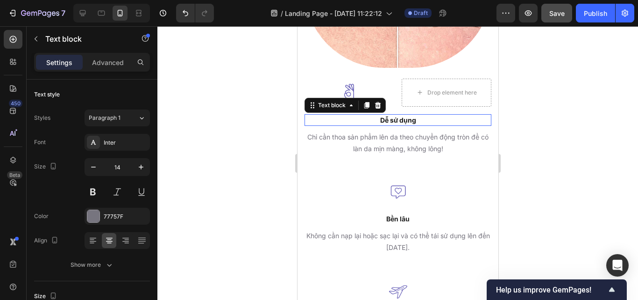
click at [408, 115] on p "Dễ sử dụng" at bounding box center [397, 120] width 185 height 10
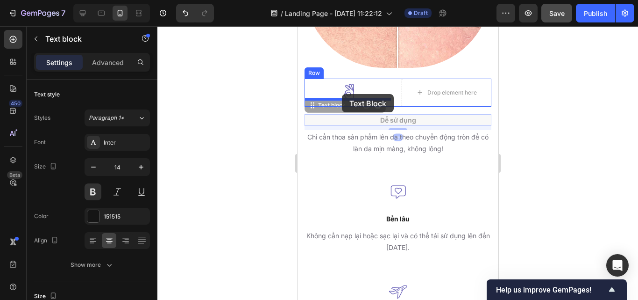
drag, startPoint x: 344, startPoint y: 99, endPoint x: 342, endPoint y: 94, distance: 5.9
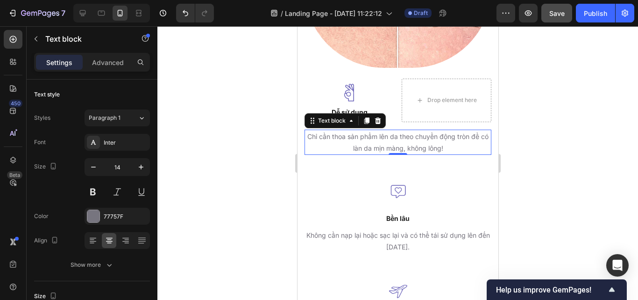
click at [350, 133] on p "Chỉ cần thoa sản phẩm lên da theo chuyển động tròn để có làn da mịn màng, không…" at bounding box center [397, 141] width 185 height 23
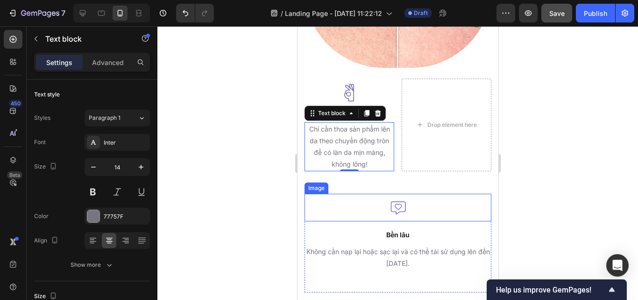
click at [392, 196] on img at bounding box center [398, 207] width 28 height 28
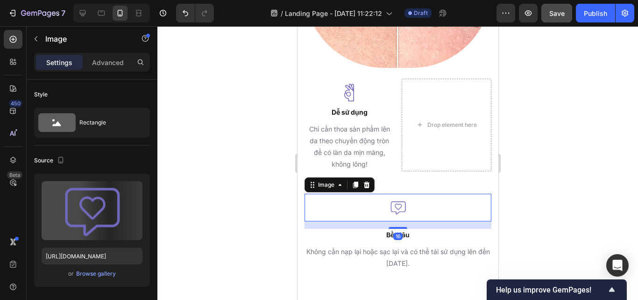
click at [392, 196] on img at bounding box center [398, 207] width 28 height 28
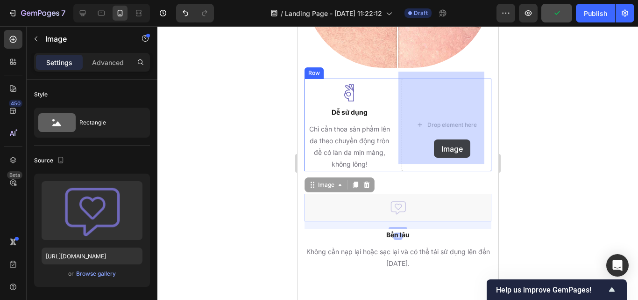
drag, startPoint x: 341, startPoint y: 172, endPoint x: 434, endPoint y: 139, distance: 98.3
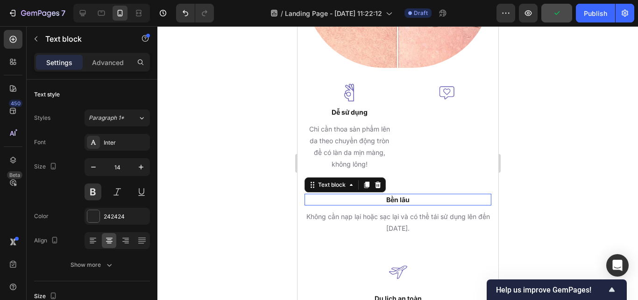
click at [387, 195] on p "Bền lâu" at bounding box center [397, 199] width 185 height 10
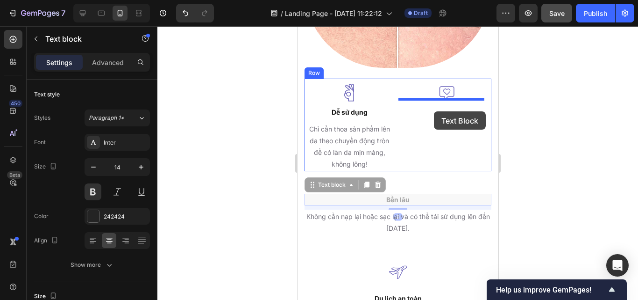
drag, startPoint x: 339, startPoint y: 180, endPoint x: 434, endPoint y: 111, distance: 117.1
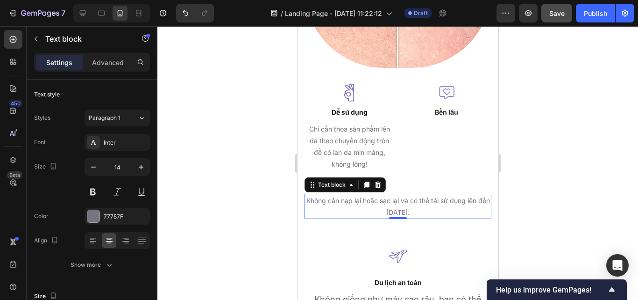
click at [379, 196] on p "Không cần nạp lại hoặc sạc lại và có thể tái sử dụng lên đến [DATE]." at bounding box center [397, 205] width 185 height 23
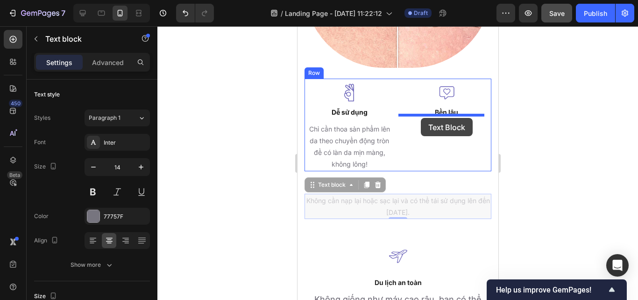
drag, startPoint x: 331, startPoint y: 177, endPoint x: 421, endPoint y: 118, distance: 106.9
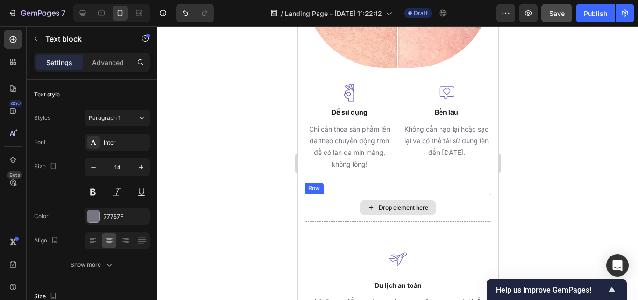
click at [397, 204] on div "Drop element here" at bounding box center [404, 207] width 50 height 7
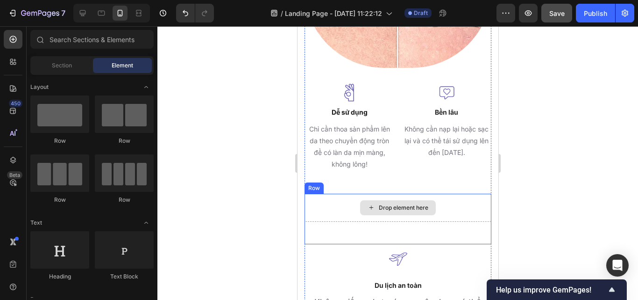
click at [351, 203] on div "Drop element here" at bounding box center [397, 207] width 187 height 28
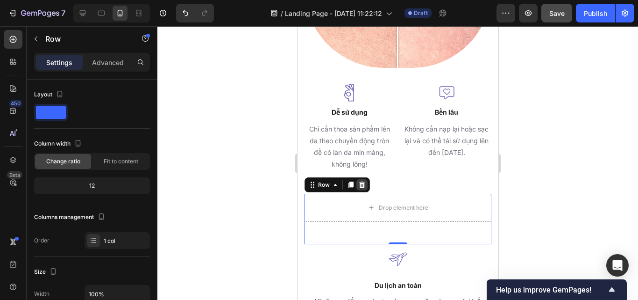
click at [365, 181] on icon at bounding box center [361, 184] width 7 height 7
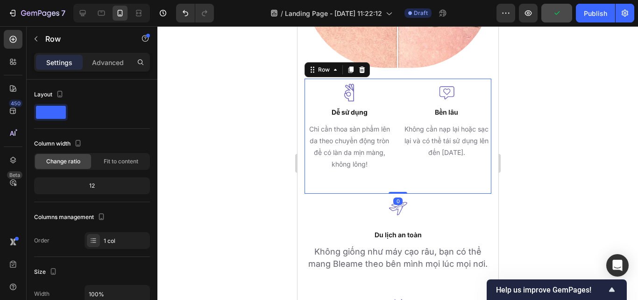
drag, startPoint x: 338, startPoint y: 182, endPoint x: 347, endPoint y: 138, distance: 45.2
click at [338, 182] on div "Image Dễ sử dụng Text block Chỉ cần thoa sản phẩm lên da theo chuyển động tròn …" at bounding box center [397, 136] width 187 height 115
click at [353, 66] on icon at bounding box center [350, 69] width 7 height 7
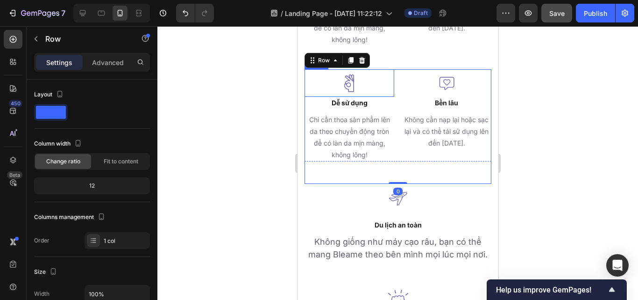
scroll to position [1437, 0]
click at [360, 81] on img at bounding box center [350, 83] width 28 height 28
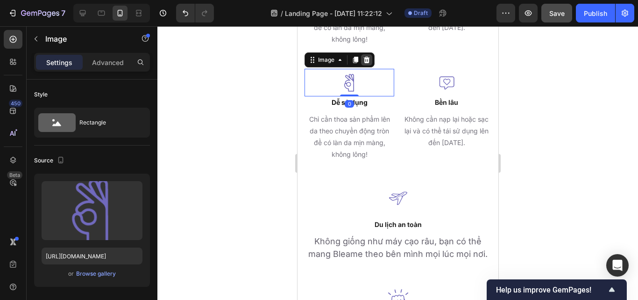
click at [369, 56] on icon at bounding box center [366, 59] width 7 height 7
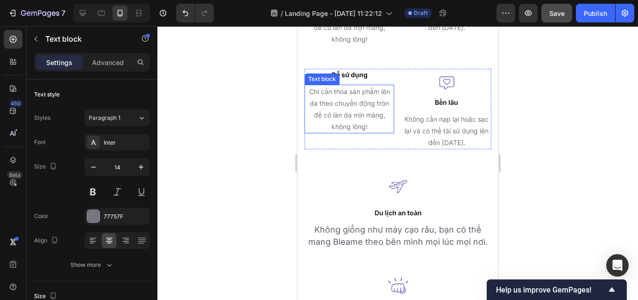
click at [366, 86] on p "Chỉ cần thoa sản phẩm lên da theo chuyển động tròn để có làn da mịn màng, không…" at bounding box center [349, 109] width 88 height 47
click at [378, 72] on icon at bounding box center [377, 75] width 7 height 7
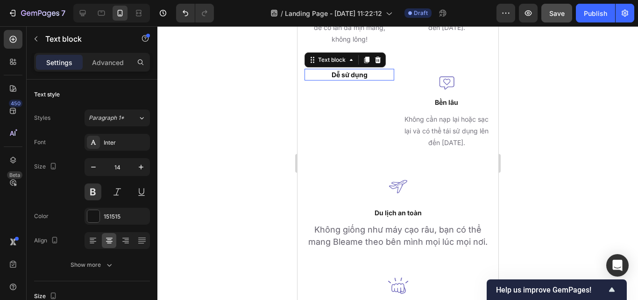
click at [378, 70] on p "Dễ sử dụng" at bounding box center [349, 75] width 88 height 10
click at [377, 56] on icon at bounding box center [377, 59] width 7 height 7
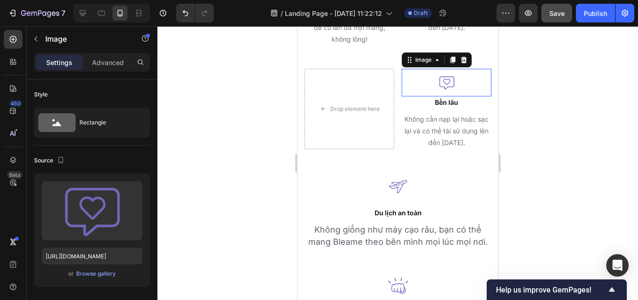
click at [418, 74] on div at bounding box center [446, 83] width 90 height 28
click at [461, 57] on icon at bounding box center [464, 60] width 6 height 7
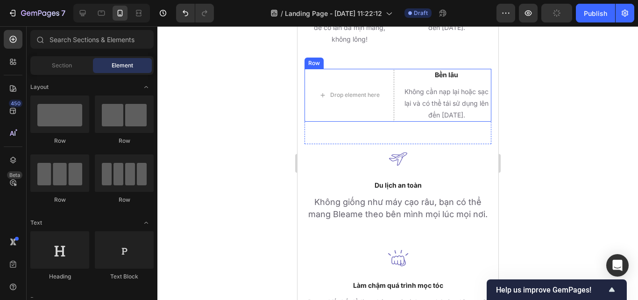
click at [451, 75] on div "Bền lâu Text block Không cần nạp lại hoặc sạc lại và có thể tái sử dụng lên đến…" at bounding box center [446, 95] width 90 height 53
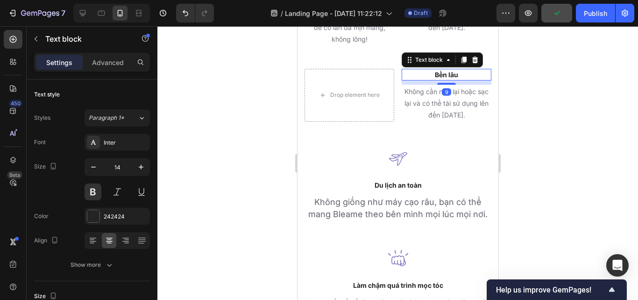
click at [451, 70] on p "Bền lâu" at bounding box center [446, 75] width 88 height 10
click at [469, 54] on div at bounding box center [474, 59] width 11 height 11
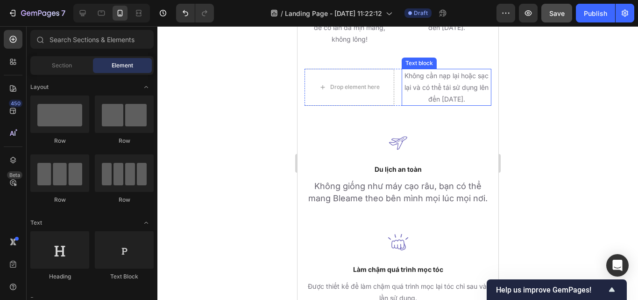
click at [466, 73] on p "Không cần nạp lại hoặc sạc lại và có thể tái sử dụng lên đến [DATE]." at bounding box center [446, 88] width 88 height 36
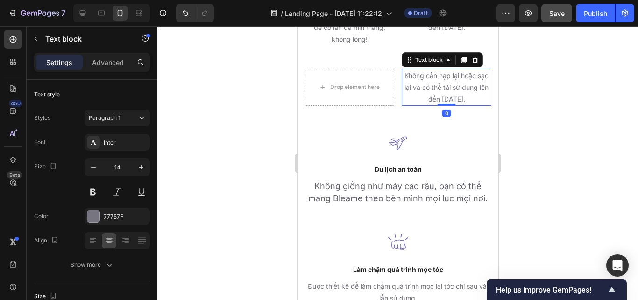
click at [472, 57] on icon at bounding box center [475, 60] width 6 height 7
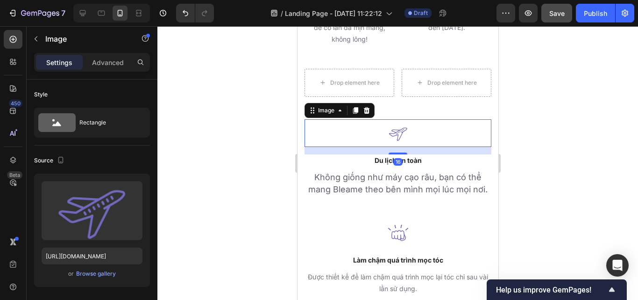
click at [388, 119] on img at bounding box center [398, 133] width 28 height 28
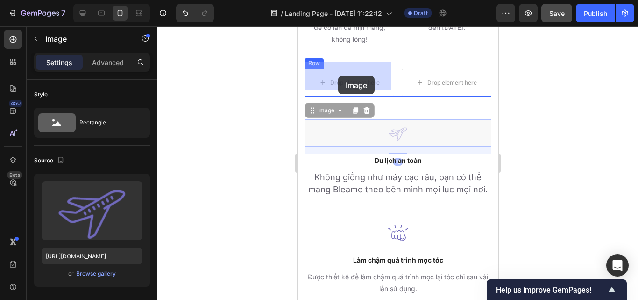
drag, startPoint x: 331, startPoint y: 104, endPoint x: 338, endPoint y: 76, distance: 28.3
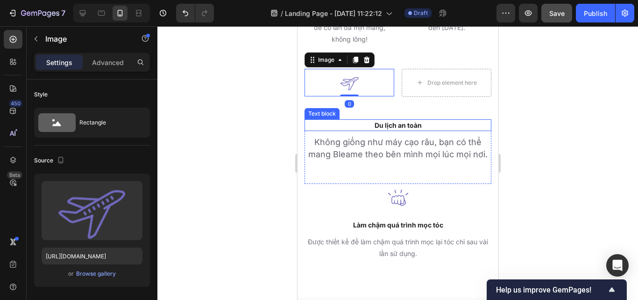
click at [340, 122] on p "Du lịch an toàn" at bounding box center [397, 125] width 185 height 10
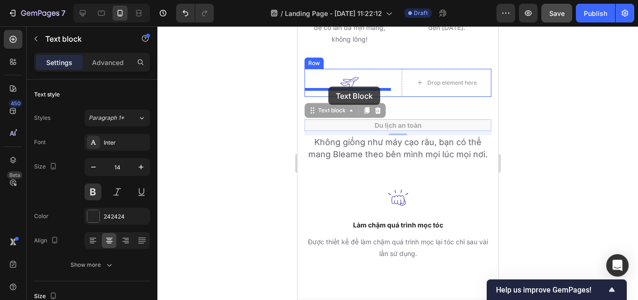
drag, startPoint x: 327, startPoint y: 107, endPoint x: 328, endPoint y: 86, distance: 20.6
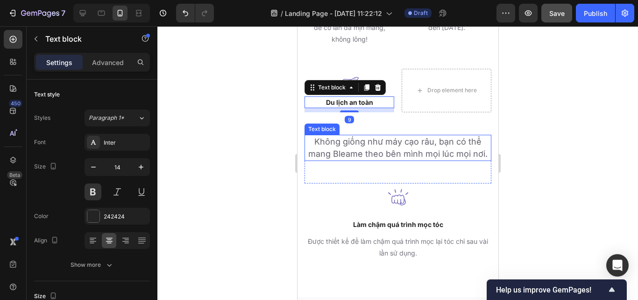
click at [339, 136] on span "Không giống như máy cạo râu, bạn có thể mang Bleame theo bên mình mọi lúc mọi n…" at bounding box center [397, 147] width 179 height 22
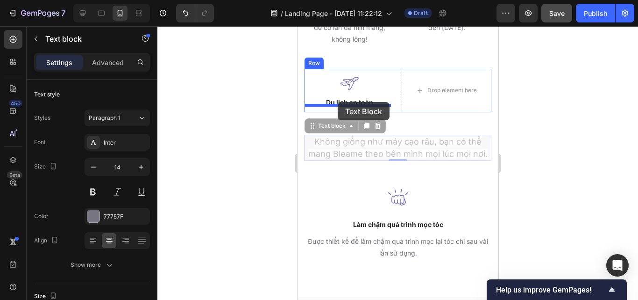
drag, startPoint x: 338, startPoint y: 117, endPoint x: 337, endPoint y: 101, distance: 15.5
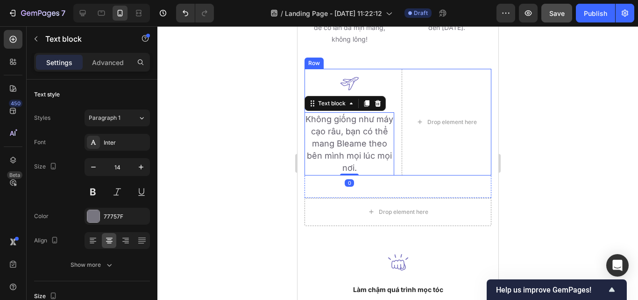
click at [392, 139] on div "Image Du lịch an toàn Text block Không giống như máy cạo râu, bạn có thể mang B…" at bounding box center [397, 122] width 187 height 107
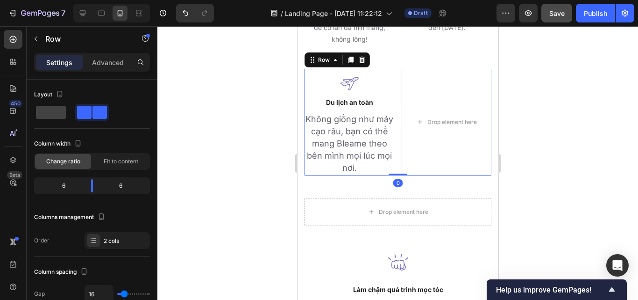
scroll to position [1503, 0]
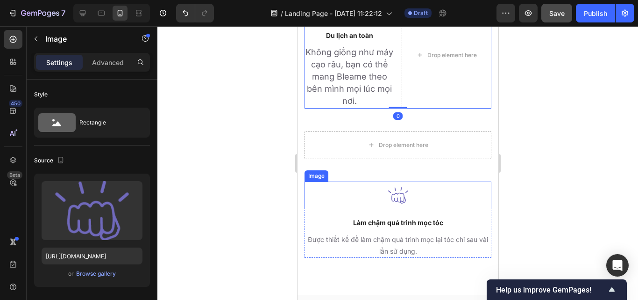
click at [363, 195] on div at bounding box center [397, 195] width 187 height 28
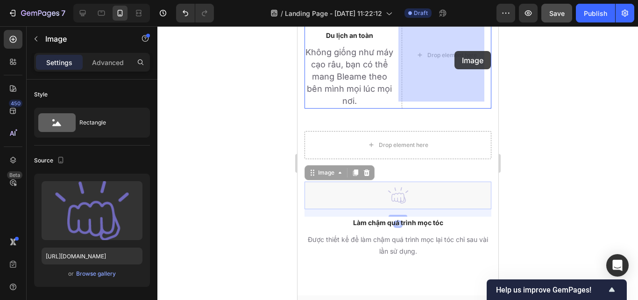
drag, startPoint x: 319, startPoint y: 162, endPoint x: 454, endPoint y: 51, distance: 174.7
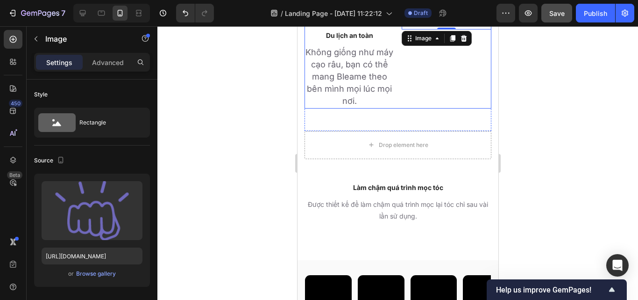
scroll to position [1485, 0]
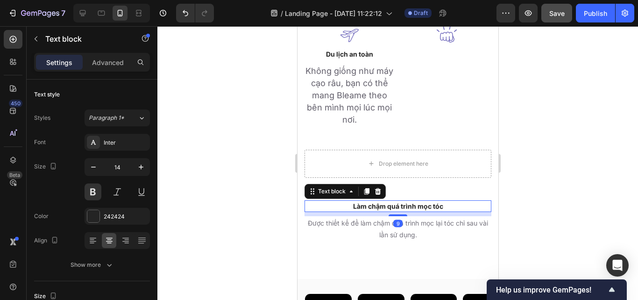
click at [402, 201] on p "Làm chậm quá trình mọc tóc" at bounding box center [397, 206] width 185 height 10
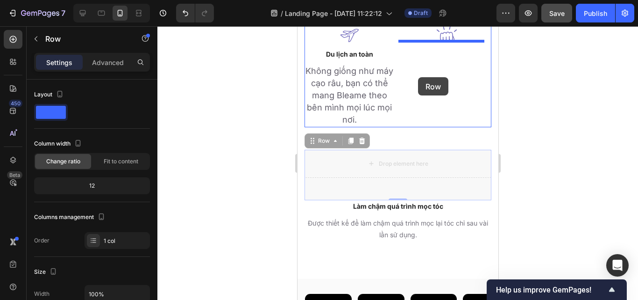
drag, startPoint x: 333, startPoint y: 191, endPoint x: 418, endPoint y: 76, distance: 143.0
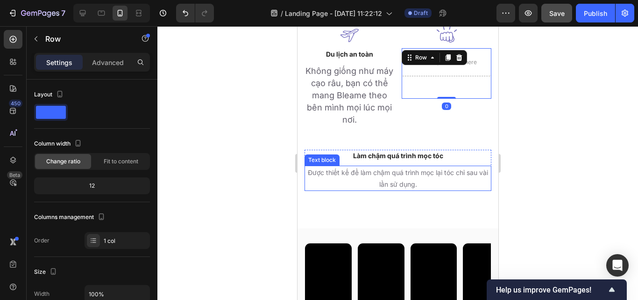
click at [367, 171] on p "Được thiết kế để làm chậm quá trình mọc lại tóc chỉ sau vài lần sử dụng." at bounding box center [397, 177] width 185 height 23
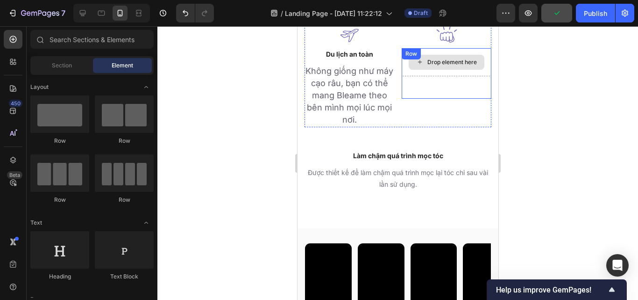
click at [454, 58] on div "Drop element here" at bounding box center [452, 61] width 50 height 7
click at [426, 60] on div "Drop element here" at bounding box center [446, 62] width 76 height 15
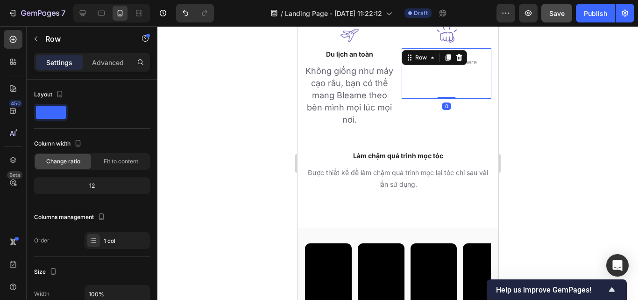
drag, startPoint x: 458, startPoint y: 49, endPoint x: 408, endPoint y: 114, distance: 82.3
click at [458, 54] on icon at bounding box center [458, 57] width 7 height 7
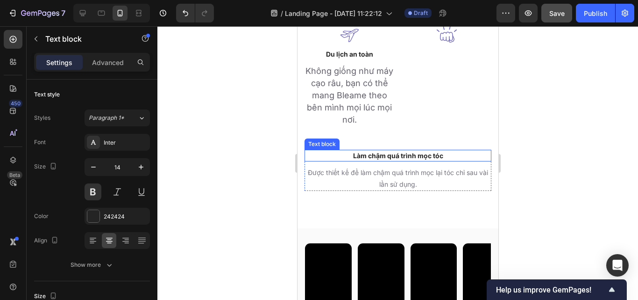
click at [399, 150] on p "Làm chậm quá trình mọc tóc" at bounding box center [397, 155] width 185 height 10
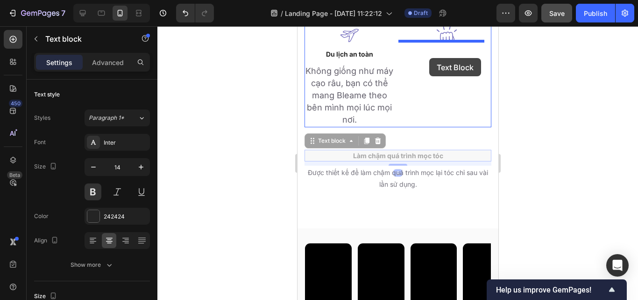
drag, startPoint x: 329, startPoint y: 139, endPoint x: 429, endPoint y: 58, distance: 128.6
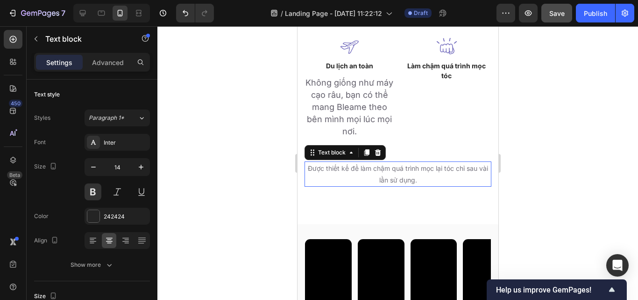
click at [359, 174] on p "Được thiết kế để làm chậm quá trình mọc lại tóc chỉ sau vài lần sử dụng." at bounding box center [397, 173] width 185 height 23
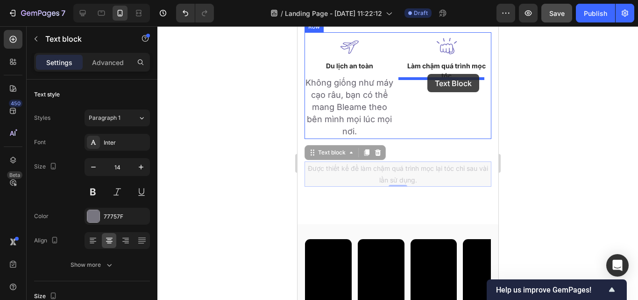
drag, startPoint x: 334, startPoint y: 147, endPoint x: 427, endPoint y: 74, distance: 118.2
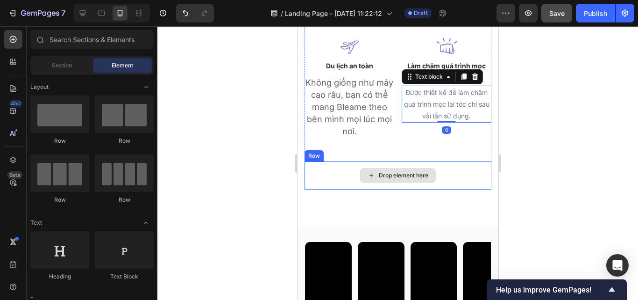
click at [391, 172] on div "Drop element here" at bounding box center [404, 175] width 50 height 7
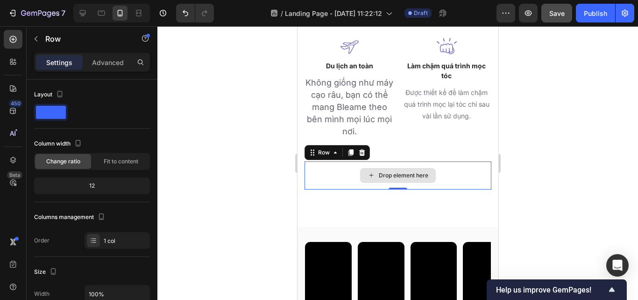
click at [330, 175] on div "Drop element here" at bounding box center [397, 175] width 187 height 28
click at [364, 147] on div at bounding box center [361, 152] width 11 height 11
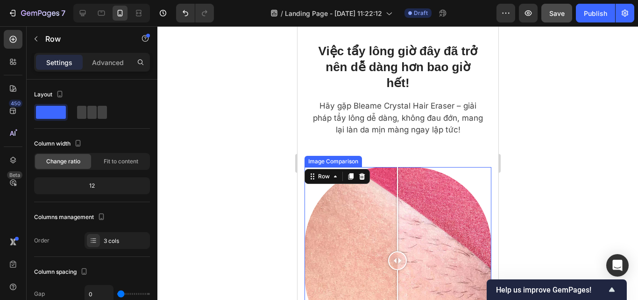
scroll to position [1132, 0]
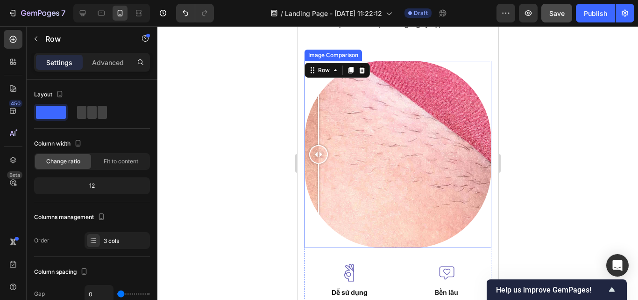
click at [318, 228] on div at bounding box center [397, 154] width 187 height 187
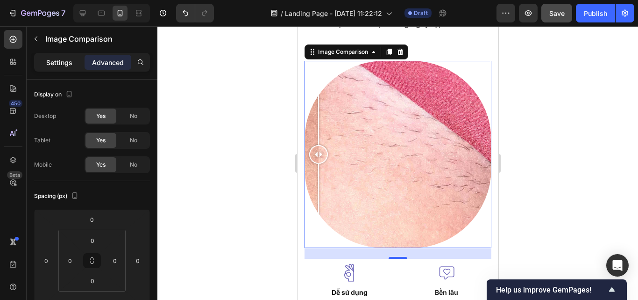
click at [57, 59] on p "Settings" at bounding box center [59, 62] width 26 height 10
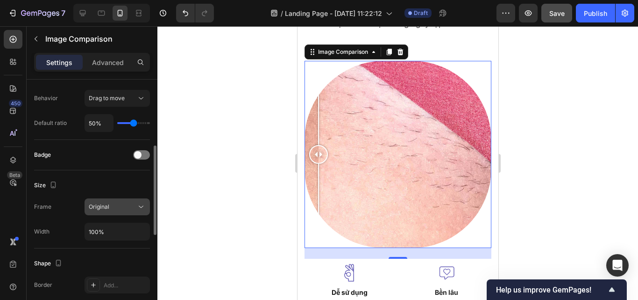
scroll to position [184, 0]
click at [119, 226] on input "100%" at bounding box center [117, 231] width 64 height 17
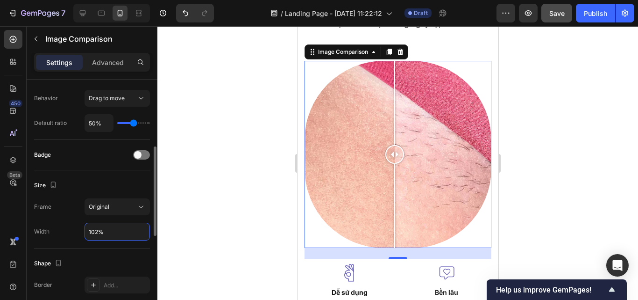
type input "103%"
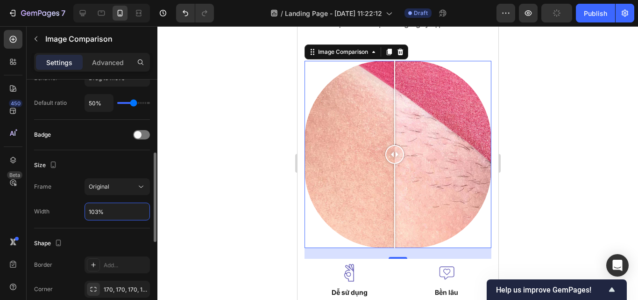
scroll to position [205, 0]
click at [132, 186] on div "Original" at bounding box center [113, 186] width 48 height 8
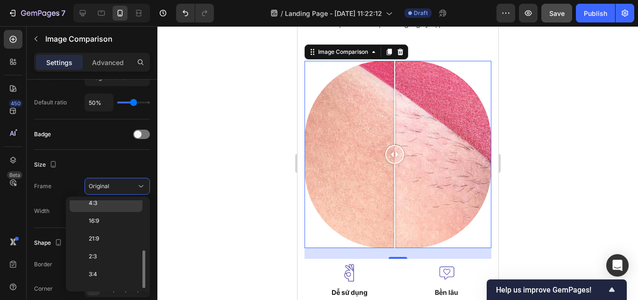
scroll to position [90, 0]
click at [103, 262] on p "9:16" at bounding box center [114, 261] width 50 height 8
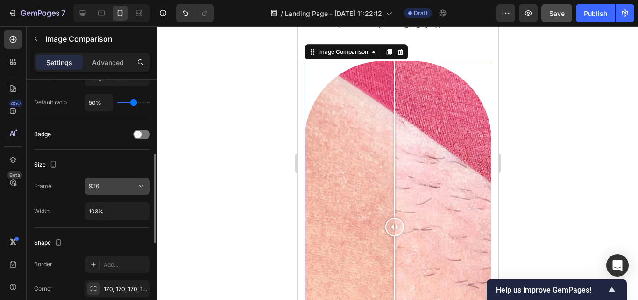
click at [127, 183] on div "9:16" at bounding box center [113, 186] width 48 height 8
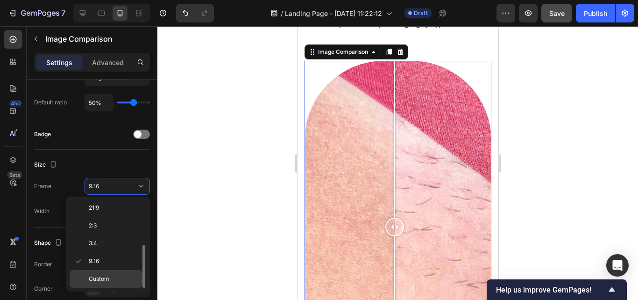
click at [109, 279] on span "Custom" at bounding box center [99, 278] width 21 height 8
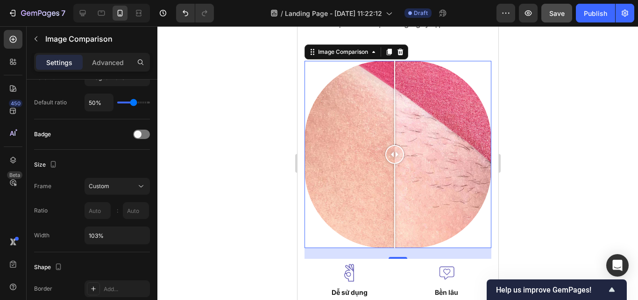
click at [243, 188] on div at bounding box center [397, 162] width 481 height 273
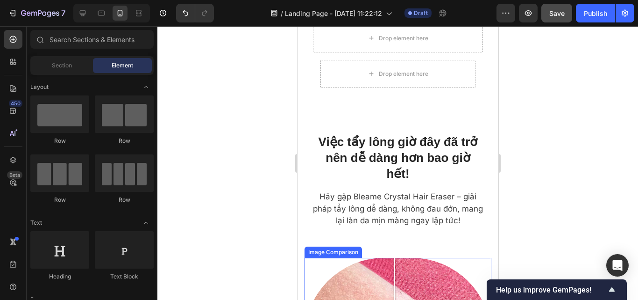
scroll to position [935, 0]
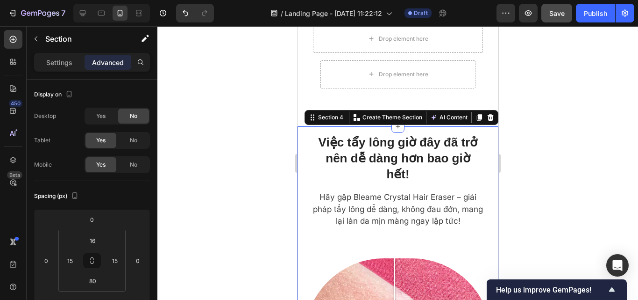
click at [255, 111] on div at bounding box center [397, 162] width 481 height 273
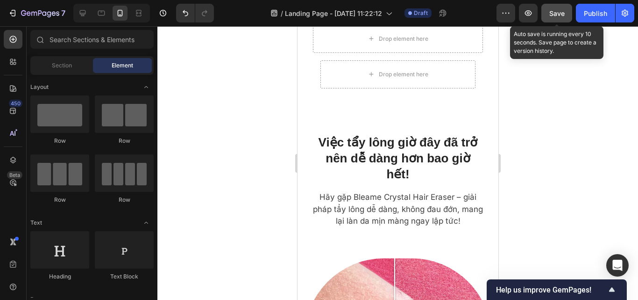
click at [568, 10] on button "Save" at bounding box center [557, 13] width 31 height 19
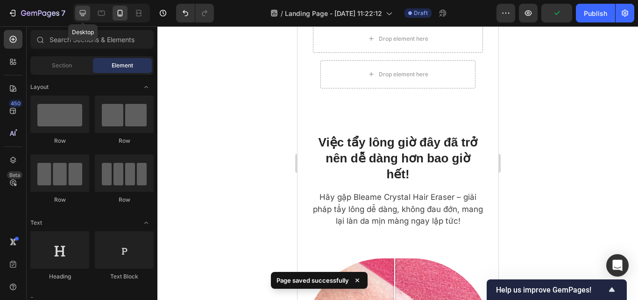
click at [83, 18] on div at bounding box center [82, 13] width 15 height 15
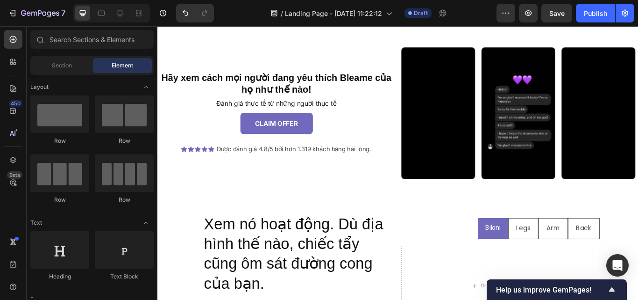
scroll to position [689, 0]
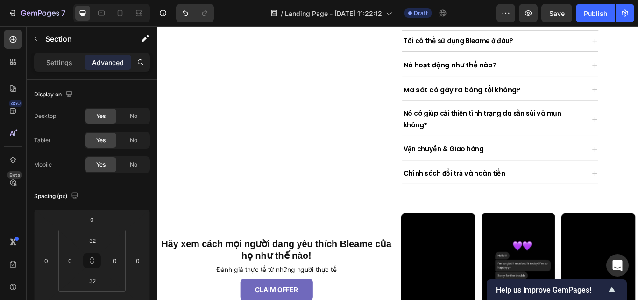
scroll to position [442, 0]
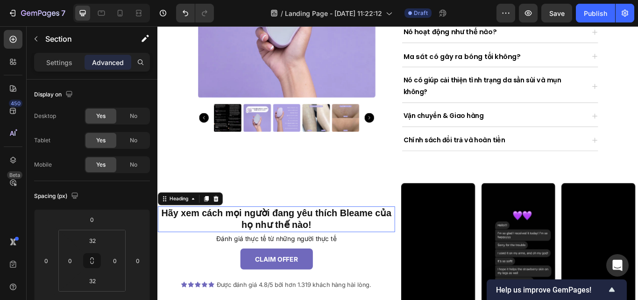
click at [392, 259] on h2 "Hãy xem cách mọi người đang yêu thích Bleame của họ như thế nào!" at bounding box center [295, 251] width 277 height 30
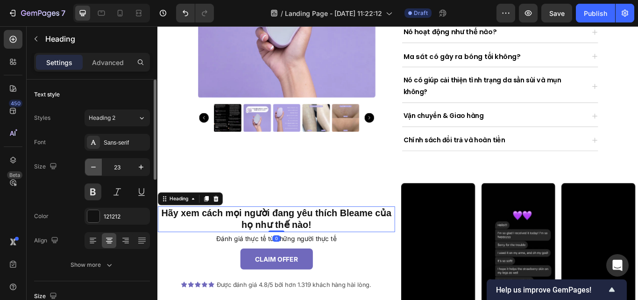
click at [94, 170] on icon "button" at bounding box center [93, 166] width 9 height 9
type input "22"
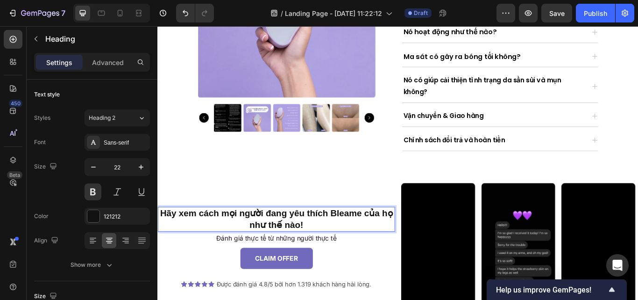
click at [366, 237] on h2 "Hãy xem cách mọi người đang yêu thích Bleame của họ như thế nào!" at bounding box center [295, 251] width 277 height 29
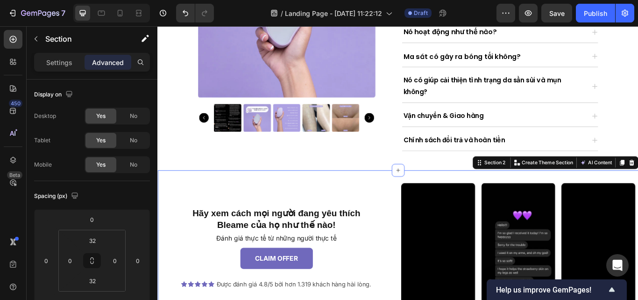
click at [361, 194] on div "Hãy xem cách mọi người đang yêu thích Bleame của họ như thế nào! Heading Đánh g…" at bounding box center [437, 289] width 561 height 190
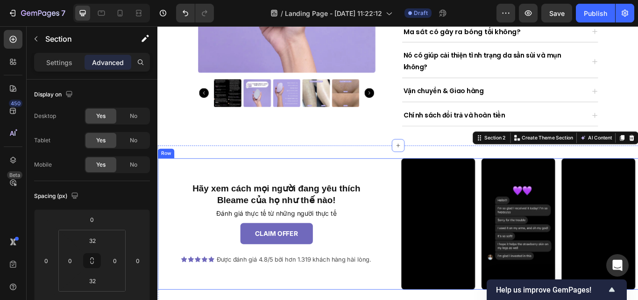
scroll to position [494, 0]
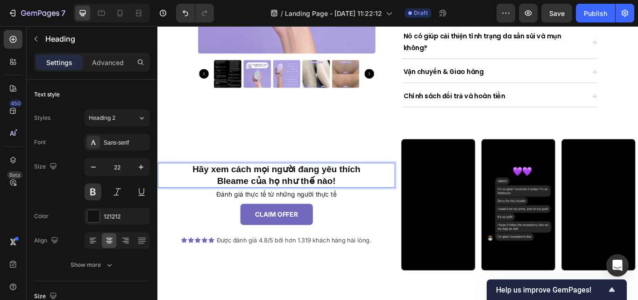
click at [293, 209] on p "Hãy xem cách mọi người đang yêu thích Bleame của họ như thế nào!" at bounding box center [295, 199] width 275 height 27
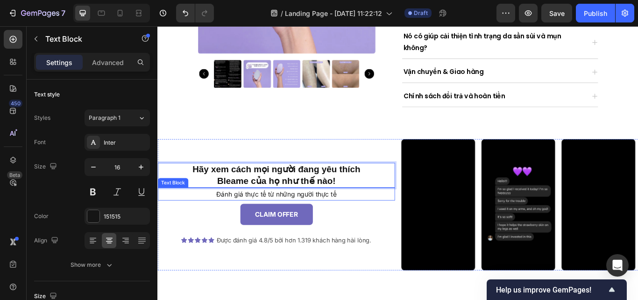
click at [294, 218] on p "Đánh giá thực tế từ những người thực tế" at bounding box center [295, 222] width 275 height 14
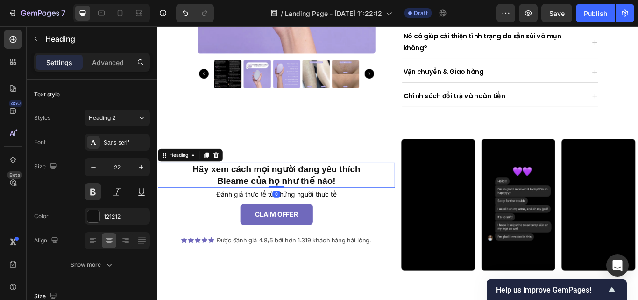
click at [299, 204] on p "Hãy xem cách mọi người đang yêu thích Bleame của họ như thế nào!" at bounding box center [295, 199] width 275 height 27
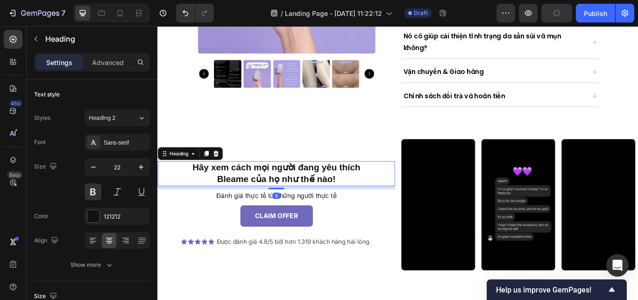
click at [293, 214] on div "Hãy xem cách mọi người đang yêu thích Bleame của họ như thế nào! Heading 8 Đánh…" at bounding box center [295, 234] width 277 height 153
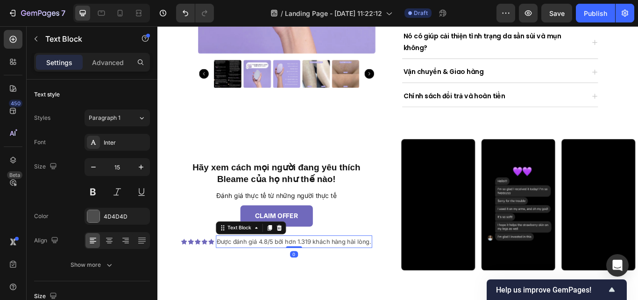
click at [306, 280] on div "Được đánh giá 4.8/5 bởi hơn 1.319 khách hàng hài lòng. Text Block 0" at bounding box center [316, 277] width 182 height 14
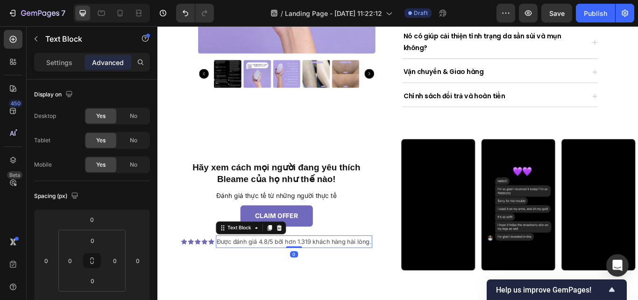
click at [312, 290] on div "0" at bounding box center [316, 291] width 9 height 7
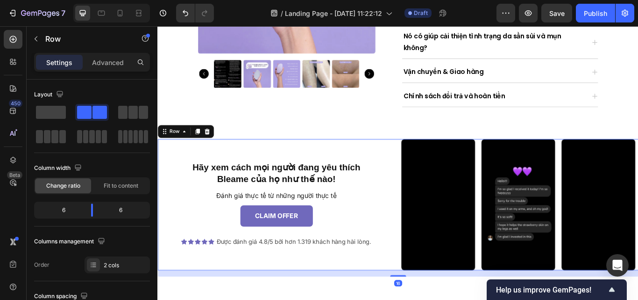
click at [299, 299] on div "Hãy xem cách mọi người đang yêu thích Bleame của họ như thế nào! Heading Đánh g…" at bounding box center [295, 234] width 277 height 153
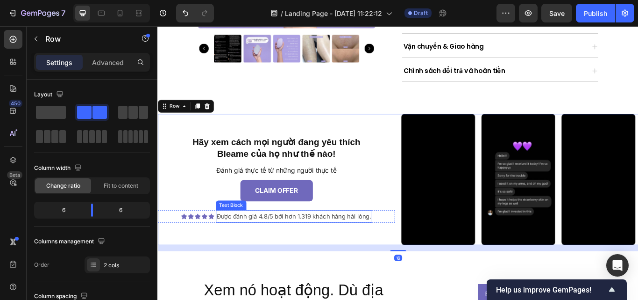
scroll to position [558, 0]
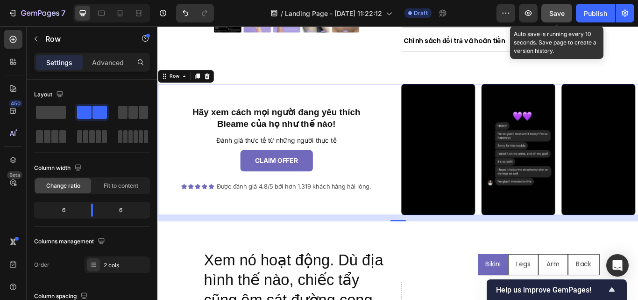
click at [558, 4] on button "Save" at bounding box center [557, 13] width 31 height 19
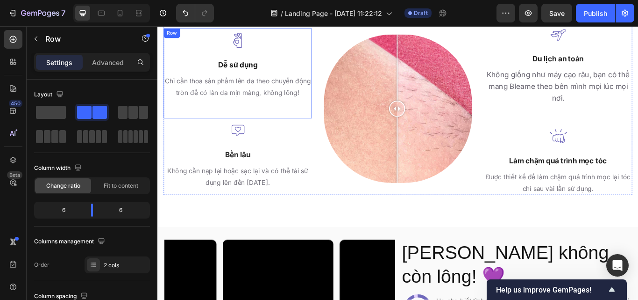
scroll to position [1316, 0]
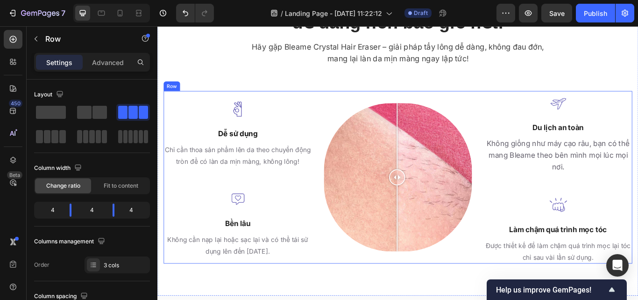
click at [345, 112] on div "Image Dễ sử dụng Text block Chỉ cần thoa sản phẩm lên da theo chuyển động tròn …" at bounding box center [438, 202] width 547 height 201
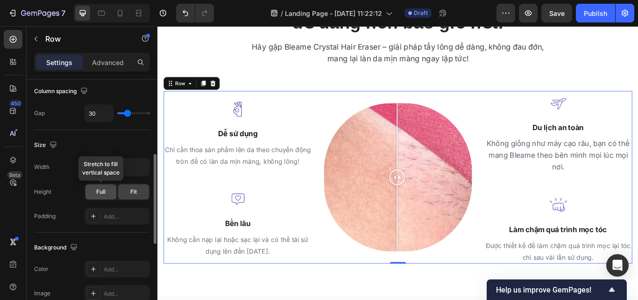
click at [106, 194] on div "Full" at bounding box center [101, 191] width 31 height 15
click at [141, 168] on icon "button" at bounding box center [141, 167] width 4 height 2
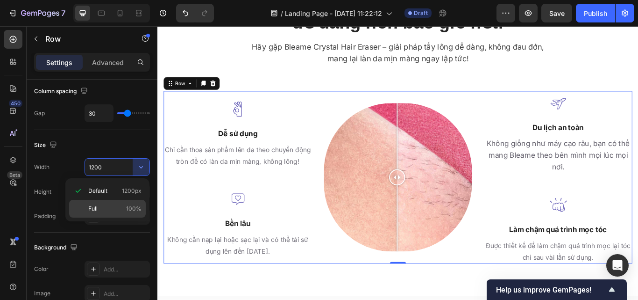
click at [118, 210] on p "Full 100%" at bounding box center [114, 208] width 53 height 8
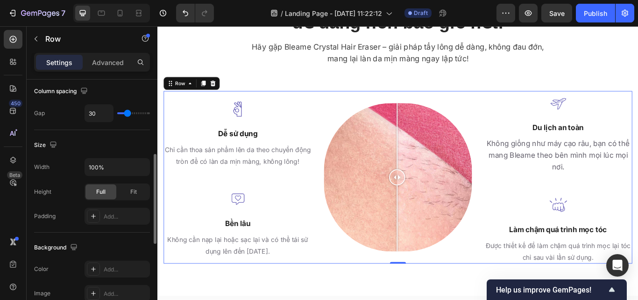
click at [106, 157] on div "Size Width 100% Height Full Fit Padding Add..." at bounding box center [92, 181] width 116 height 102
click at [112, 171] on input "100%" at bounding box center [117, 166] width 64 height 17
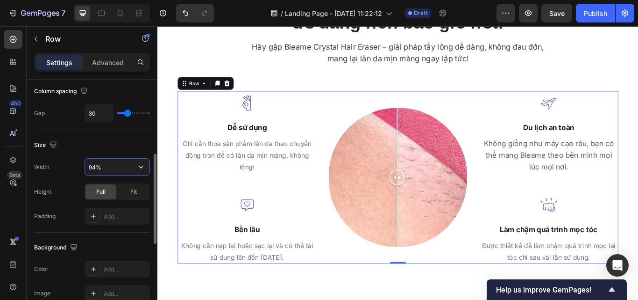
type input "93%"
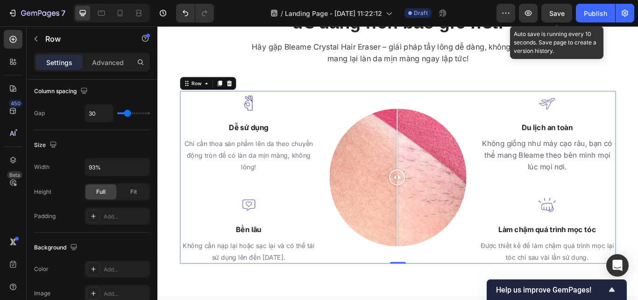
click at [555, 14] on span "Save" at bounding box center [557, 13] width 15 height 8
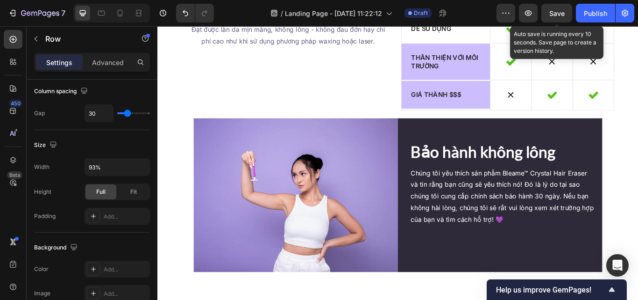
scroll to position [2501, 0]
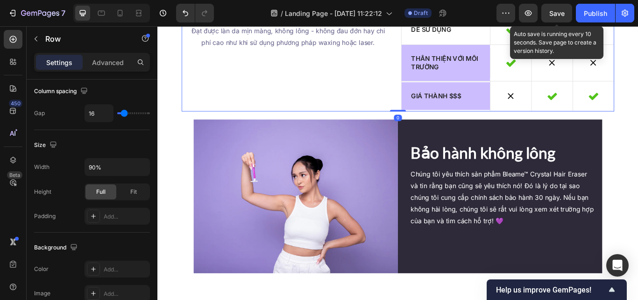
click at [421, 113] on div "Điều gì làm cho Bleame trở nên đặc biệt? Heading Bleame so với Waxing so với La…" at bounding box center [310, 14] width 249 height 223
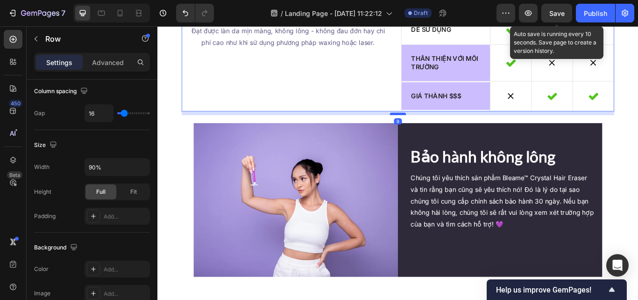
click at [429, 129] on div at bounding box center [438, 128] width 19 height 3
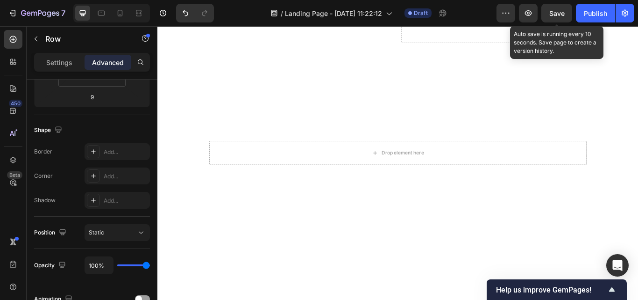
scroll to position [803, 0]
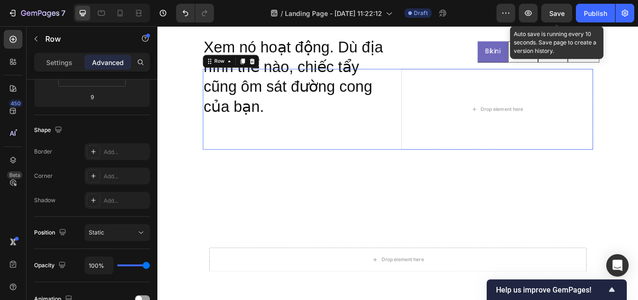
click at [333, 153] on div "Xem nó hoạt động. Dù địa hình thế nào, chiếc tẩy cũng ôm sát đường cong của bạn…" at bounding box center [322, 123] width 224 height 94
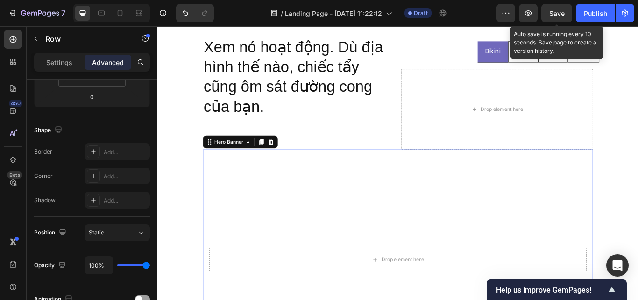
click at [351, 202] on video "Background Image" at bounding box center [437, 298] width 455 height 256
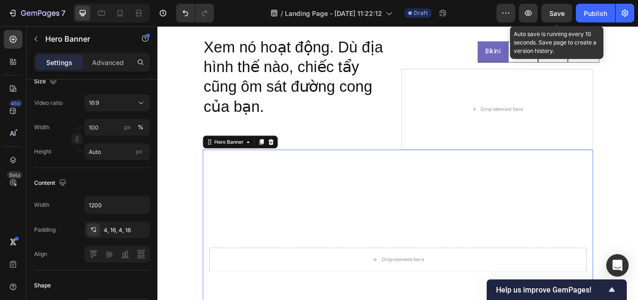
scroll to position [0, 0]
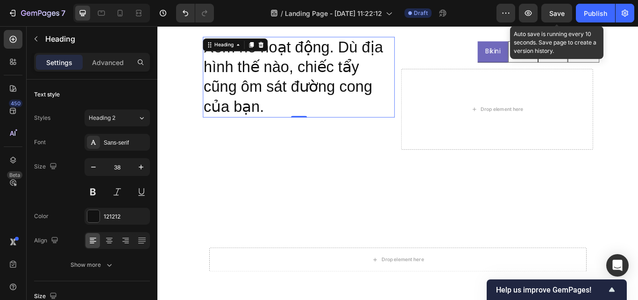
click at [319, 125] on h2 "Xem nó hoạt động. Dù địa hình thế nào, chiếc tẩy cũng ôm sát đường cong của bạn." at bounding box center [322, 86] width 224 height 94
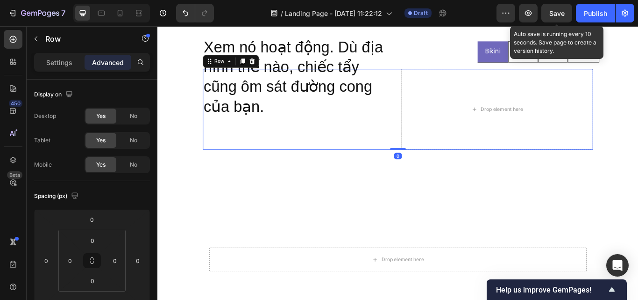
click at [319, 141] on div "Xem nó hoạt động. Dù địa hình thế nào, chiếc tẩy cũng ôm sát đường cong của bạn…" at bounding box center [322, 123] width 224 height 94
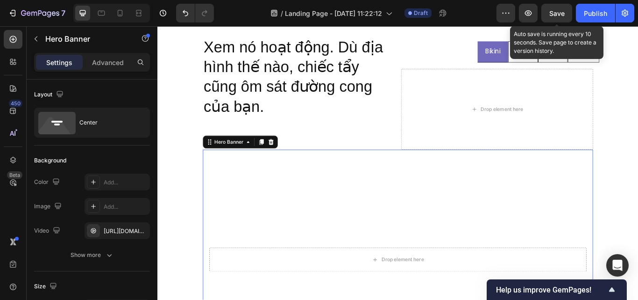
click at [290, 178] on video "Background Image" at bounding box center [437, 298] width 455 height 256
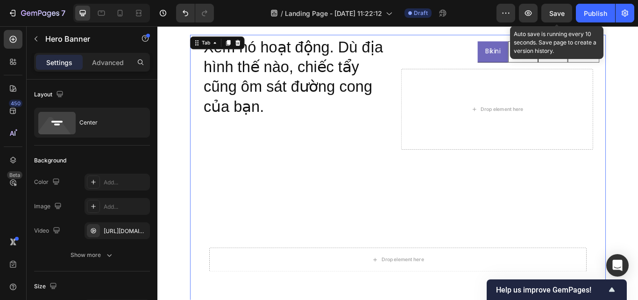
click at [467, 73] on div "Xem nó hoạt động. Dù địa hình thế nào, chiếc tẩy cũng ôm sát đường cong của bạn…" at bounding box center [438, 251] width 470 height 365
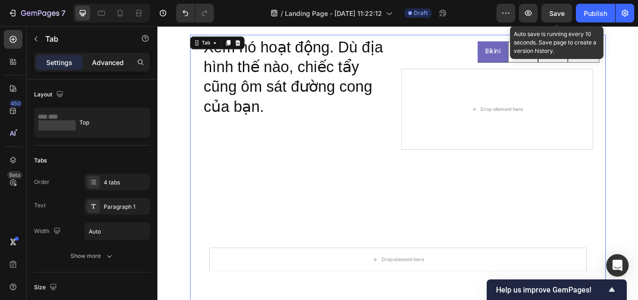
click at [111, 65] on p "Advanced" at bounding box center [108, 62] width 32 height 10
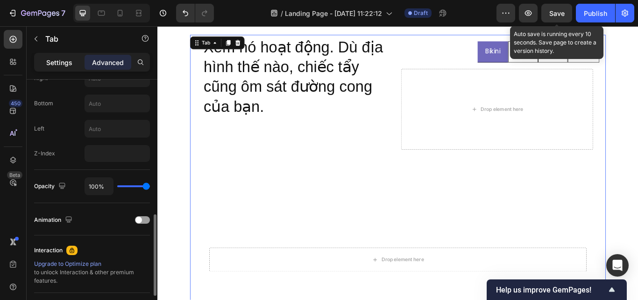
click at [72, 59] on p "Settings" at bounding box center [59, 62] width 26 height 10
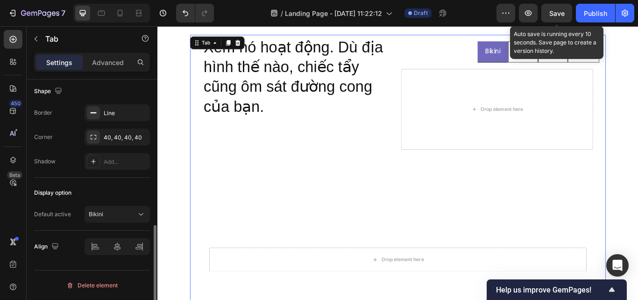
scroll to position [351, 0]
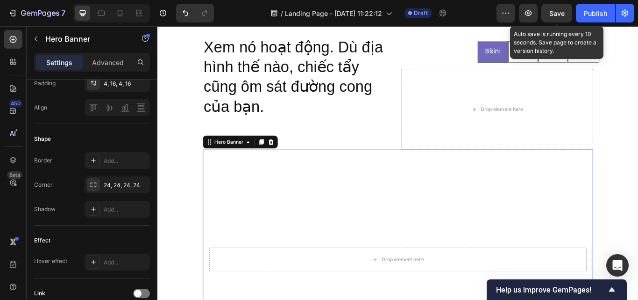
click at [273, 201] on video "Background Image" at bounding box center [437, 298] width 455 height 256
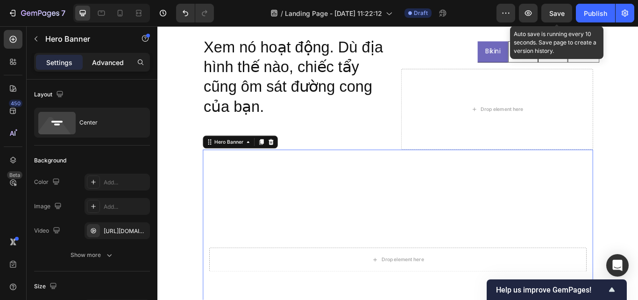
click at [107, 61] on p "Advanced" at bounding box center [108, 62] width 32 height 10
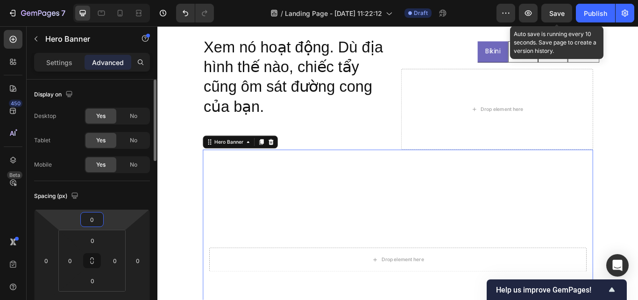
click at [100, 217] on input "0" at bounding box center [92, 219] width 19 height 14
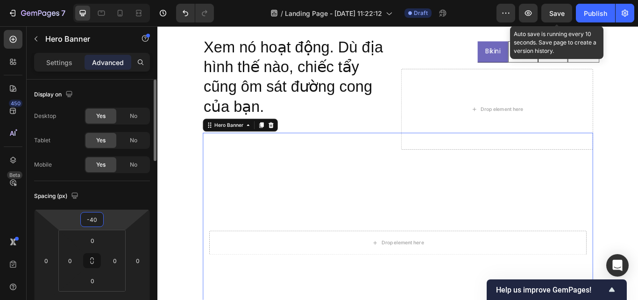
type input "-39"
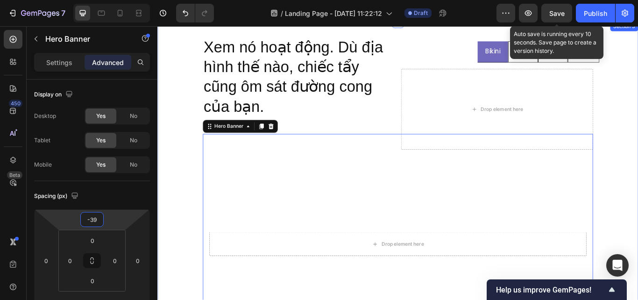
click at [162, 241] on div "Bikini Legs Arm Back Xem nó hoạt động. Dù địa hình thế nào, chiếc tẩy cũng ôm s…" at bounding box center [437, 229] width 561 height 387
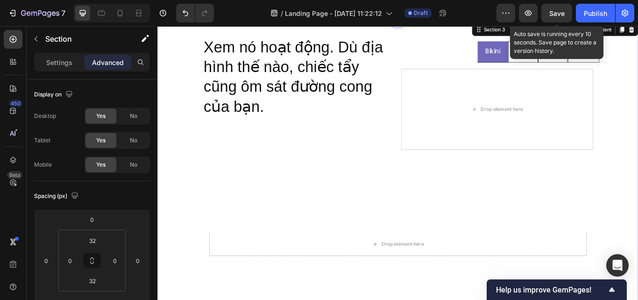
click at [557, 12] on span "Save" at bounding box center [557, 13] width 15 height 8
click at [561, 8] on div "Save" at bounding box center [557, 13] width 15 height 10
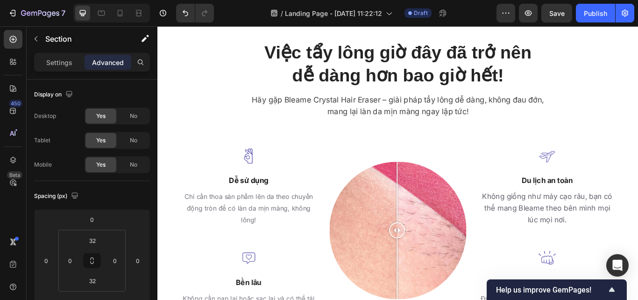
scroll to position [1237, 0]
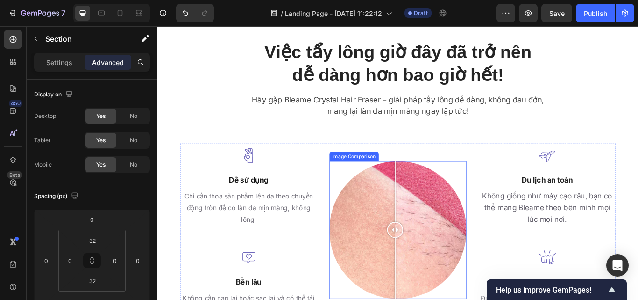
click at [432, 261] on div at bounding box center [434, 263] width 19 height 19
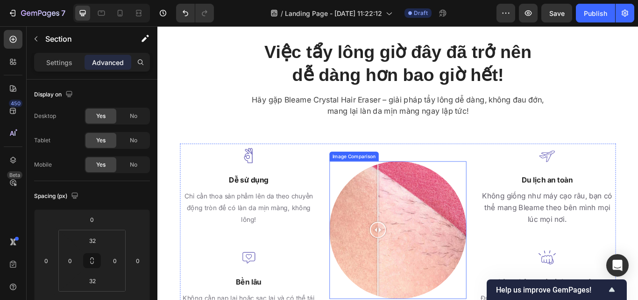
click at [412, 260] on div at bounding box center [438, 264] width 160 height 160
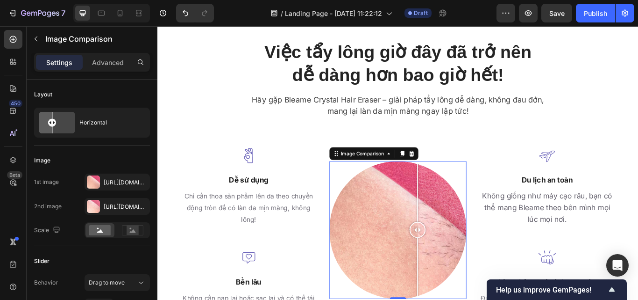
click at [458, 241] on div at bounding box center [438, 264] width 160 height 160
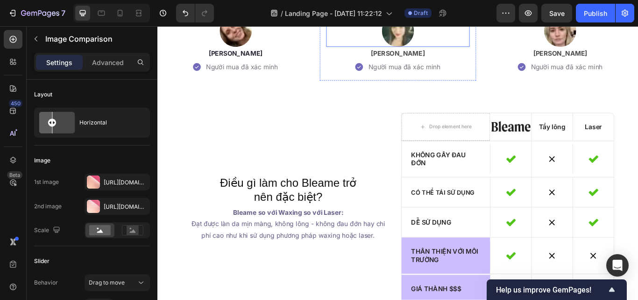
scroll to position [2376, 0]
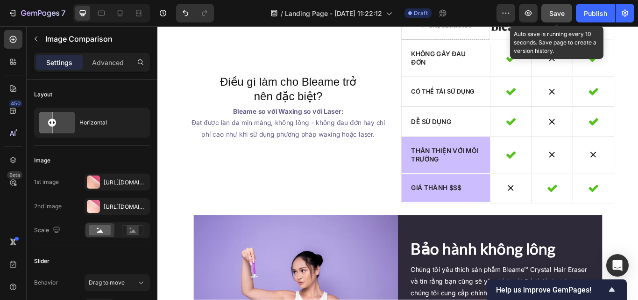
click at [558, 15] on span "Save" at bounding box center [557, 13] width 15 height 8
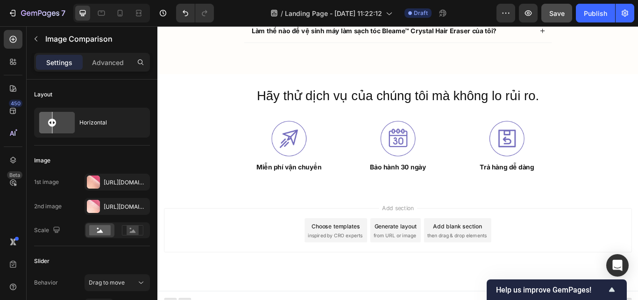
scroll to position [3241, 0]
